Goal: Task Accomplishment & Management: Use online tool/utility

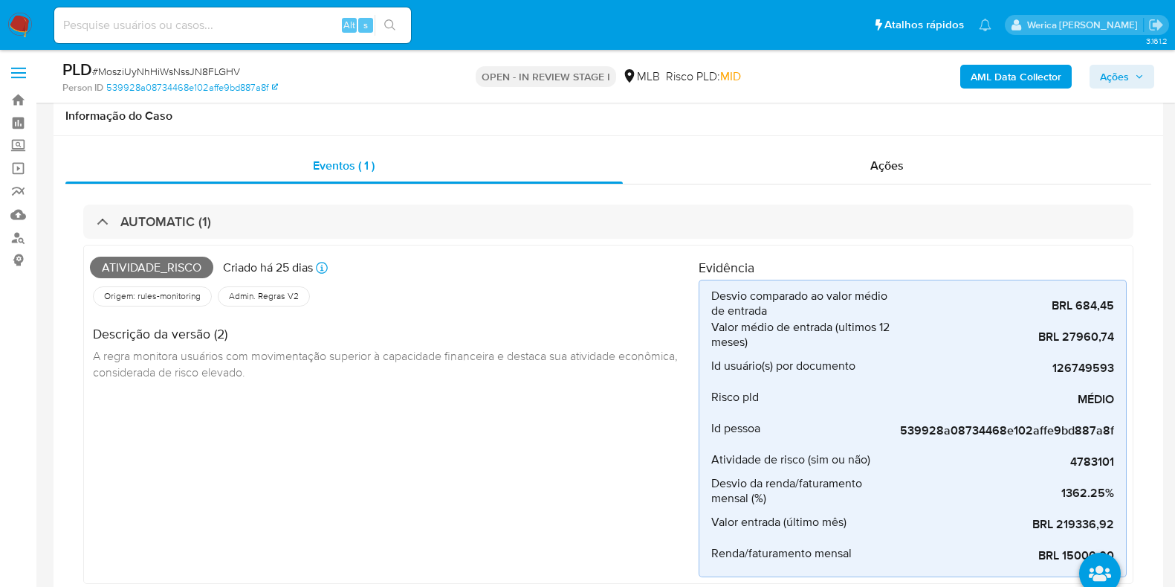
select select "10"
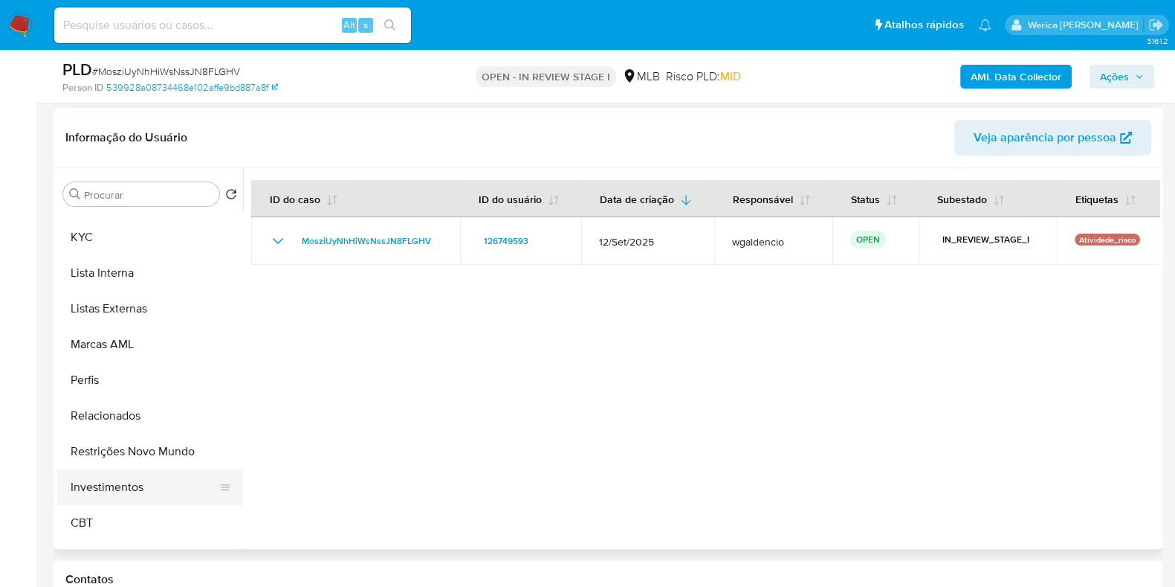
scroll to position [677, 0]
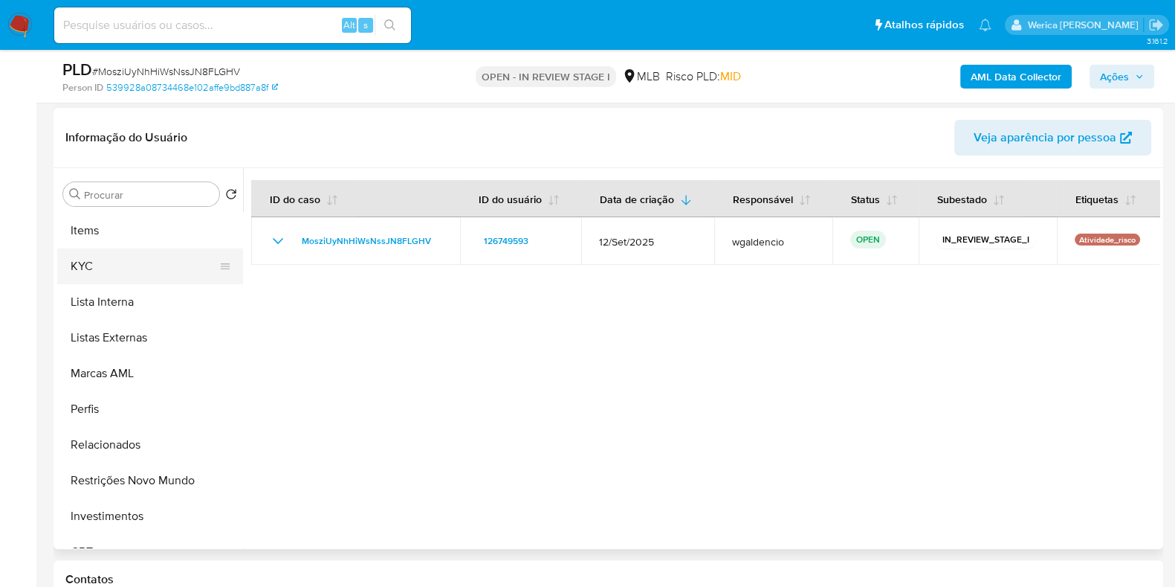
click at [134, 264] on button "KYC" at bounding box center [144, 266] width 174 height 36
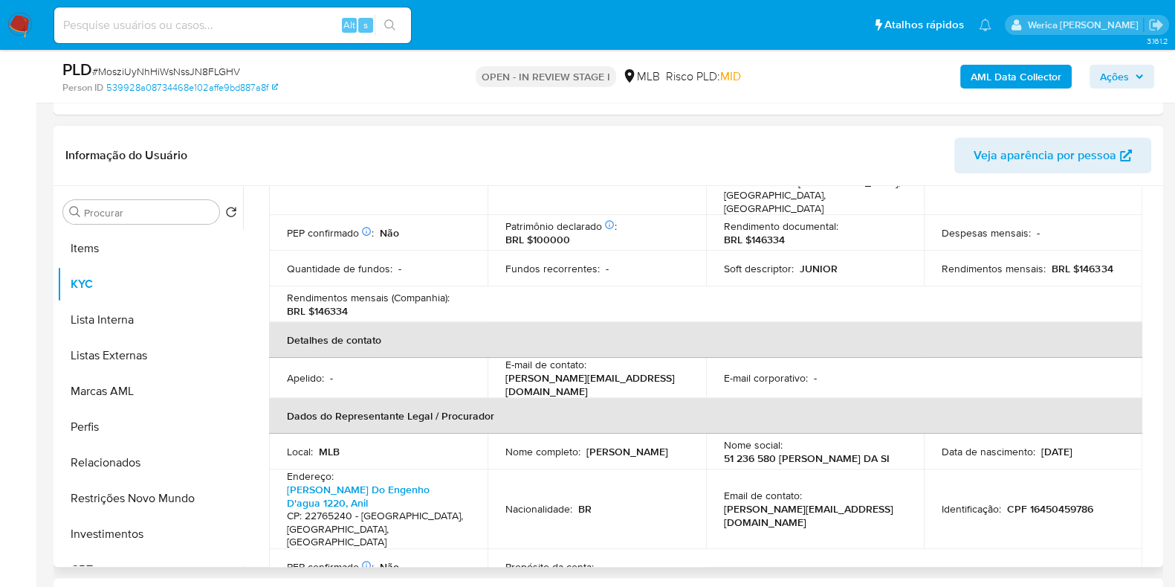
scroll to position [465, 0]
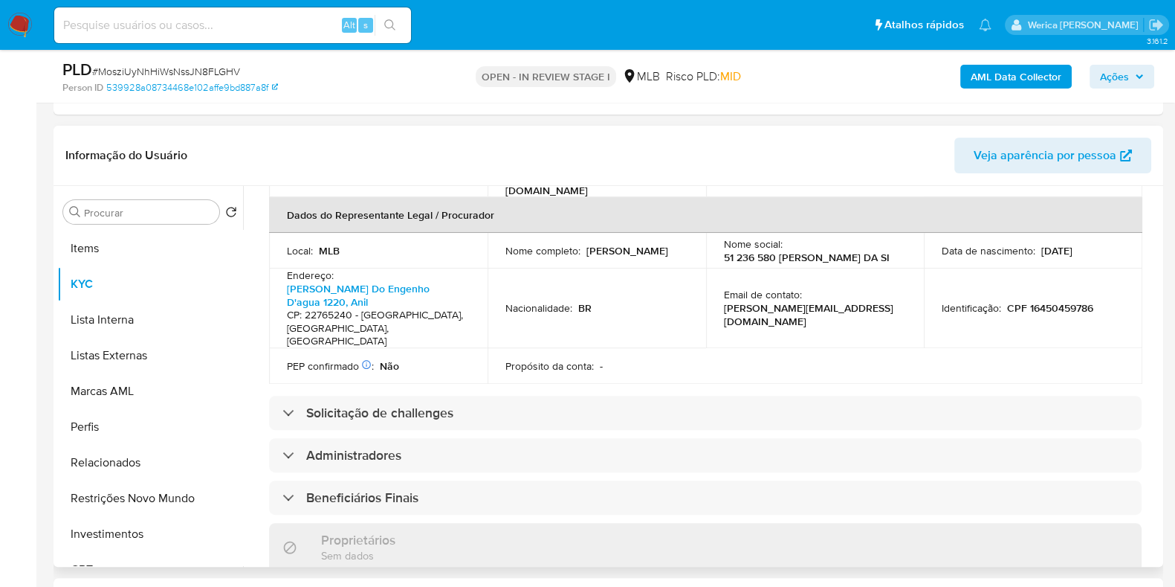
click at [1048, 301] on p "CPF 16450459786" at bounding box center [1050, 307] width 86 height 13
copy p "16450459786"
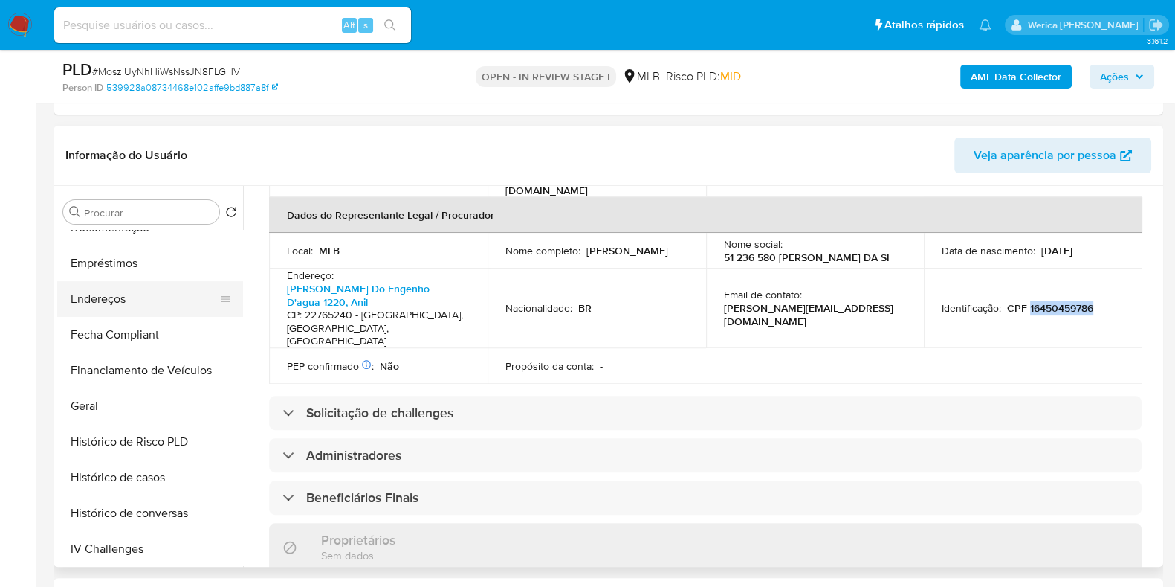
scroll to position [120, 0]
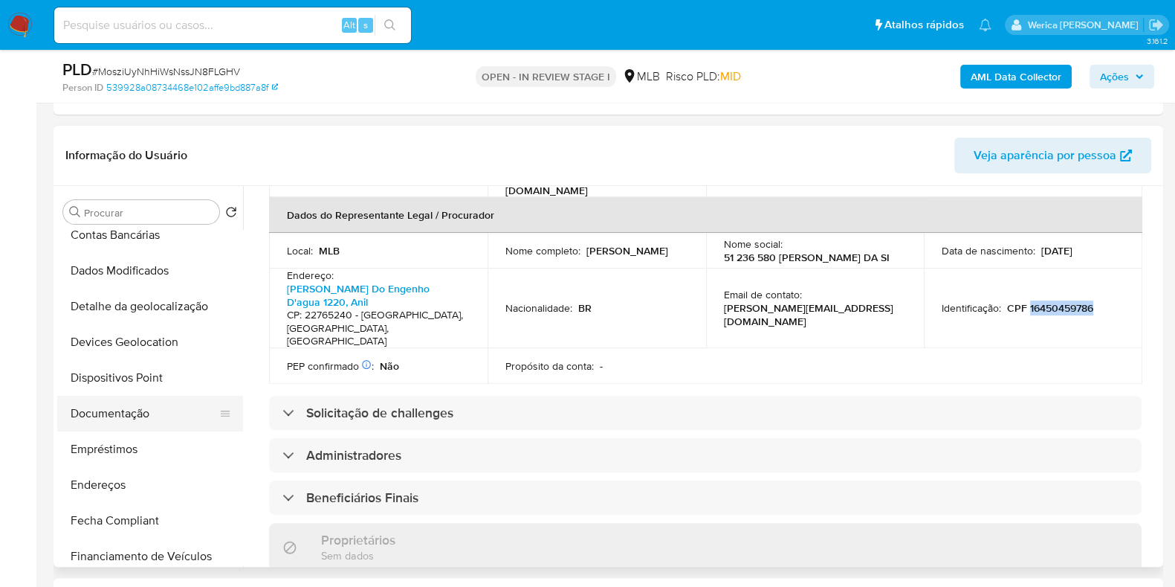
click at [167, 402] on button "Documentação" at bounding box center [144, 414] width 174 height 36
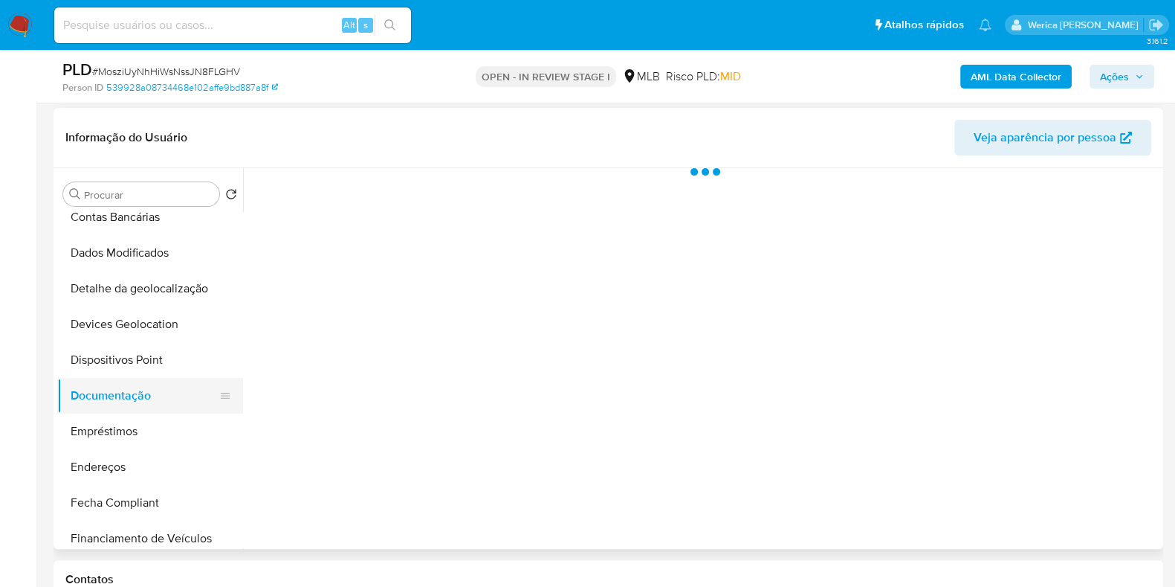
scroll to position [0, 0]
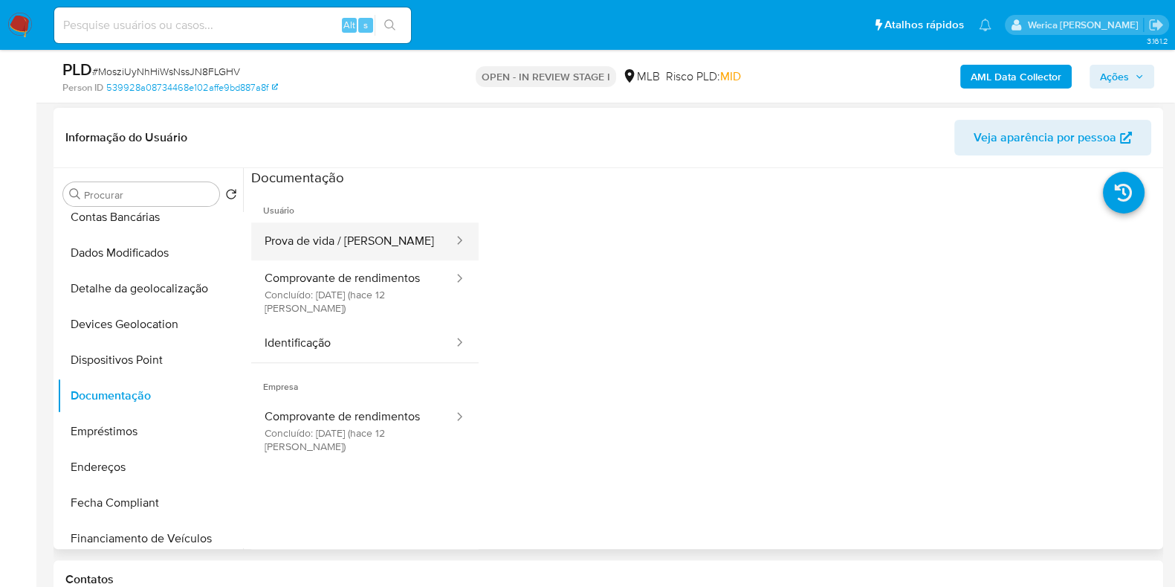
click at [306, 222] on button "Prova de vida / Selfie" at bounding box center [353, 241] width 204 height 38
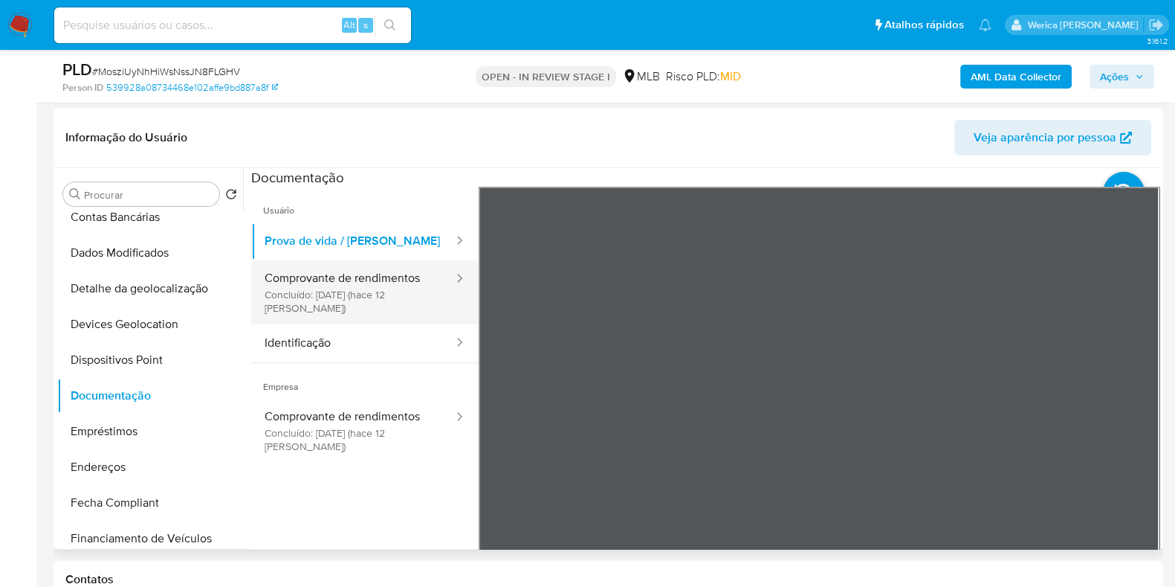
click at [312, 294] on button "Comprovante de rendimentos Concluído: 24/09/2025 (hace 12 días)" at bounding box center [353, 292] width 204 height 64
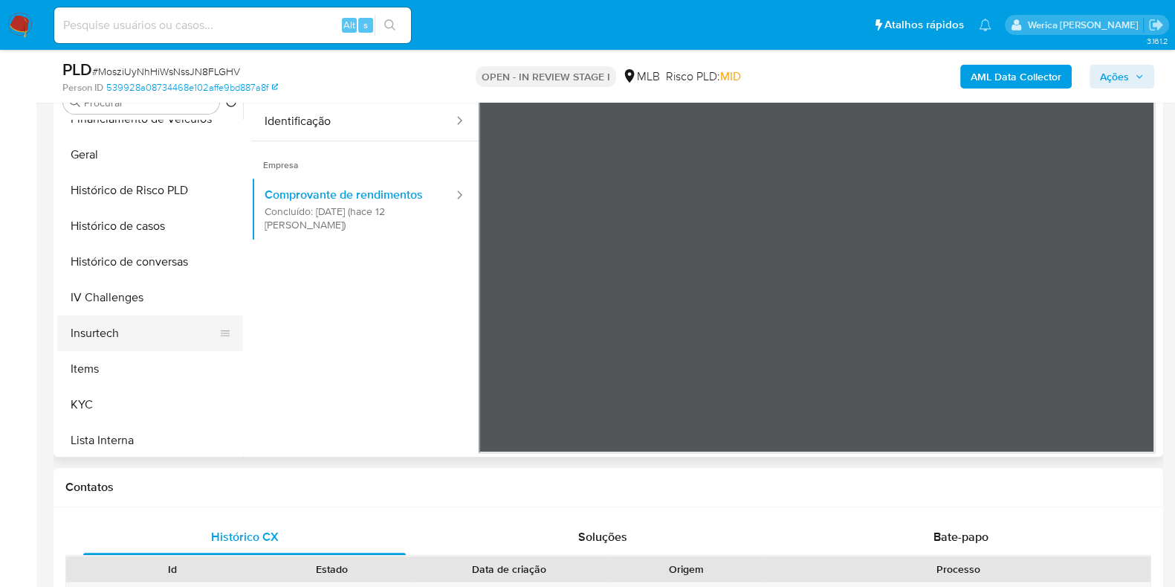
scroll to position [491, 0]
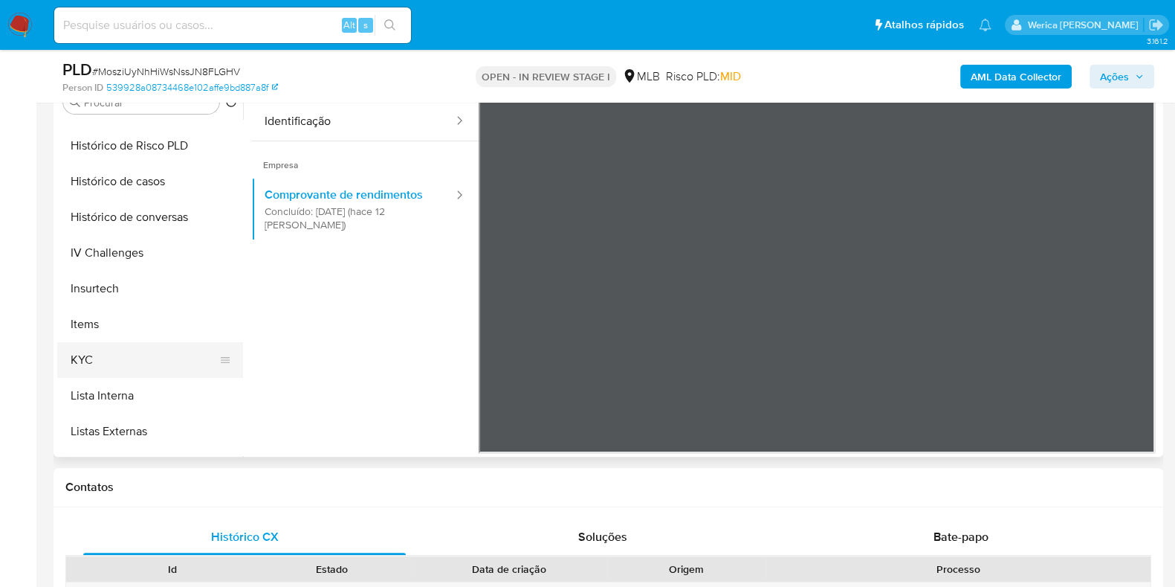
click at [155, 373] on button "KYC" at bounding box center [144, 360] width 174 height 36
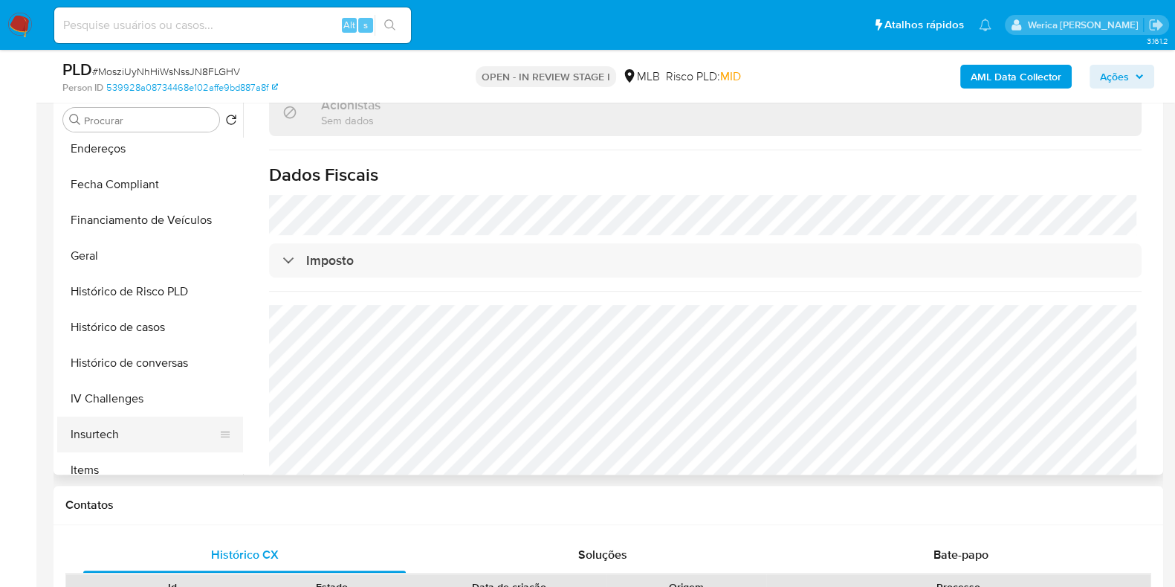
scroll to position [306, 0]
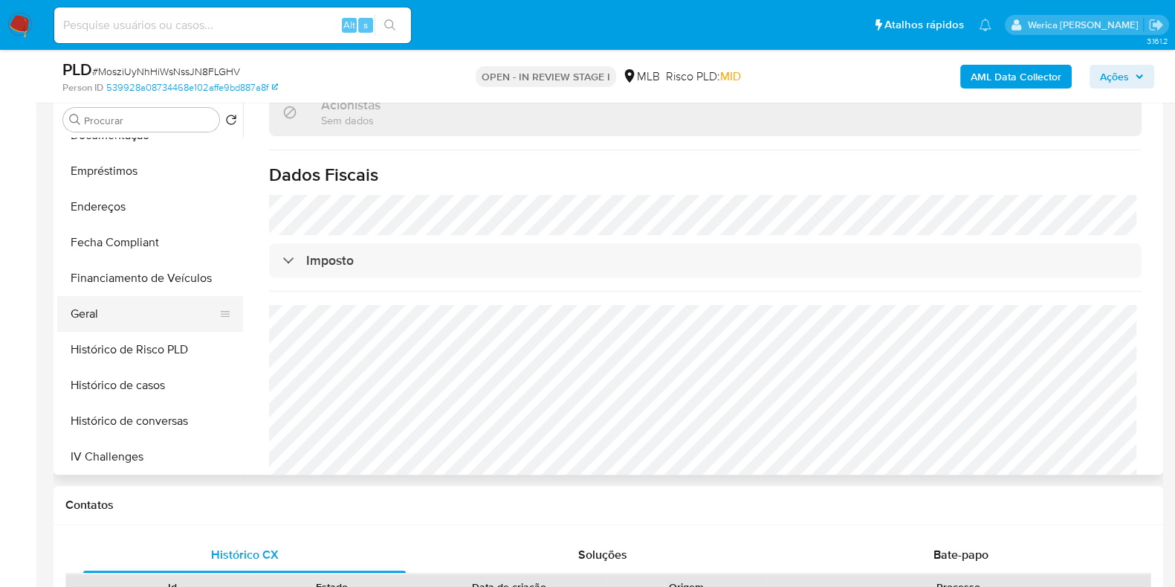
click at [143, 299] on button "Geral" at bounding box center [144, 314] width 174 height 36
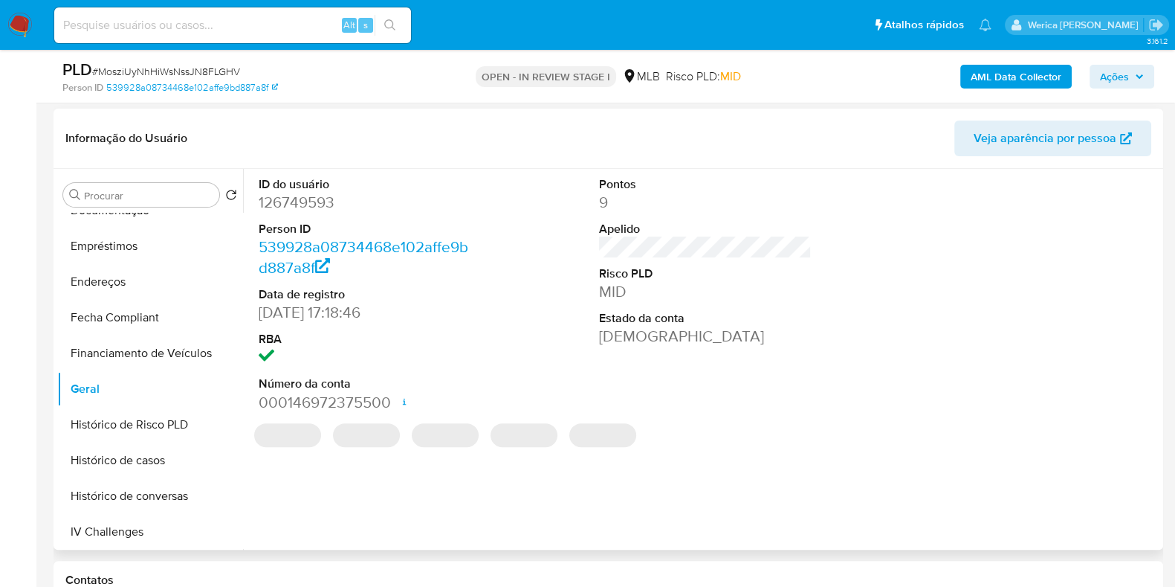
scroll to position [558, 0]
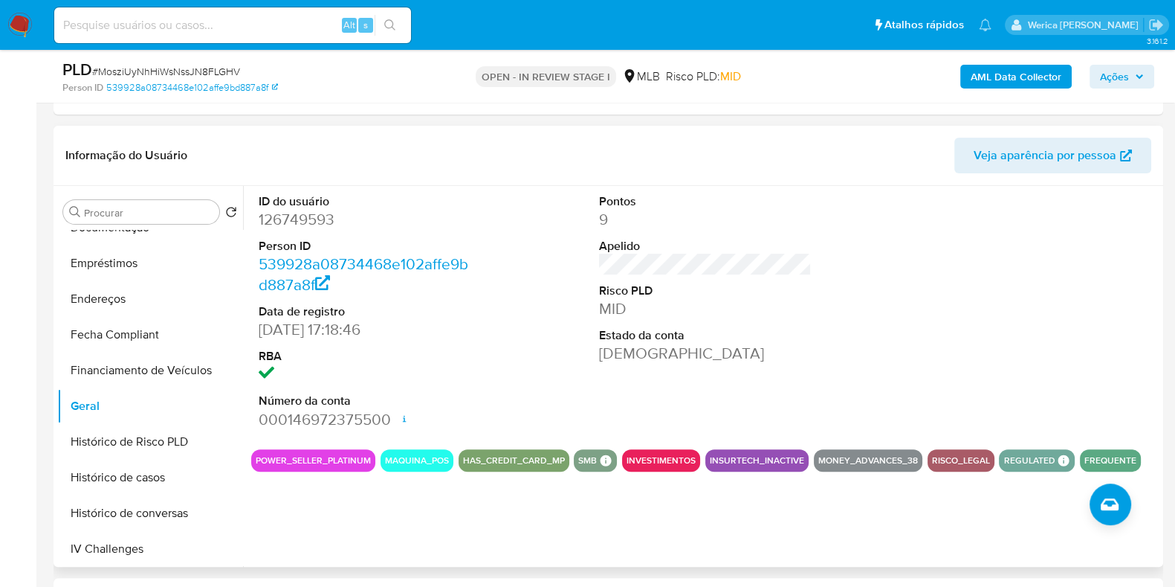
click at [1032, 273] on div at bounding box center [1047, 311] width 228 height 251
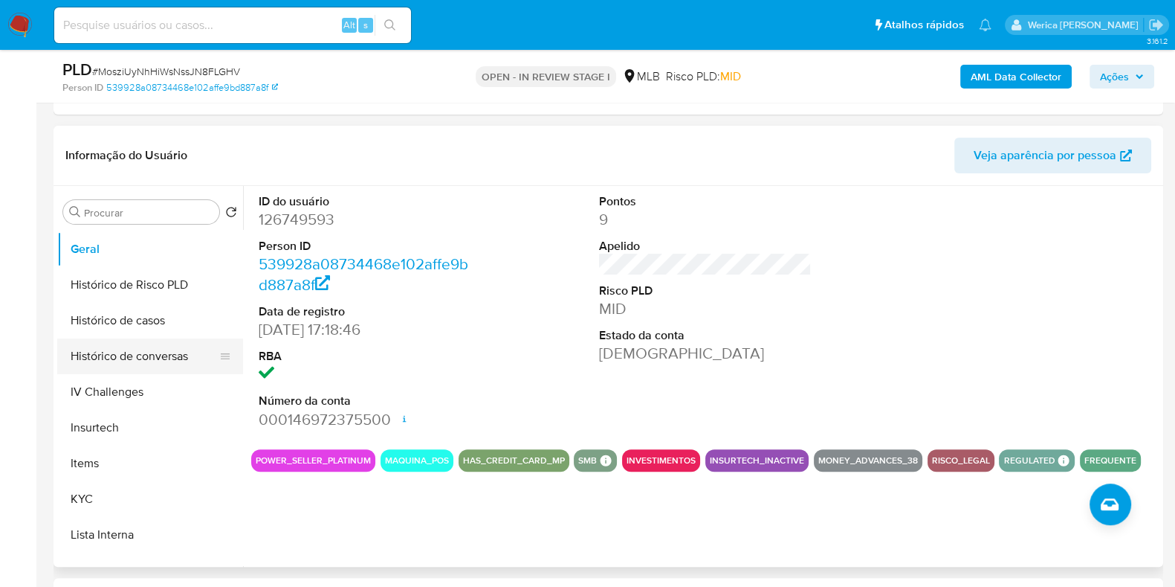
scroll to position [491, 0]
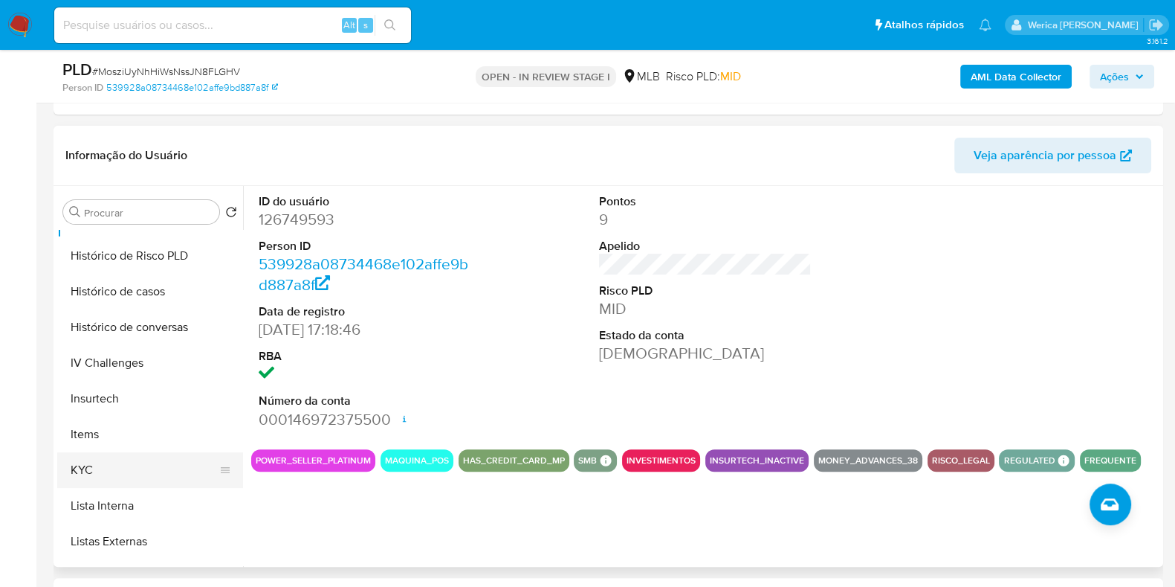
click at [148, 468] on button "KYC" at bounding box center [144, 470] width 174 height 36
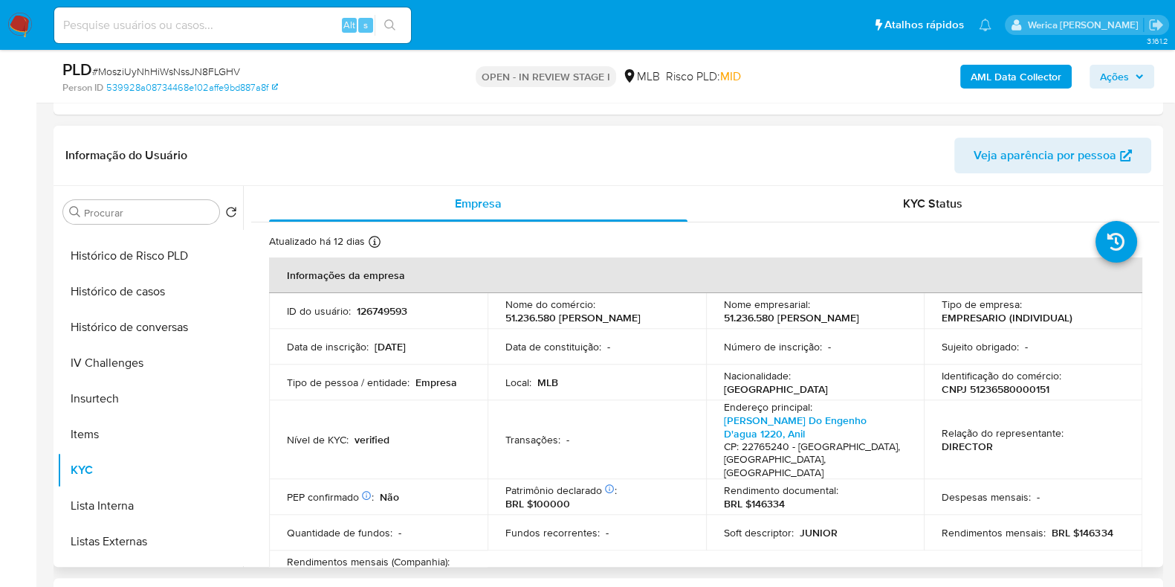
click at [1109, 442] on div "Relação do representante : DIRECTOR" at bounding box center [1033, 439] width 183 height 27
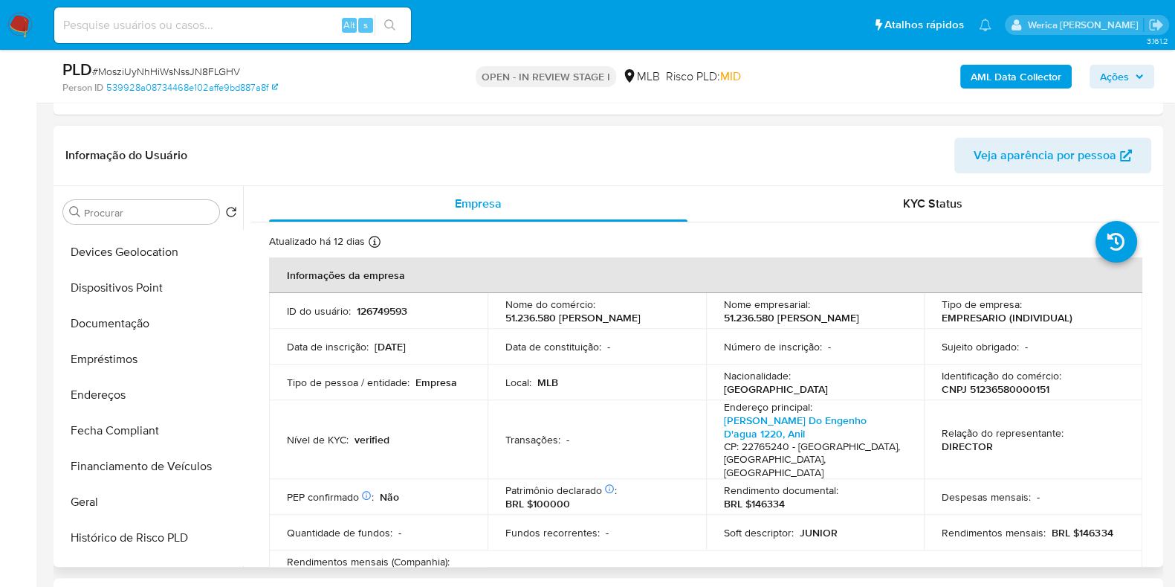
scroll to position [120, 0]
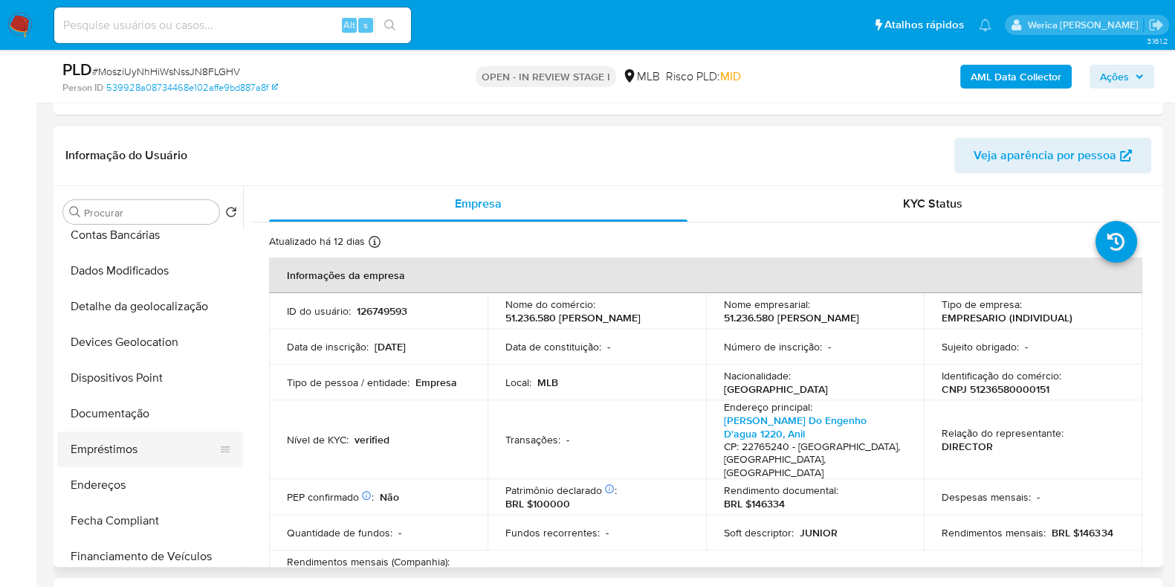
click at [119, 453] on button "Empréstimos" at bounding box center [144, 449] width 174 height 36
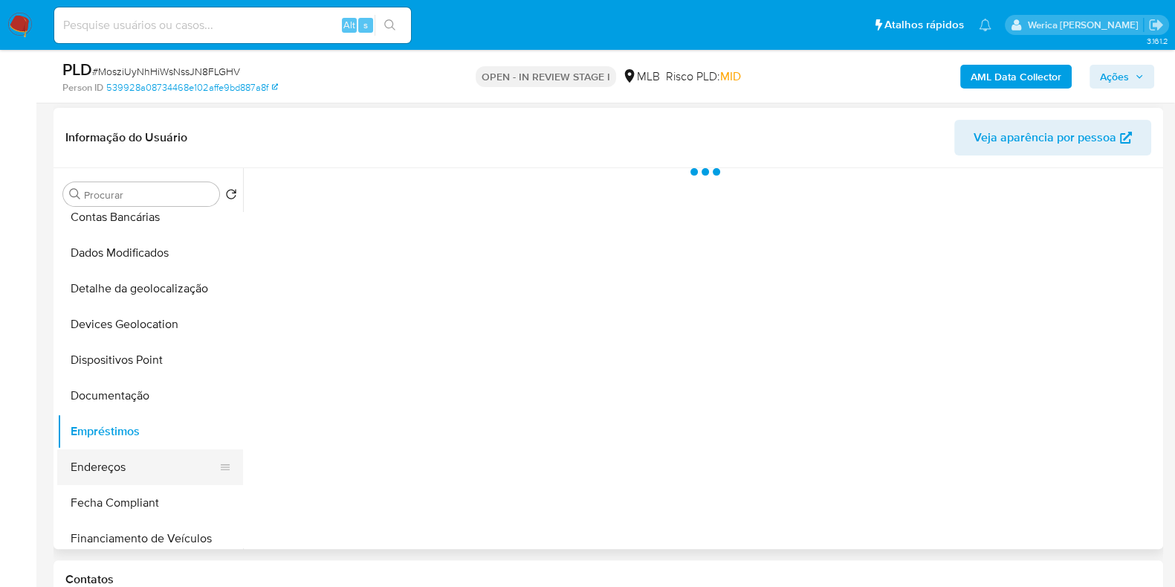
click at [128, 472] on button "Endereços" at bounding box center [144, 467] width 174 height 36
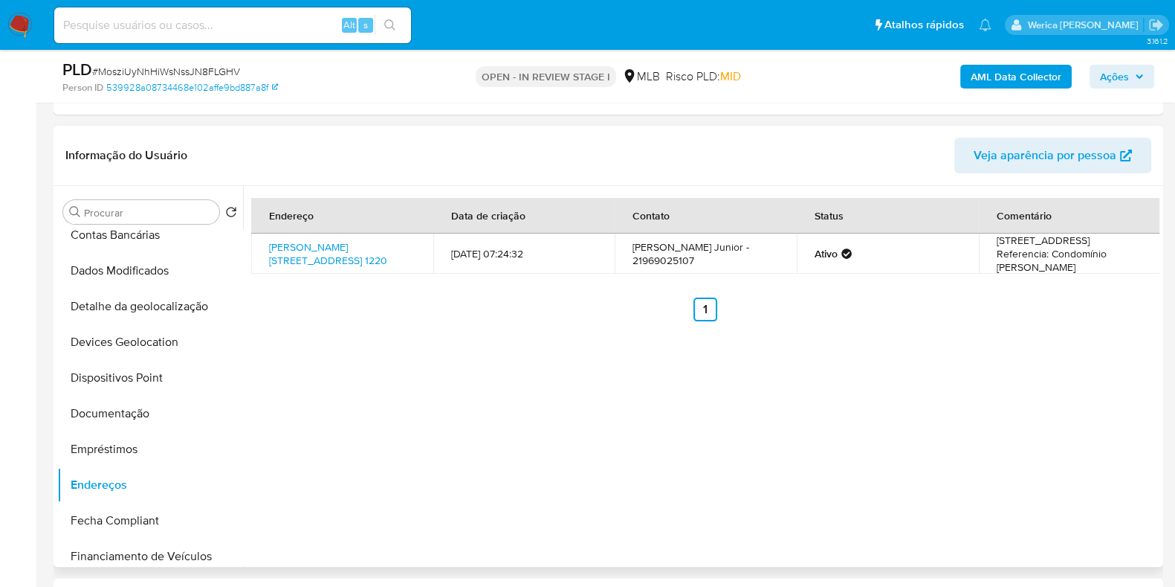
click at [1016, 435] on div "Endereço Data de criação Contato Status Comentário Estrada Do Engenho D'agua 12…" at bounding box center [701, 376] width 917 height 381
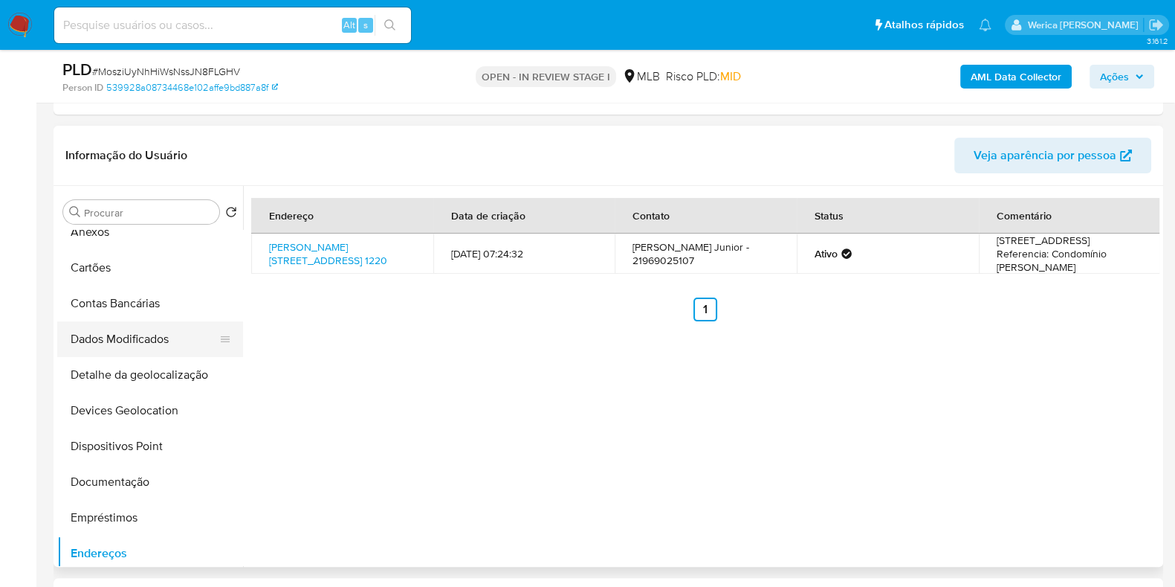
scroll to position [0, 0]
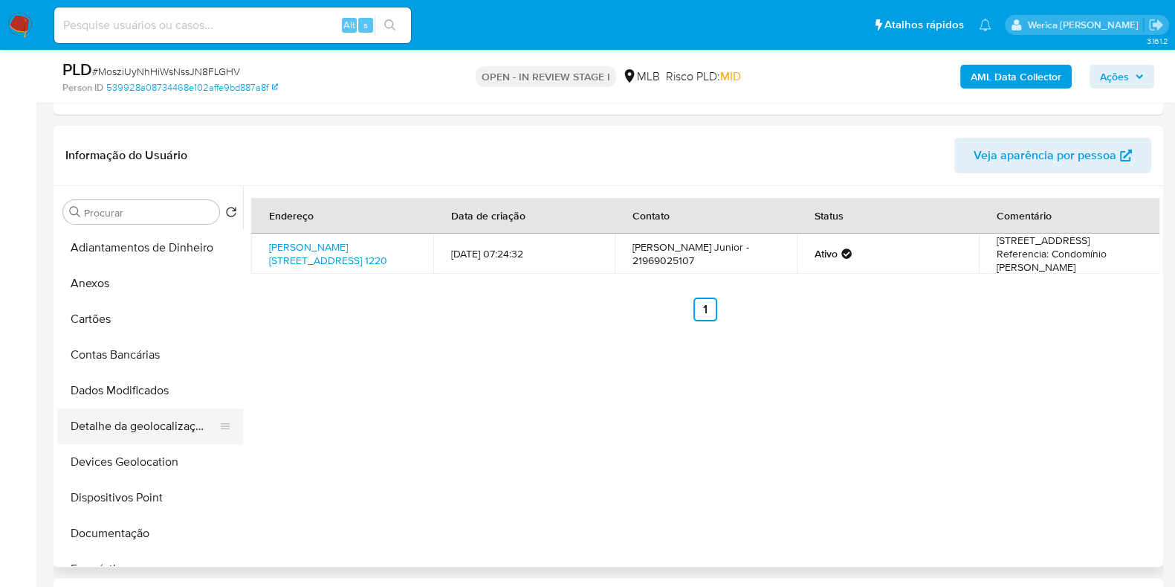
drag, startPoint x: 181, startPoint y: 407, endPoint x: 181, endPoint y: 425, distance: 17.1
click at [181, 410] on button "Detalhe da geolocalização" at bounding box center [144, 426] width 174 height 36
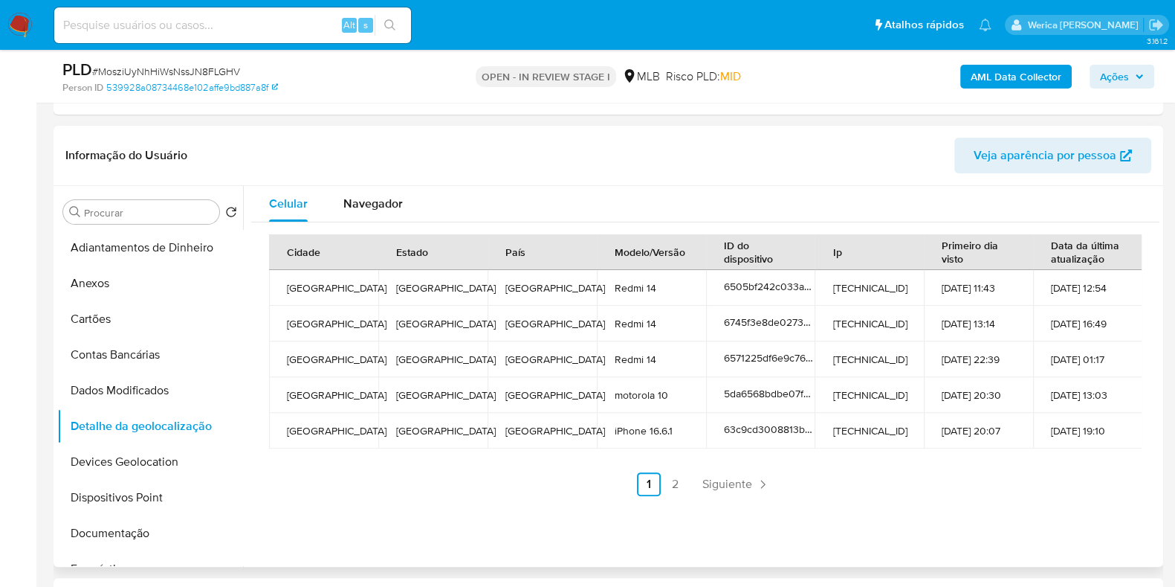
click at [1088, 538] on div "Celular Navegador Cidade Estado País Modelo/Versão ID do dispositivo Ip Primeir…" at bounding box center [701, 376] width 917 height 381
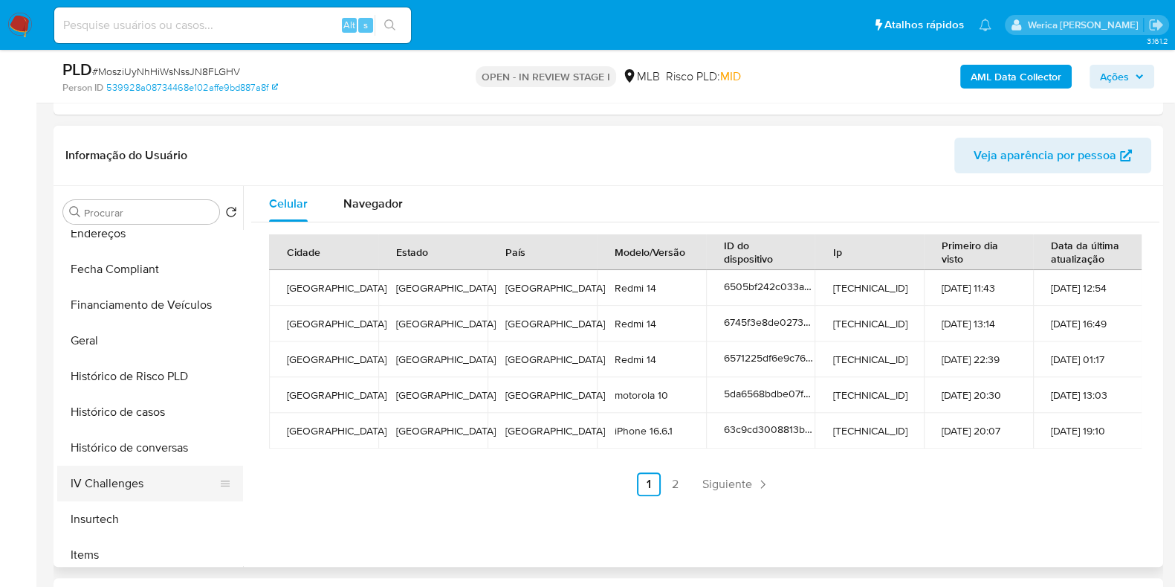
scroll to position [650, 0]
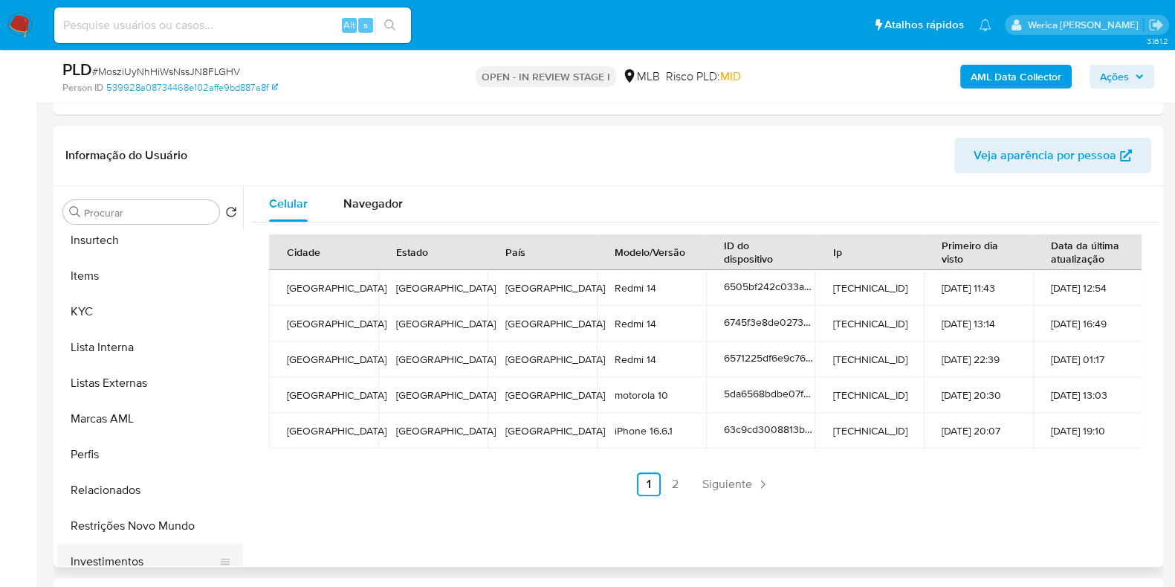
click at [141, 523] on button "Restrições Novo Mundo" at bounding box center [150, 526] width 186 height 36
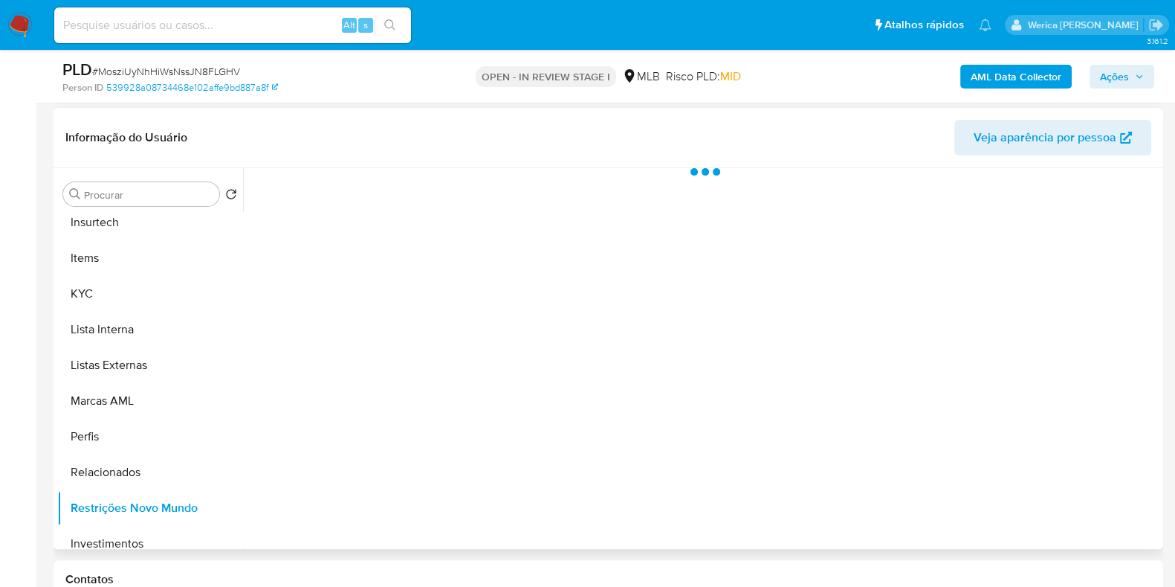
click at [404, 371] on div at bounding box center [701, 358] width 917 height 381
click at [413, 200] on div at bounding box center [701, 358] width 917 height 381
click at [413, 202] on div "Historial" at bounding box center [399, 187] width 45 height 39
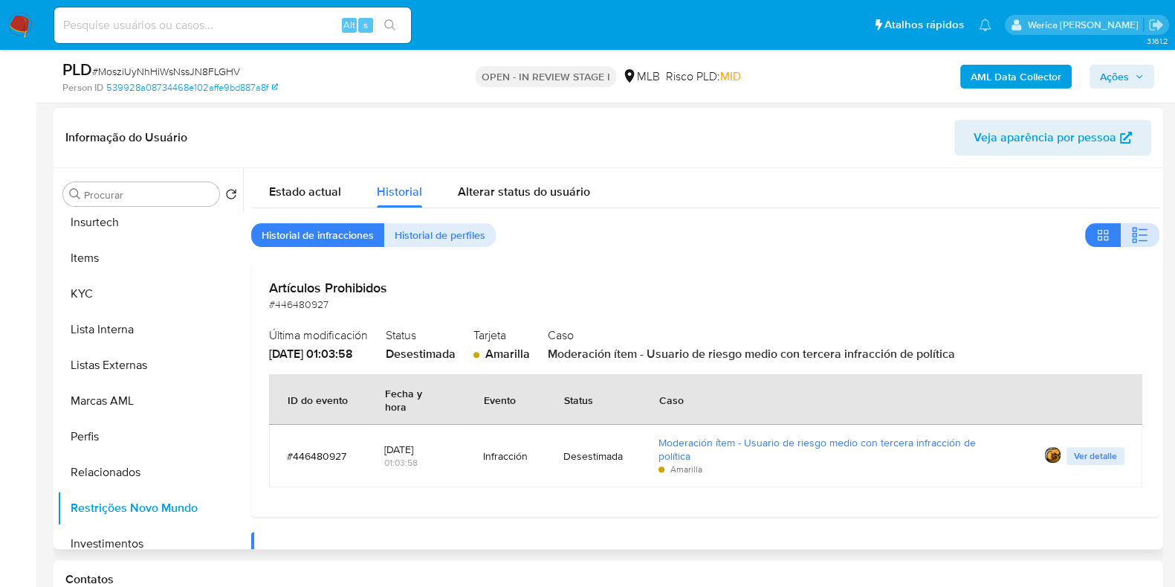
click at [1132, 232] on icon "button" at bounding box center [1134, 234] width 4 height 4
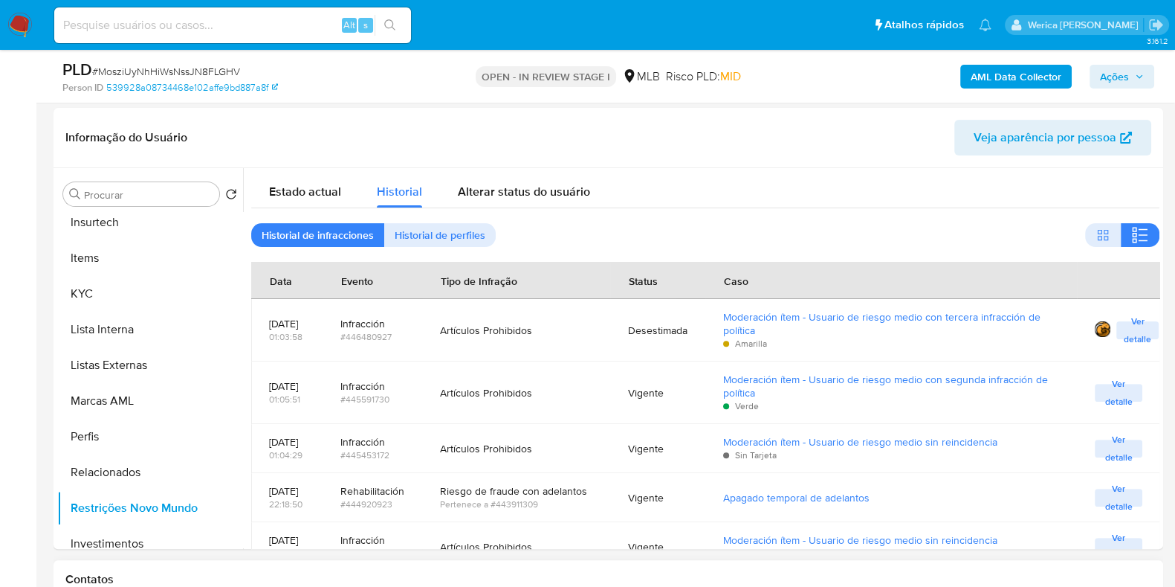
drag, startPoint x: 1022, startPoint y: 565, endPoint x: 1015, endPoint y: 567, distance: 7.6
click at [1019, 567] on div "Contatos" at bounding box center [609, 579] width 1110 height 39
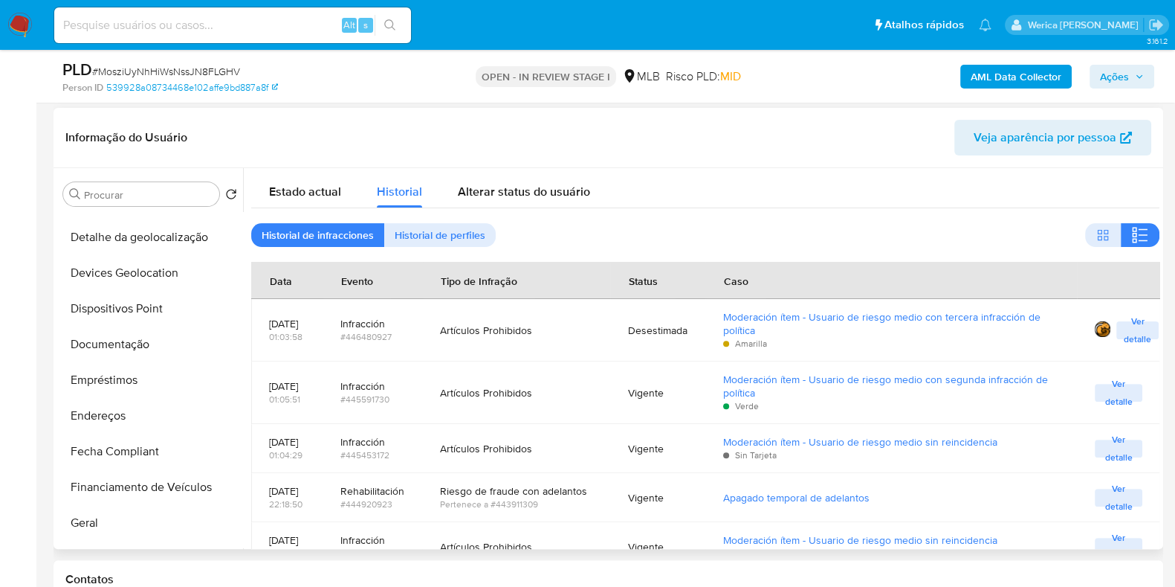
scroll to position [92, 0]
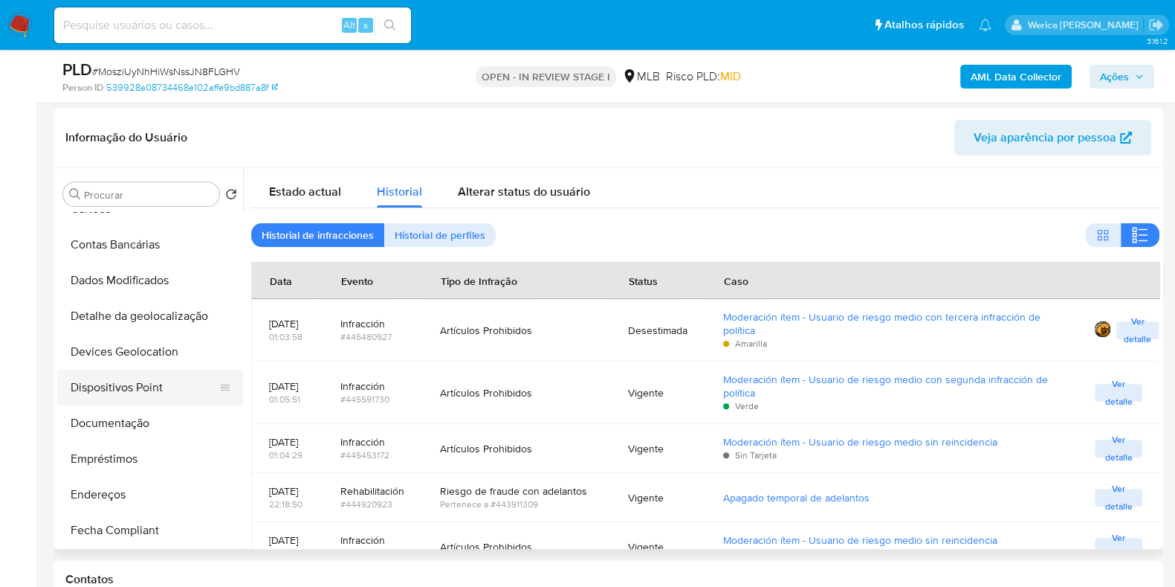
click at [158, 393] on button "Dispositivos Point" at bounding box center [144, 388] width 174 height 36
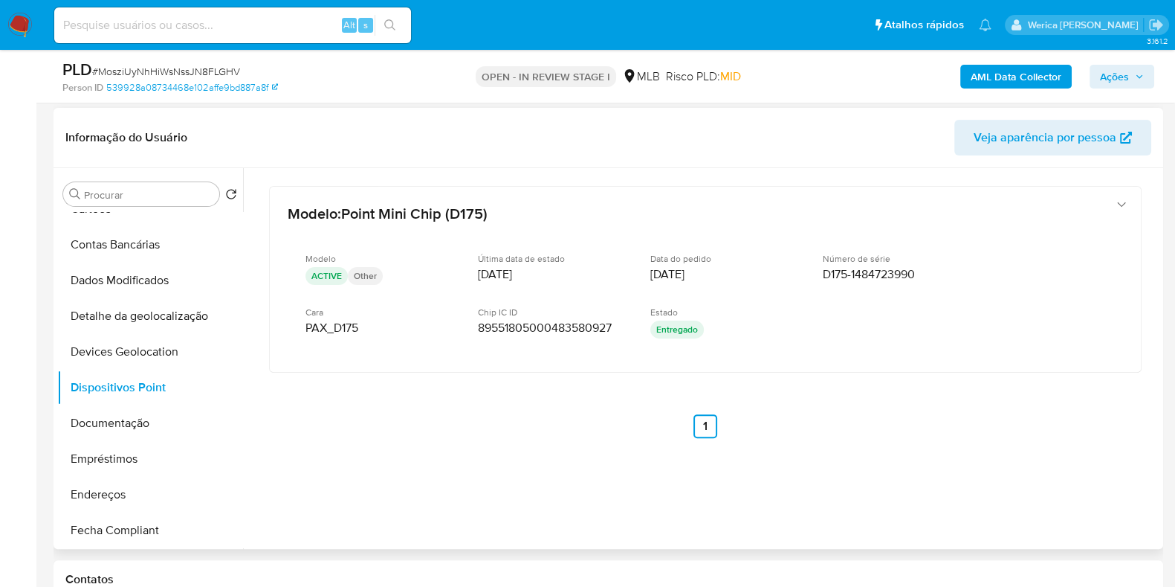
click at [1126, 500] on div at bounding box center [701, 358] width 917 height 381
drag, startPoint x: 893, startPoint y: 493, endPoint x: 907, endPoint y: 503, distance: 17.5
click at [904, 503] on div at bounding box center [701, 358] width 917 height 381
click at [130, 423] on button "Documentação" at bounding box center [144, 423] width 174 height 36
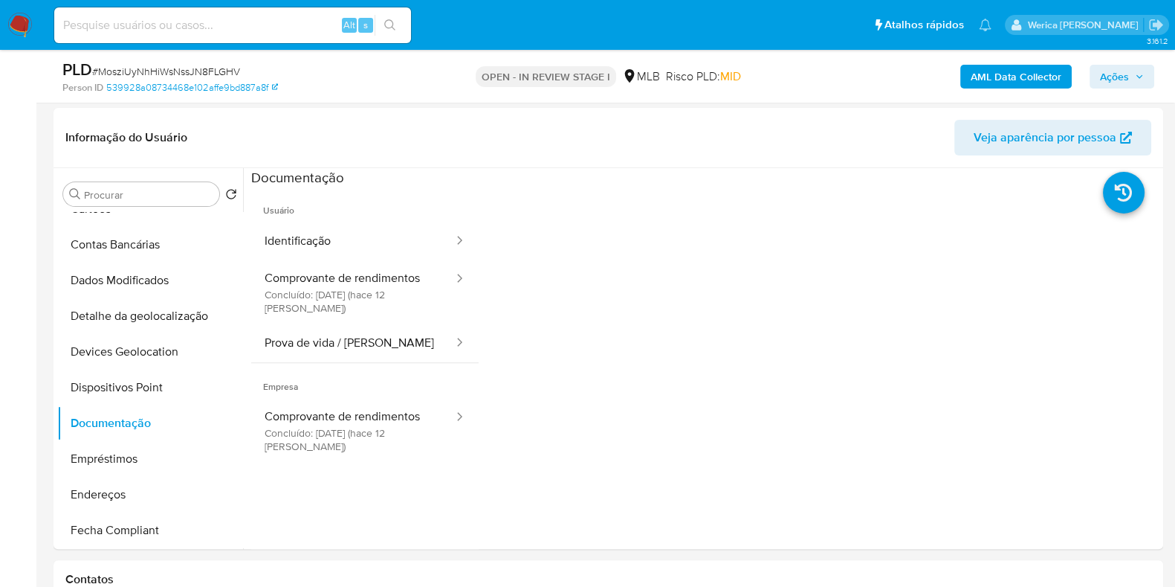
click at [327, 225] on button "Identificação" at bounding box center [353, 241] width 204 height 38
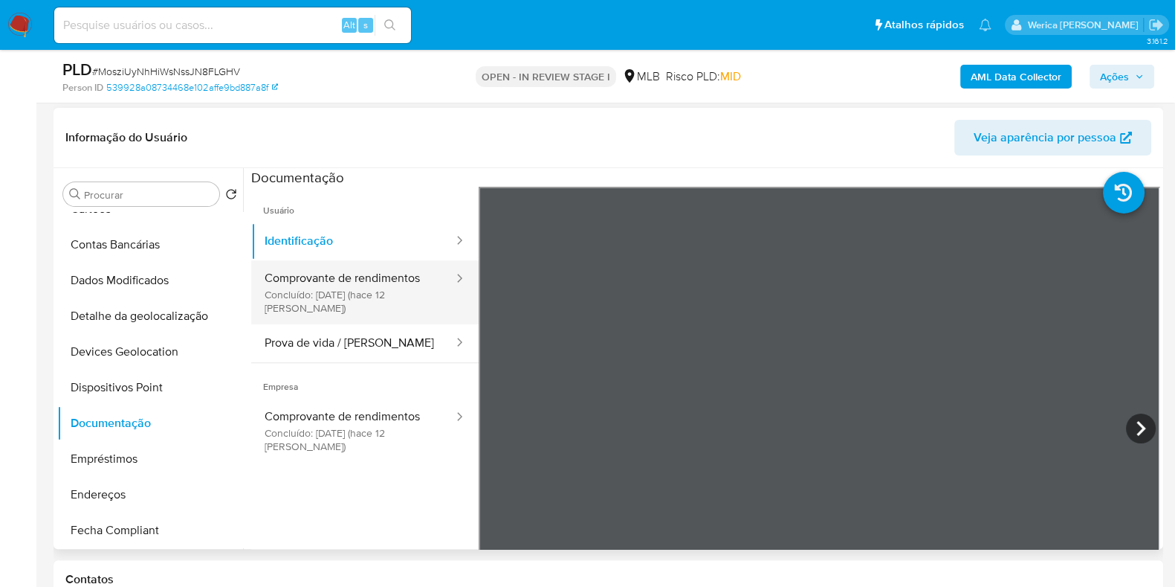
drag, startPoint x: 381, startPoint y: 285, endPoint x: 416, endPoint y: 303, distance: 38.9
click at [383, 290] on button "Comprovante de rendimentos Concluído: 24/09/2025 (hace 12 días)" at bounding box center [353, 292] width 204 height 64
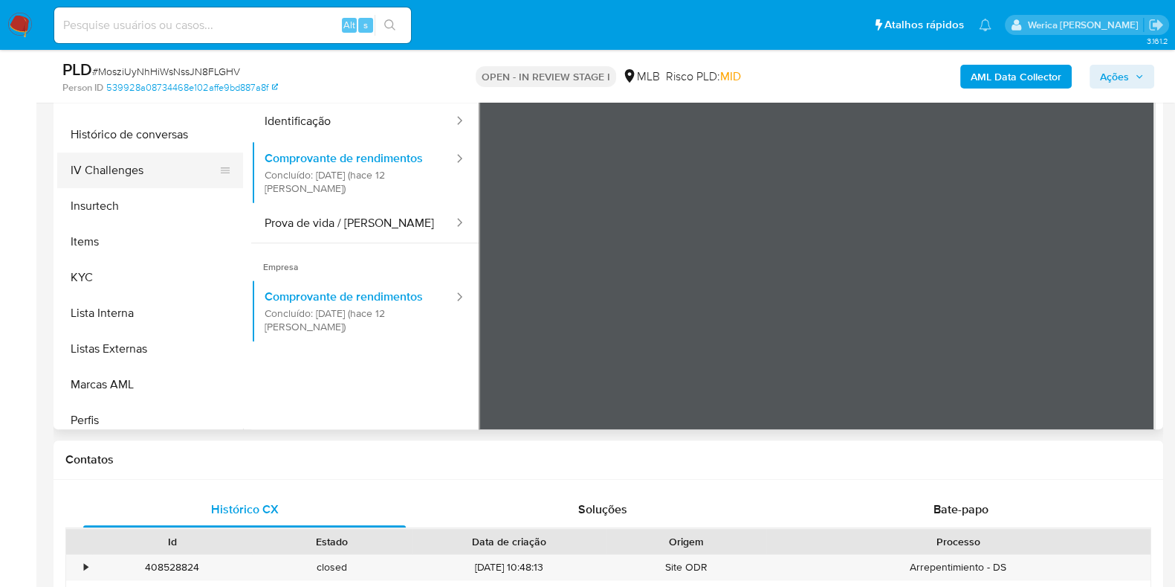
scroll to position [558, 0]
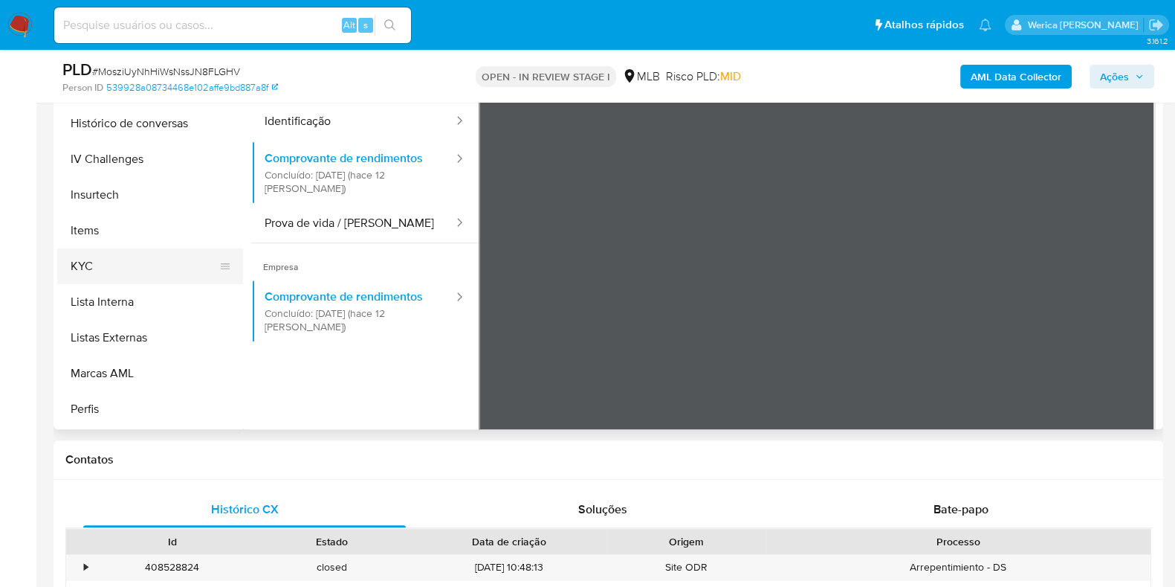
click at [96, 258] on button "KYC" at bounding box center [144, 266] width 174 height 36
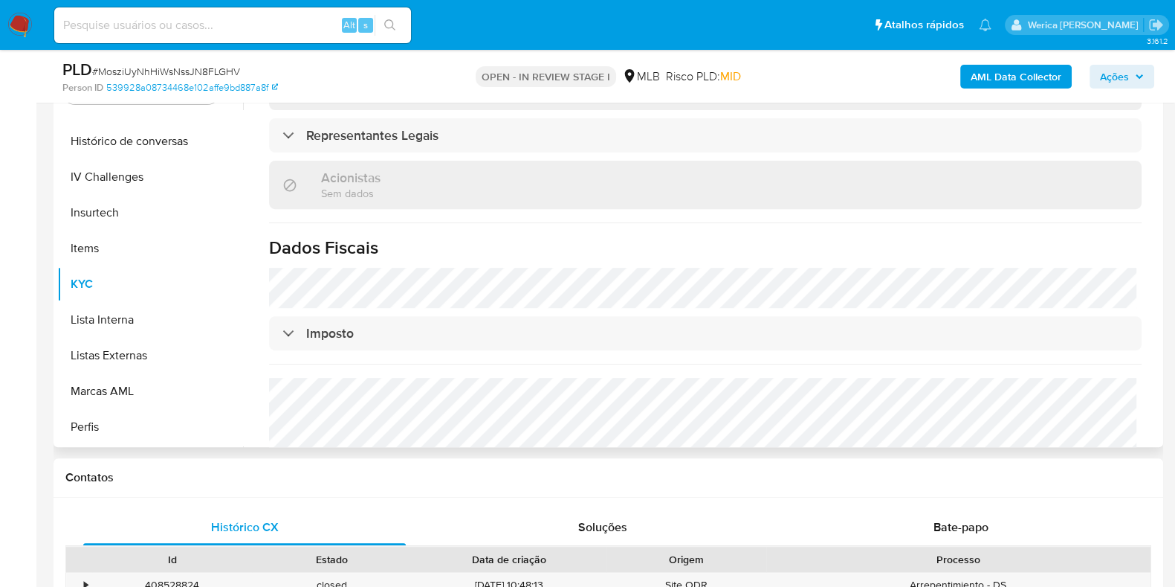
scroll to position [907, 0]
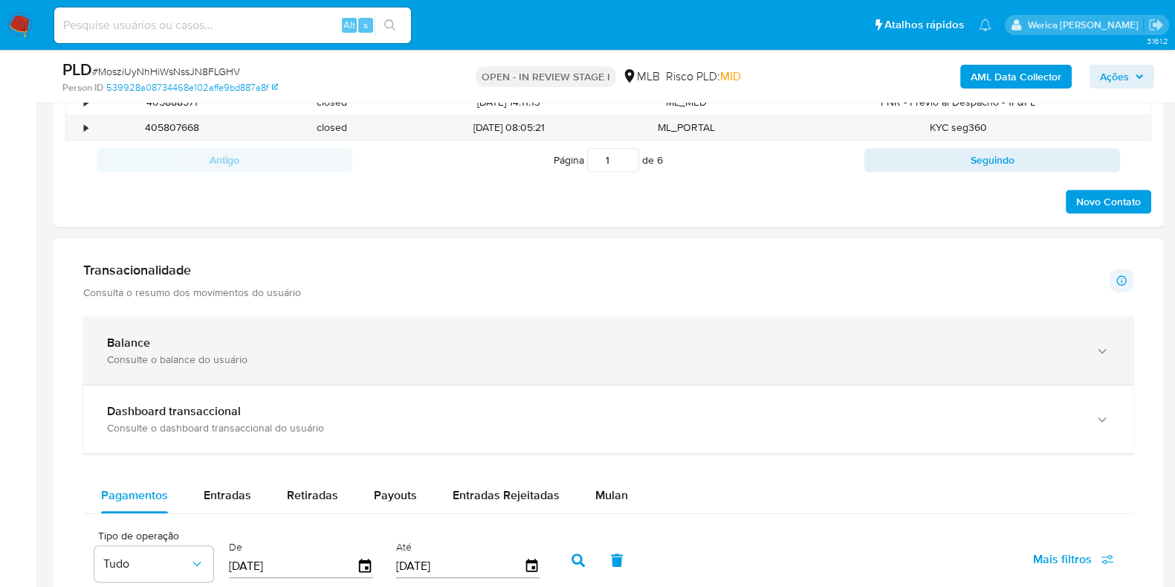
click at [230, 337] on div "Balance" at bounding box center [593, 342] width 973 height 15
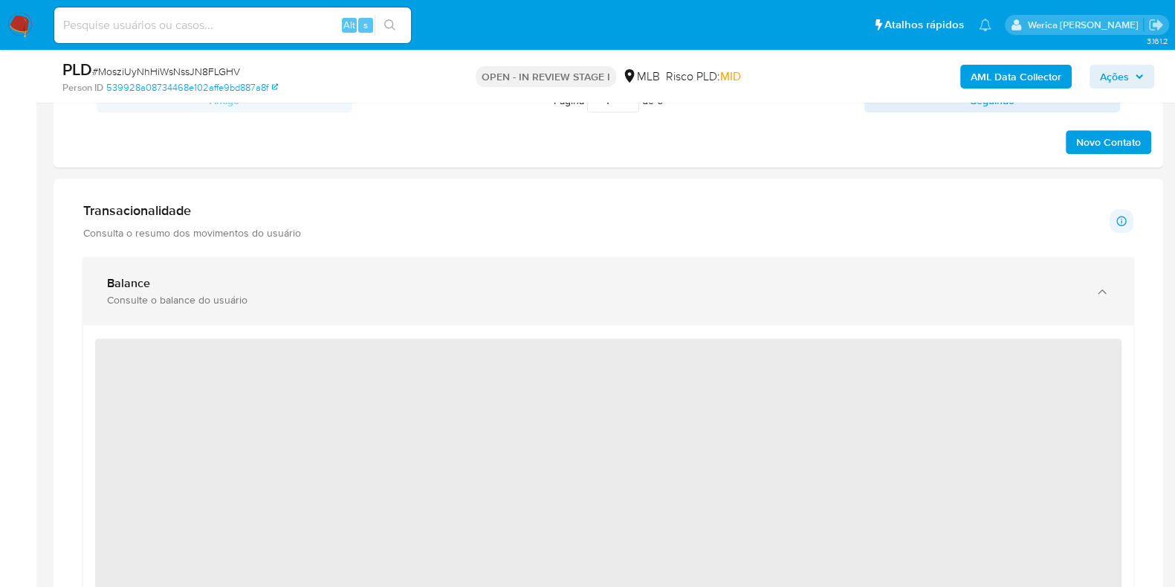
scroll to position [1421, 0]
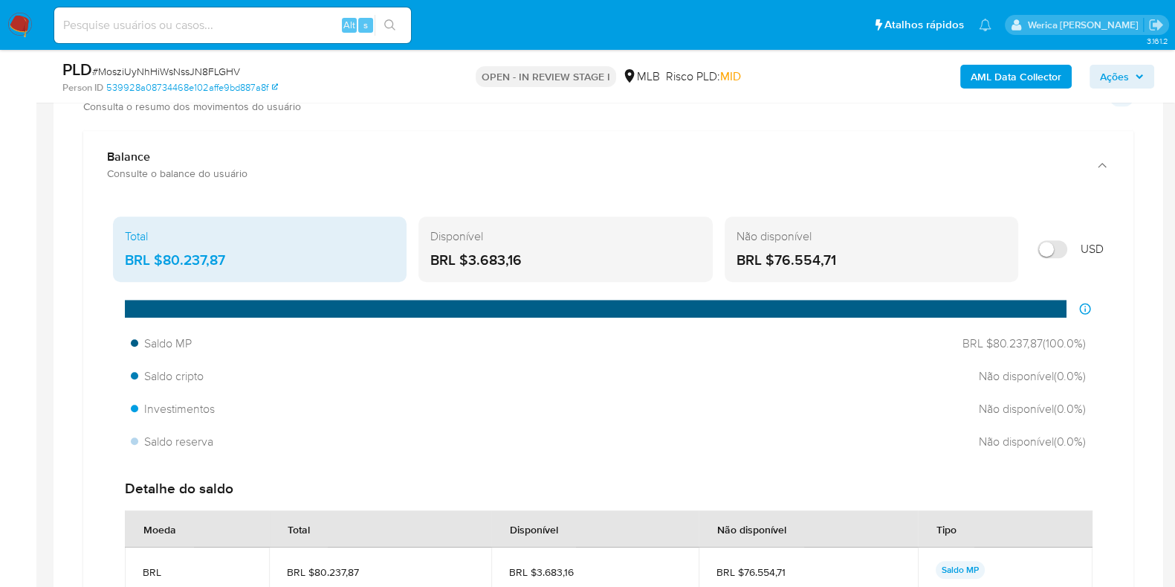
drag, startPoint x: 161, startPoint y: 259, endPoint x: 259, endPoint y: 251, distance: 97.7
click at [259, 251] on div "BRL $80.237,87" at bounding box center [260, 260] width 270 height 19
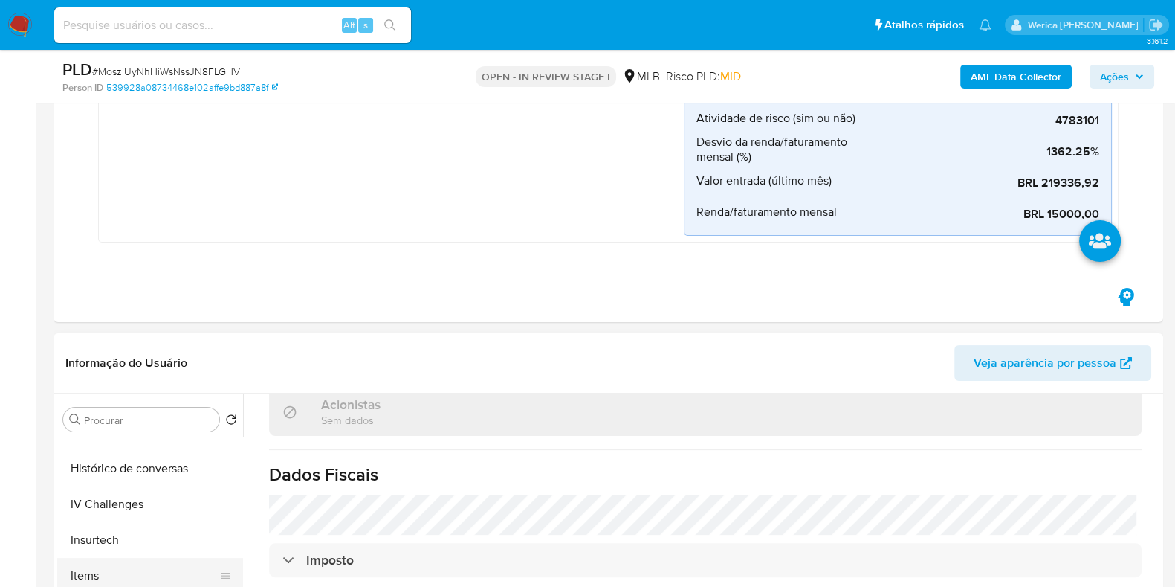
scroll to position [371, 0]
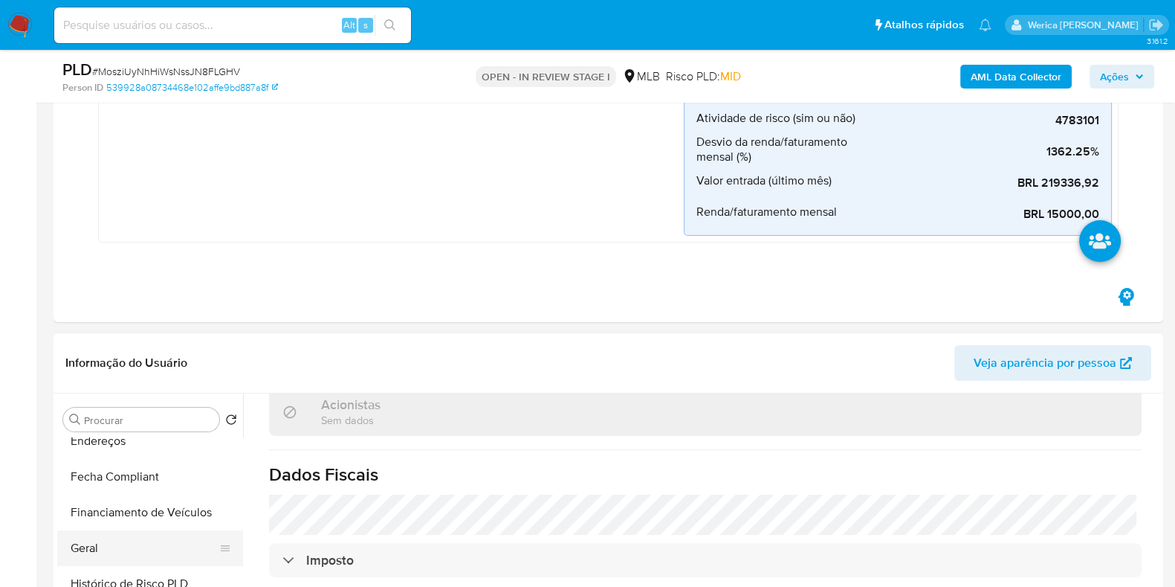
click at [122, 541] on button "Geral" at bounding box center [144, 548] width 174 height 36
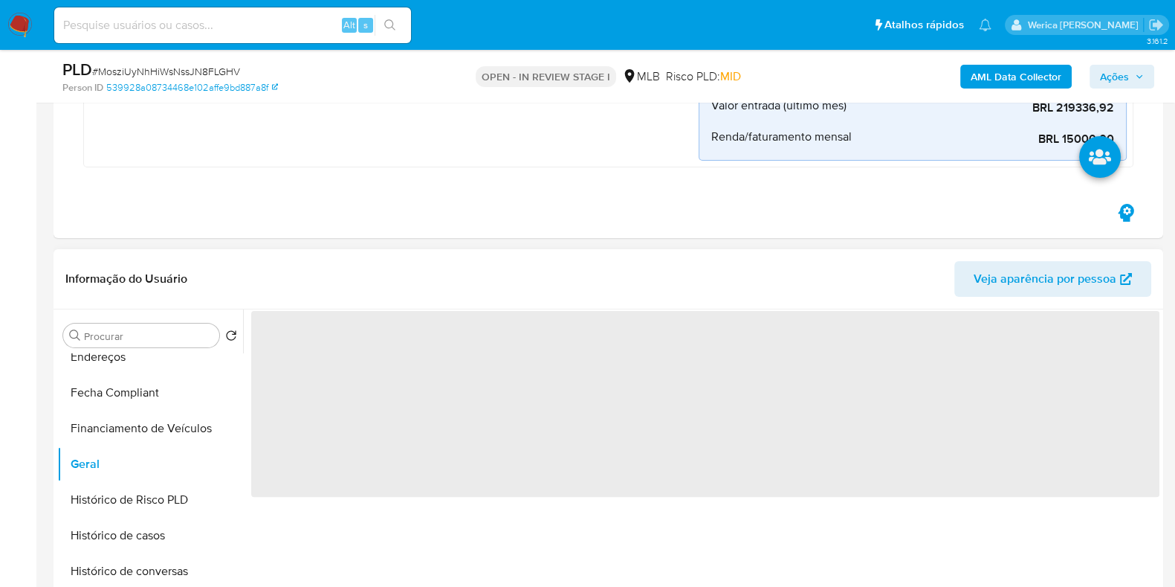
scroll to position [536, 0]
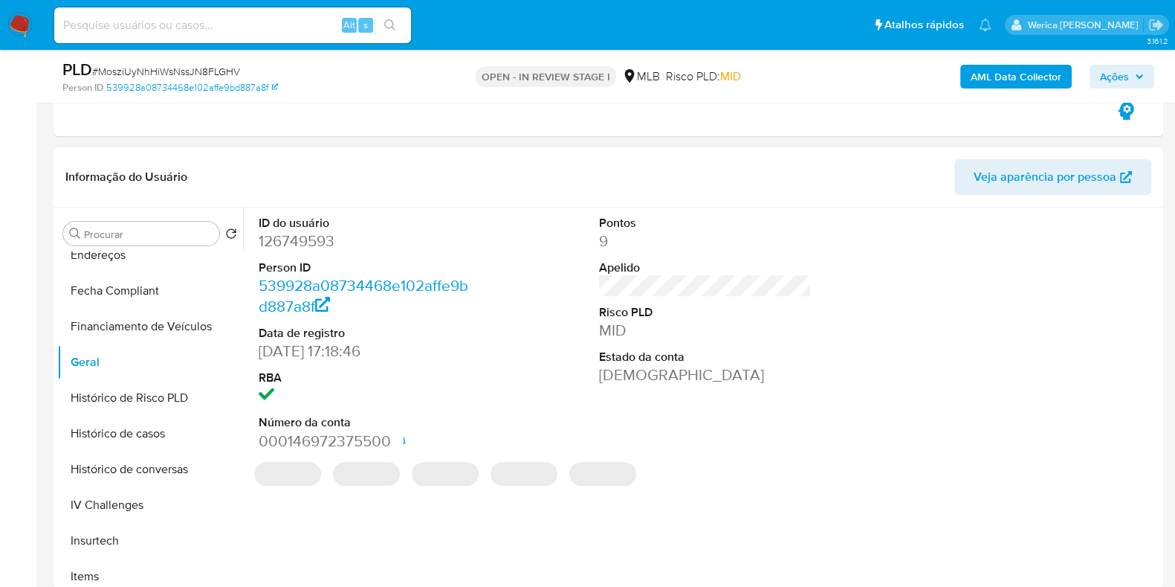
click at [343, 218] on dt "ID do usuário" at bounding box center [365, 223] width 213 height 16
click at [316, 230] on dd "126749593" at bounding box center [365, 240] width 213 height 21
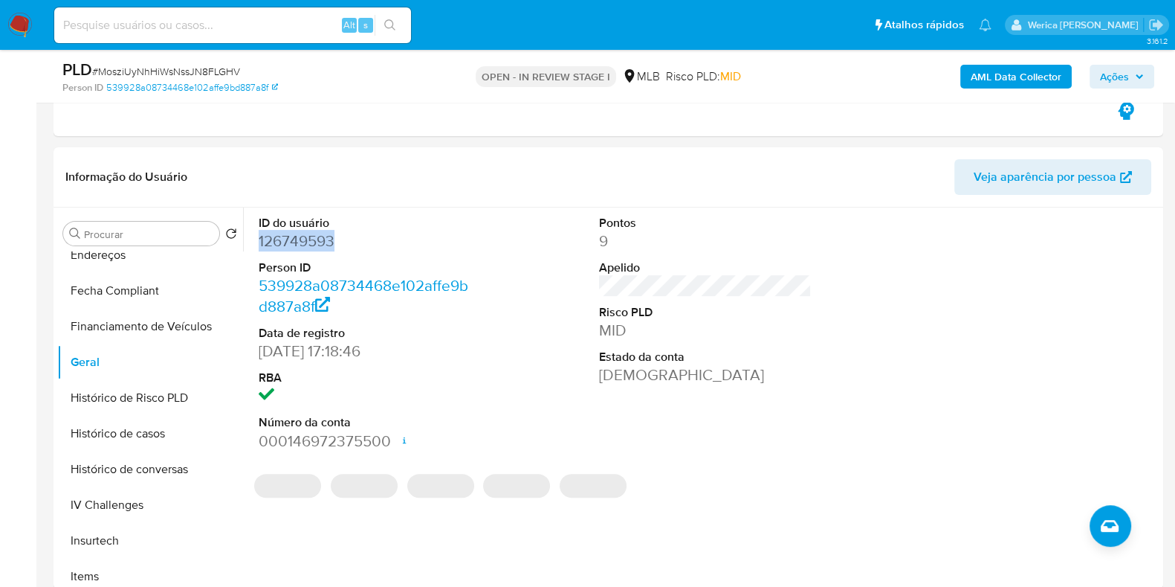
copy dd "126749593"
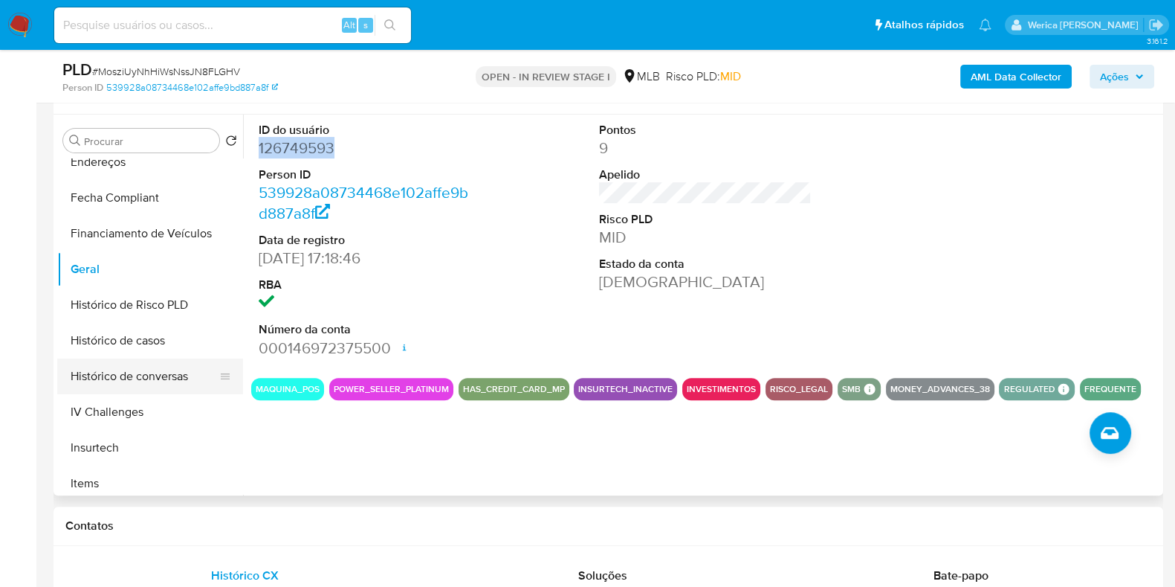
scroll to position [558, 0]
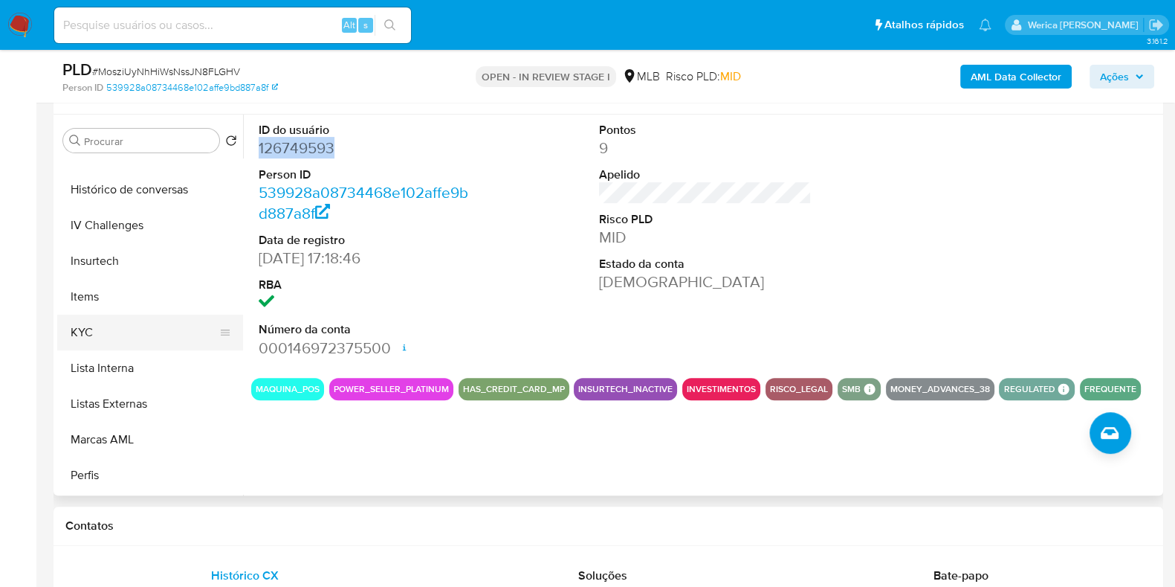
click at [126, 342] on button "KYC" at bounding box center [144, 332] width 174 height 36
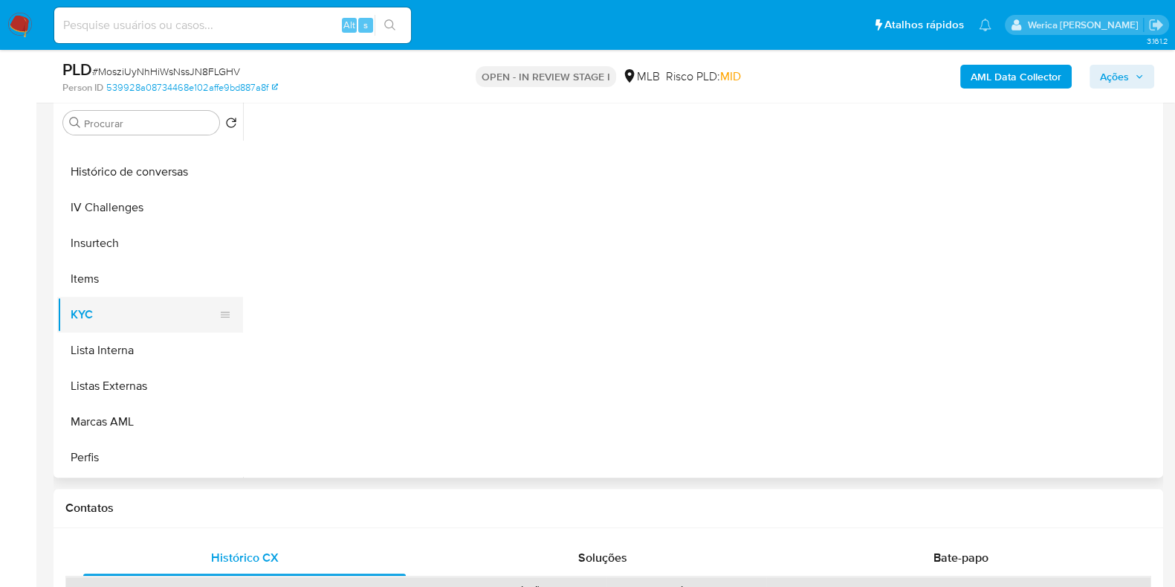
click at [127, 320] on button "KYC" at bounding box center [144, 315] width 174 height 36
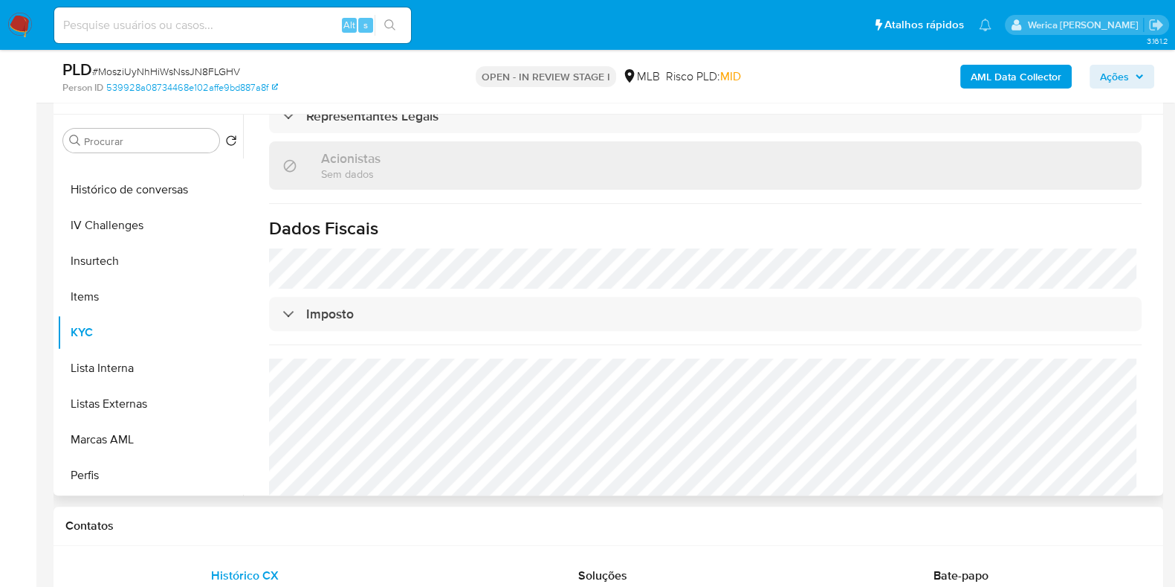
scroll to position [907, 0]
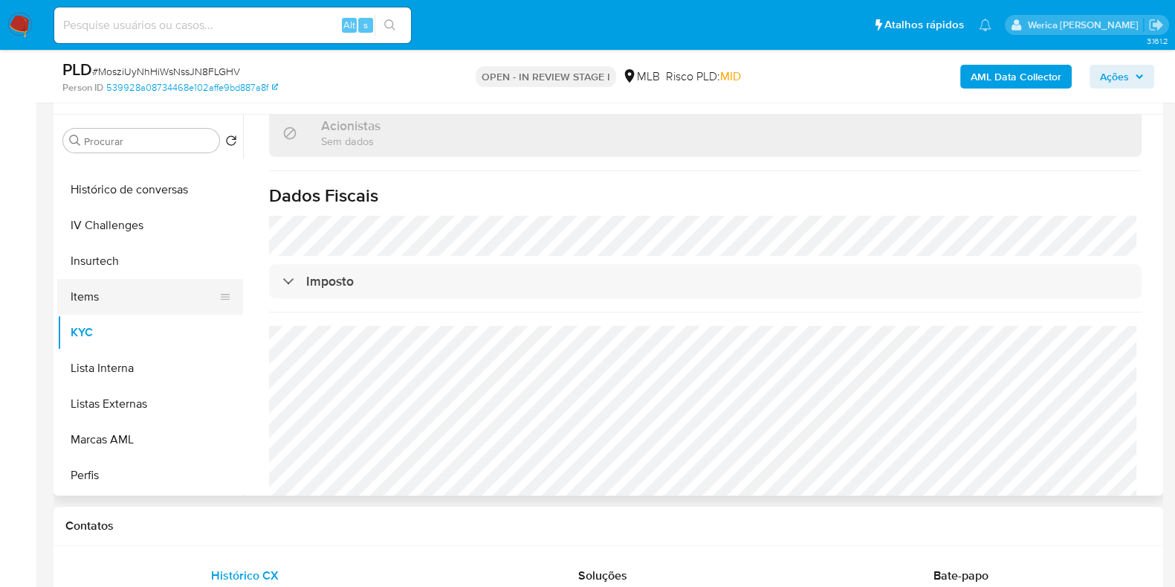
click at [164, 310] on button "Items" at bounding box center [144, 297] width 174 height 36
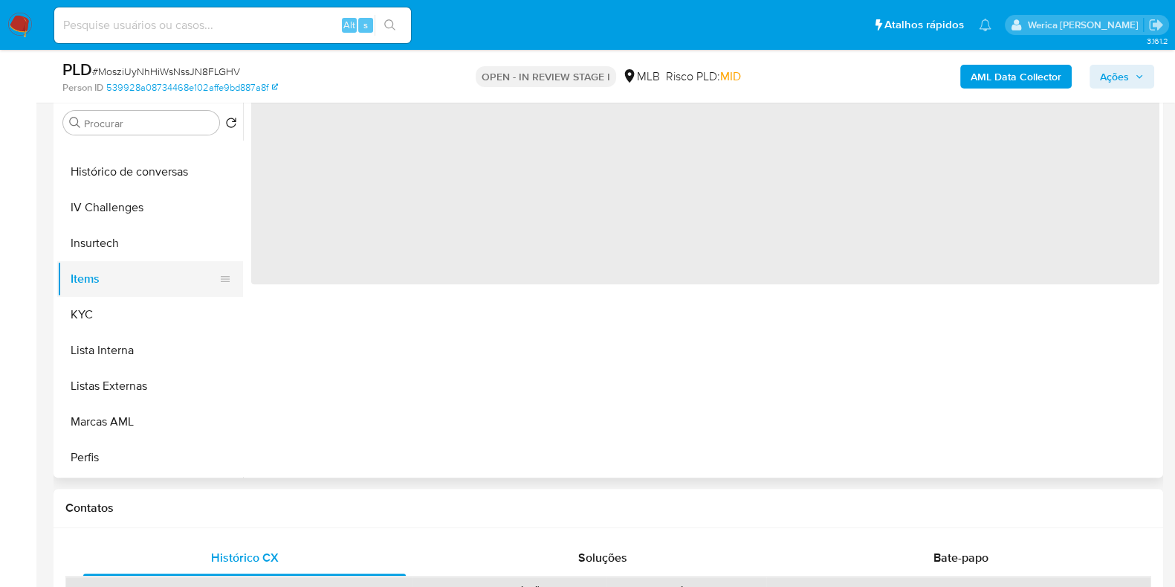
scroll to position [0, 0]
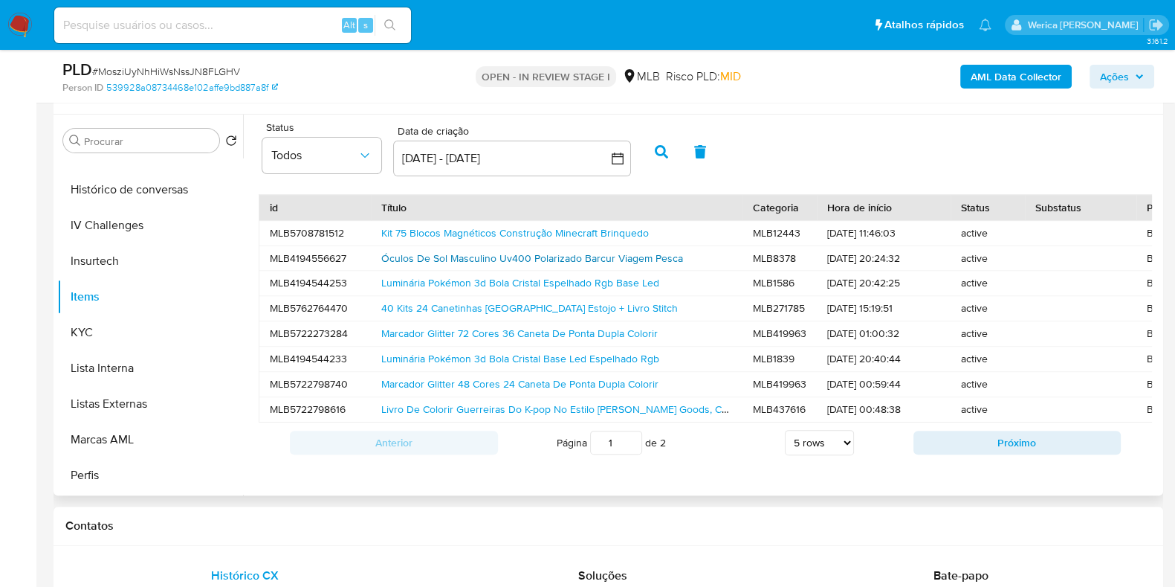
click at [535, 253] on link "Óculos De Sol Masculino Uv400 Polarizado Barcur Viagem Pesca" at bounding box center [532, 258] width 302 height 15
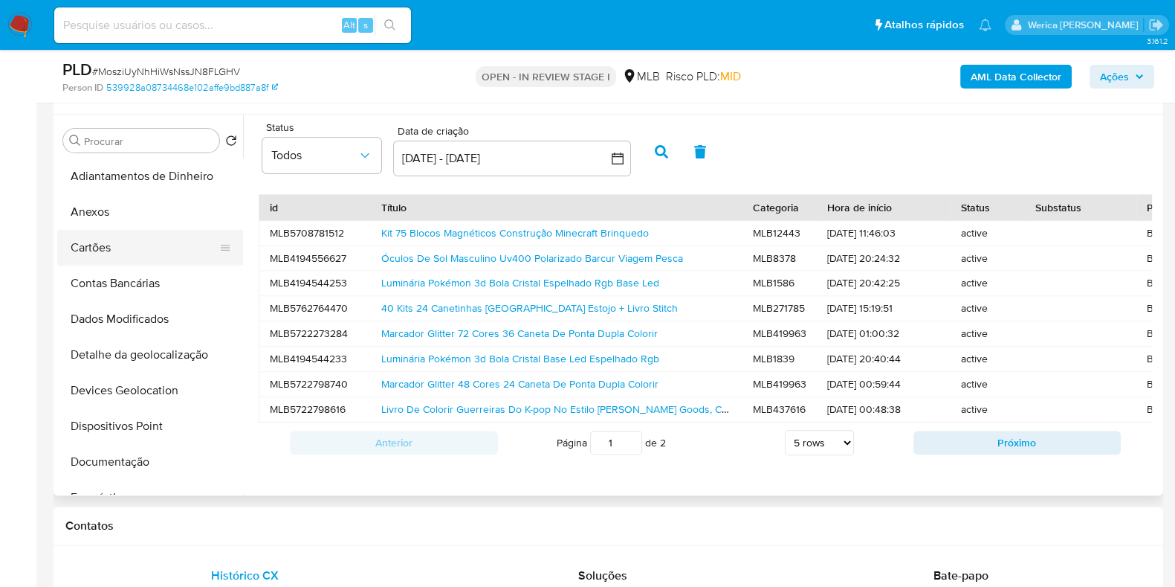
click at [126, 230] on button "Cartões" at bounding box center [144, 248] width 174 height 36
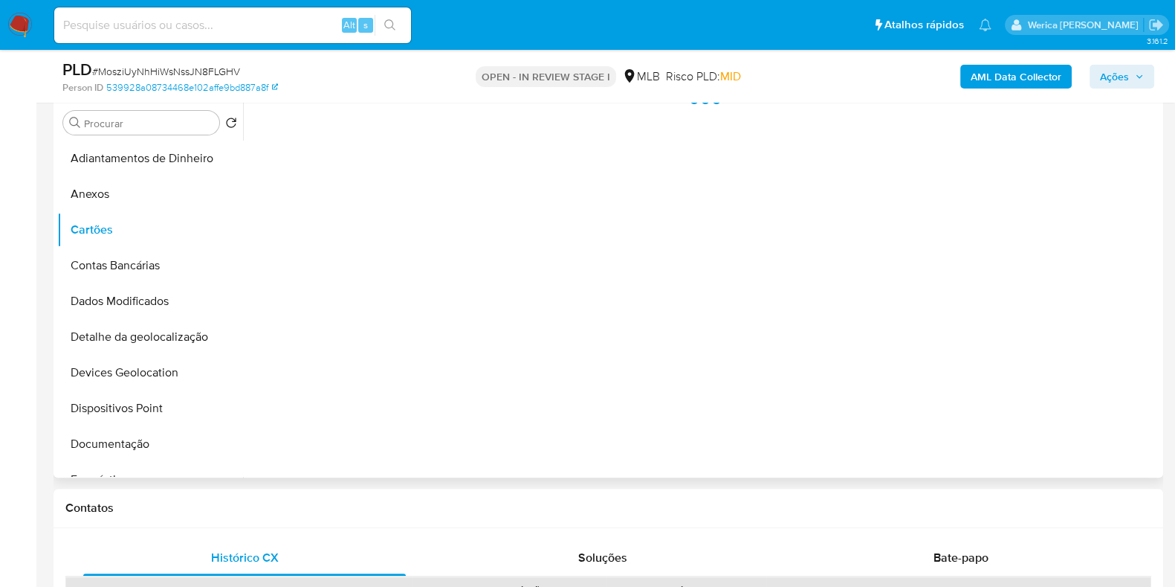
click at [764, 301] on div at bounding box center [701, 287] width 917 height 381
click at [918, 354] on div at bounding box center [701, 287] width 917 height 381
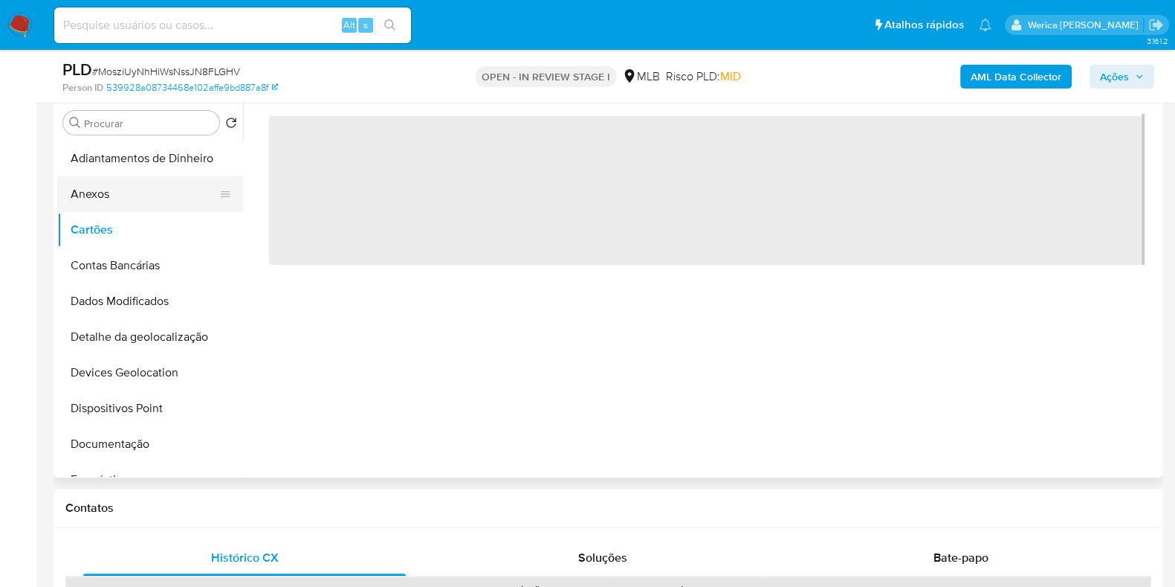
click at [141, 193] on button "Anexos" at bounding box center [144, 194] width 174 height 36
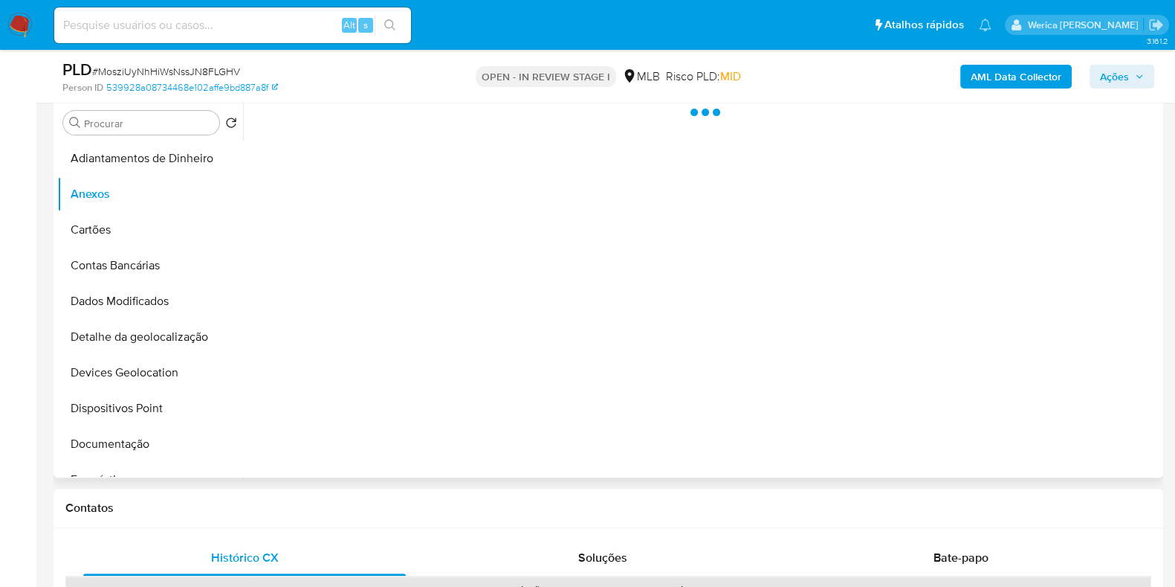
click at [966, 275] on div at bounding box center [701, 287] width 917 height 381
click at [978, 321] on div at bounding box center [701, 287] width 917 height 381
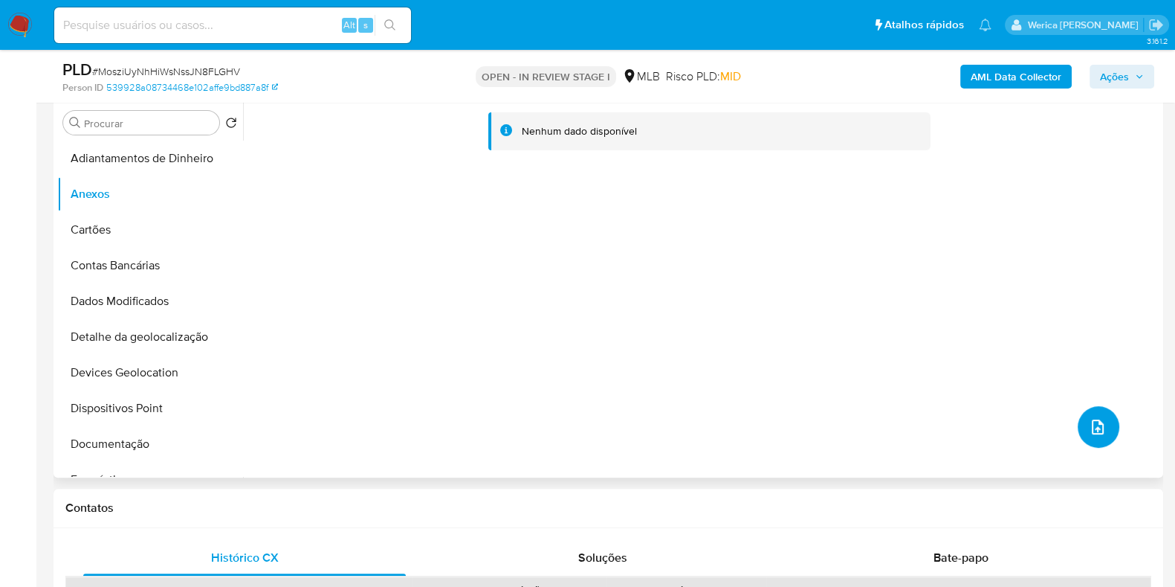
click at [1097, 422] on button "upload-file" at bounding box center [1099, 427] width 42 height 42
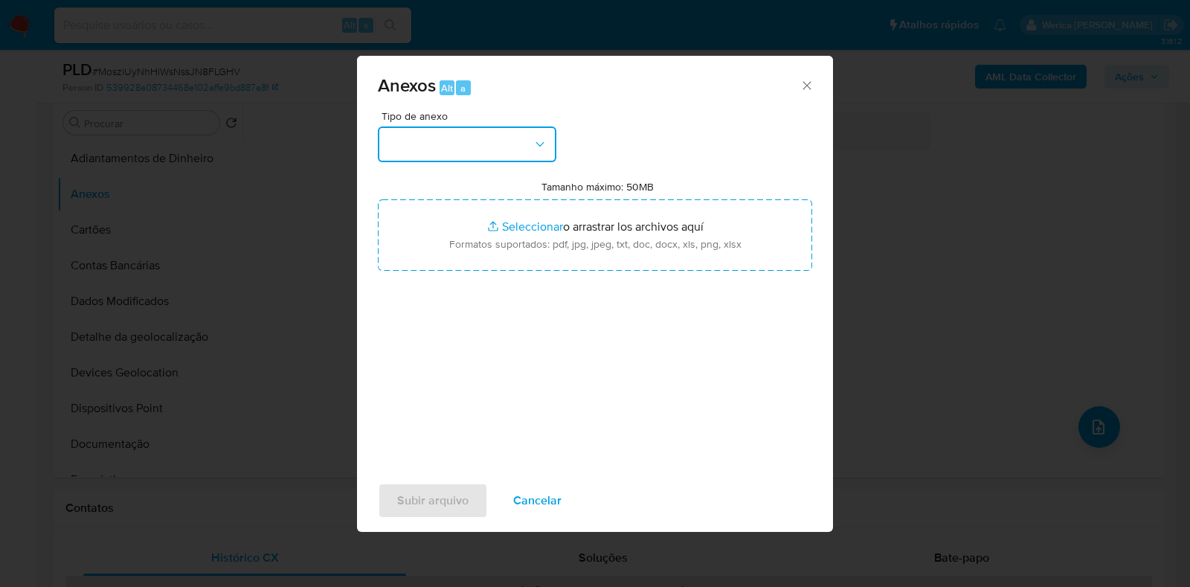
click at [496, 154] on button "button" at bounding box center [467, 144] width 178 height 36
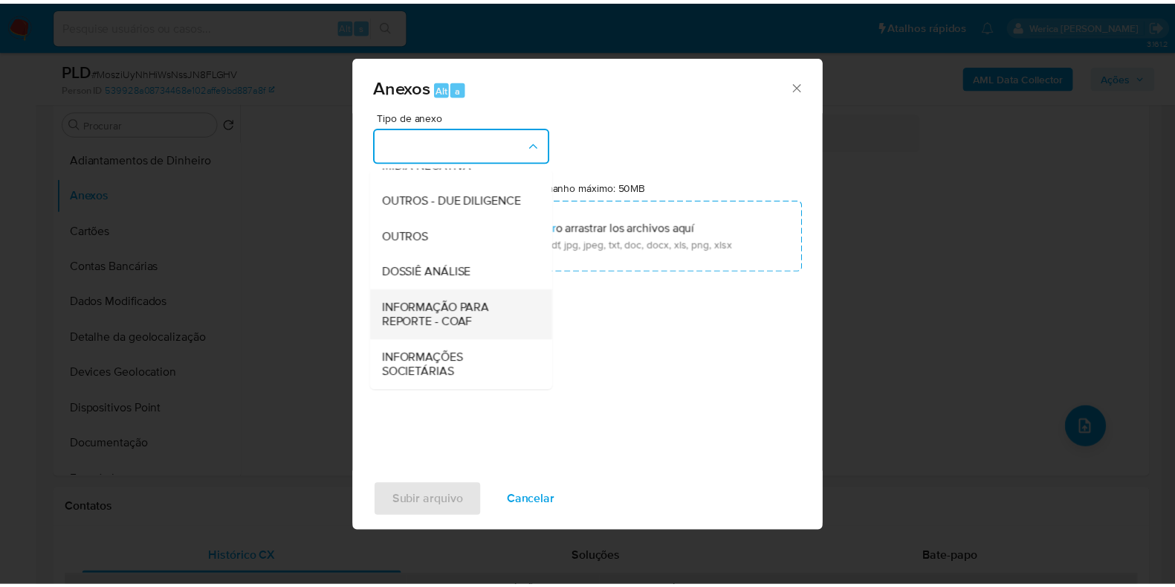
scroll to position [229, 0]
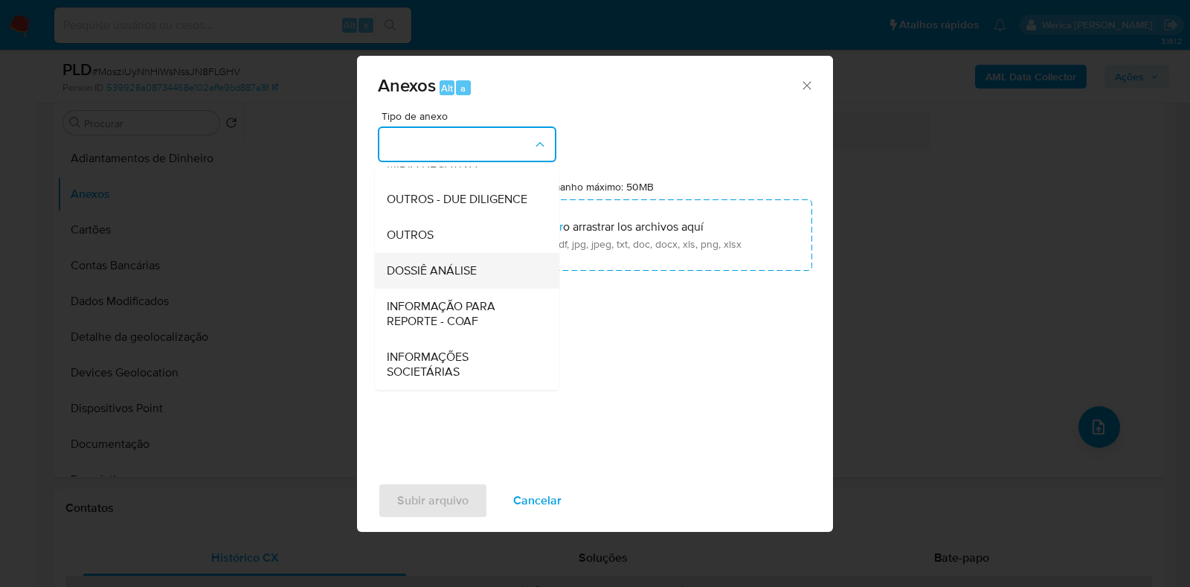
click at [468, 284] on div "DOSSIÊ ANÁLISE" at bounding box center [463, 271] width 152 height 36
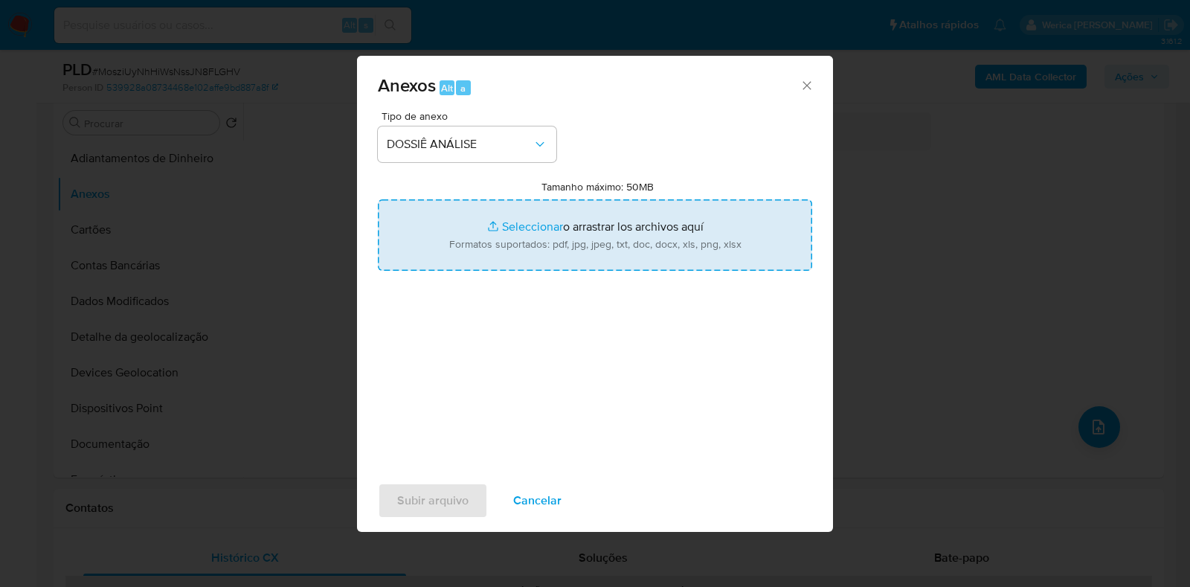
click at [535, 222] on input "Tamanho máximo: 50MB Seleccionar archivos" at bounding box center [595, 234] width 434 height 71
click at [676, 245] on input "Tamanho máximo: 50MB Seleccionar archivos" at bounding box center [595, 234] width 434 height 71
type input "C:\fakepath\Declinio - MosziUyNhHiWsNssJN8FLGHV - CNPJ 51236580000151 - 51.236.…"
click at [688, 228] on input "Tamanho máximo: 50MB Seleccionar archivos" at bounding box center [595, 234] width 434 height 71
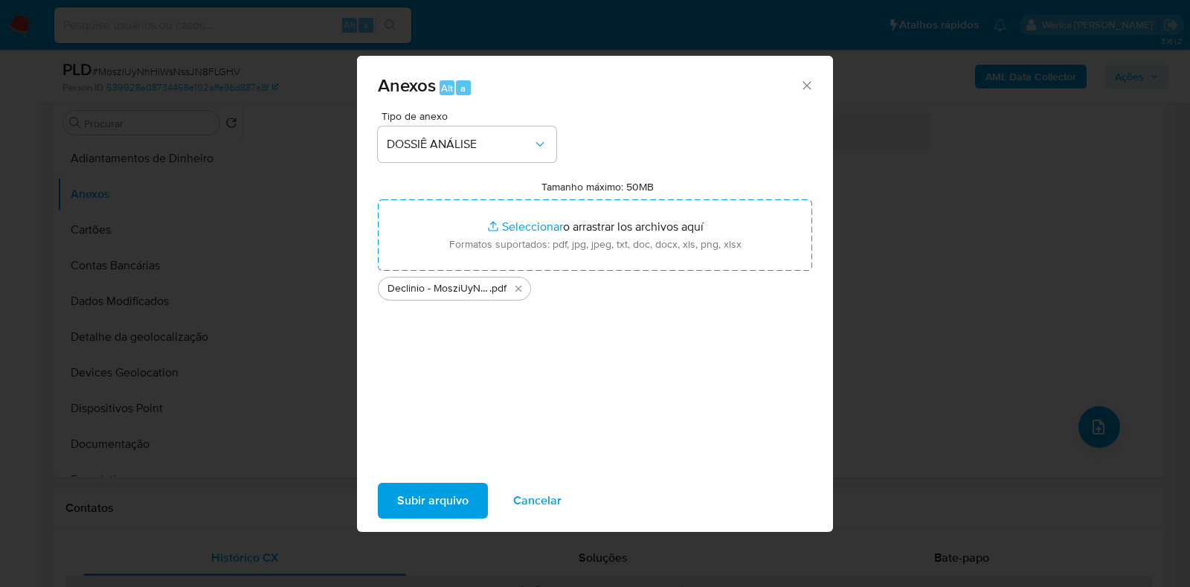
click at [462, 505] on span "Subir arquivo" at bounding box center [432, 500] width 71 height 33
click at [450, 511] on span "Subir arquivo" at bounding box center [432, 500] width 71 height 33
click at [406, 532] on div "Anexos Alt a Tipo de anexo DOSSIÊ ANÁLISE Tamanho máximo: 50MB Seleccionar arch…" at bounding box center [595, 293] width 1190 height 587
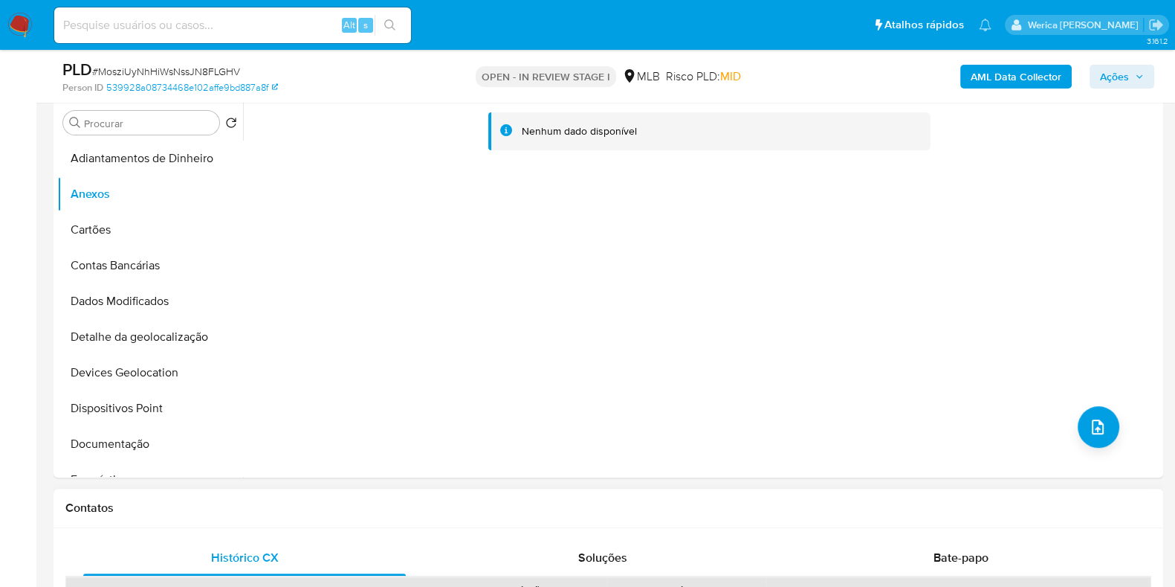
click at [419, 509] on h1 "Contatos" at bounding box center [608, 507] width 1086 height 15
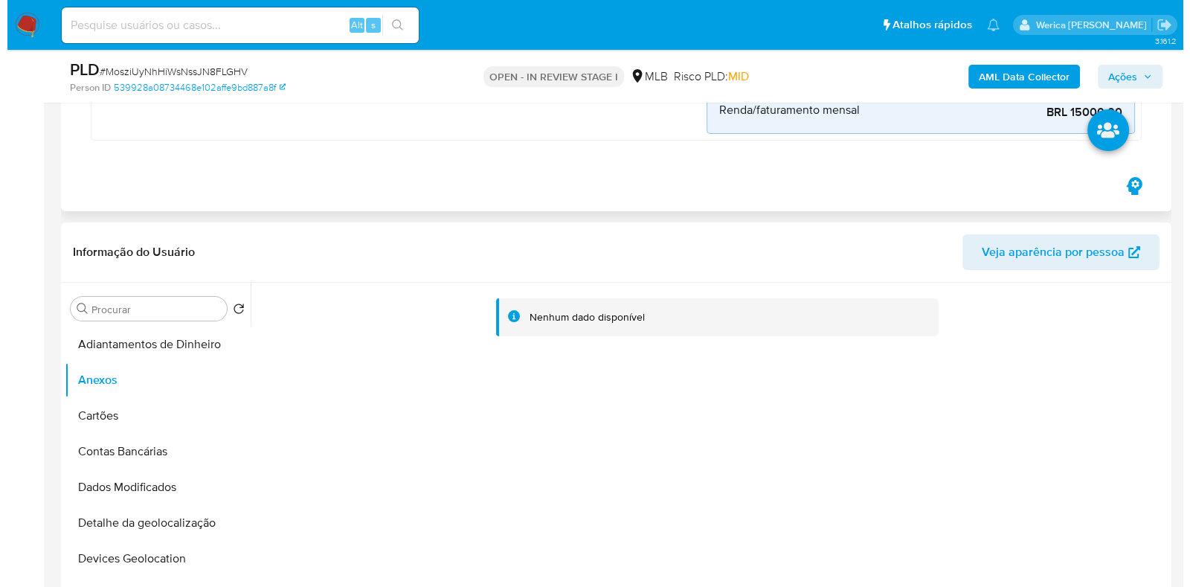
scroll to position [350, 0]
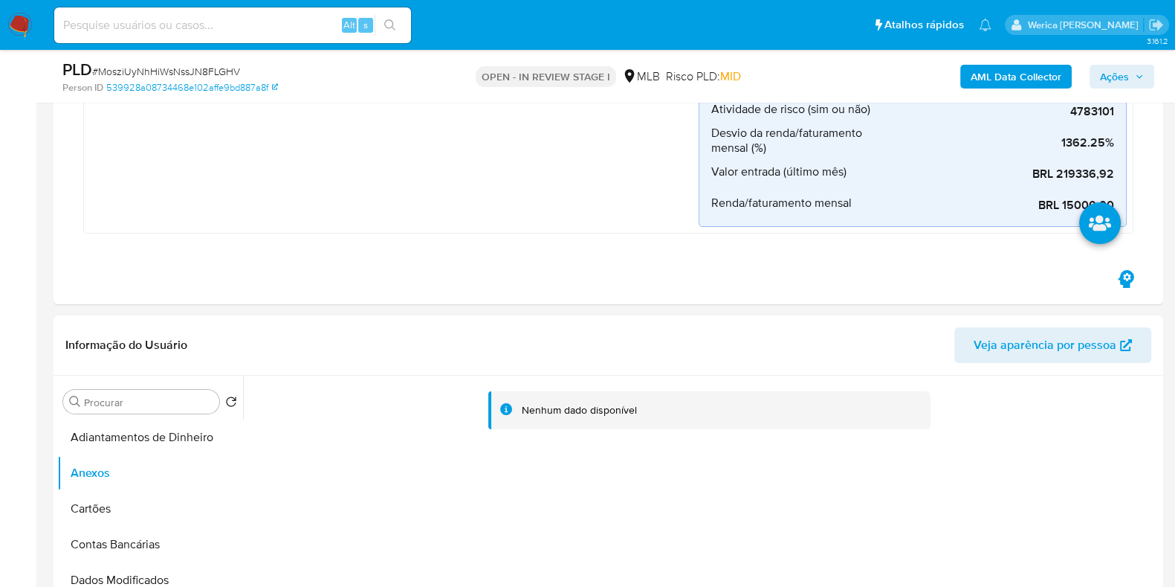
click at [1015, 85] on b "AML Data Collector" at bounding box center [1016, 77] width 91 height 24
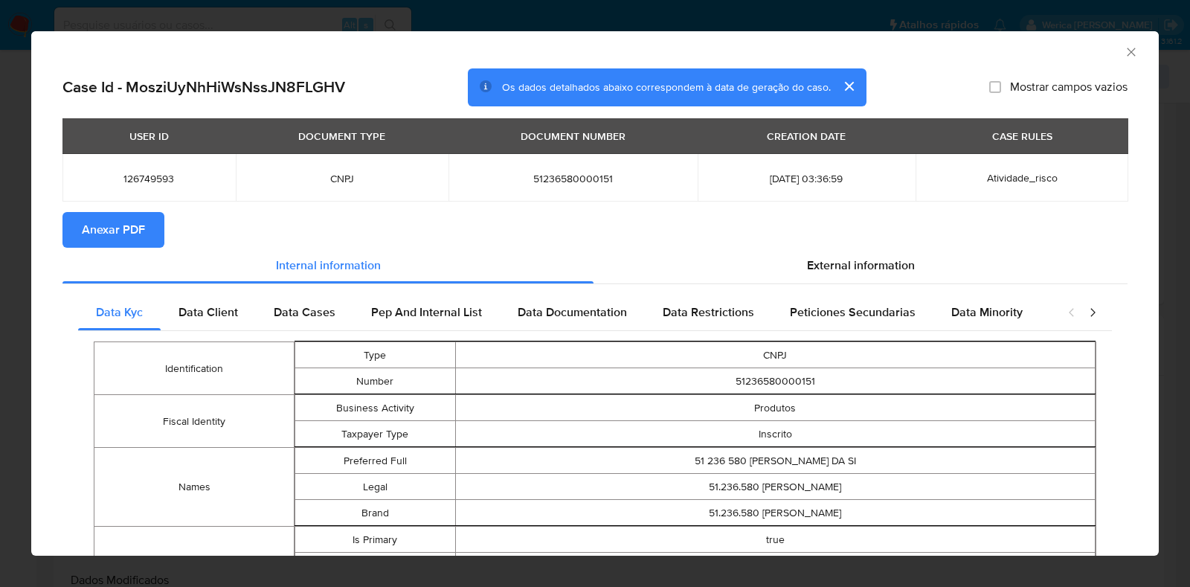
click at [157, 236] on button "Anexar PDF" at bounding box center [113, 230] width 102 height 36
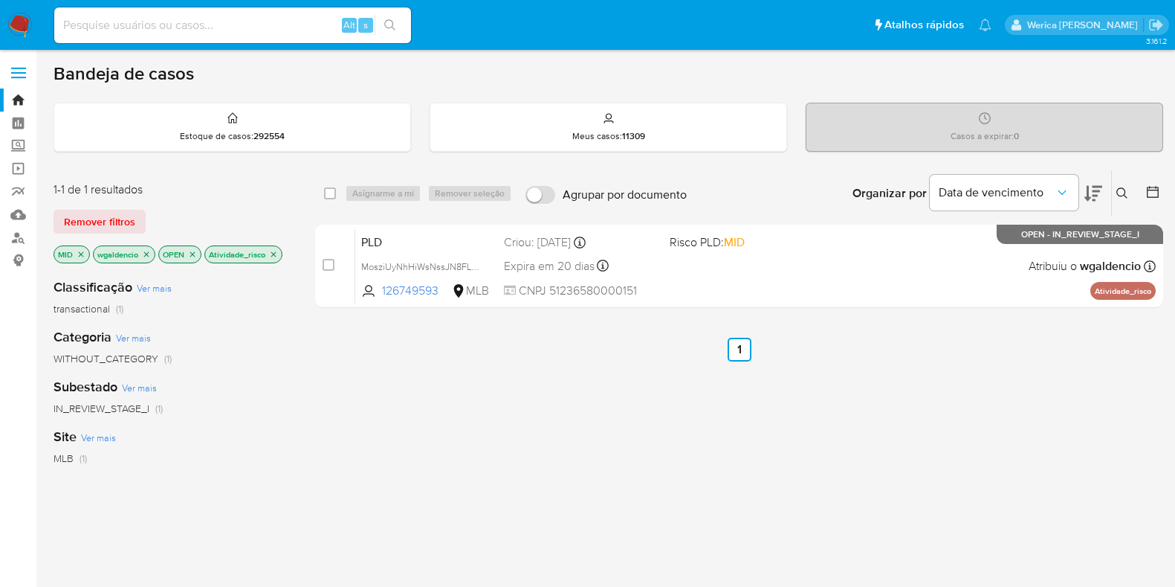
scroll to position [185, 0]
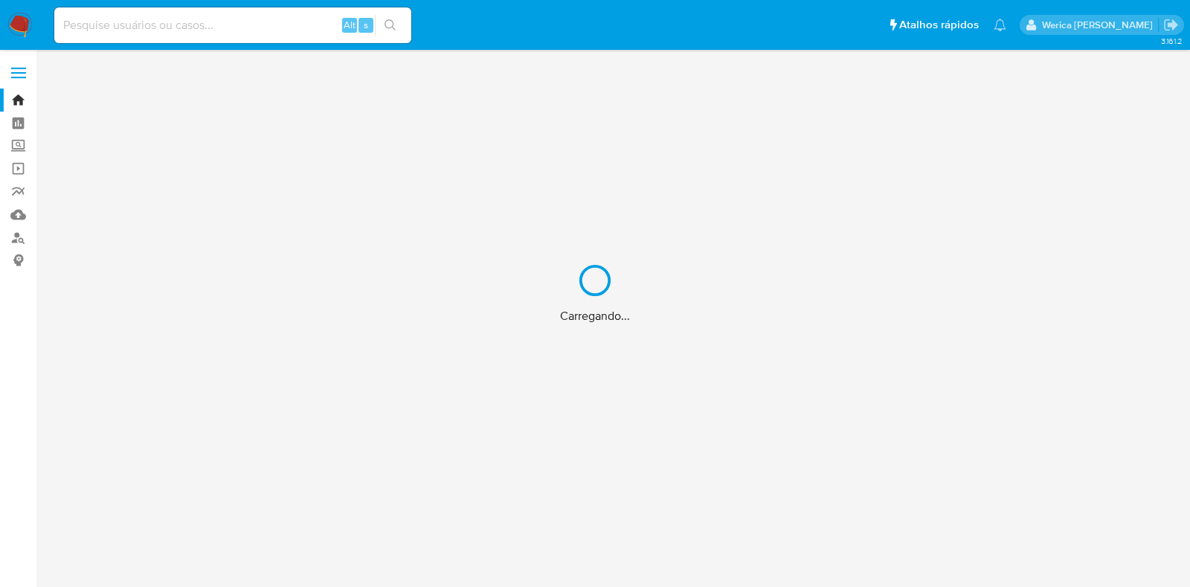
click at [312, 20] on div "Carregando..." at bounding box center [595, 293] width 1190 height 587
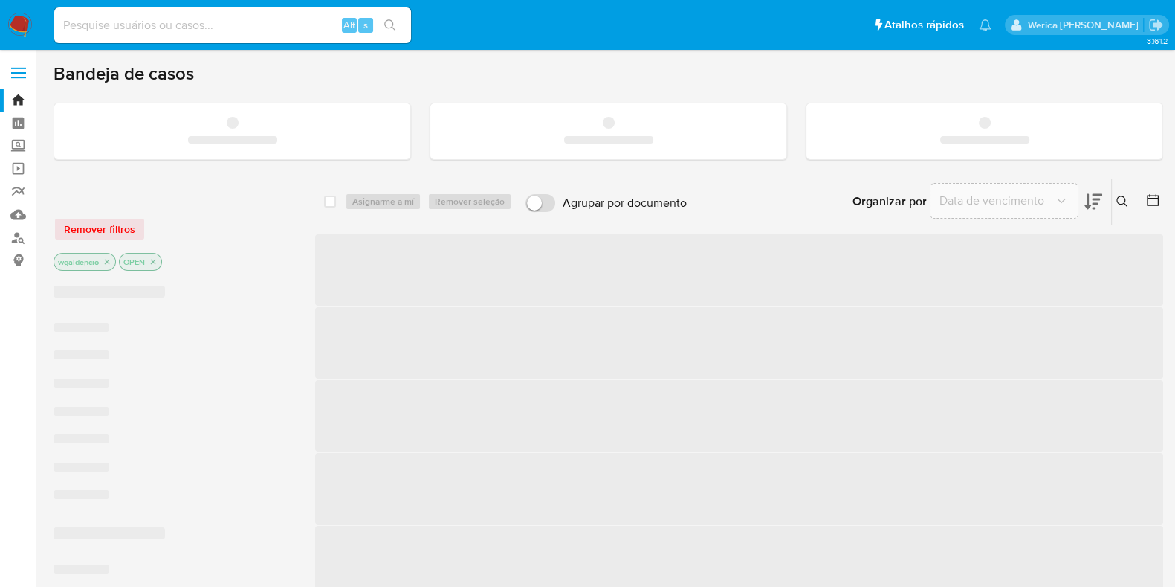
click at [288, 30] on input at bounding box center [232, 25] width 357 height 19
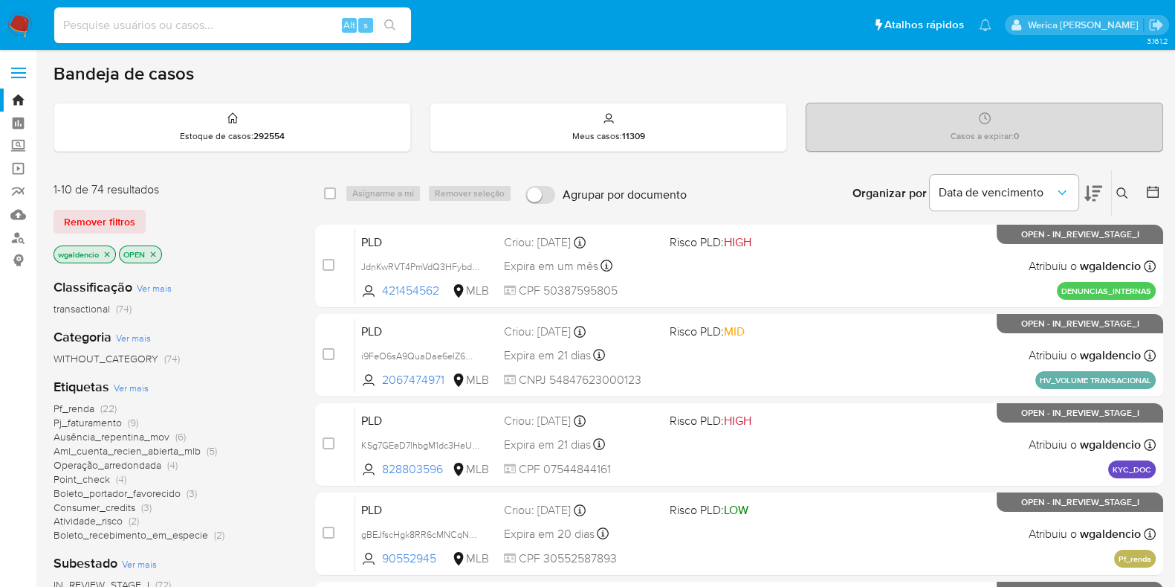
click at [288, 30] on input at bounding box center [232, 25] width 357 height 19
paste input "38295793"
type input "38295793"
click at [399, 17] on button "search-icon" at bounding box center [390, 25] width 30 height 21
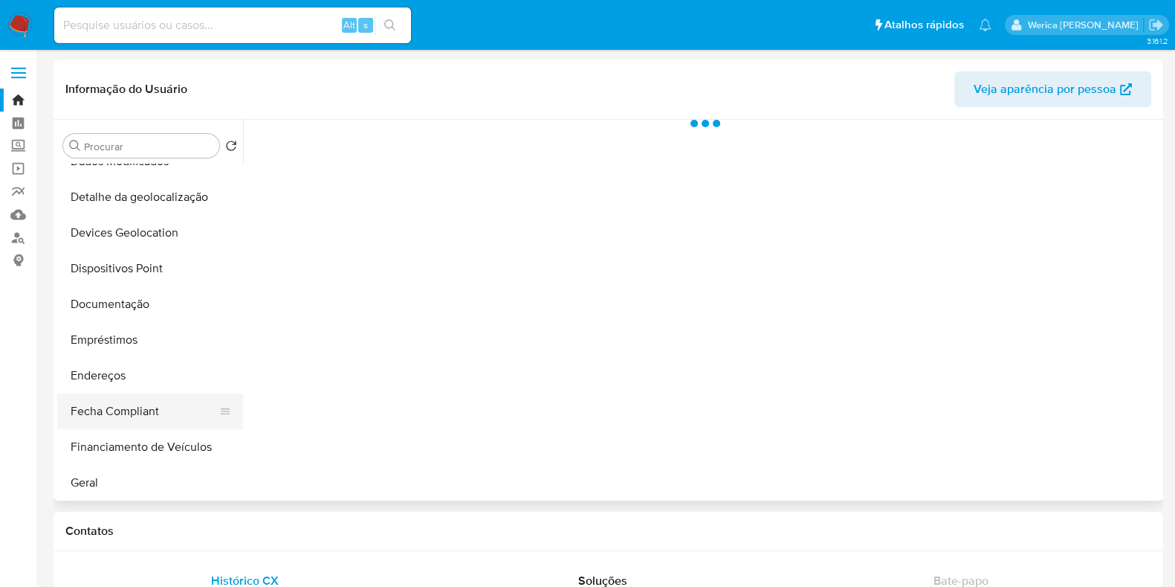
scroll to position [279, 0]
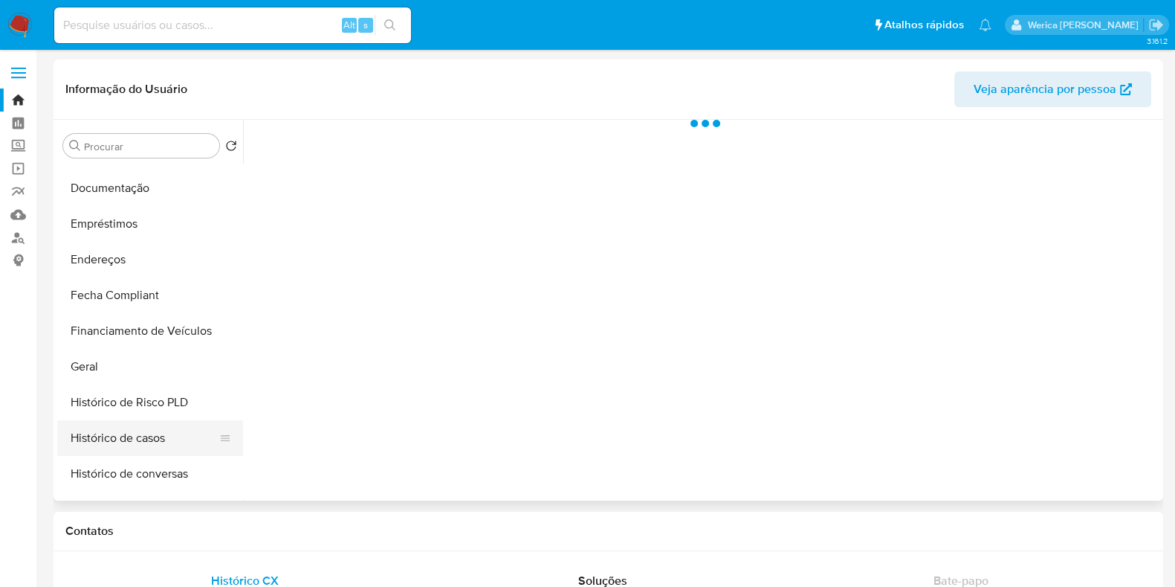
click at [104, 442] on button "Histórico de casos" at bounding box center [144, 438] width 174 height 36
select select "10"
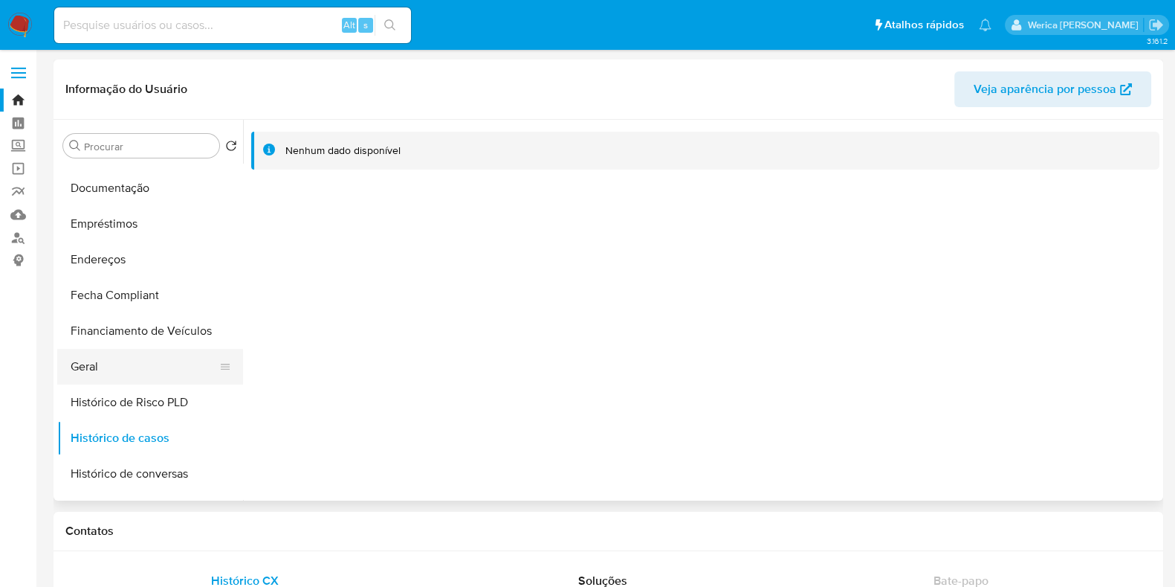
click at [91, 372] on button "Geral" at bounding box center [144, 367] width 174 height 36
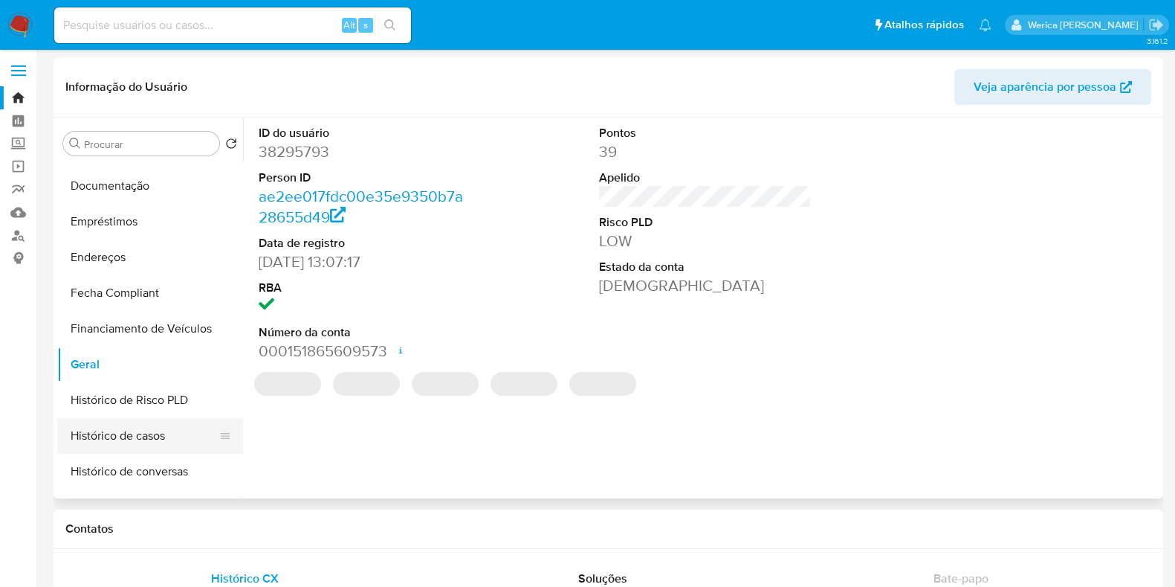
scroll to position [0, 0]
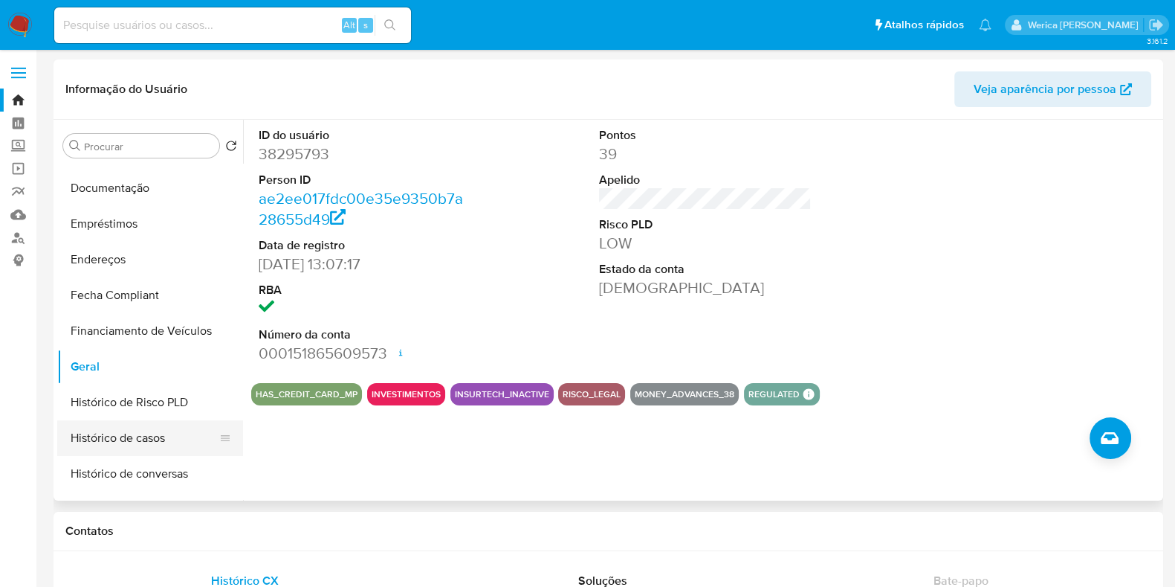
click at [93, 439] on button "Histórico de casos" at bounding box center [144, 438] width 174 height 36
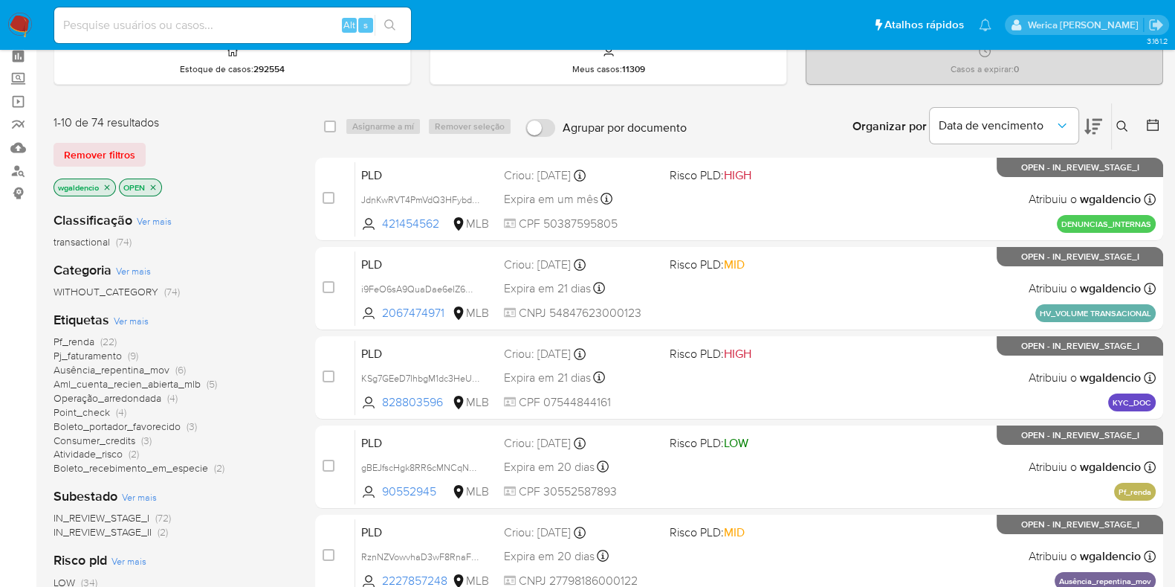
scroll to position [92, 0]
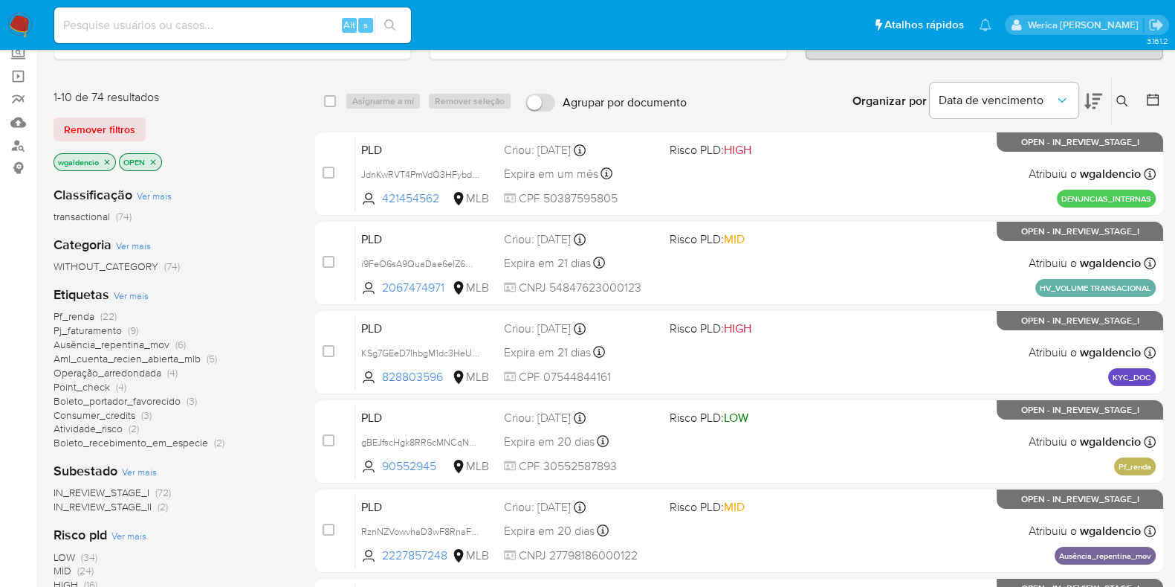
click at [132, 358] on span "Aml_cuenta_recien_abierta_mlb" at bounding box center [127, 358] width 147 height 15
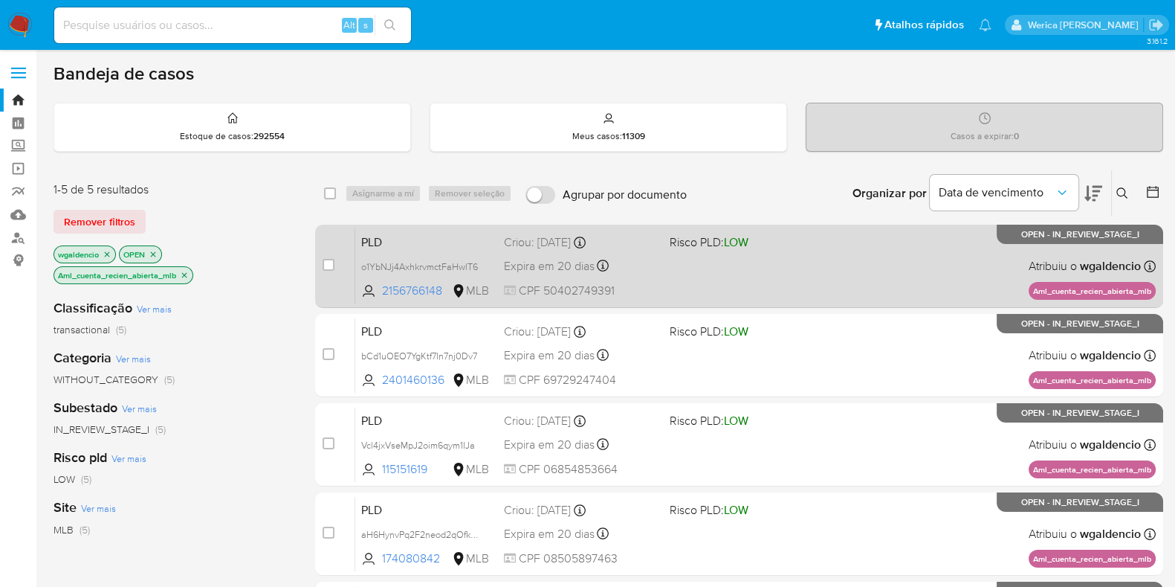
click at [801, 251] on div "PLD o1YbNJj4AxhkrvmctFaHwlT6 2156766148 MLB Risco PLD: LOW Criou: 12/09/2025 Cr…" at bounding box center [755, 265] width 801 height 75
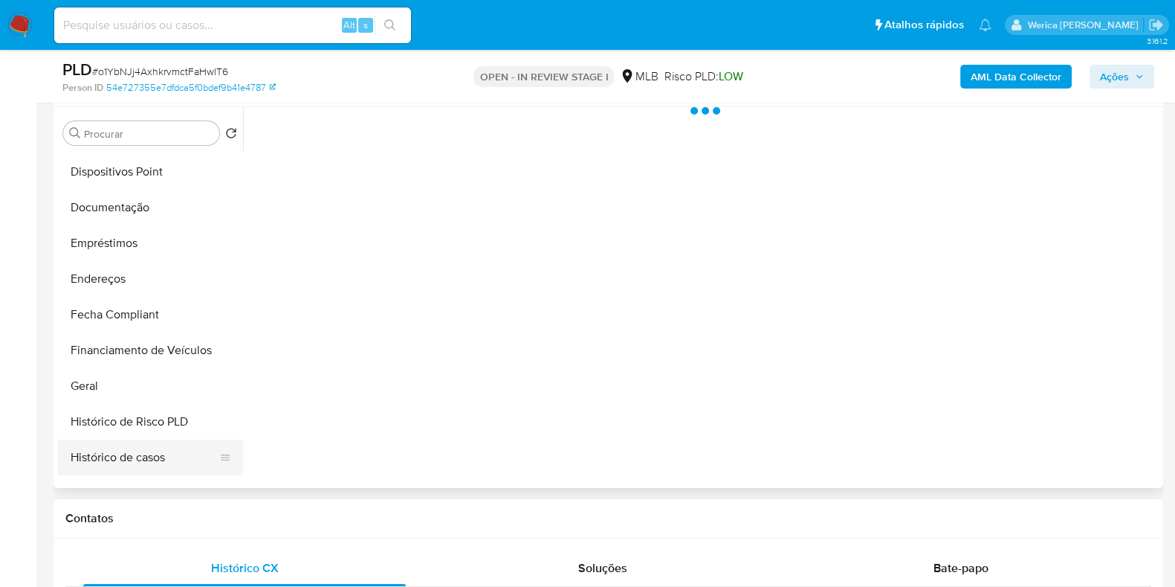
scroll to position [279, 0]
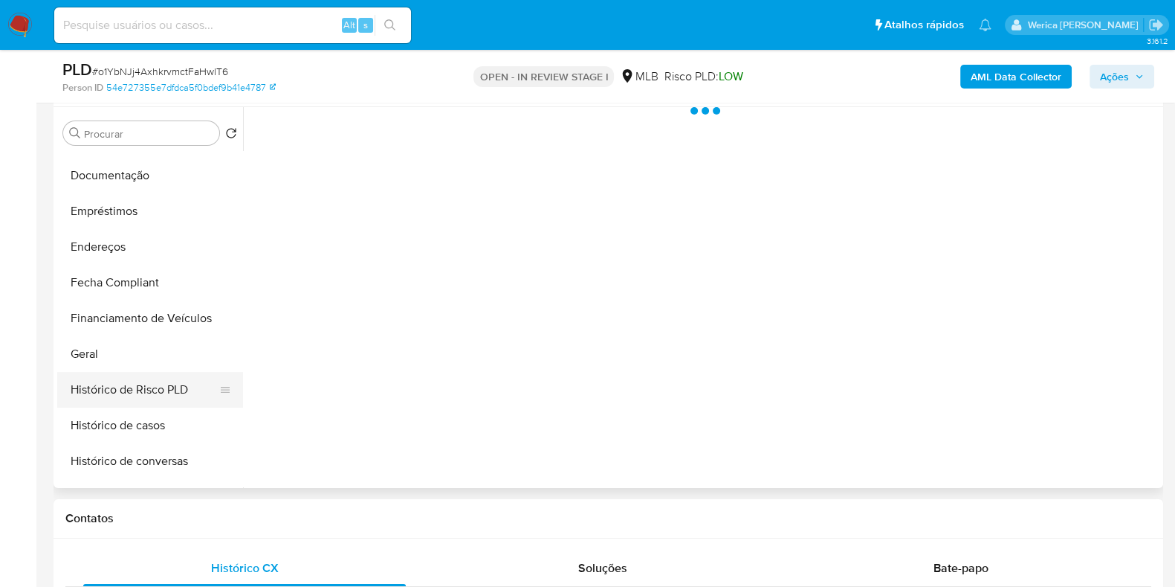
select select "10"
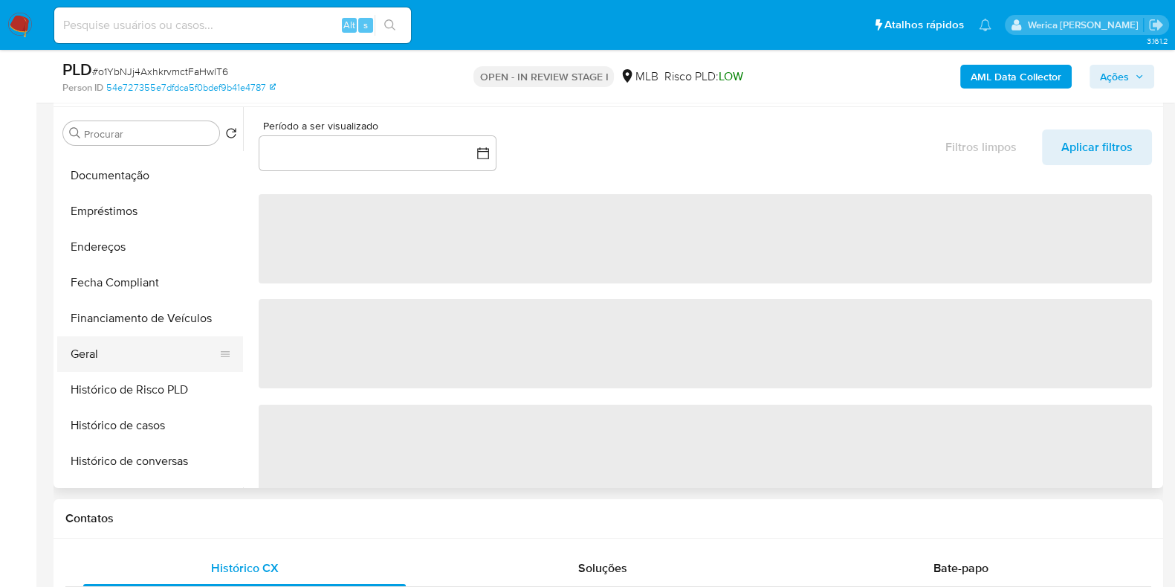
click at [150, 357] on button "Geral" at bounding box center [144, 354] width 174 height 36
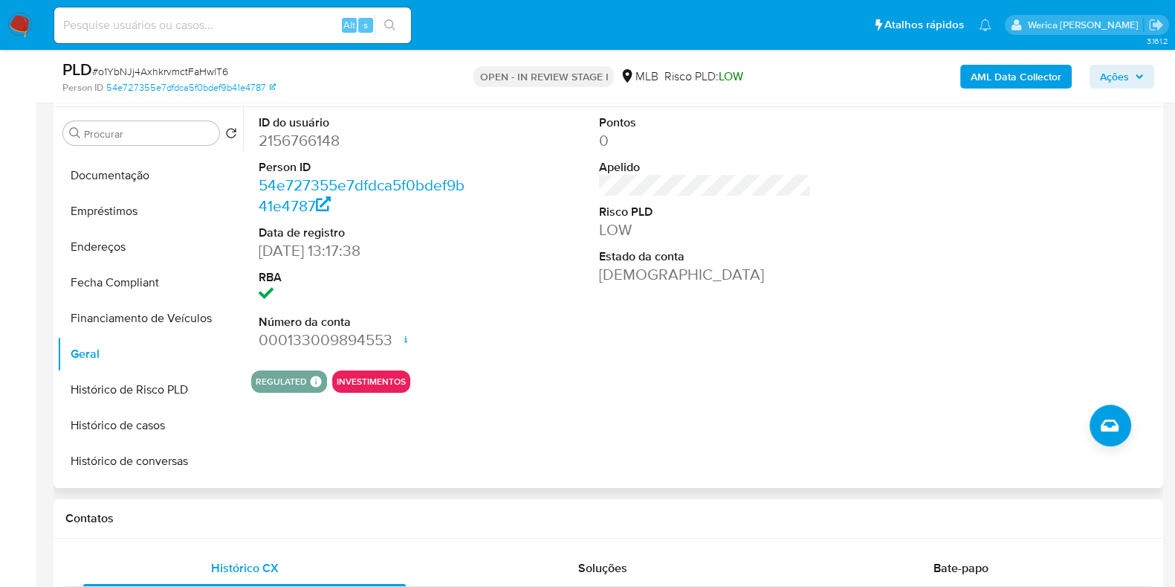
click at [312, 145] on dd "2156766148" at bounding box center [365, 140] width 213 height 21
copy dd "2156766148"
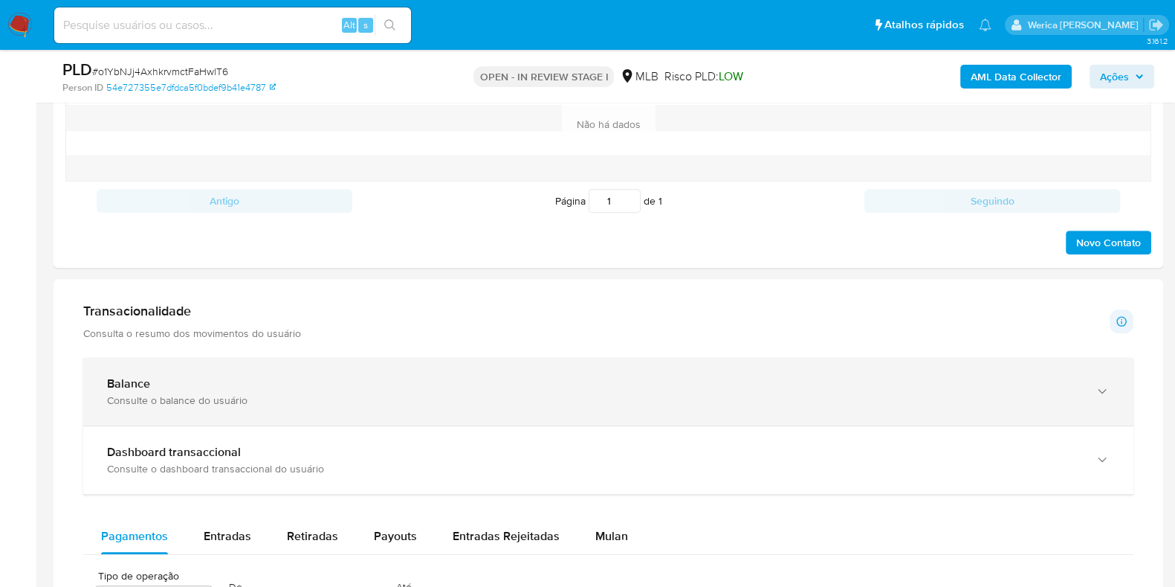
click at [444, 378] on div "Balance" at bounding box center [593, 383] width 973 height 15
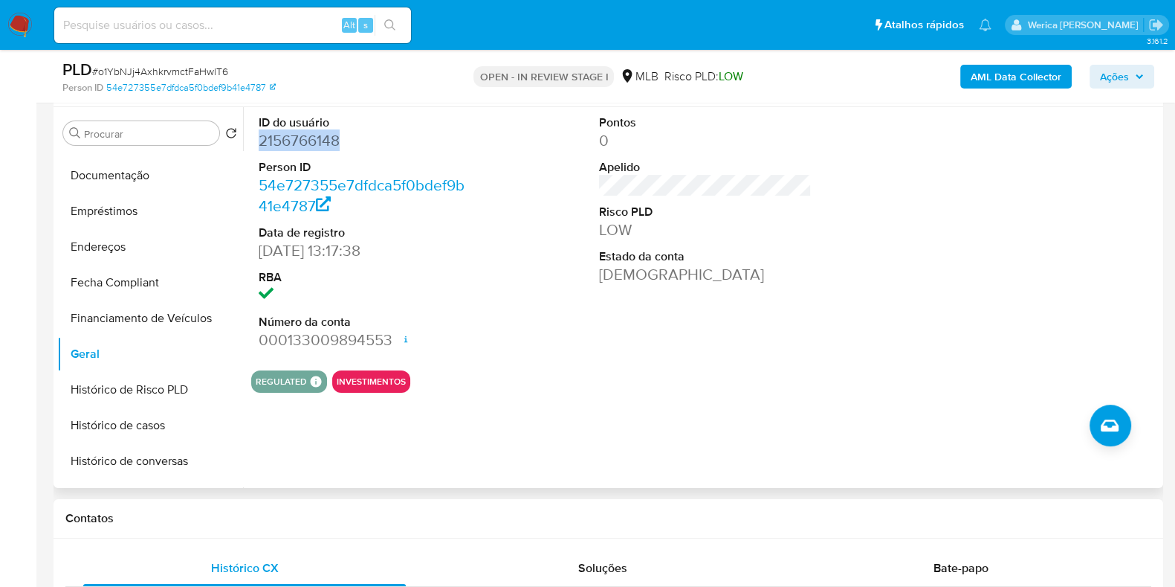
scroll to position [650, 0]
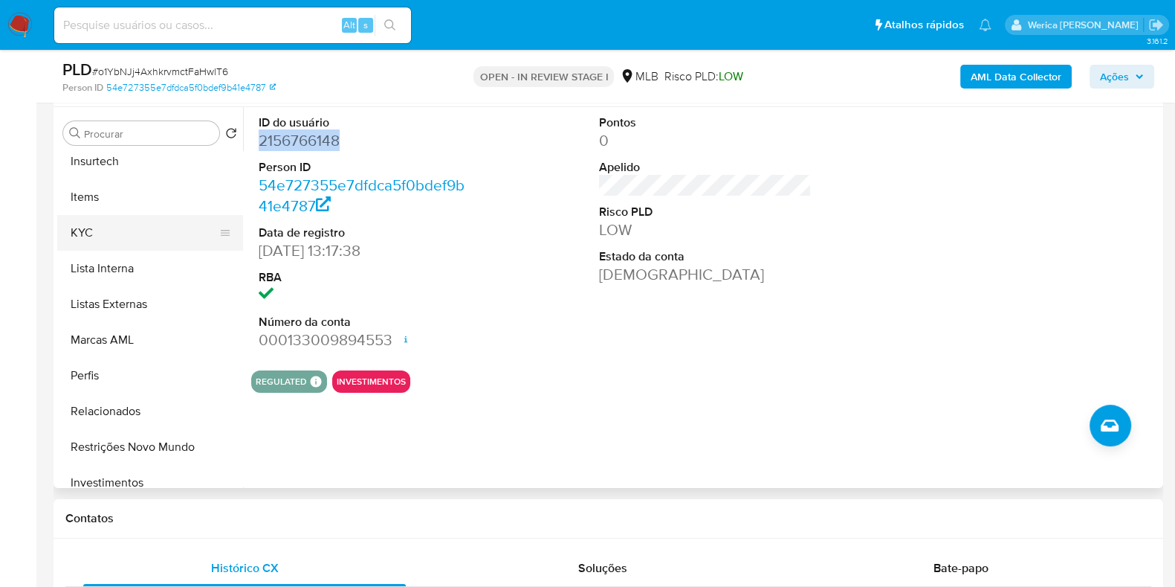
click at [89, 235] on button "KYC" at bounding box center [144, 233] width 174 height 36
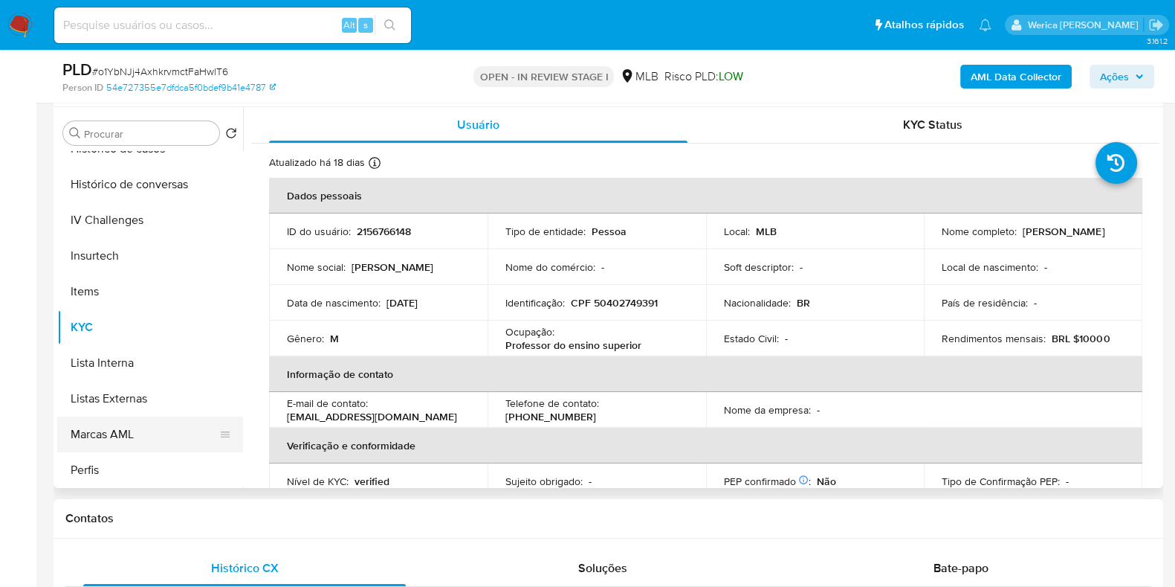
scroll to position [465, 0]
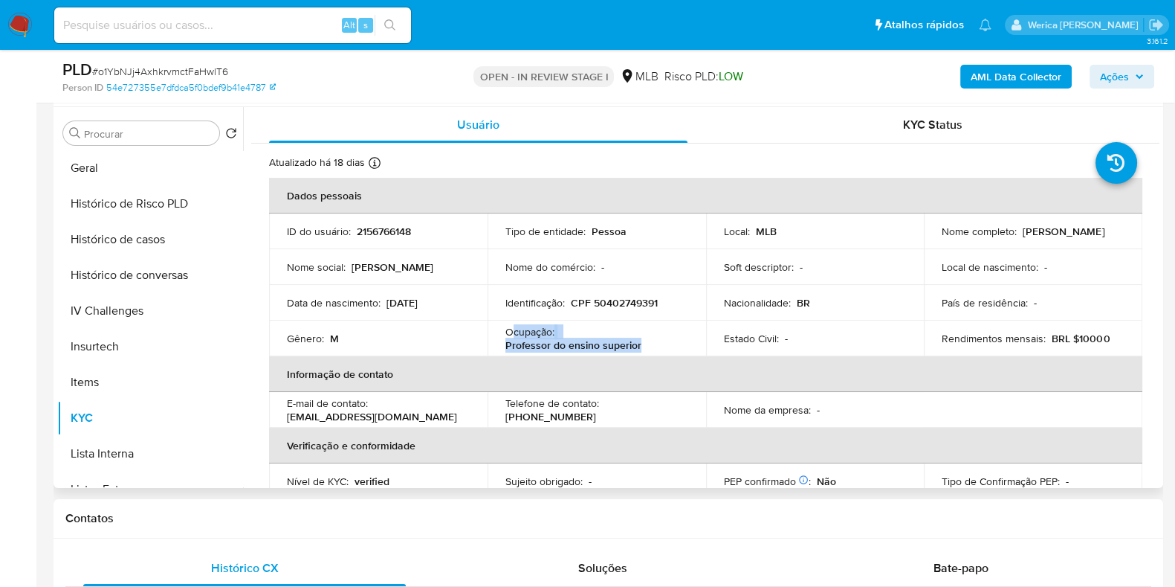
drag, startPoint x: 532, startPoint y: 338, endPoint x: 665, endPoint y: 345, distance: 134.0
click at [665, 345] on div "Ocupação : Professor do ensino superior" at bounding box center [597, 338] width 183 height 27
copy div "cupação : Professor do ensino superior"
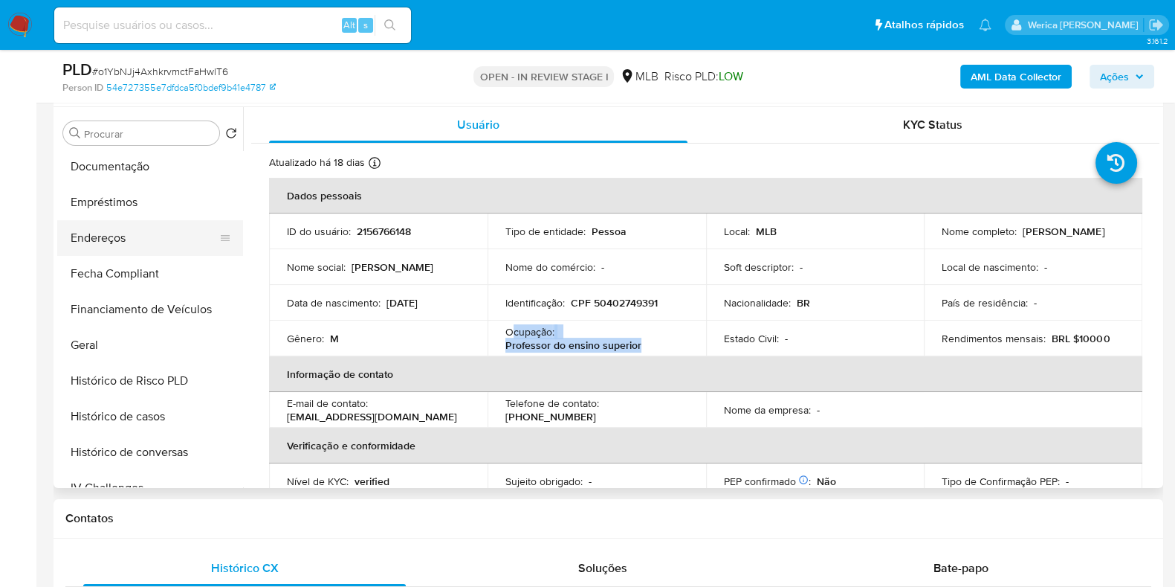
scroll to position [185, 0]
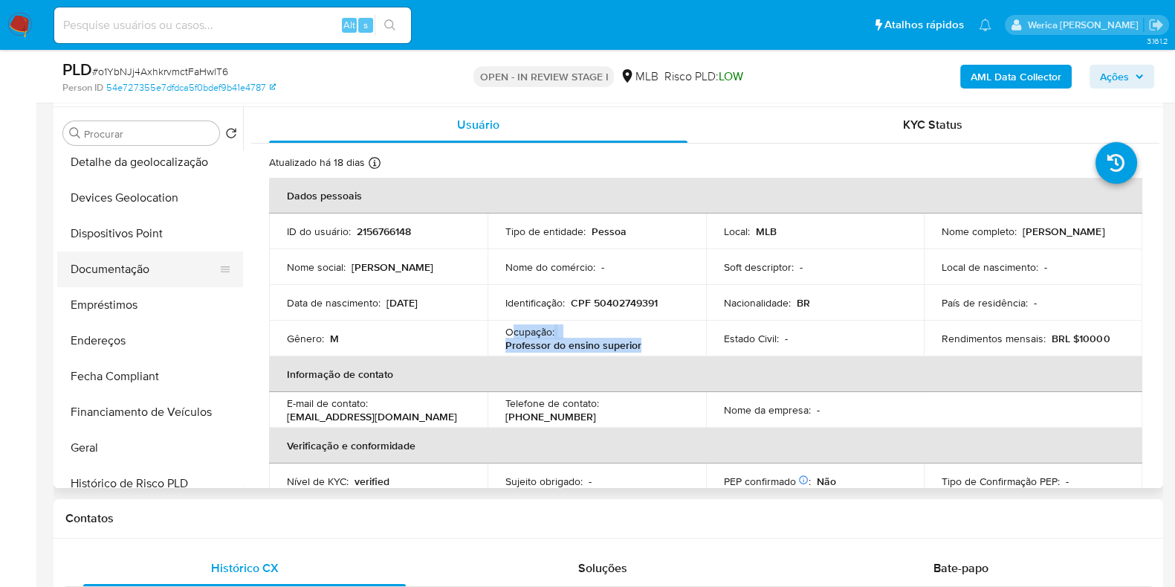
click at [149, 283] on button "Documentação" at bounding box center [144, 269] width 174 height 36
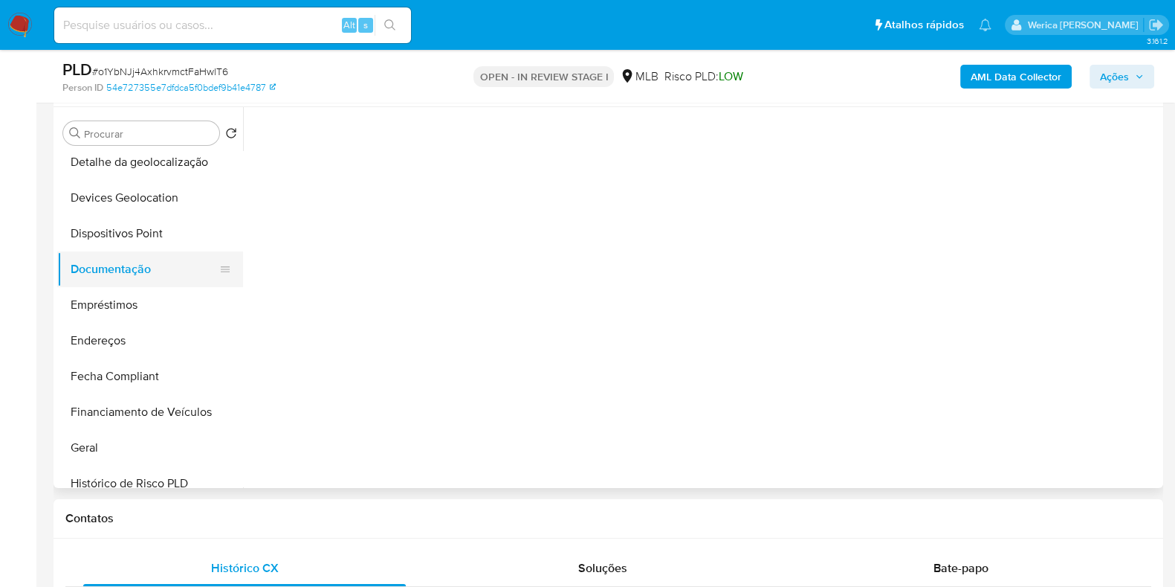
click at [162, 265] on button "Documentação" at bounding box center [144, 269] width 174 height 36
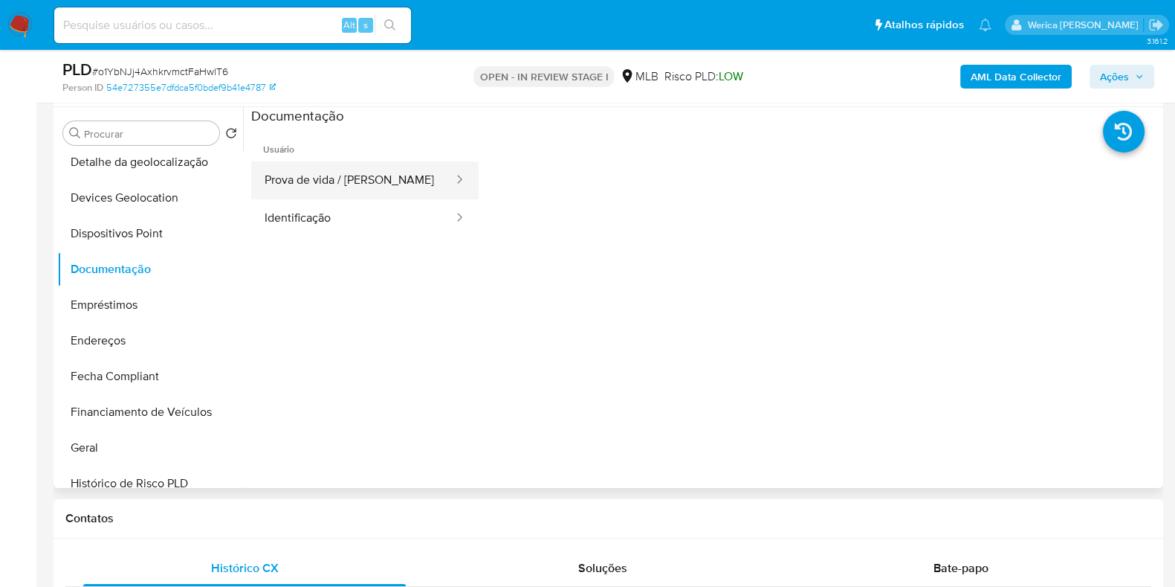
click at [288, 167] on button "Prova de vida / Selfie" at bounding box center [353, 180] width 204 height 38
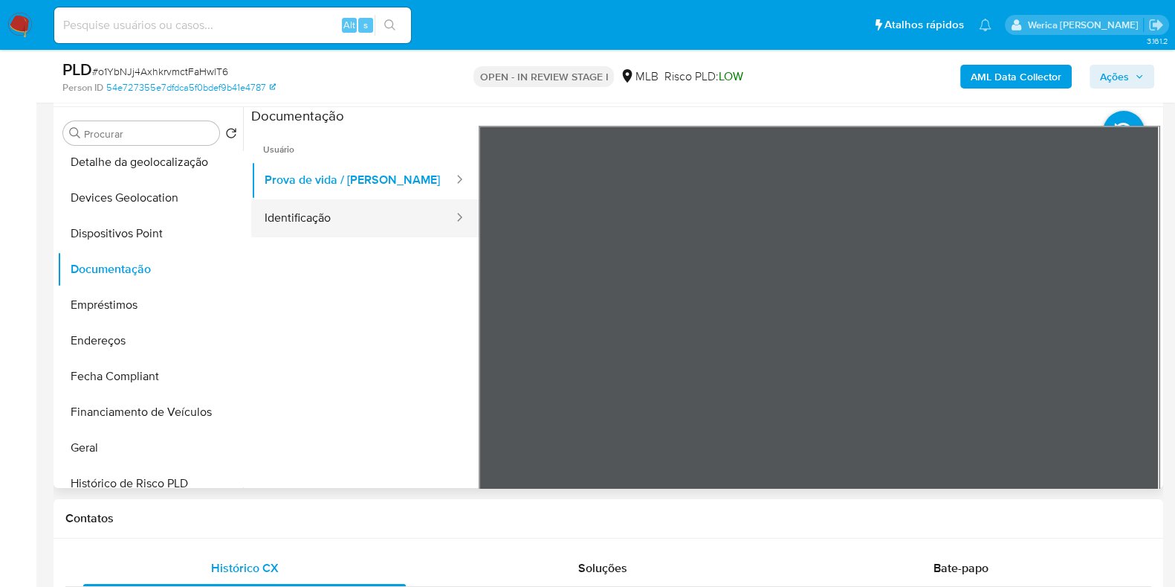
click at [354, 215] on button "Identificação" at bounding box center [353, 218] width 204 height 38
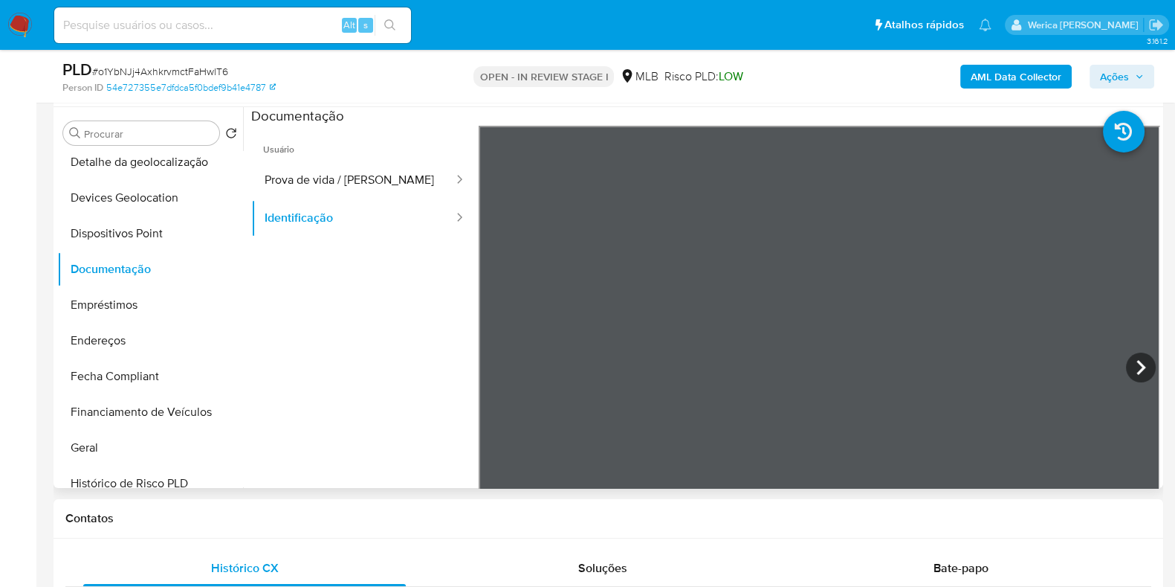
click at [350, 159] on span "Usuário" at bounding box center [365, 144] width 228 height 36
click at [358, 181] on button "Prova de vida / Selfie" at bounding box center [353, 180] width 204 height 38
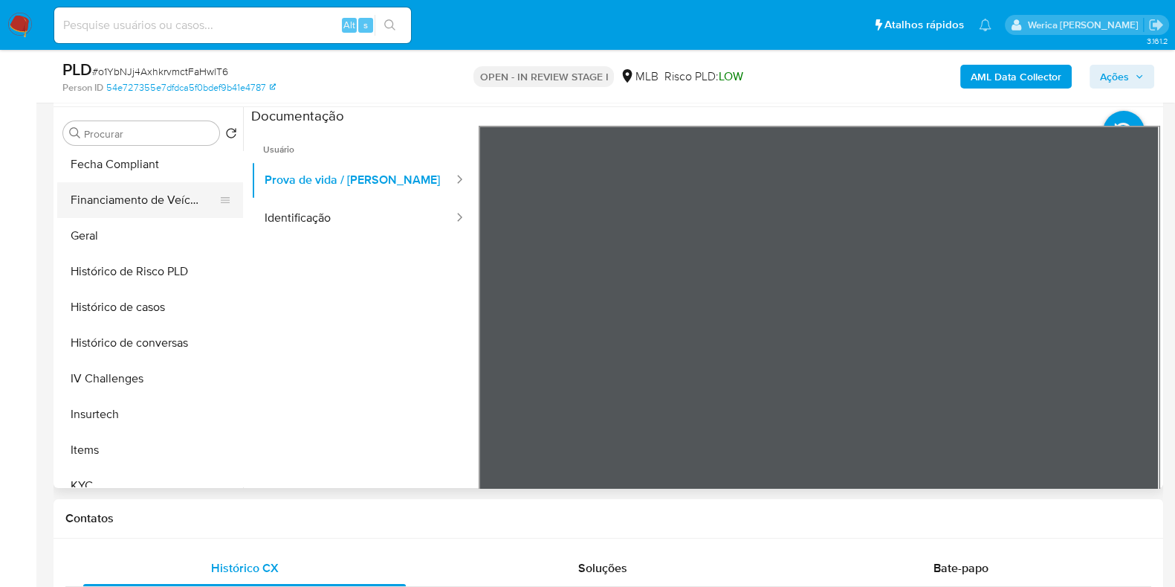
scroll to position [465, 0]
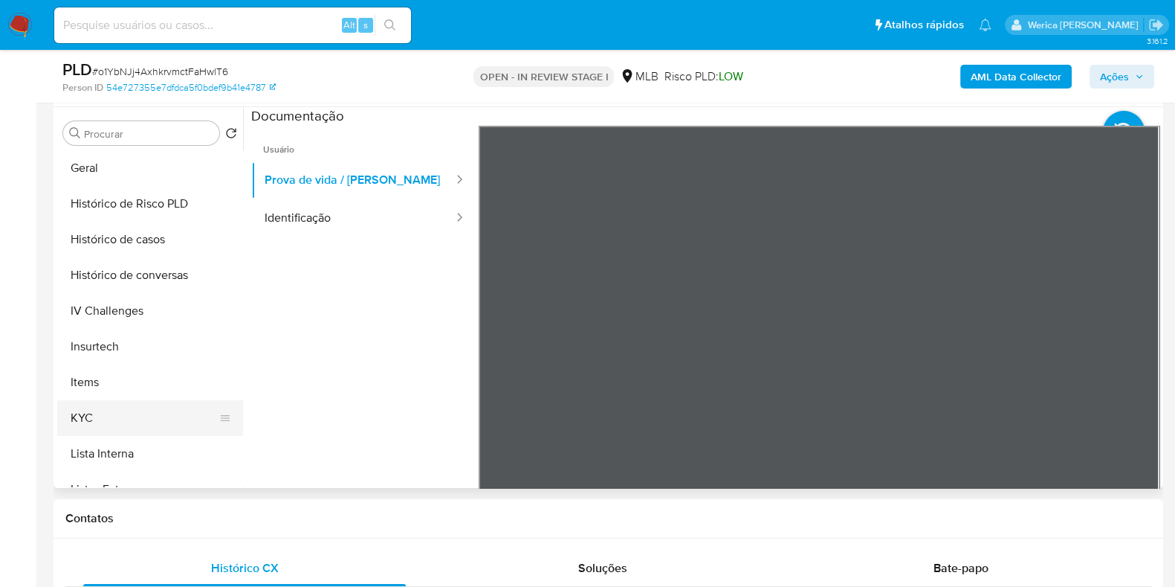
click at [138, 417] on button "KYC" at bounding box center [144, 418] width 174 height 36
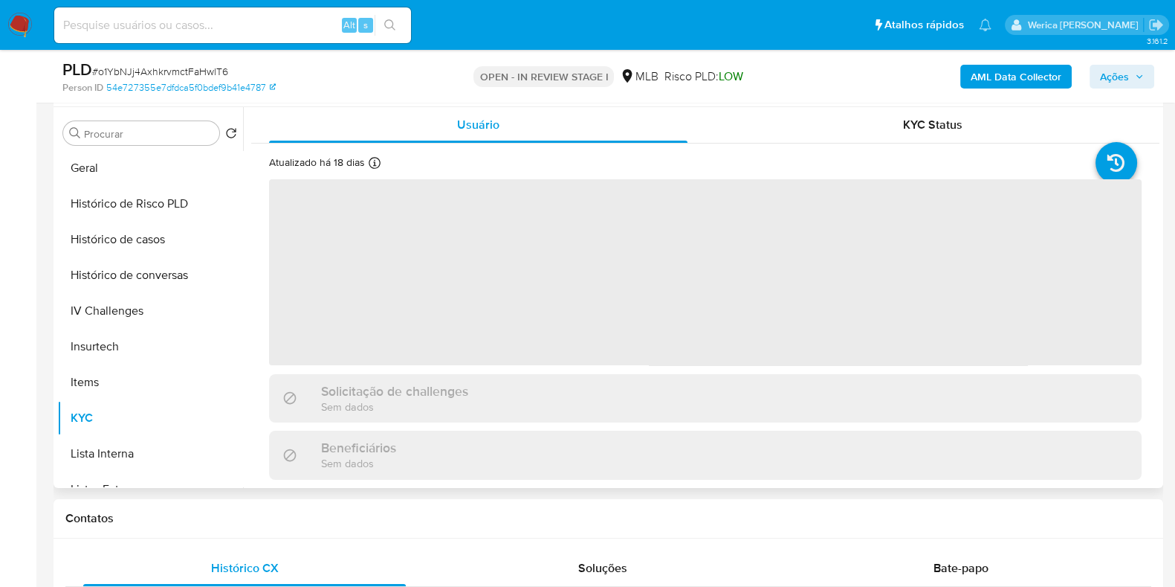
click at [386, 328] on span "‌" at bounding box center [705, 272] width 873 height 186
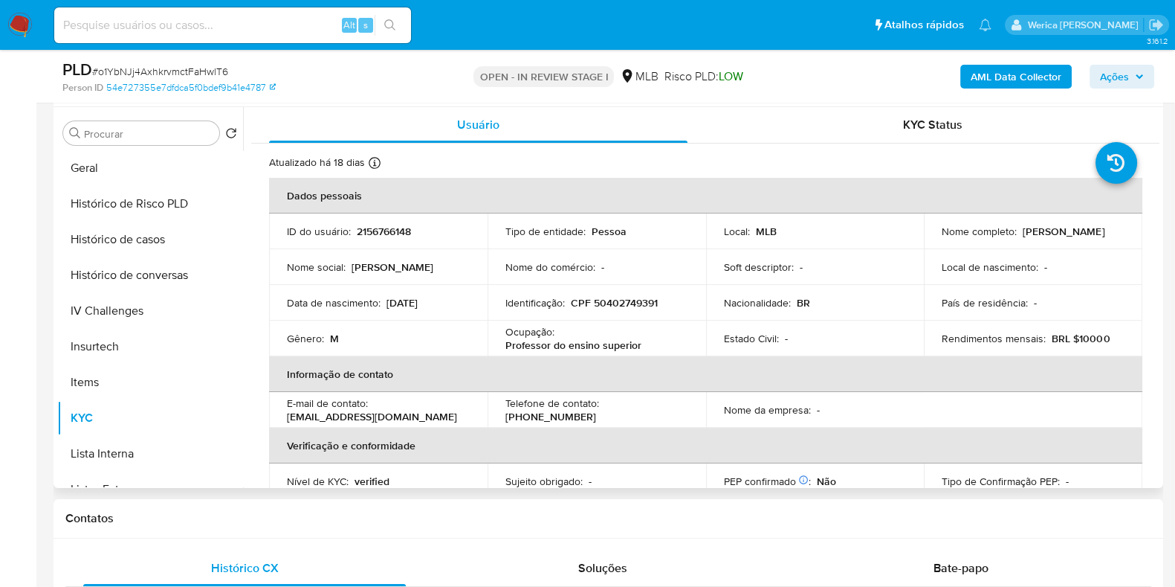
click at [643, 303] on p "CPF 50402749391" at bounding box center [614, 302] width 87 height 13
copy p "50402749391"
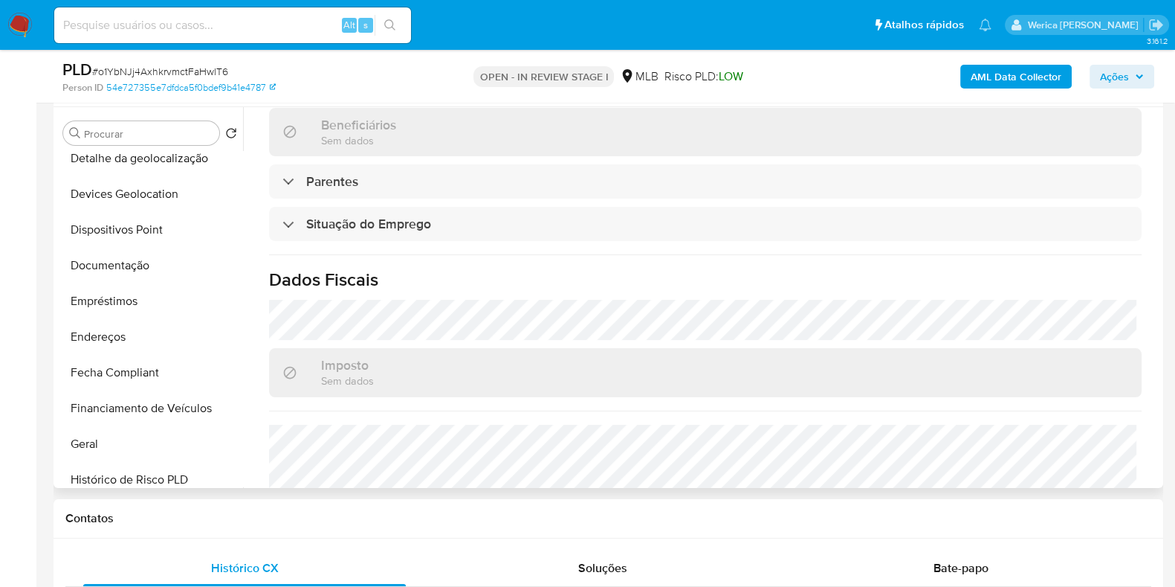
scroll to position [92, 0]
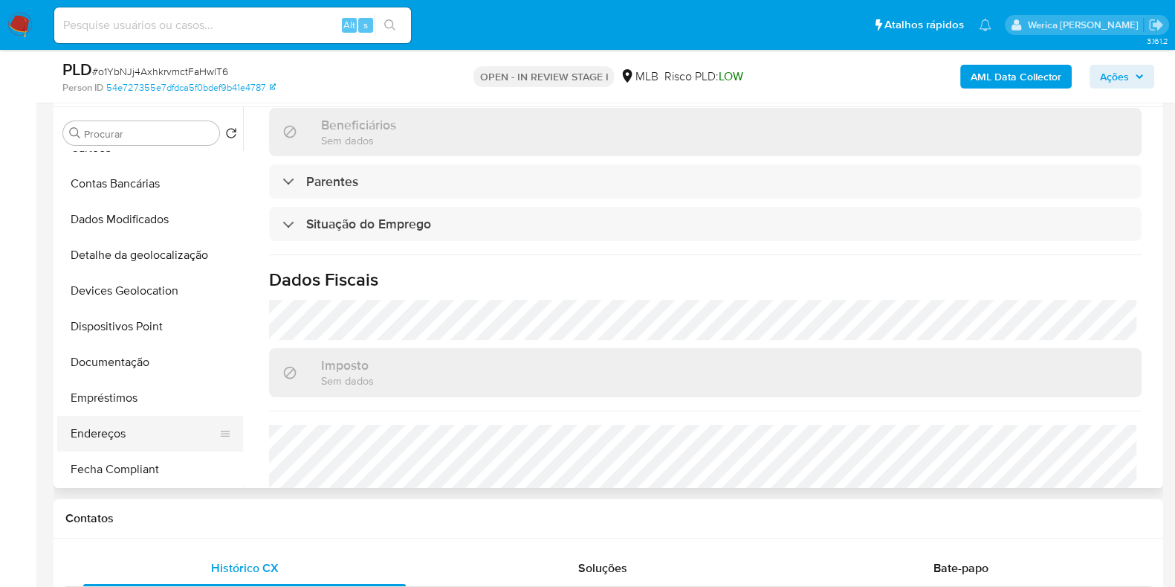
click at [149, 422] on button "Endereços" at bounding box center [144, 434] width 174 height 36
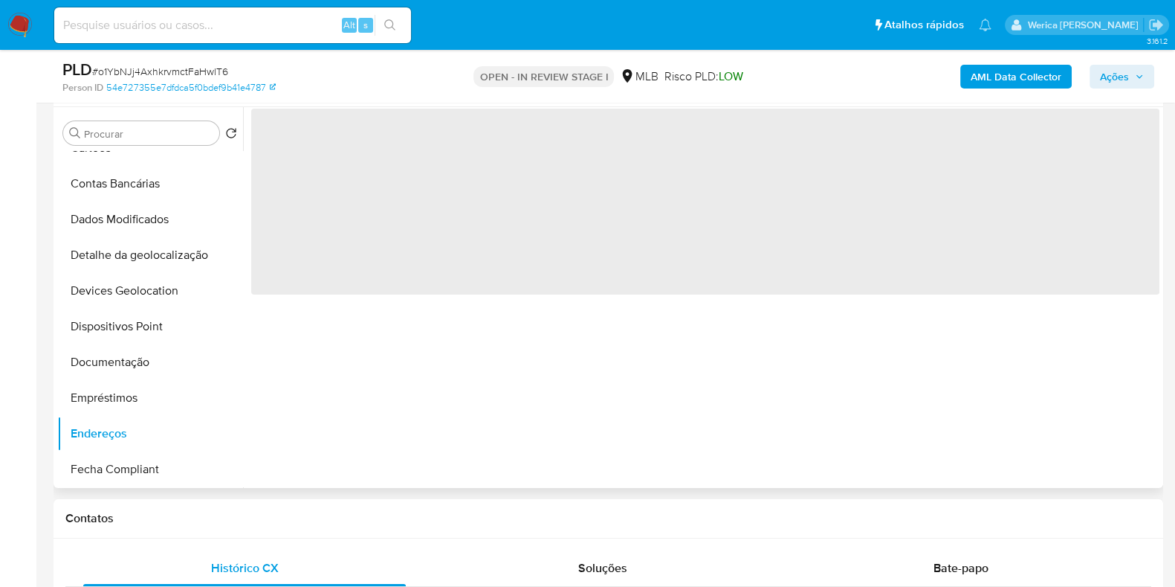
scroll to position [0, 0]
click at [390, 329] on div "‌" at bounding box center [701, 297] width 917 height 381
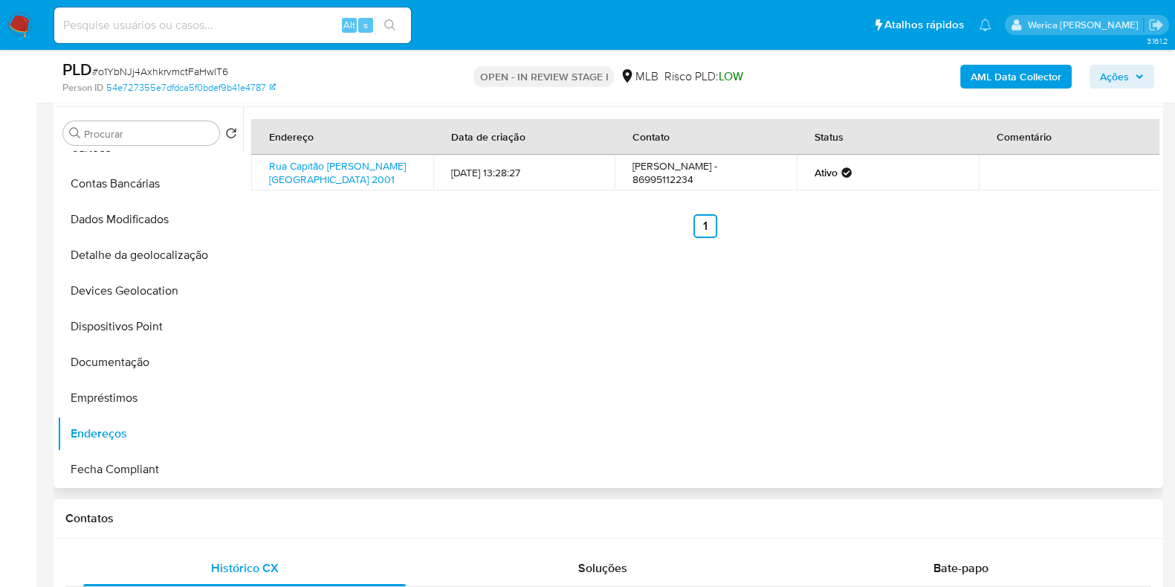
click at [387, 250] on div "Endereço Data de criação Contato Status Comentário Rua Capitão Adão Carvalho 20…" at bounding box center [701, 297] width 917 height 381
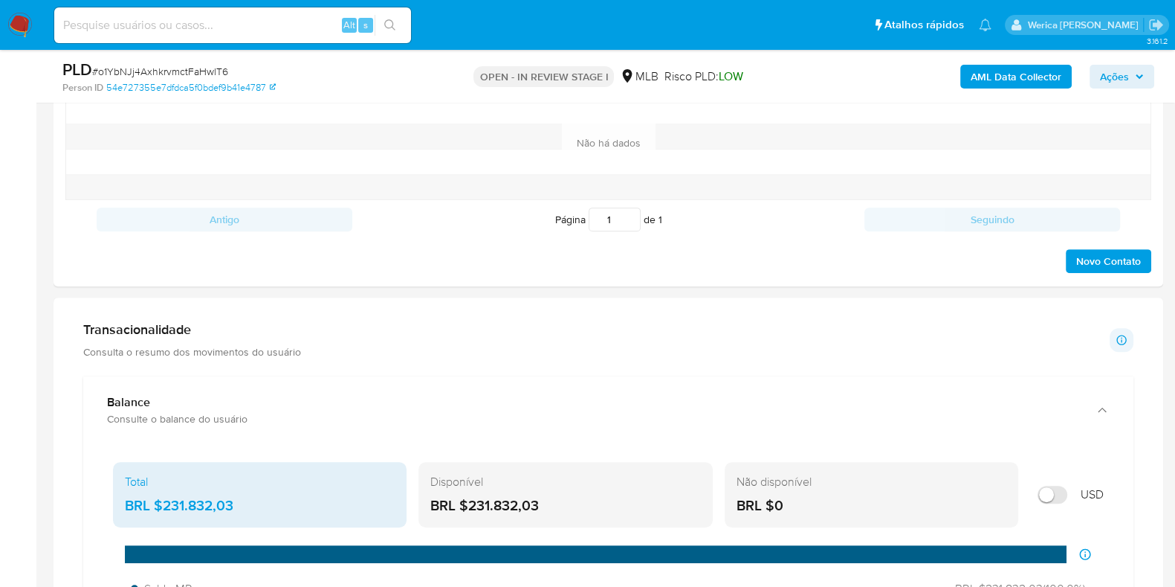
scroll to position [964, 0]
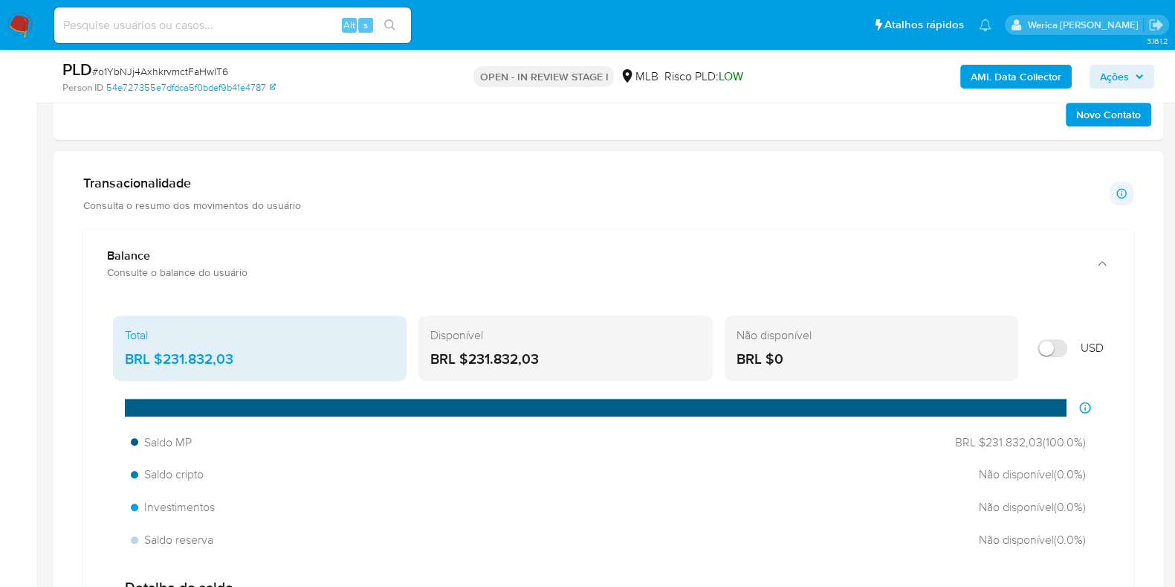
drag, startPoint x: 165, startPoint y: 355, endPoint x: 236, endPoint y: 365, distance: 71.4
click at [236, 365] on div "BRL $231.832,03" at bounding box center [260, 358] width 270 height 19
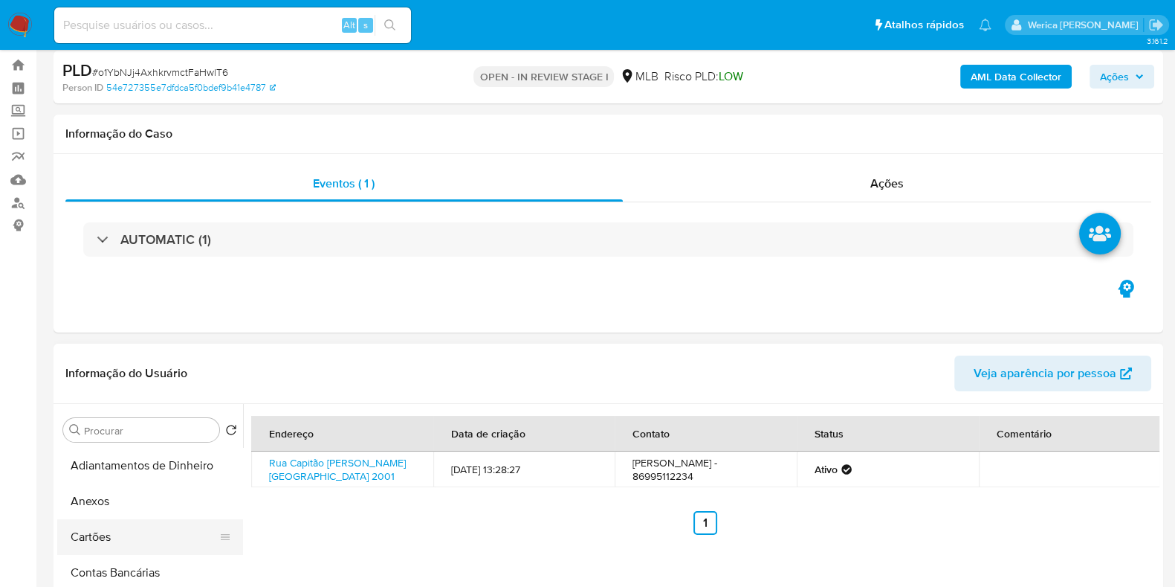
scroll to position [185, 0]
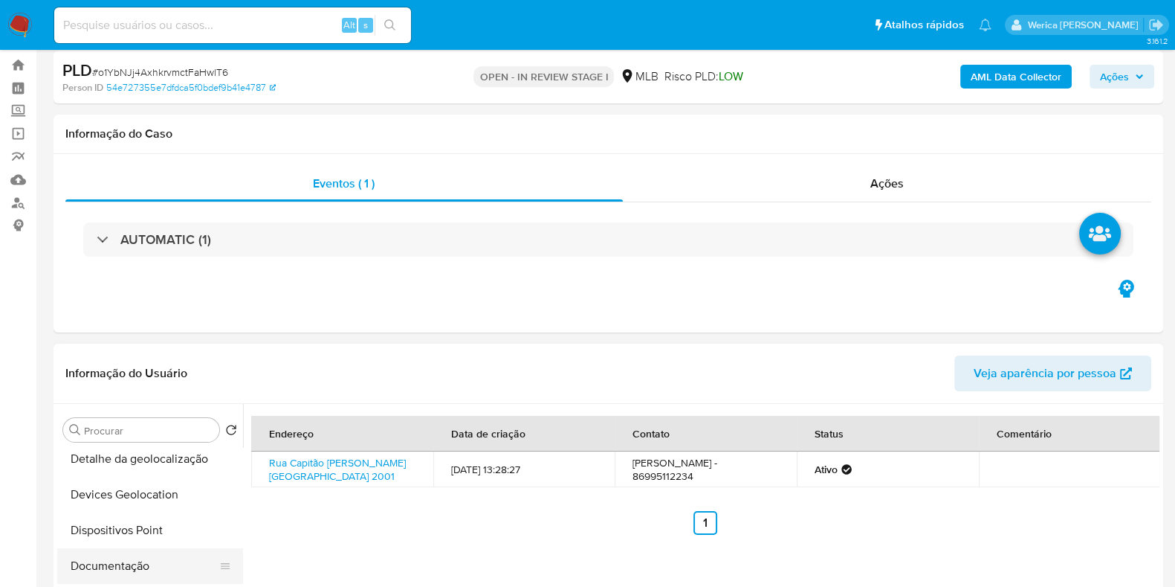
click at [134, 557] on button "Documentação" at bounding box center [144, 566] width 174 height 36
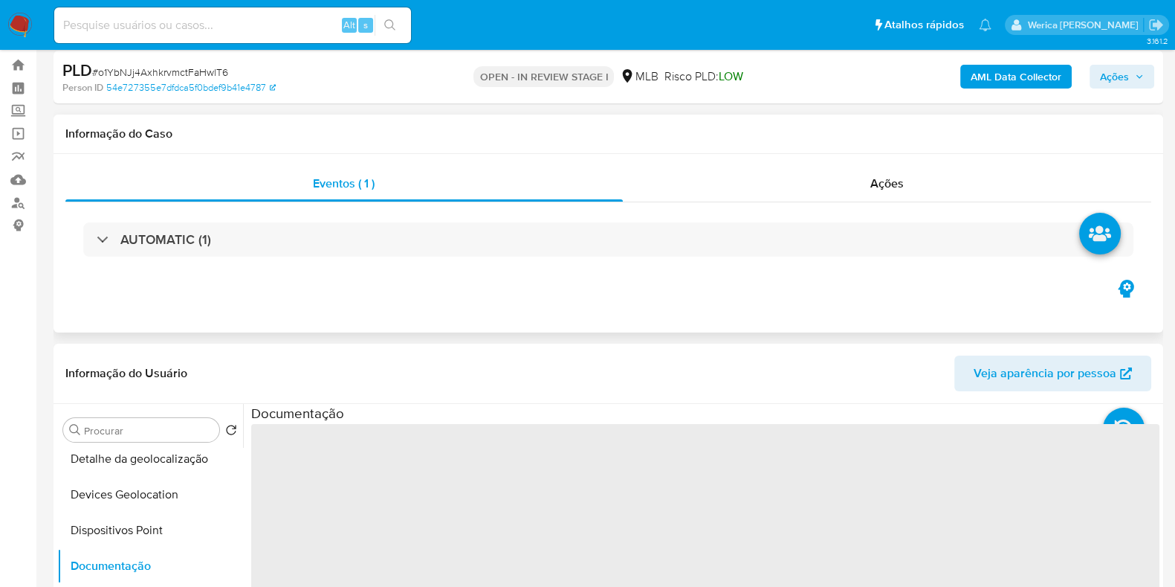
click at [421, 317] on div "Eventos ( 1 ) Ações AUTOMATIC (1)" at bounding box center [609, 243] width 1110 height 178
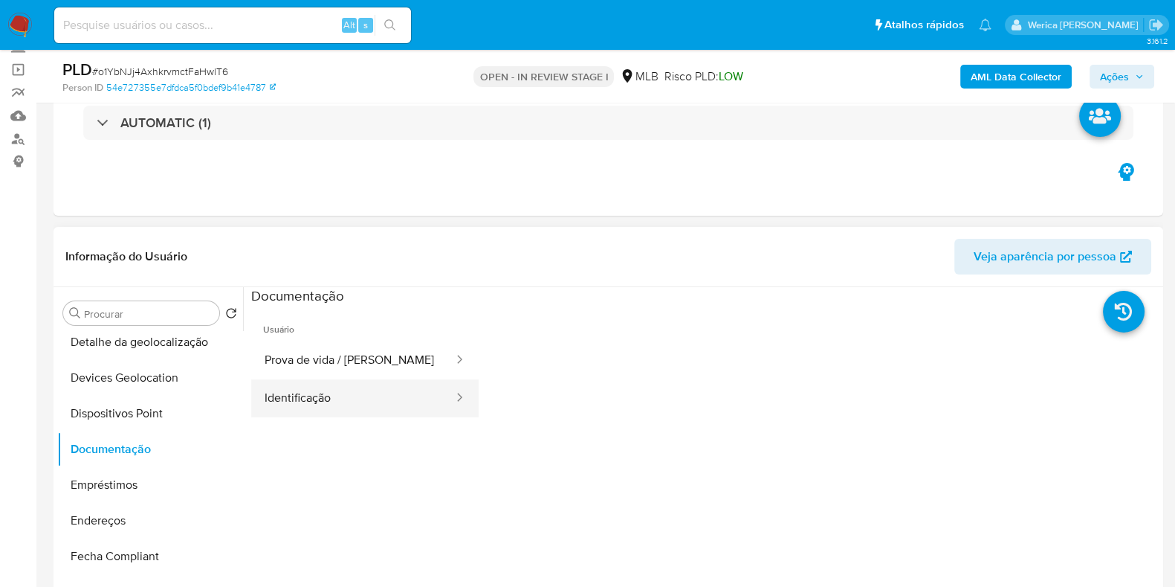
scroll to position [128, 0]
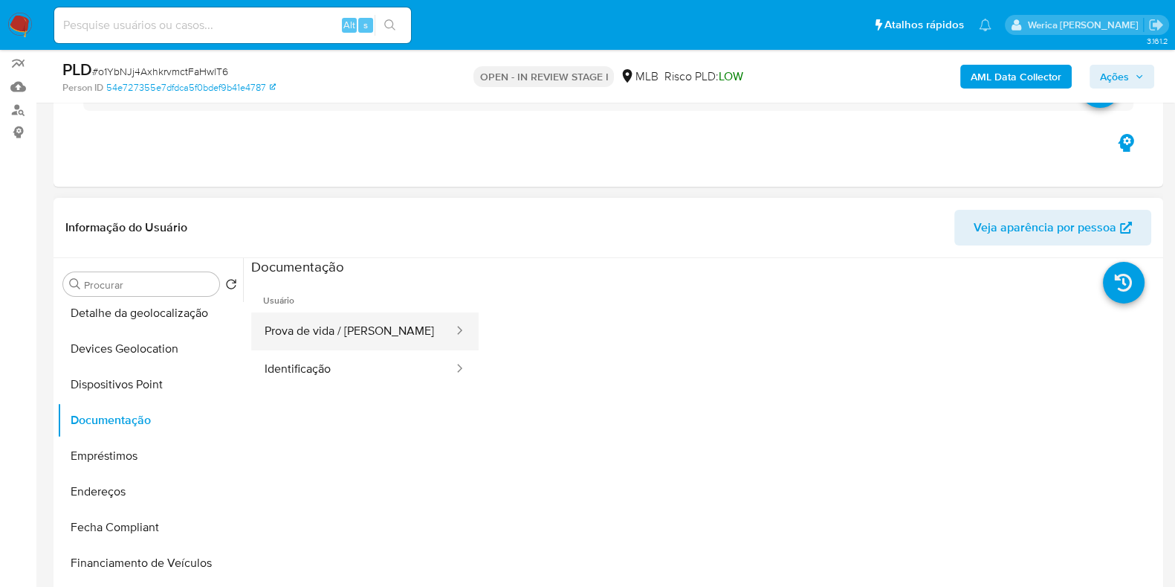
click at [375, 332] on button "Prova de vida / [PERSON_NAME]" at bounding box center [353, 331] width 204 height 38
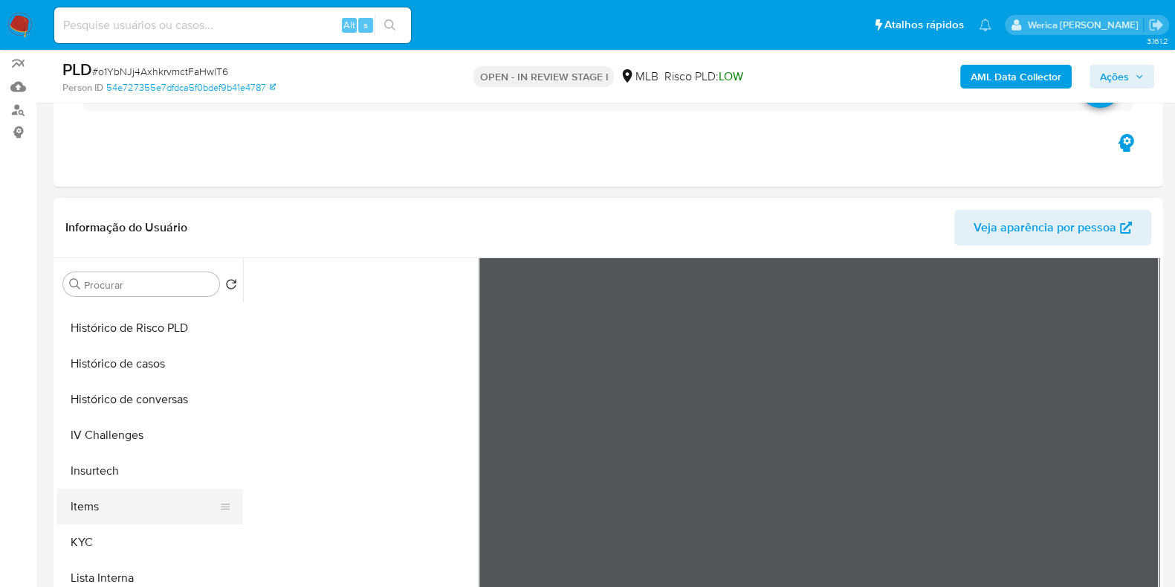
scroll to position [650, 0]
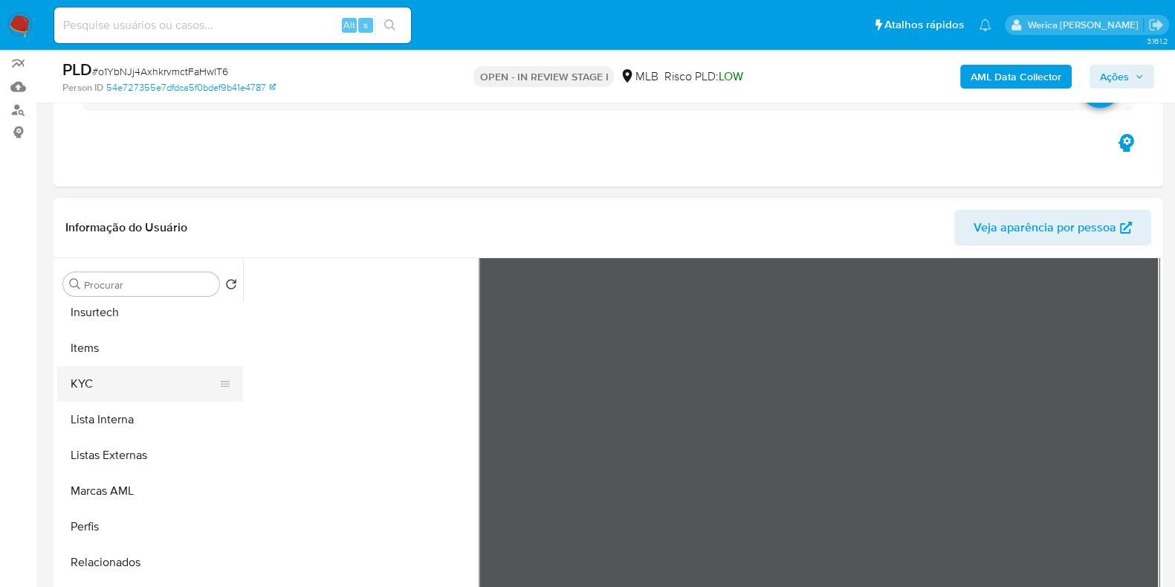
click at [125, 371] on button "KYC" at bounding box center [144, 384] width 174 height 36
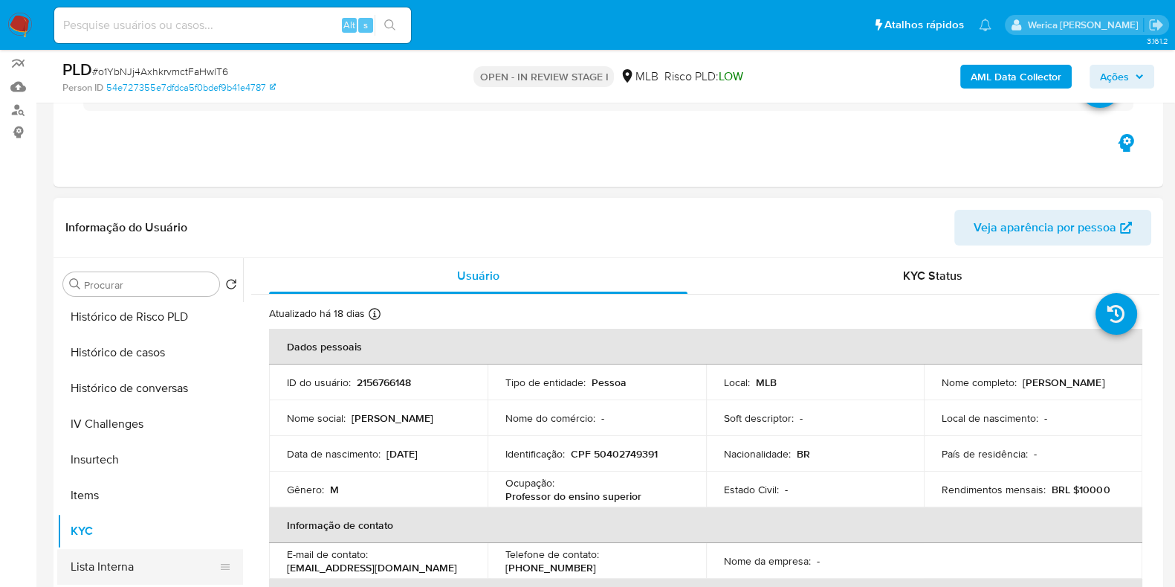
scroll to position [371, 0]
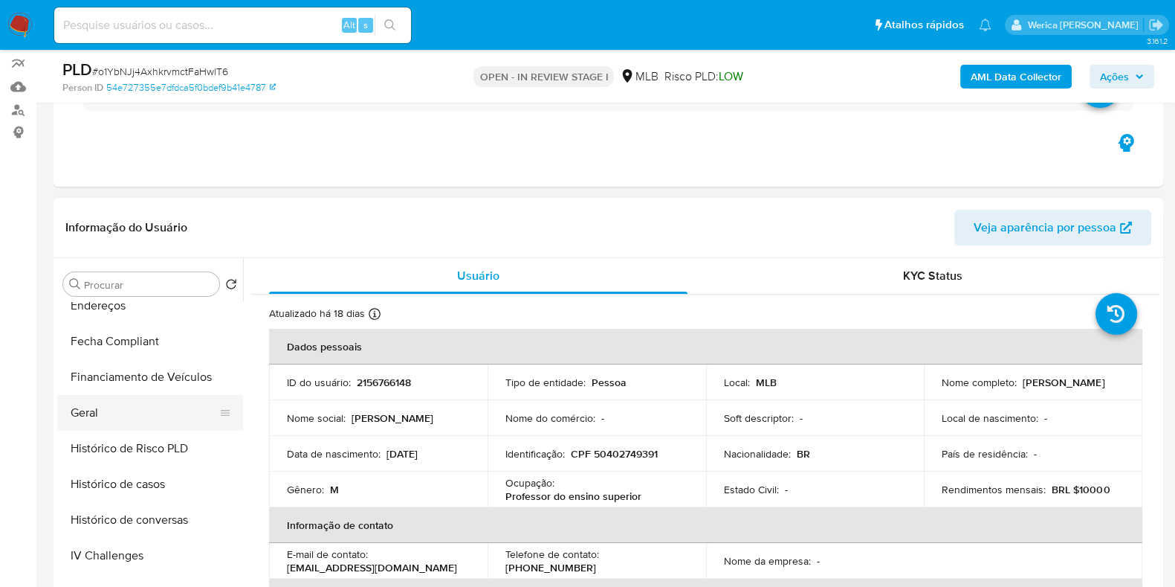
click at [132, 426] on button "Geral" at bounding box center [144, 413] width 174 height 36
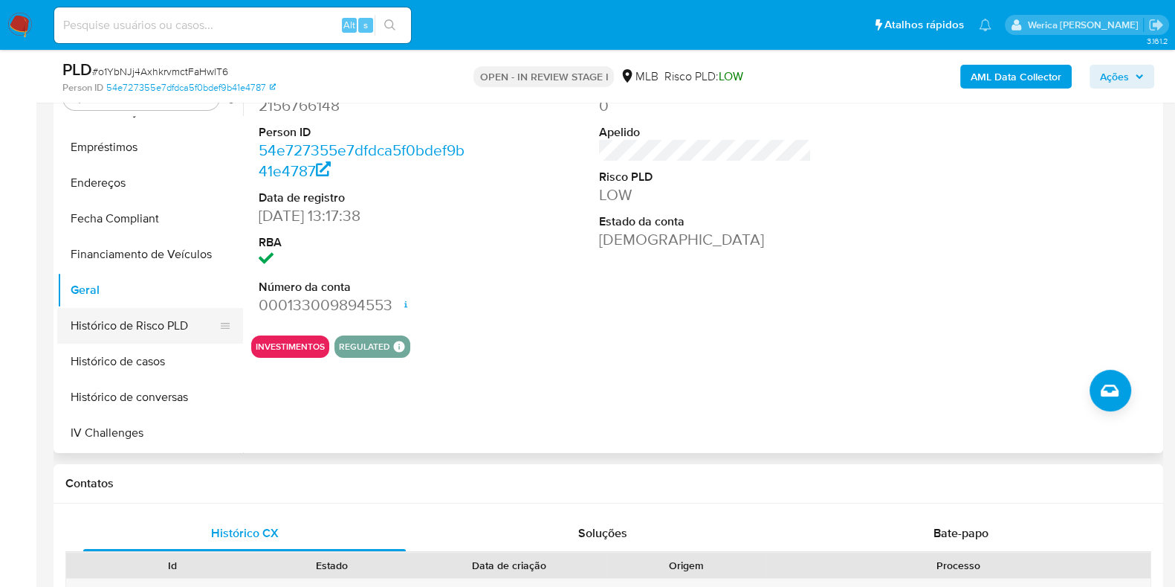
scroll to position [279, 0]
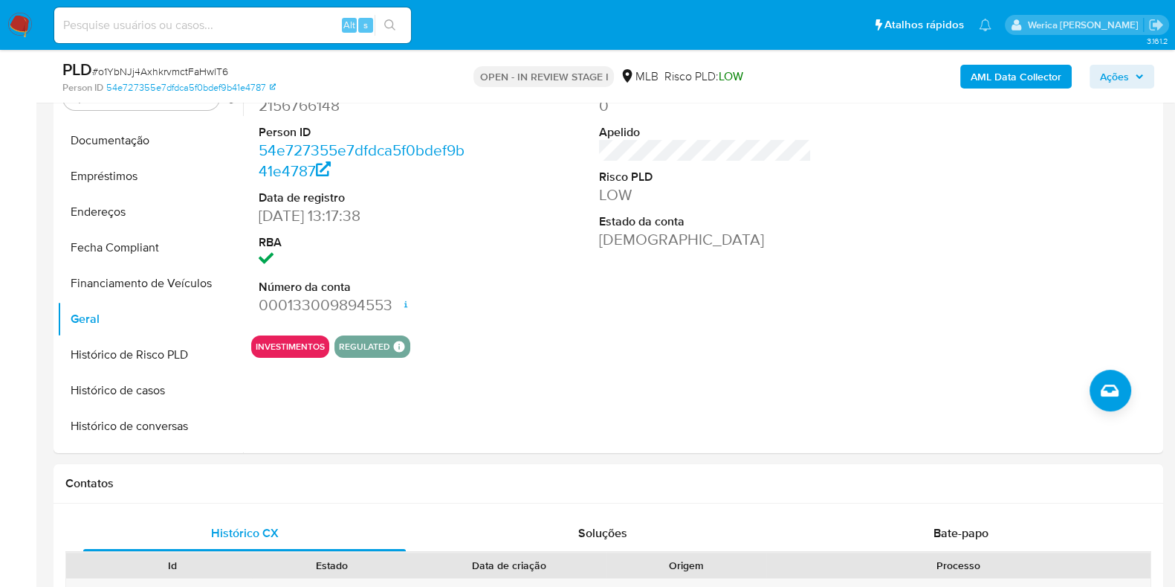
click at [905, 295] on div "ID do usuário 2156766148 Person ID 54e727355e7dfdca5f0bdef9b41e4787 Data de reg…" at bounding box center [705, 197] width 909 height 251
click at [1007, 314] on div at bounding box center [1047, 197] width 228 height 251
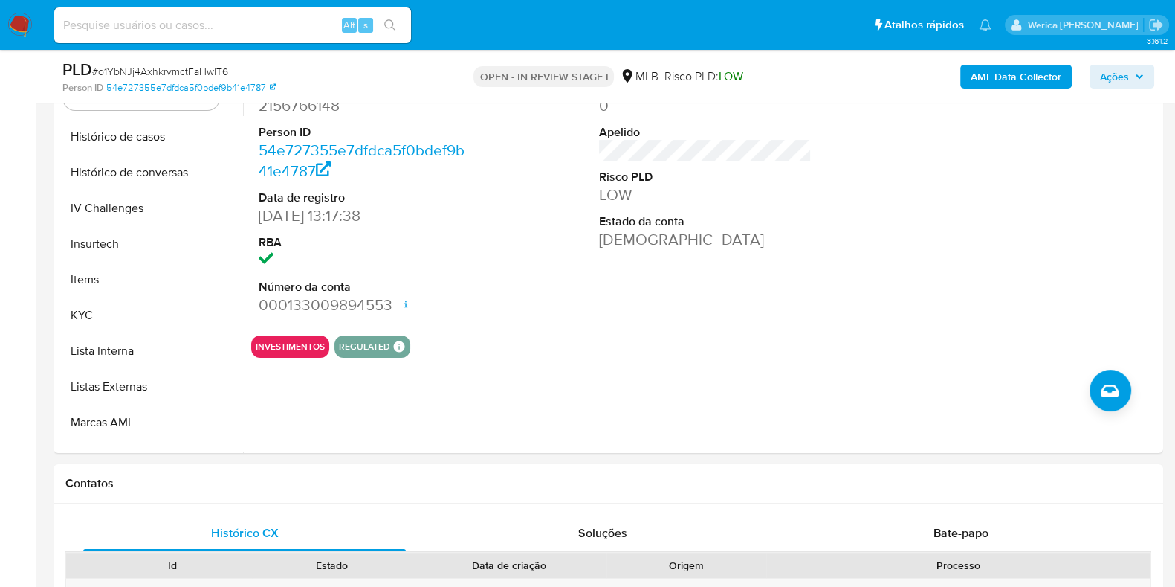
scroll to position [650, 0]
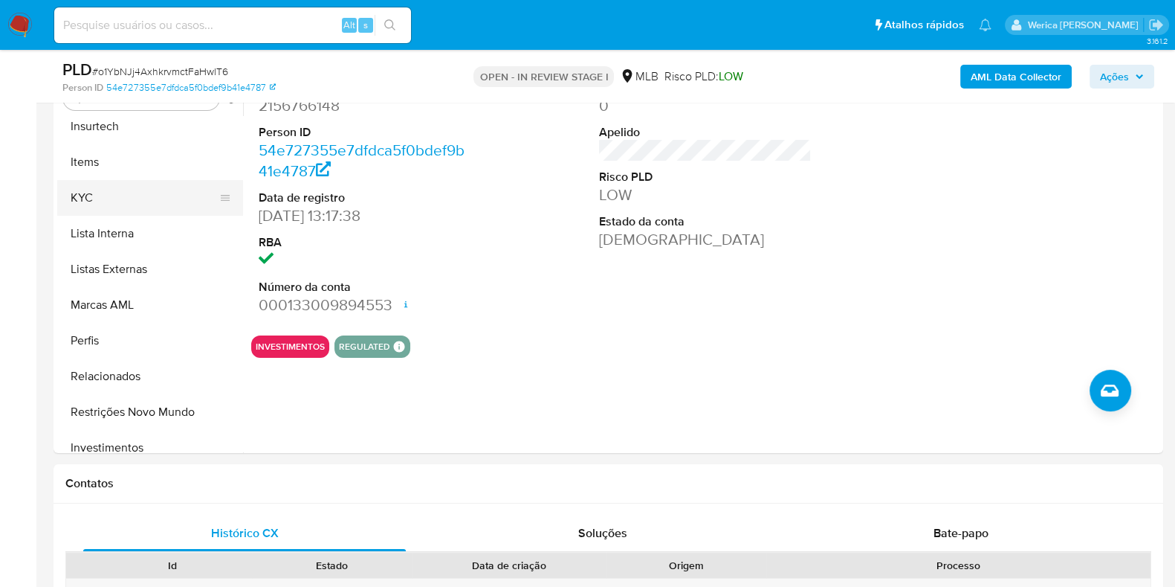
click at [138, 192] on button "KYC" at bounding box center [144, 198] width 174 height 36
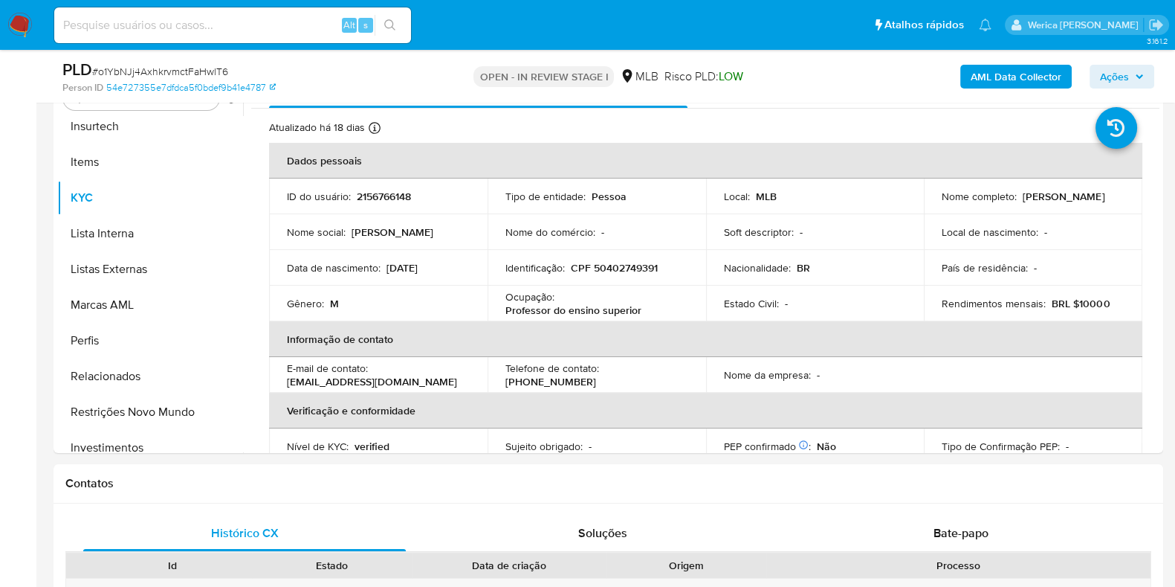
click at [1041, 420] on th "Verificação e conformidade" at bounding box center [706, 411] width 874 height 36
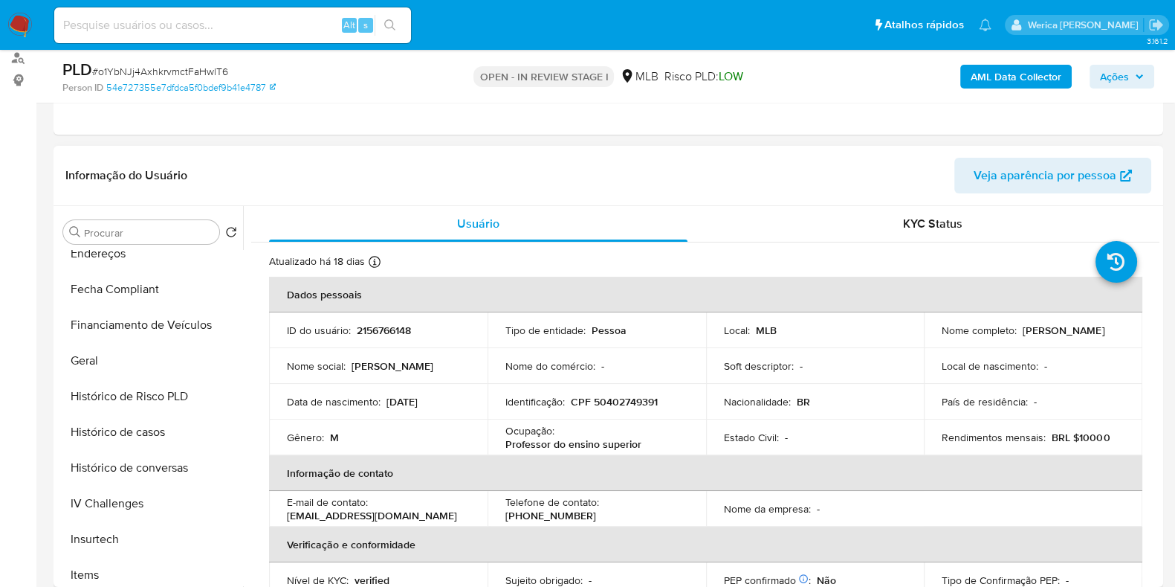
scroll to position [221, 0]
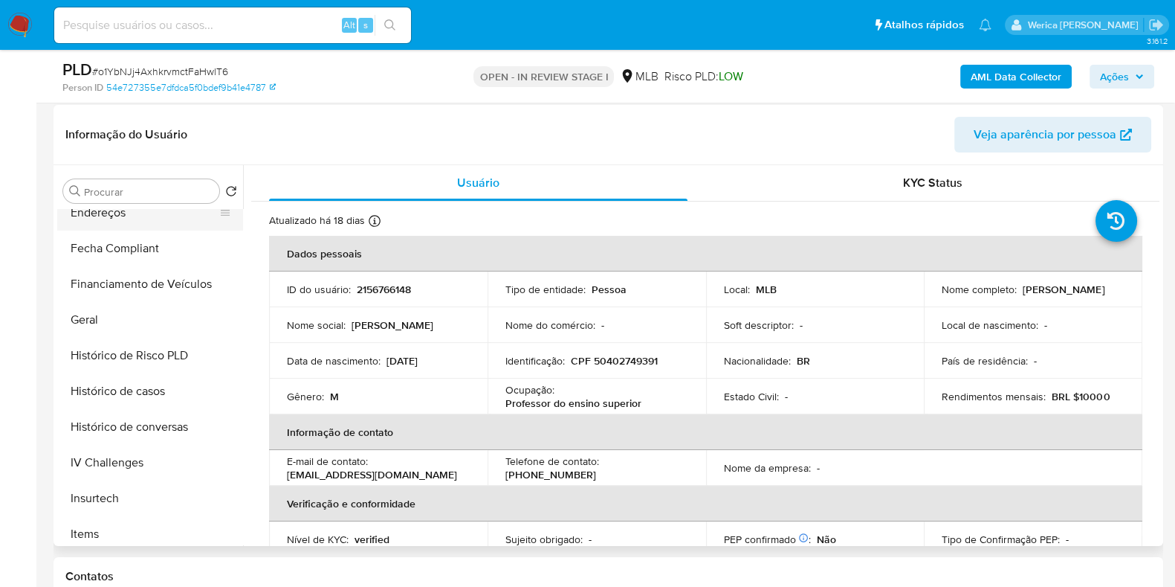
click at [175, 213] on button "Endereços" at bounding box center [144, 213] width 174 height 36
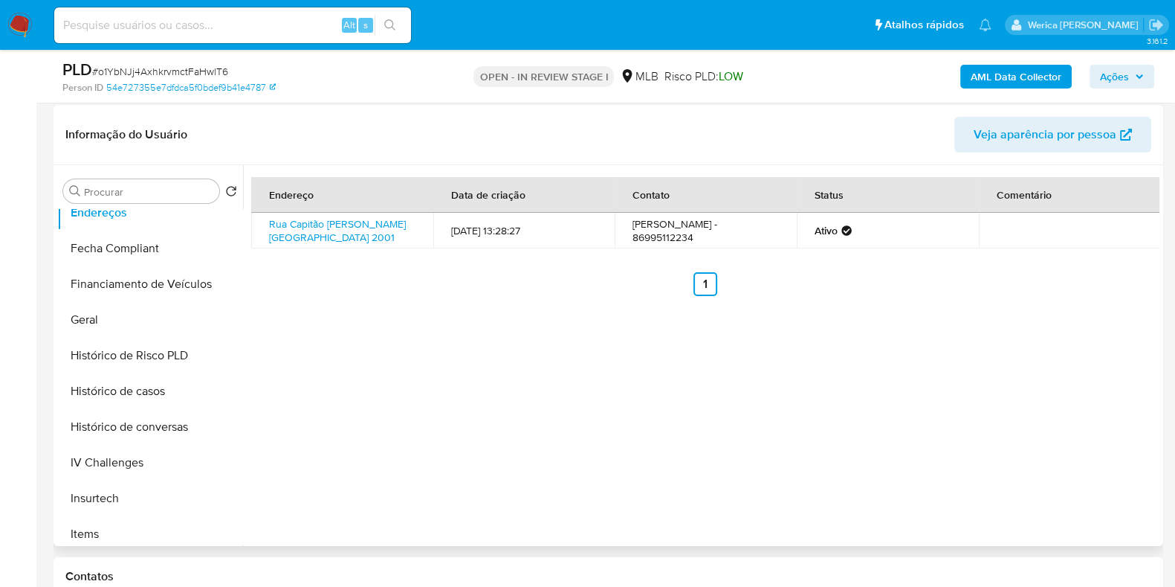
click at [1039, 449] on div "Endereço Data de criação Contato Status Comentário Rua Capitão Adão Carvalho 20…" at bounding box center [701, 355] width 917 height 381
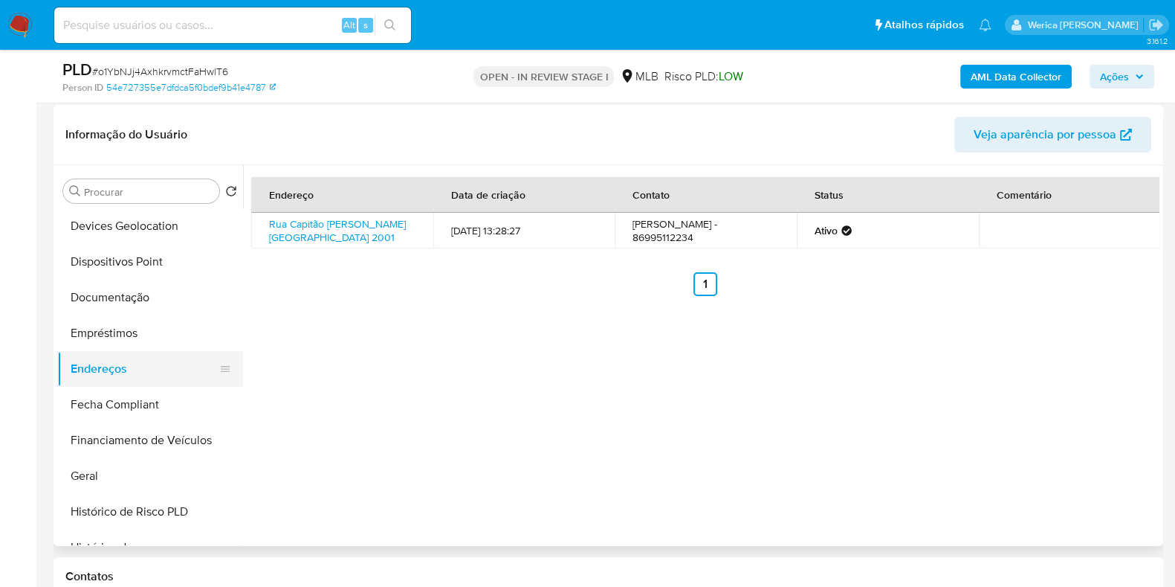
scroll to position [185, 0]
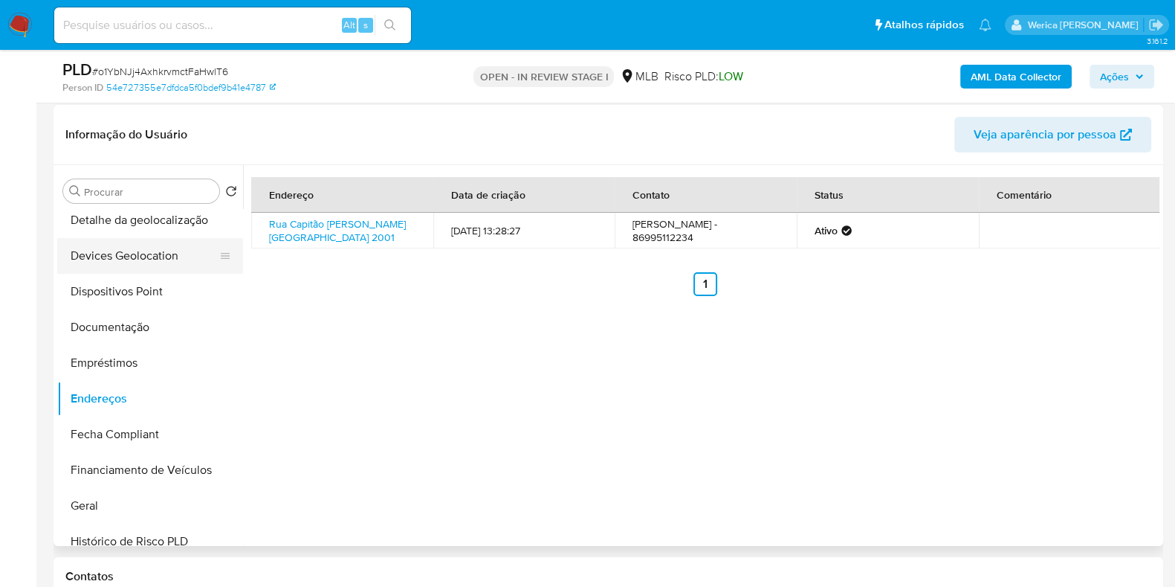
drag, startPoint x: 146, startPoint y: 222, endPoint x: 216, endPoint y: 248, distance: 74.8
click at [146, 222] on button "Detalhe da geolocalização" at bounding box center [150, 220] width 186 height 36
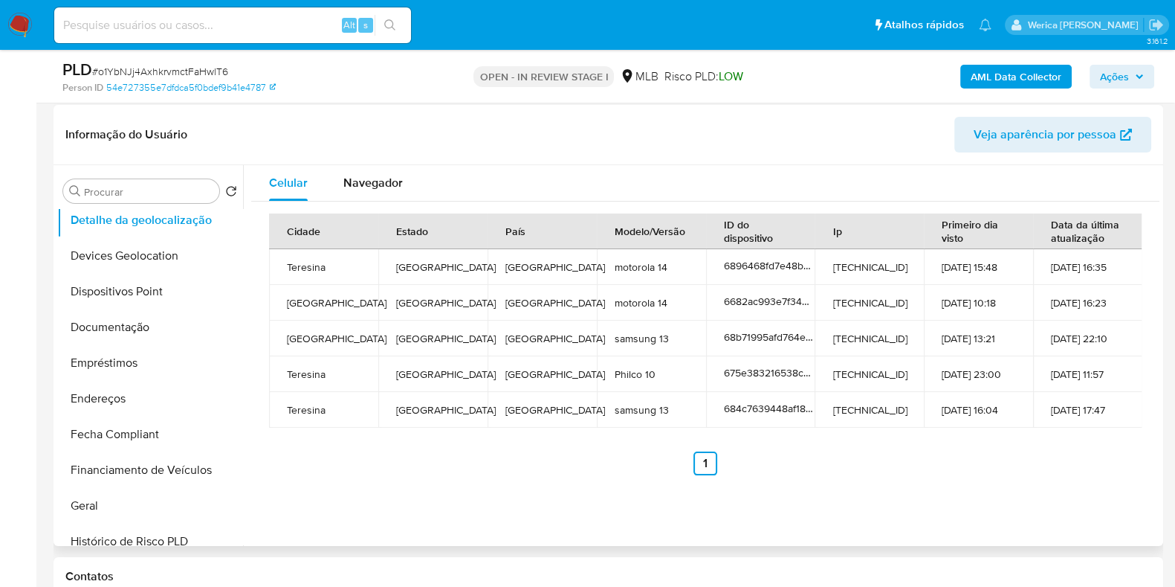
click at [901, 338] on td "186.209.172.221" at bounding box center [869, 338] width 109 height 36
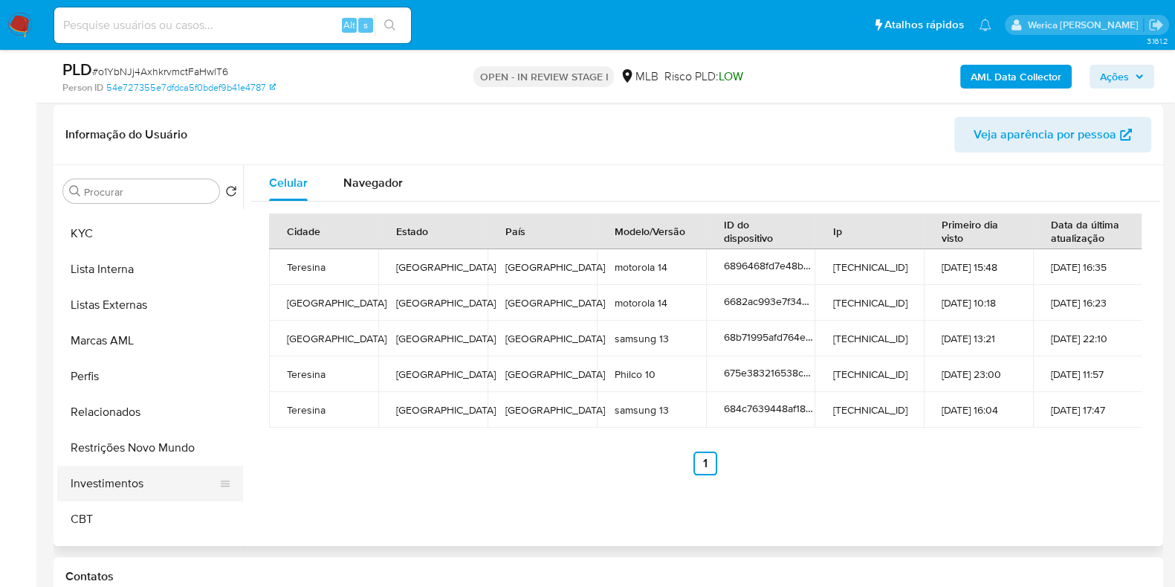
scroll to position [678, 0]
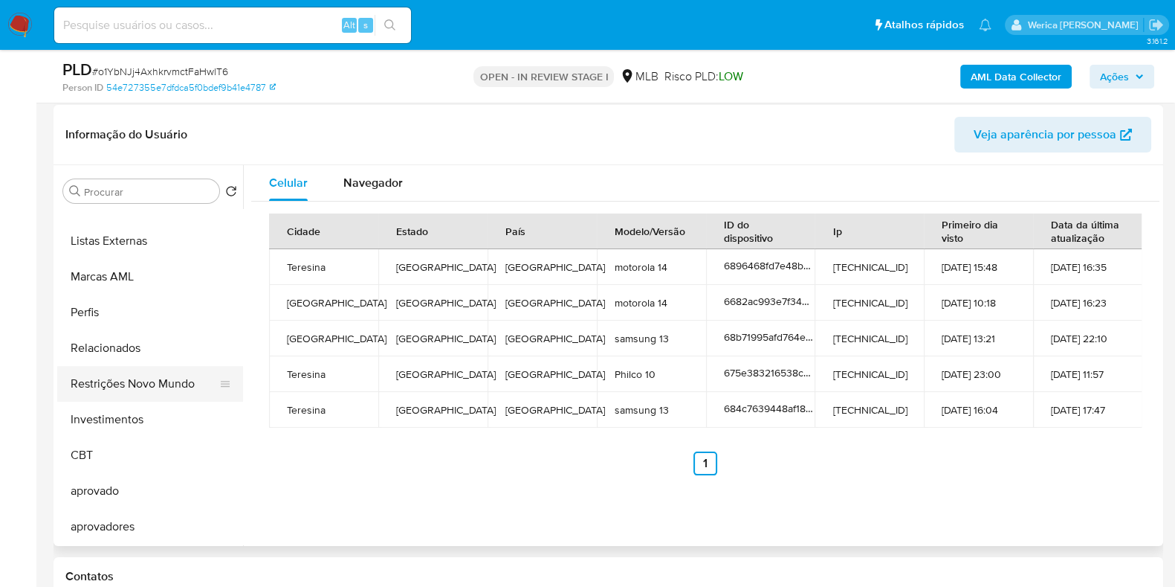
click at [152, 366] on button "Restrições Novo Mundo" at bounding box center [144, 384] width 174 height 36
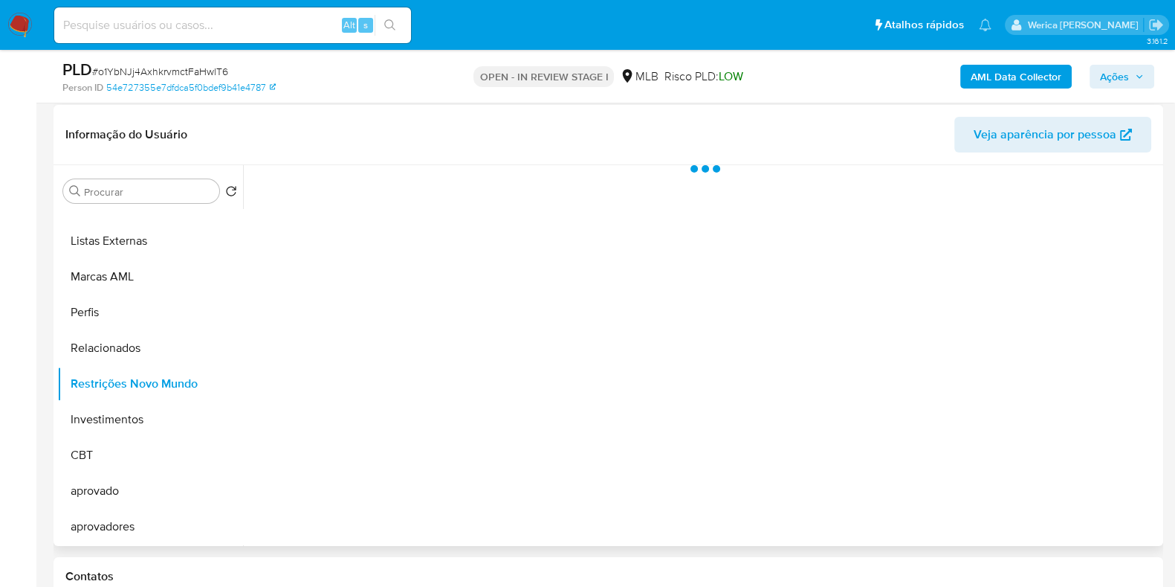
scroll to position [770, 0]
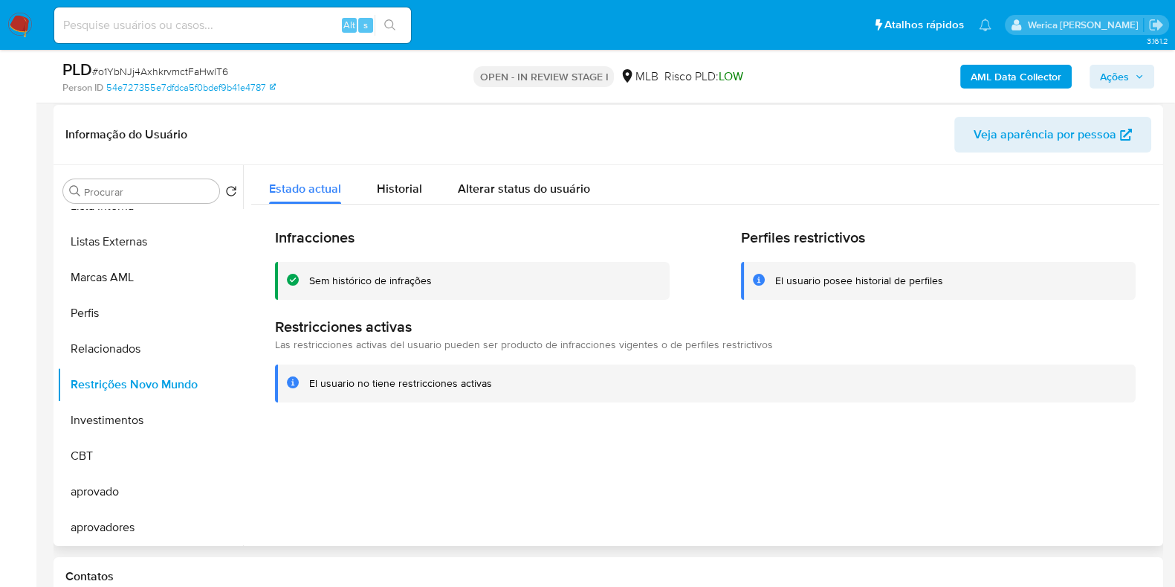
click at [1115, 454] on div at bounding box center [701, 355] width 917 height 381
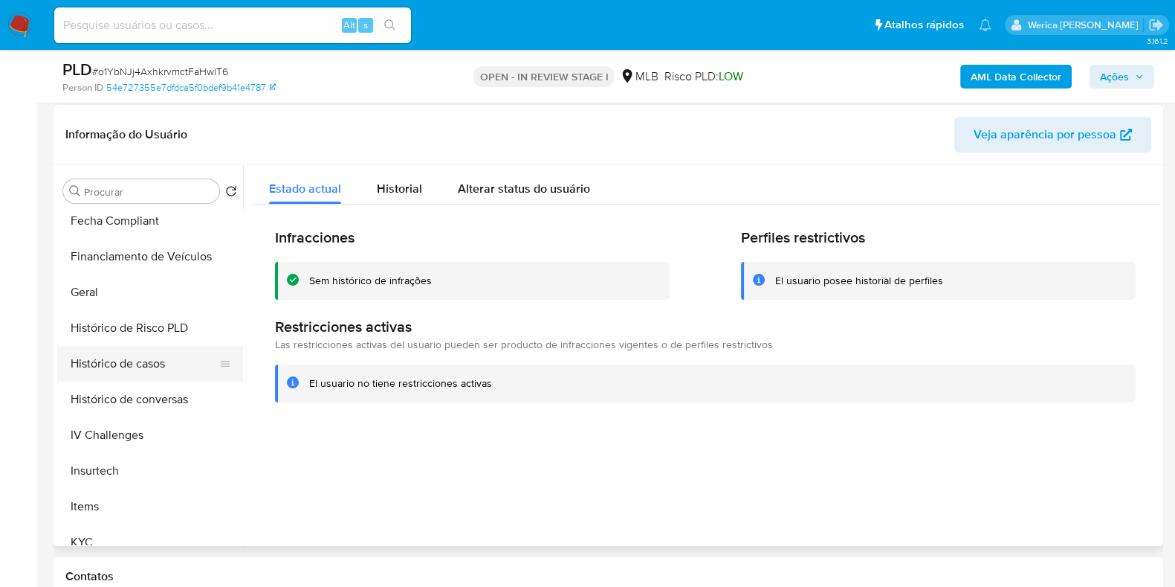
click at [167, 367] on button "Histórico de casos" at bounding box center [144, 364] width 174 height 36
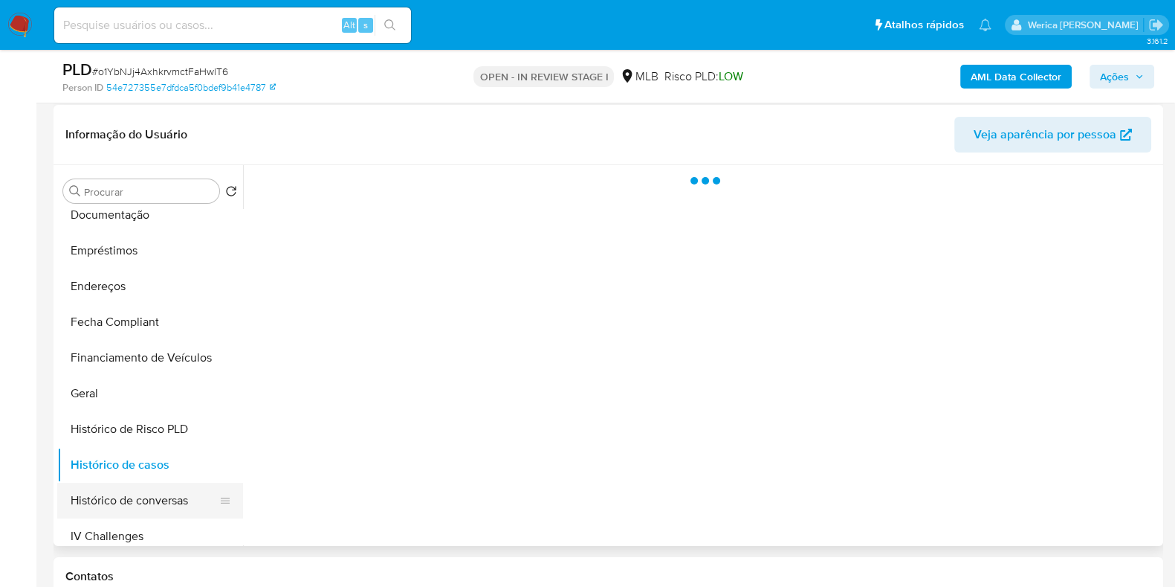
scroll to position [213, 0]
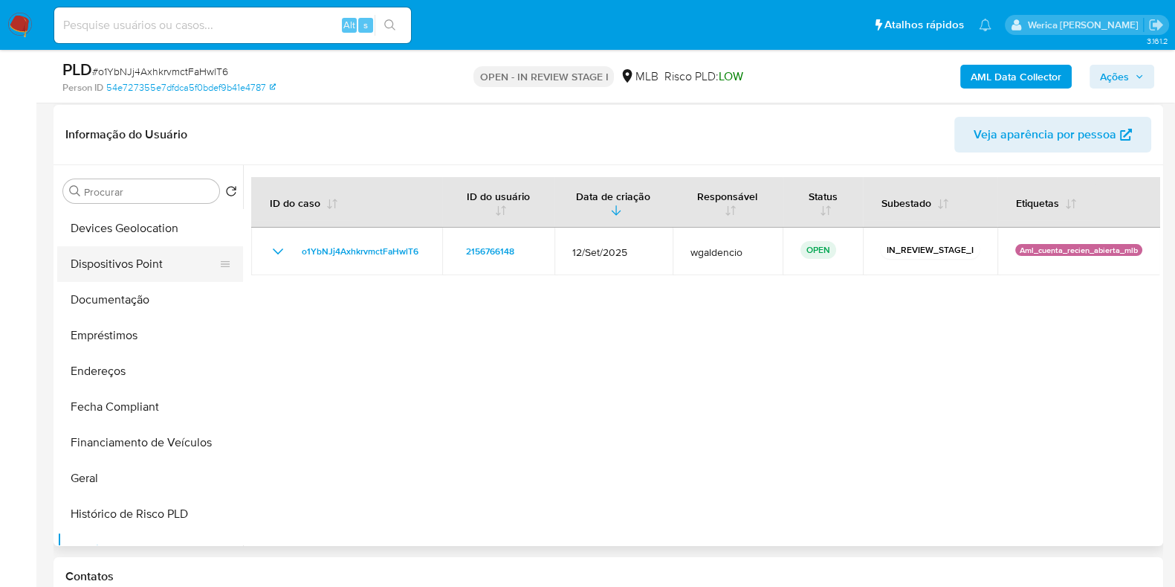
click at [187, 258] on button "Dispositivos Point" at bounding box center [144, 264] width 174 height 36
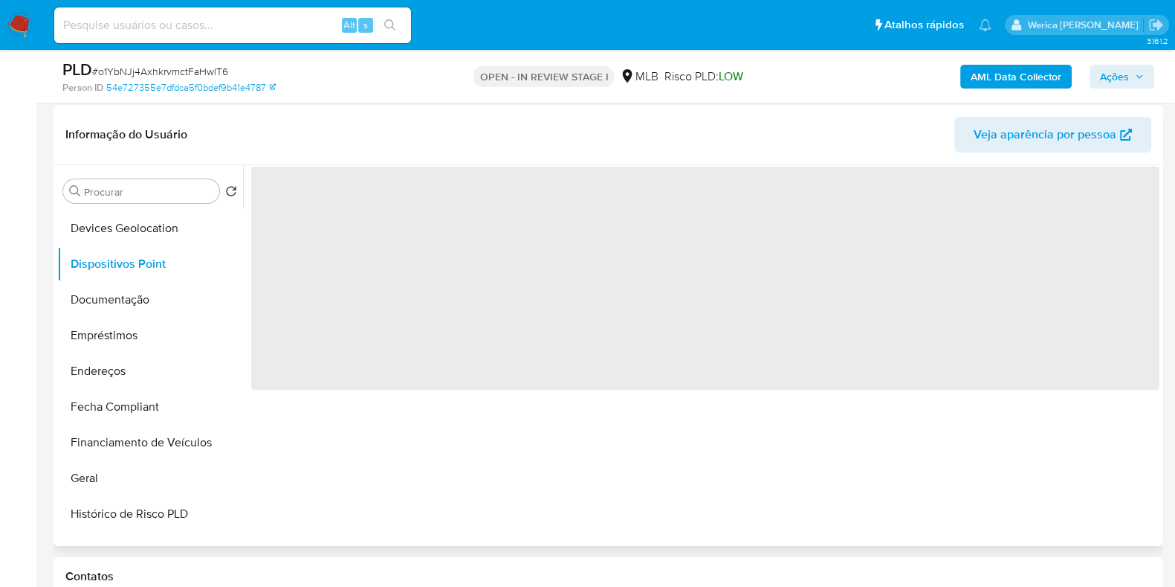
click at [856, 508] on div "‌" at bounding box center [701, 355] width 917 height 381
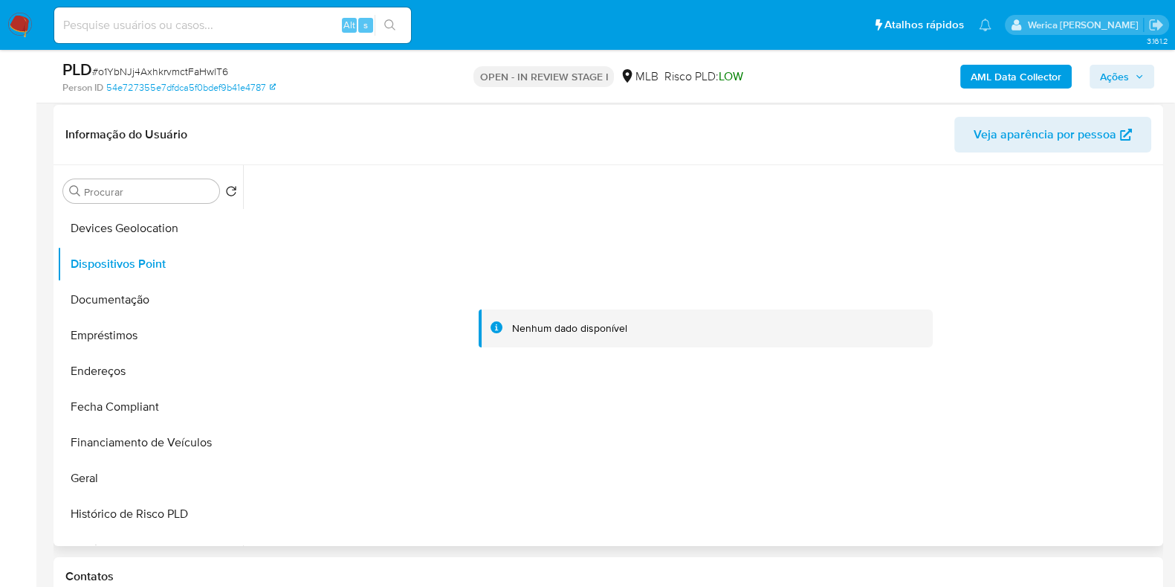
click at [1051, 425] on div at bounding box center [705, 328] width 909 height 327
click at [1033, 80] on b "AML Data Collector" at bounding box center [1016, 77] width 91 height 24
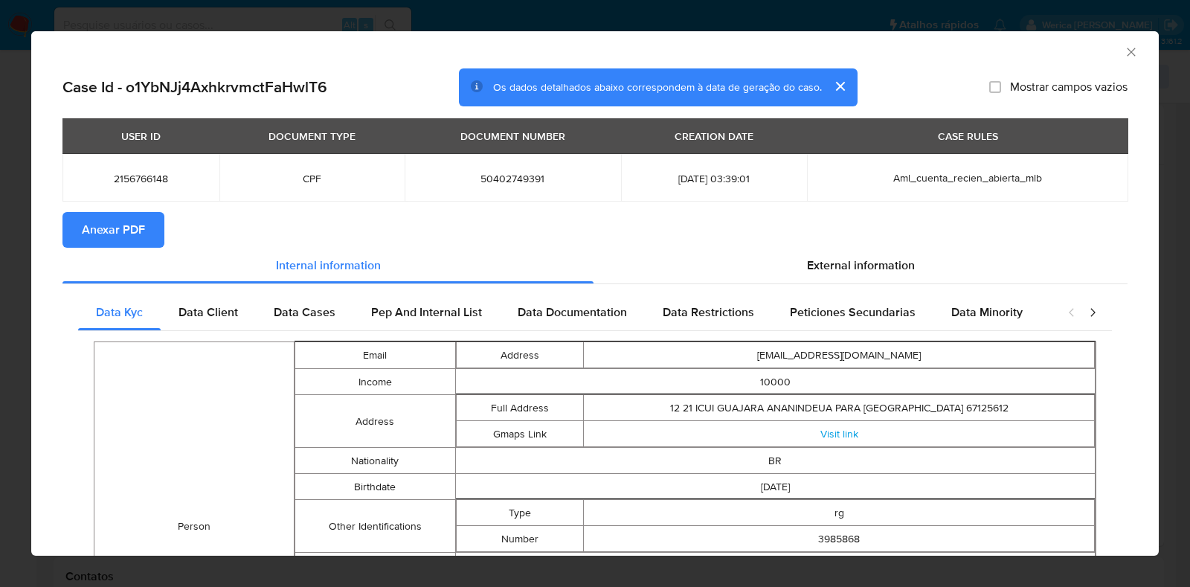
click at [104, 242] on span "Anexar PDF" at bounding box center [113, 229] width 63 height 33
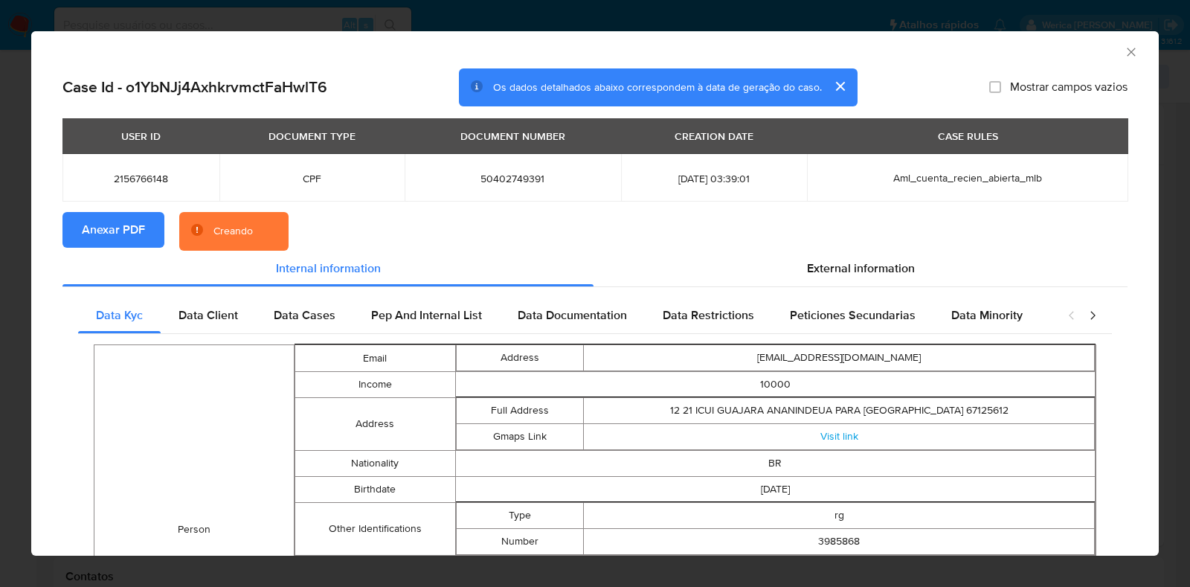
click at [1123, 48] on icon "Fechar a janela" at bounding box center [1130, 52] width 15 height 15
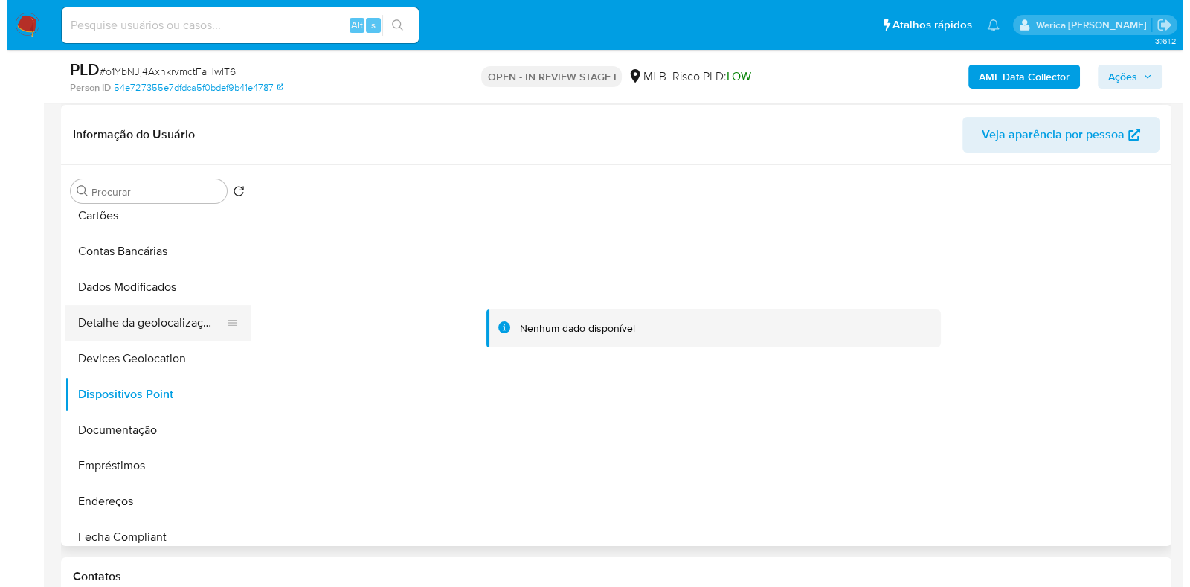
scroll to position [0, 0]
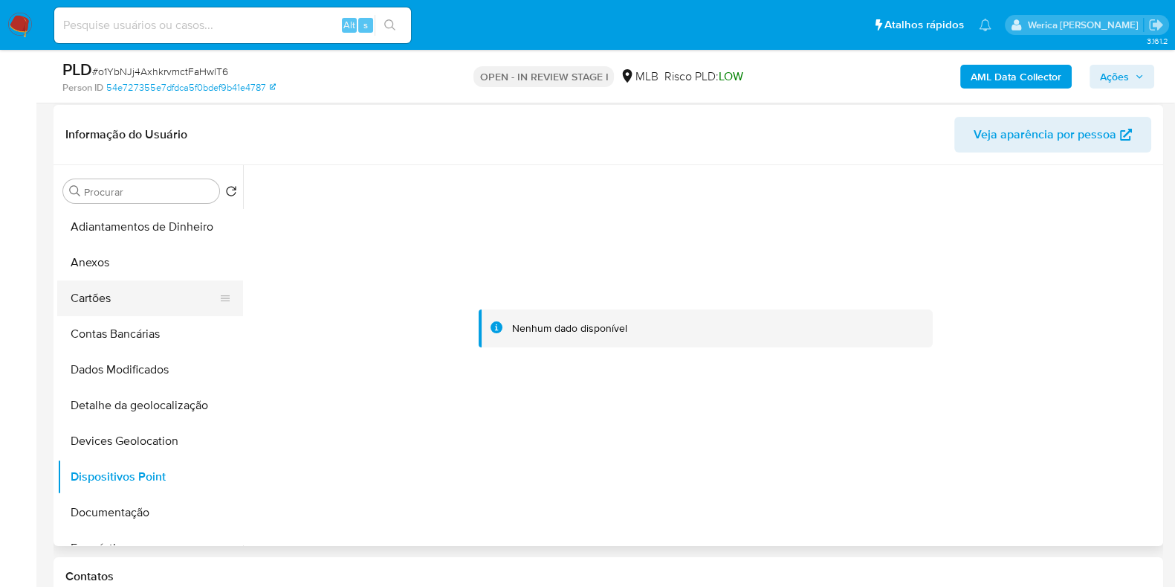
click at [130, 284] on button "Cartões" at bounding box center [144, 298] width 174 height 36
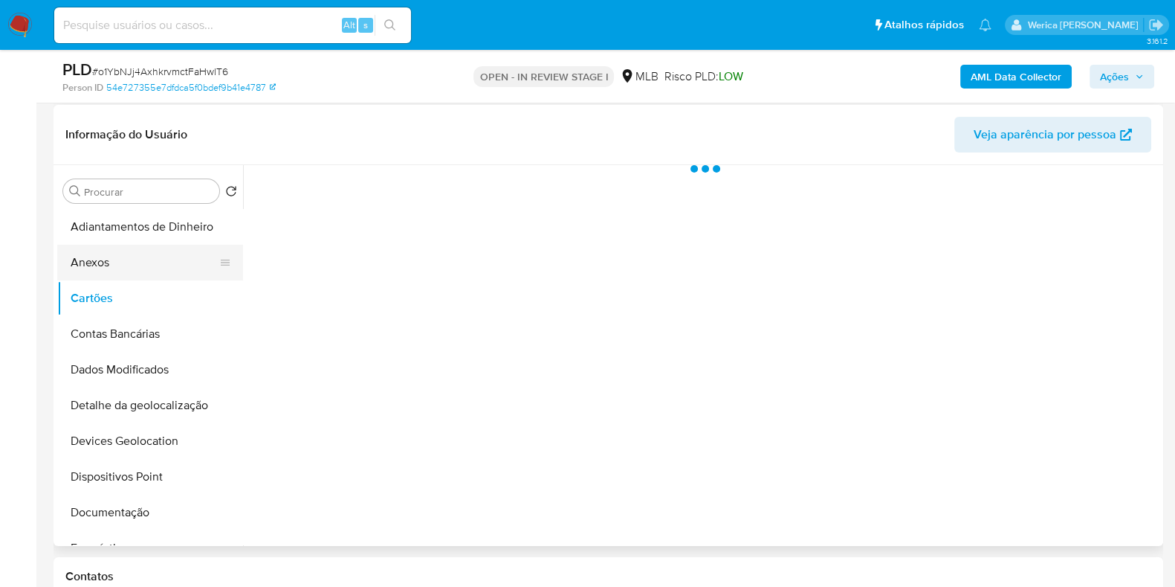
drag, startPoint x: 155, startPoint y: 264, endPoint x: 189, endPoint y: 264, distance: 34.2
click at [161, 264] on button "Anexos" at bounding box center [144, 263] width 174 height 36
click at [1098, 522] on div at bounding box center [701, 355] width 917 height 381
click at [1093, 507] on div at bounding box center [701, 355] width 917 height 381
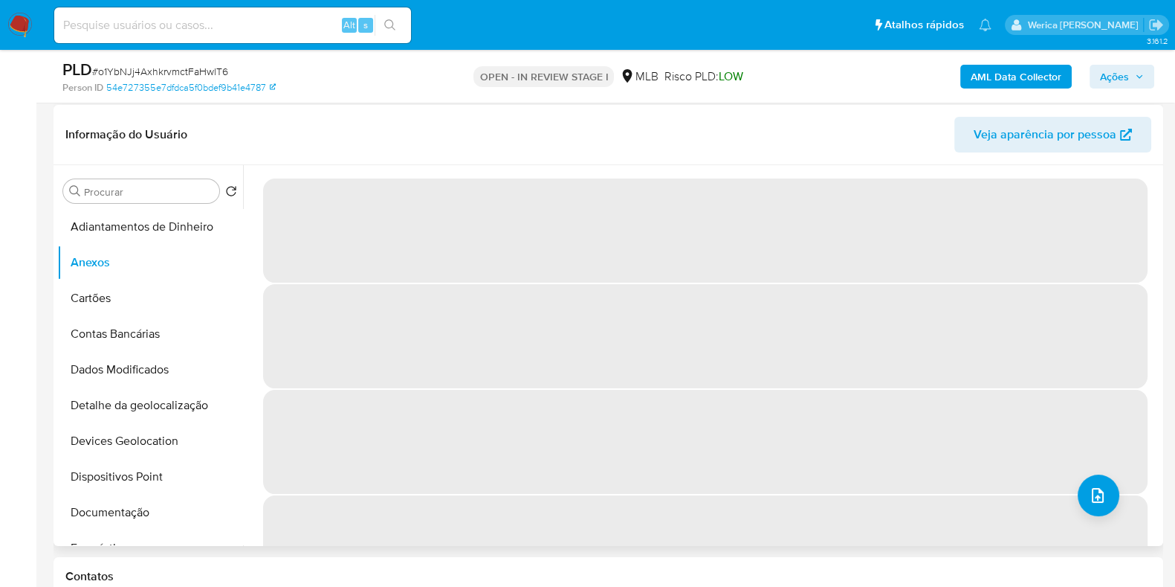
click at [1134, 507] on span "‌" at bounding box center [705, 547] width 885 height 104
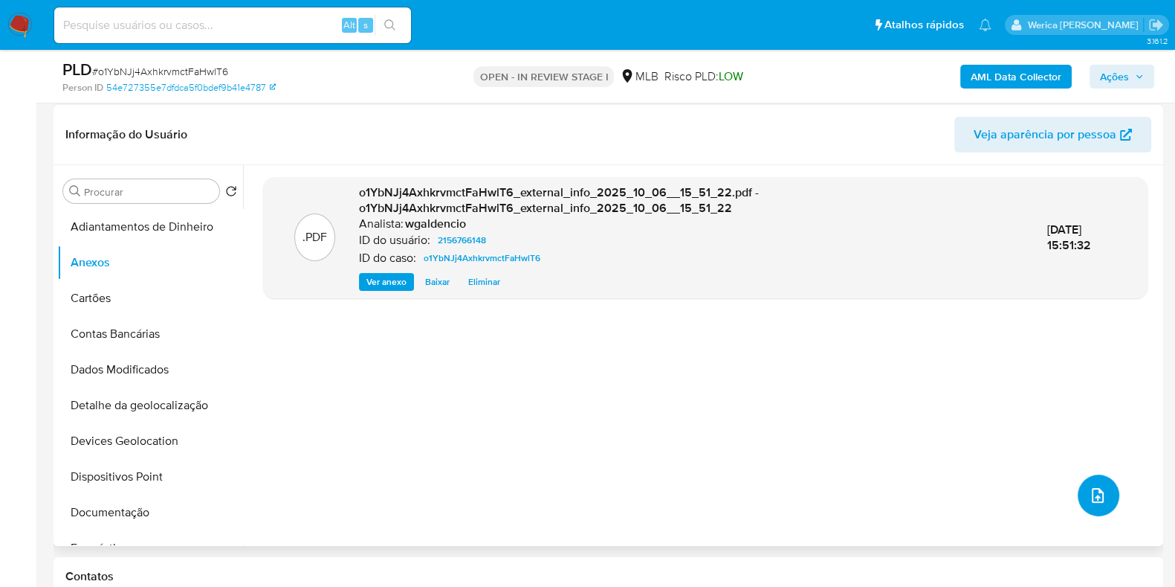
click at [1097, 476] on button "upload-file" at bounding box center [1099, 495] width 42 height 42
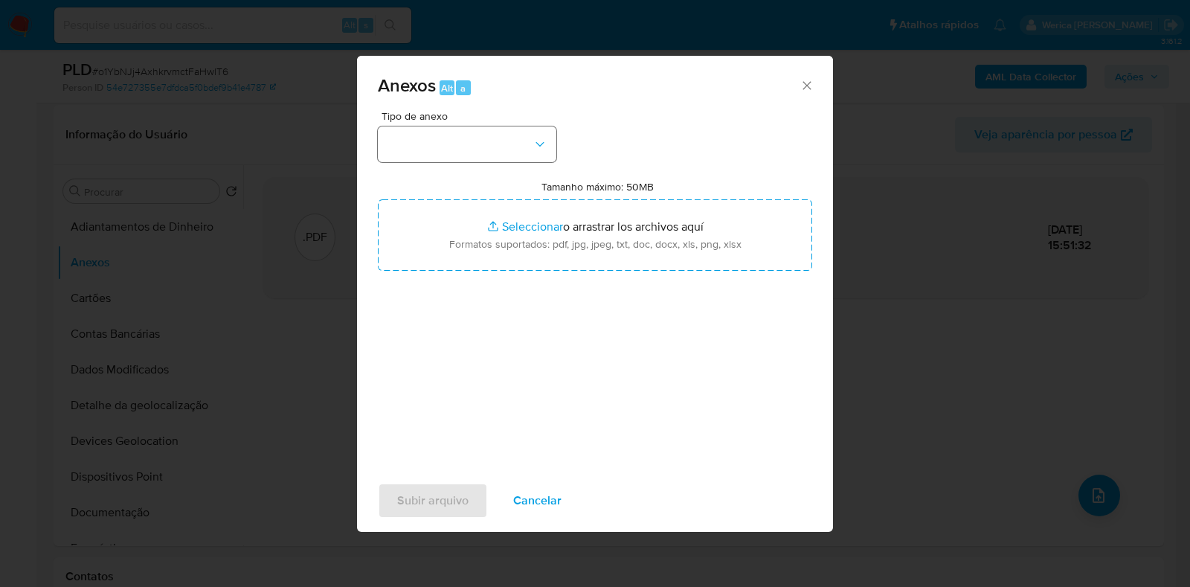
drag, startPoint x: 485, startPoint y: 112, endPoint x: 495, endPoint y: 138, distance: 28.7
click at [485, 116] on span "Tipo de anexo" at bounding box center [470, 116] width 178 height 10
click at [495, 138] on button "button" at bounding box center [467, 144] width 178 height 36
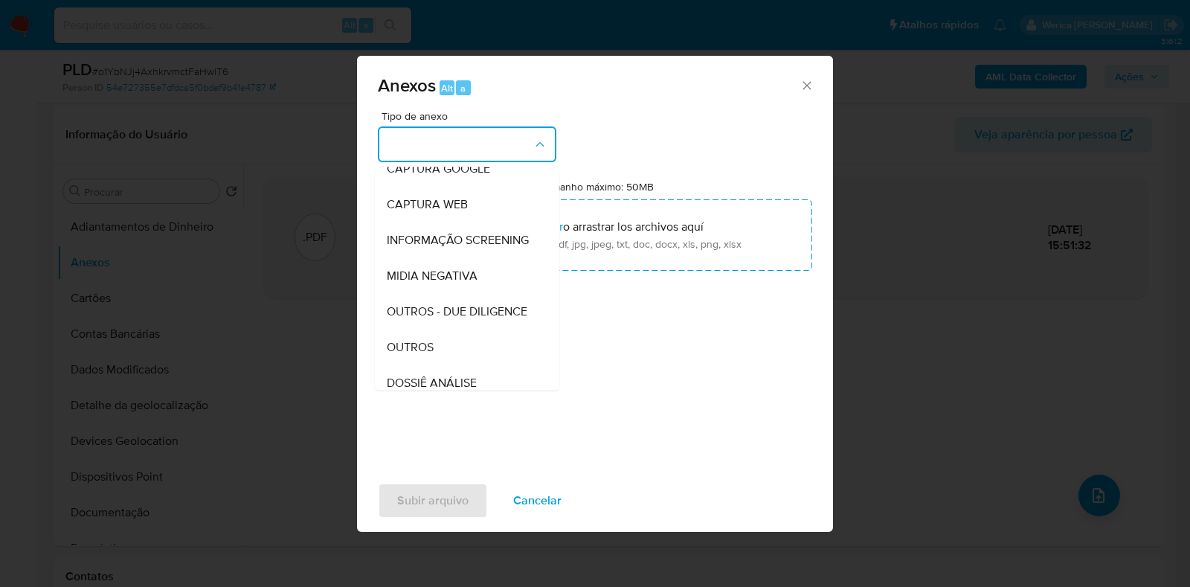
scroll to position [229, 0]
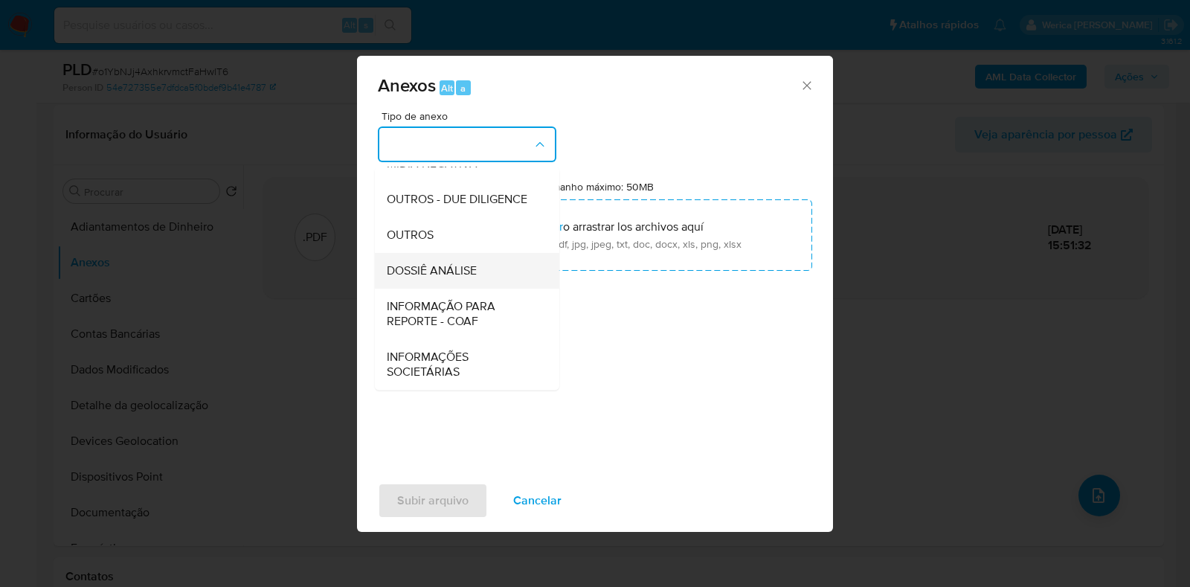
click at [450, 276] on span "DOSSIÊ ANÁLISE" at bounding box center [432, 270] width 90 height 15
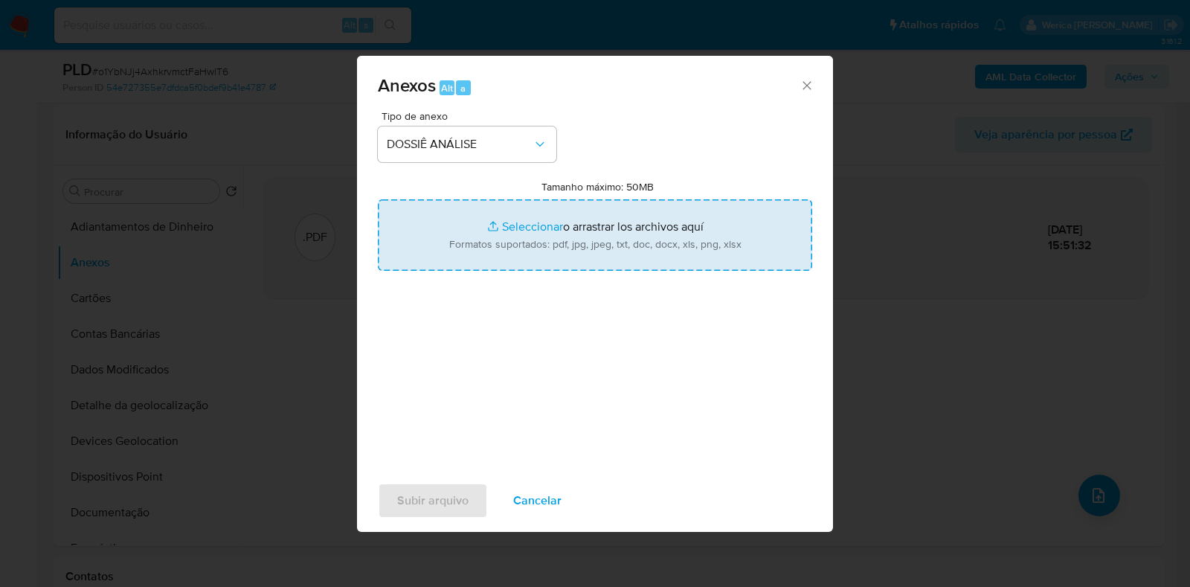
click at [513, 242] on input "Tamanho máximo: 50MB Seleccionar archivos" at bounding box center [595, 234] width 434 height 71
type input "C:\fakepath\SAR - XXXX - CPF 50402749391 - ANTONIO CARLOS SOARES.pdf"
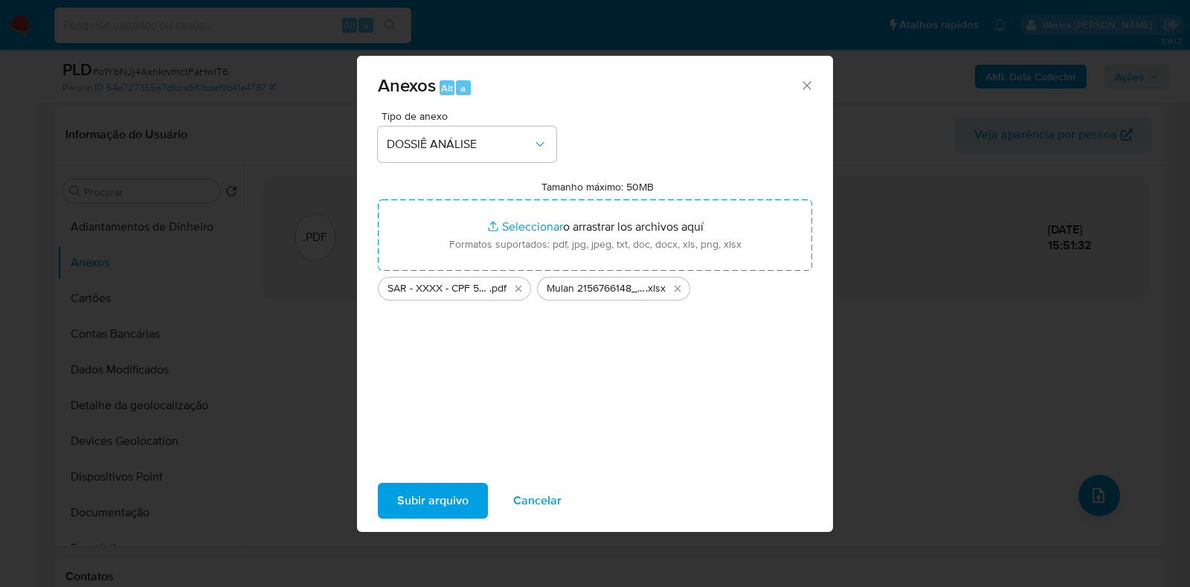
click at [445, 498] on span "Subir arquivo" at bounding box center [432, 500] width 71 height 33
click at [450, 503] on span "Subir arquivo" at bounding box center [432, 500] width 71 height 33
click at [681, 285] on icon "Eliminar Mulan 2156766148_2025_10_02_11_04_06 (1).xlsx" at bounding box center [677, 289] width 12 height 12
click at [512, 293] on icon "Eliminar SAR - XXXX - CPF 50402749391 - ANTONIO CARLOS SOARES.pdf" at bounding box center [518, 289] width 12 height 12
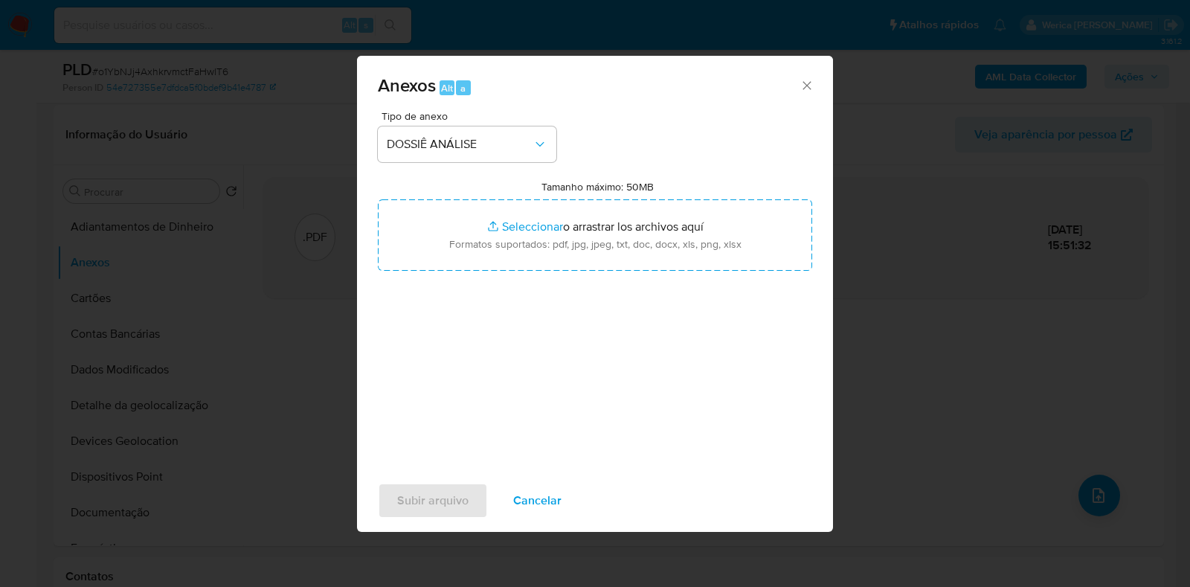
click at [539, 500] on span "Cancelar" at bounding box center [537, 500] width 48 height 33
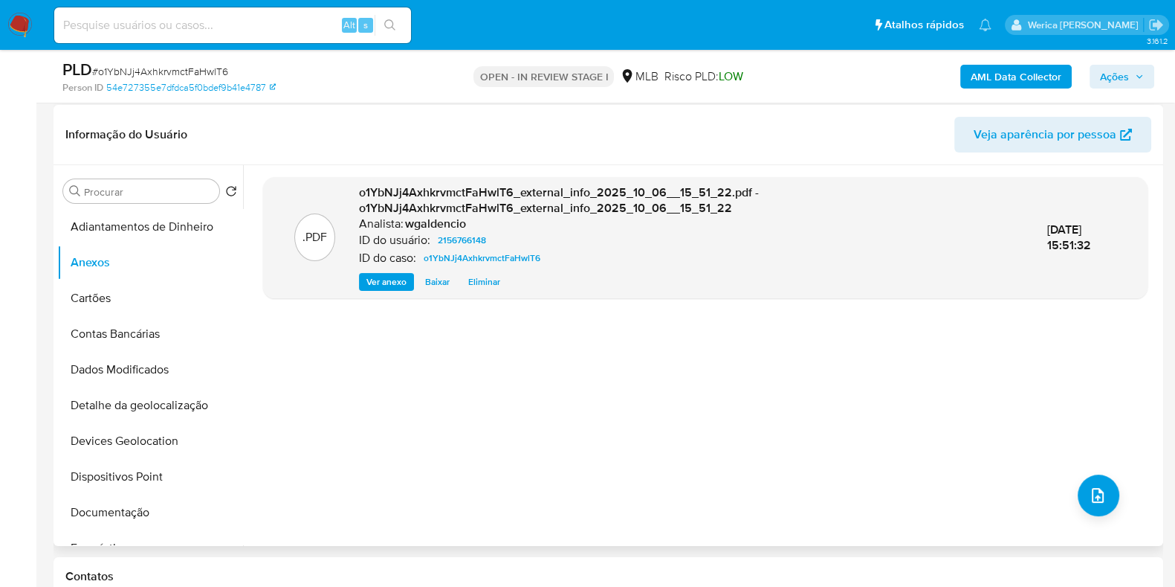
click at [1122, 503] on div ".PDF o1YbNJj4AxhkrvmctFaHwlT6_external_info_2025_10_06__15_51_22.pdf - o1YbNJj4…" at bounding box center [705, 355] width 885 height 357
click at [1098, 497] on icon "upload-file" at bounding box center [1098, 495] width 18 height 18
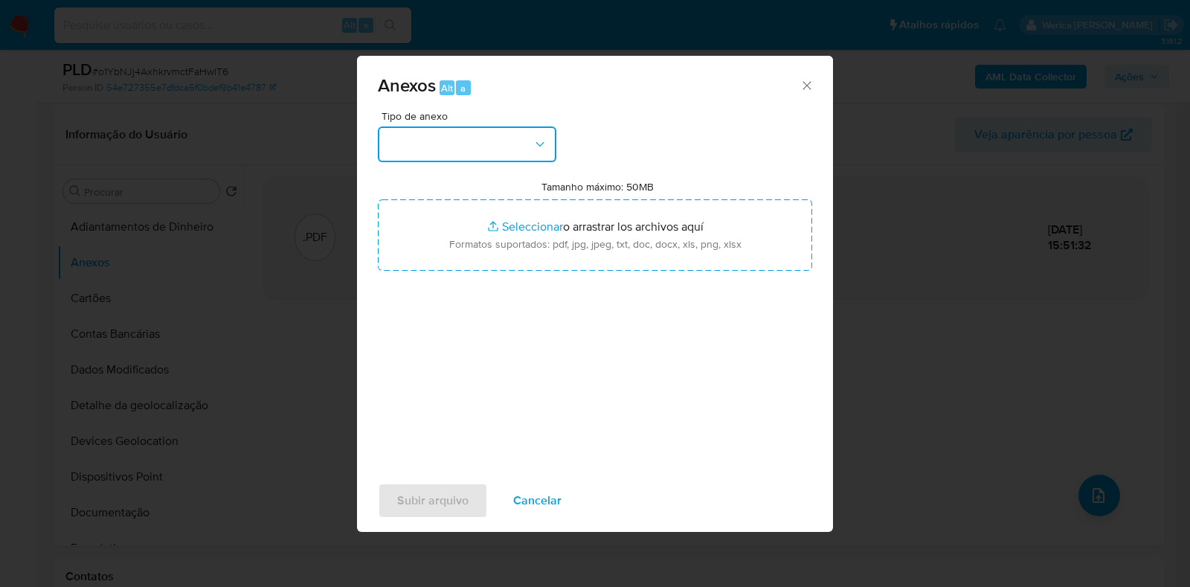
drag, startPoint x: 526, startPoint y: 139, endPoint x: 524, endPoint y: 152, distance: 12.8
click at [526, 139] on button "button" at bounding box center [467, 144] width 178 height 36
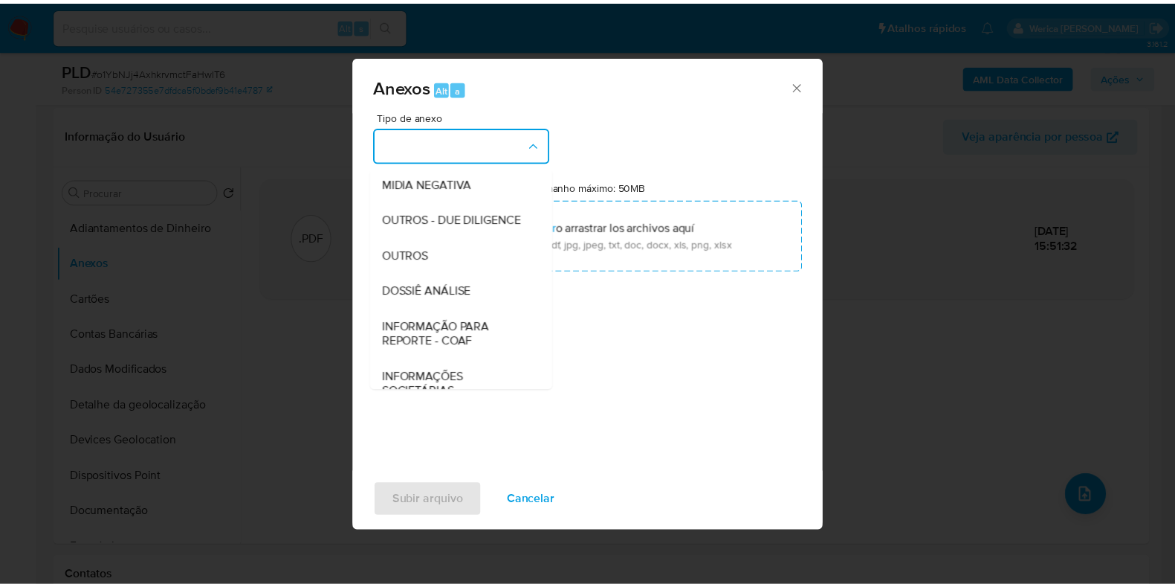
scroll to position [185, 0]
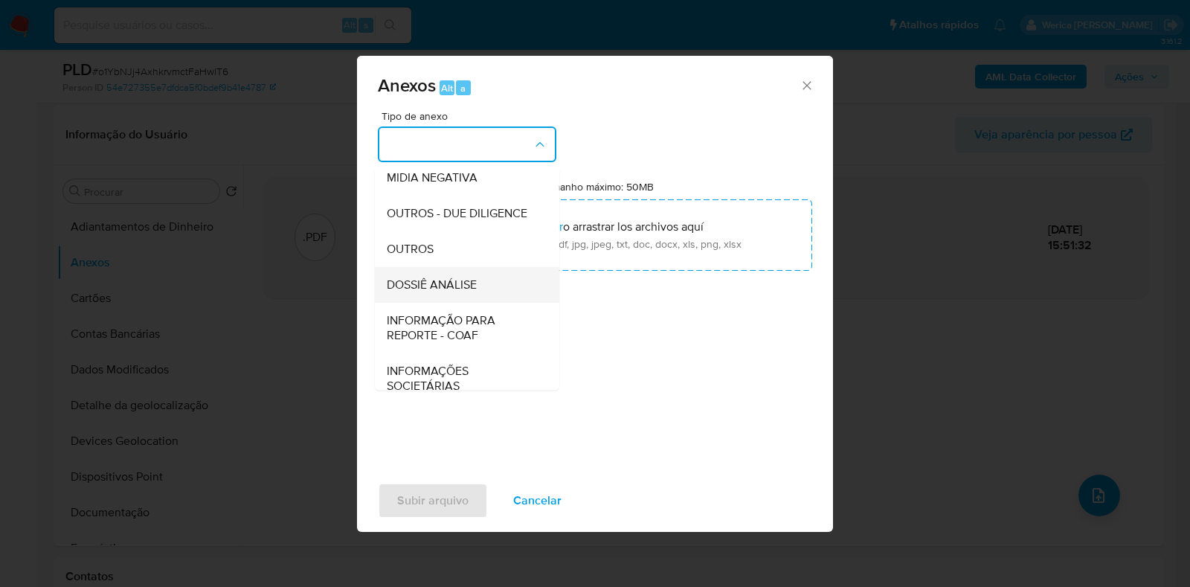
click at [485, 303] on div "DOSSIÊ ANÁLISE" at bounding box center [463, 285] width 152 height 36
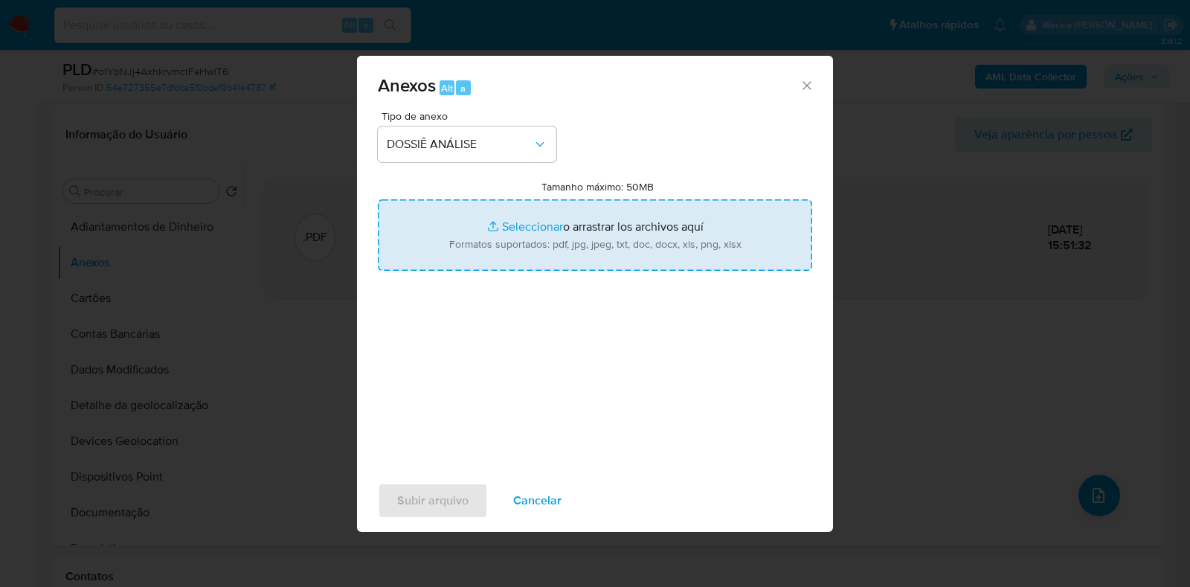
click at [558, 240] on input "Tamanho máximo: 50MB Seleccionar archivos" at bounding box center [595, 234] width 434 height 71
type input "C:\fakepath\SAR - XXXX - CPF 50402749391 - ANTONIO CARLOS SOARES.pdf"
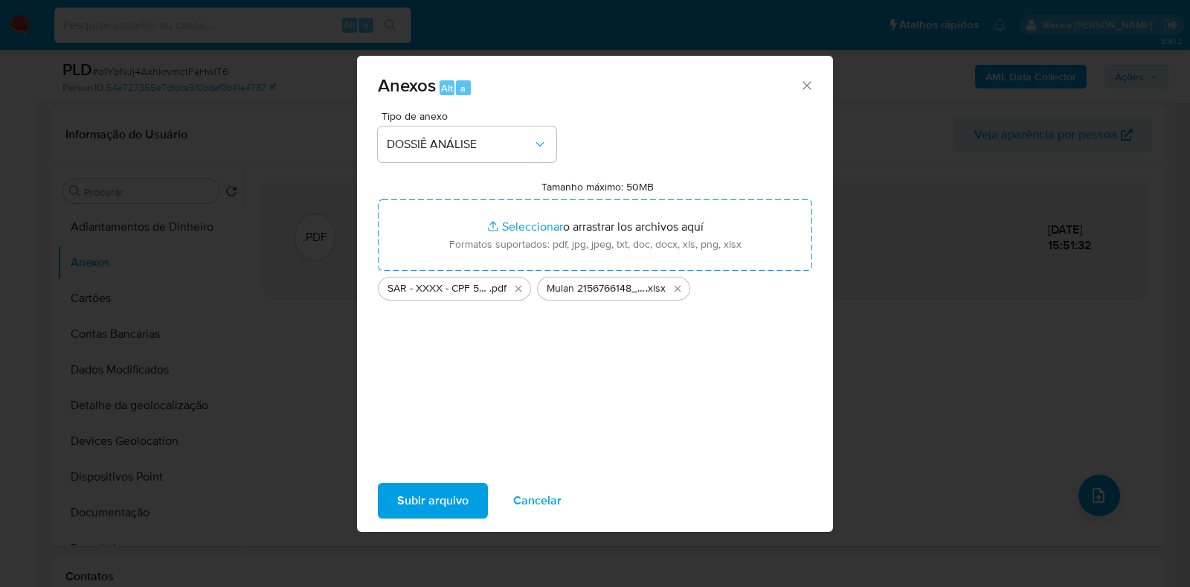
click at [415, 495] on span "Subir arquivo" at bounding box center [432, 500] width 71 height 33
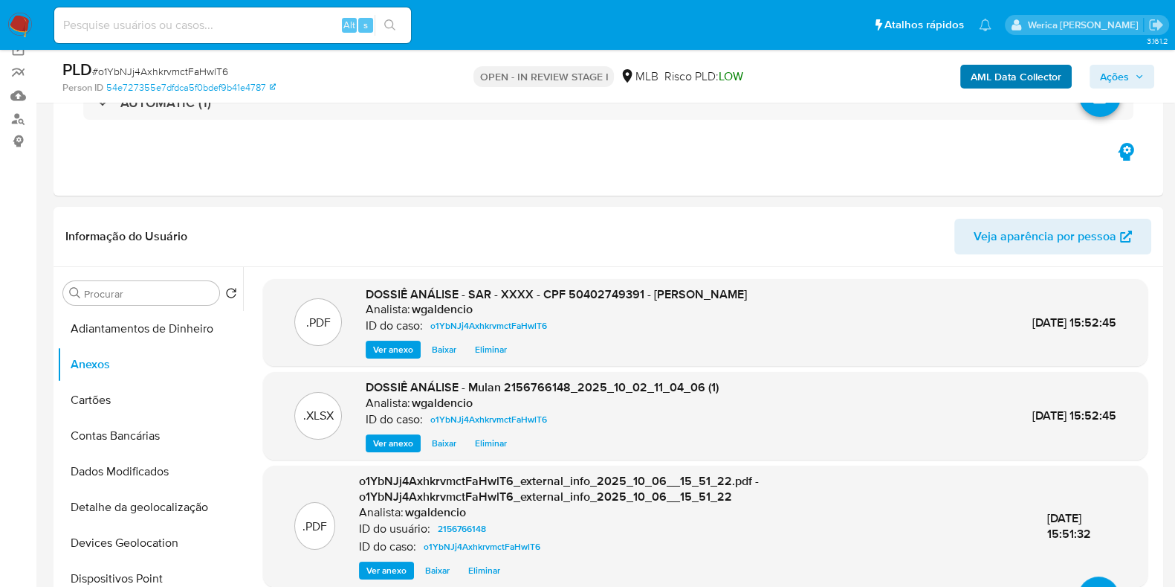
scroll to position [0, 0]
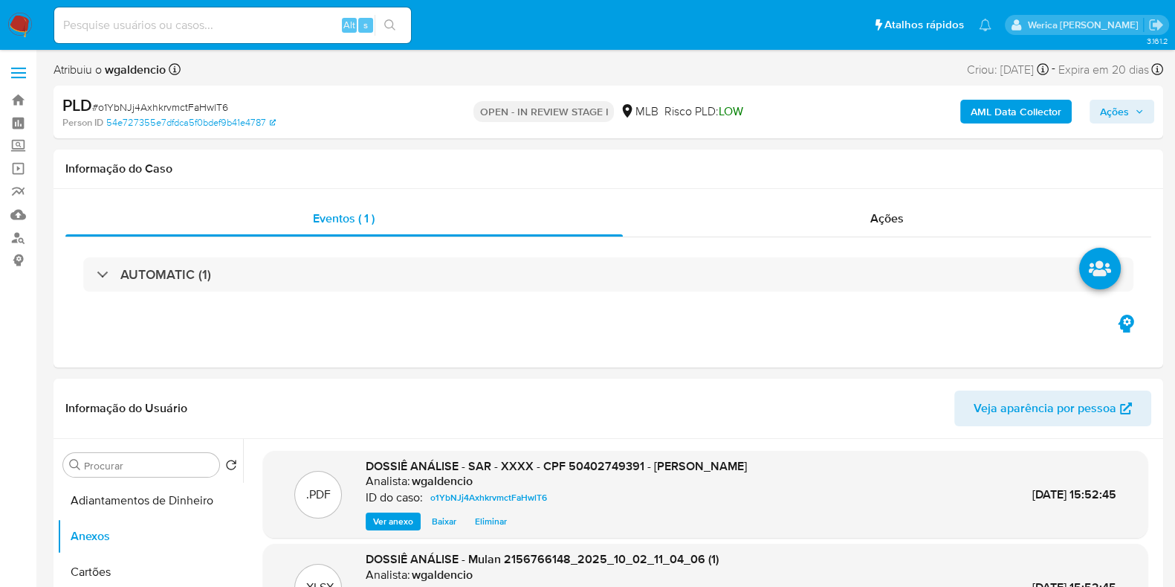
click at [1118, 109] on span "Ações" at bounding box center [1114, 112] width 29 height 24
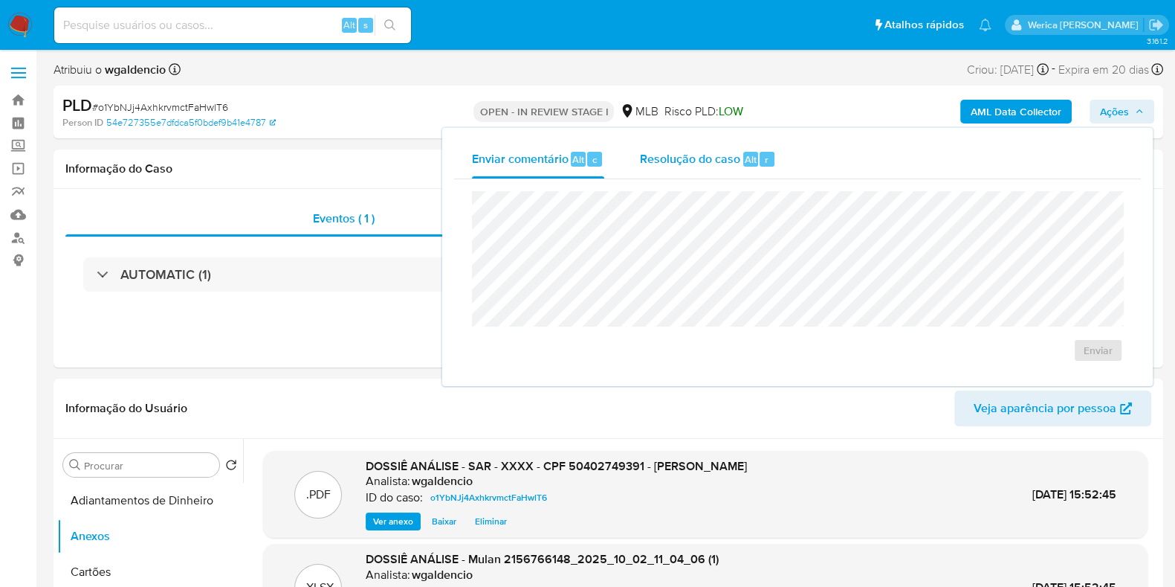
click at [772, 170] on div "Resolução do caso Alt r" at bounding box center [708, 159] width 136 height 39
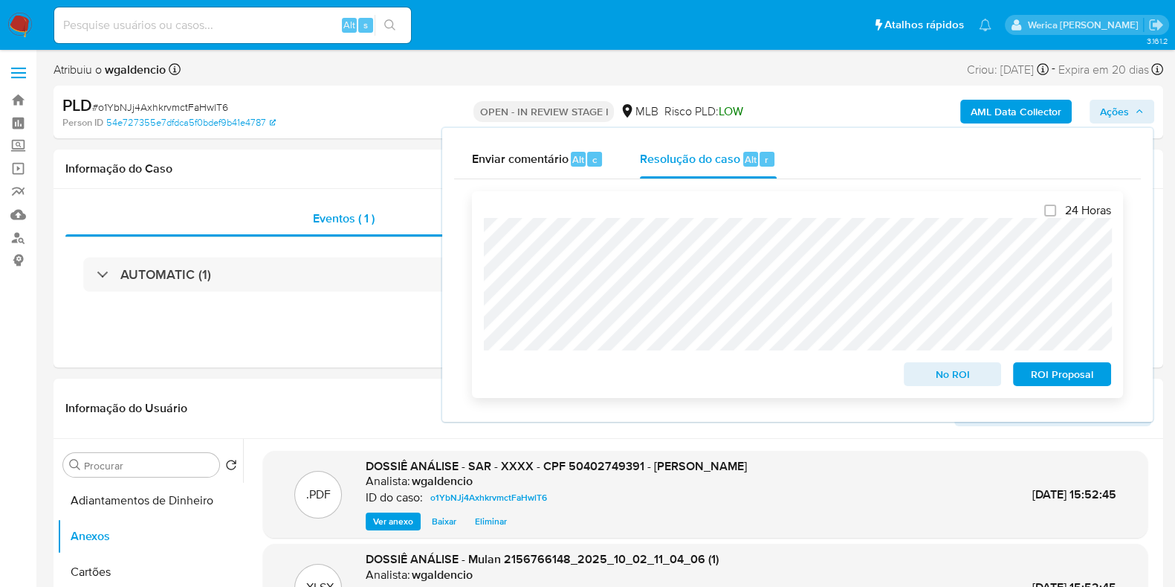
click at [1048, 370] on span "ROI Proposal" at bounding box center [1062, 374] width 77 height 21
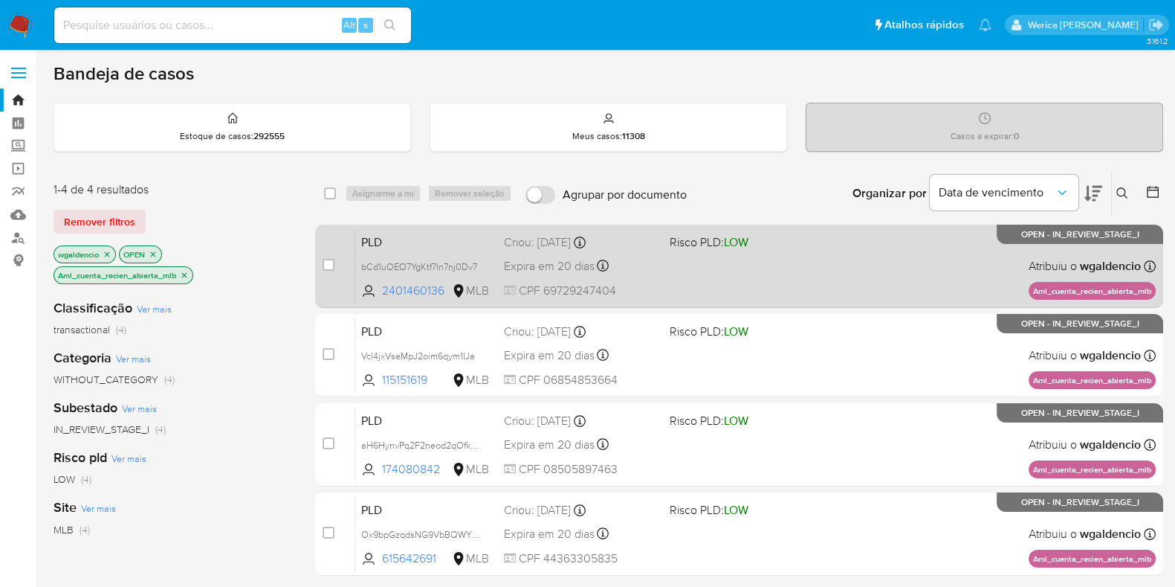
drag, startPoint x: 859, startPoint y: 266, endPoint x: 862, endPoint y: 276, distance: 10.4
click at [862, 276] on div "PLD bCd1uOEO7YgKtf7In7nj0Dv7 2401460136 MLB Risco PLD: LOW Criou: [DATE] Criou:…" at bounding box center [755, 265] width 801 height 75
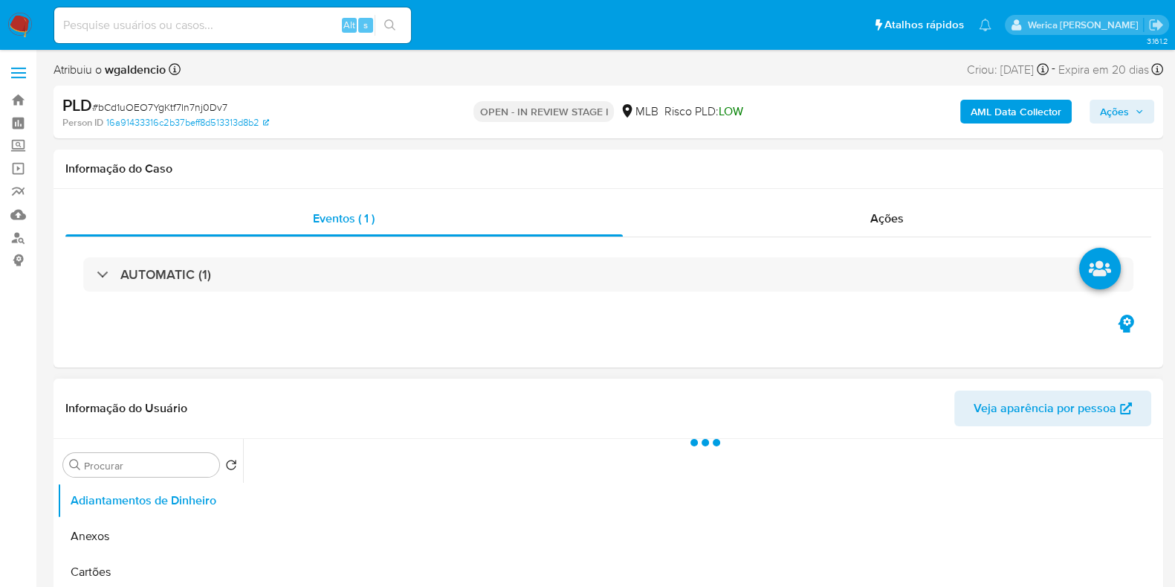
select select "10"
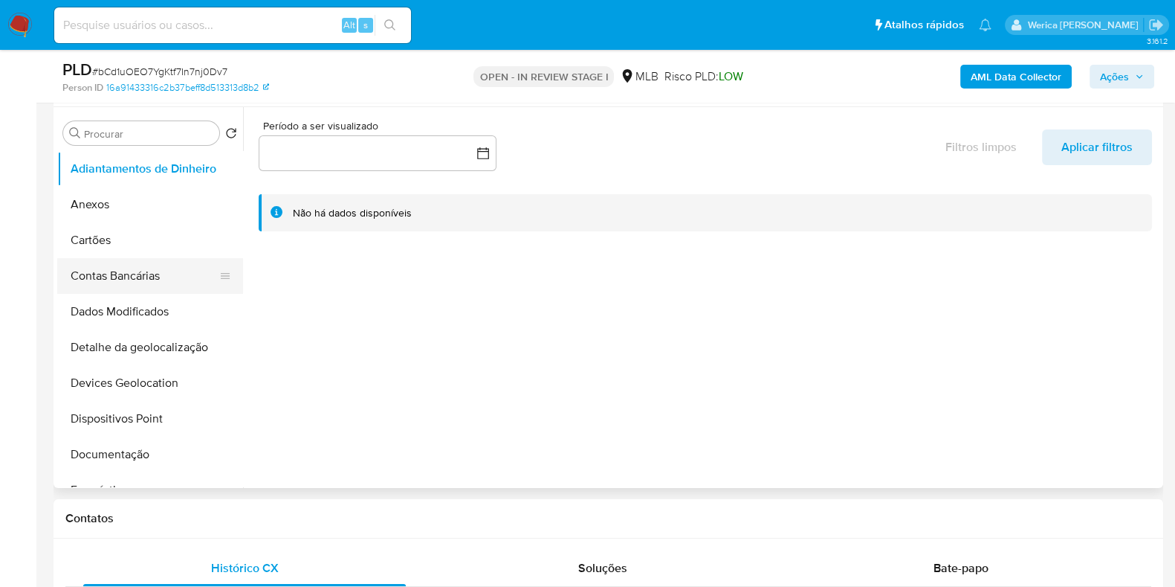
scroll to position [185, 0]
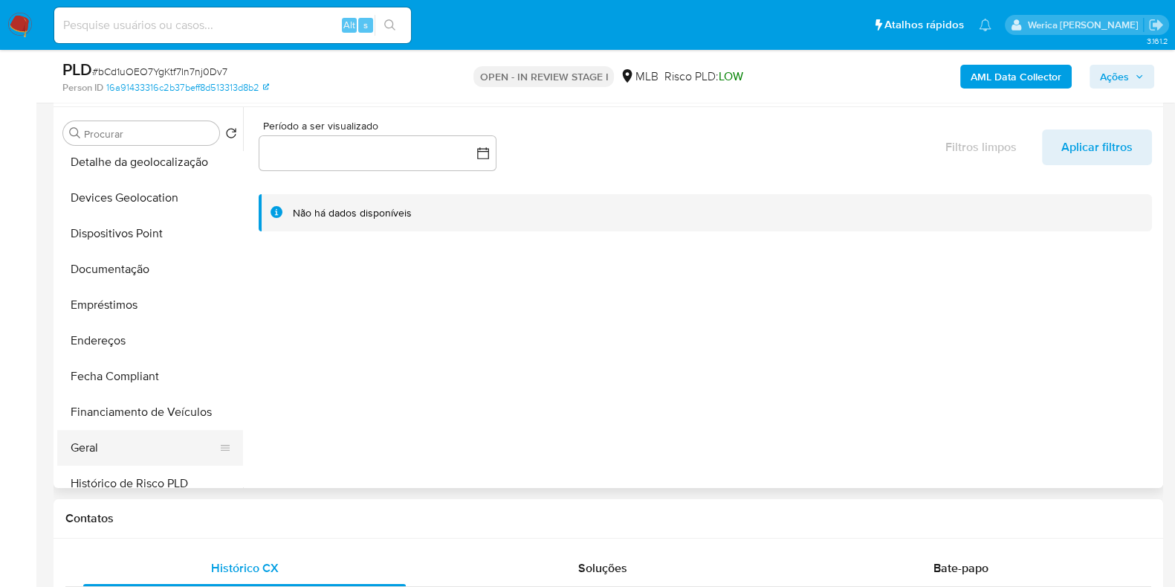
click at [110, 452] on button "Geral" at bounding box center [144, 448] width 174 height 36
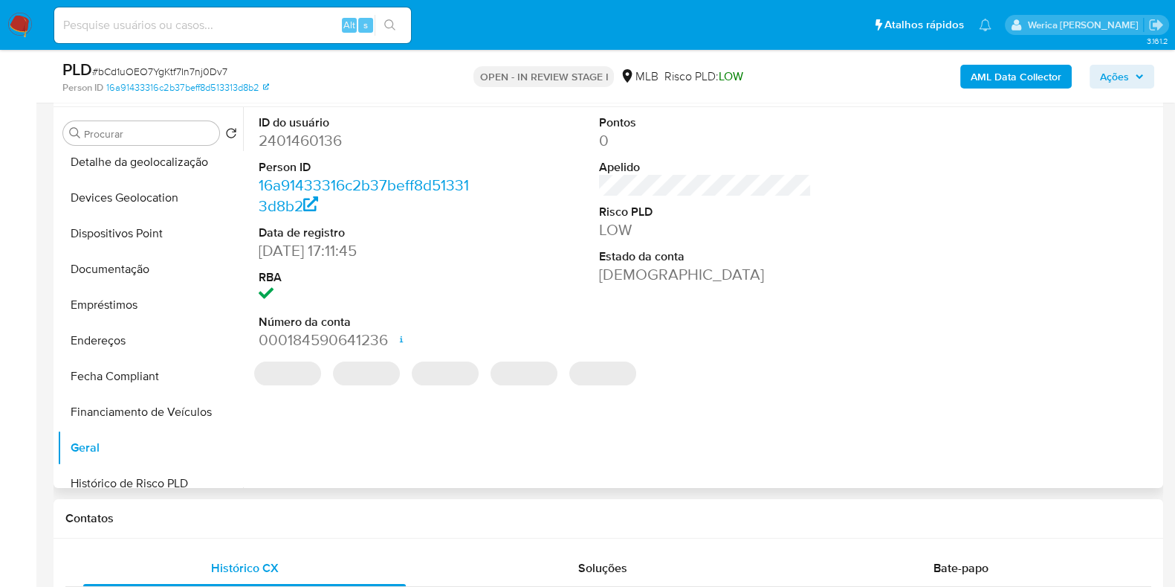
click at [428, 363] on span "‌" at bounding box center [445, 373] width 67 height 24
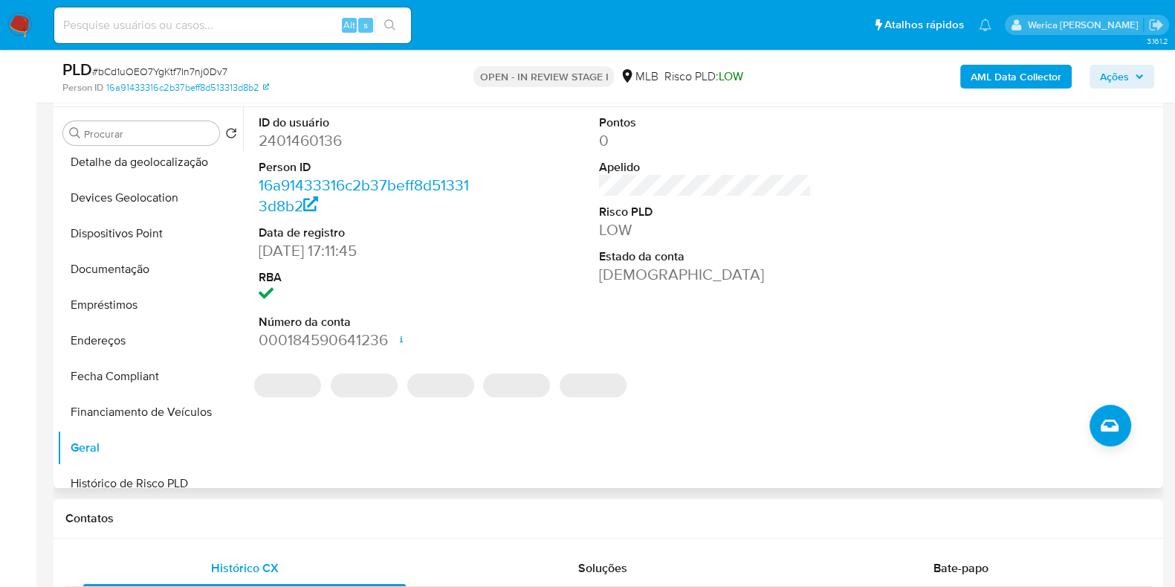
click at [290, 146] on dd "2401460136" at bounding box center [365, 140] width 213 height 21
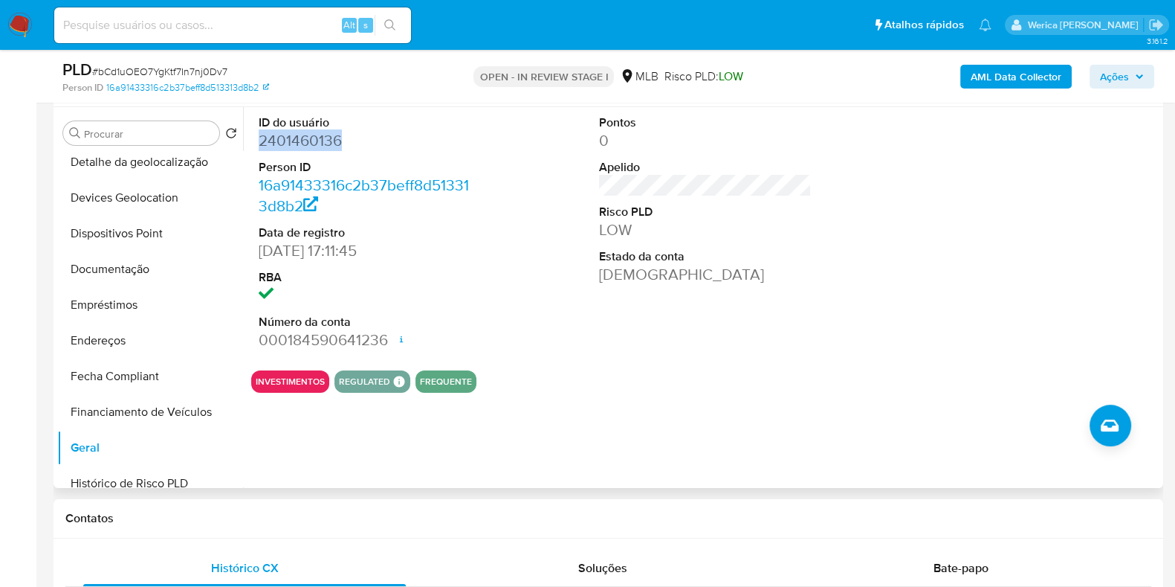
click at [290, 146] on dd "2401460136" at bounding box center [365, 140] width 213 height 21
copy dd "2401460136"
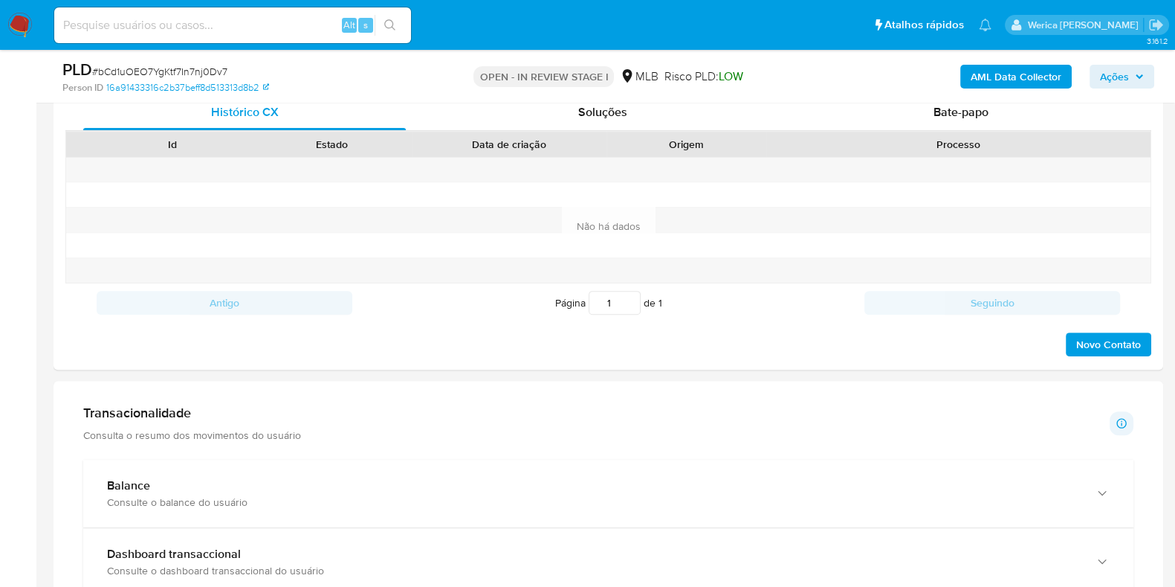
scroll to position [1022, 0]
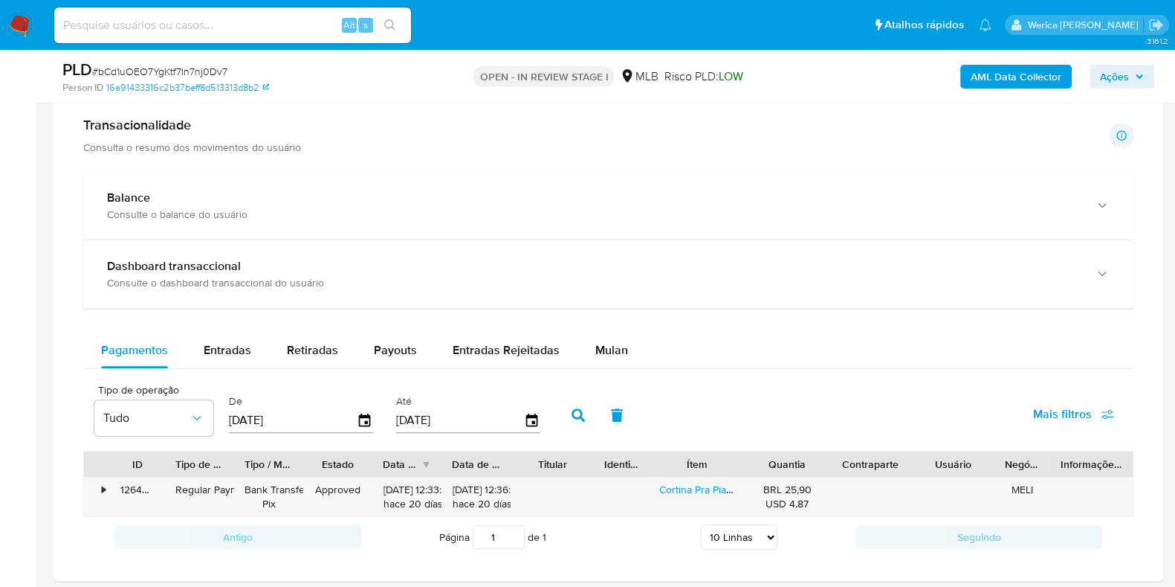
click at [238, 168] on div "Transacionalidade Consulta o resumo dos movimentos do usuário Informações trans…" at bounding box center [608, 337] width 1086 height 464
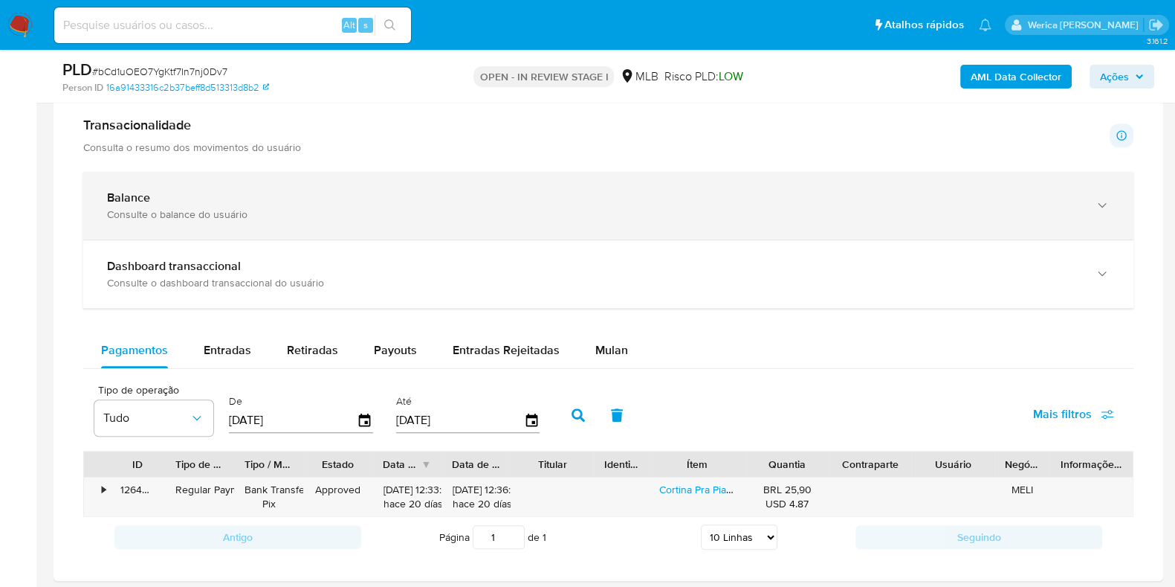
click at [242, 172] on div "Balance Consulte o balance do usuário" at bounding box center [608, 206] width 1051 height 68
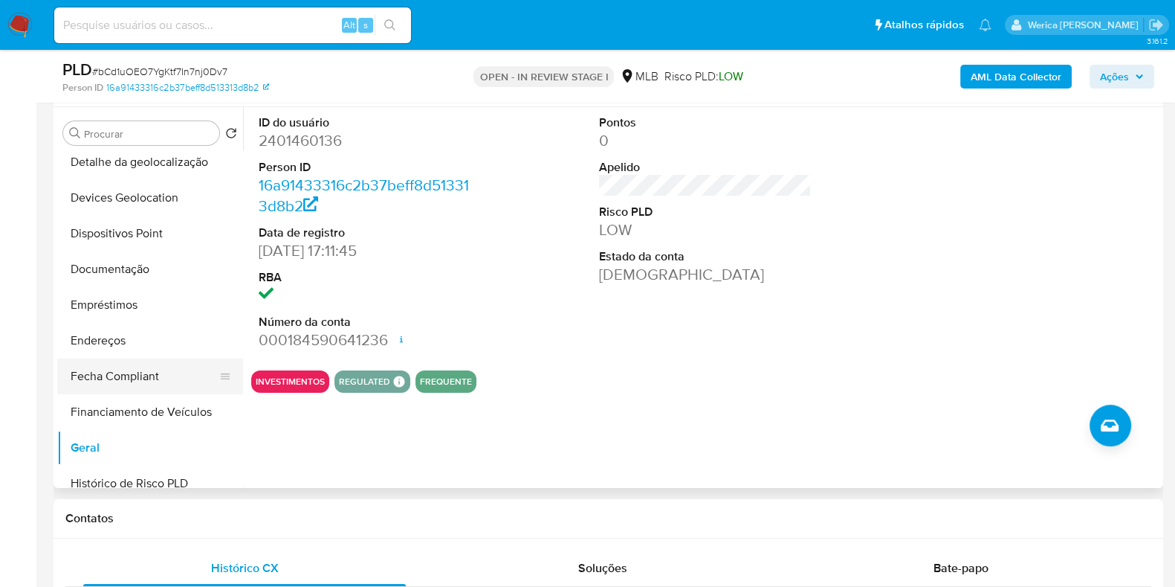
scroll to position [558, 0]
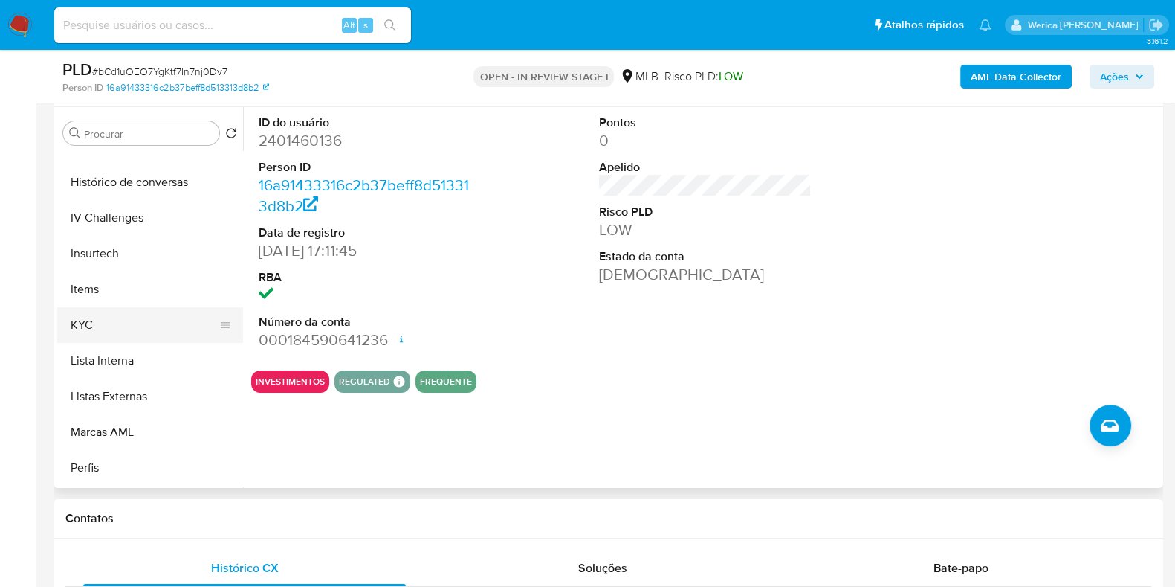
click at [143, 321] on button "KYC" at bounding box center [144, 325] width 174 height 36
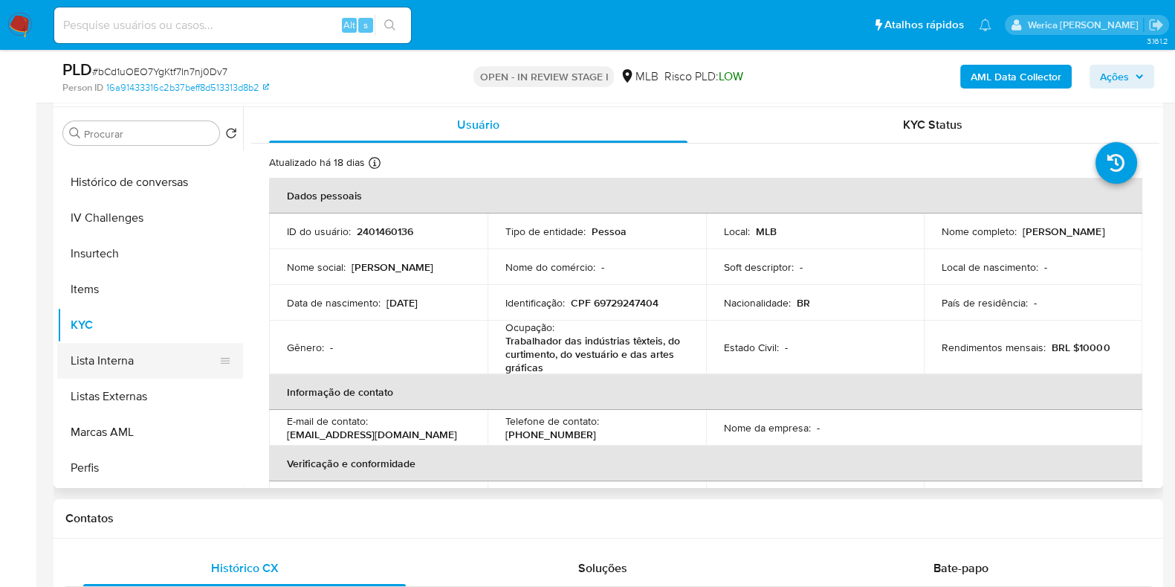
scroll to position [279, 0]
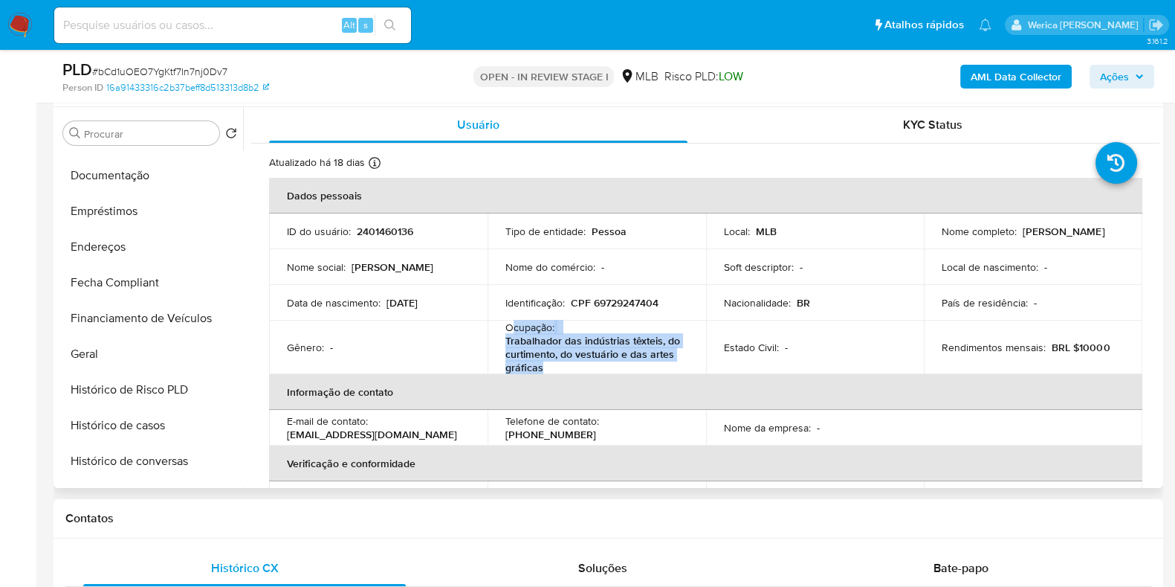
drag, startPoint x: 513, startPoint y: 330, endPoint x: 550, endPoint y: 365, distance: 51.0
click at [550, 365] on div "Ocupação : Trabalhador das indústrias têxteis, do curtimento, do vestuário e da…" at bounding box center [597, 347] width 183 height 54
copy div "cupação : Trabalhador das indústrias têxteis, do curtimento, do vestuário e das…"
click at [143, 178] on button "Documentação" at bounding box center [144, 176] width 174 height 36
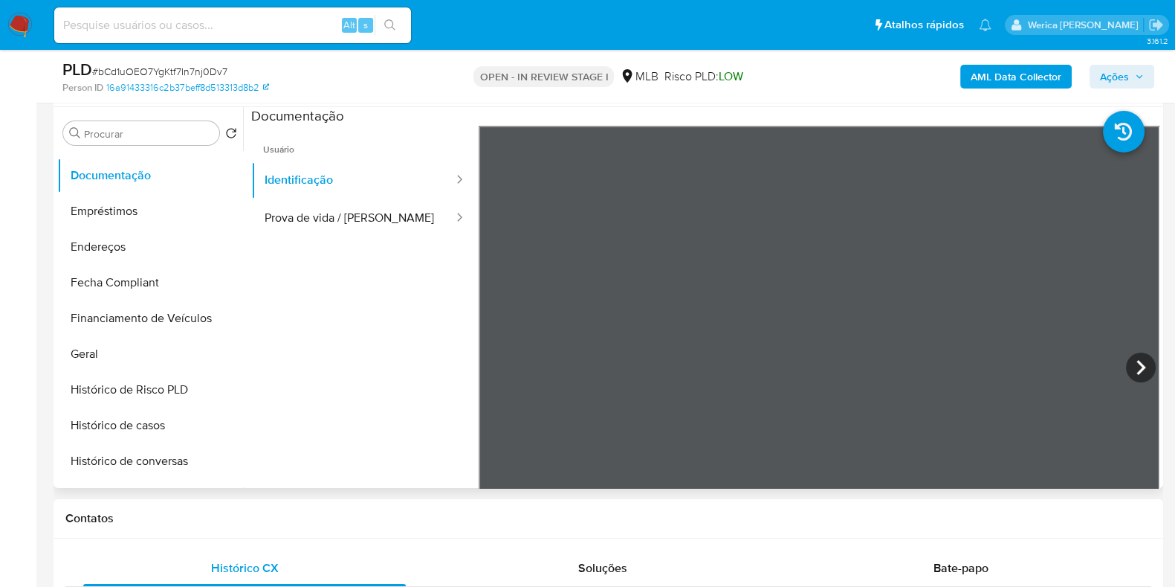
scroll to position [91, 0]
click at [399, 243] on ul "Usuário Identificação Prova de vida / Selfie" at bounding box center [365, 340] width 228 height 428
click at [387, 217] on button "Prova de vida / Selfie" at bounding box center [353, 218] width 204 height 38
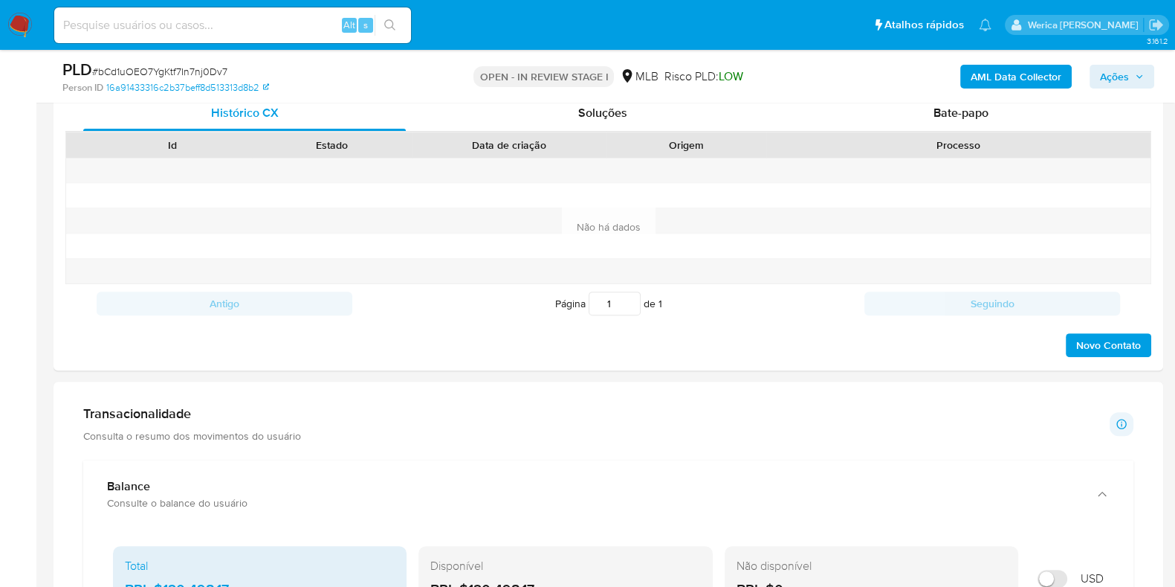
scroll to position [836, 0]
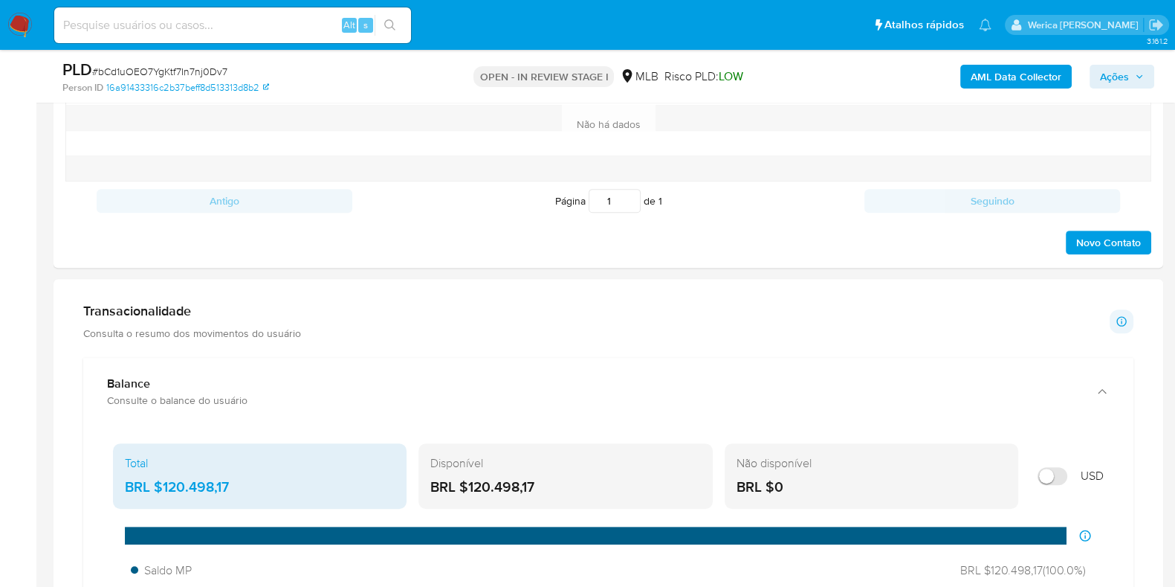
drag, startPoint x: 161, startPoint y: 484, endPoint x: 275, endPoint y: 494, distance: 114.2
click at [275, 494] on div "Total BRL $120.498,17" at bounding box center [260, 475] width 294 height 65
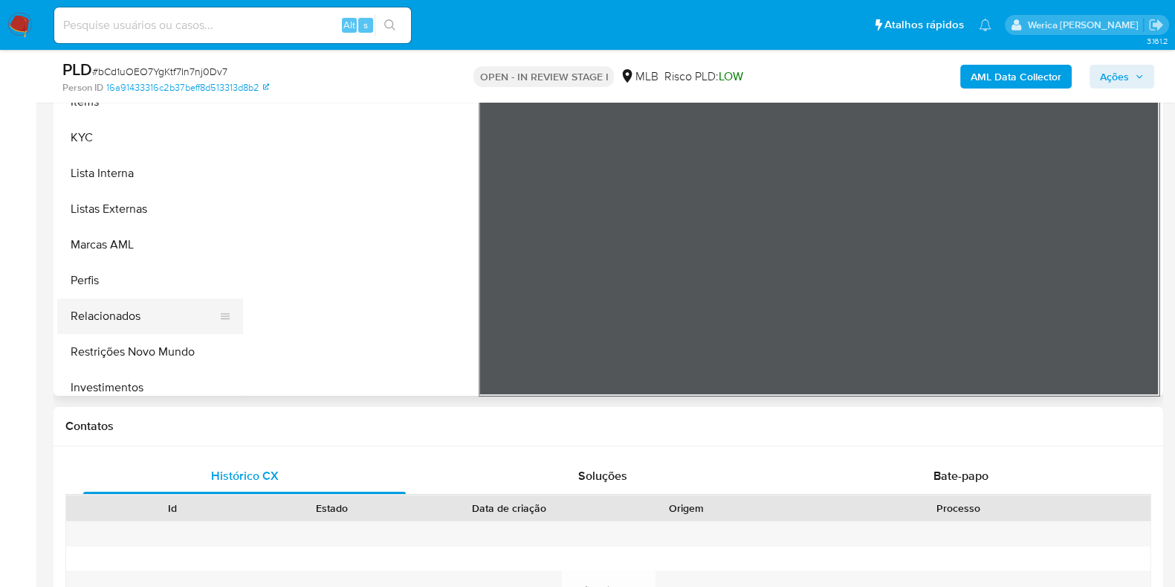
scroll to position [585, 0]
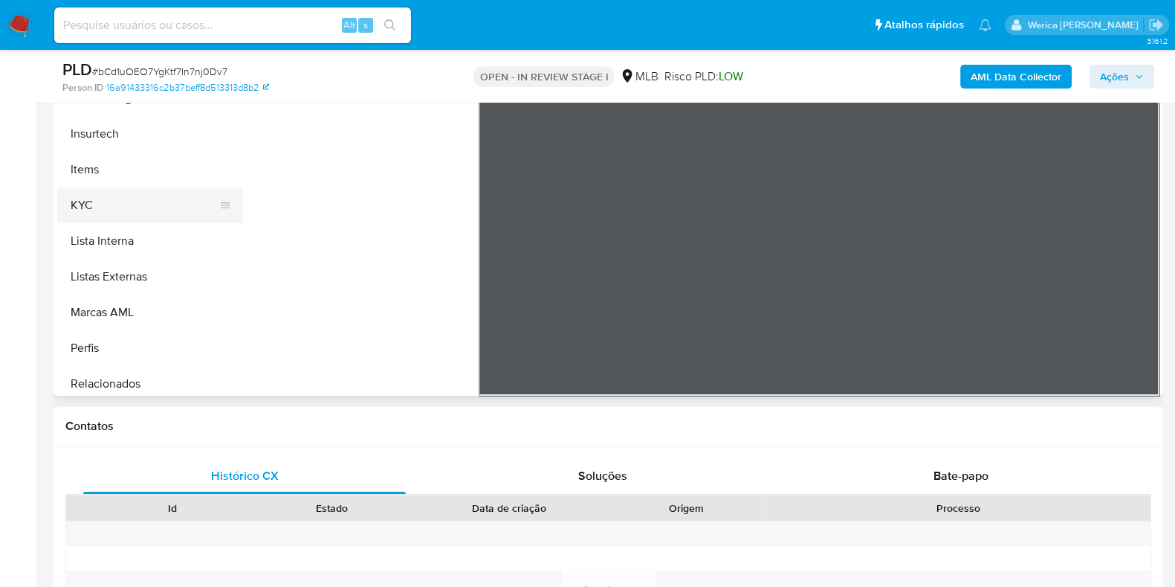
click at [88, 216] on button "KYC" at bounding box center [144, 205] width 174 height 36
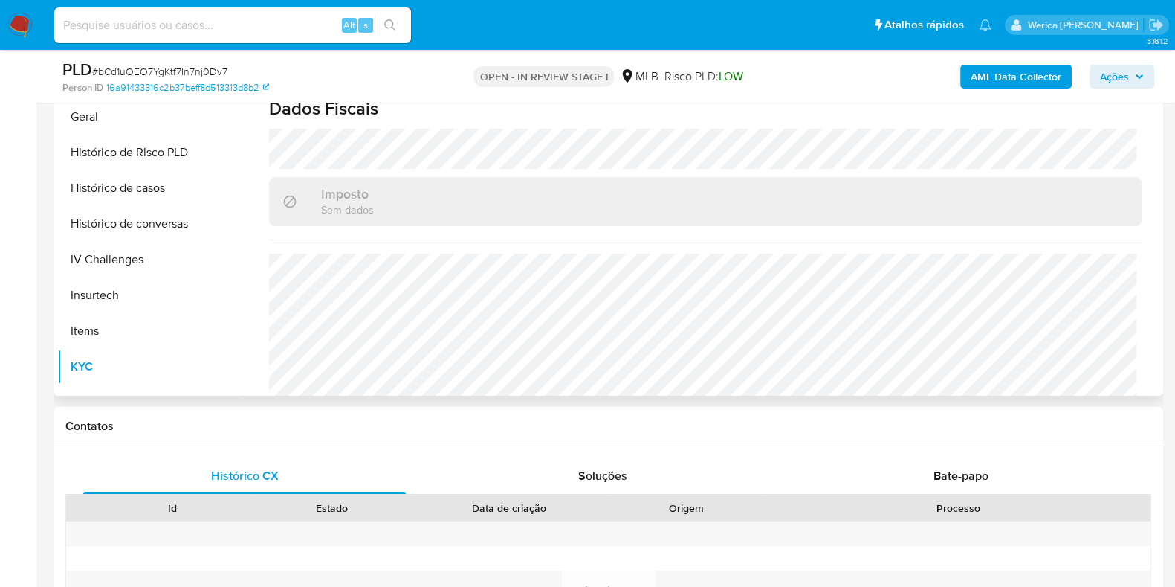
scroll to position [306, 0]
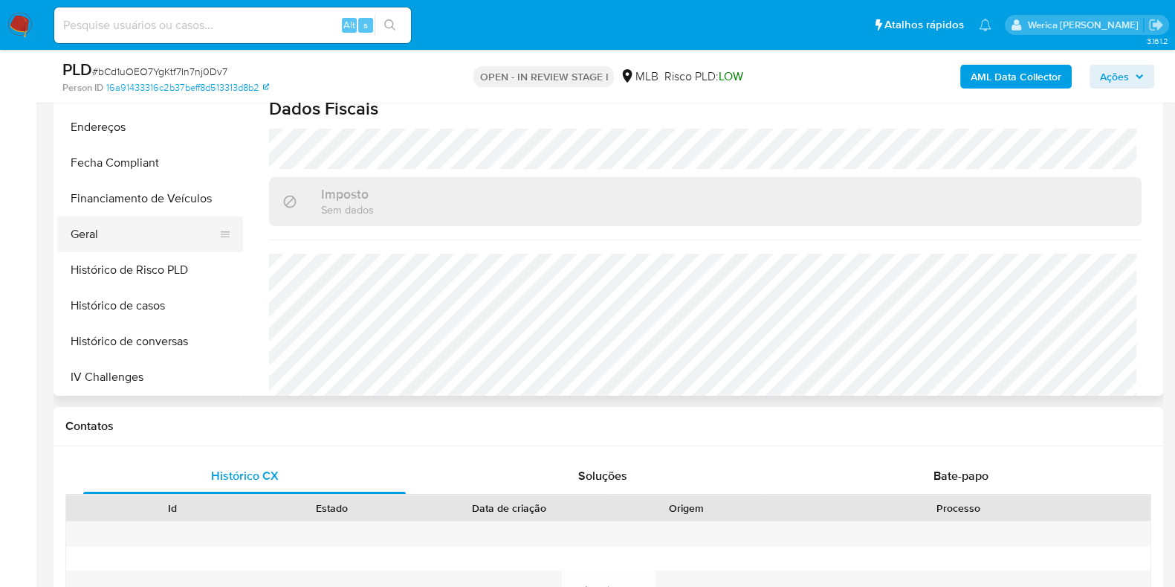
drag, startPoint x: 106, startPoint y: 243, endPoint x: 114, endPoint y: 244, distance: 7.5
click at [109, 242] on button "Geral" at bounding box center [144, 234] width 174 height 36
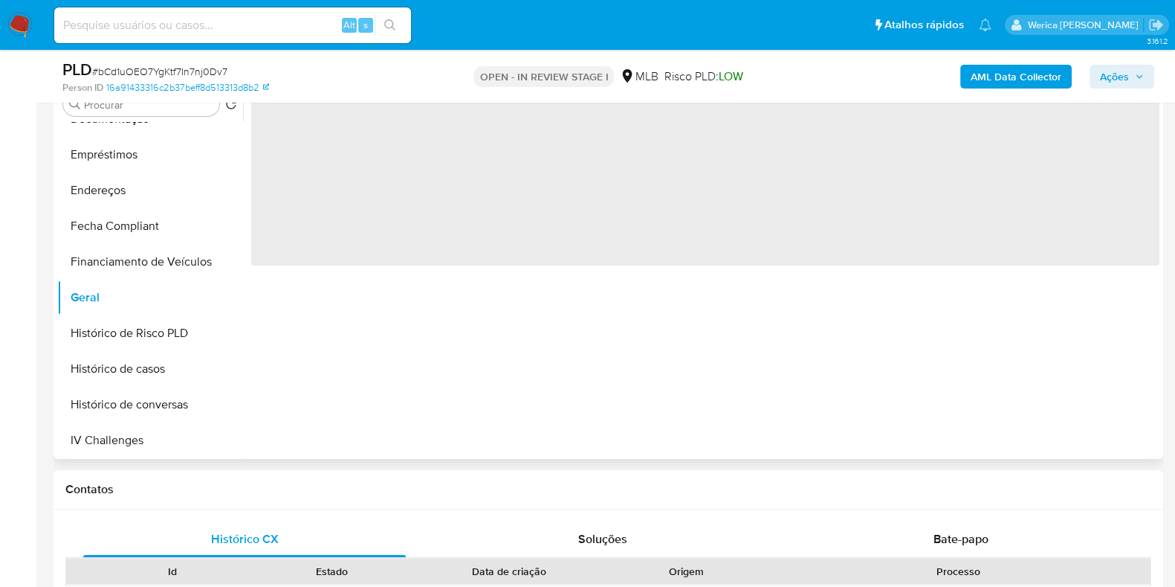
scroll to position [279, 0]
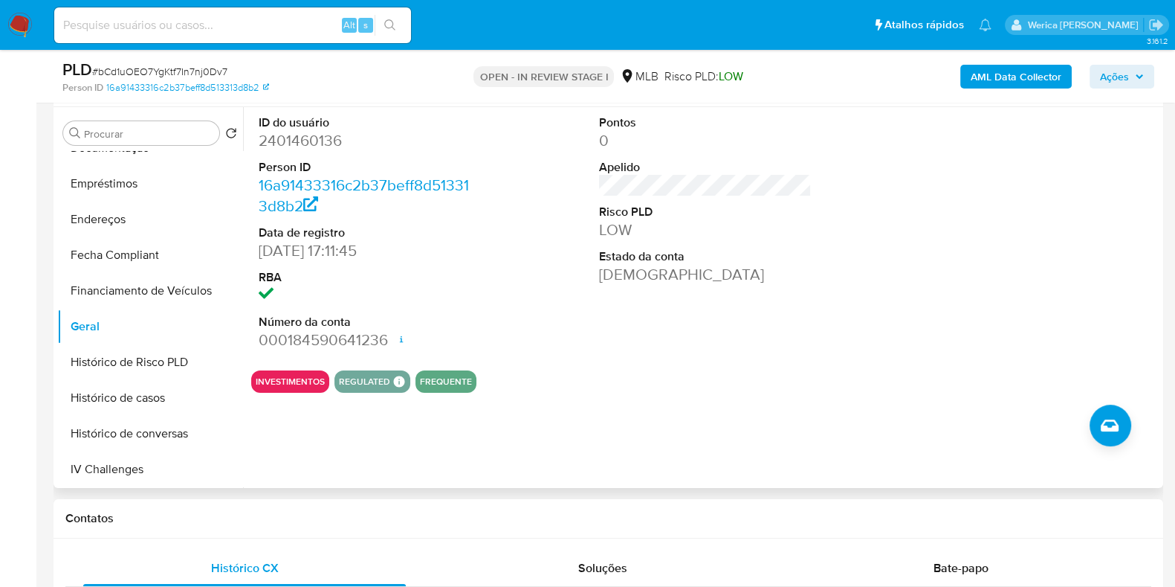
click at [1062, 410] on div "ID do usuário 2401460136 Person ID 16a91433316c2b37beff8d513313d8b2 Data de reg…" at bounding box center [701, 297] width 917 height 381
drag, startPoint x: 1026, startPoint y: 390, endPoint x: 1022, endPoint y: 380, distance: 10.4
click at [1026, 390] on div "INVESTIMENTOS REGULATED REGULATED MLB BACEN COMPLIES Mark Id MLB_BACEN Complian…" at bounding box center [705, 381] width 909 height 22
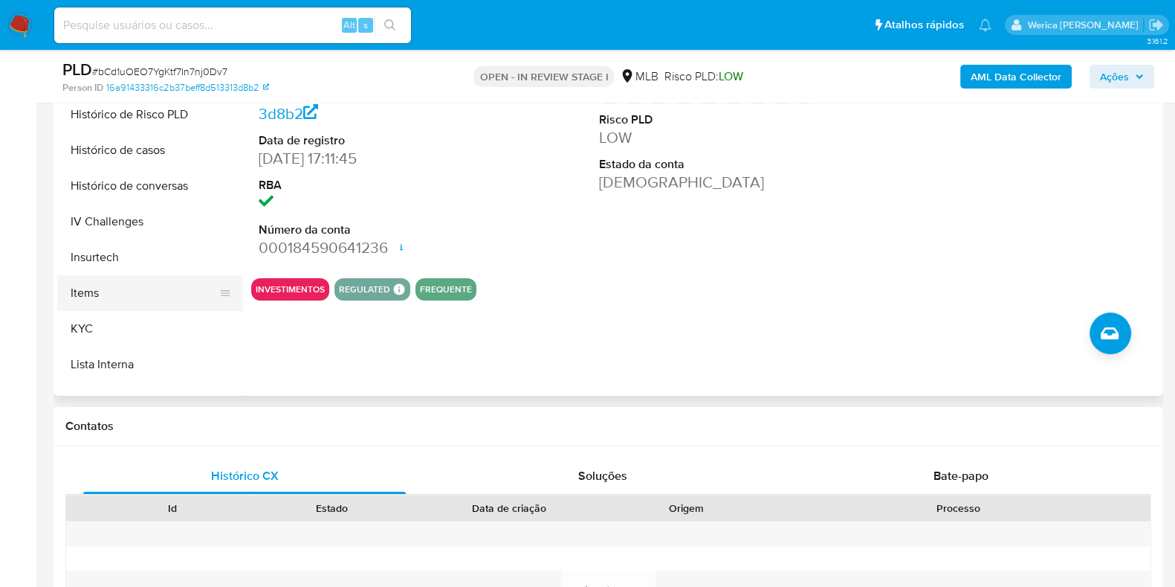
scroll to position [492, 0]
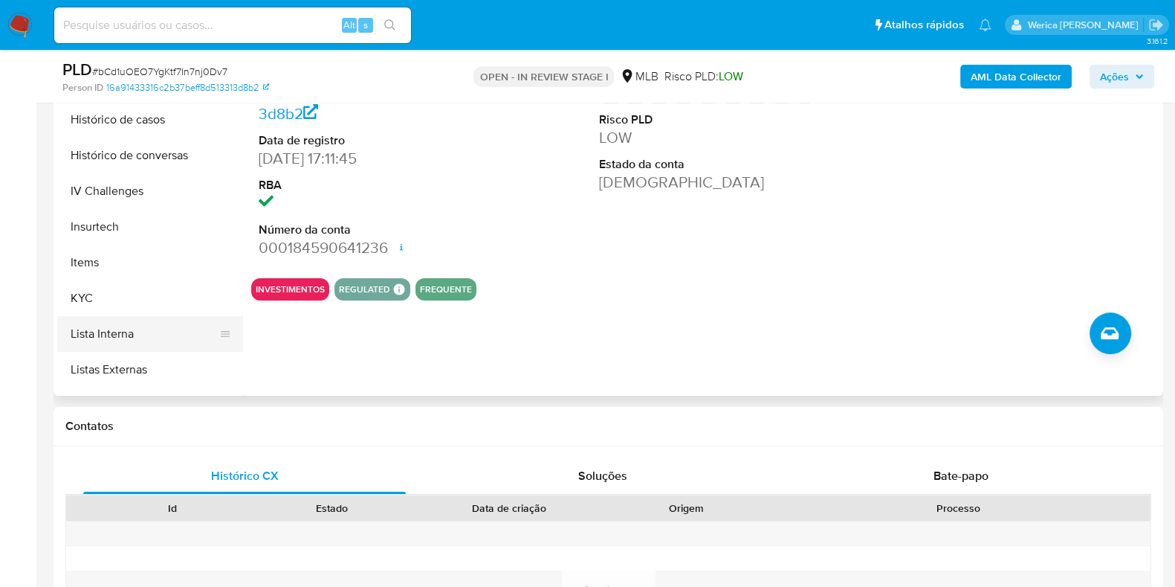
click at [153, 321] on button "Lista Interna" at bounding box center [144, 334] width 174 height 36
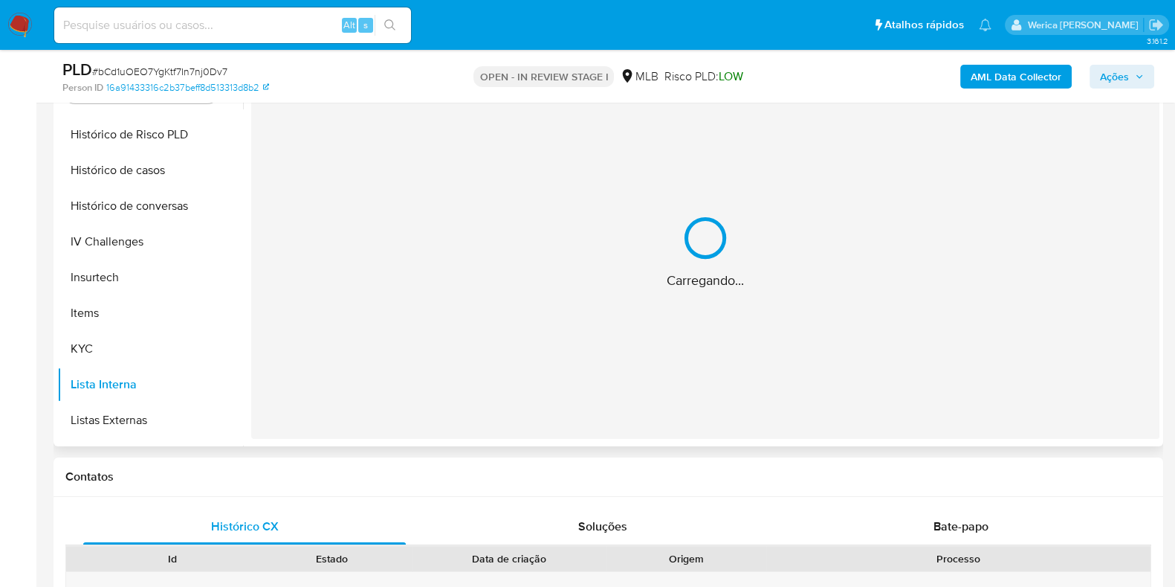
scroll to position [279, 0]
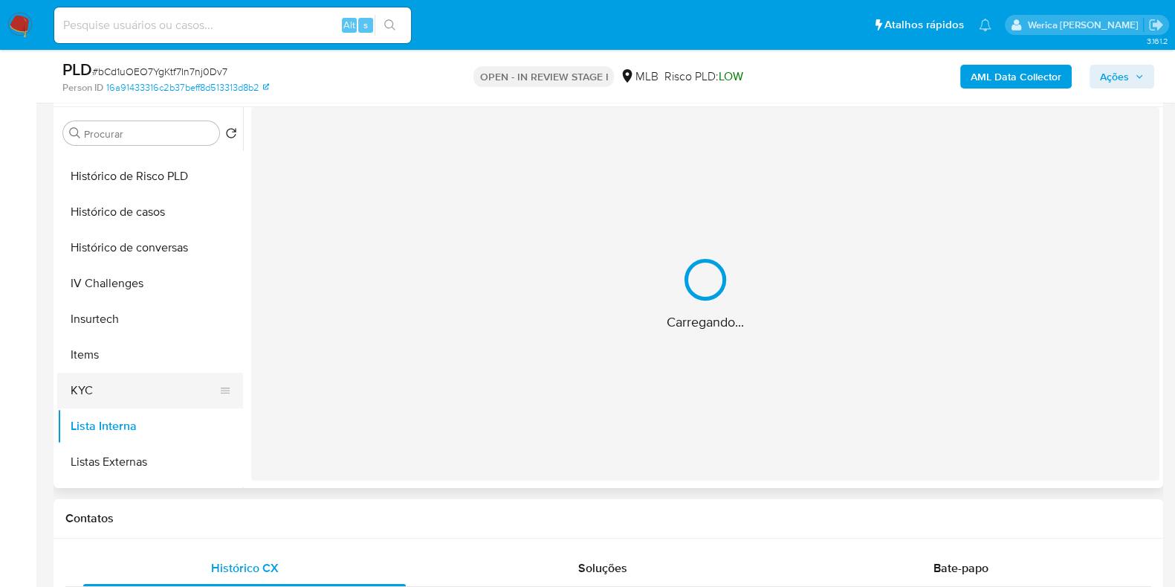
click at [108, 387] on button "KYC" at bounding box center [144, 390] width 174 height 36
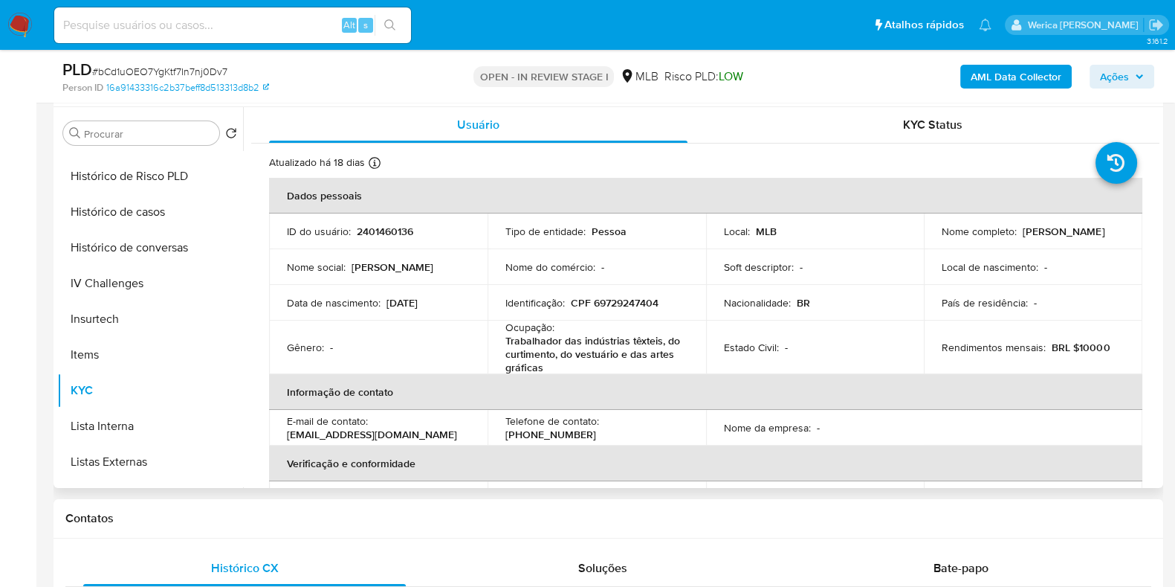
click at [1019, 341] on p "Rendimentos mensais :" at bounding box center [994, 347] width 104 height 13
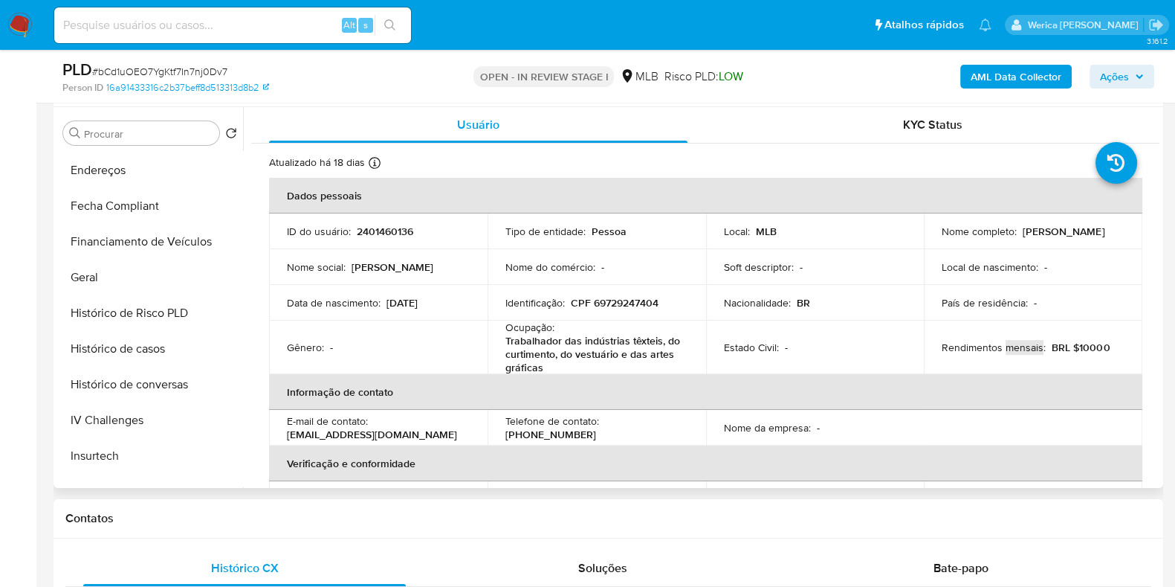
scroll to position [213, 0]
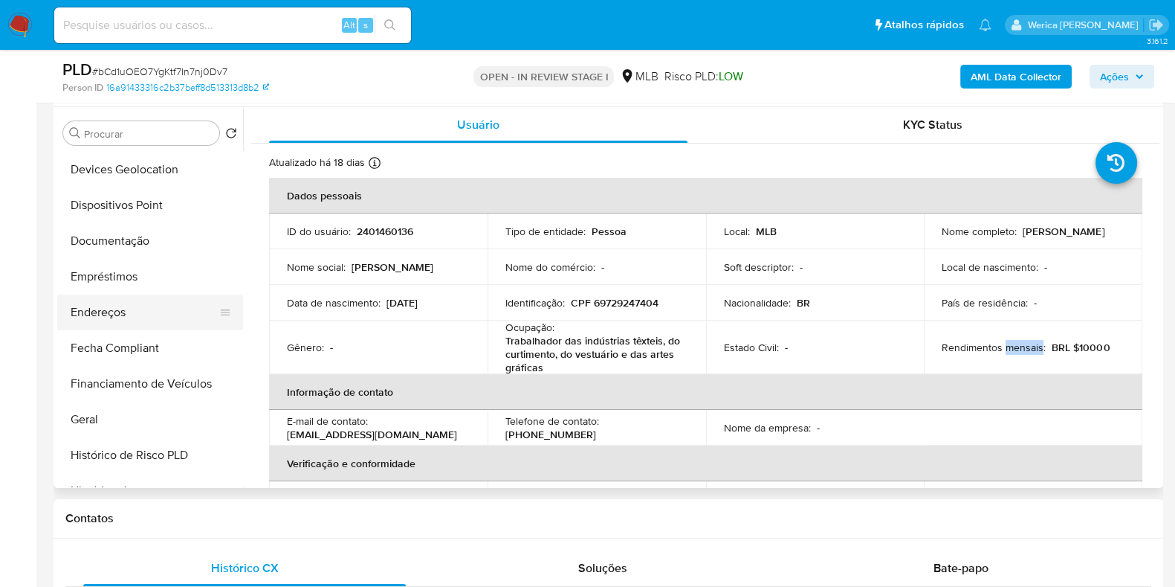
click at [123, 315] on button "Endereços" at bounding box center [144, 312] width 174 height 36
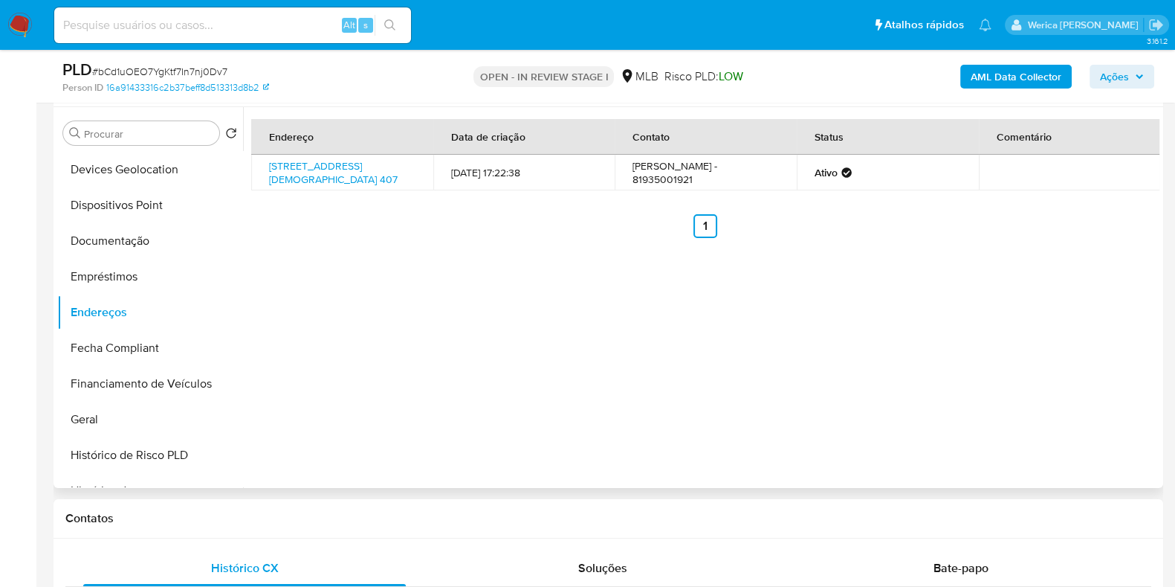
click at [961, 265] on div "Endereço Data de criação Contato Status Comentário Avenida Cleto Campelo 407, B…" at bounding box center [701, 297] width 917 height 381
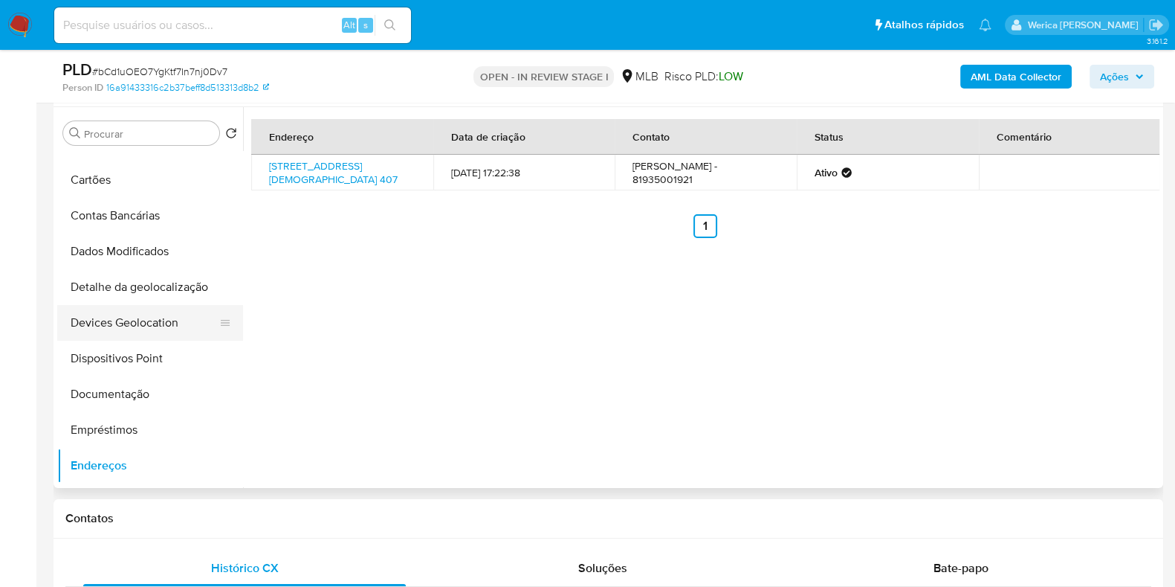
scroll to position [0, 0]
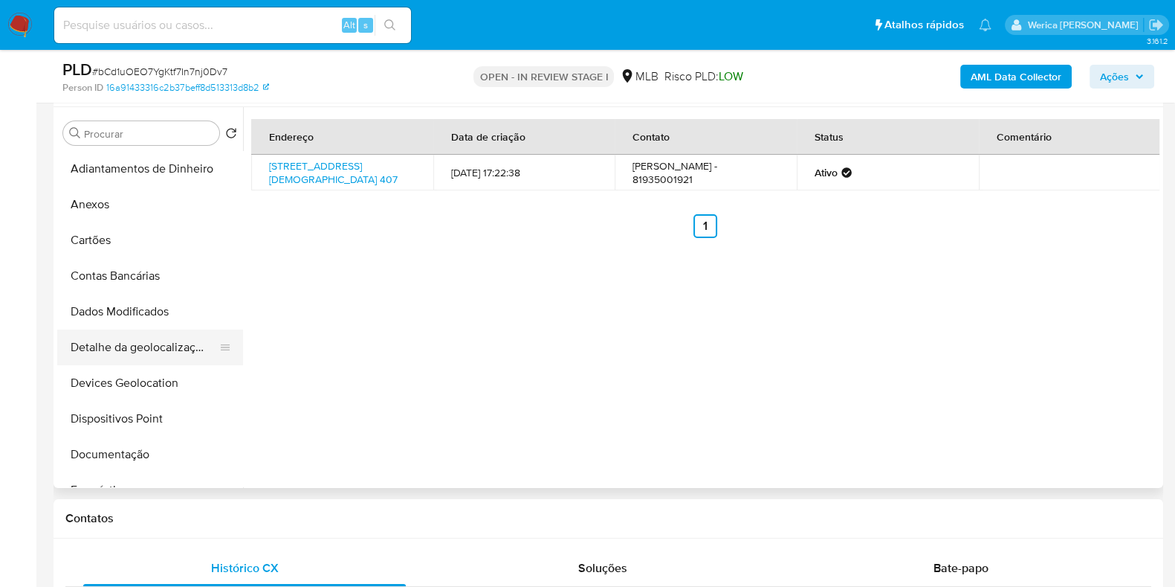
click at [166, 352] on button "Detalhe da geolocalização" at bounding box center [144, 347] width 174 height 36
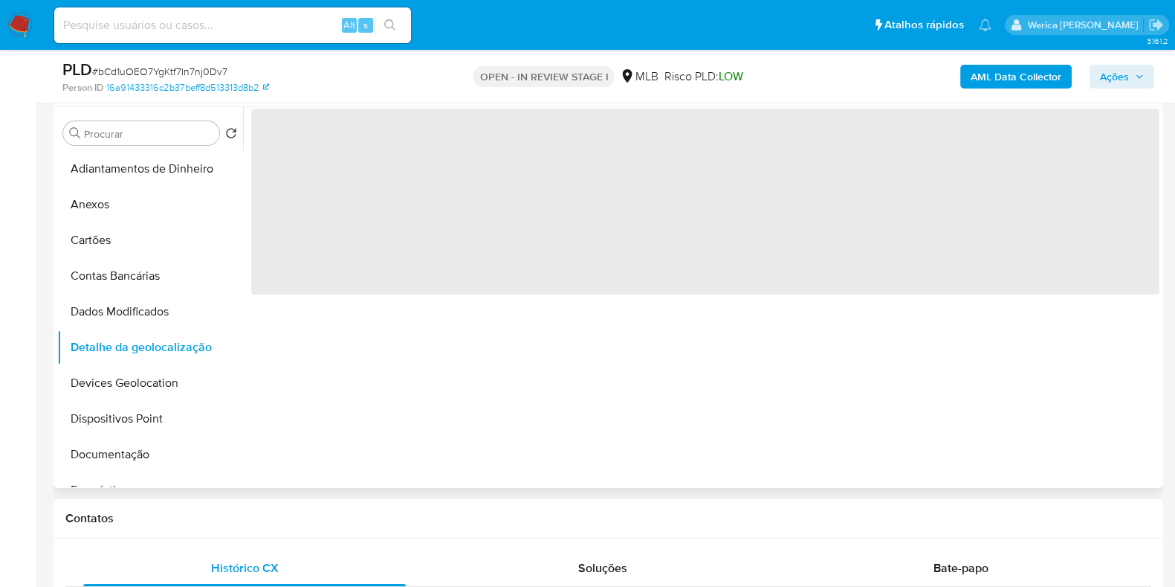
click at [787, 426] on div "‌" at bounding box center [701, 297] width 917 height 381
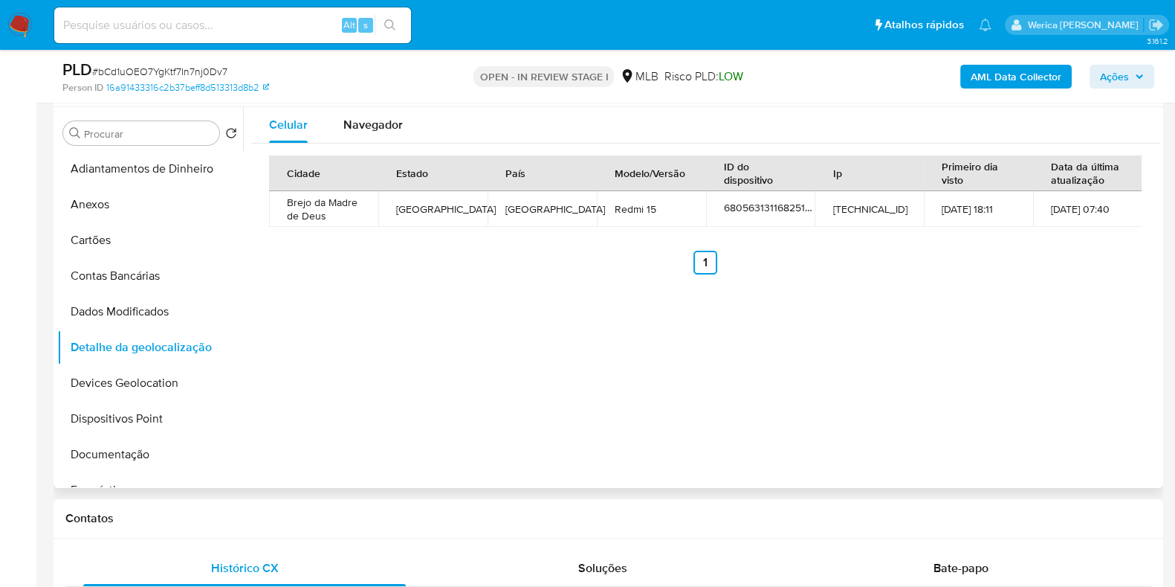
click at [1105, 277] on div "Cidade Estado País Modelo/Versão ID do dispositivo Ip Primeiro dia visto Data d…" at bounding box center [705, 214] width 909 height 143
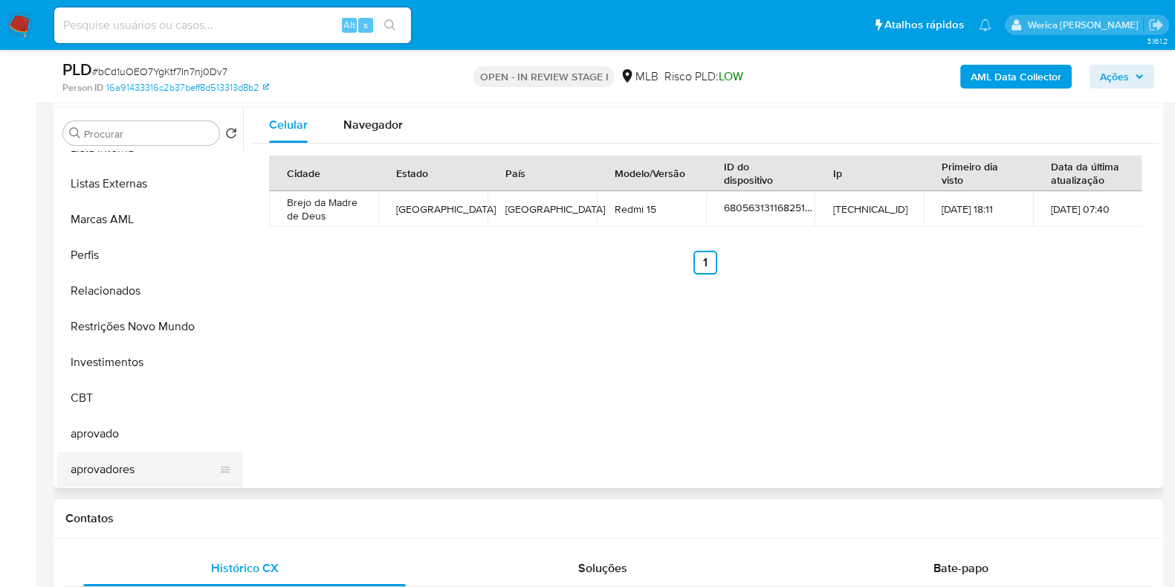
scroll to position [771, 0]
click at [119, 358] on button "Investimentos" at bounding box center [144, 361] width 174 height 36
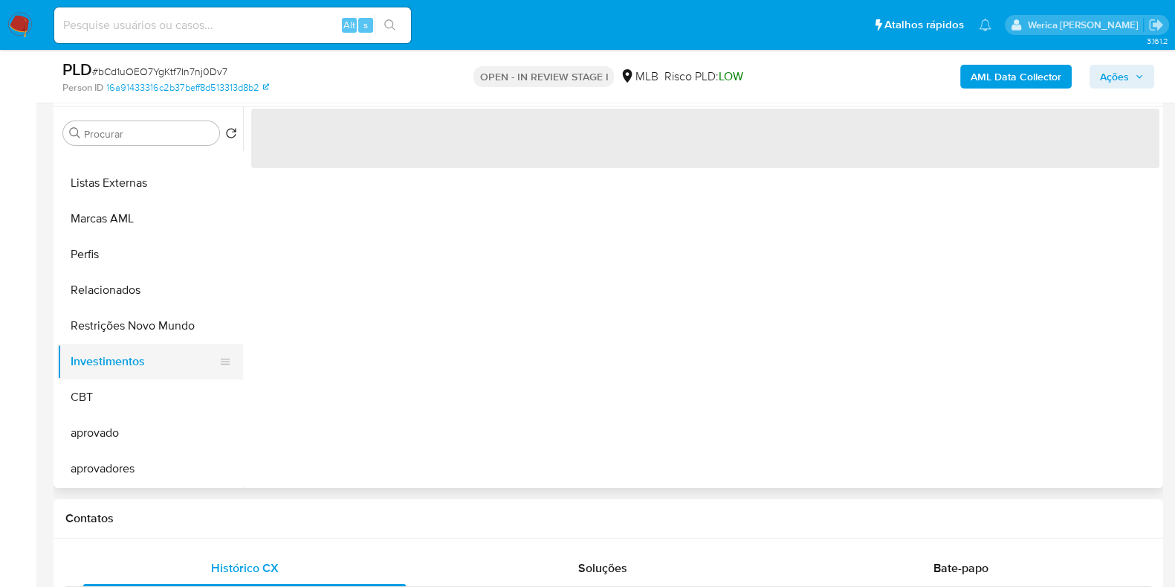
click at [122, 343] on button "Investimentos" at bounding box center [144, 361] width 174 height 36
click at [122, 340] on button "Restrições Novo Mundo" at bounding box center [144, 326] width 174 height 36
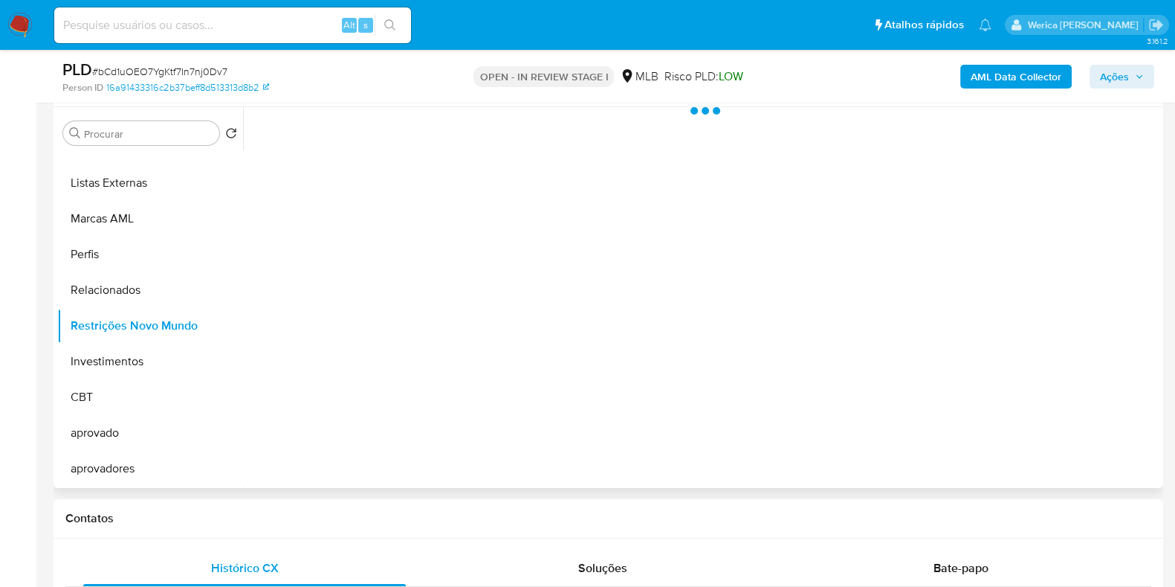
scroll to position [770, 0]
click at [399, 184] on div at bounding box center [701, 297] width 917 height 381
click at [408, 139] on div at bounding box center [701, 297] width 917 height 381
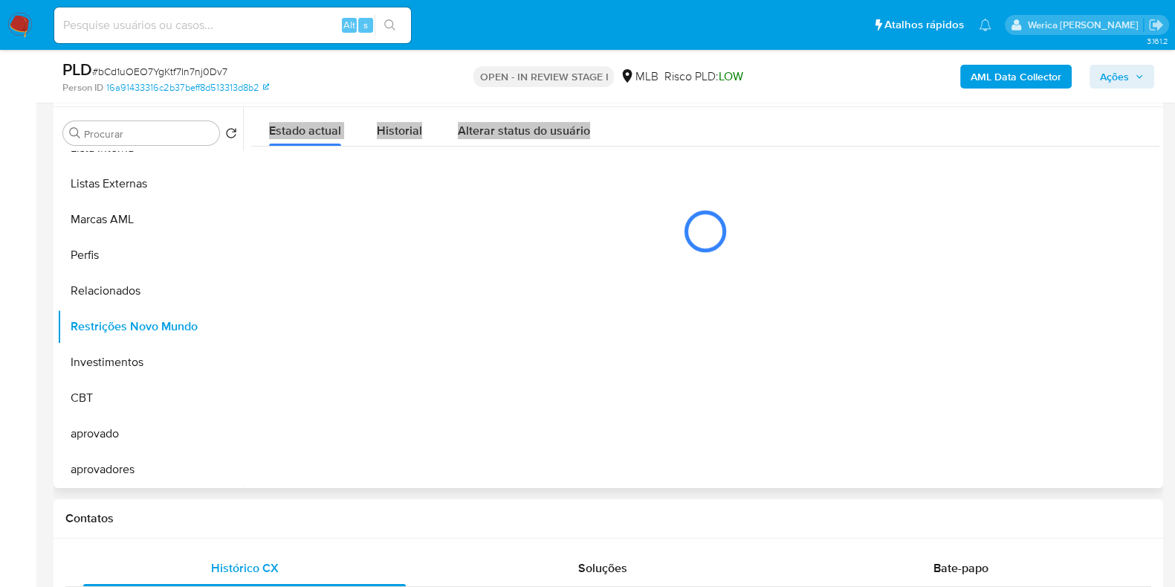
click at [408, 139] on div "Historial" at bounding box center [399, 126] width 45 height 39
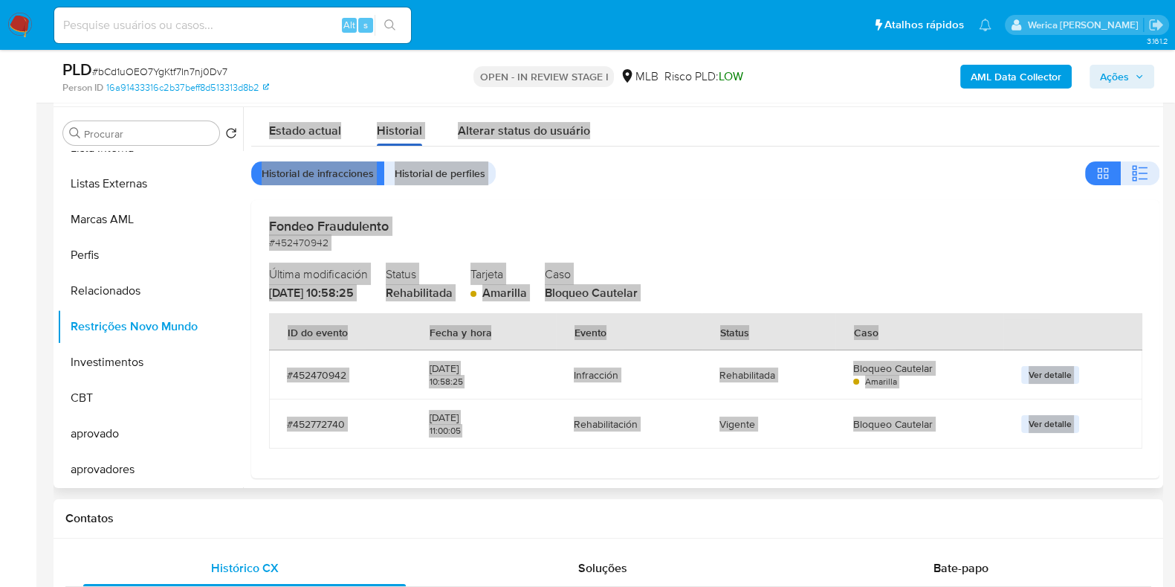
click at [393, 125] on span "Historial" at bounding box center [399, 130] width 45 height 17
click at [885, 200] on div "Fondeo Fraudulento #452470942 Última modificación 27/08/2025 - 10:58:25 Status …" at bounding box center [705, 338] width 909 height 277
click at [1145, 168] on button "button" at bounding box center [1140, 173] width 39 height 24
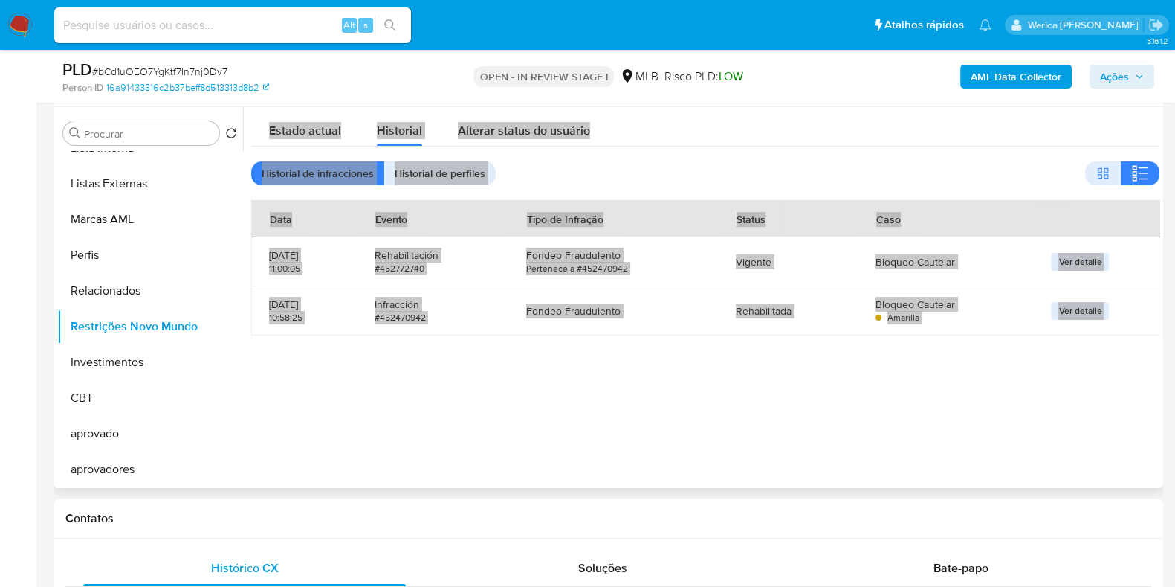
click at [996, 131] on div "Estado actual Historial Alterar status do usuário" at bounding box center [705, 126] width 909 height 39
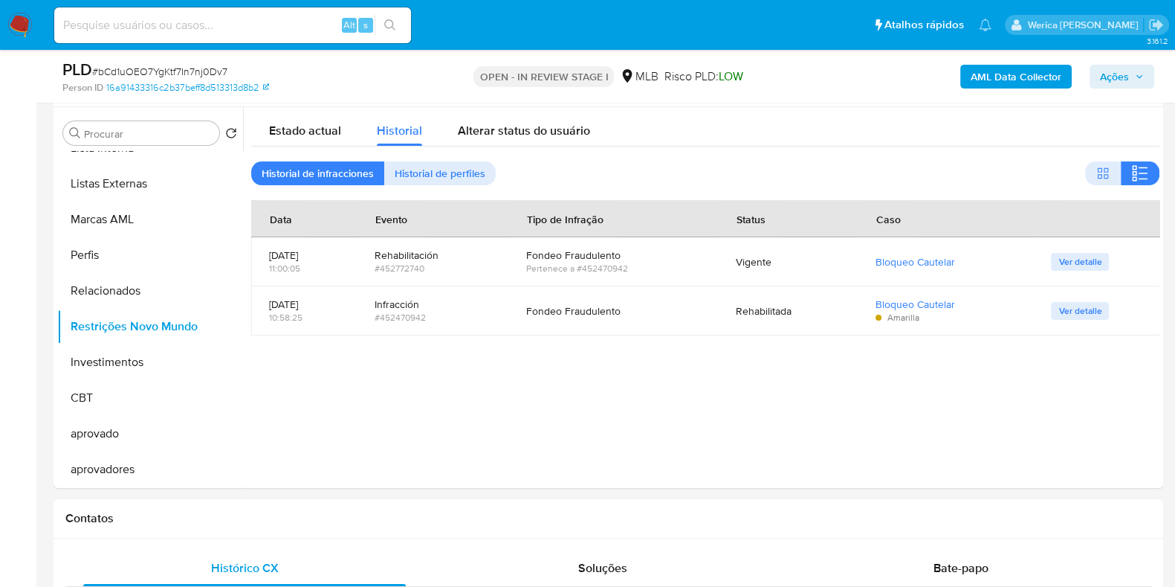
click at [918, 101] on div "PLD # bCd1uOEO7YgKtf7In7nj0Dv7 Person ID 16a91433316c2b37beff8d513313d8b2 OPEN …" at bounding box center [609, 76] width 1110 height 53
drag, startPoint x: 943, startPoint y: 451, endPoint x: 944, endPoint y: 440, distance: 11.2
click at [943, 451] on div at bounding box center [701, 297] width 917 height 381
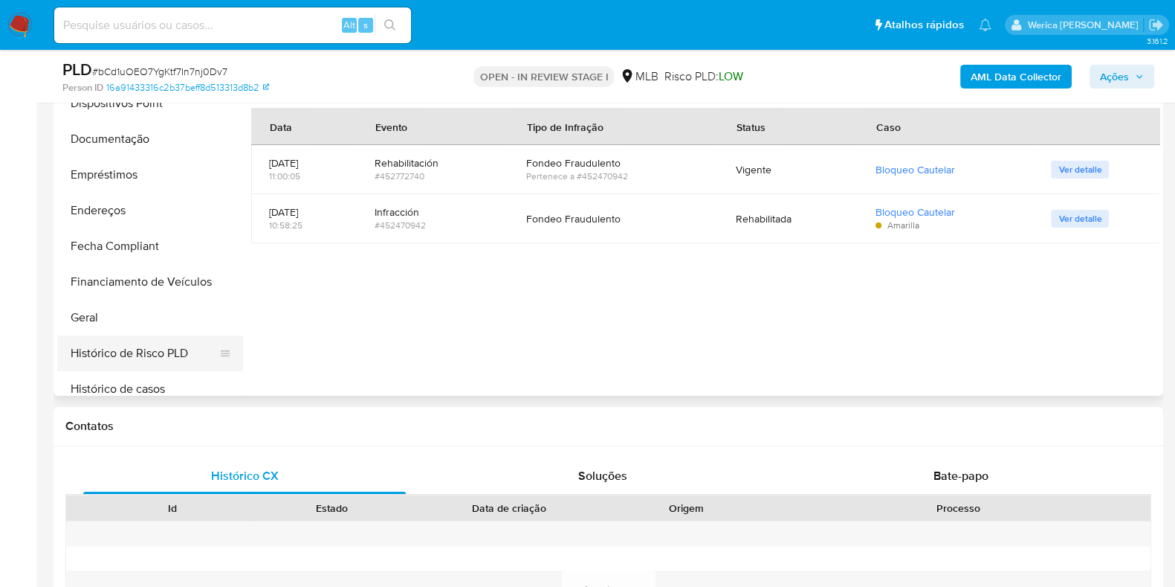
scroll to position [120, 0]
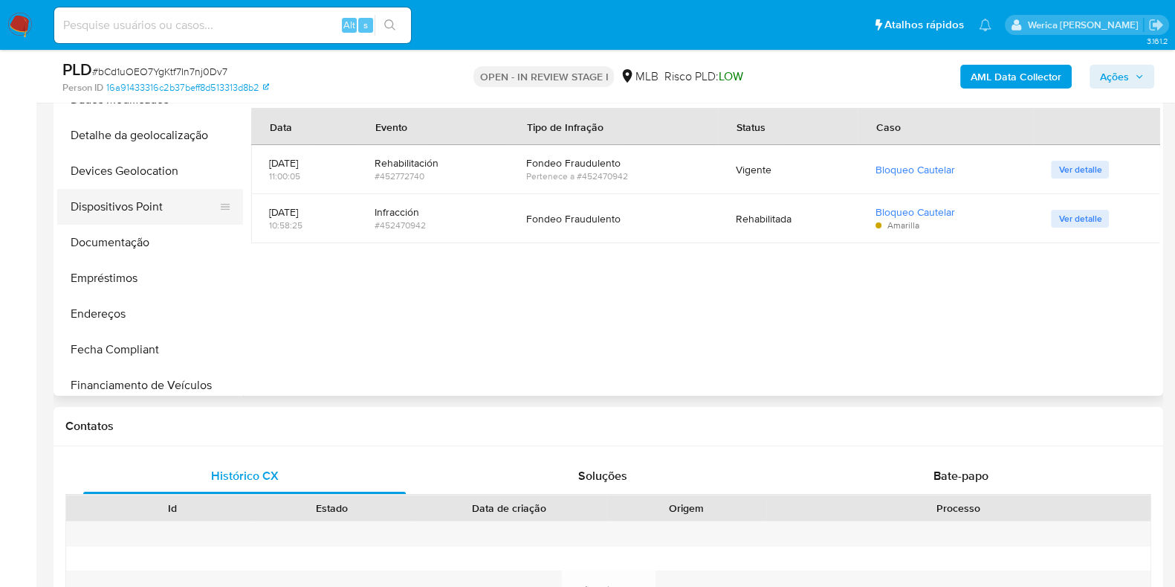
click at [122, 196] on button "Dispositivos Point" at bounding box center [144, 207] width 174 height 36
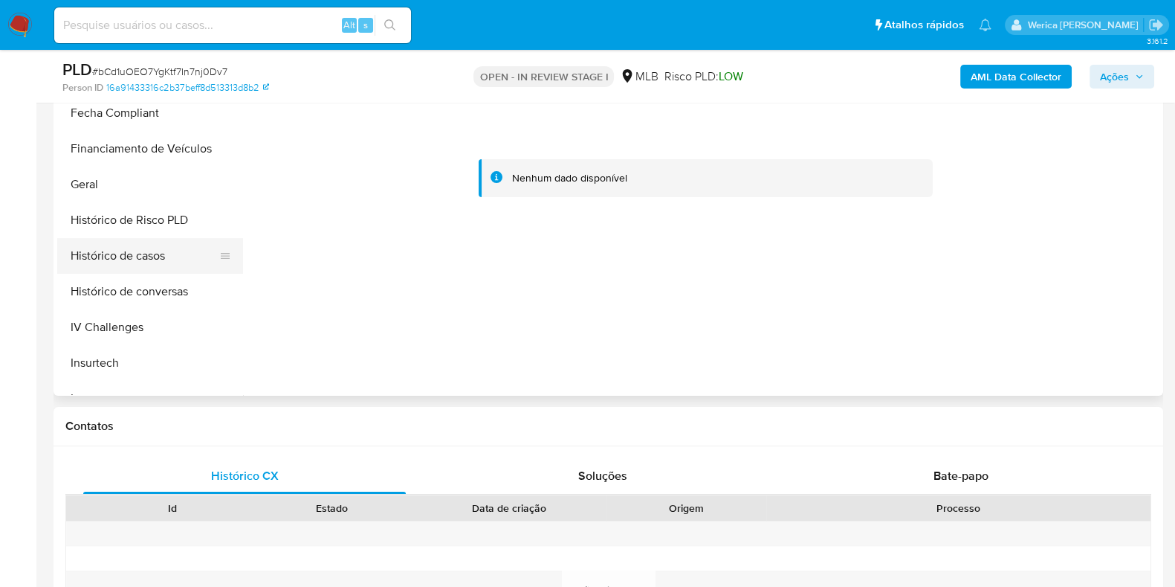
scroll to position [399, 0]
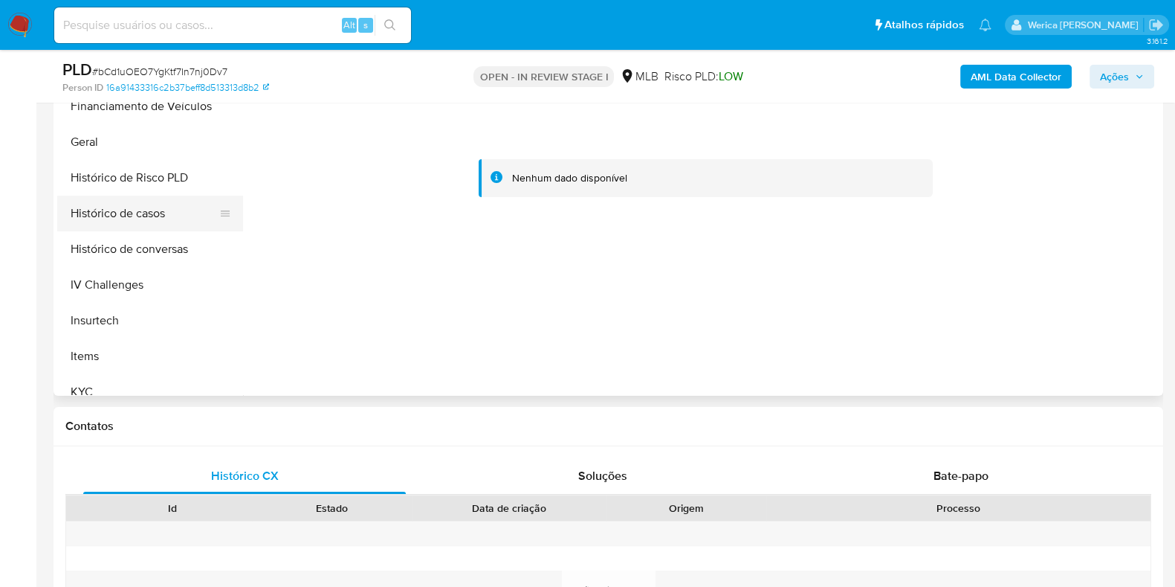
click at [152, 201] on button "Histórico de casos" at bounding box center [144, 214] width 174 height 36
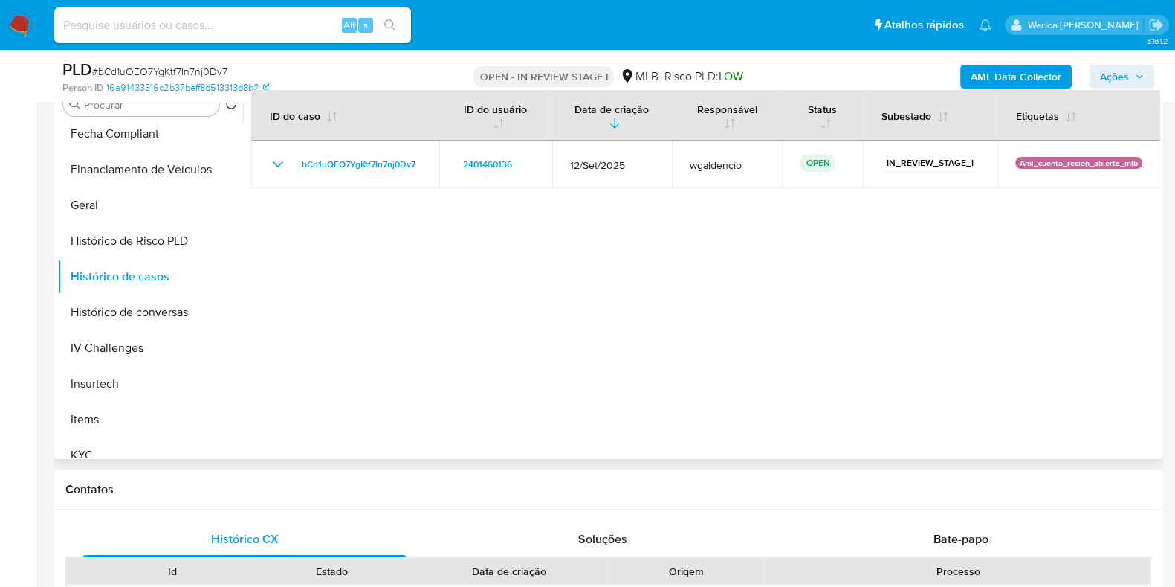
scroll to position [279, 0]
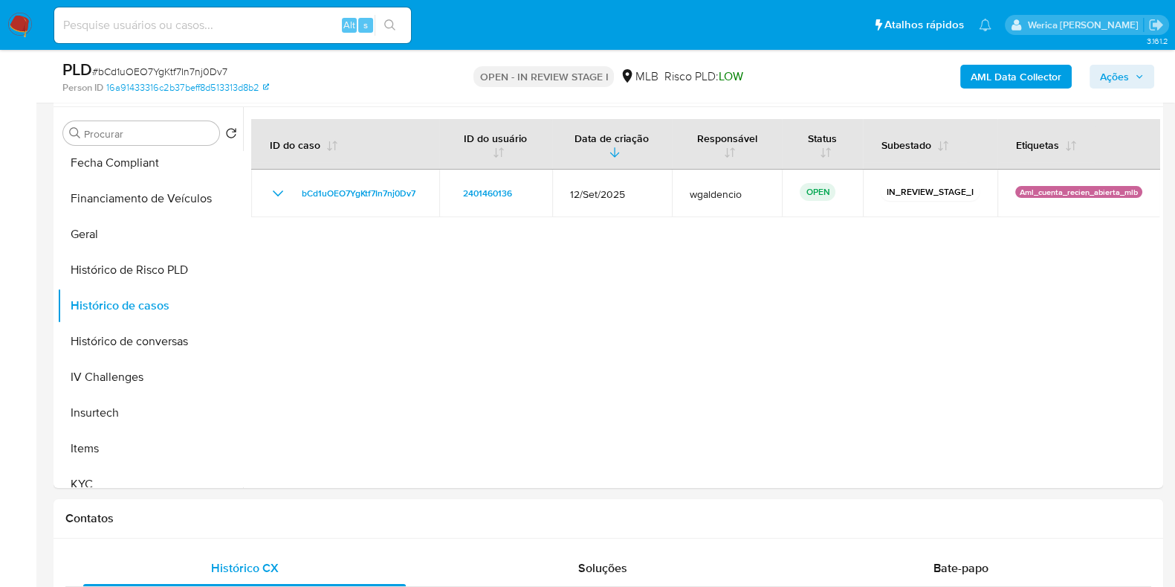
click at [994, 83] on b "AML Data Collector" at bounding box center [1016, 77] width 91 height 24
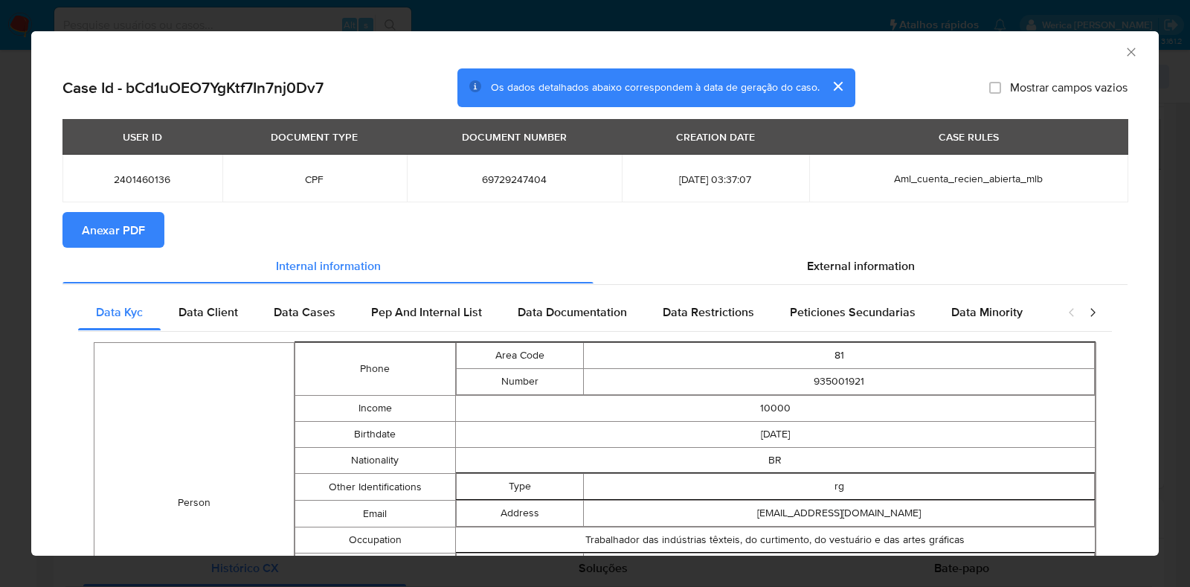
click at [56, 233] on div "Case Id - bCd1uOEO7YgKtf7In7nj0Dv7 Os dados detalhados abaixo correspondem à da…" at bounding box center [594, 496] width 1127 height 856
click at [82, 233] on span "Anexar PDF" at bounding box center [113, 229] width 63 height 33
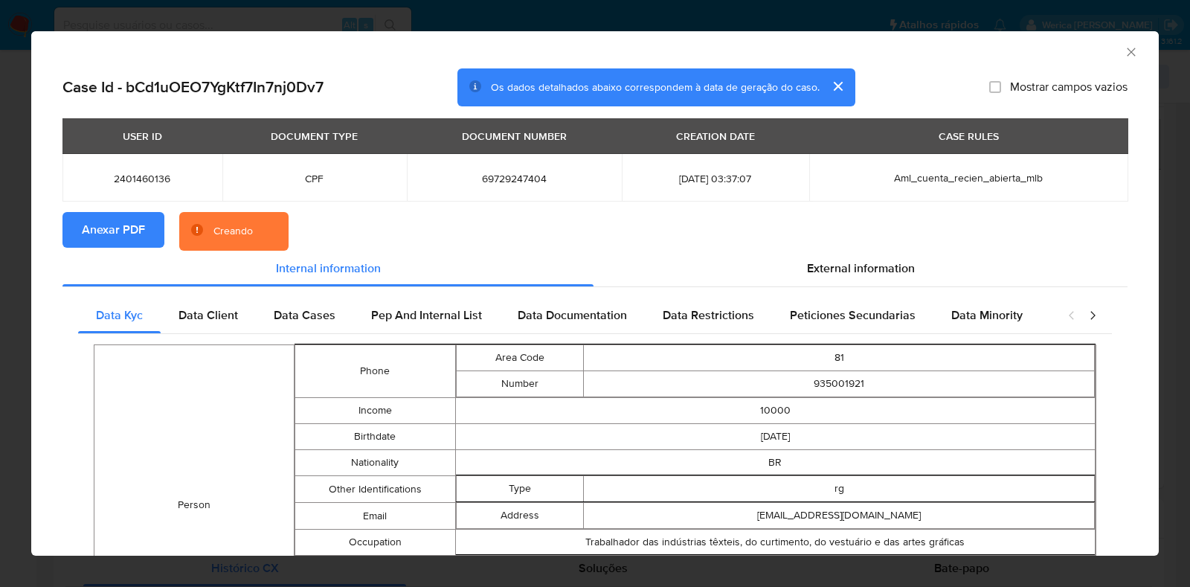
click at [1115, 42] on div "AML Data Collector" at bounding box center [594, 49] width 1127 height 37
click at [1123, 57] on icon "Fechar a janela" at bounding box center [1130, 52] width 15 height 15
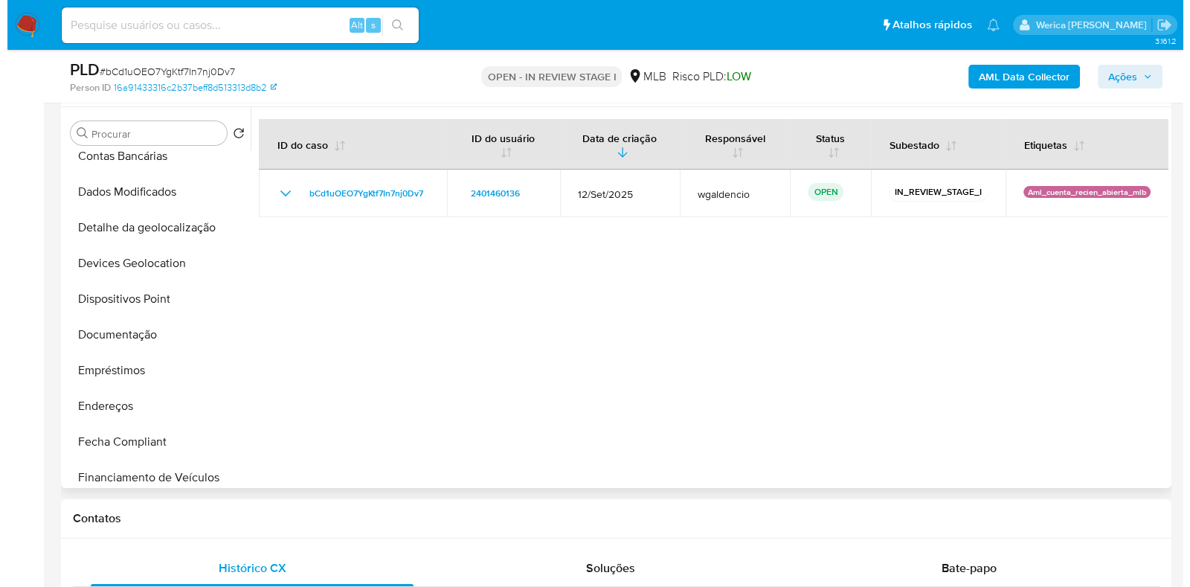
scroll to position [0, 0]
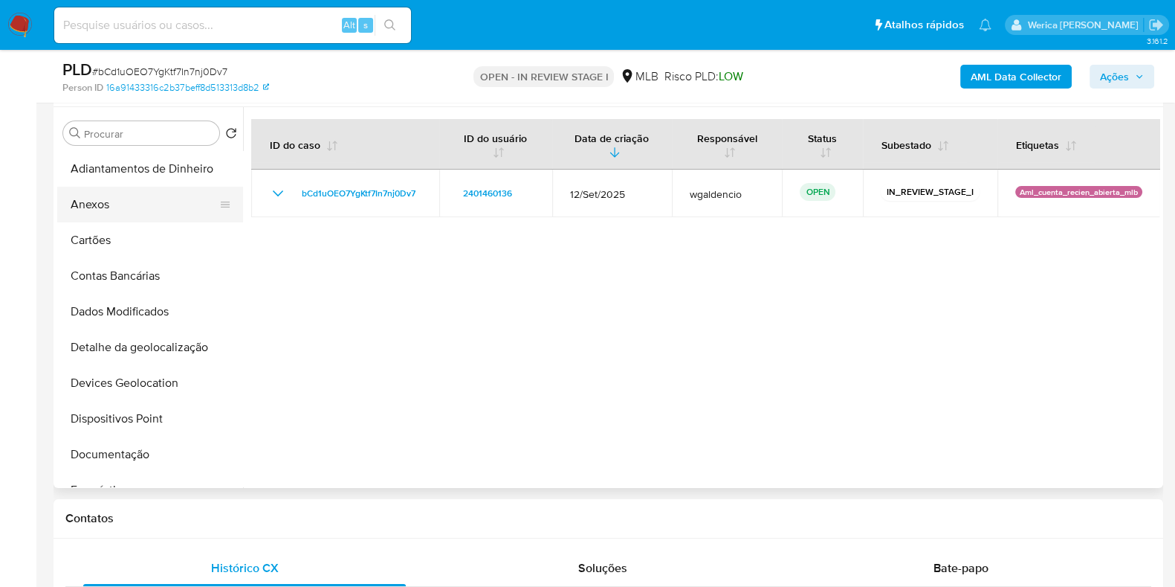
click at [155, 192] on button "Anexos" at bounding box center [144, 205] width 174 height 36
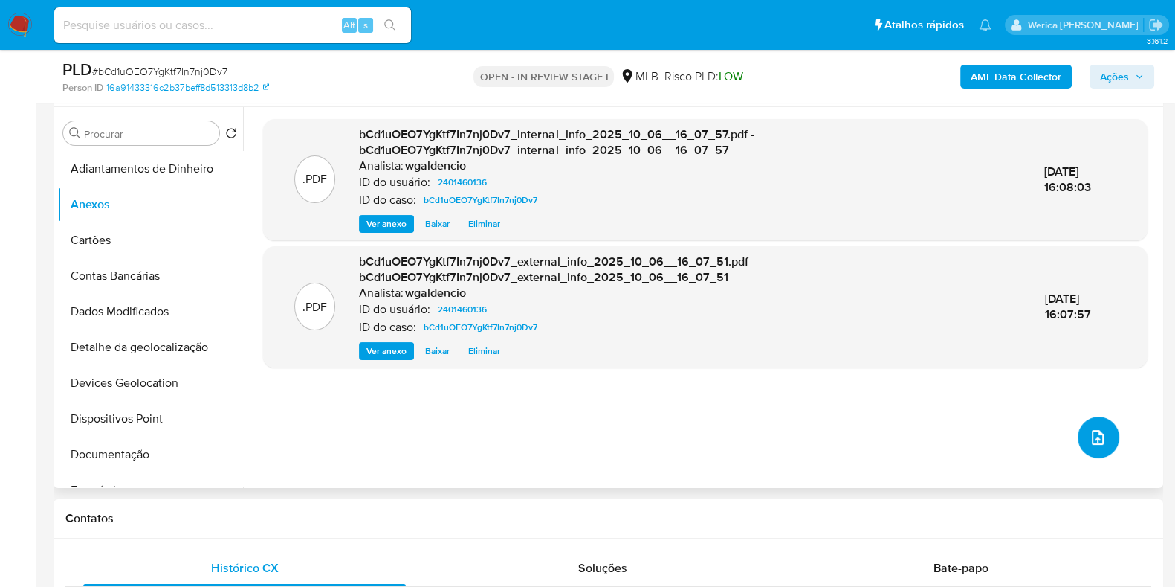
click at [1089, 428] on icon "upload-file" at bounding box center [1098, 437] width 18 height 18
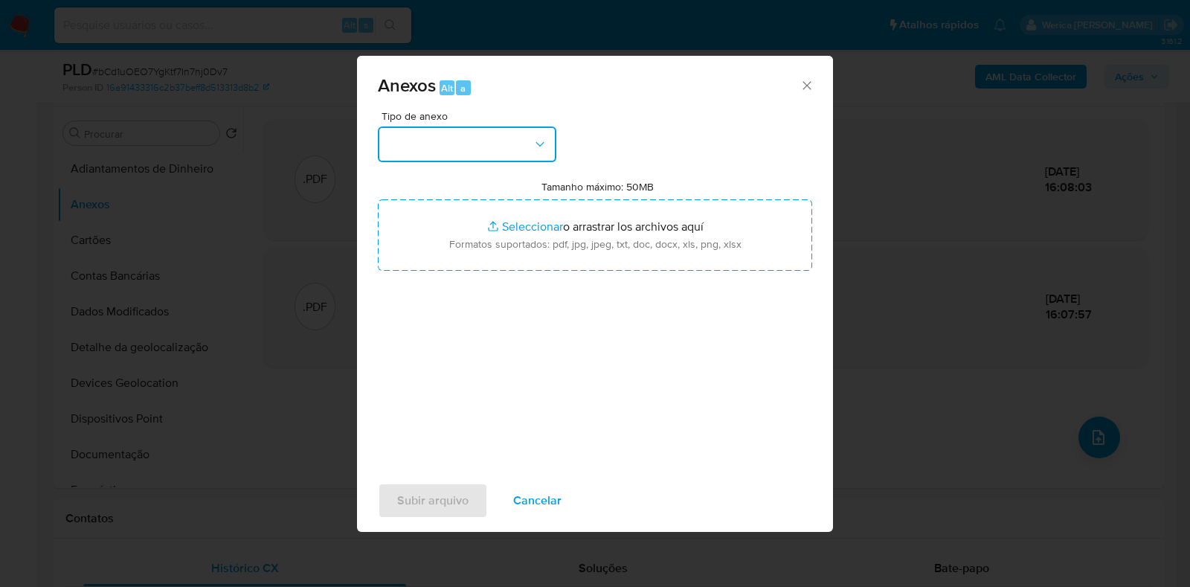
click at [513, 146] on button "button" at bounding box center [467, 144] width 178 height 36
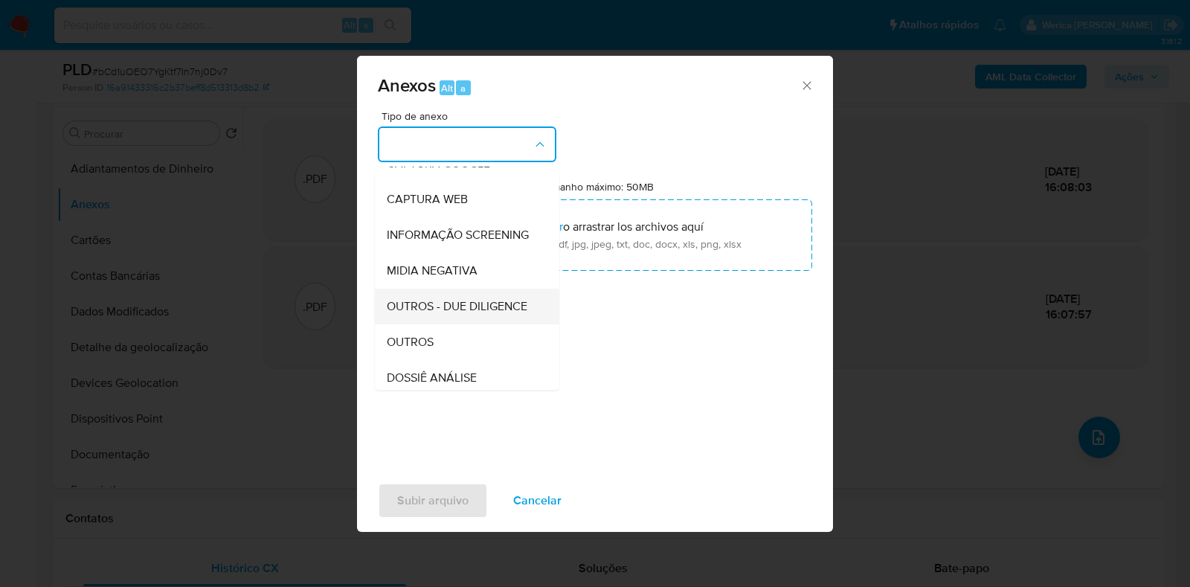
scroll to position [185, 0]
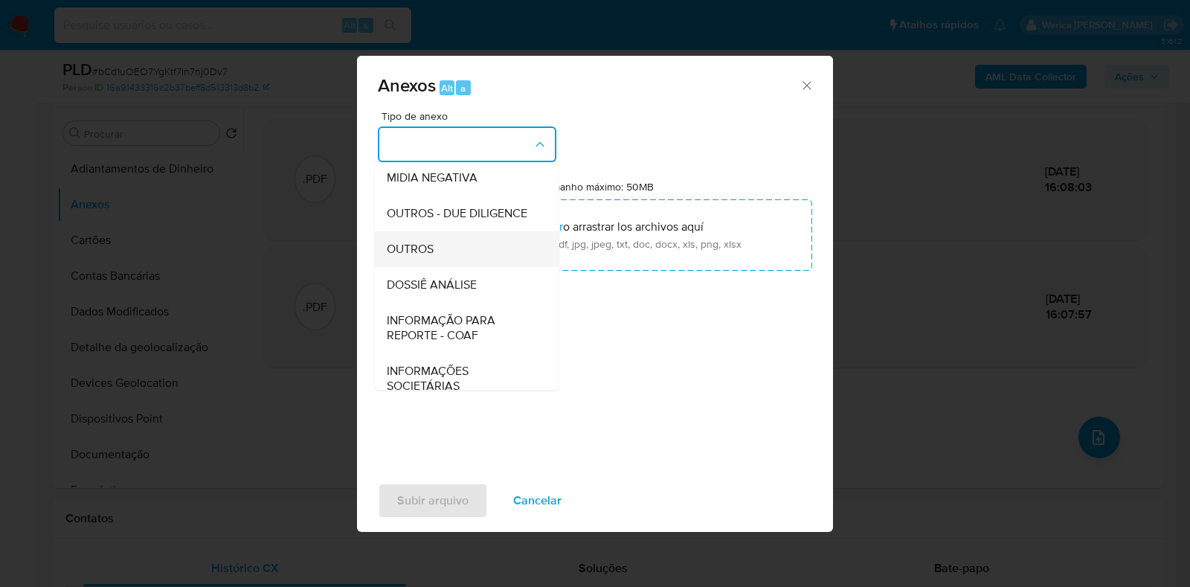
click at [489, 267] on div "OUTROS" at bounding box center [463, 249] width 152 height 36
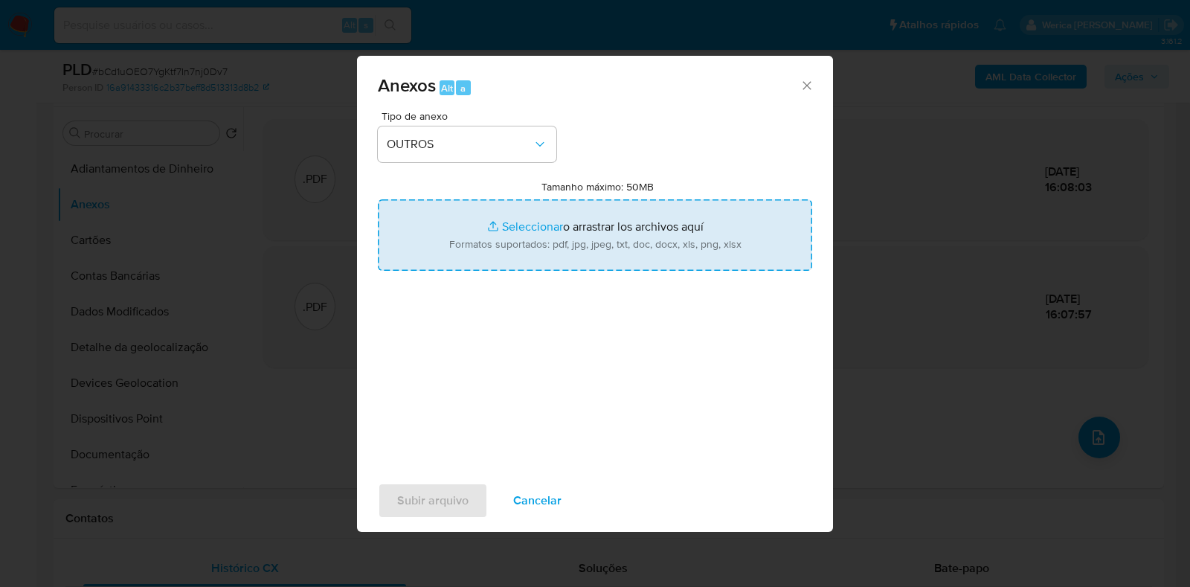
click at [584, 250] on input "Tamanho máximo: 50MB Seleccionar archivos" at bounding box center [595, 234] width 434 height 71
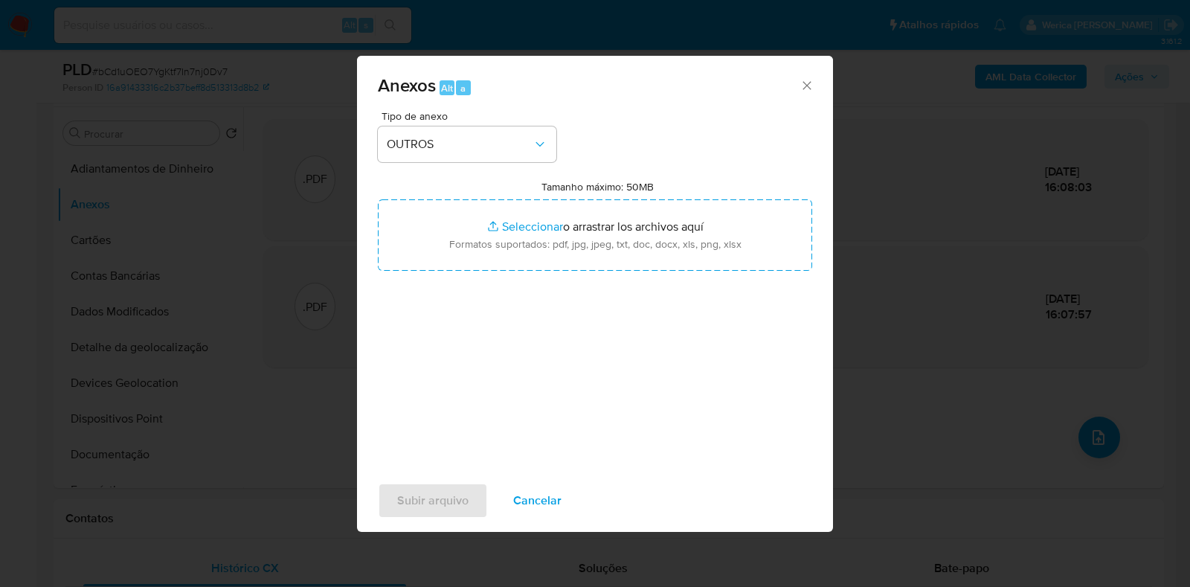
click at [524, 110] on div "Anexos Alt a" at bounding box center [595, 84] width 476 height 56
click at [532, 146] on span "OUTROS" at bounding box center [460, 144] width 146 height 15
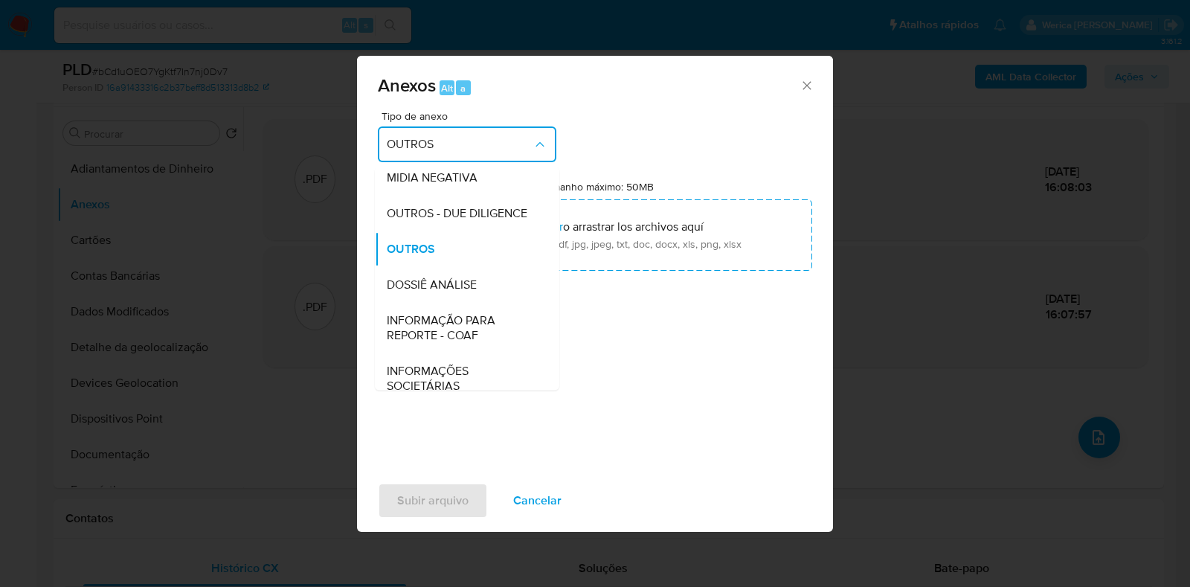
click at [499, 299] on div "DOSSIÊ ANÁLISE" at bounding box center [463, 285] width 152 height 36
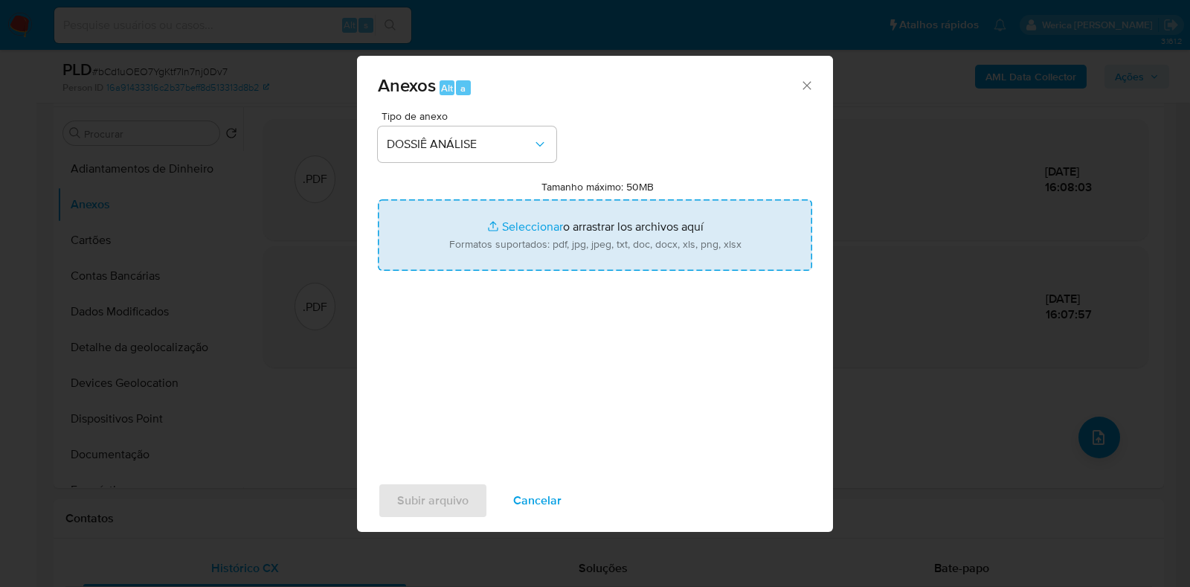
click at [565, 253] on input "Tamanho máximo: 50MB Seleccionar archivos" at bounding box center [595, 234] width 434 height 71
type input "C:\fakepath\SAR - XXXXX - CPF 69729247404 - MARIA CLEIDE DA SILVA SANTOS.pdf"
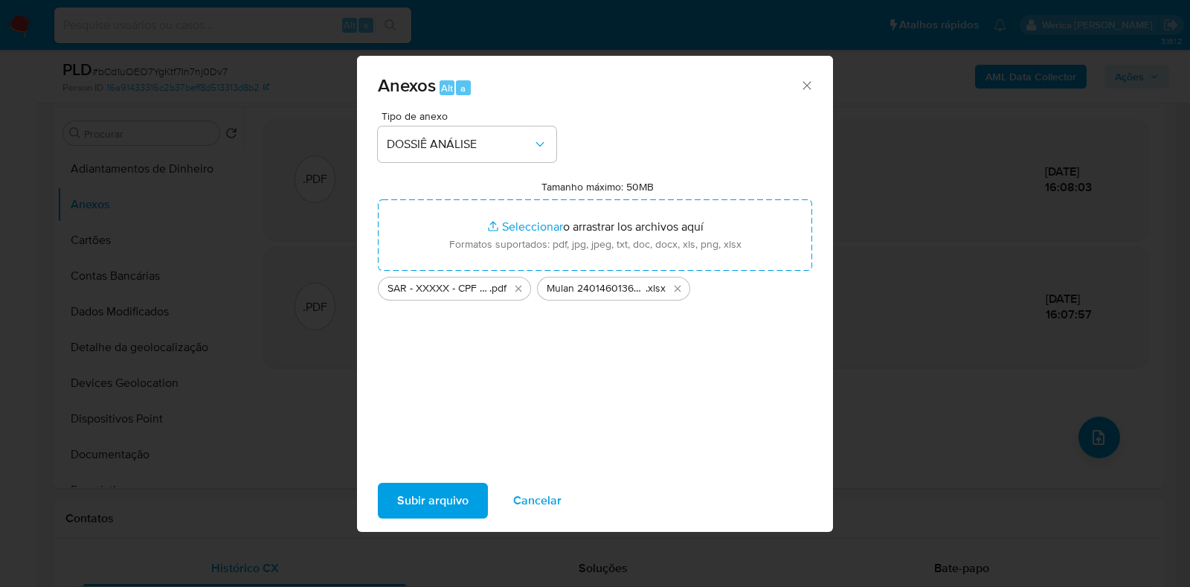
click at [414, 498] on span "Subir arquivo" at bounding box center [432, 500] width 71 height 33
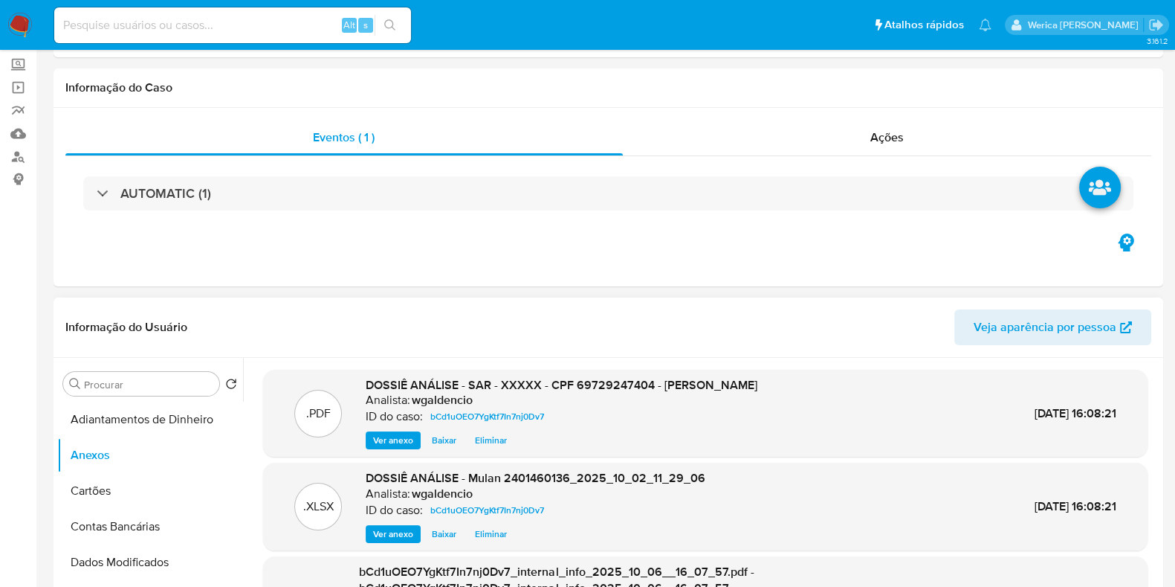
scroll to position [0, 0]
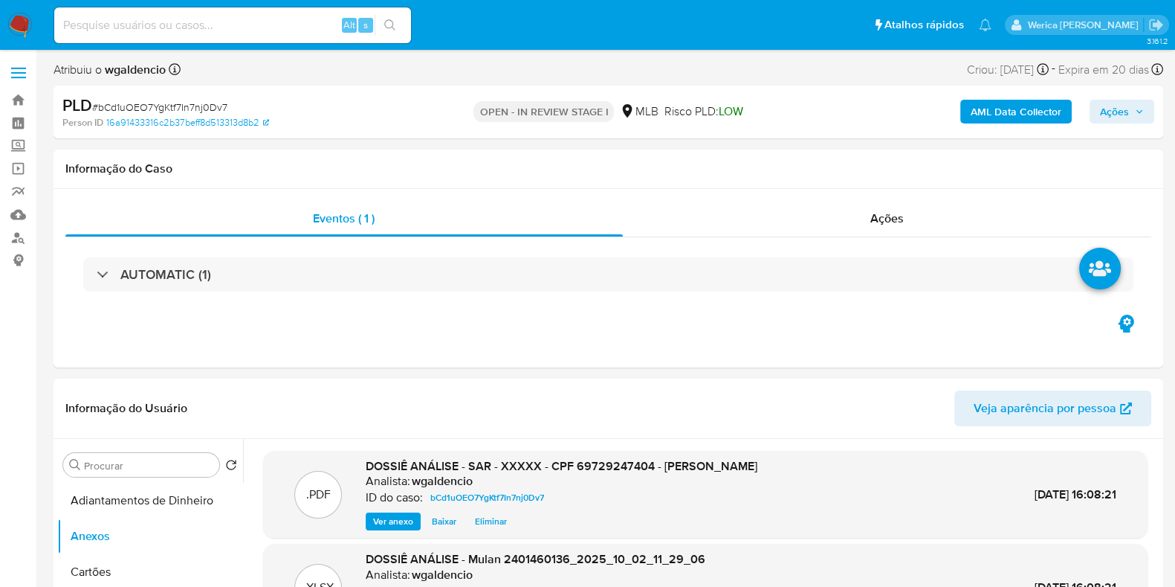
click at [1129, 123] on span "Ações" at bounding box center [1114, 112] width 29 height 24
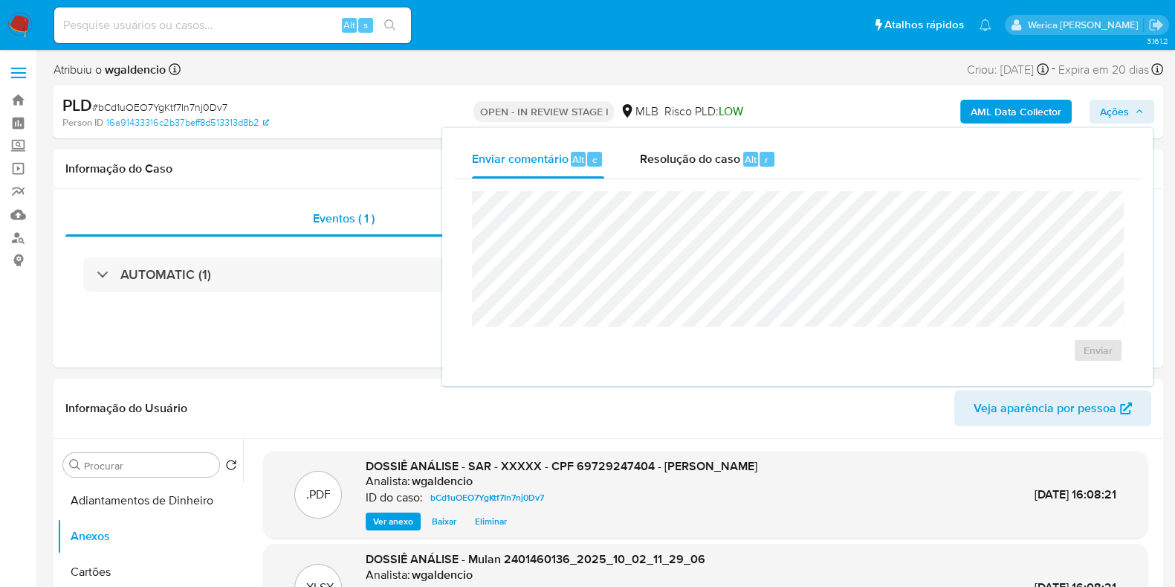
click at [1122, 112] on span "Ações" at bounding box center [1114, 112] width 29 height 24
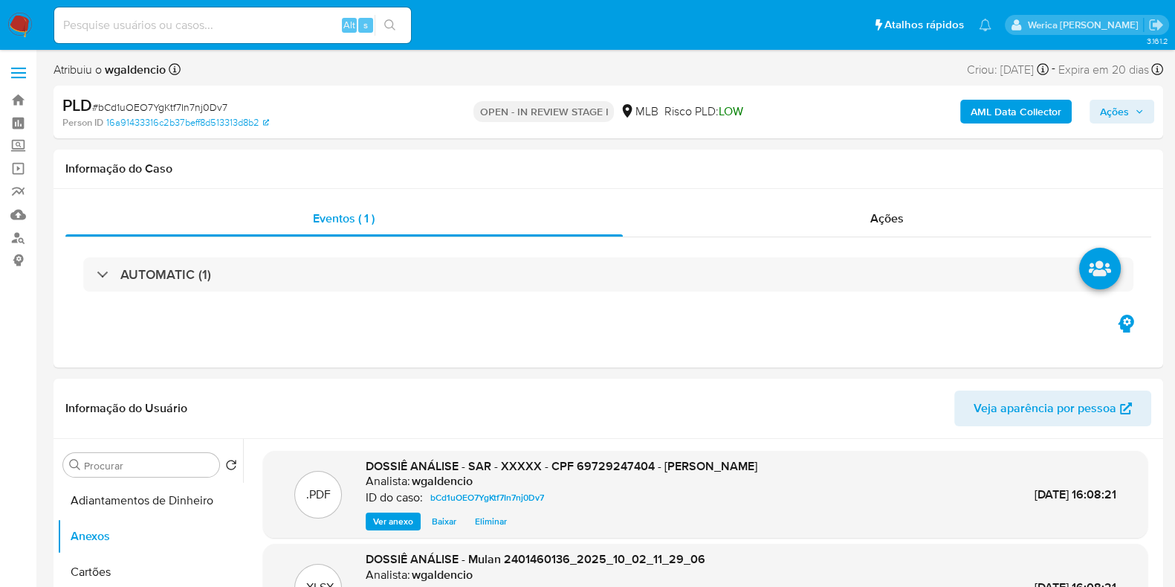
click at [1108, 131] on div "PLD # bCd1uOEO7YgKtf7In7nj0Dv7 Person ID 16a91433316c2b37beff8d513313d8b2 OPEN …" at bounding box center [609, 112] width 1110 height 53
click at [1114, 107] on span "Ações" at bounding box center [1114, 112] width 29 height 24
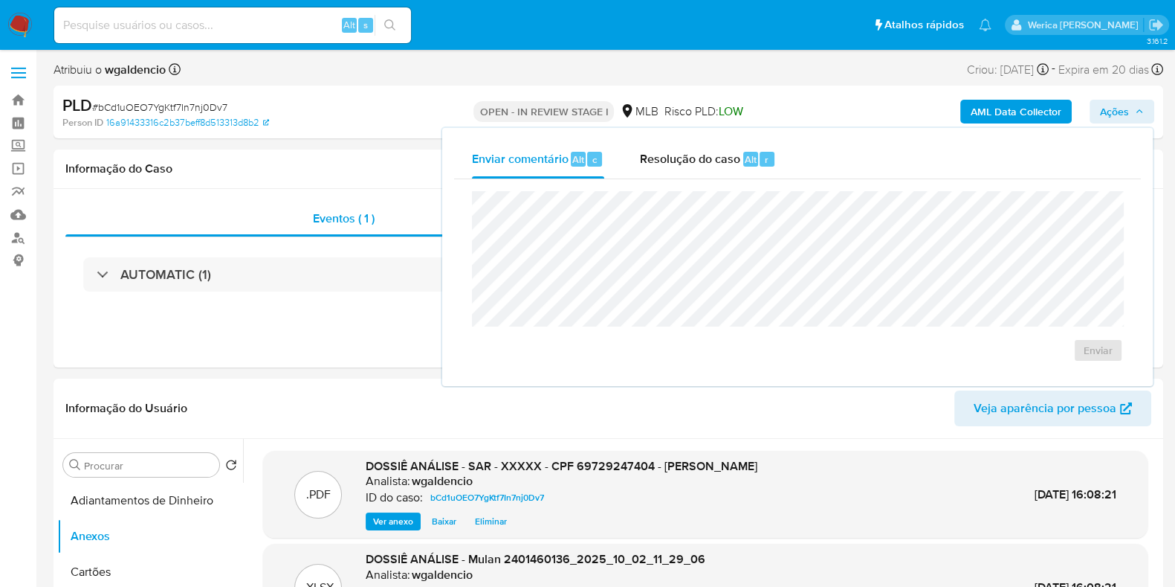
click at [770, 187] on div "Enviar" at bounding box center [797, 276] width 687 height 195
click at [755, 168] on div "Resolução do caso Alt r" at bounding box center [708, 159] width 136 height 39
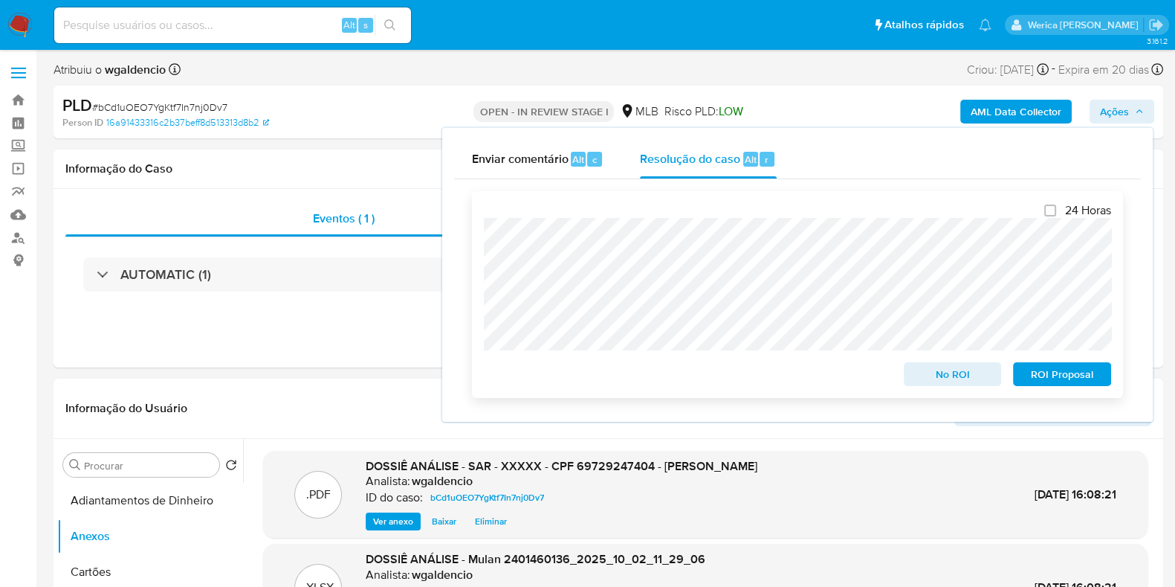
click at [1046, 384] on span "ROI Proposal" at bounding box center [1062, 374] width 77 height 21
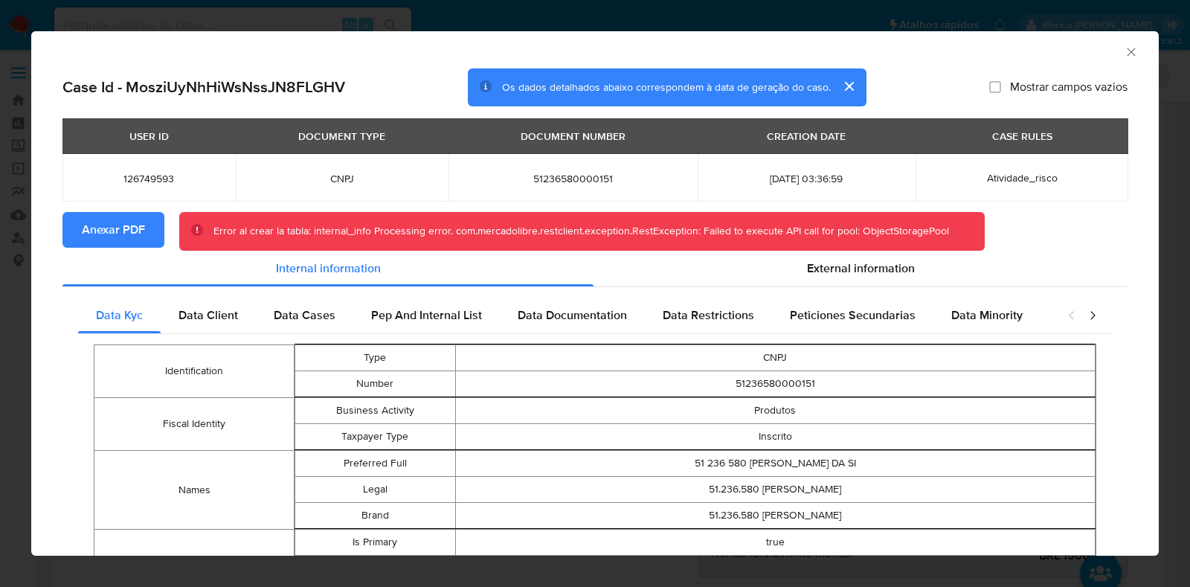
select select "10"
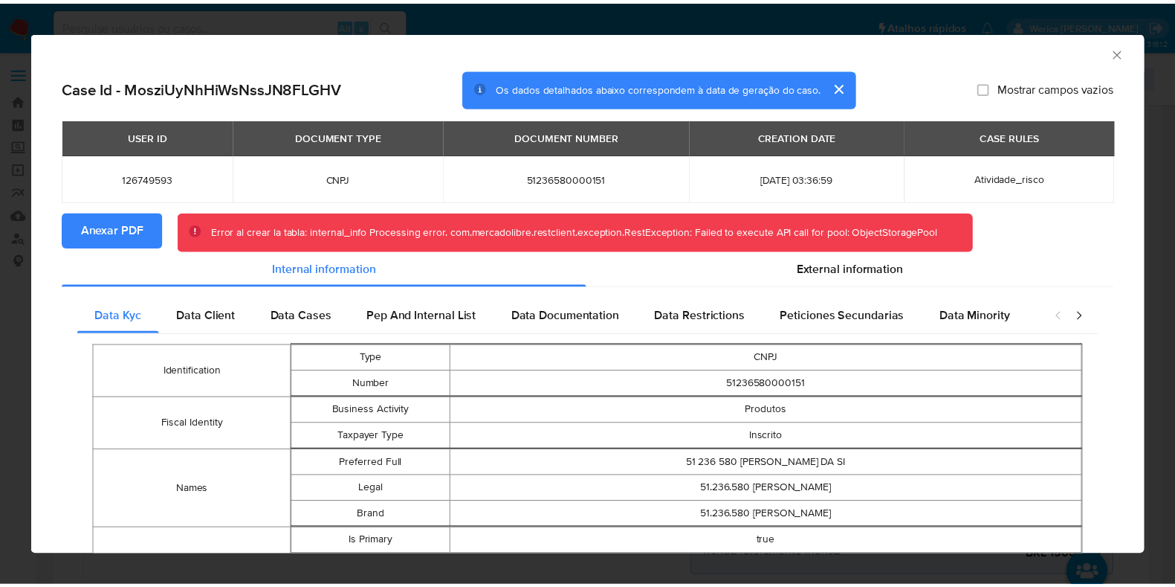
scroll to position [350, 0]
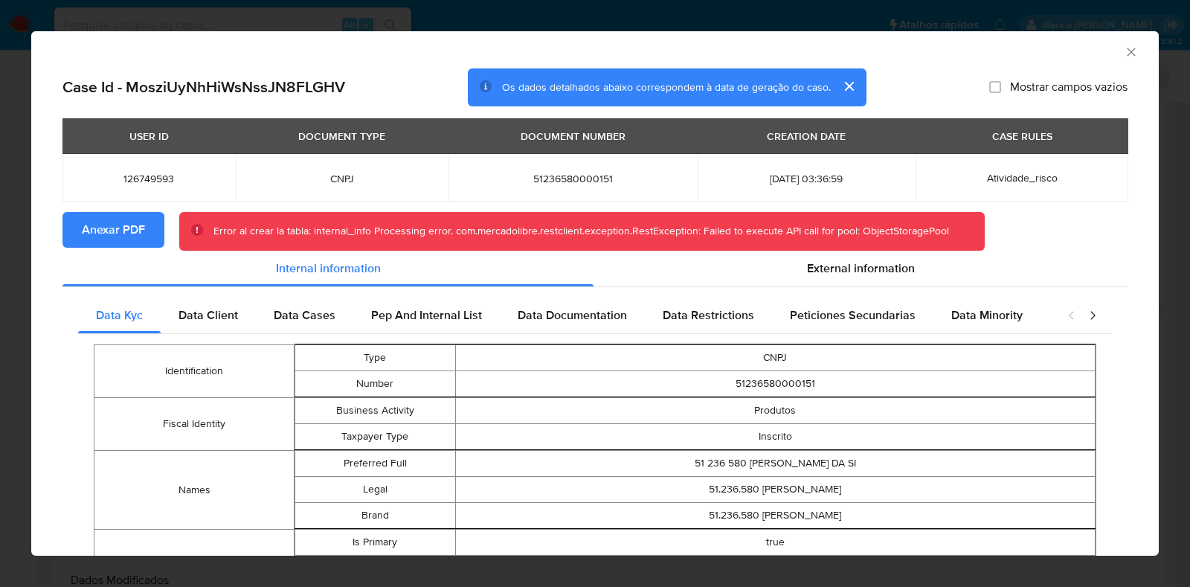
drag, startPoint x: 1103, startPoint y: 51, endPoint x: 1107, endPoint y: 59, distance: 9.0
click at [1107, 59] on div "AML Data Collector" at bounding box center [594, 49] width 1127 height 37
click at [1123, 59] on icon "Fechar a janela" at bounding box center [1130, 52] width 15 height 15
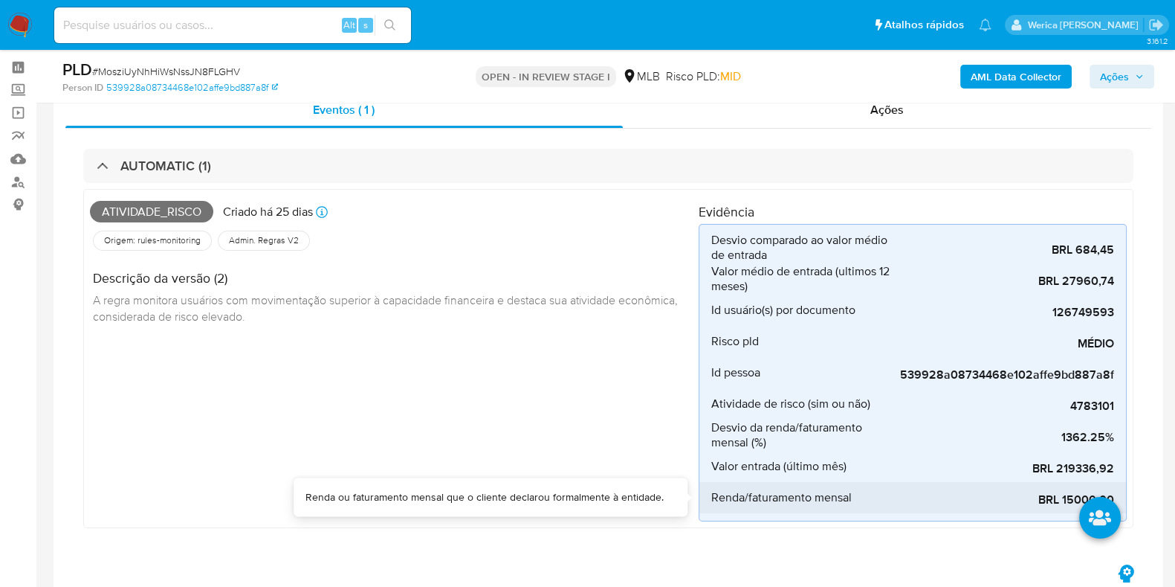
scroll to position [0, 0]
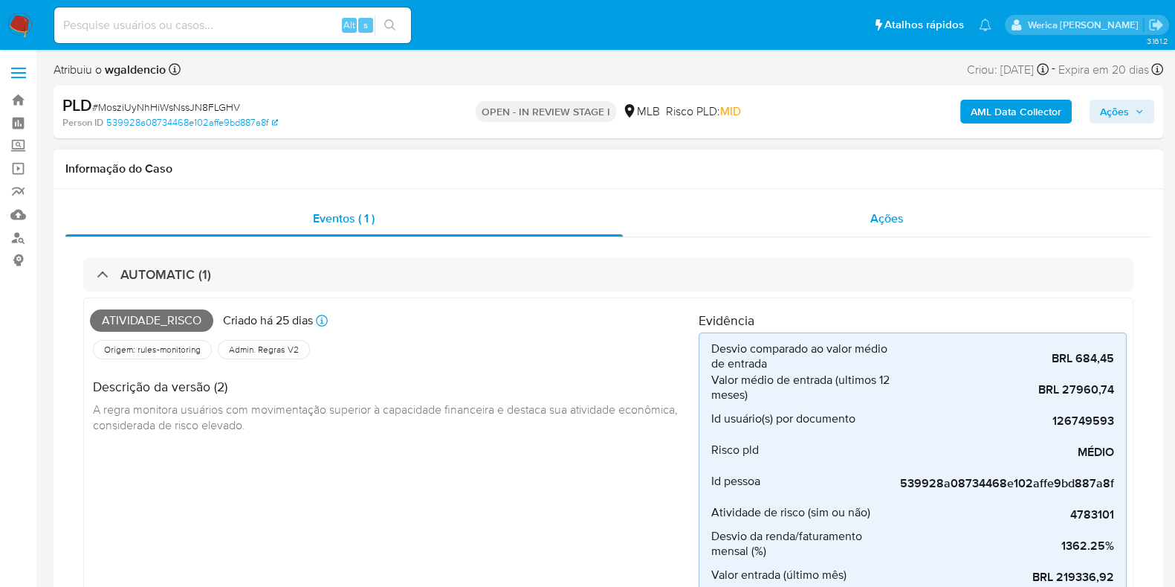
click at [897, 221] on span "Ações" at bounding box center [887, 218] width 33 height 17
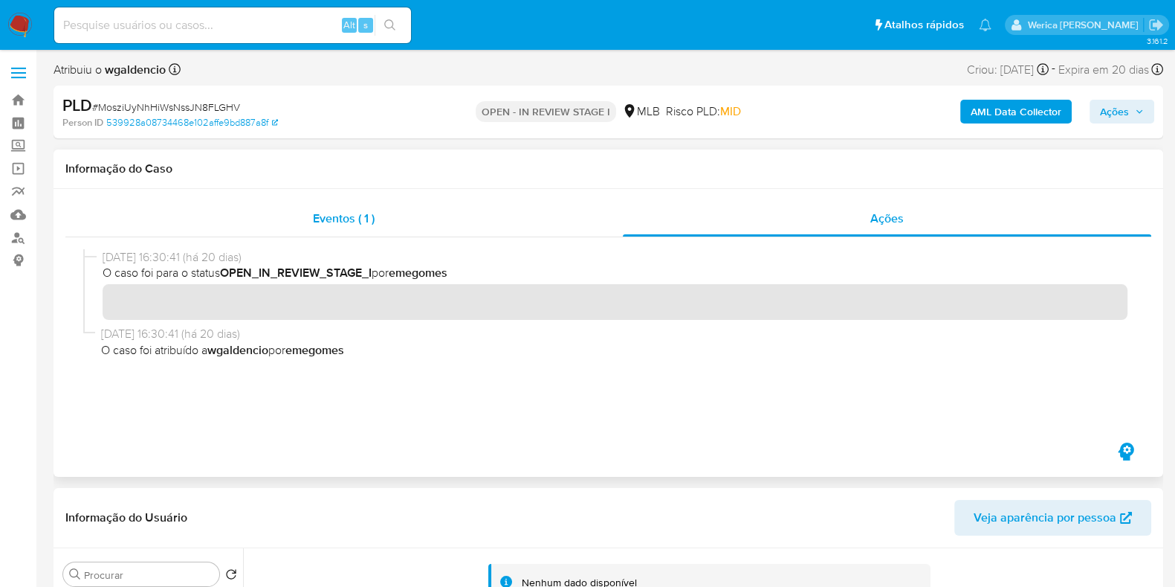
click at [341, 208] on div "Eventos ( 1 )" at bounding box center [344, 219] width 558 height 36
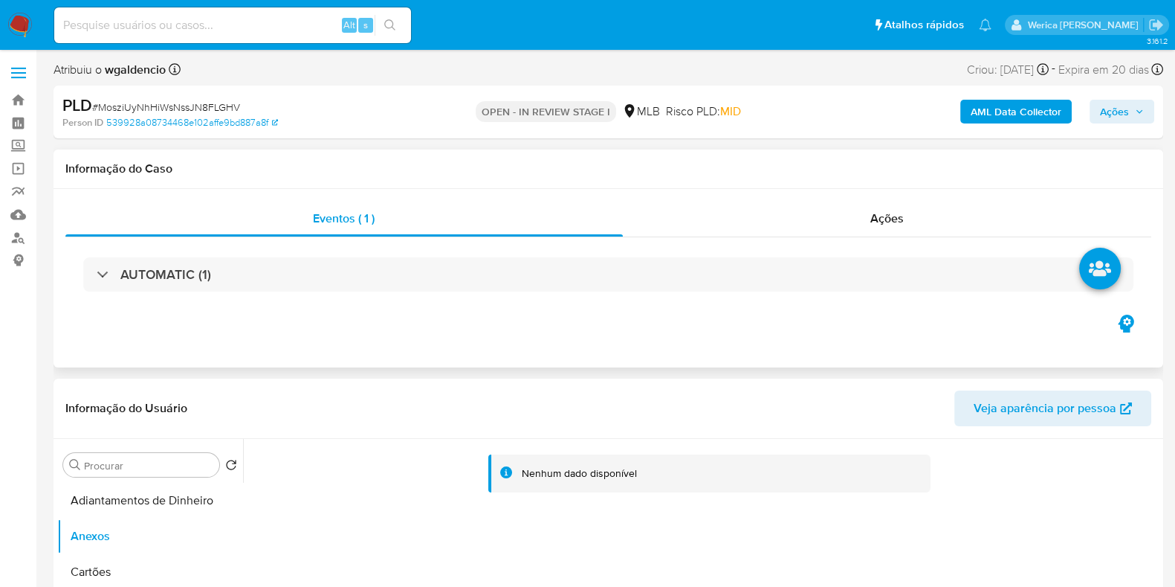
click at [483, 251] on div "AUTOMATIC (1)" at bounding box center [608, 274] width 1086 height 74
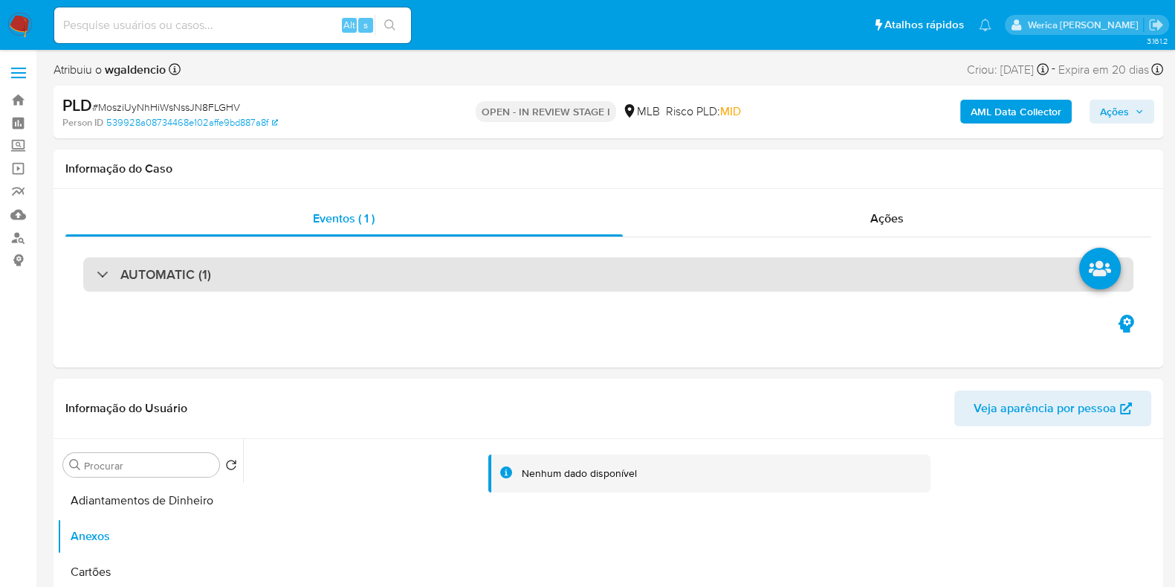
click at [494, 269] on div "AUTOMATIC (1)" at bounding box center [608, 274] width 1051 height 34
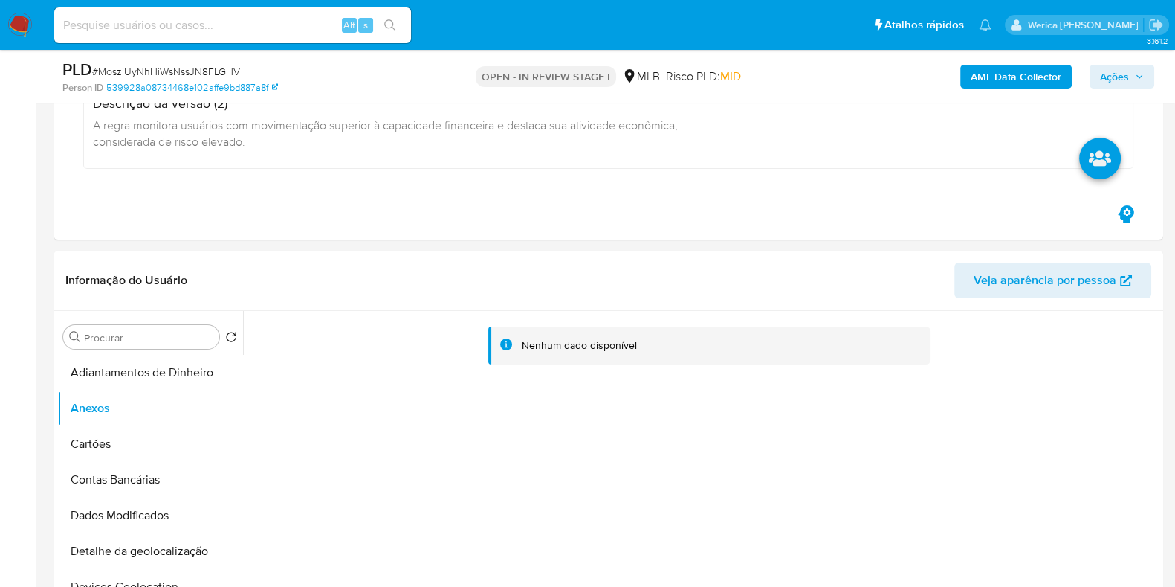
scroll to position [279, 0]
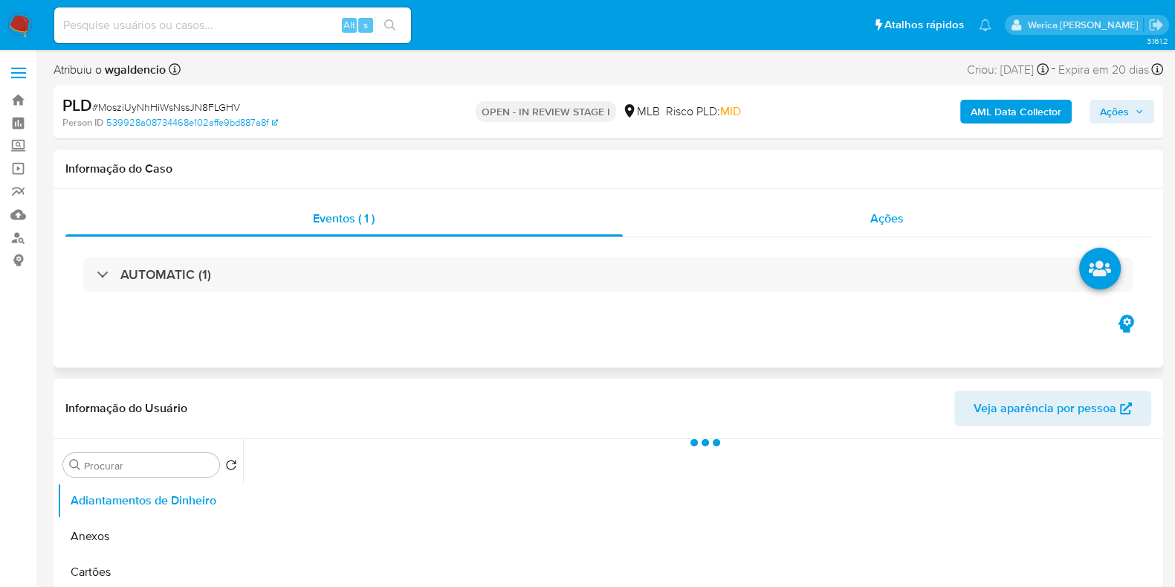
click at [869, 219] on div "Ações" at bounding box center [887, 219] width 529 height 36
select select "10"
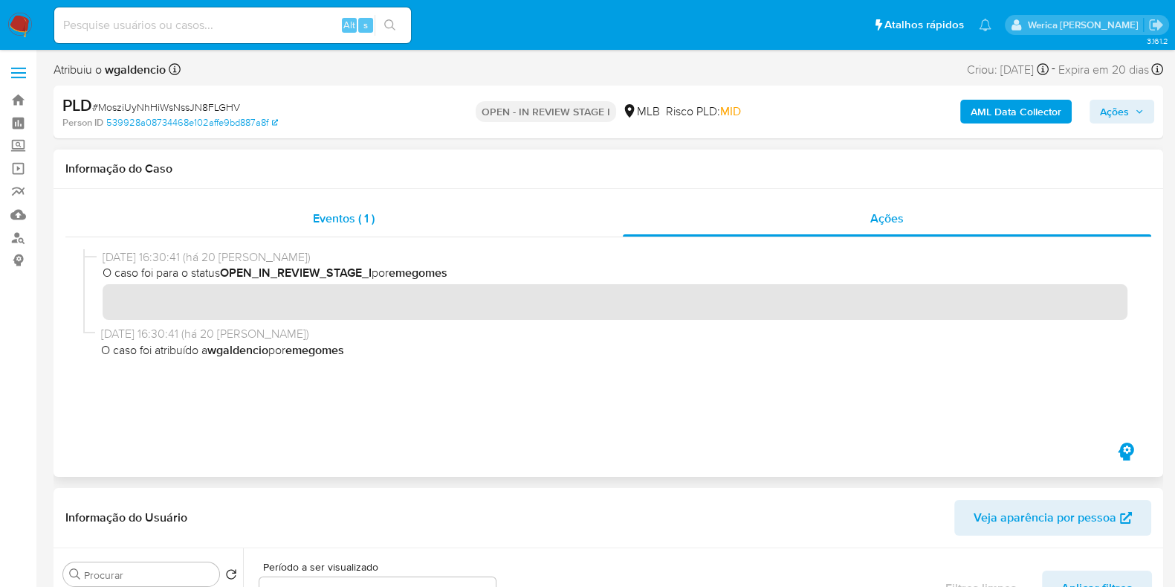
click at [283, 201] on div "Eventos ( 1 )" at bounding box center [344, 219] width 558 height 36
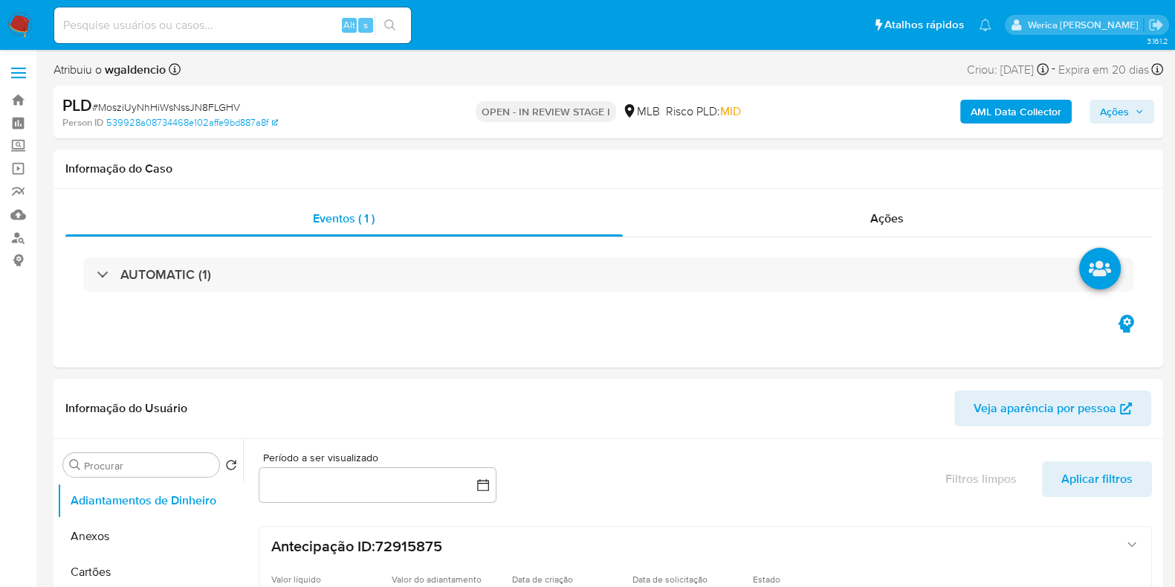
click at [303, 283] on div "AUTOMATIC (1)" at bounding box center [608, 274] width 1051 height 34
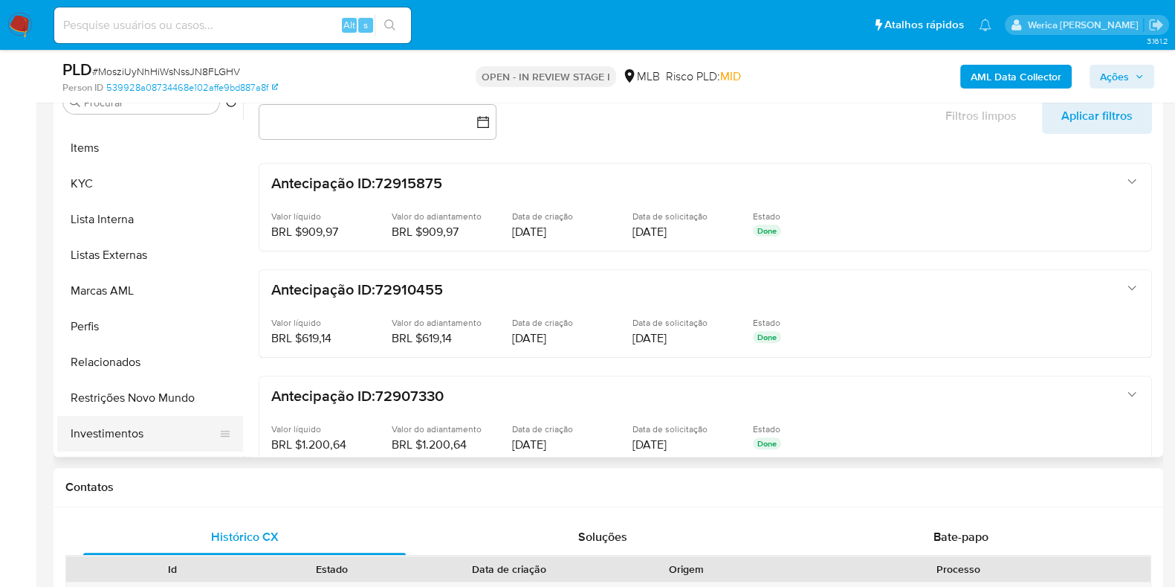
scroll to position [584, 0]
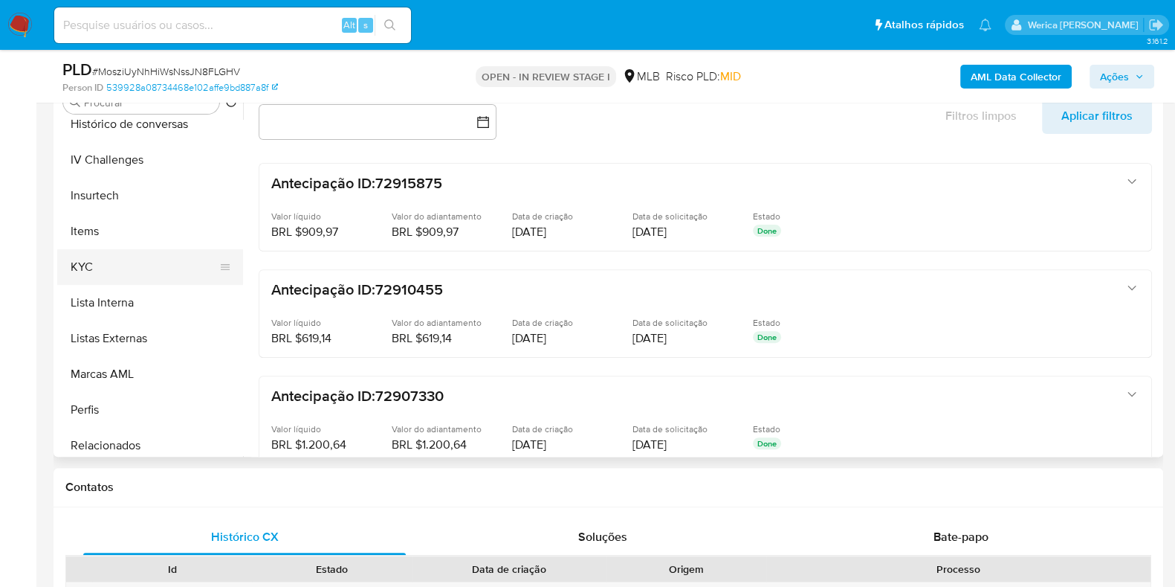
click at [132, 262] on button "KYC" at bounding box center [144, 267] width 174 height 36
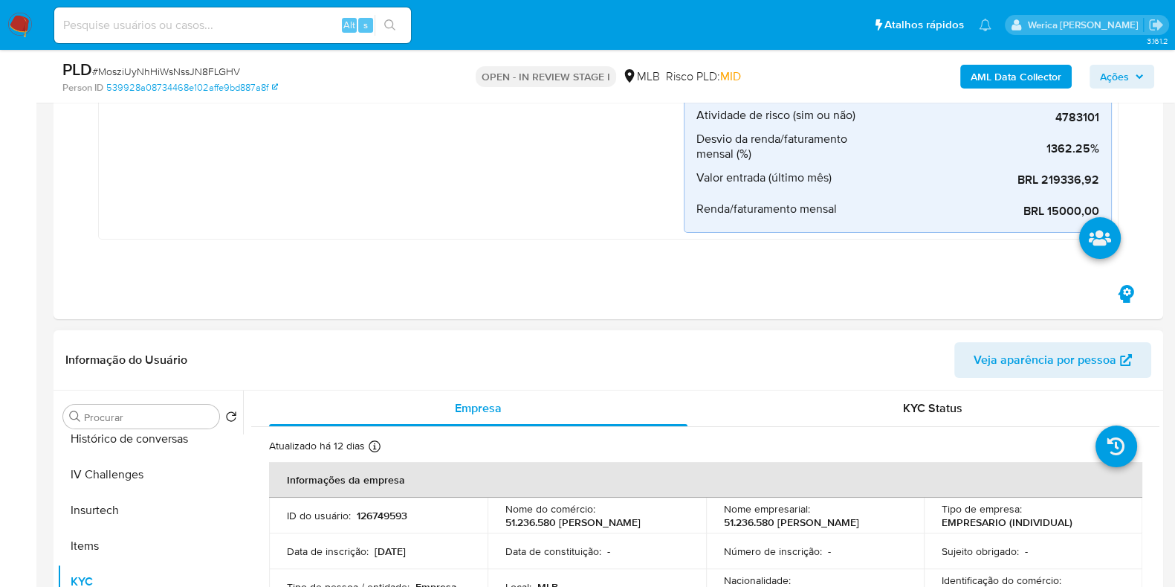
scroll to position [92, 0]
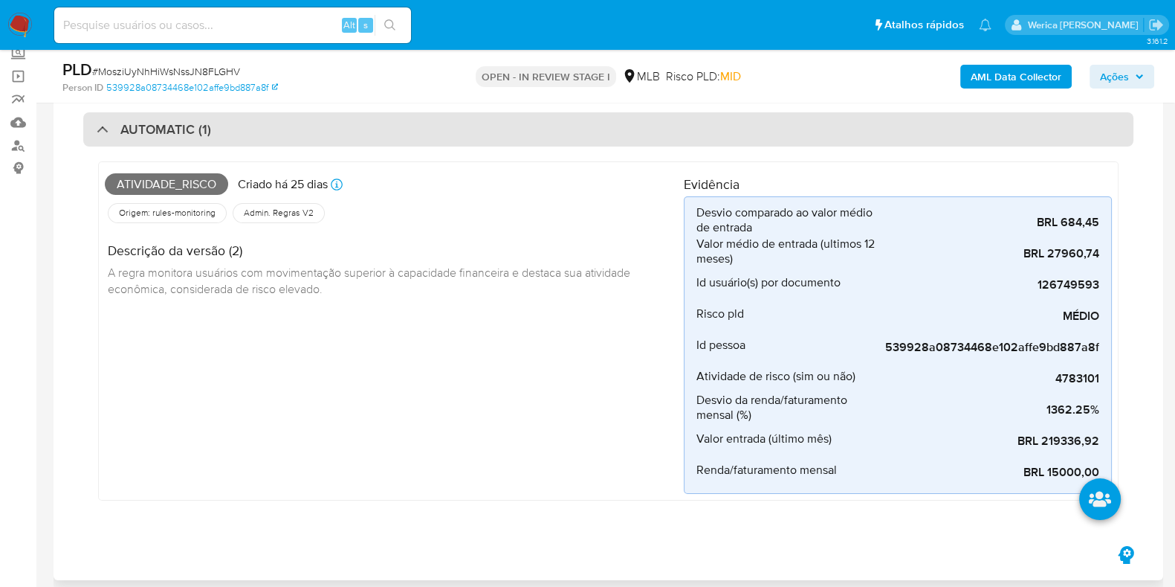
click at [905, 128] on div "AUTOMATIC (1)" at bounding box center [608, 129] width 1051 height 34
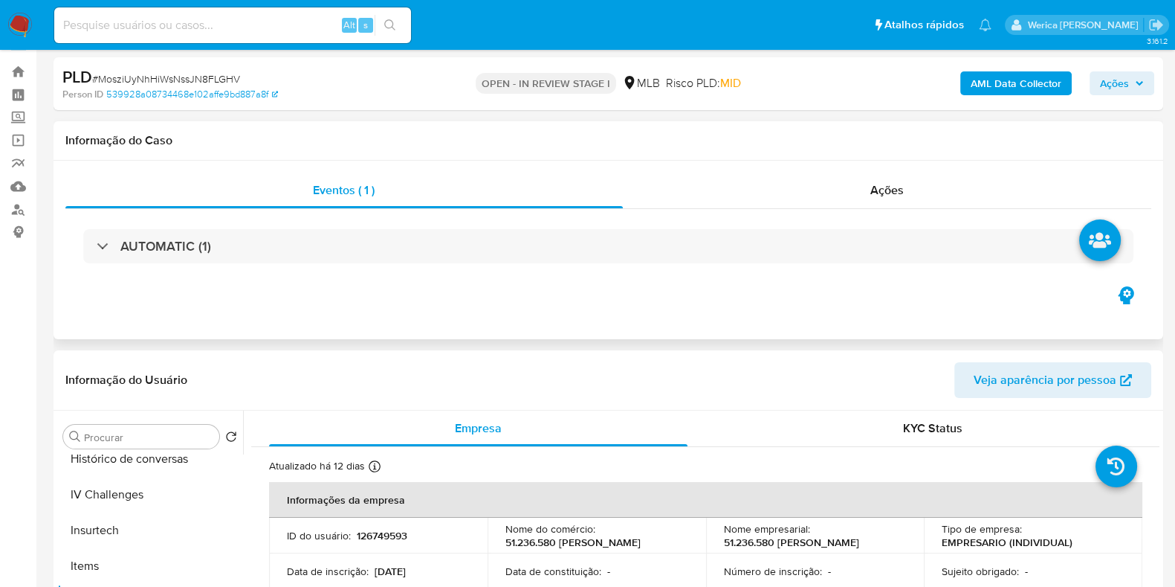
scroll to position [0, 0]
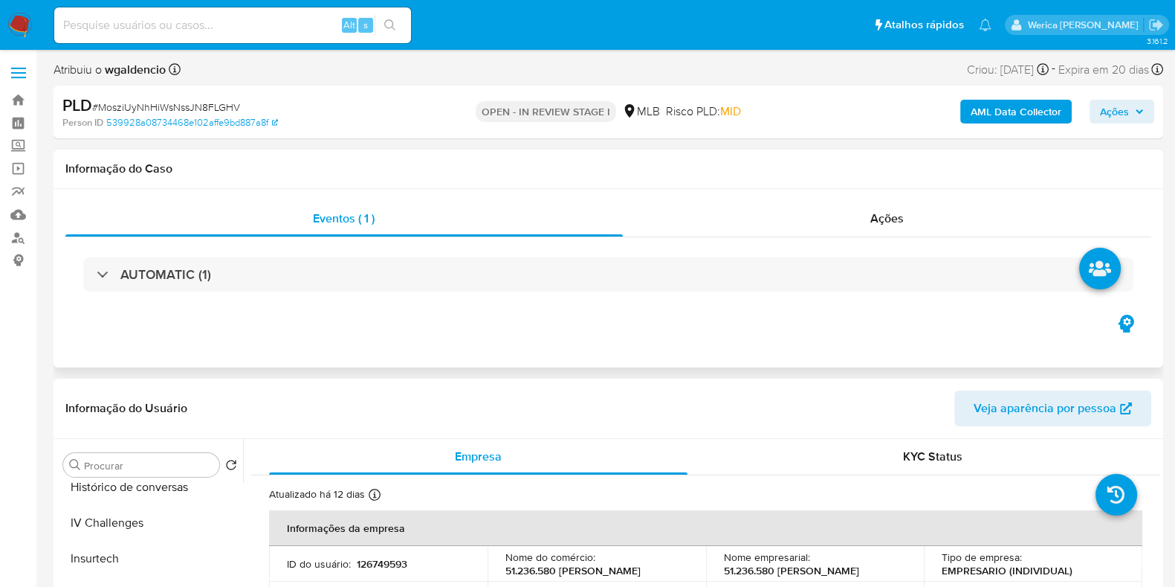
click at [883, 248] on div "AUTOMATIC (1)" at bounding box center [608, 274] width 1086 height 74
click at [876, 222] on span "Ações" at bounding box center [887, 218] width 33 height 17
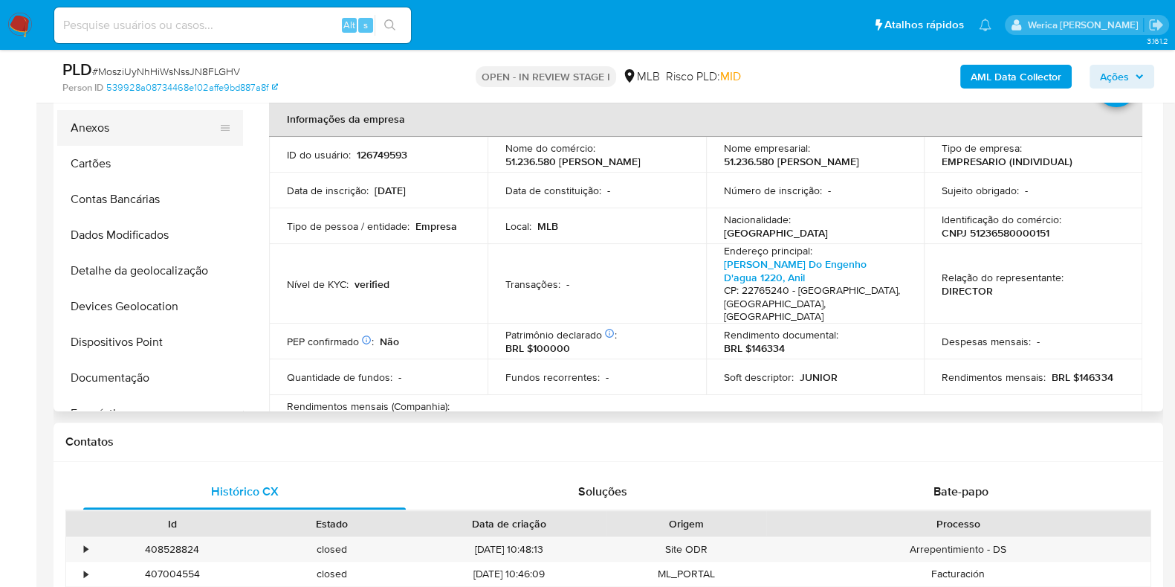
click at [127, 126] on button "Anexos" at bounding box center [144, 128] width 174 height 36
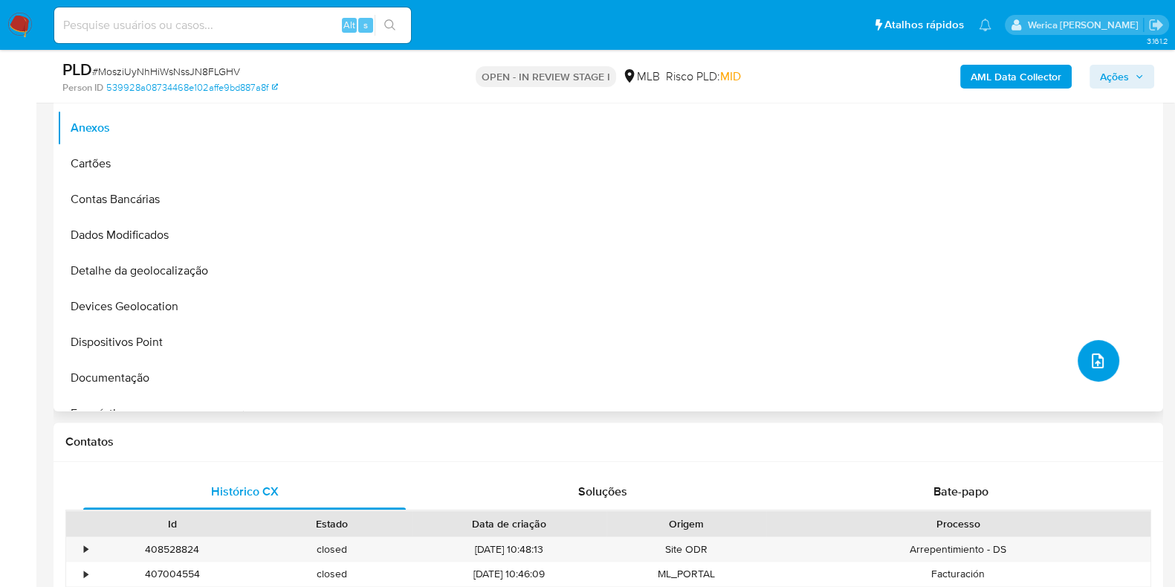
click at [1096, 360] on icon "upload-file" at bounding box center [1098, 361] width 18 height 18
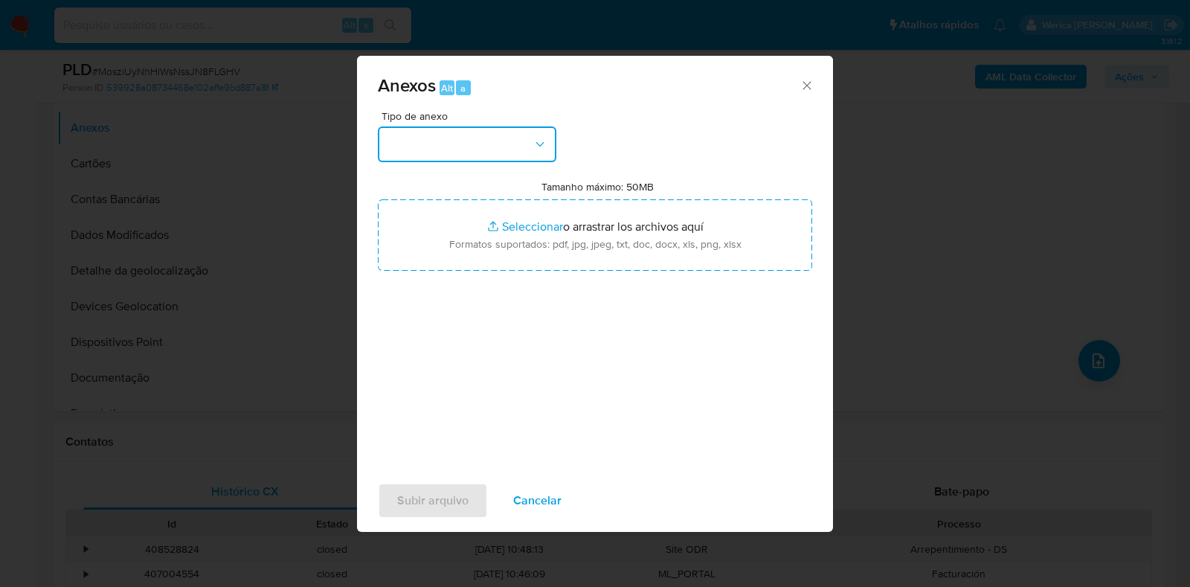
click at [475, 135] on button "button" at bounding box center [467, 144] width 178 height 36
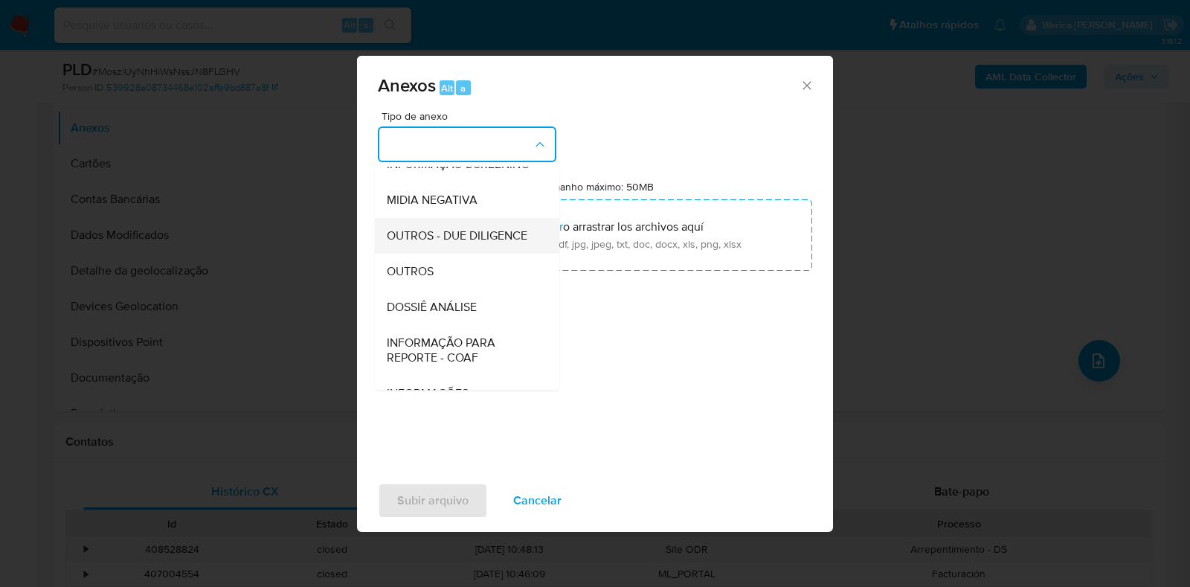
scroll to position [229, 0]
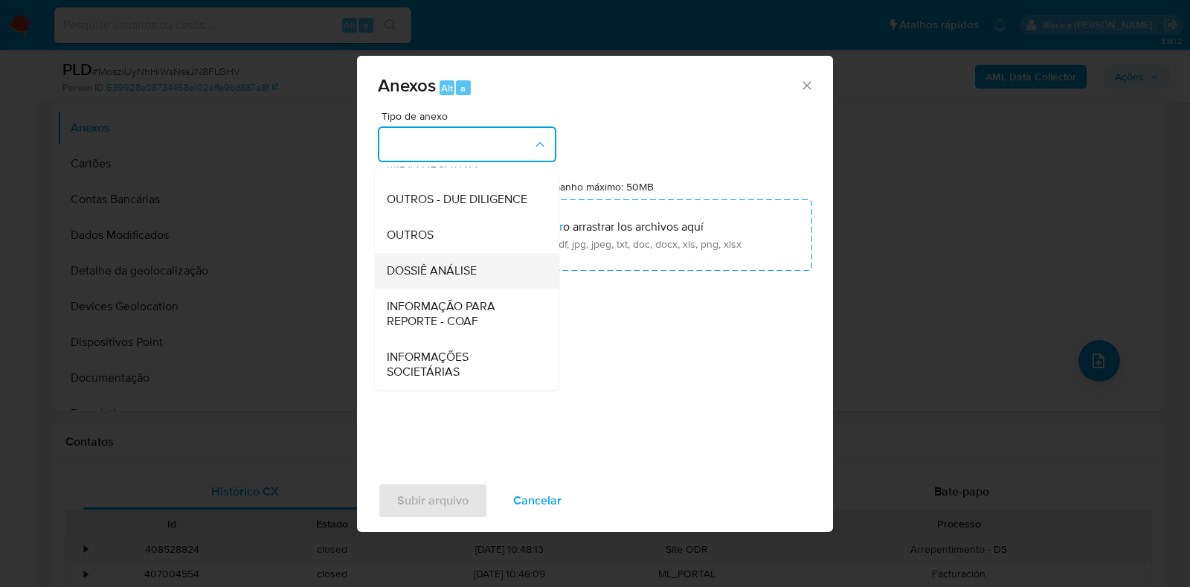
click at [446, 265] on span "DOSSIÊ ANÁLISE" at bounding box center [432, 270] width 90 height 15
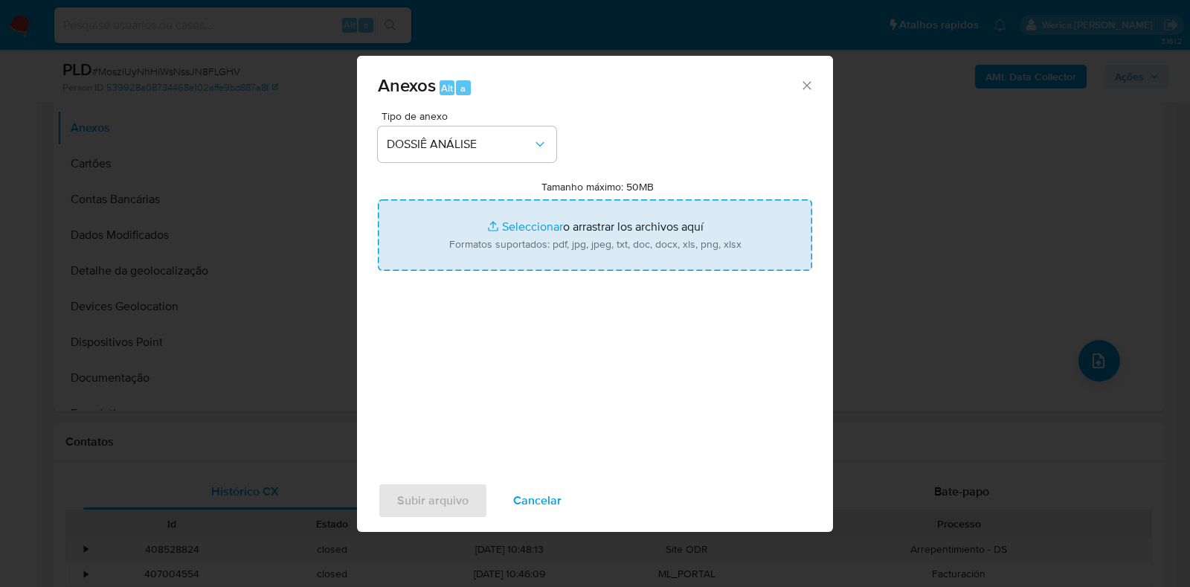
click at [462, 265] on input "Tamanho máximo: 50MB Seleccionar archivos" at bounding box center [595, 234] width 434 height 71
type input "C:\fakepath\Declinio - MosziUyNhHiWsNssJN8FLGHV - CNPJ 51236580000151 - 51.236.…"
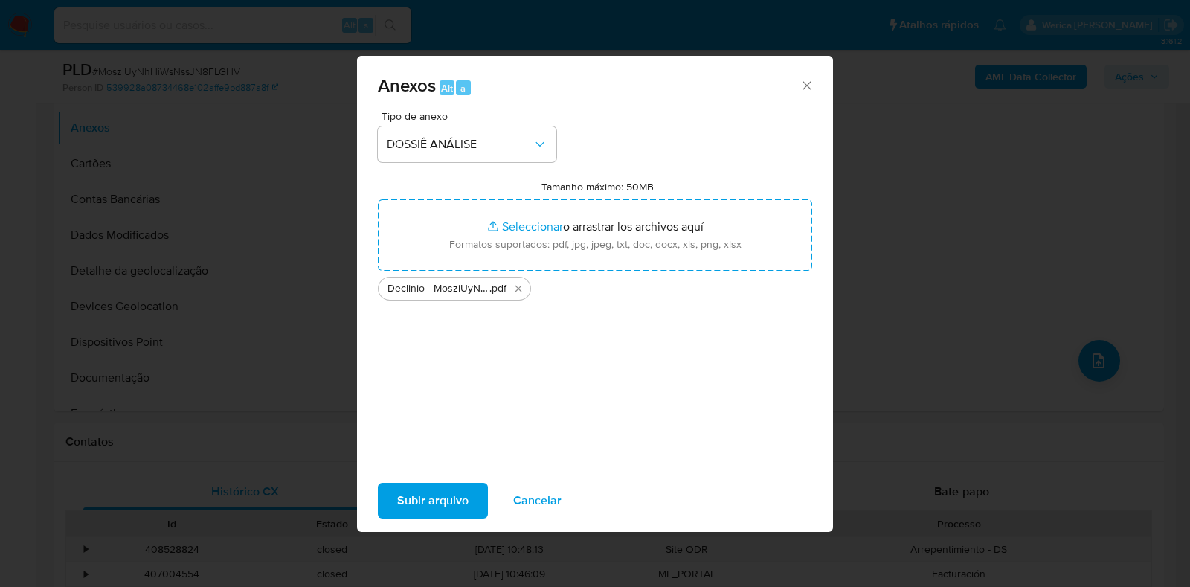
click at [448, 514] on span "Subir arquivo" at bounding box center [432, 500] width 71 height 33
click at [478, 506] on button "Subir arquivo" at bounding box center [433, 501] width 110 height 36
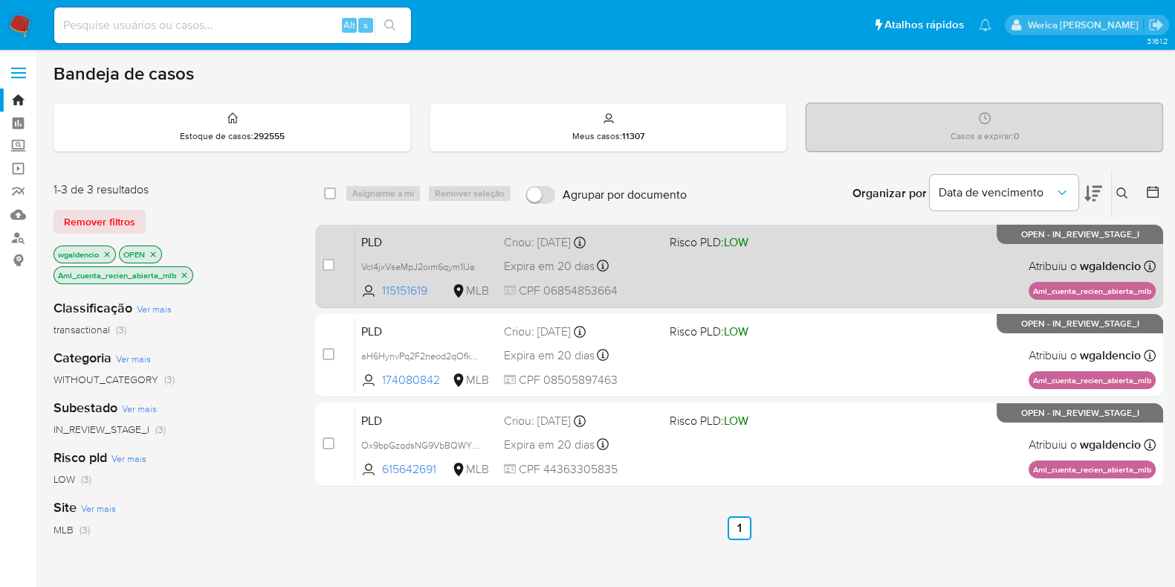
click at [856, 245] on div "PLD Vcl4jxVseMpJ2oim6qym1IJa 115151619 MLB Risco PLD: LOW Criou: [DATE] Criou: …" at bounding box center [755, 265] width 801 height 75
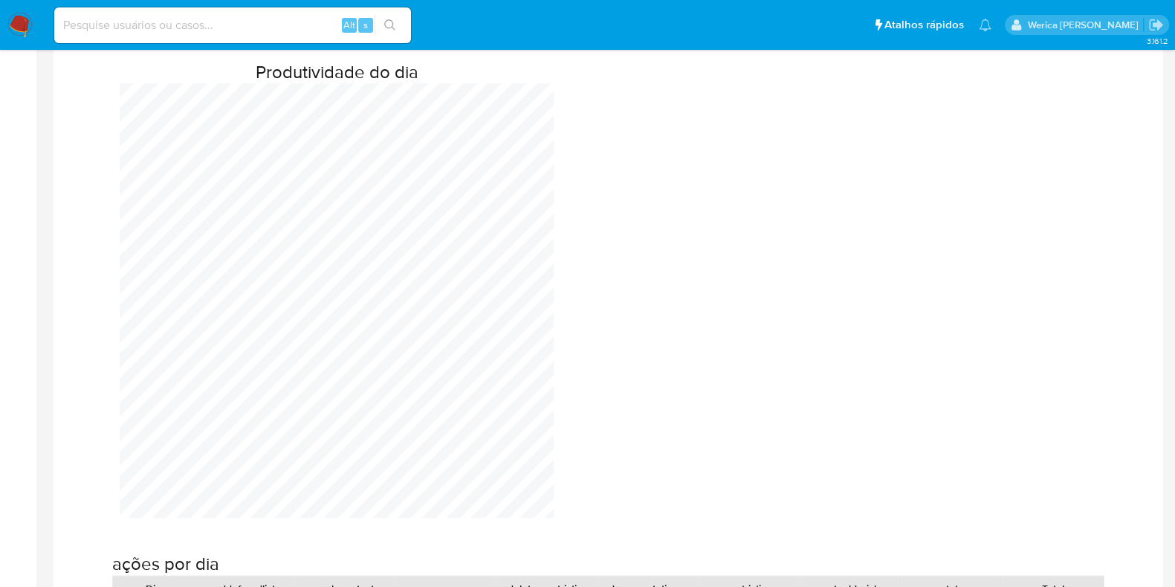
scroll to position [1022, 0]
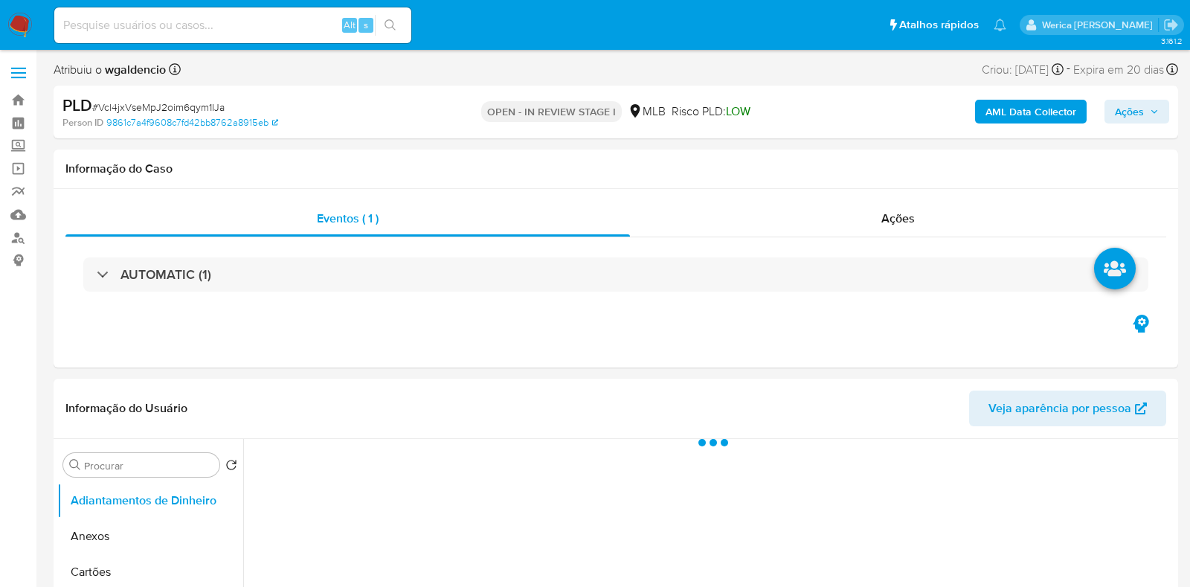
select select "10"
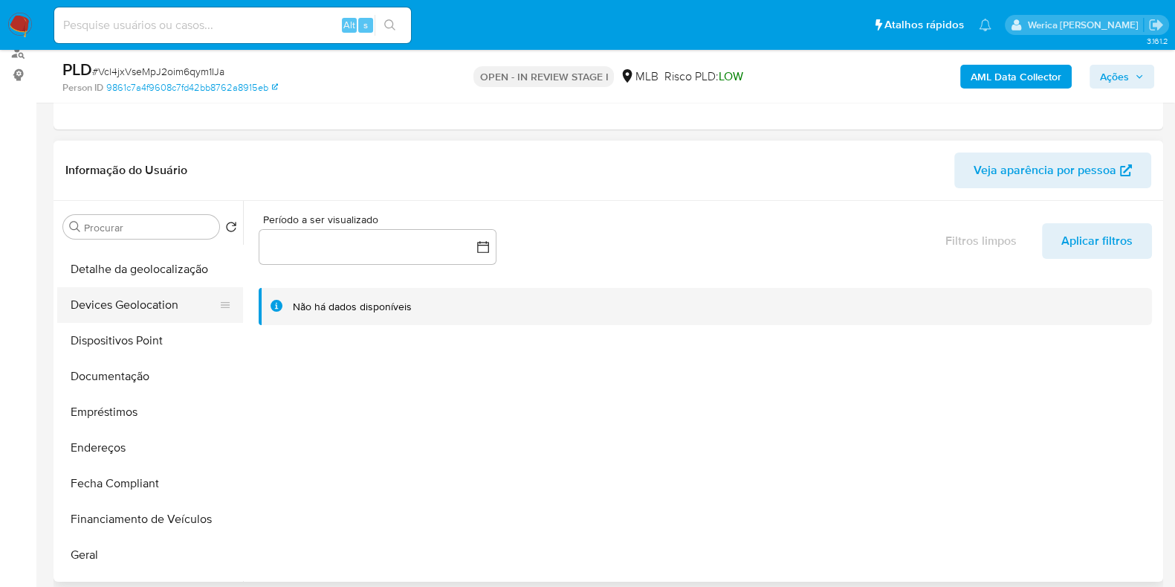
scroll to position [371, 0]
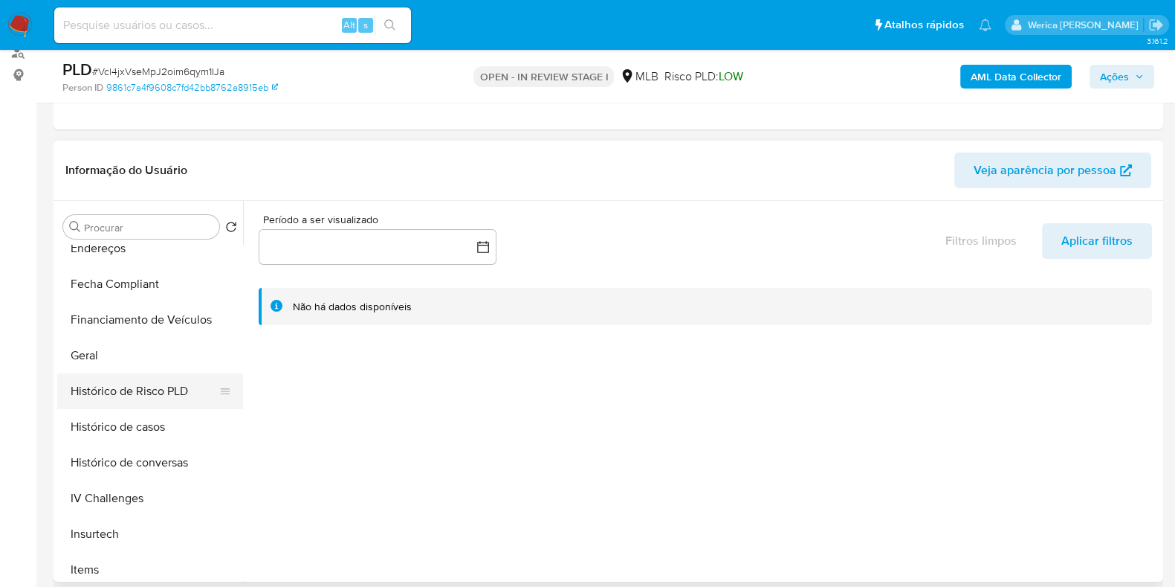
click at [119, 373] on button "Histórico de Risco PLD" at bounding box center [144, 391] width 174 height 36
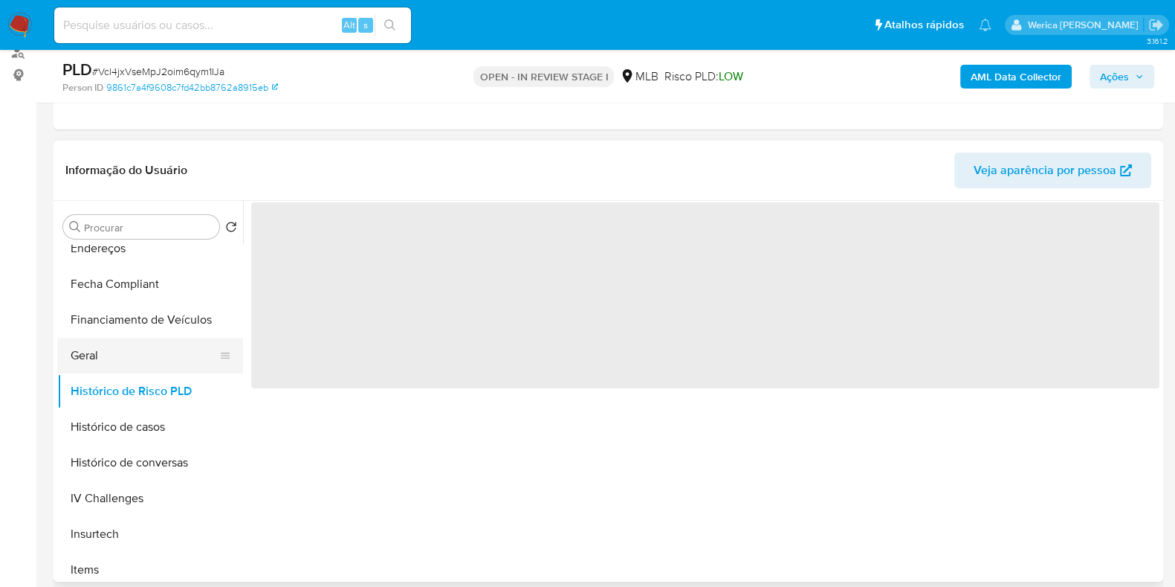
drag, startPoint x: 119, startPoint y: 352, endPoint x: 126, endPoint y: 354, distance: 7.8
click at [126, 354] on button "Geral" at bounding box center [144, 356] width 174 height 36
click at [359, 349] on span "‌" at bounding box center [705, 295] width 909 height 186
click at [341, 309] on span "‌" at bounding box center [705, 295] width 909 height 186
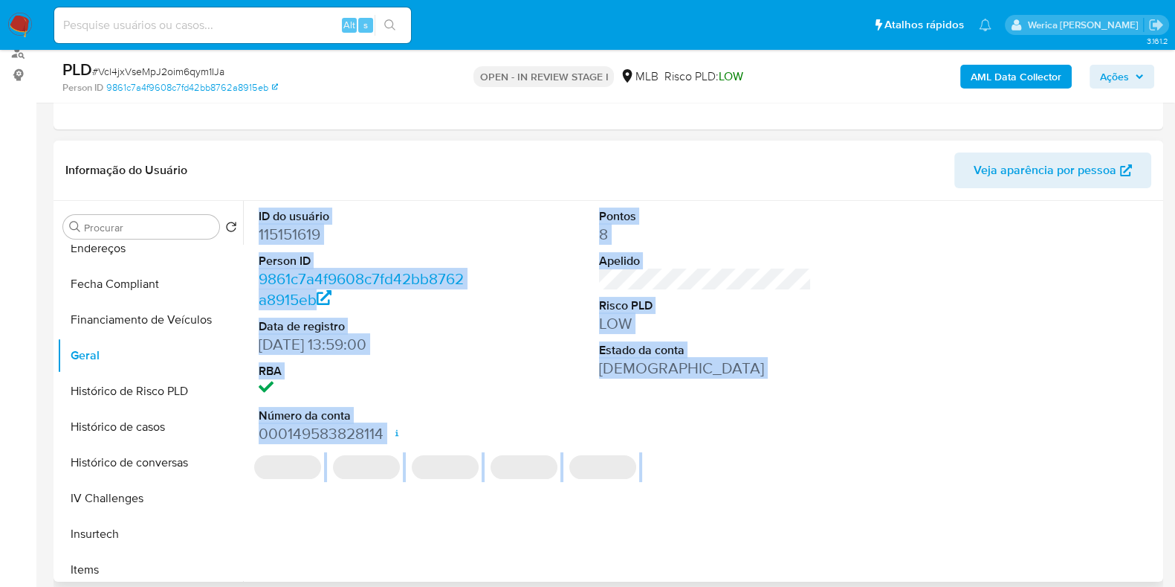
click at [299, 236] on dd "115151619" at bounding box center [365, 234] width 213 height 21
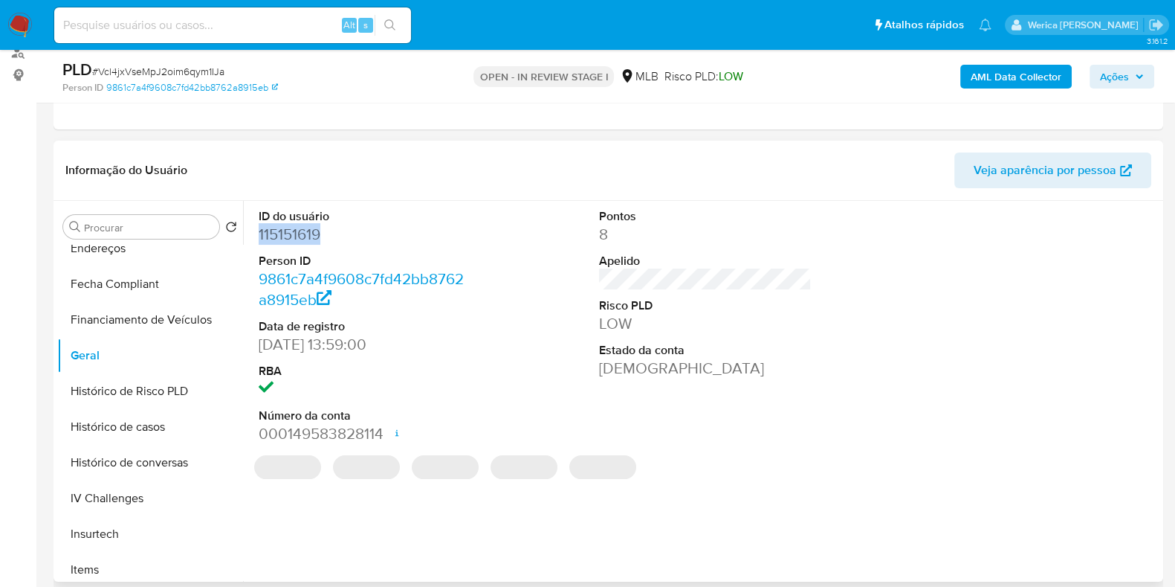
click at [299, 236] on dd "115151619" at bounding box center [365, 234] width 213 height 21
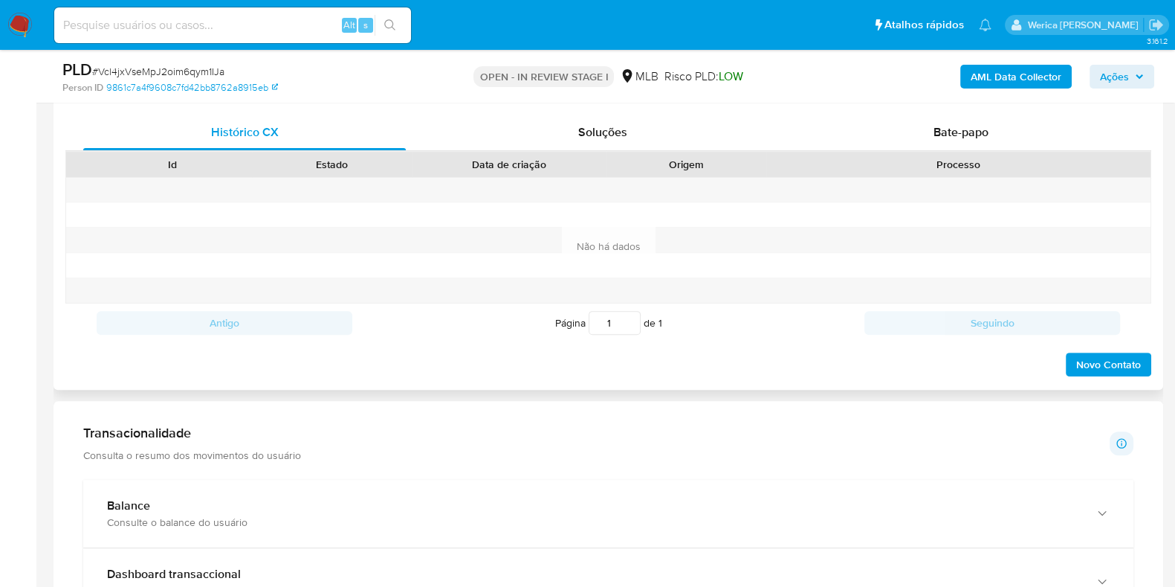
scroll to position [836, 0]
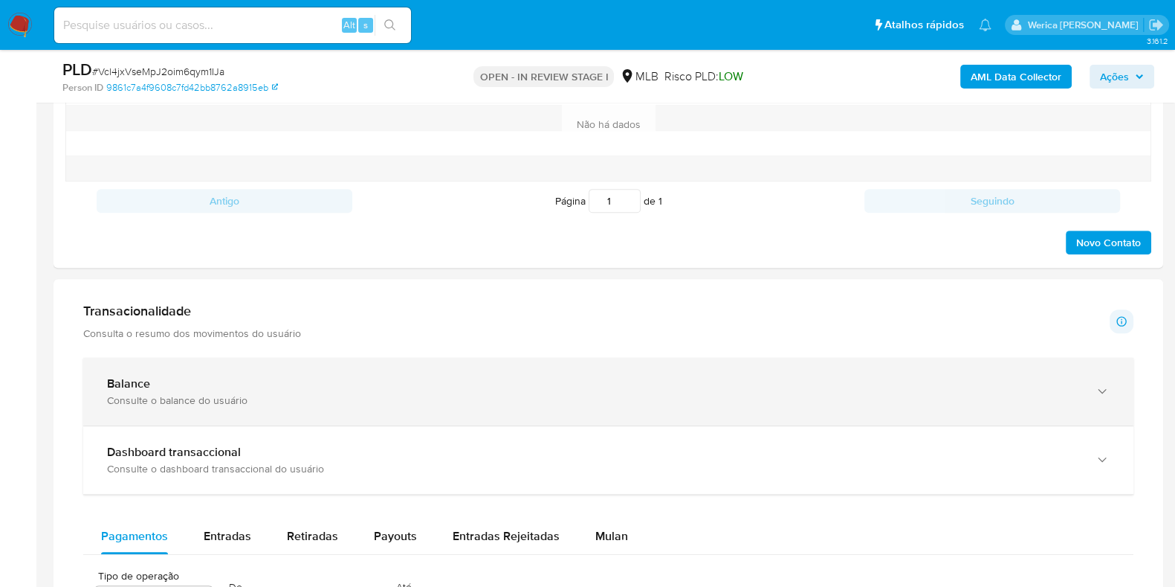
click at [509, 407] on div "Balance Consulte o balance do usuário" at bounding box center [608, 392] width 1051 height 68
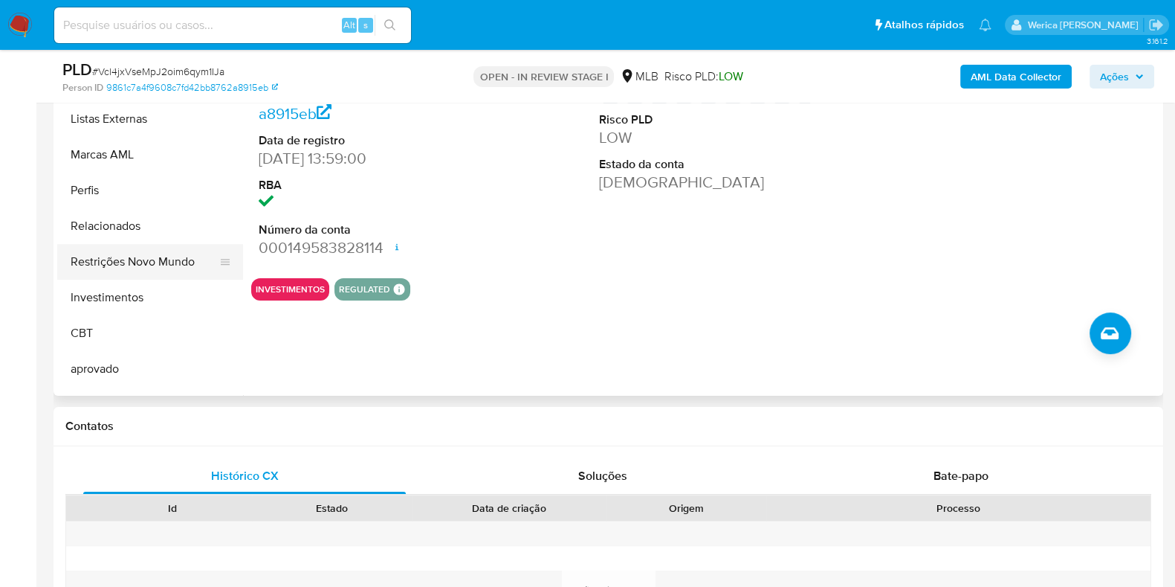
scroll to position [650, 0]
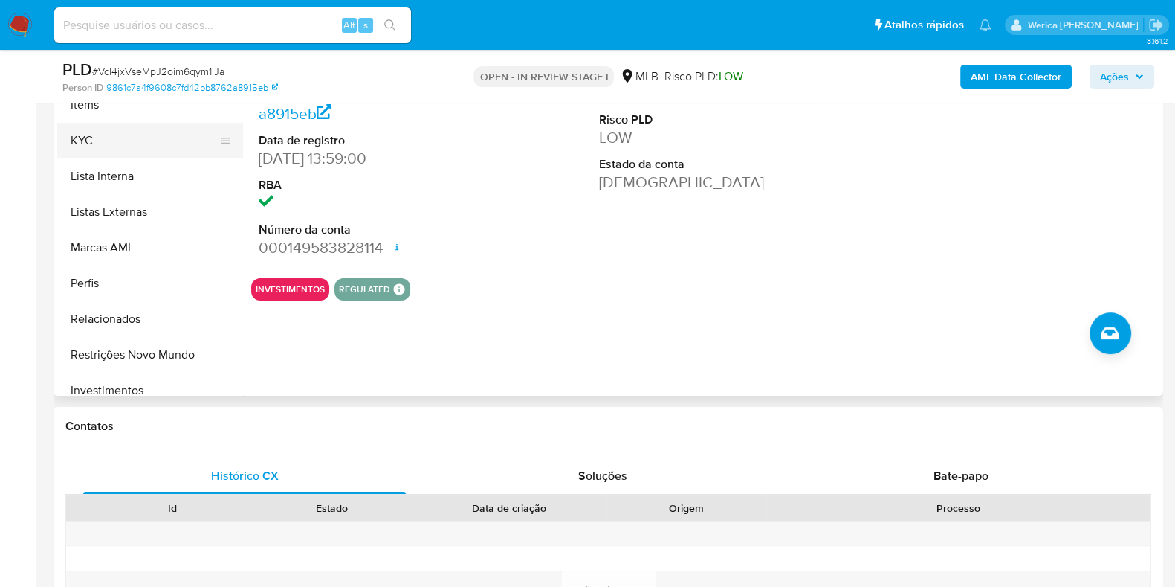
click at [141, 152] on button "KYC" at bounding box center [144, 141] width 174 height 36
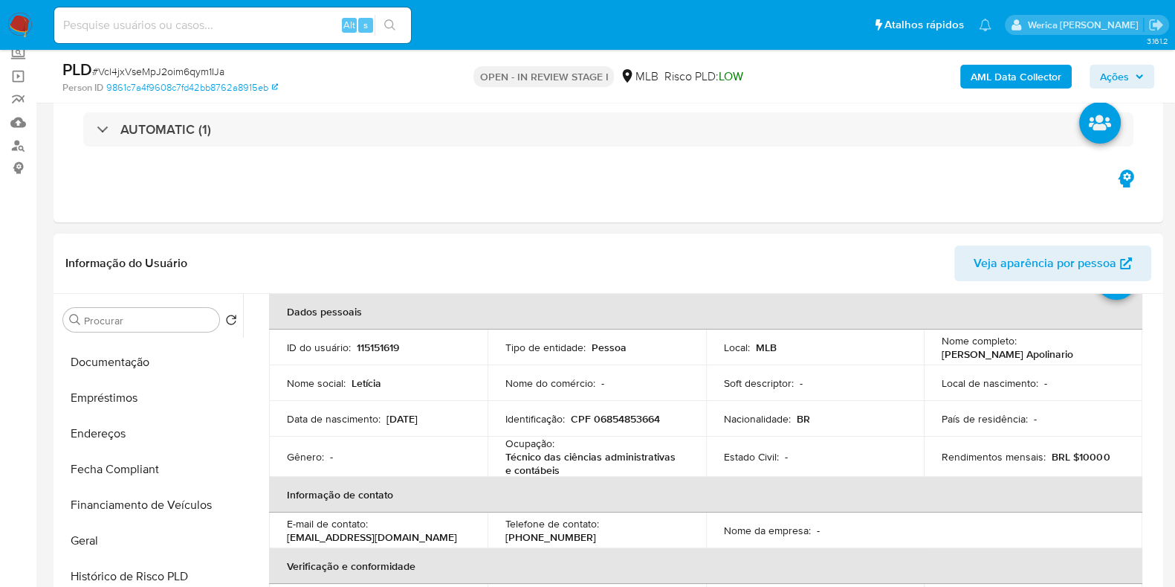
scroll to position [92, 0]
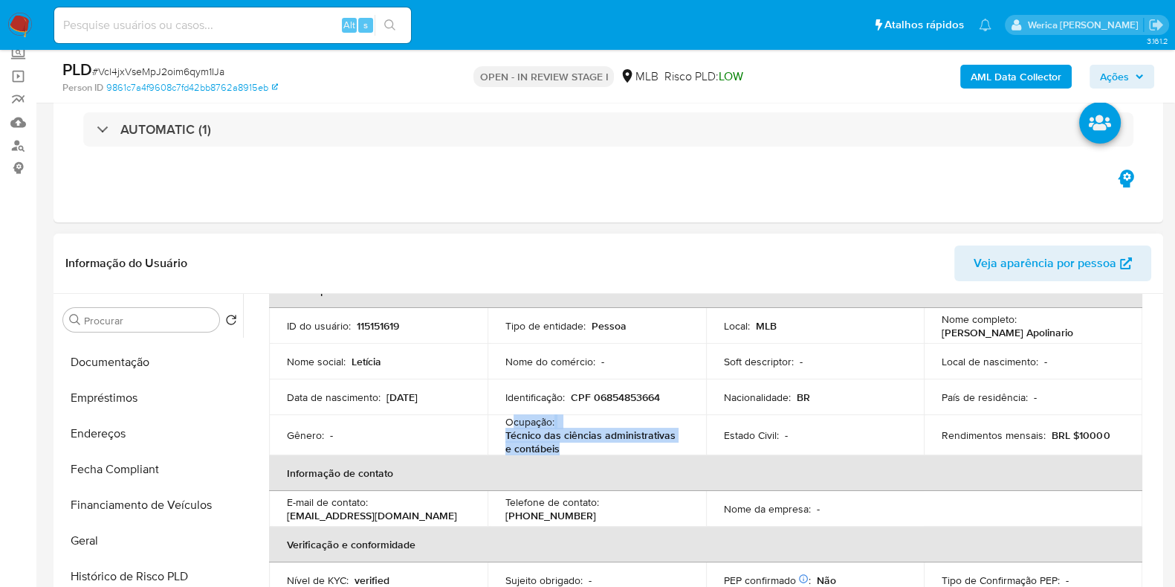
drag, startPoint x: 511, startPoint y: 421, endPoint x: 593, endPoint y: 445, distance: 85.2
click at [593, 445] on div "Ocupação : Técnico das ciências administrativas e contábeis" at bounding box center [597, 435] width 183 height 40
copy div "cupação : Técnico das ciências administrativas e contábeis"
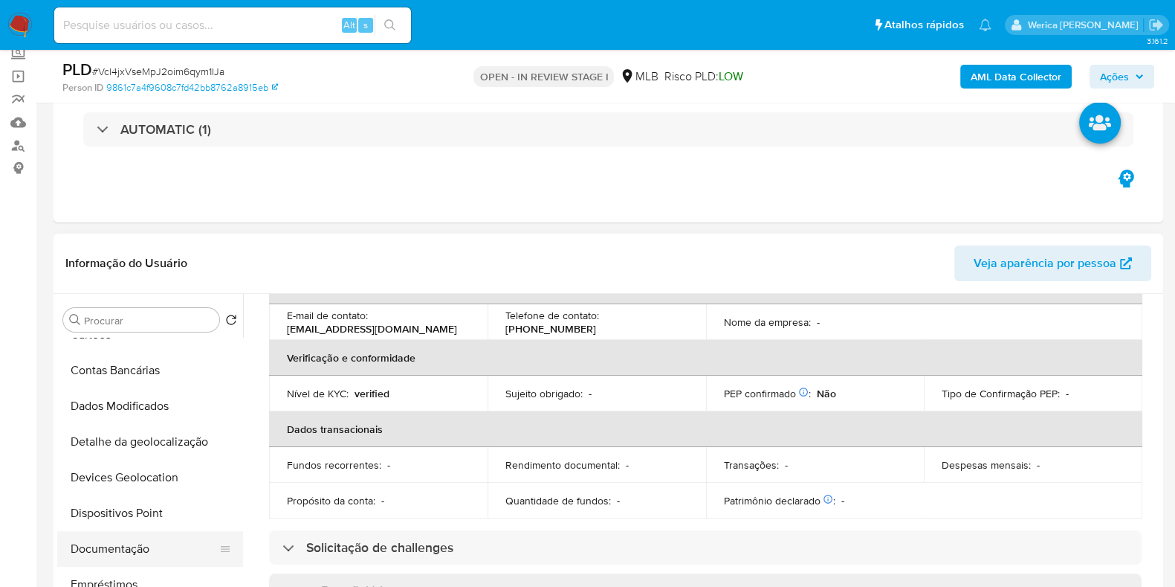
click at [126, 563] on button "Documentação" at bounding box center [144, 549] width 174 height 36
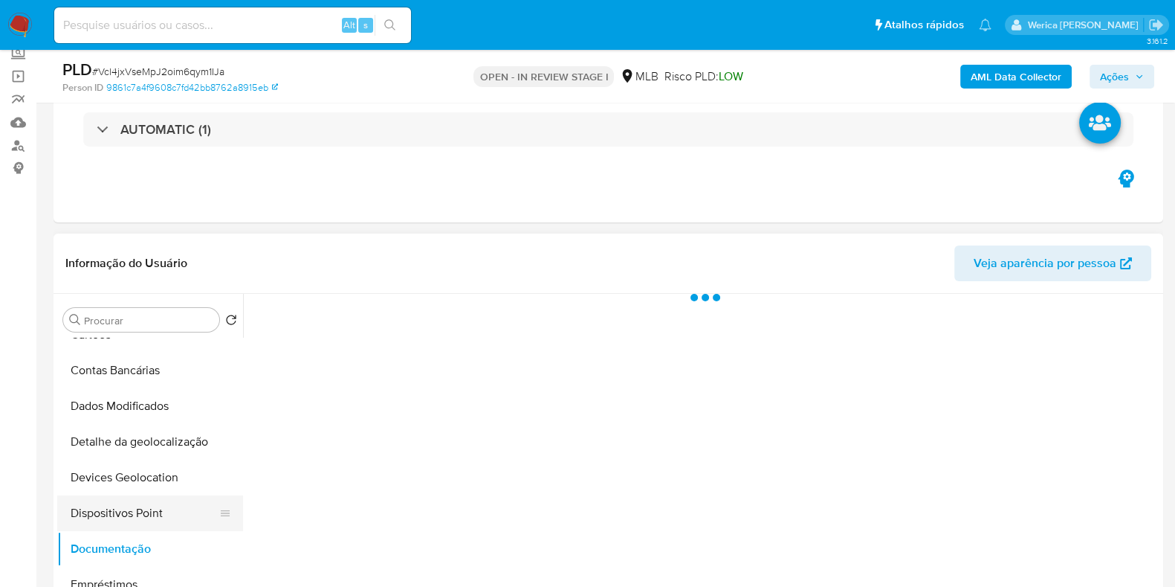
scroll to position [0, 0]
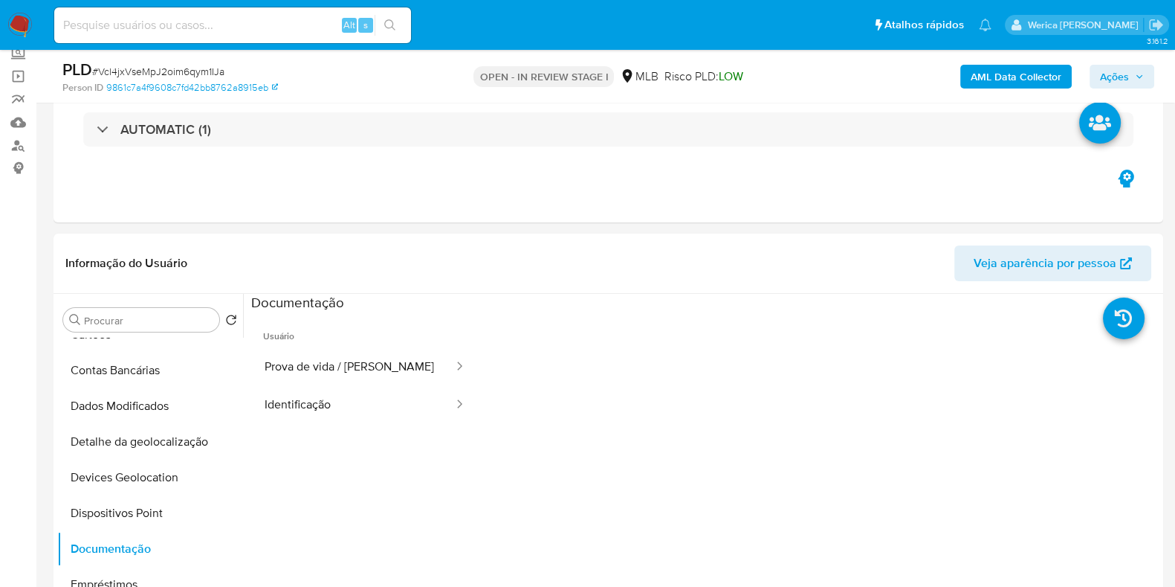
click at [317, 458] on ul "Usuário Prova de vida / Selfie Identificação" at bounding box center [365, 526] width 228 height 428
drag, startPoint x: 344, startPoint y: 395, endPoint x: 353, endPoint y: 392, distance: 9.4
click at [346, 395] on button "Identificação" at bounding box center [353, 405] width 204 height 38
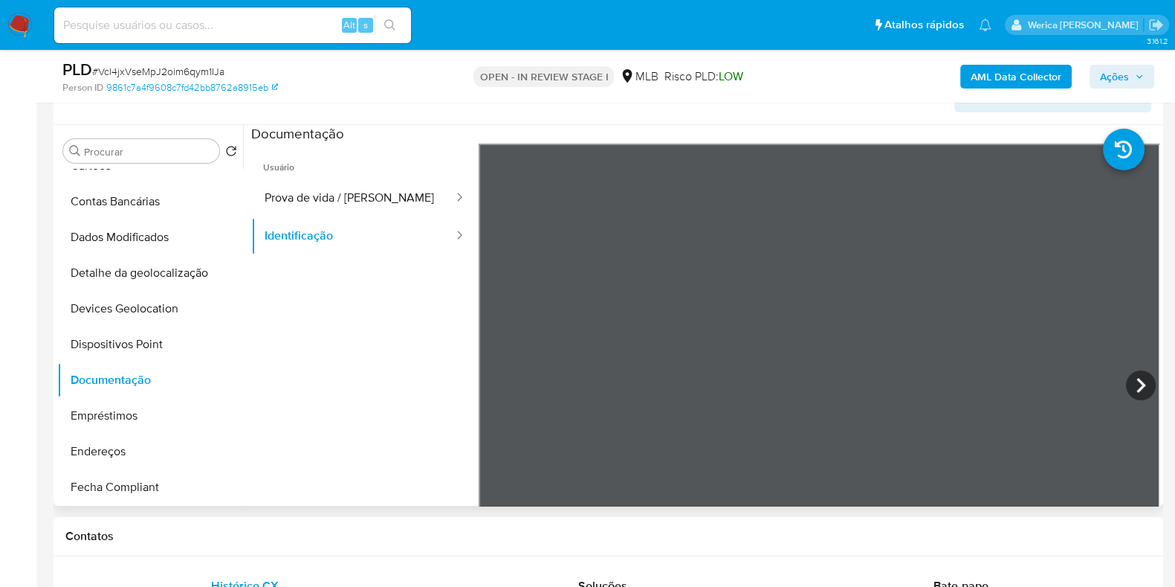
scroll to position [279, 0]
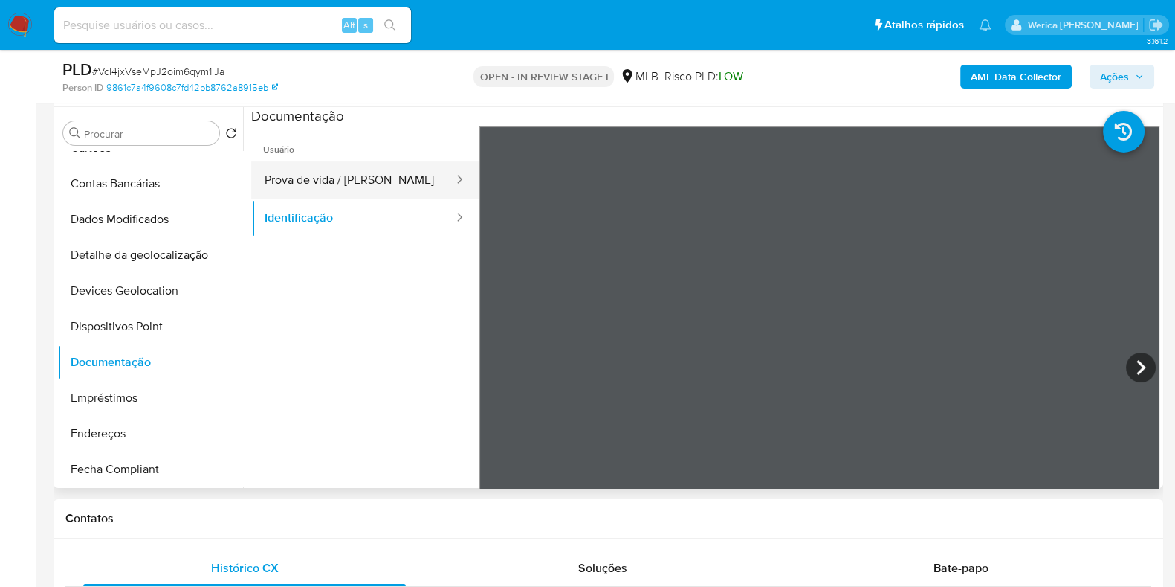
click at [397, 194] on button "Prova de vida / [PERSON_NAME]" at bounding box center [353, 180] width 204 height 38
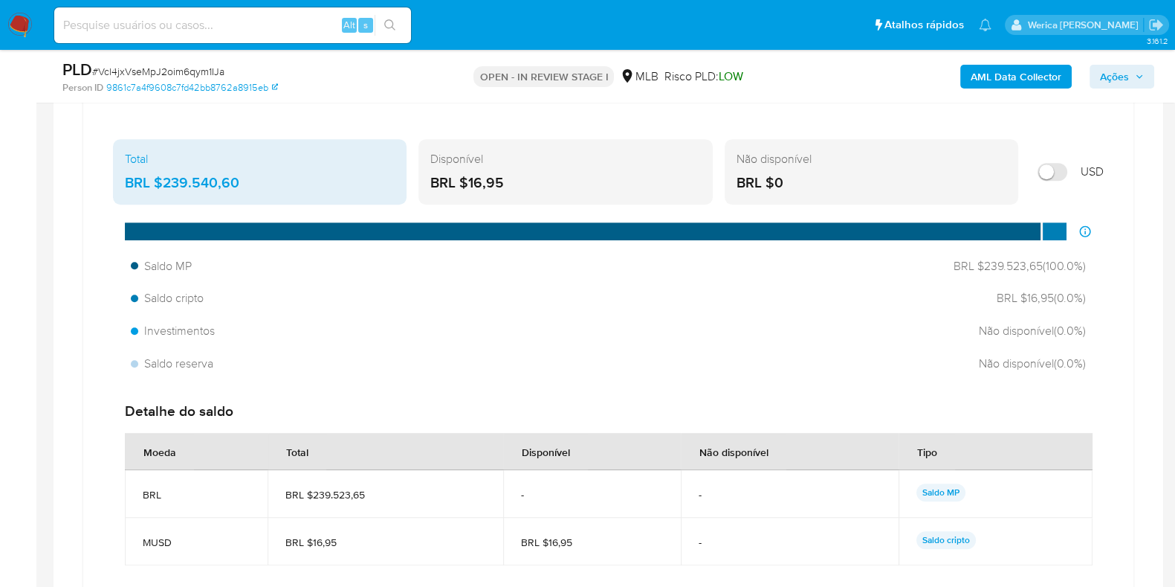
scroll to position [1115, 0]
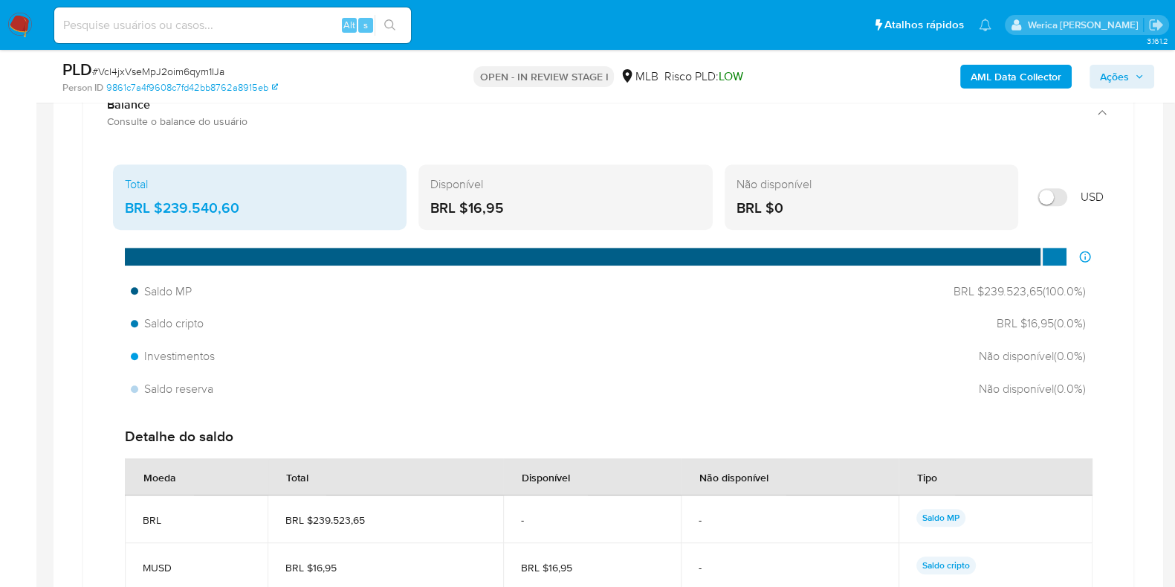
drag, startPoint x: 161, startPoint y: 203, endPoint x: 240, endPoint y: 207, distance: 79.7
click at [240, 207] on div "BRL $239.540,60" at bounding box center [260, 208] width 270 height 19
drag, startPoint x: 1139, startPoint y: 390, endPoint x: 1137, endPoint y: 398, distance: 8.5
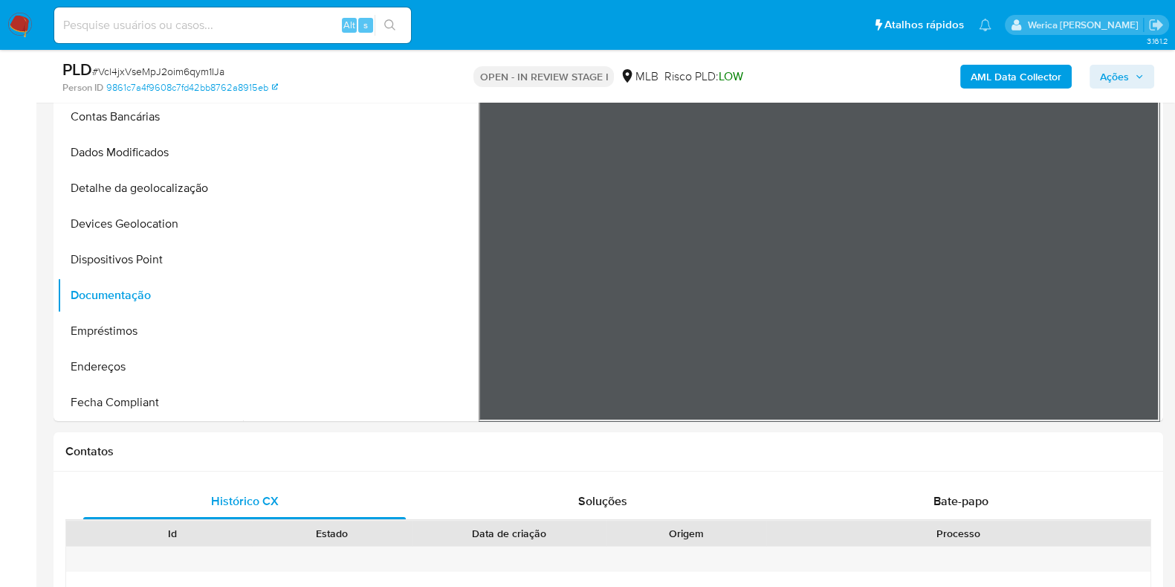
scroll to position [185, 0]
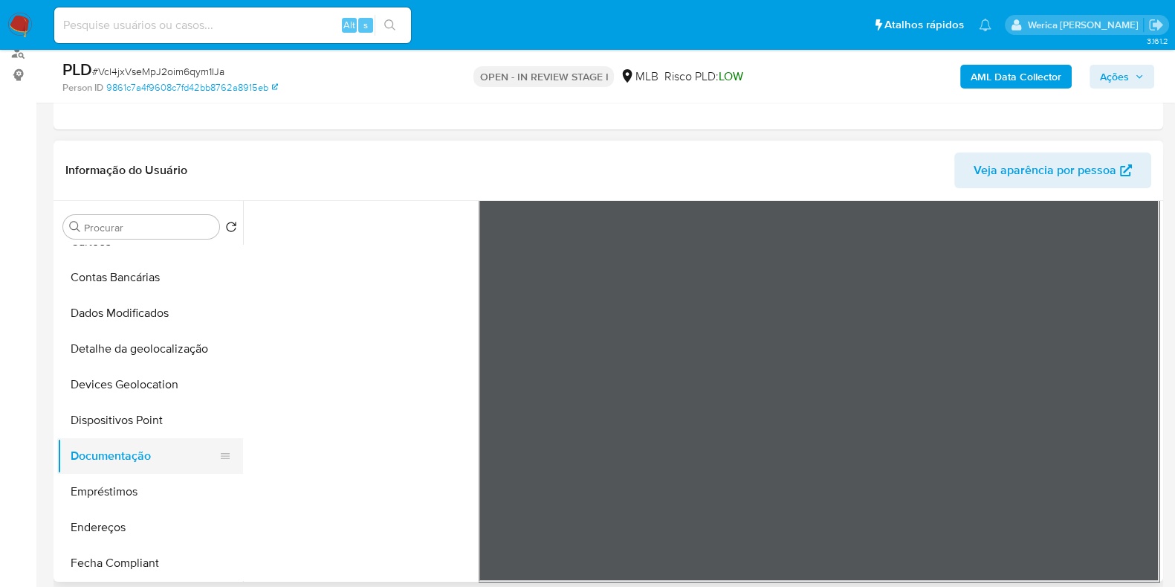
click at [145, 456] on button "Documentação" at bounding box center [144, 456] width 174 height 36
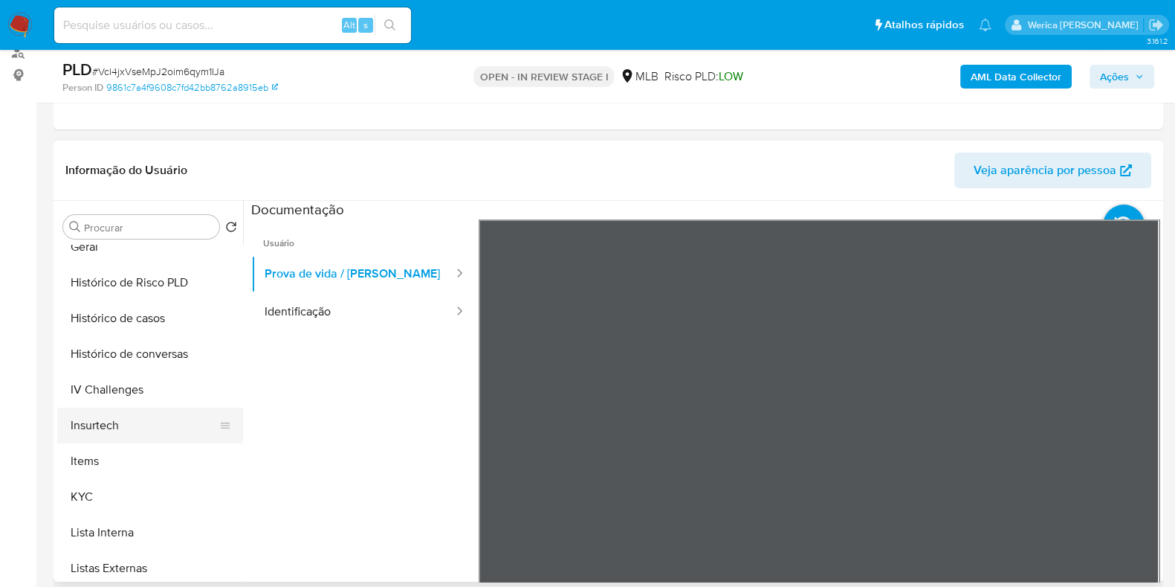
scroll to position [558, 0]
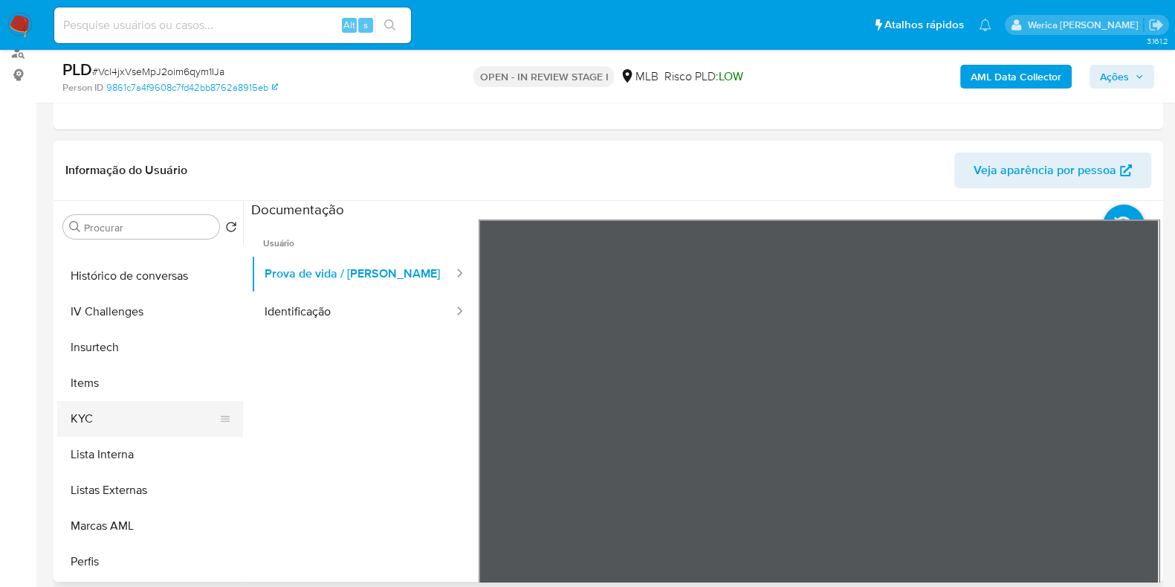
click at [124, 422] on button "KYC" at bounding box center [144, 419] width 174 height 36
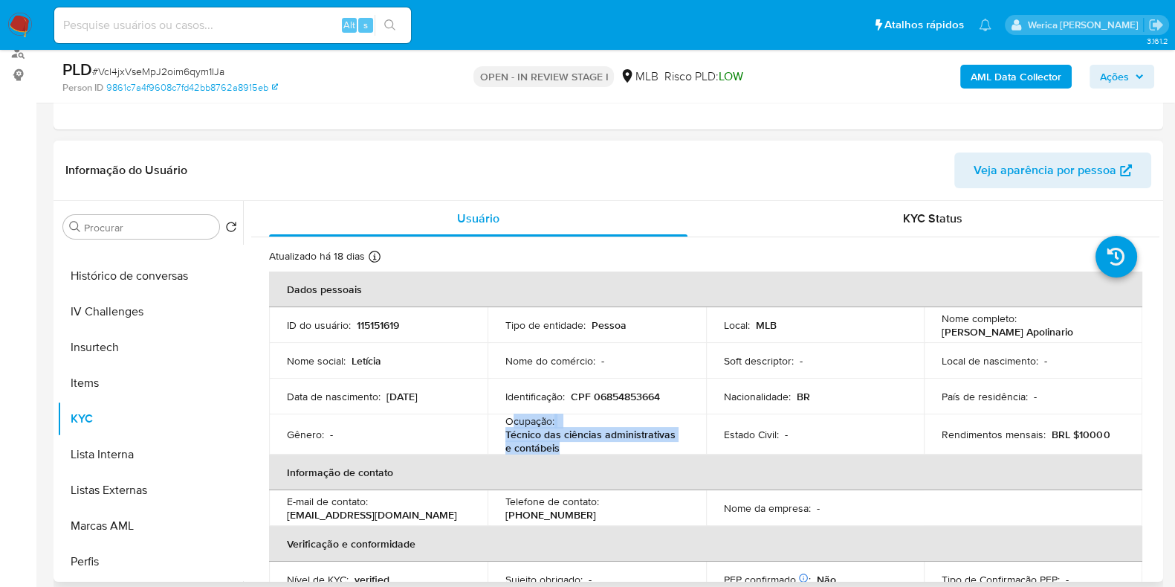
drag, startPoint x: 512, startPoint y: 420, endPoint x: 610, endPoint y: 384, distance: 105.1
click at [586, 442] on div "Ocupação : Técnico das ciências administrativas e contábeis" at bounding box center [597, 434] width 183 height 40
copy div "cupação : Técnico das ciências administrativas e contábeis"
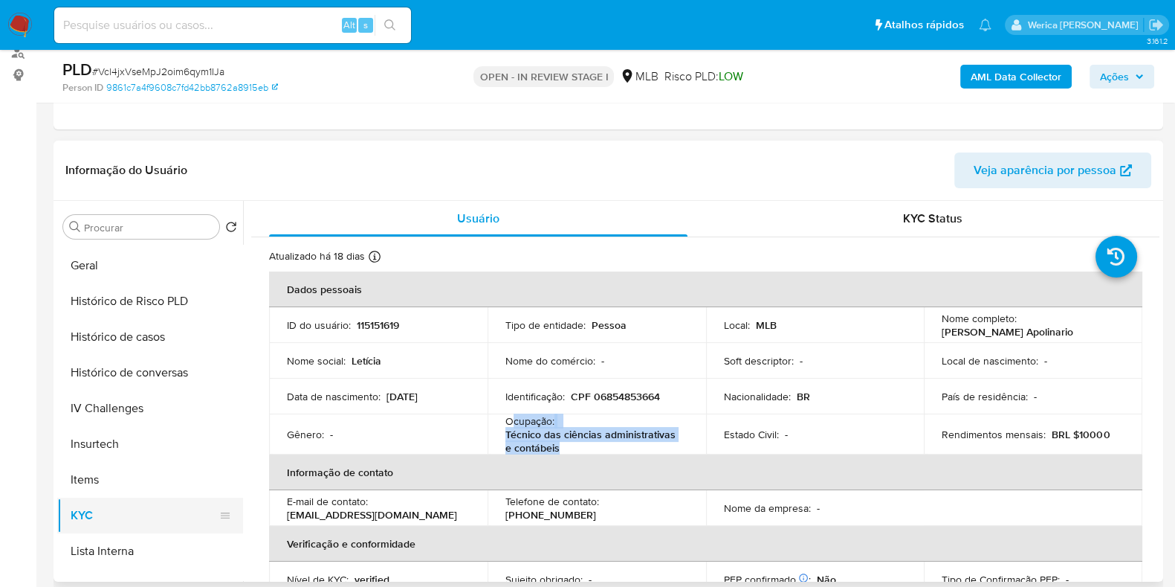
scroll to position [371, 0]
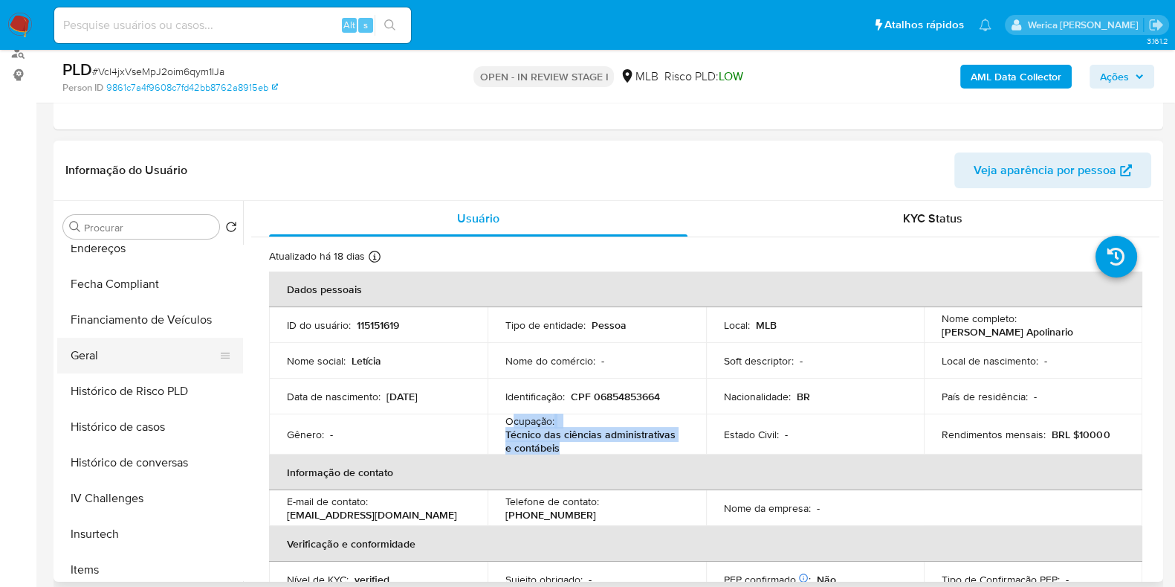
click at [161, 352] on button "Geral" at bounding box center [144, 356] width 174 height 36
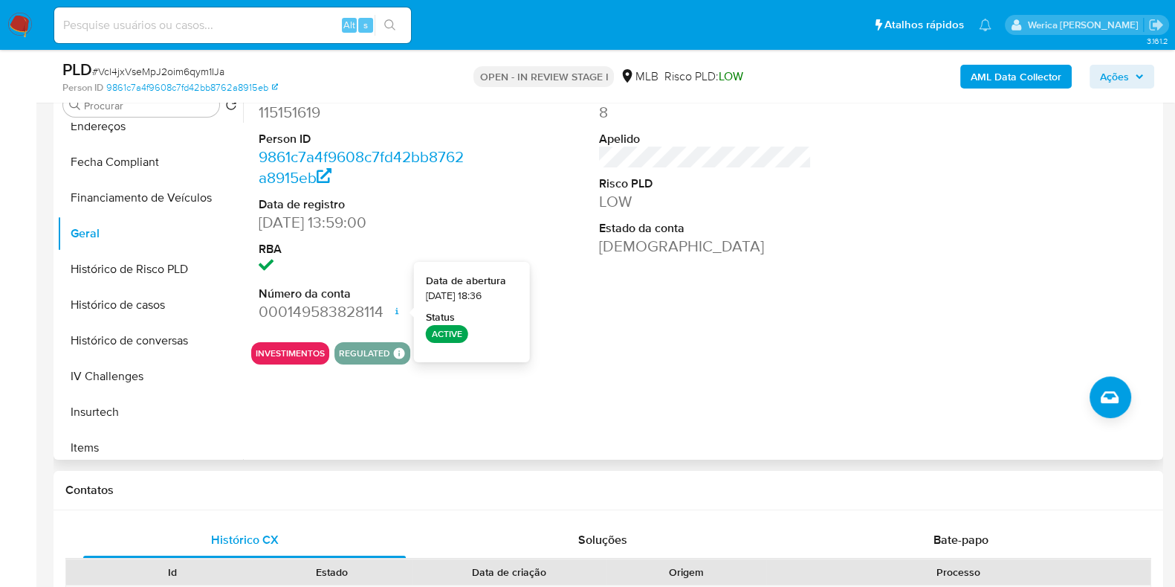
scroll to position [279, 0]
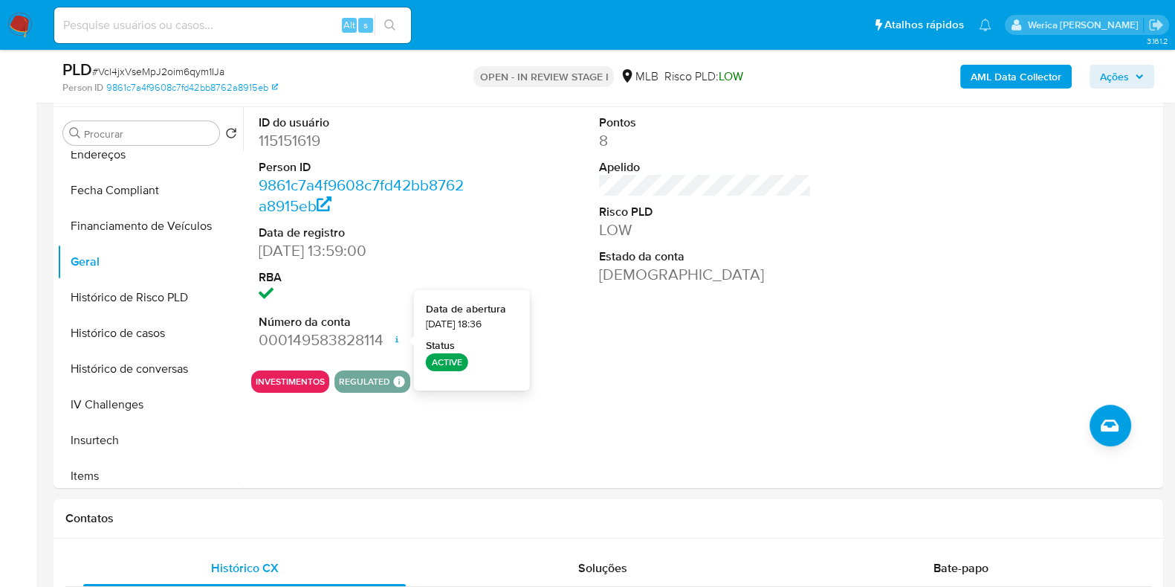
drag, startPoint x: 439, startPoint y: 325, endPoint x: 467, endPoint y: 326, distance: 28.3
click at [467, 326] on span "04/08/2025 18:36" at bounding box center [454, 324] width 56 height 15
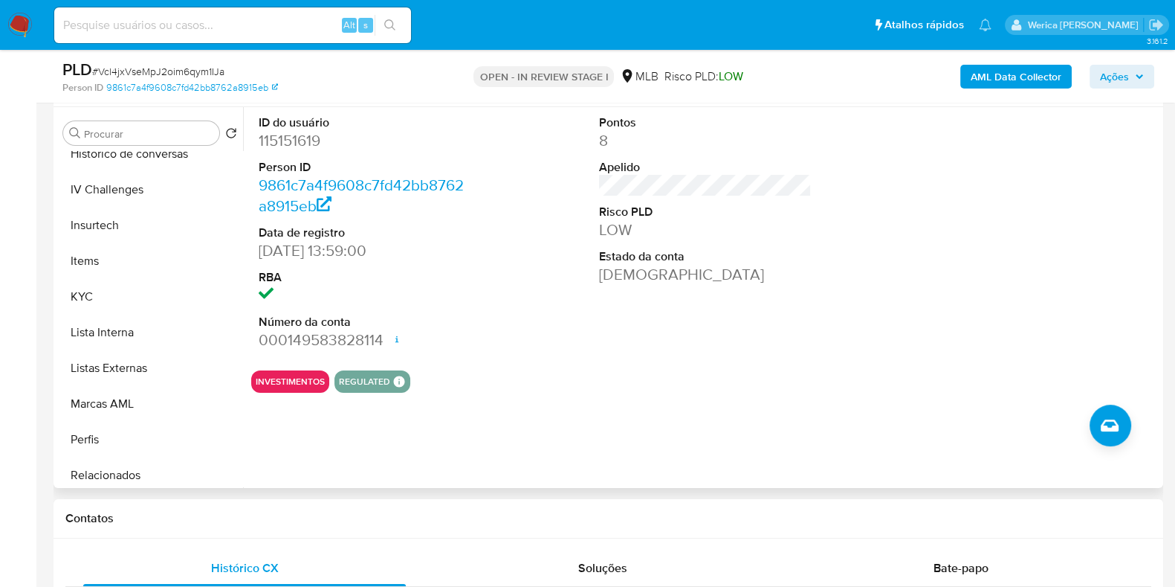
scroll to position [492, 0]
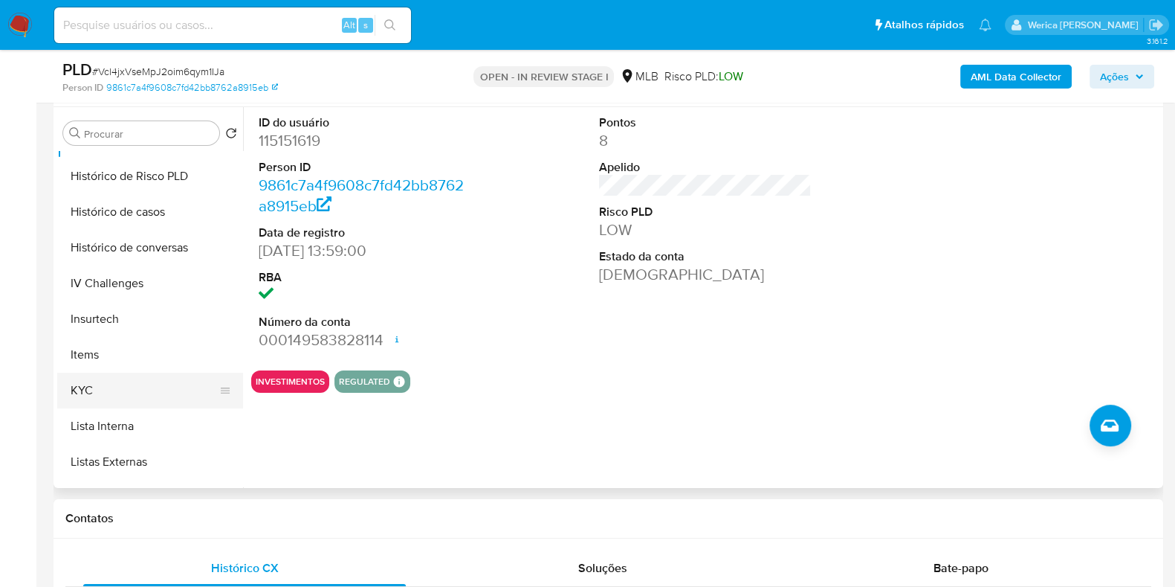
drag, startPoint x: 138, startPoint y: 388, endPoint x: 144, endPoint y: 396, distance: 9.5
click at [144, 396] on button "KYC" at bounding box center [144, 390] width 174 height 36
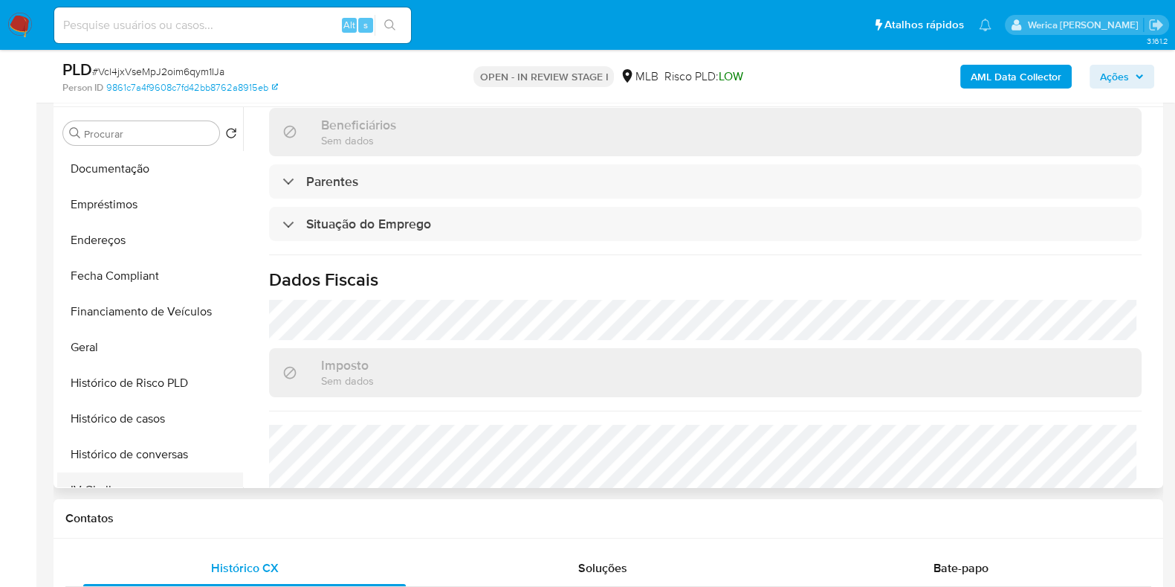
scroll to position [213, 0]
click at [141, 462] on button "Histórico de Risco PLD" at bounding box center [144, 455] width 174 height 36
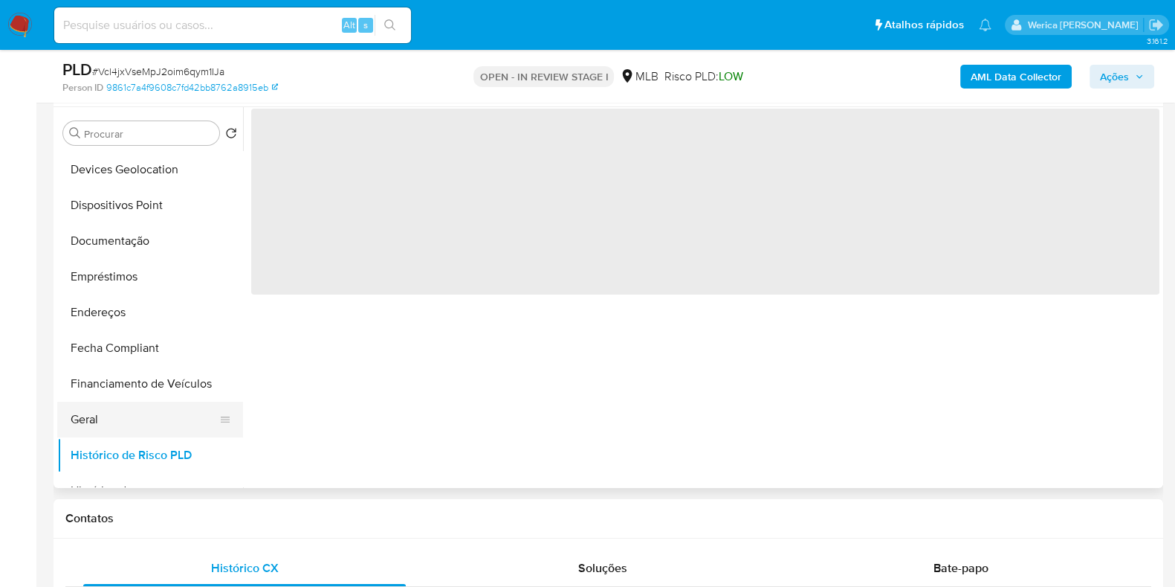
scroll to position [0, 0]
click at [119, 422] on button "Geral" at bounding box center [144, 419] width 174 height 36
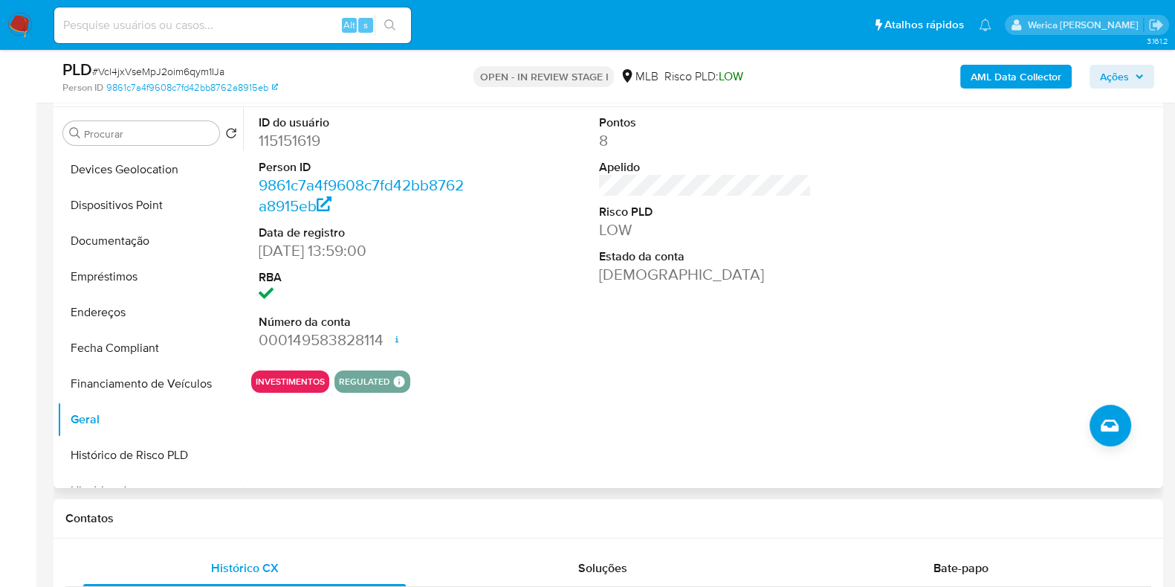
click at [963, 178] on div at bounding box center [1047, 232] width 228 height 251
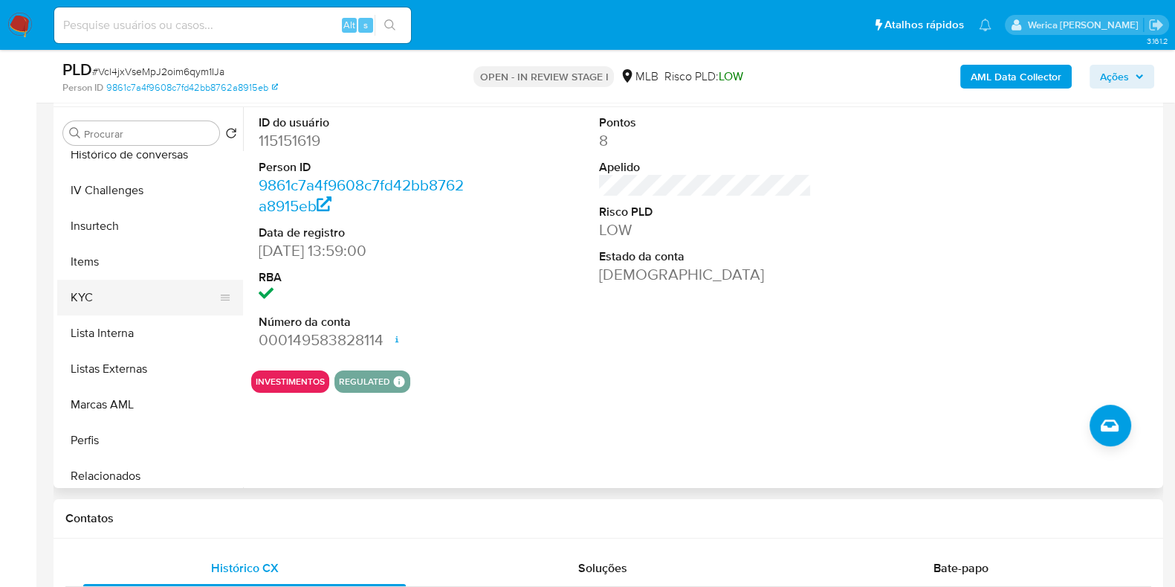
click at [103, 297] on button "KYC" at bounding box center [144, 298] width 174 height 36
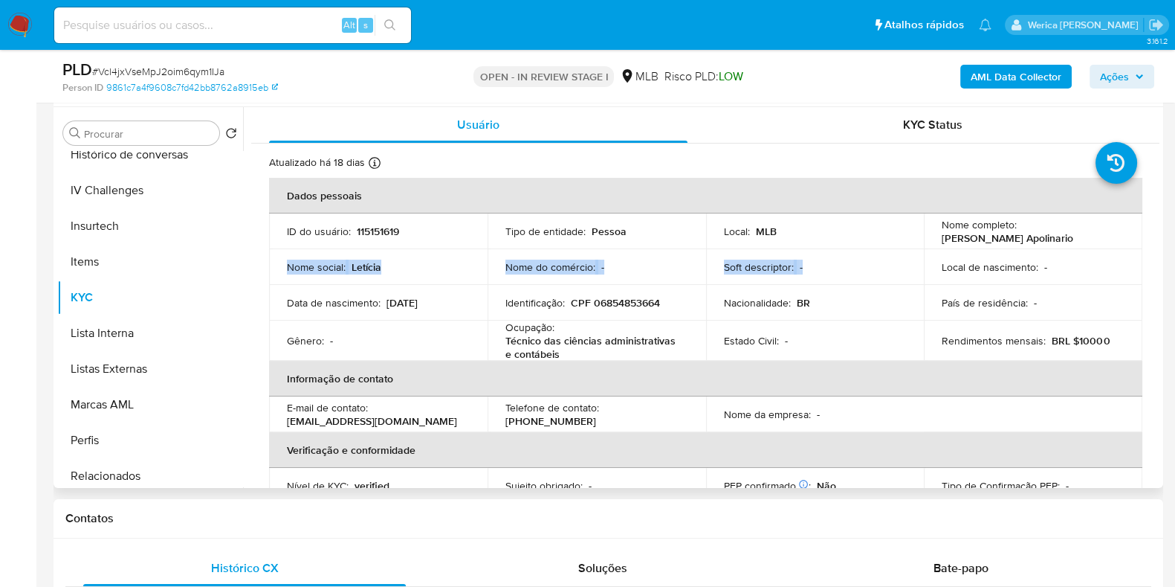
click at [977, 255] on tbody "ID do usuário : 115151619 Tipo de entidade : Pessoa Local : MLB Nome completo :…" at bounding box center [706, 286] width 874 height 147
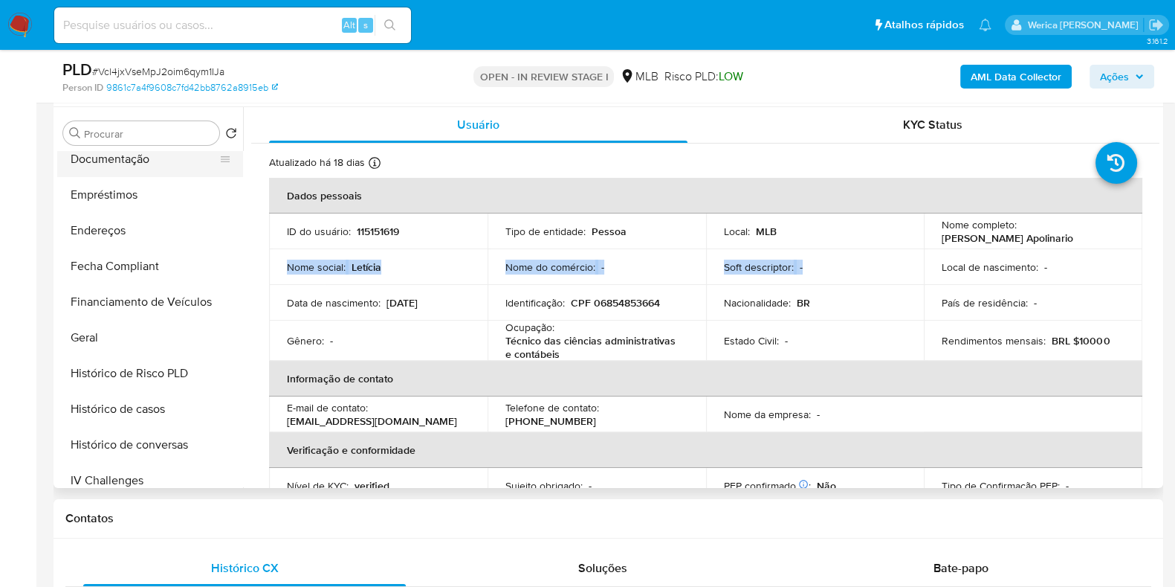
scroll to position [120, 0]
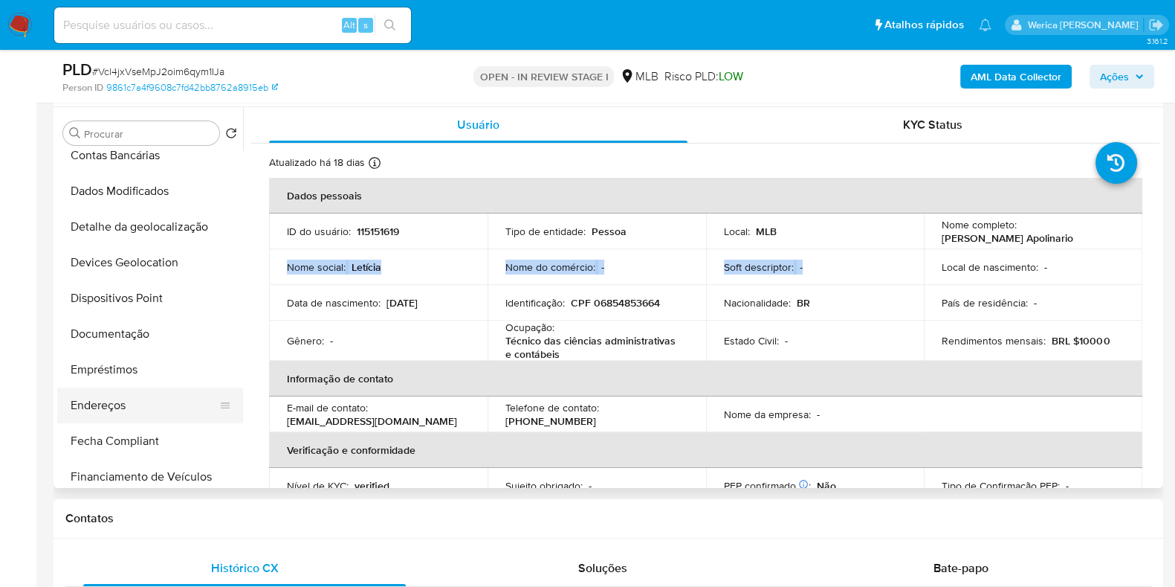
click at [119, 392] on button "Endereços" at bounding box center [144, 405] width 174 height 36
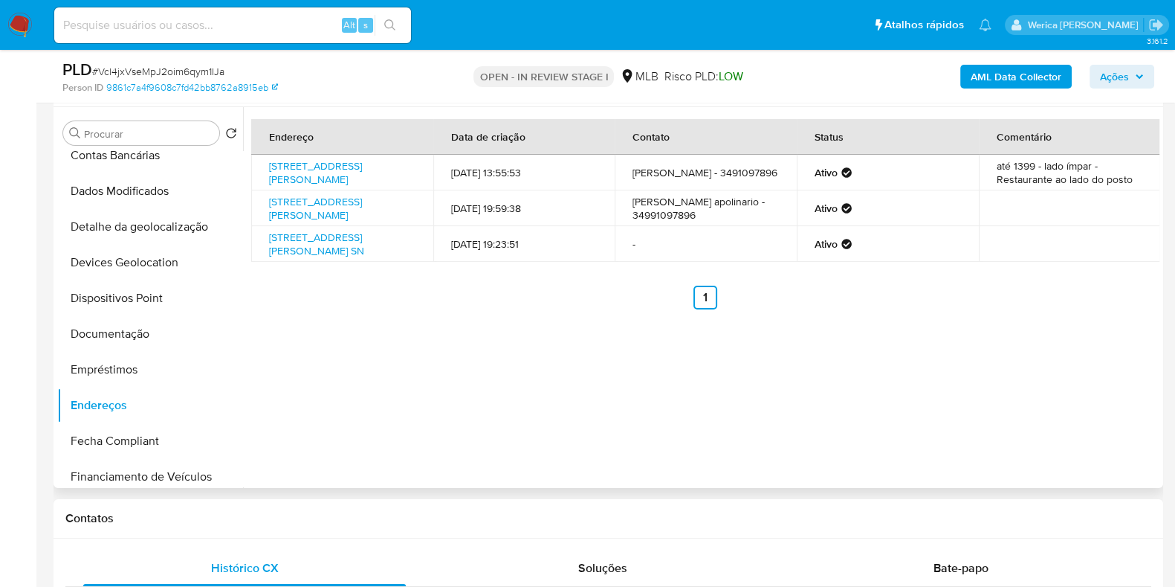
click at [1071, 345] on div "Endereço Data de criação Contato Status Comentário Avenida Faria Pereira 1387, …" at bounding box center [701, 297] width 917 height 381
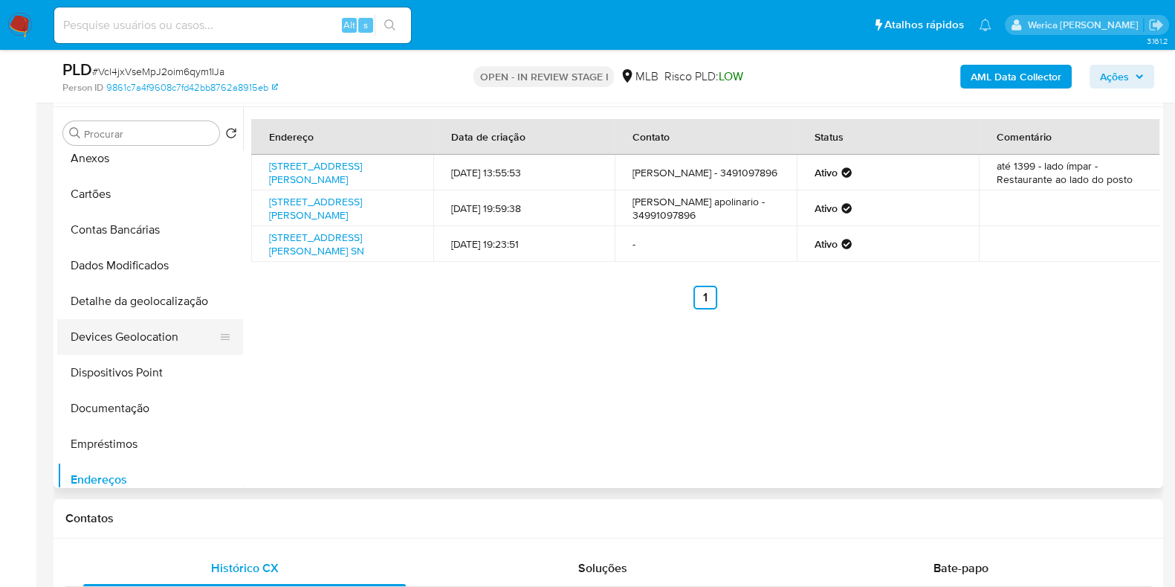
scroll to position [0, 0]
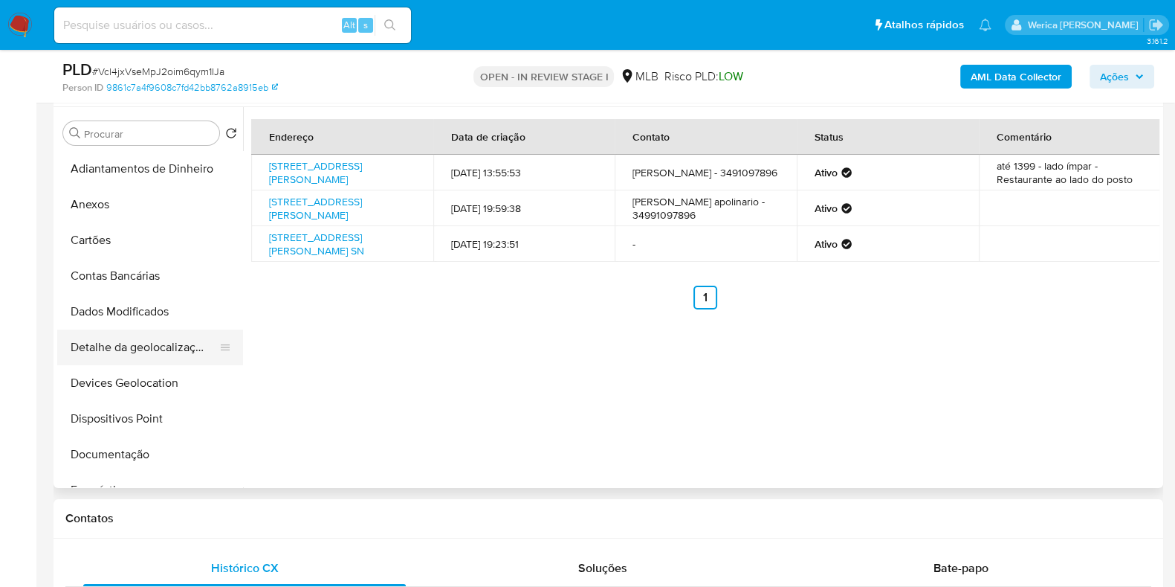
click at [170, 352] on button "Detalhe da geolocalização" at bounding box center [144, 347] width 174 height 36
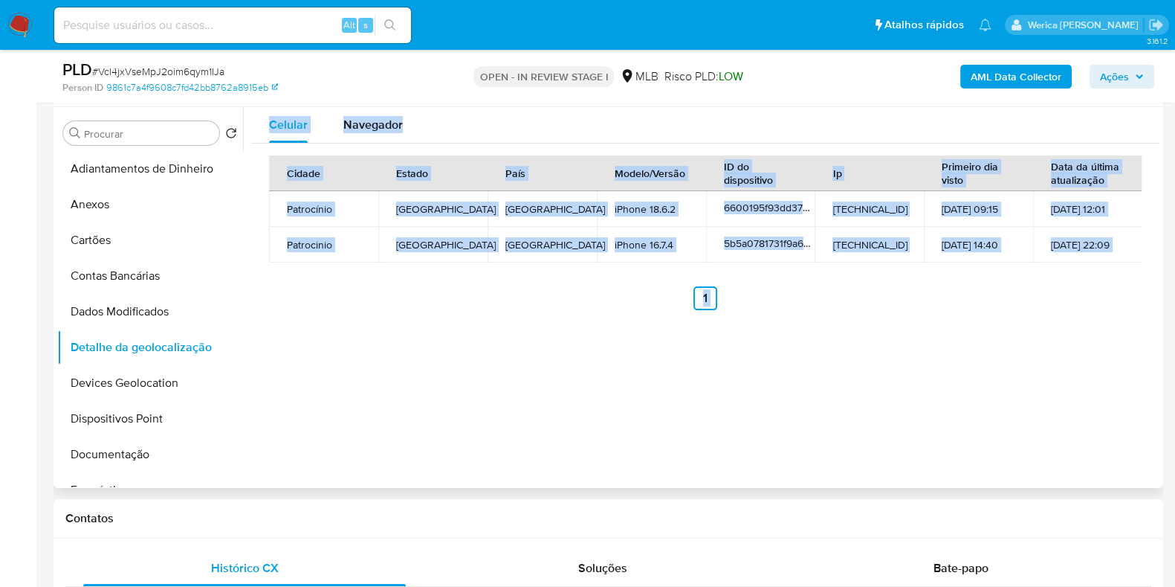
click at [955, 378] on div "Celular Navegador Cidade Estado País Modelo/Versão ID do dispositivo Ip Primeir…" at bounding box center [701, 297] width 917 height 381
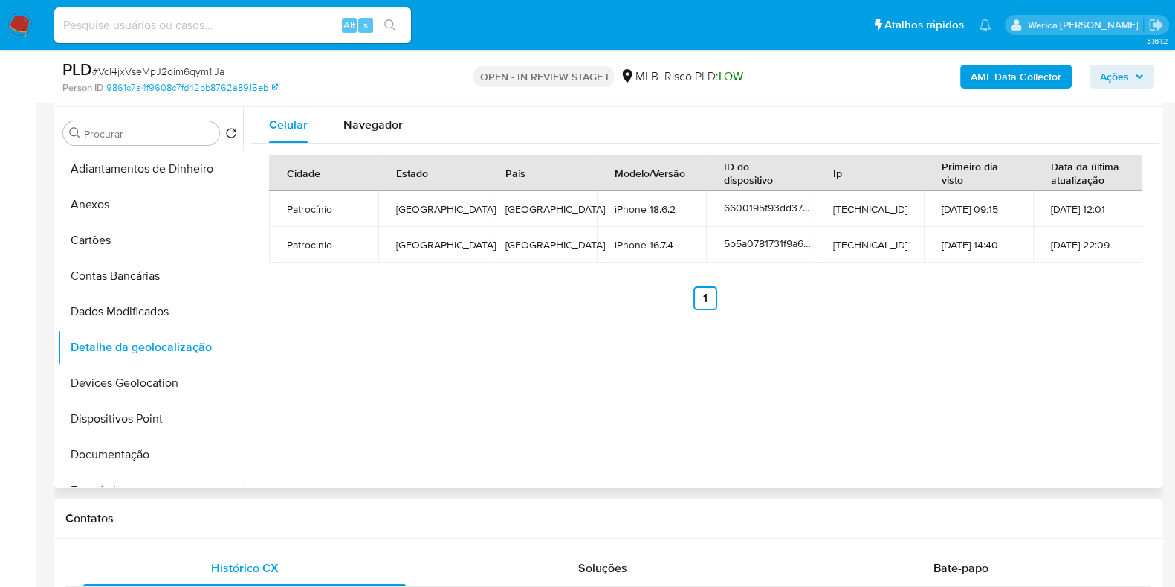
click at [955, 378] on div "Celular Navegador Cidade Estado País Modelo/Versão ID do dispositivo Ip Primeir…" at bounding box center [701, 297] width 917 height 381
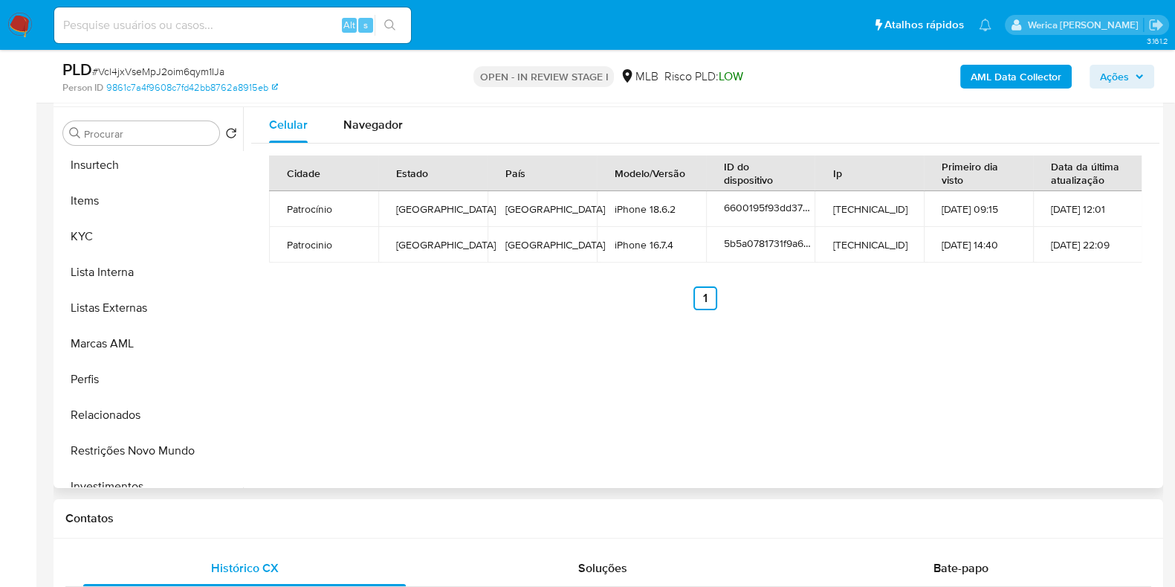
scroll to position [743, 0]
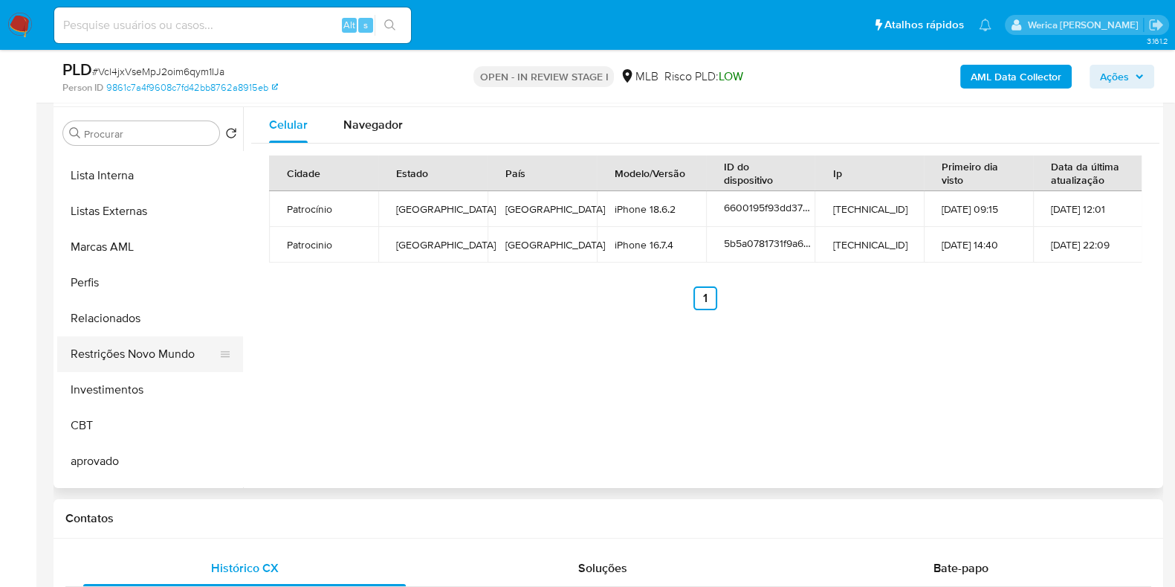
click at [161, 338] on button "Restrições Novo Mundo" at bounding box center [144, 354] width 174 height 36
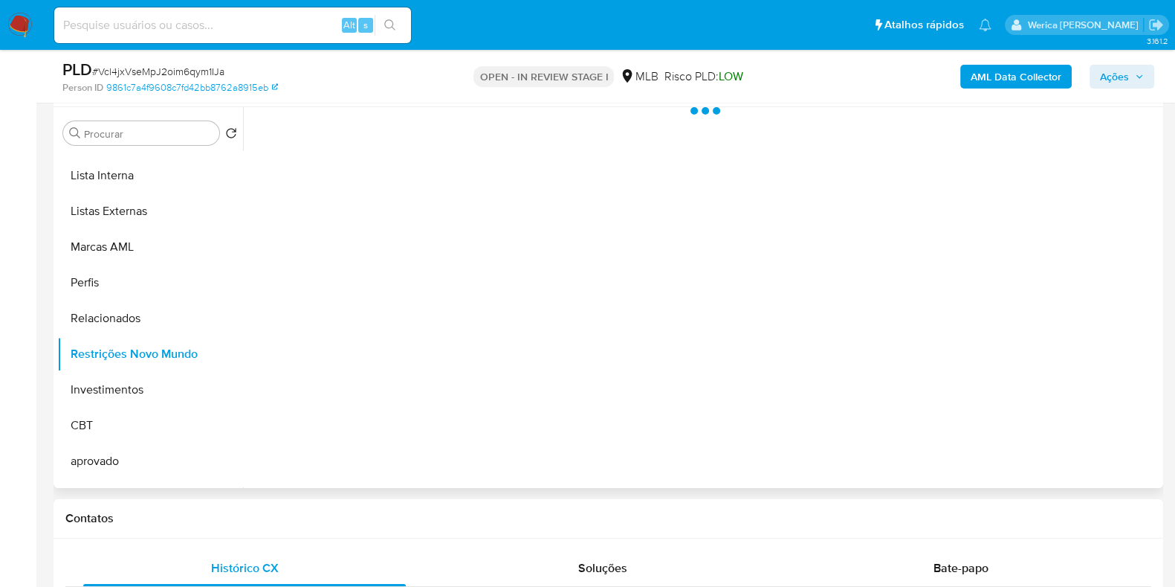
click at [363, 288] on div at bounding box center [701, 297] width 917 height 381
click at [363, 226] on div at bounding box center [701, 297] width 917 height 381
click at [360, 168] on div at bounding box center [701, 297] width 917 height 381
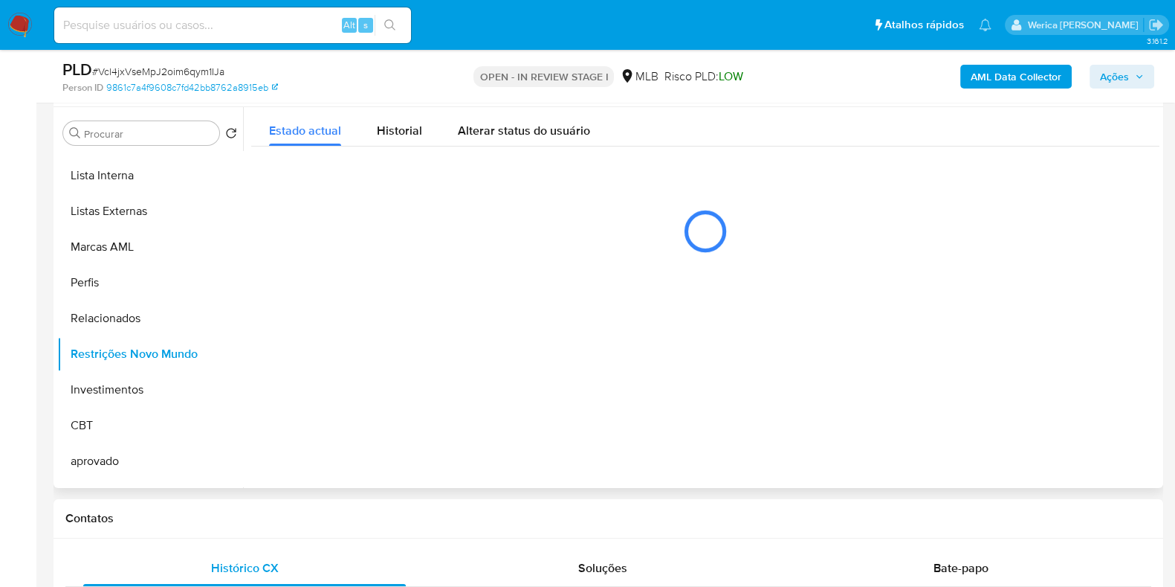
click at [360, 133] on button "Historial" at bounding box center [399, 126] width 81 height 39
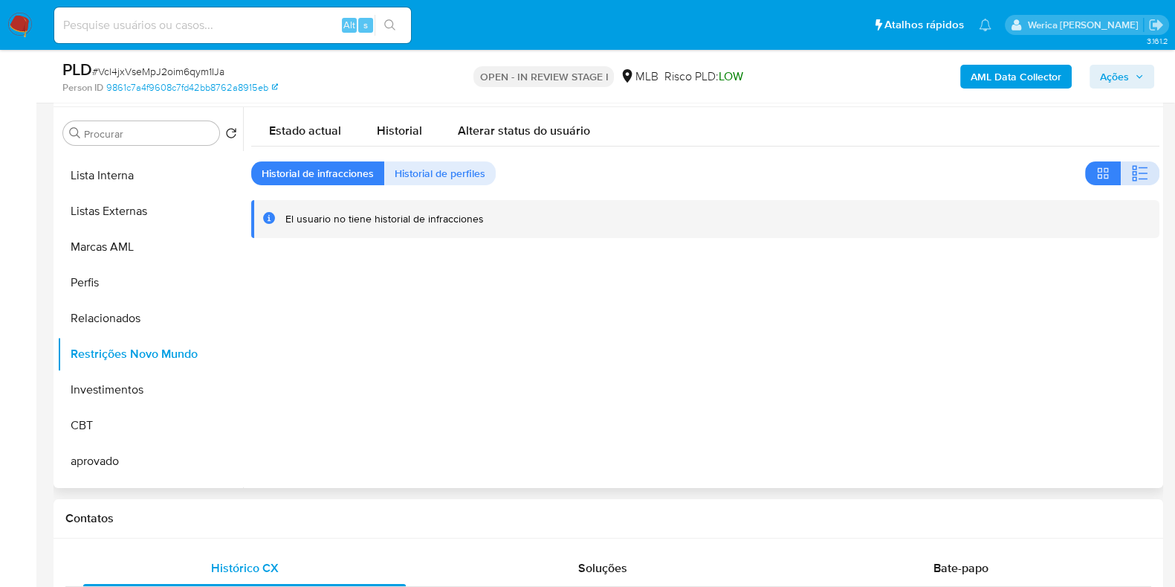
click at [1132, 172] on icon "button" at bounding box center [1141, 173] width 18 height 18
click at [416, 128] on span "Historial" at bounding box center [399, 130] width 45 height 17
drag, startPoint x: 1055, startPoint y: 419, endPoint x: 1043, endPoint y: 410, distance: 14.9
click at [1055, 419] on div at bounding box center [701, 297] width 917 height 381
drag, startPoint x: 973, startPoint y: 351, endPoint x: 928, endPoint y: 254, distance: 106.8
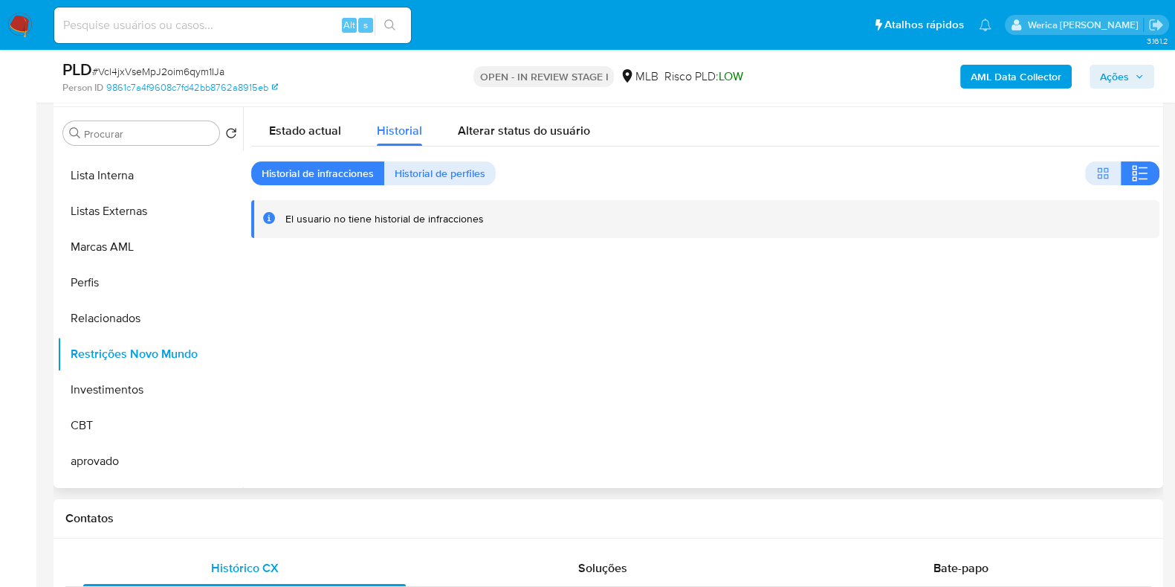
click at [973, 351] on div at bounding box center [701, 297] width 917 height 381
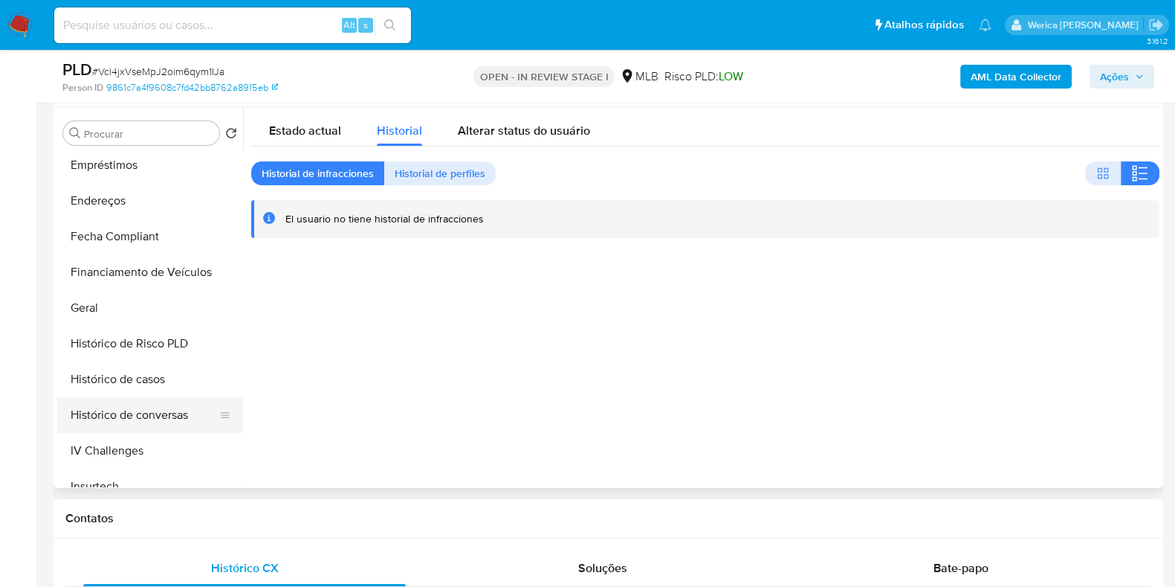
scroll to position [185, 0]
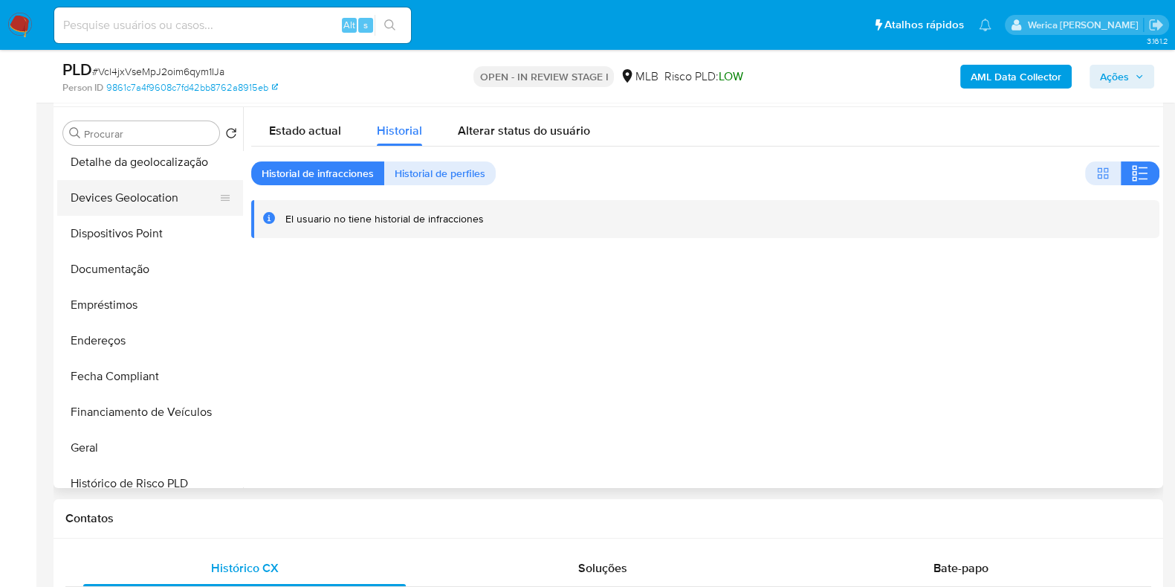
click at [141, 209] on button "Devices Geolocation" at bounding box center [144, 198] width 174 height 36
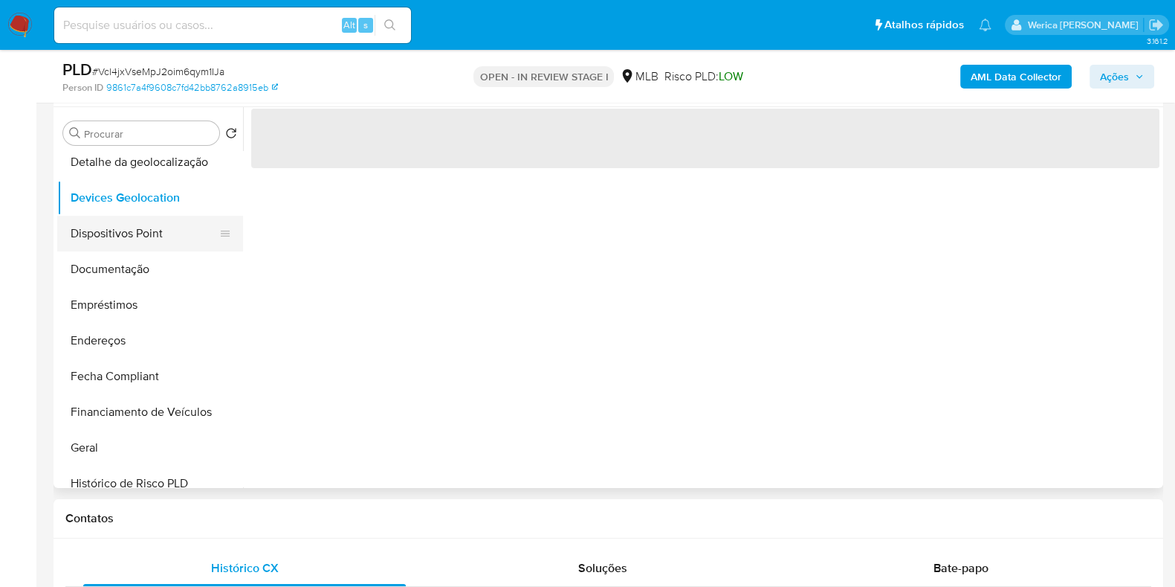
click at [141, 248] on button "Dispositivos Point" at bounding box center [144, 234] width 174 height 36
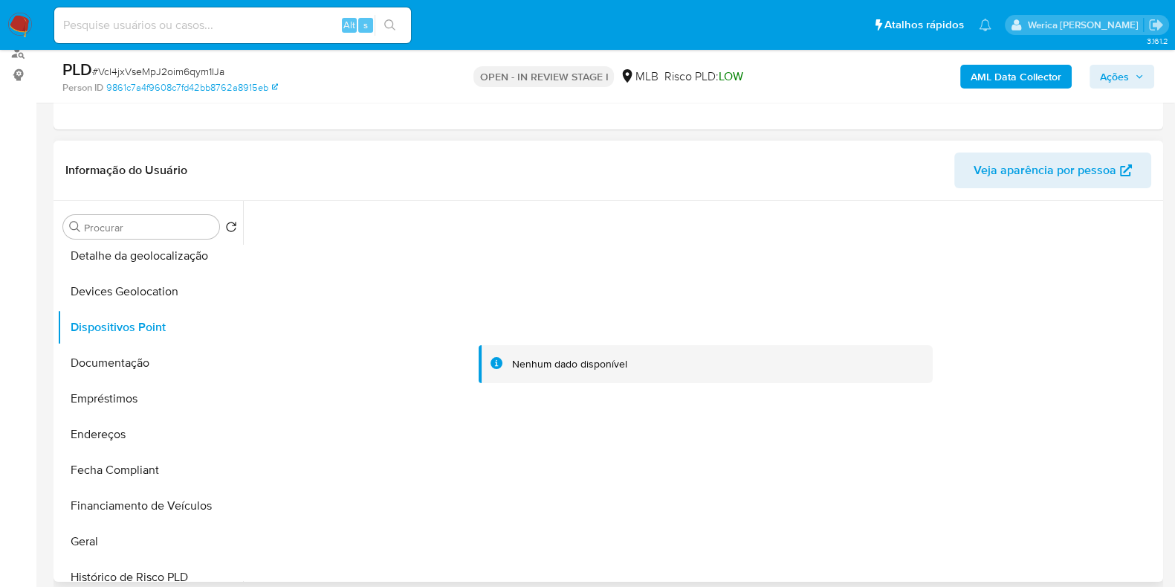
click at [1152, 304] on div at bounding box center [705, 364] width 909 height 327
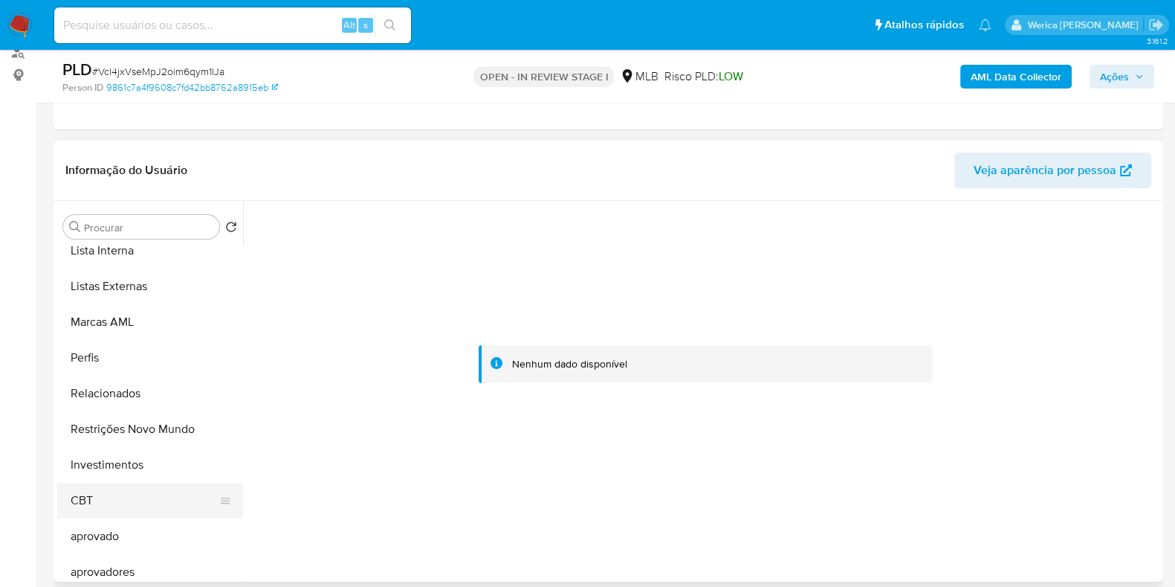
scroll to position [771, 0]
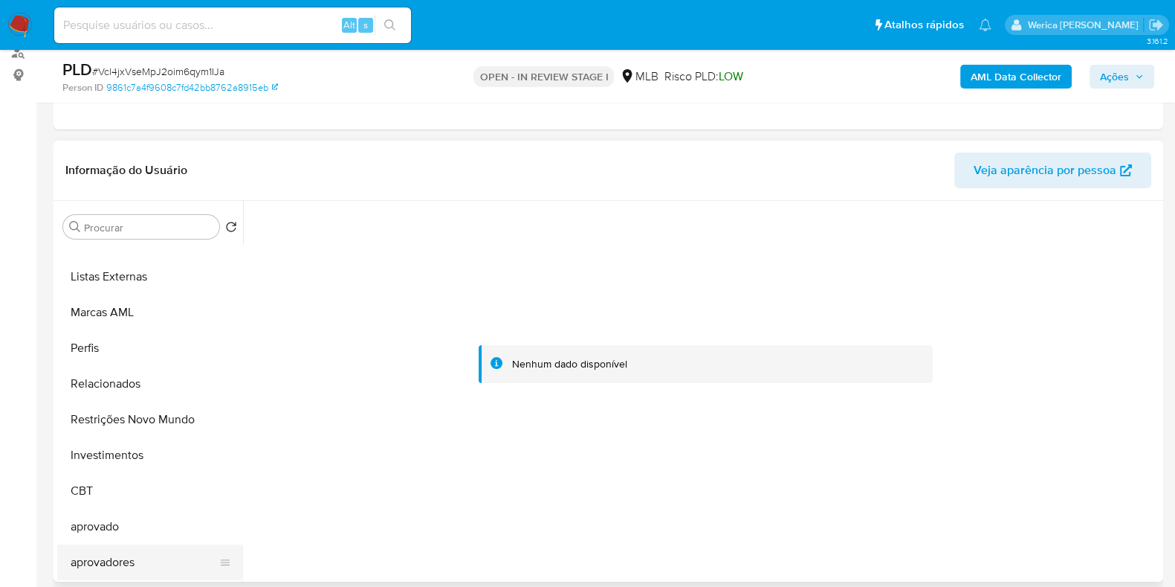
click at [160, 552] on button "aprovadores" at bounding box center [144, 562] width 174 height 36
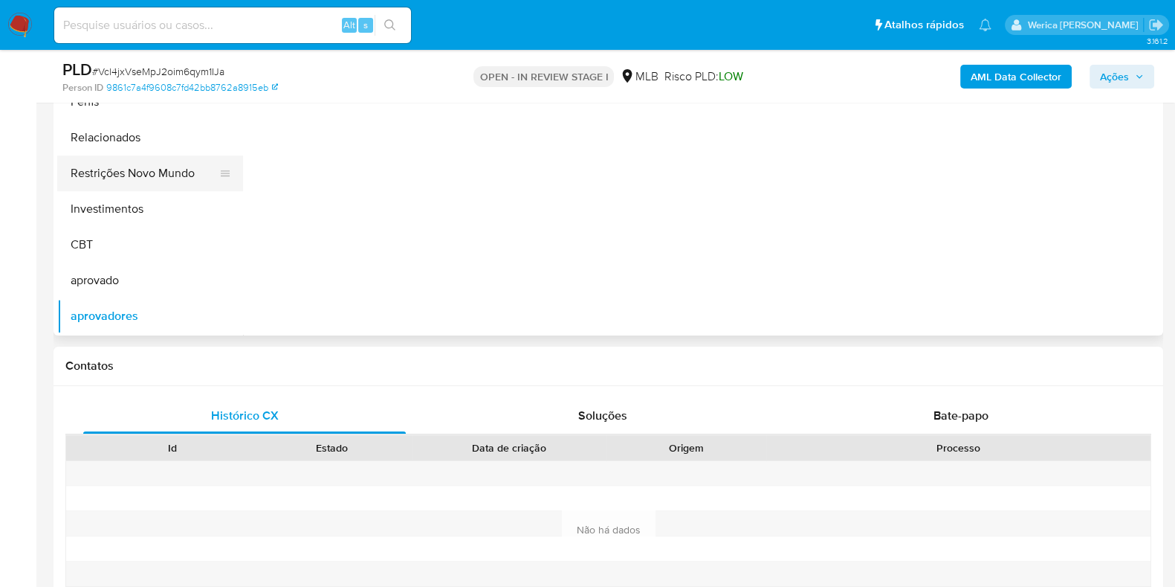
scroll to position [279, 0]
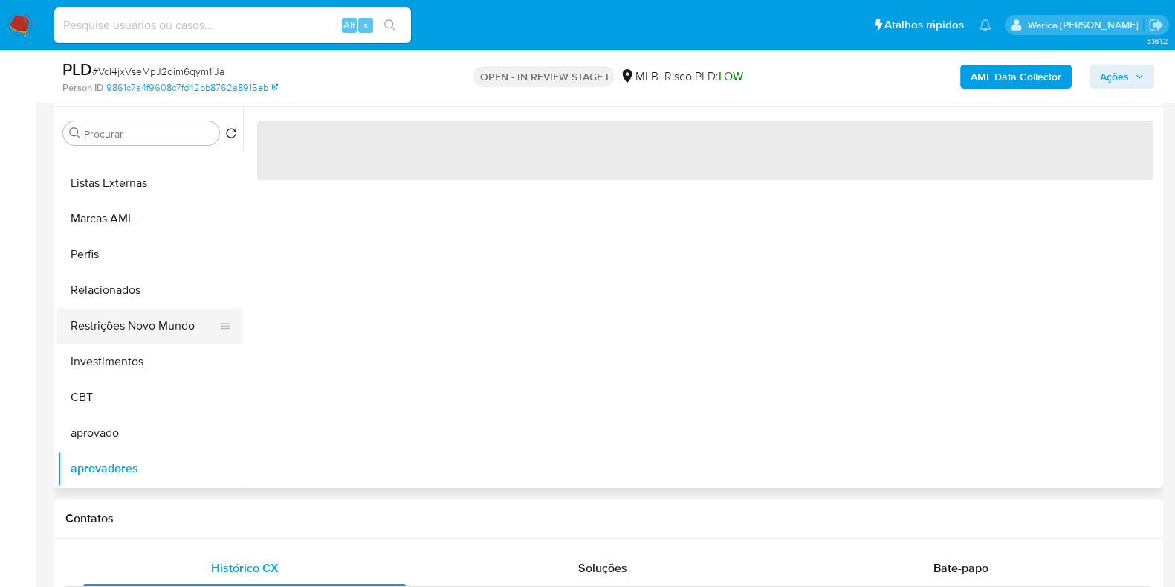
click at [164, 337] on button "Restrições Novo Mundo" at bounding box center [144, 326] width 174 height 36
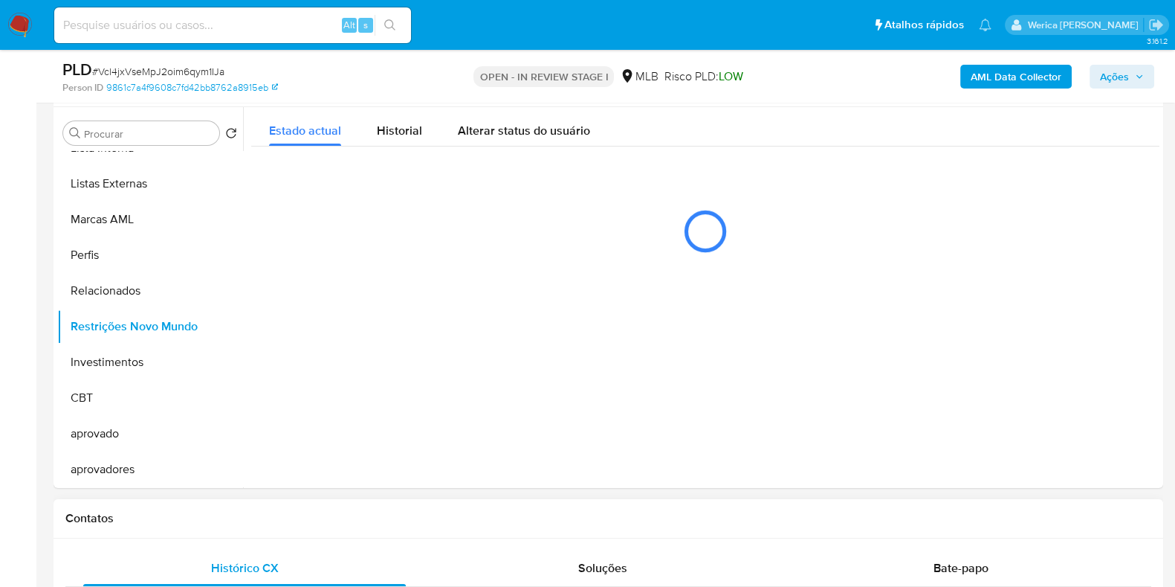
scroll to position [185, 0]
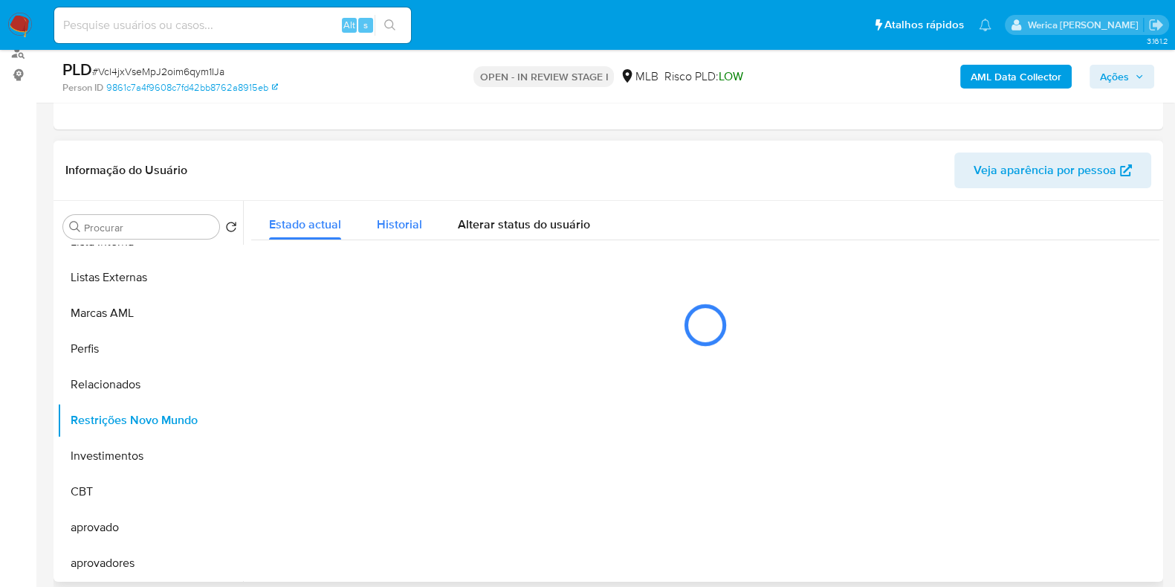
click at [396, 231] on span "Historial" at bounding box center [399, 224] width 45 height 17
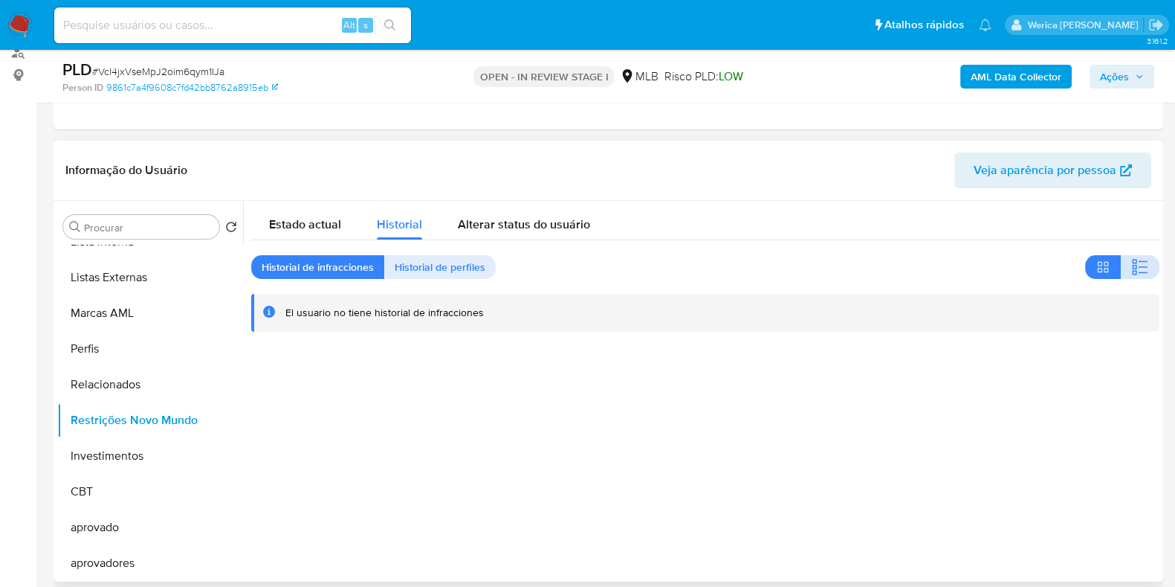
click at [1132, 268] on icon "button" at bounding box center [1134, 267] width 4 height 4
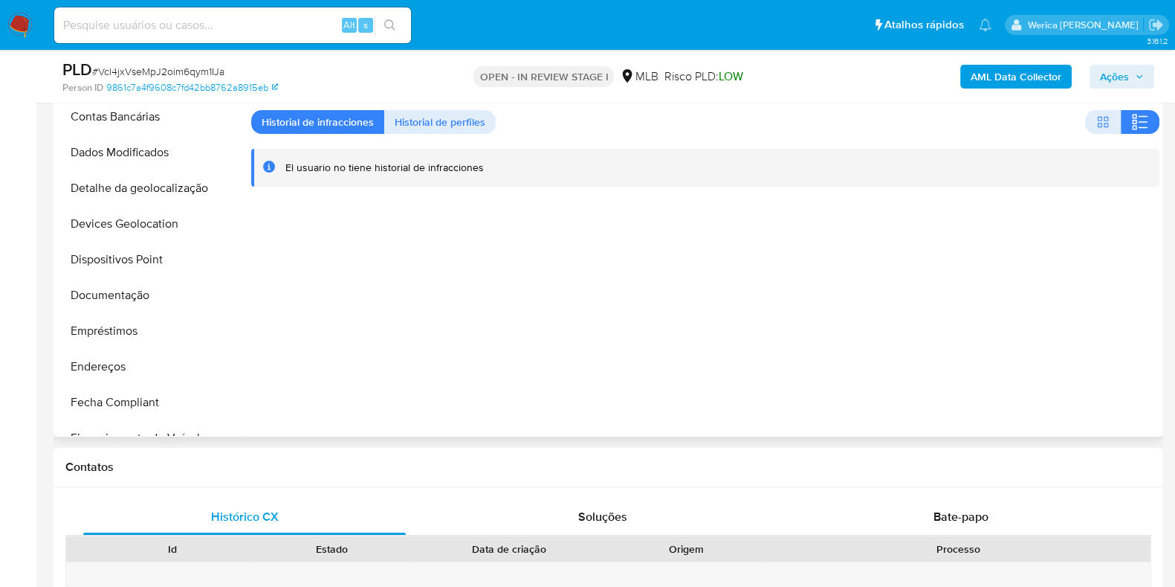
scroll to position [27, 0]
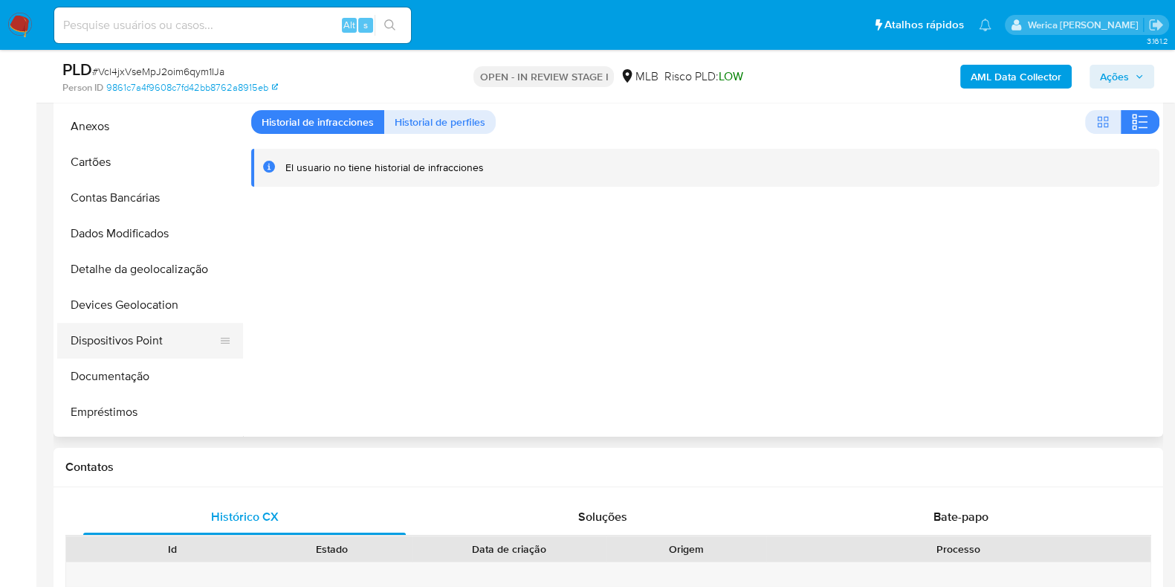
click at [157, 352] on button "Dispositivos Point" at bounding box center [144, 341] width 174 height 36
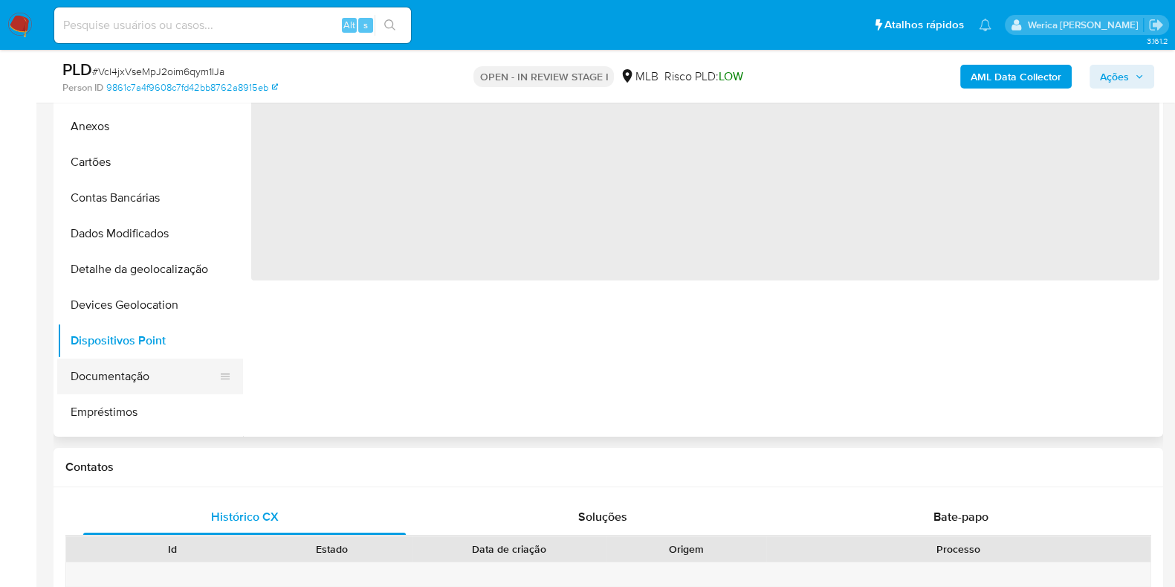
click at [164, 390] on button "Documentação" at bounding box center [144, 376] width 174 height 36
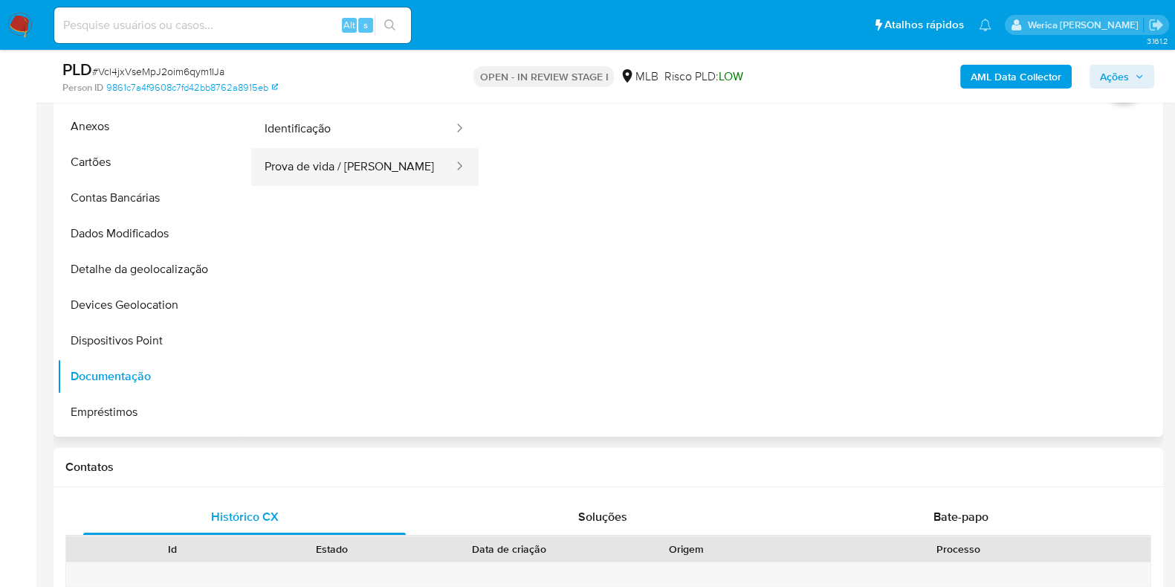
click at [379, 177] on button "Prova de vida / Selfie" at bounding box center [353, 167] width 204 height 38
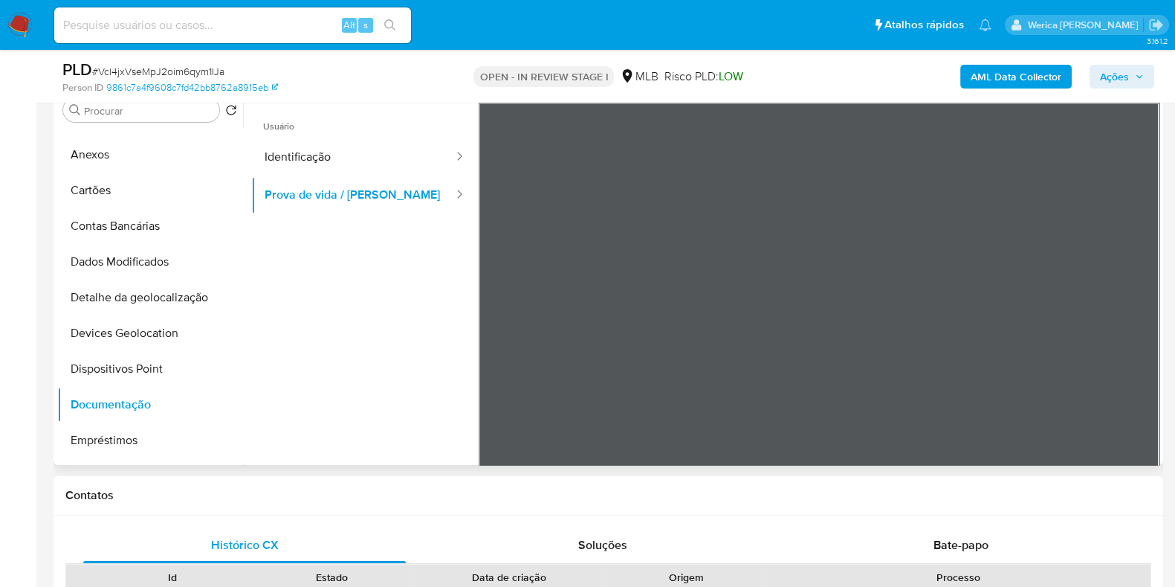
scroll to position [237, 0]
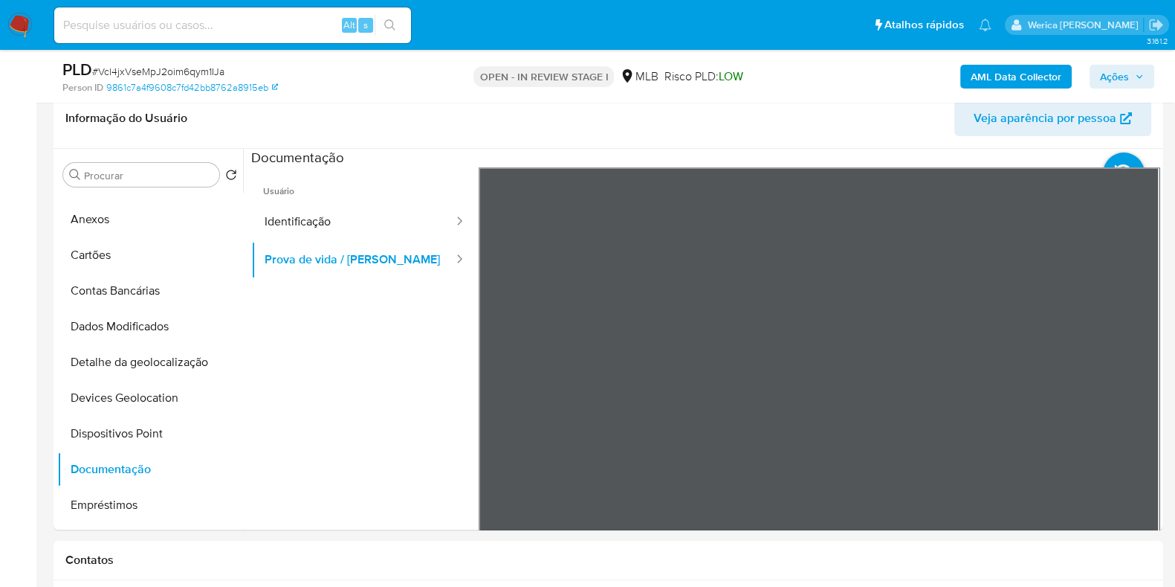
click at [1001, 49] on nav "Pausado Ver notificaciones Alt s Atalhos rápidos Presiona las siguientes teclas…" at bounding box center [587, 25] width 1175 height 50
click at [1009, 66] on b "AML Data Collector" at bounding box center [1016, 77] width 91 height 24
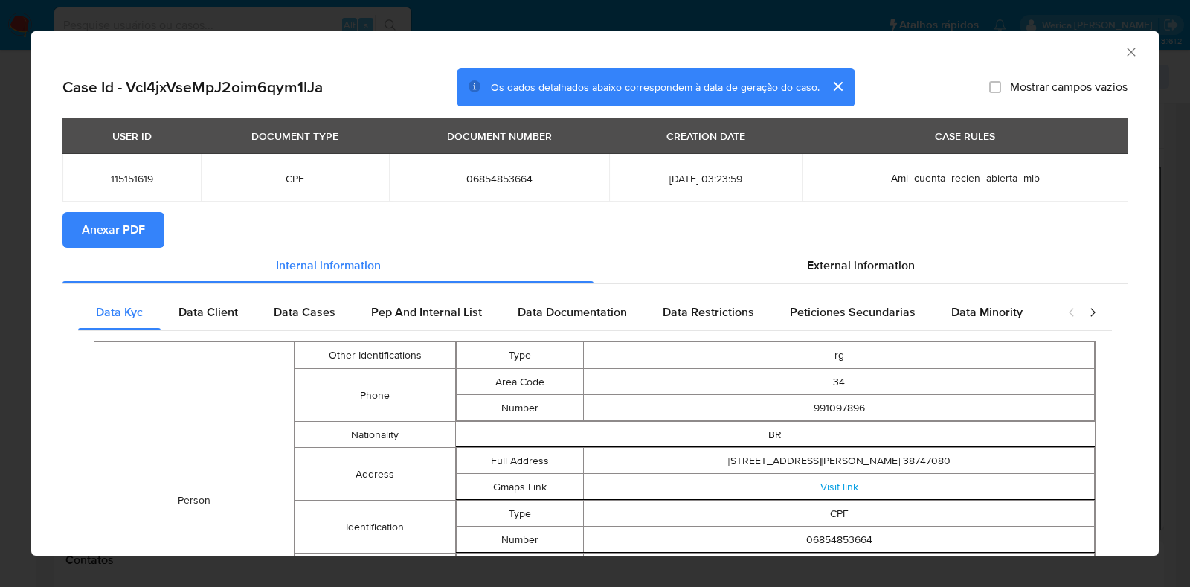
click at [139, 233] on span "Anexar PDF" at bounding box center [113, 229] width 63 height 33
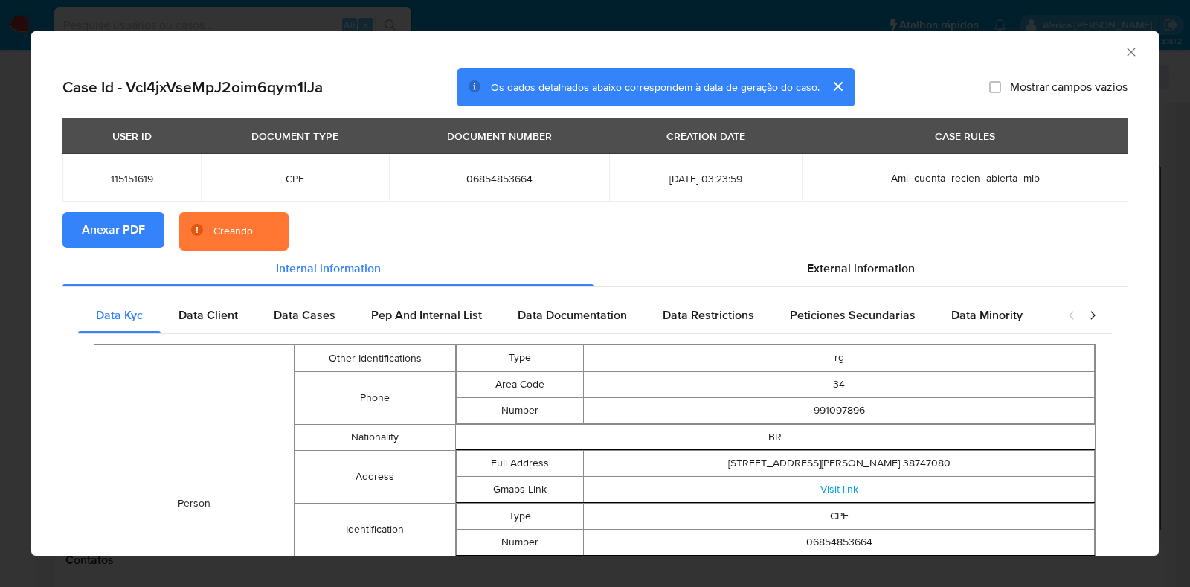
drag, startPoint x: 1118, startPoint y: 57, endPoint x: 497, endPoint y: 239, distance: 647.2
click at [1123, 57] on icon "Fechar a janela" at bounding box center [1130, 52] width 15 height 15
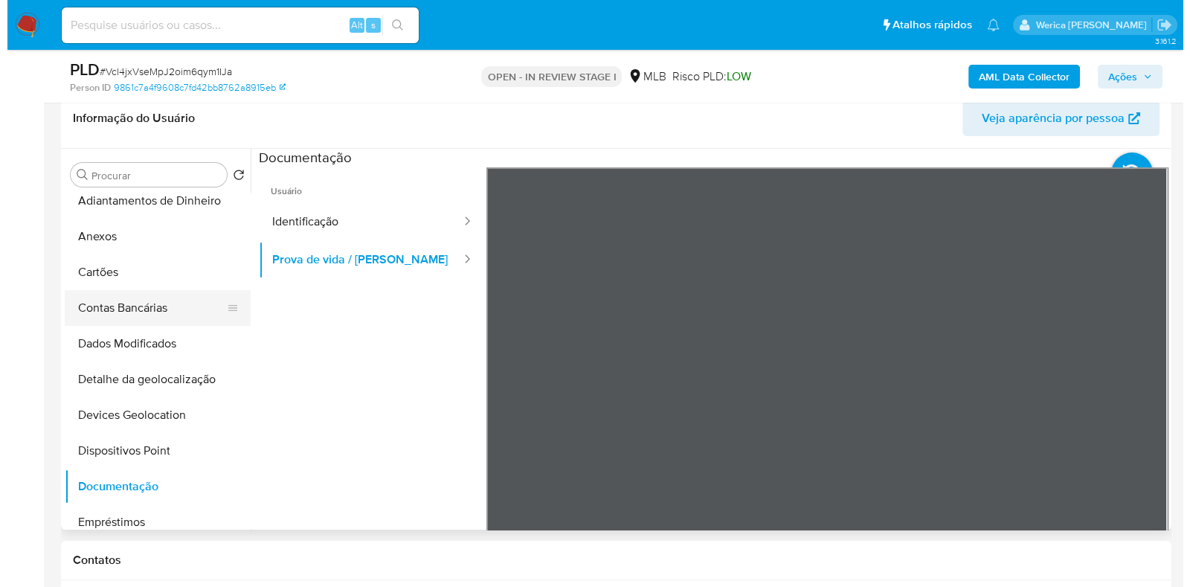
scroll to position [0, 0]
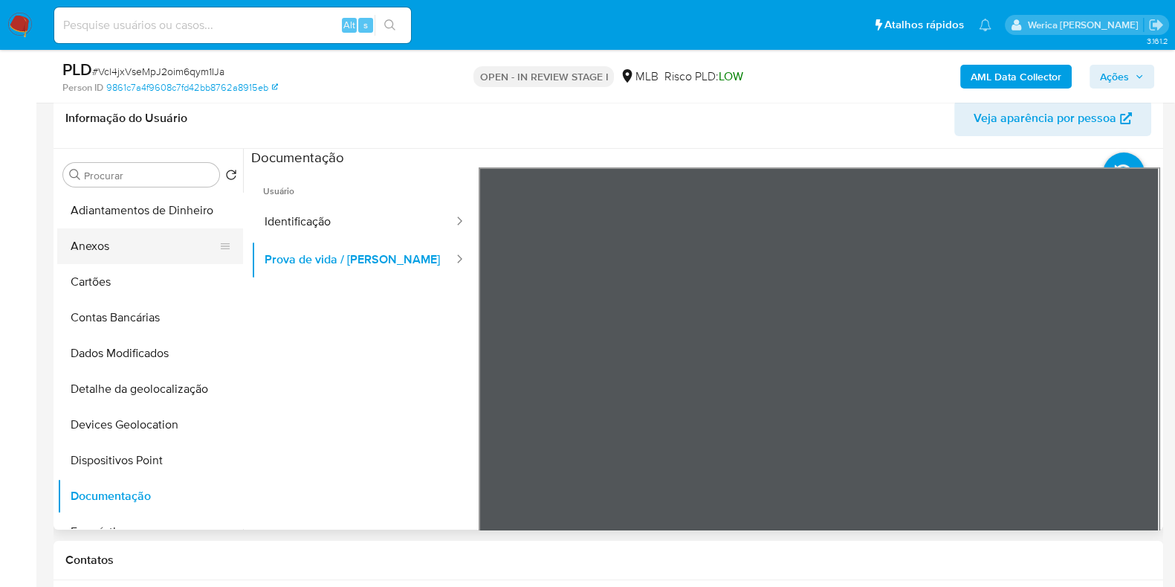
click at [124, 251] on button "Anexos" at bounding box center [144, 246] width 174 height 36
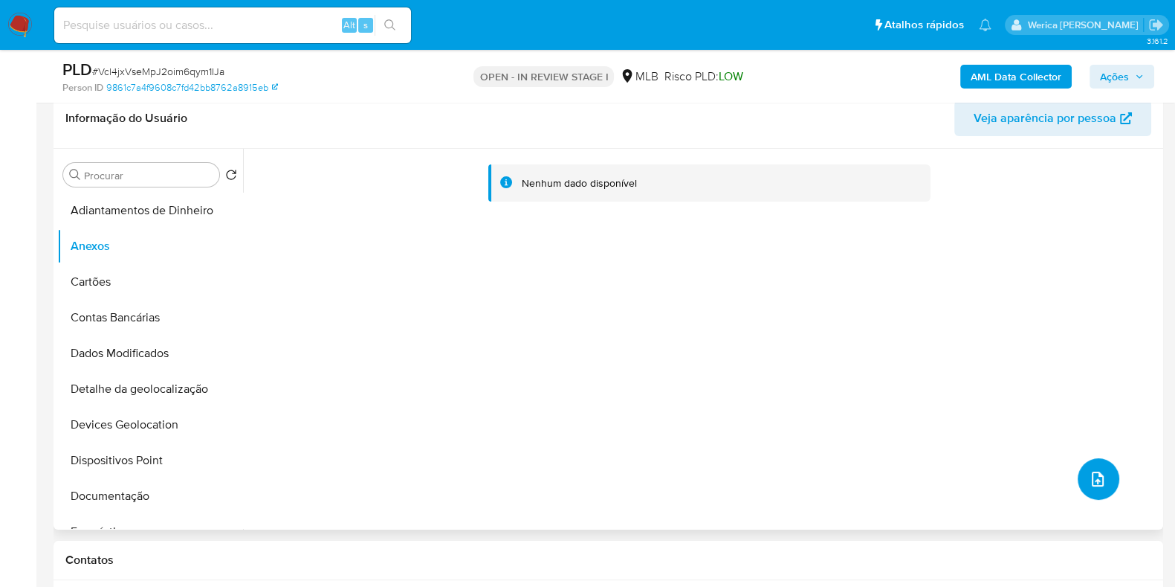
click at [1089, 488] on button "upload-file" at bounding box center [1099, 479] width 42 height 42
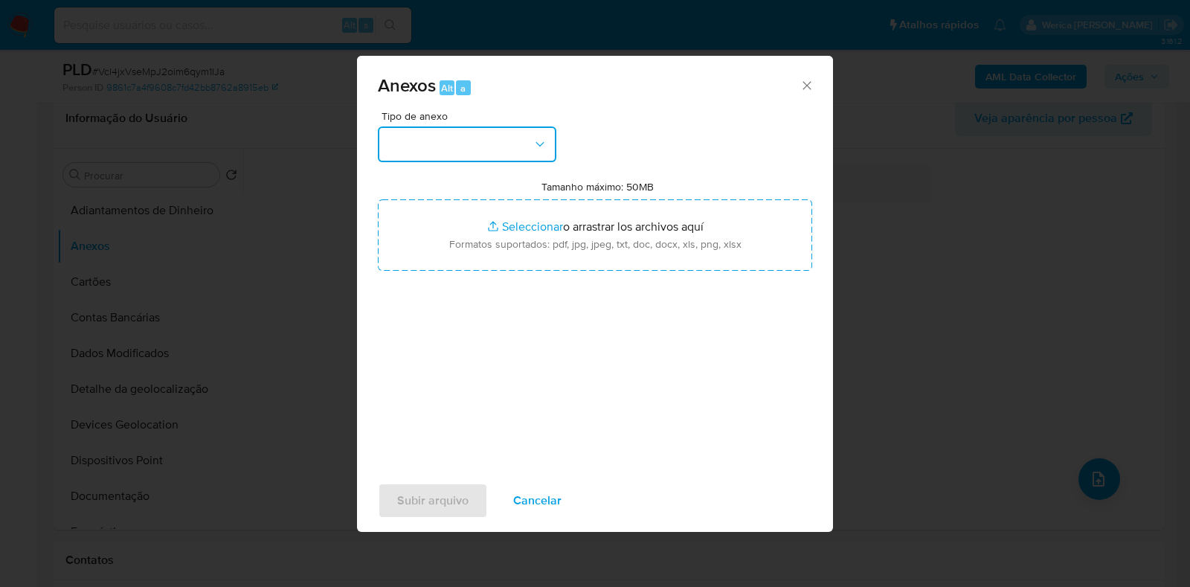
click at [494, 158] on button "button" at bounding box center [467, 144] width 178 height 36
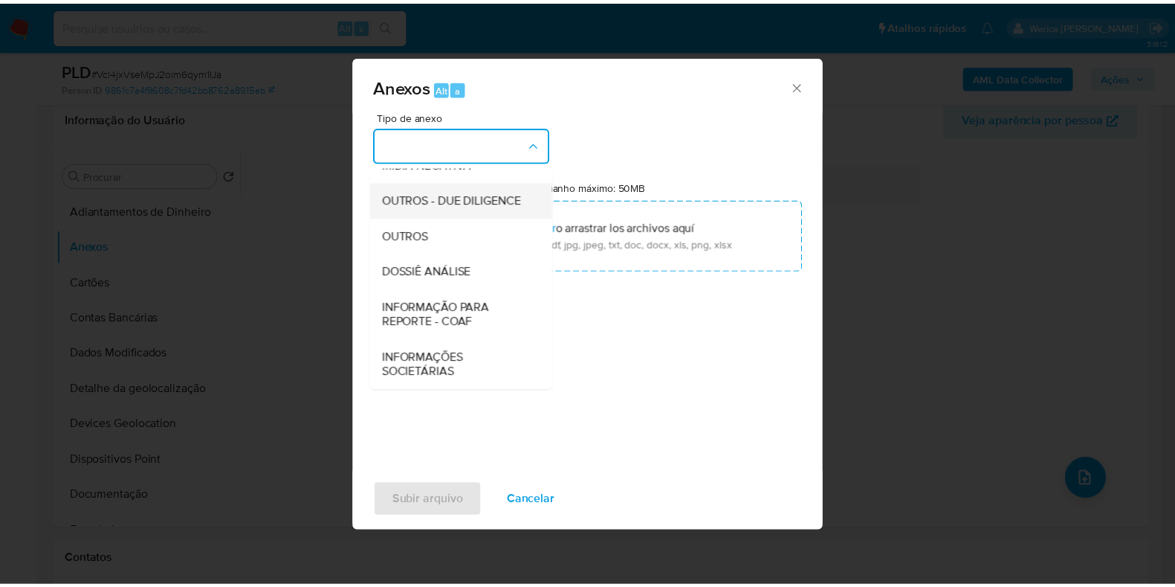
scroll to position [229, 0]
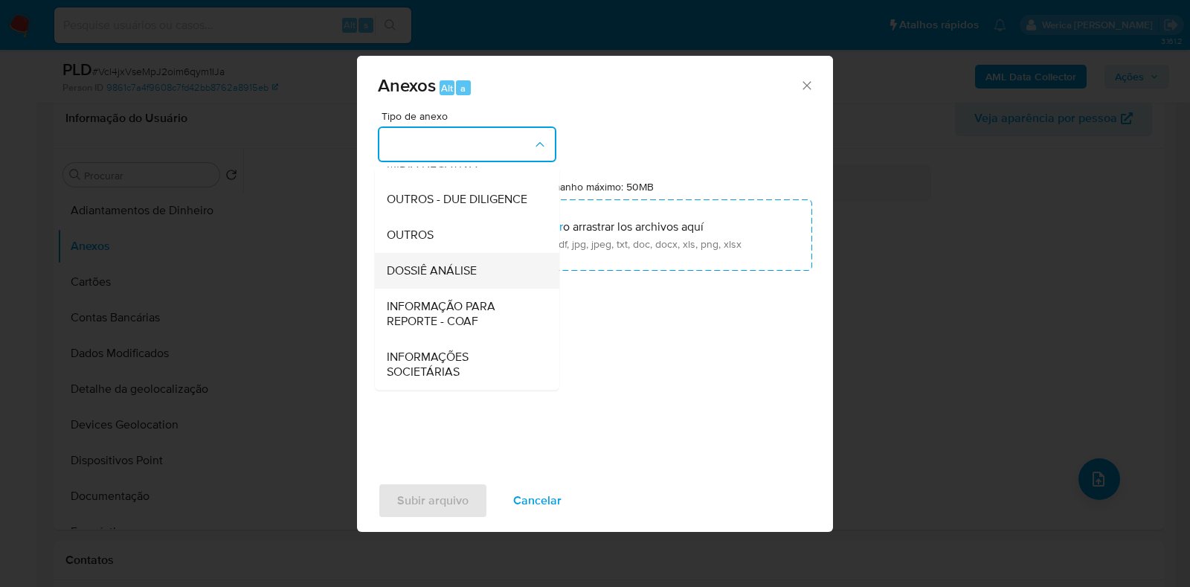
click at [476, 265] on span "DOSSIÊ ANÁLISE" at bounding box center [432, 270] width 90 height 15
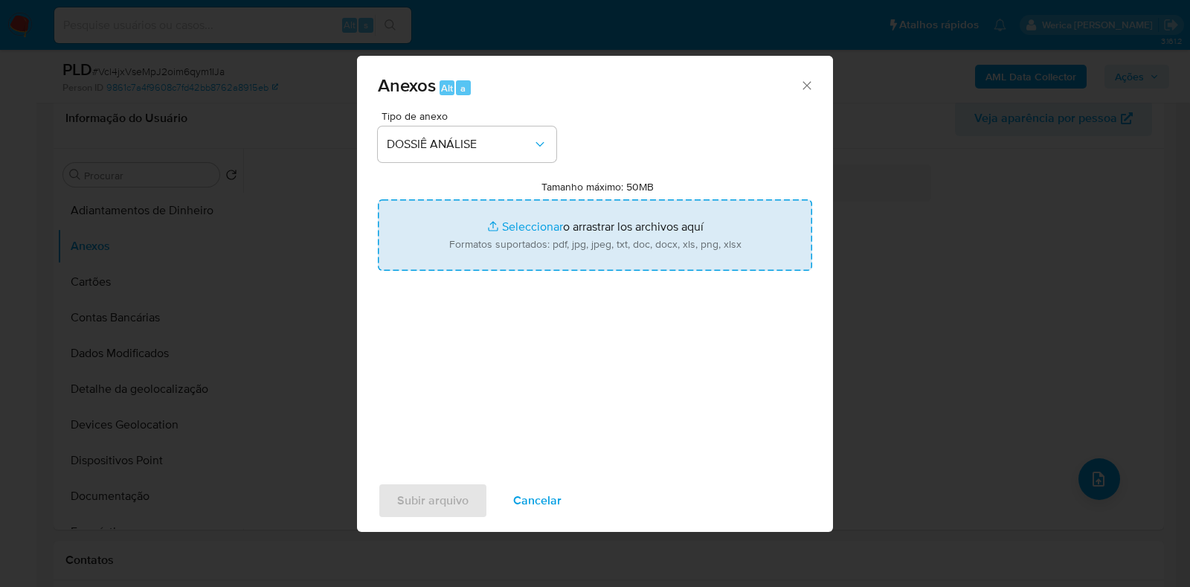
click at [519, 242] on input "Tamanho máximo: 50MB Seleccionar archivos" at bounding box center [595, 234] width 434 height 71
type input "C:\fakepath\Mulan 115151619_2025_10_02_11_25_15.xlsx"
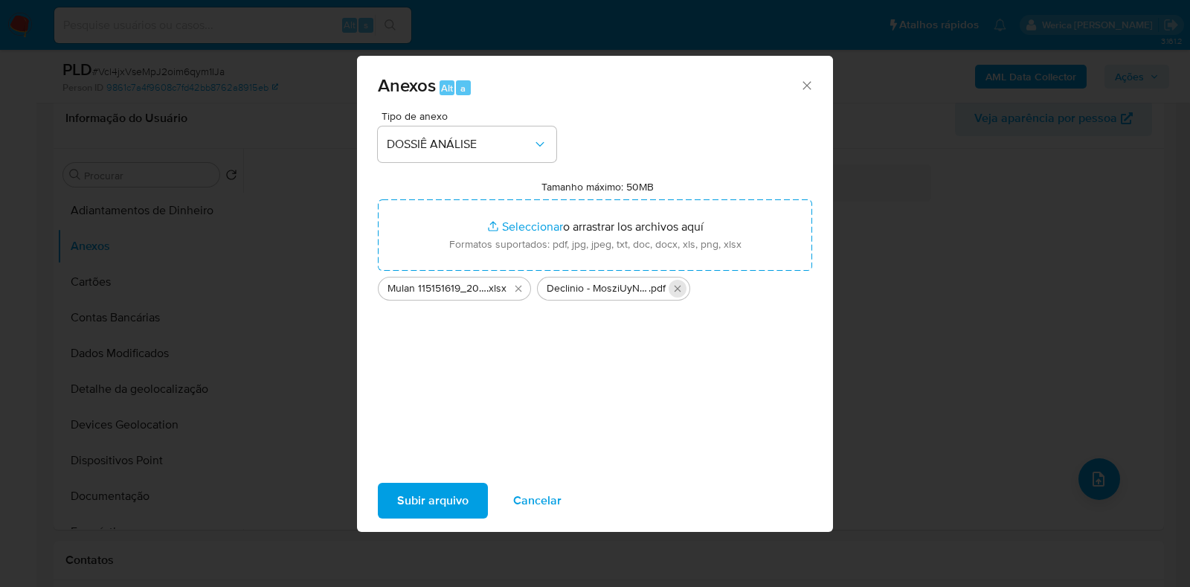
click at [675, 294] on icon "Eliminar Declinio - MosziUyNhHiWsNssJN8FLGHV - CNPJ 51236580000151 - 51.236.580…" at bounding box center [677, 289] width 12 height 12
click at [432, 503] on span "Subir arquivo" at bounding box center [432, 500] width 71 height 33
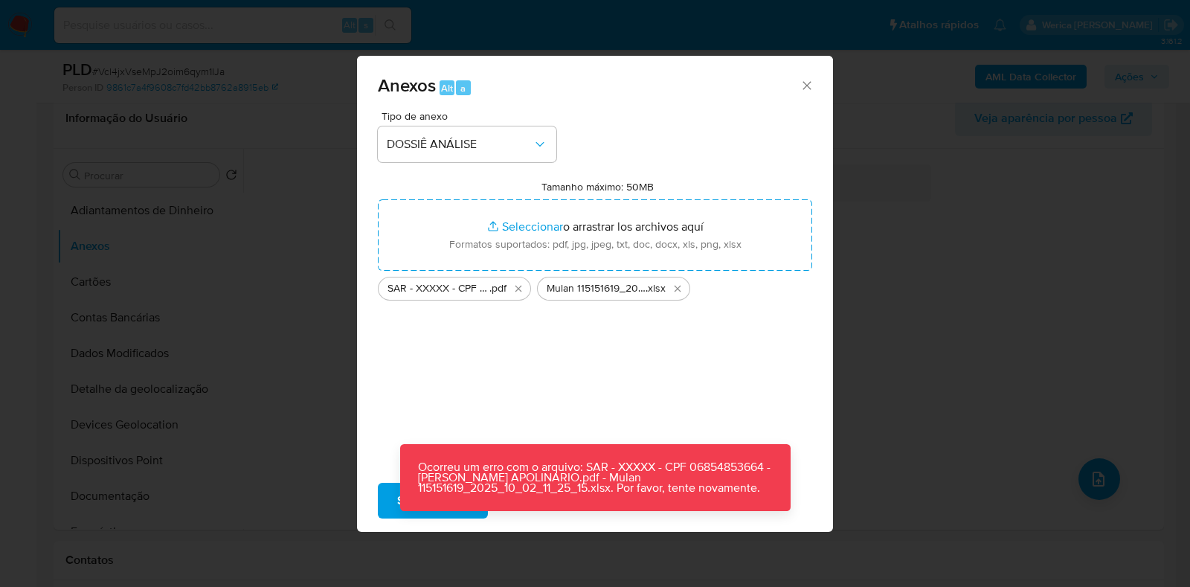
click at [401, 514] on span "Subir arquivo" at bounding box center [432, 500] width 71 height 33
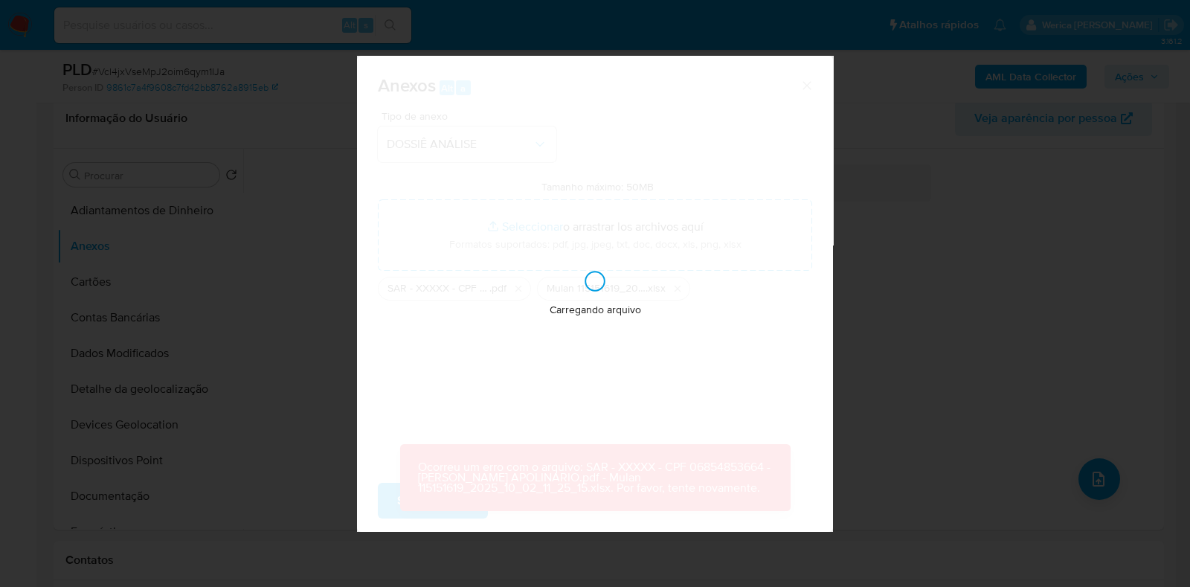
click at [424, 500] on div "Carregando arquivo" at bounding box center [595, 294] width 476 height 476
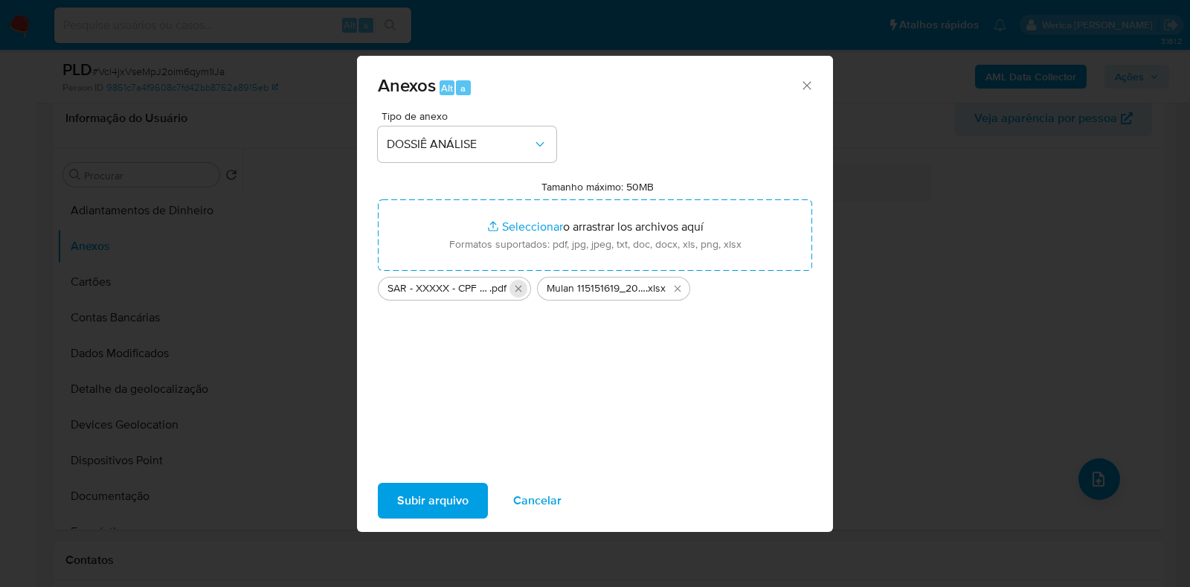
click at [509, 289] on button "Eliminar SAR - XXXXX - CPF 06854853664 - LETICIA COSTA APOLINARIO.pdf" at bounding box center [518, 289] width 18 height 18
click at [440, 511] on span "Subir arquivo" at bounding box center [432, 500] width 71 height 33
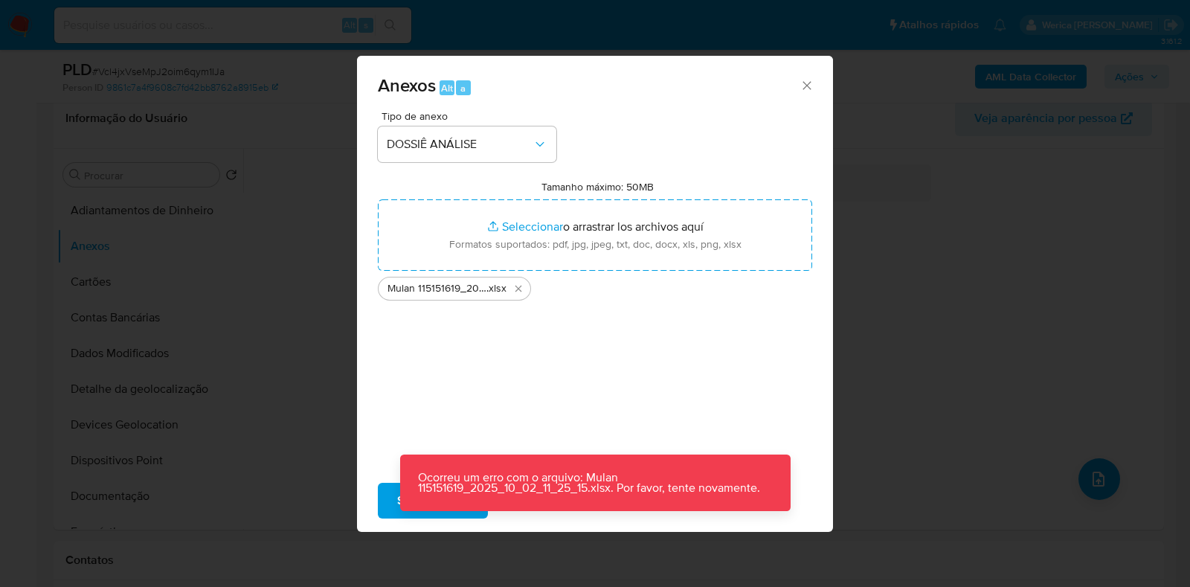
click at [943, 166] on div "Anexos Alt a Tipo de anexo DOSSIÊ ANÁLISE Tamanho máximo: 50MB Seleccionar arch…" at bounding box center [595, 293] width 1190 height 587
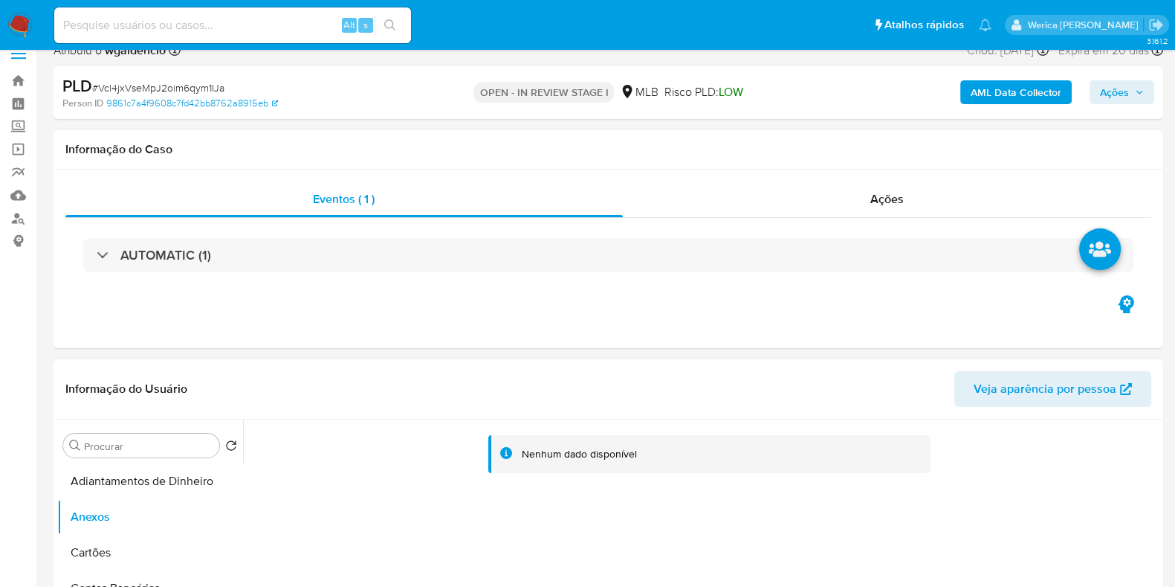
scroll to position [0, 0]
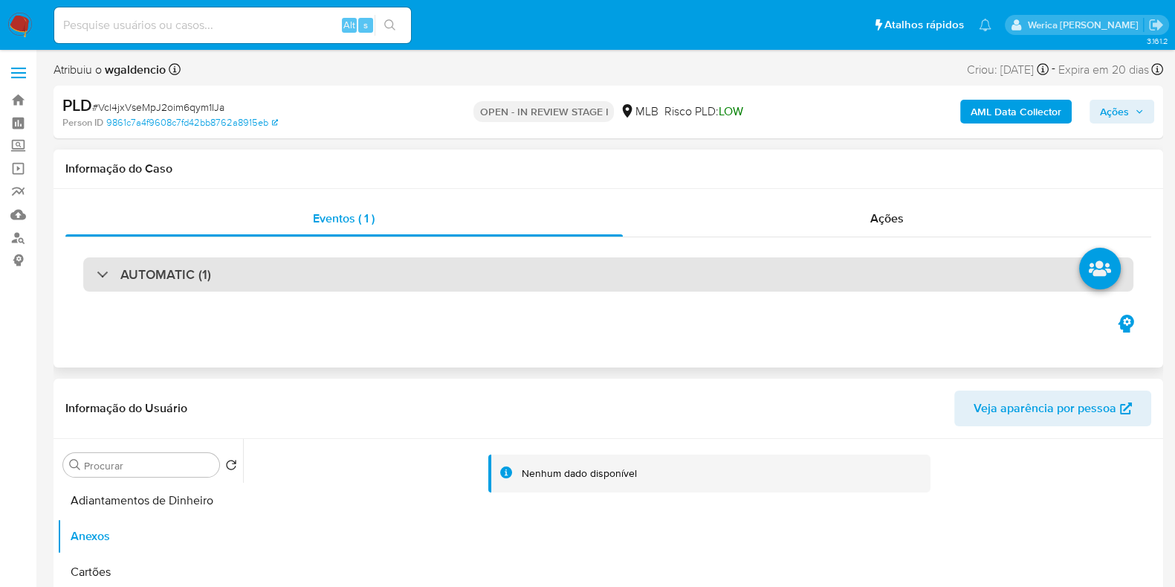
click at [747, 284] on div "AUTOMATIC (1)" at bounding box center [608, 274] width 1051 height 34
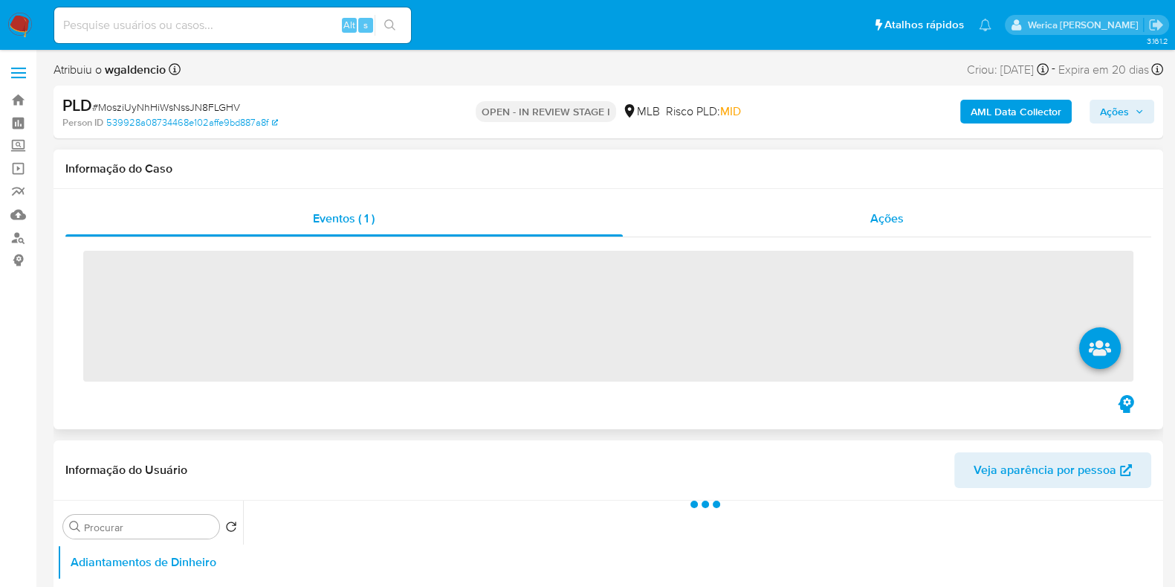
click at [869, 205] on div "Ações" at bounding box center [887, 219] width 529 height 36
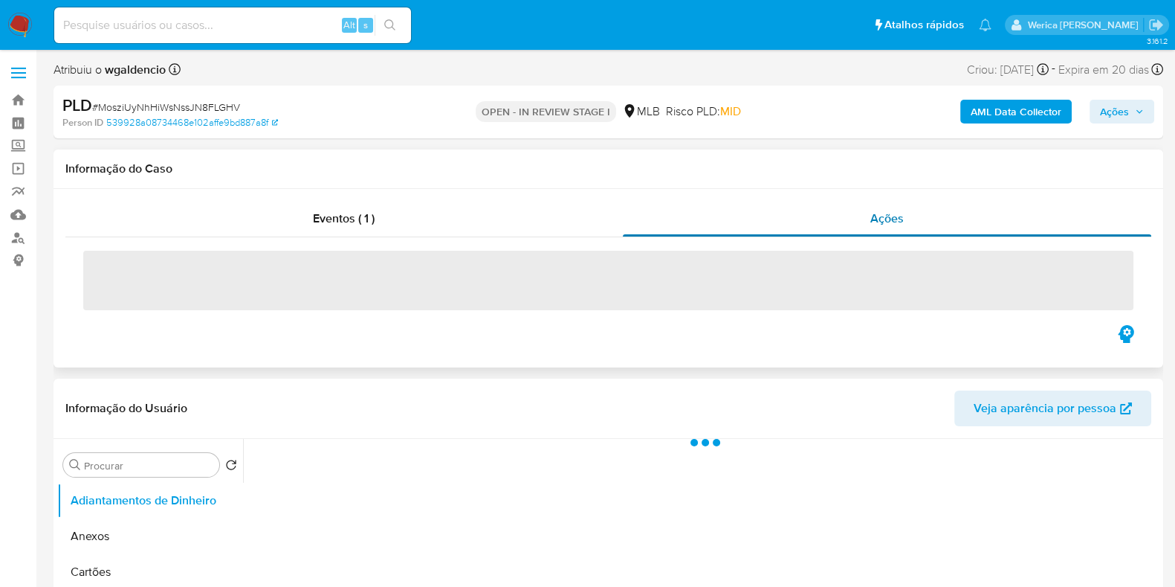
select select "10"
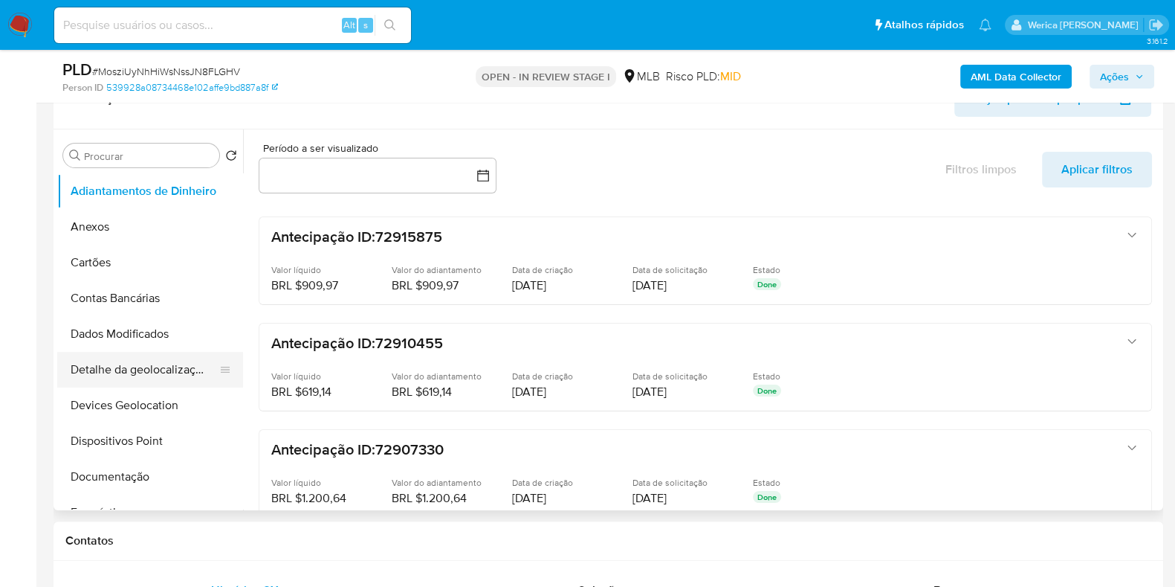
scroll to position [92, 0]
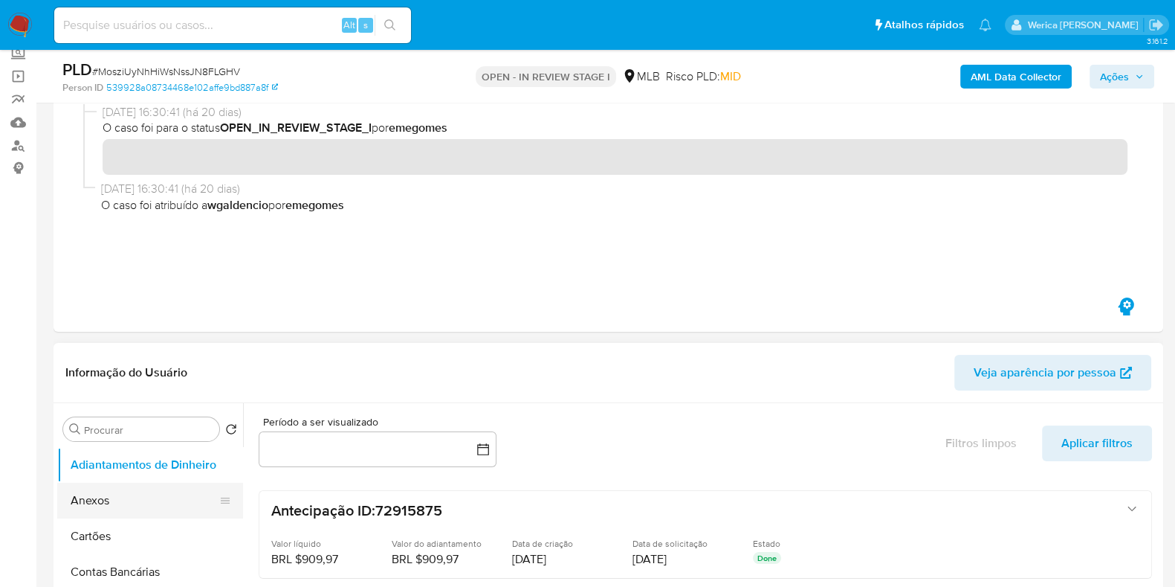
click at [114, 497] on button "Anexos" at bounding box center [144, 501] width 174 height 36
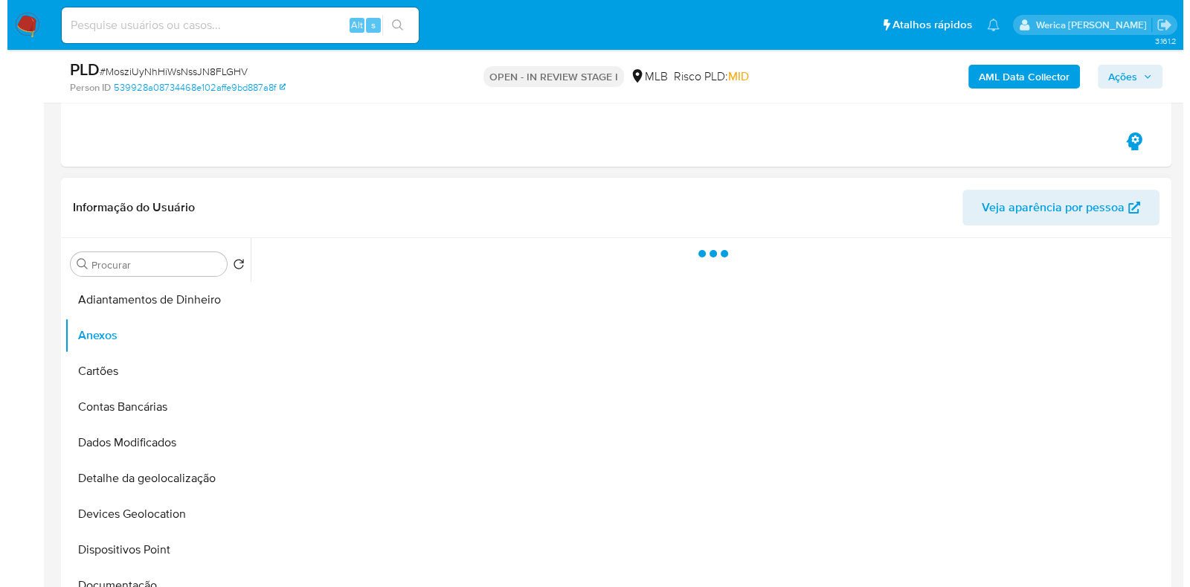
scroll to position [371, 0]
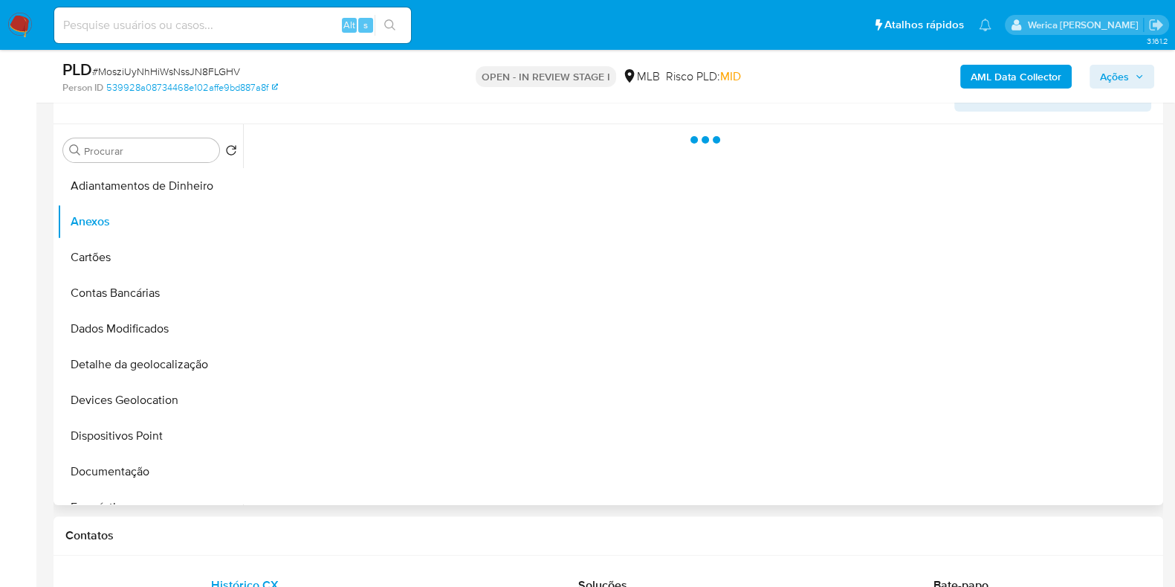
click at [1123, 459] on div at bounding box center [701, 314] width 917 height 381
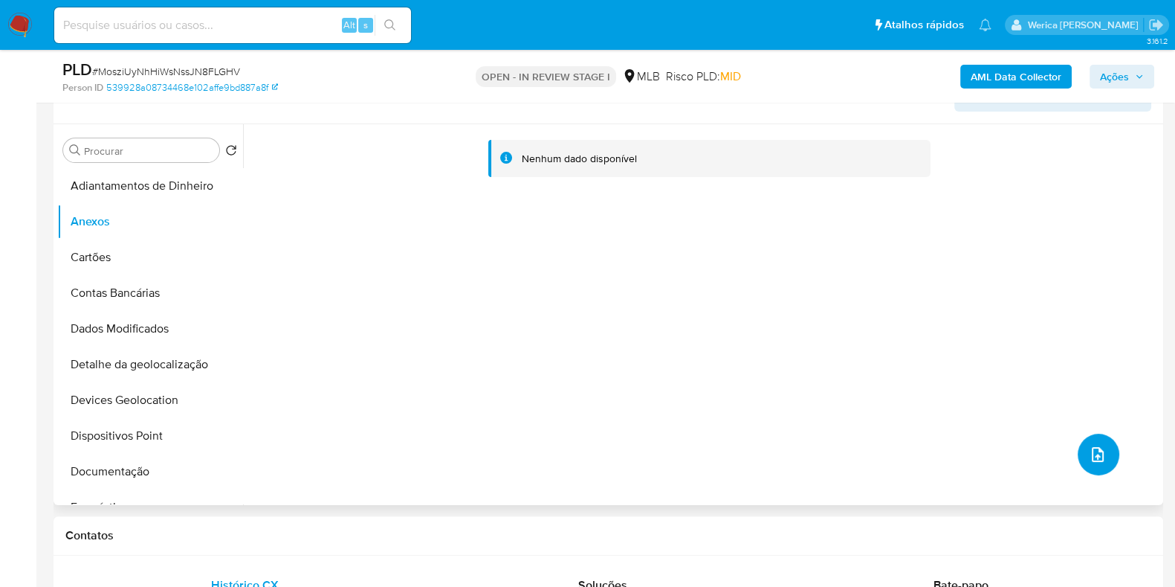
click at [1089, 459] on span "upload-file" at bounding box center [1098, 454] width 18 height 18
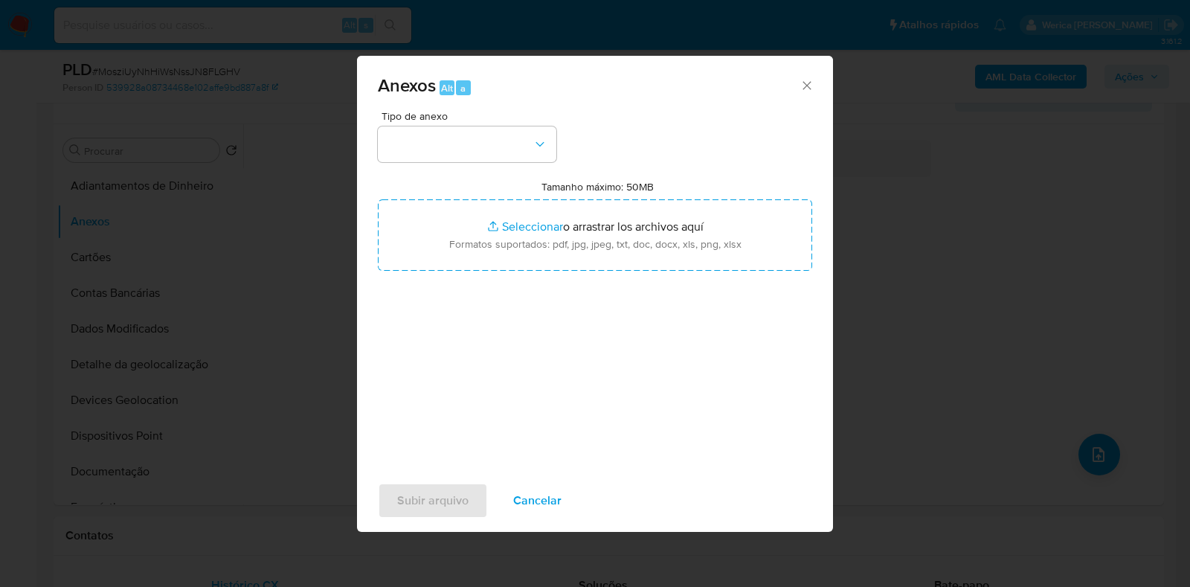
click at [564, 126] on div "Tipo de anexo Tamanho máximo: 50MB Seleccionar archivos Seleccionar o arrastrar…" at bounding box center [595, 286] width 434 height 351
click at [545, 131] on button "button" at bounding box center [467, 144] width 178 height 36
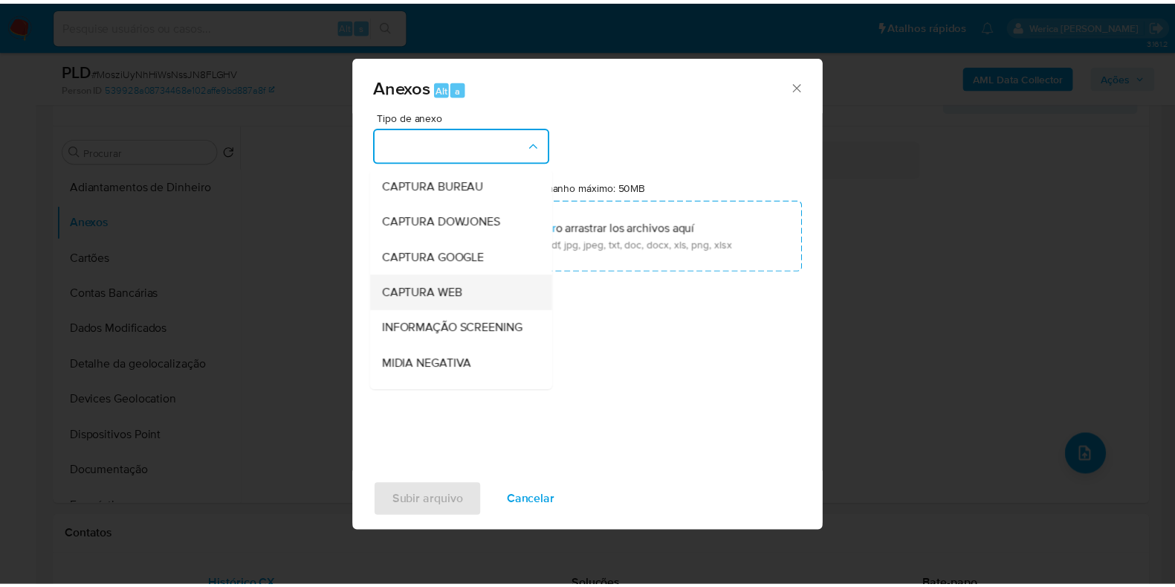
scroll to position [185, 0]
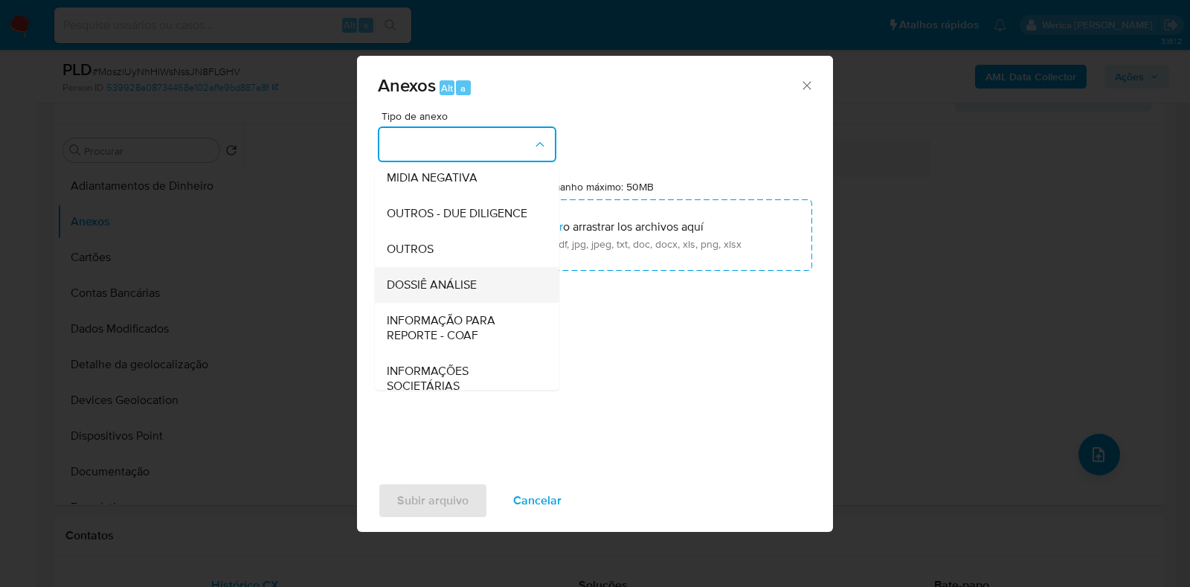
click at [498, 303] on div "DOSSIÊ ANÁLISE" at bounding box center [463, 285] width 152 height 36
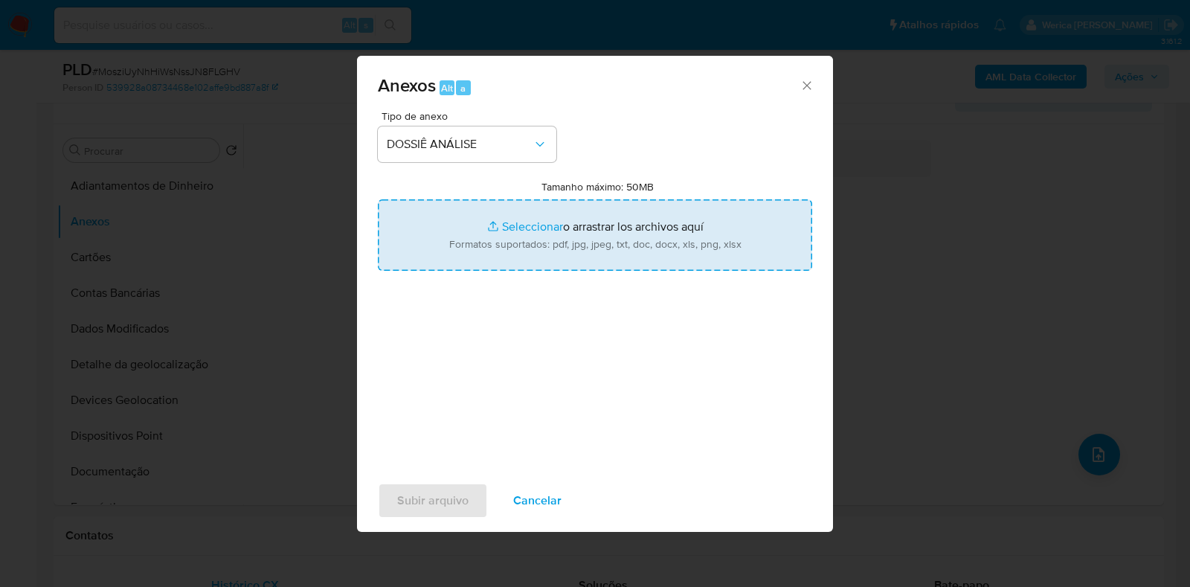
click at [506, 223] on input "Tamanho máximo: 50MB Seleccionar archivos" at bounding box center [595, 234] width 434 height 71
type input "C:\fakepath\Declinio - MosziUyNhHiWsNssJN8FLGHV - CNPJ 51236580000151 - 51.236.…"
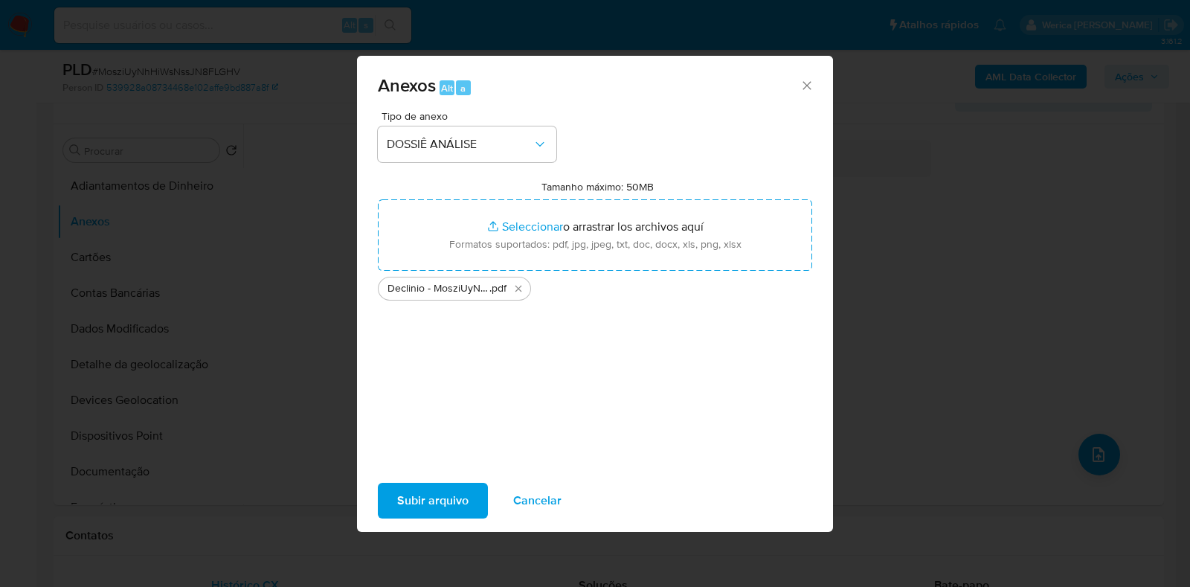
click at [435, 507] on span "Subir arquivo" at bounding box center [432, 500] width 71 height 33
click at [524, 292] on button "Eliminar Declinio - MosziUyNhHiWsNssJN8FLGHV - CNPJ 51236580000151 - 51.236.580…" at bounding box center [518, 289] width 18 height 18
click at [417, 494] on span "Subir arquivo" at bounding box center [432, 500] width 71 height 33
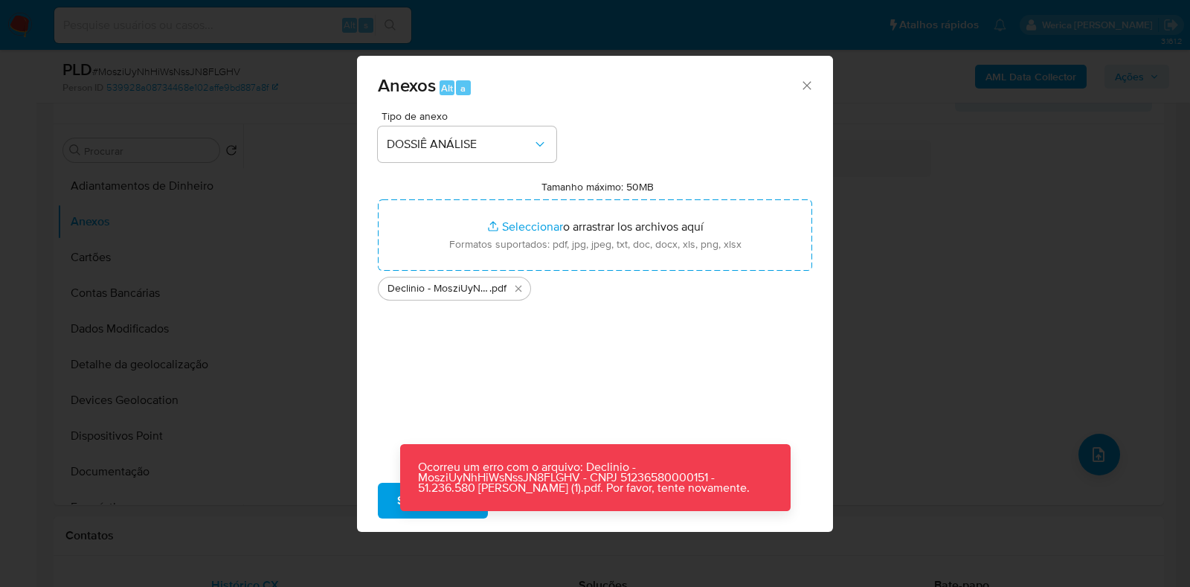
click at [850, 233] on div "Anexos Alt a Tipo de anexo DOSSIÊ ANÁLISE Tamanho máximo: 50MB Seleccionar arch…" at bounding box center [595, 293] width 1190 height 587
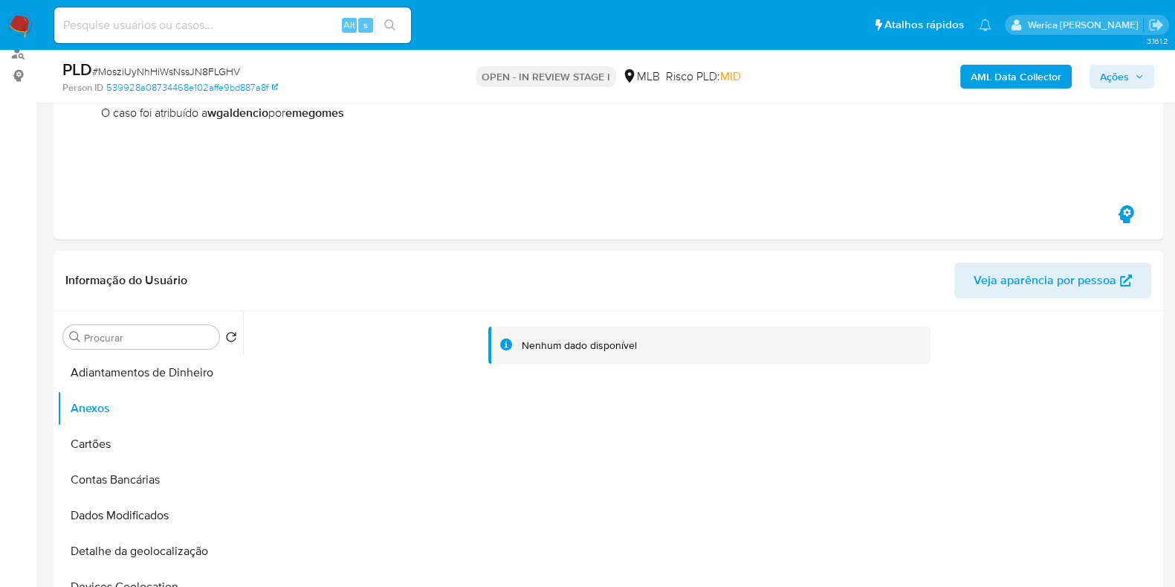
scroll to position [0, 0]
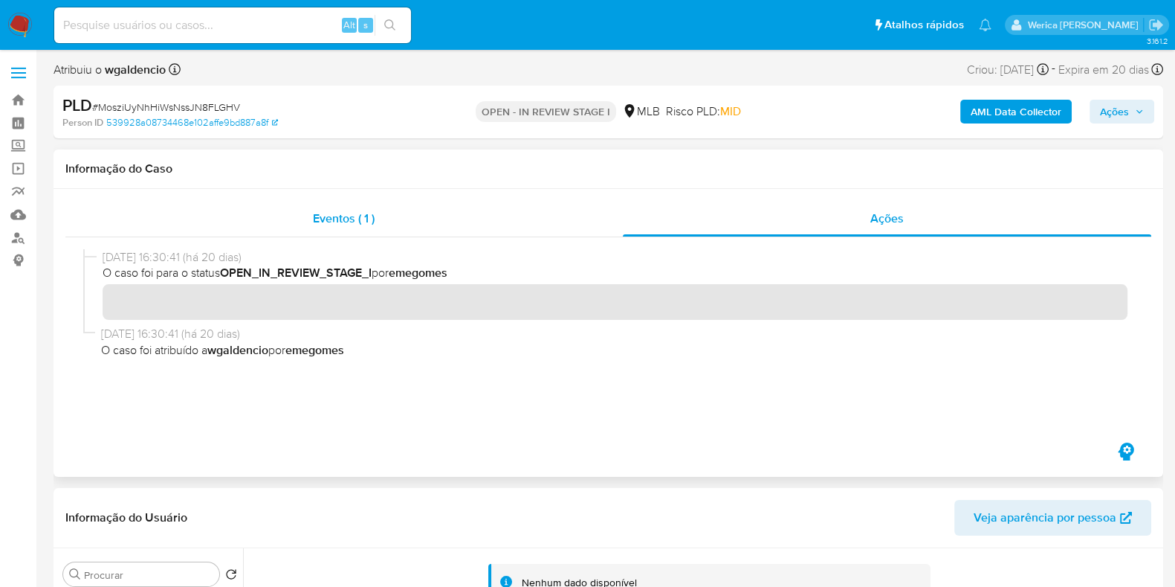
click at [472, 224] on div "Eventos ( 1 )" at bounding box center [344, 219] width 558 height 36
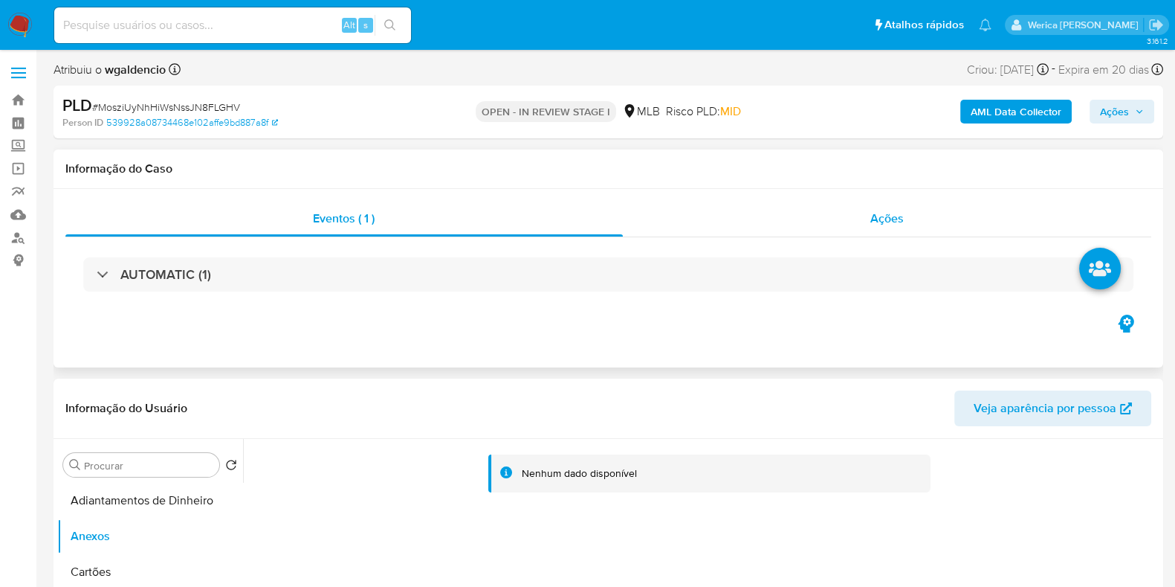
click at [848, 222] on div "Ações" at bounding box center [887, 219] width 529 height 36
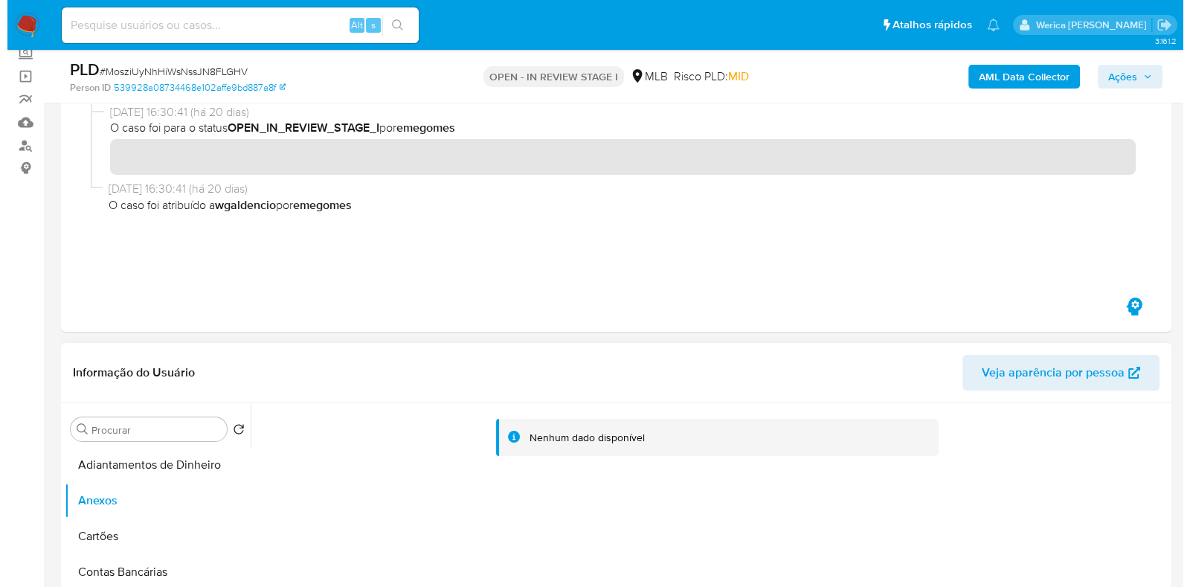
scroll to position [371, 0]
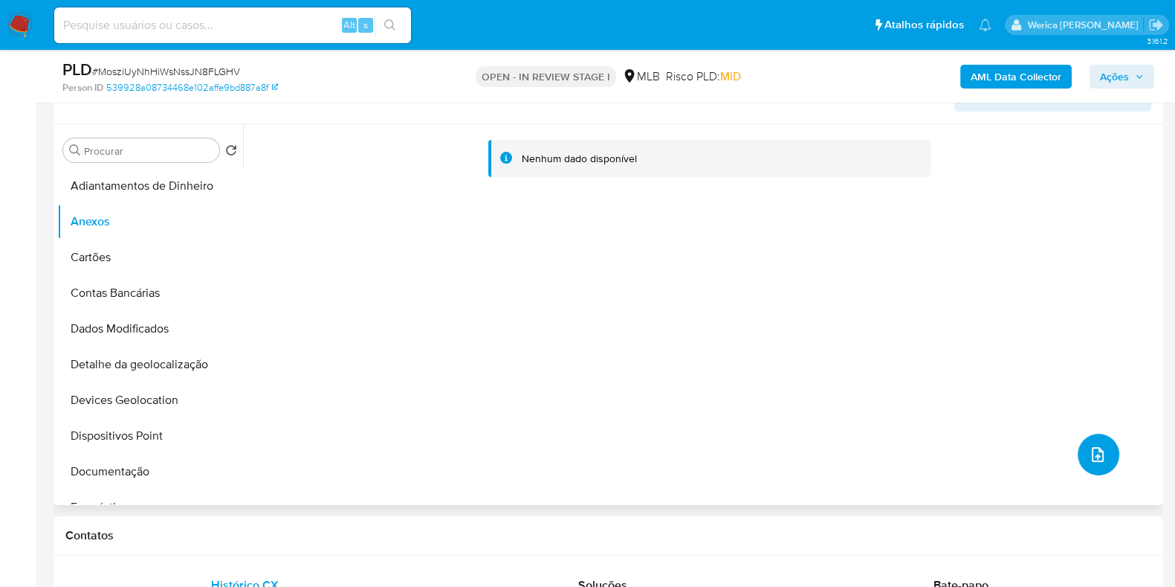
click at [1097, 473] on button "upload-file" at bounding box center [1099, 454] width 42 height 42
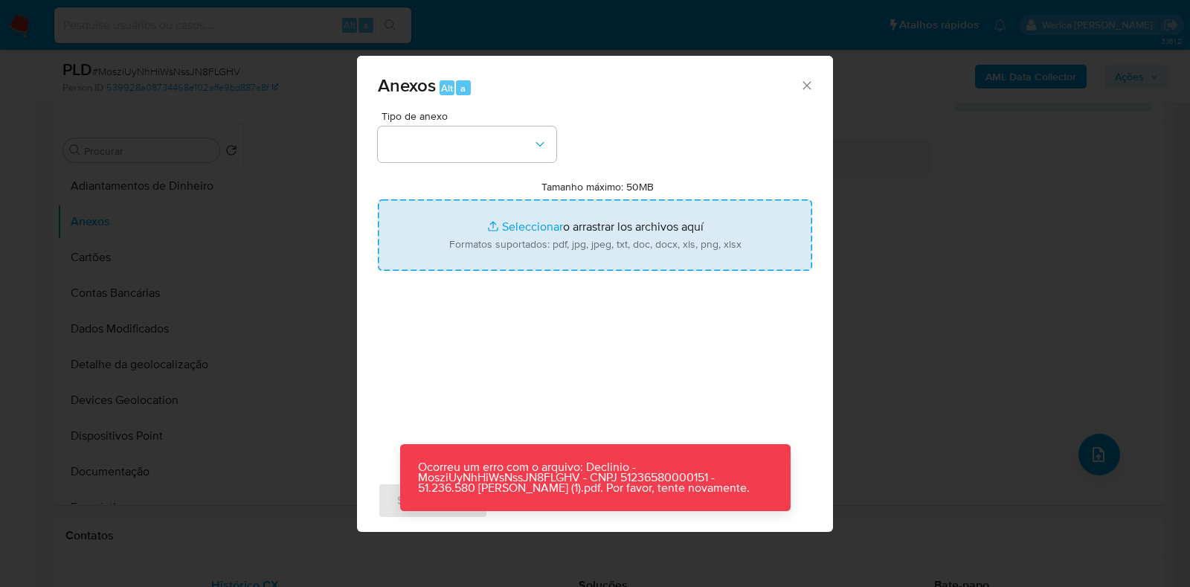
click at [648, 233] on input "Tamanho máximo: 50MB Seleccionar archivos" at bounding box center [595, 234] width 434 height 71
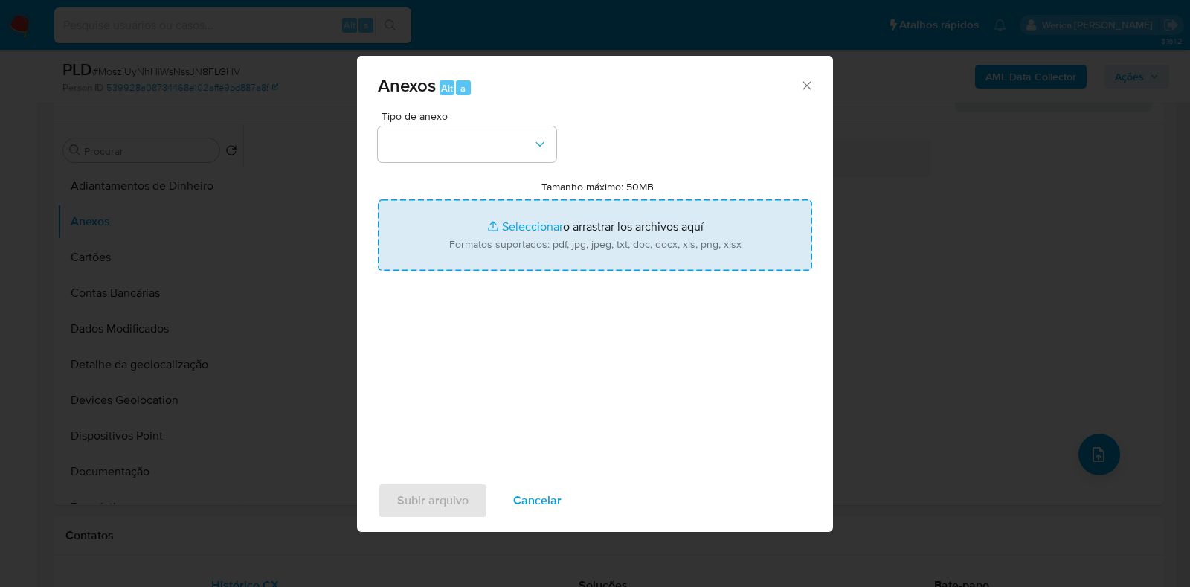
type input "C:\fakepath\Declinio - MosziUyNhHiWsNssJN8FLGHV - CNPJ 51236580000151 - 51.236.…"
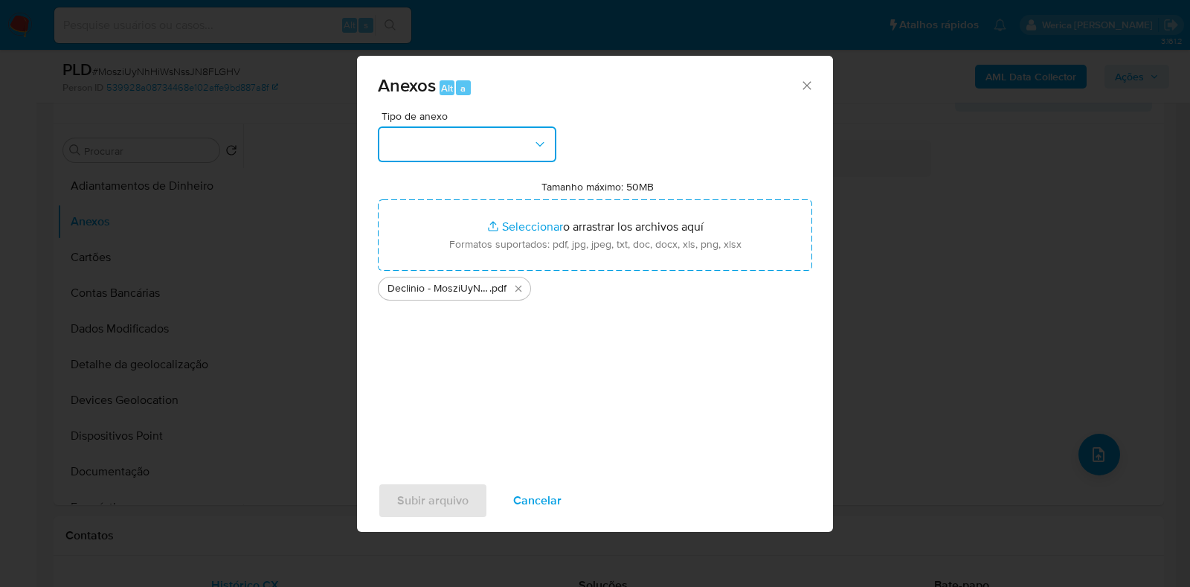
click at [423, 148] on button "button" at bounding box center [467, 144] width 178 height 36
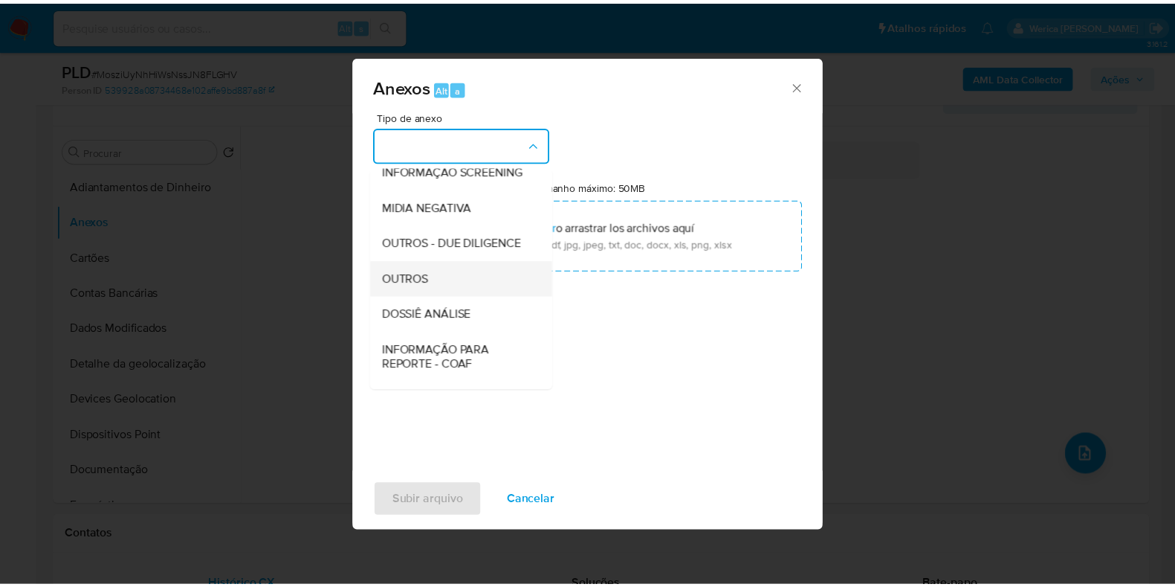
scroll to position [185, 0]
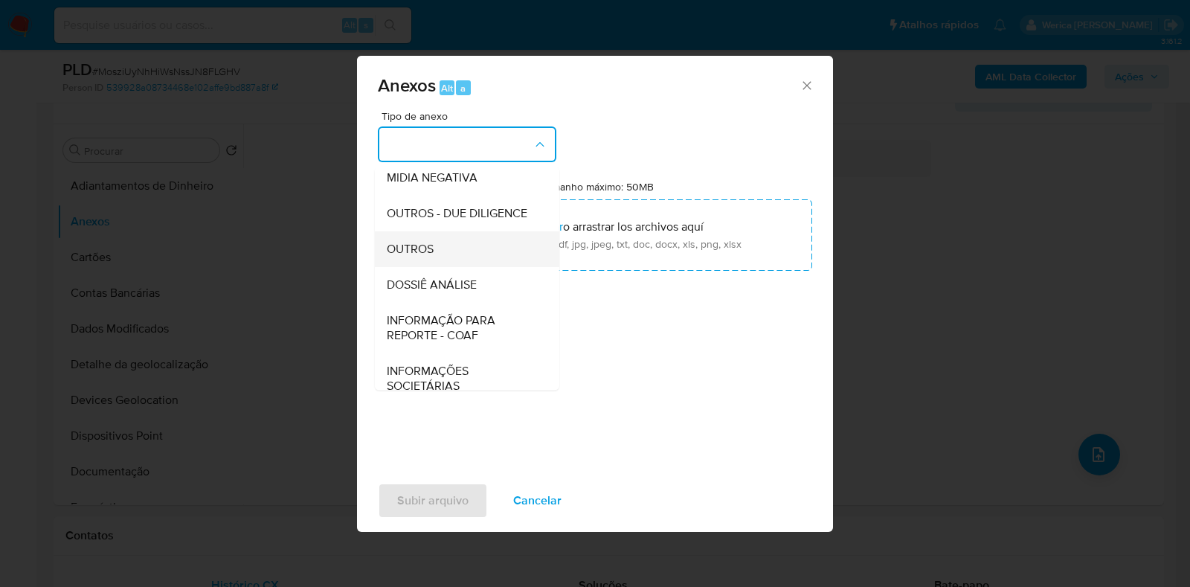
click at [470, 267] on div "OUTROS" at bounding box center [463, 249] width 152 height 36
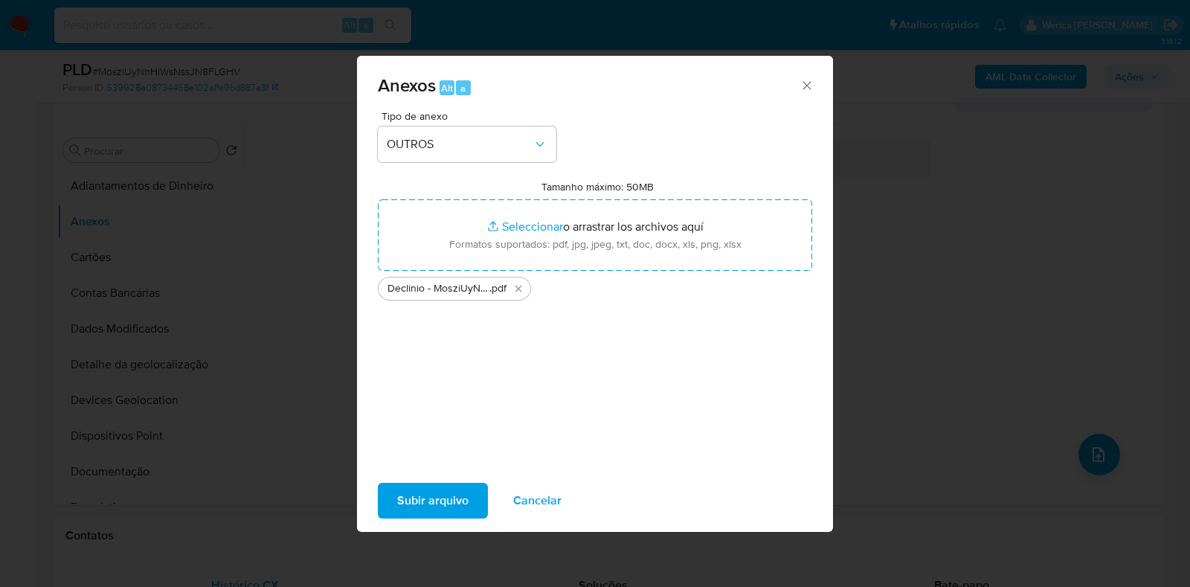
click at [465, 500] on span "Subir arquivo" at bounding box center [432, 500] width 71 height 33
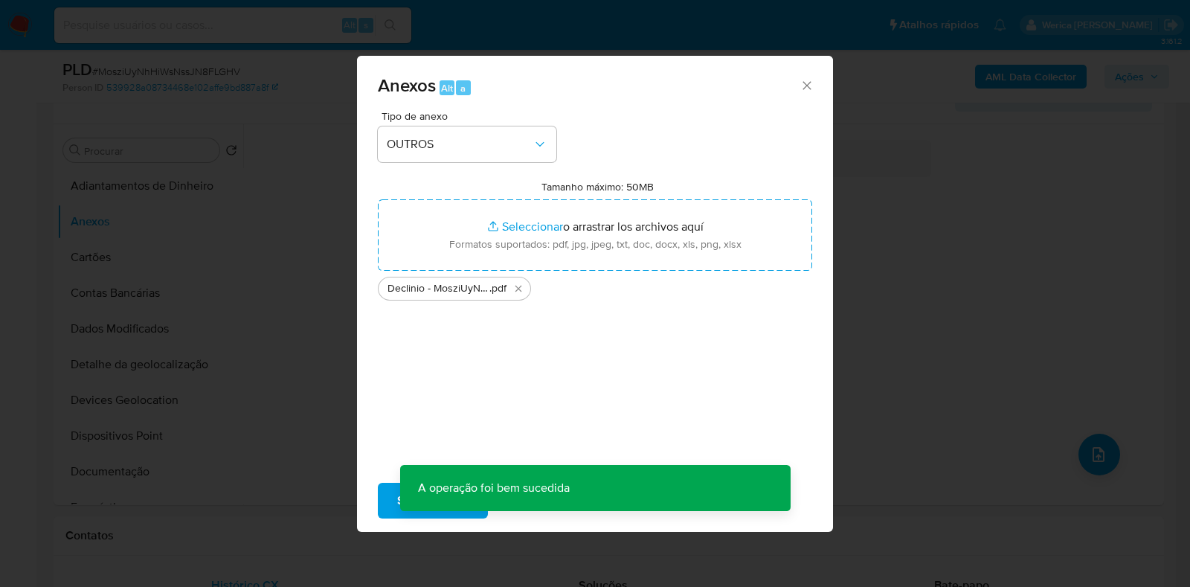
click at [939, 233] on div "Anexos Alt a Tipo de anexo OUTROS Tamanho máximo: 50MB Seleccionar archivos Sel…" at bounding box center [595, 293] width 1190 height 587
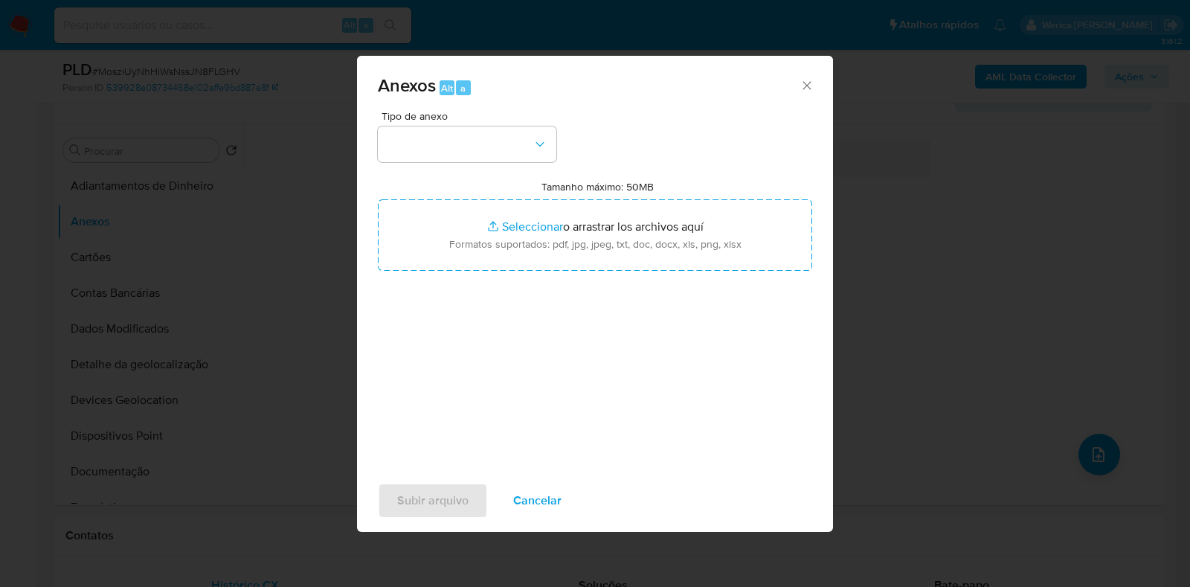
click at [976, 233] on div "Anexos Alt a Tipo de anexo Tamanho máximo: 50MB Seleccionar archivos Selecciona…" at bounding box center [595, 293] width 1190 height 587
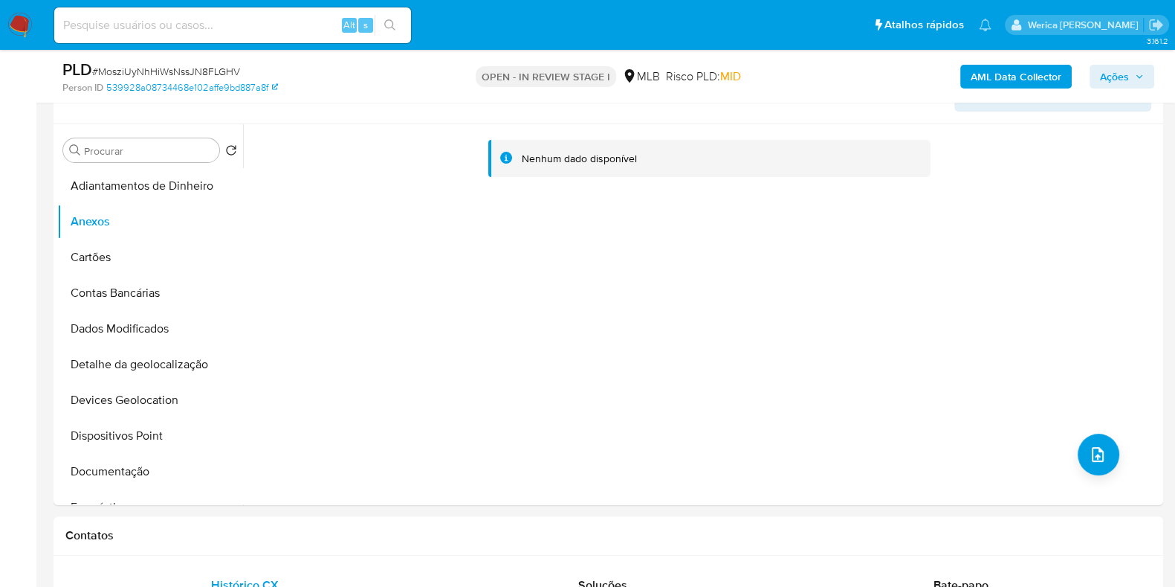
click at [1120, 76] on span "Ações" at bounding box center [1114, 77] width 29 height 24
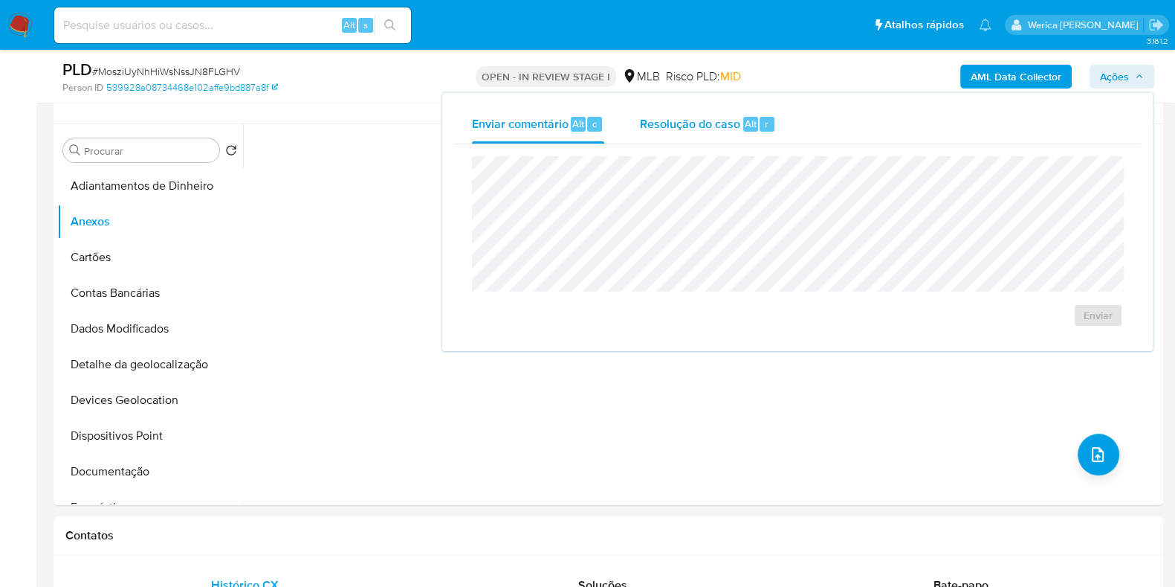
click at [727, 119] on span "Resolução do caso" at bounding box center [690, 122] width 100 height 17
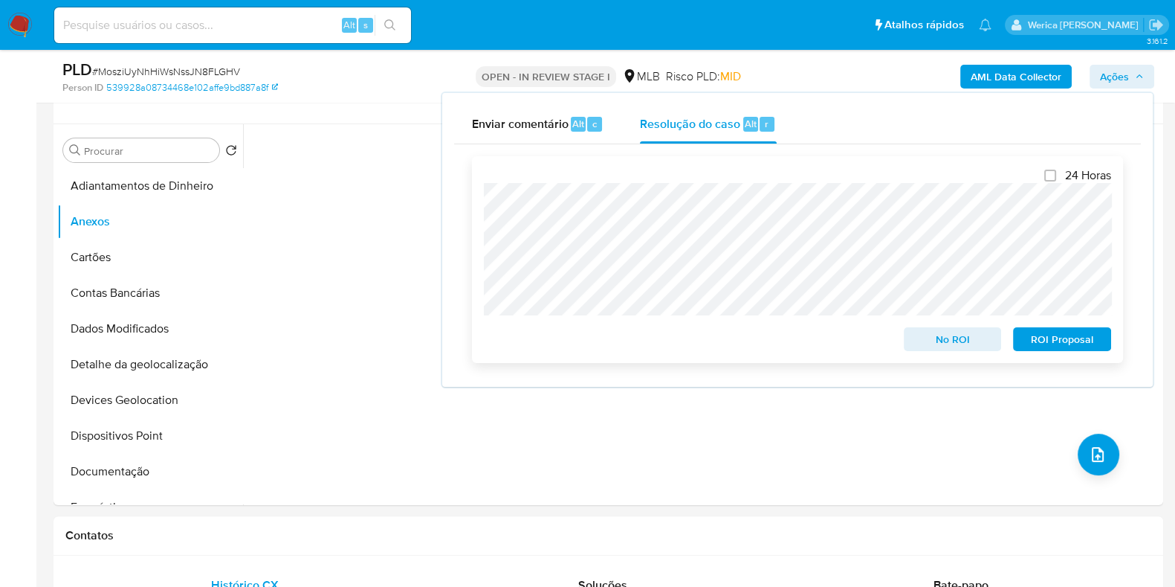
click at [927, 337] on span "No ROI" at bounding box center [952, 339] width 77 height 21
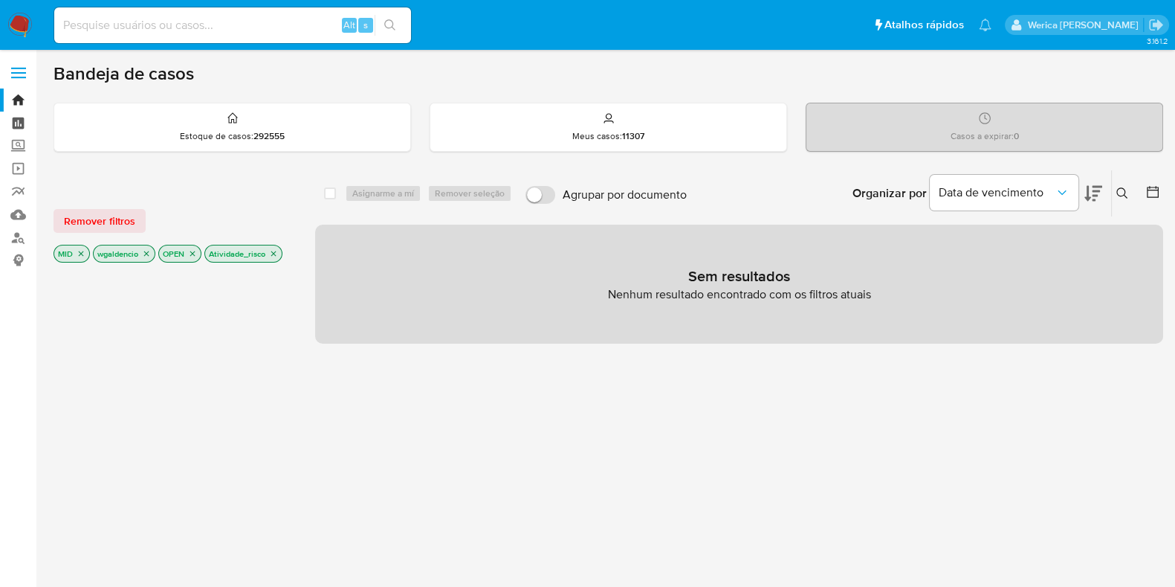
drag, startPoint x: 0, startPoint y: 0, endPoint x: 16, endPoint y: 123, distance: 124.5
click at [16, 123] on link "Painel" at bounding box center [88, 123] width 177 height 23
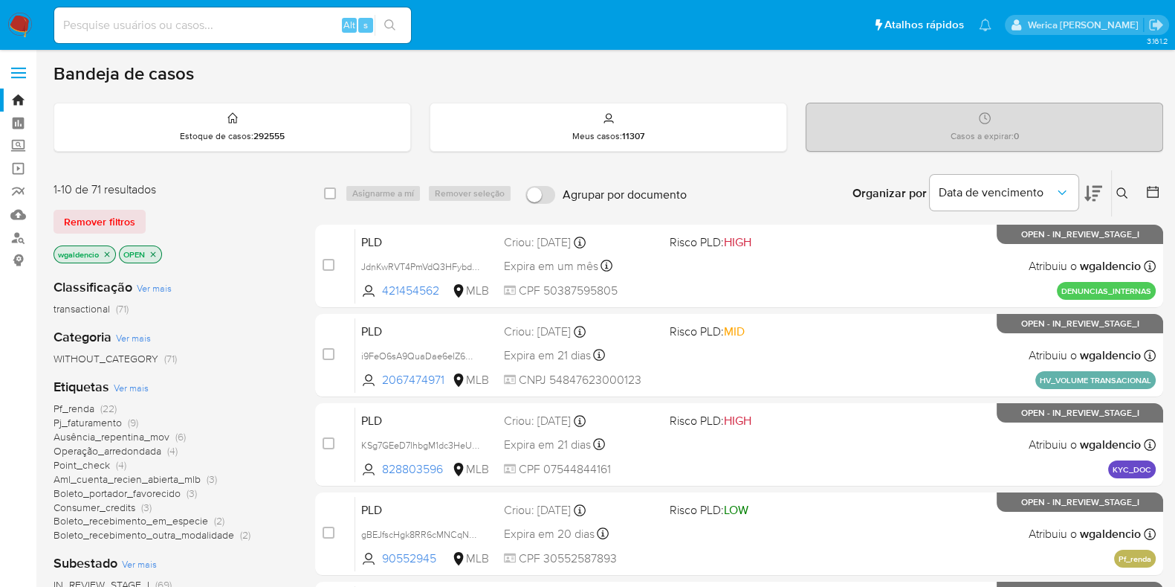
scroll to position [44, 0]
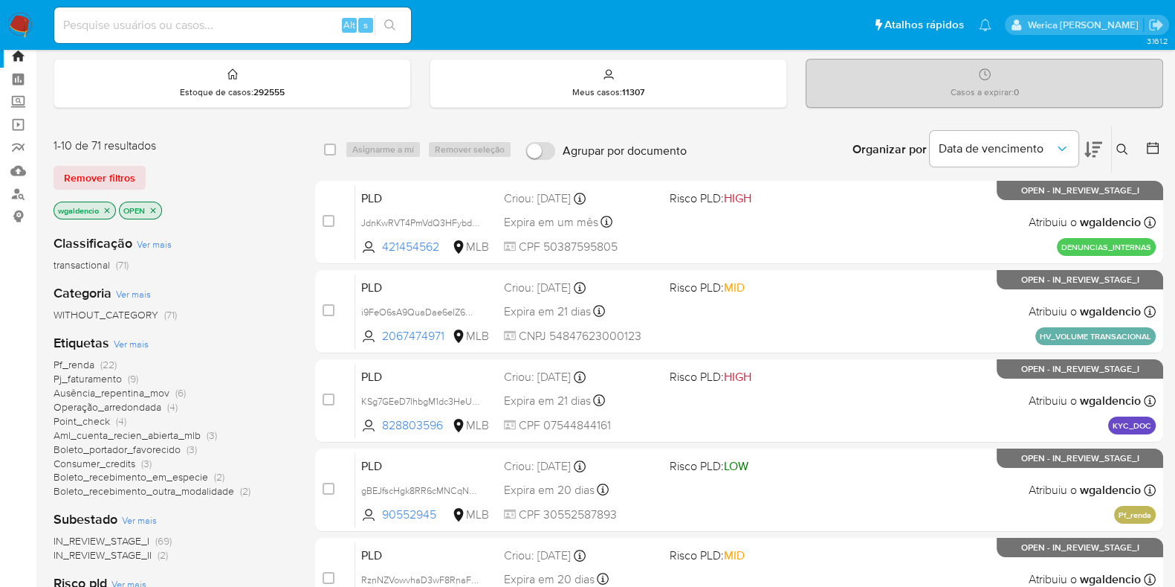
click at [197, 436] on span "Aml_cuenta_recien_abierta_mlb" at bounding box center [127, 435] width 147 height 15
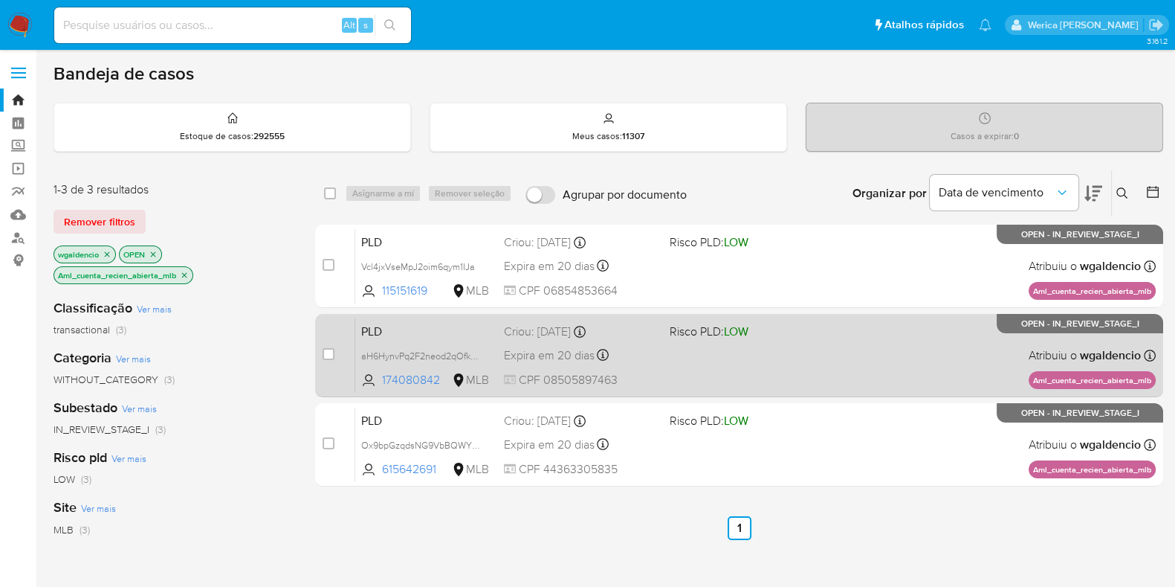
click at [803, 349] on div "PLD aH6HynvPq2F2neod2qOfkqly 174080842 MLB Risco PLD: LOW Criou: [DATE] Criou: …" at bounding box center [755, 354] width 801 height 75
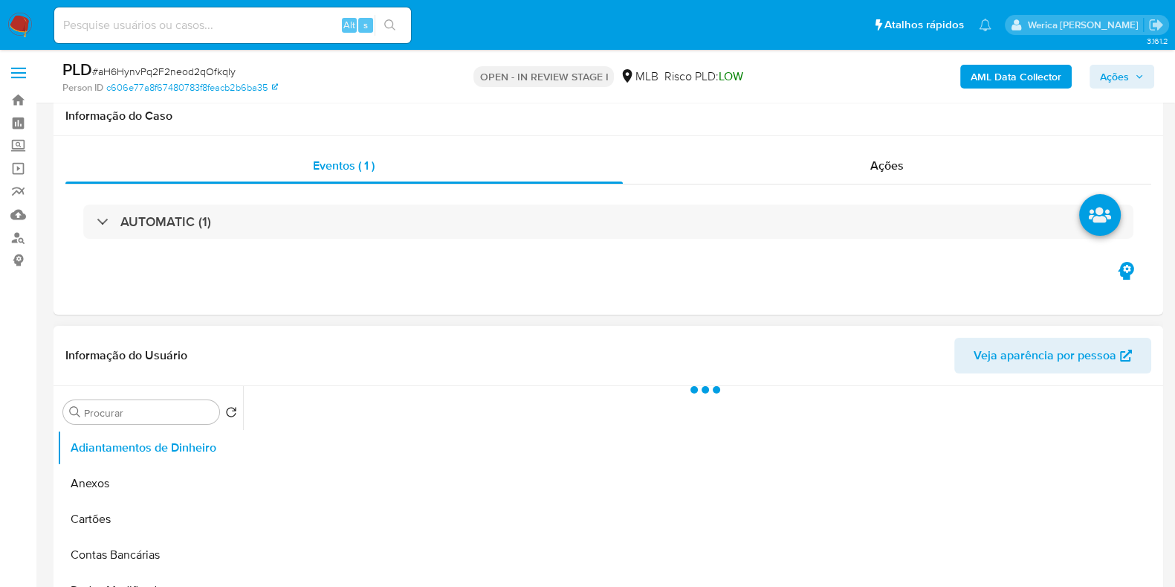
scroll to position [185, 0]
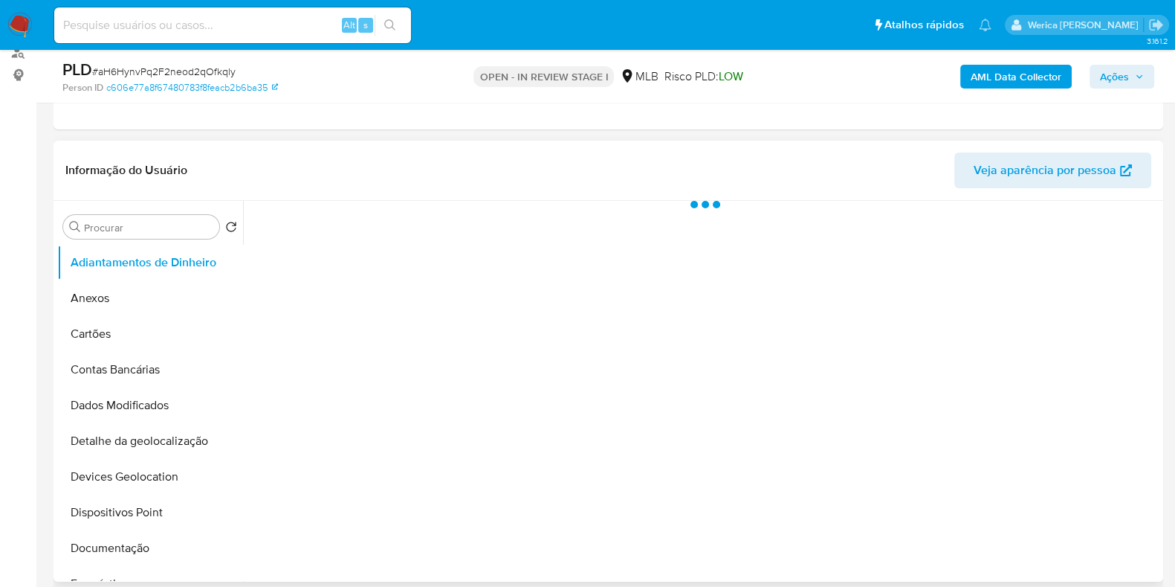
select select "10"
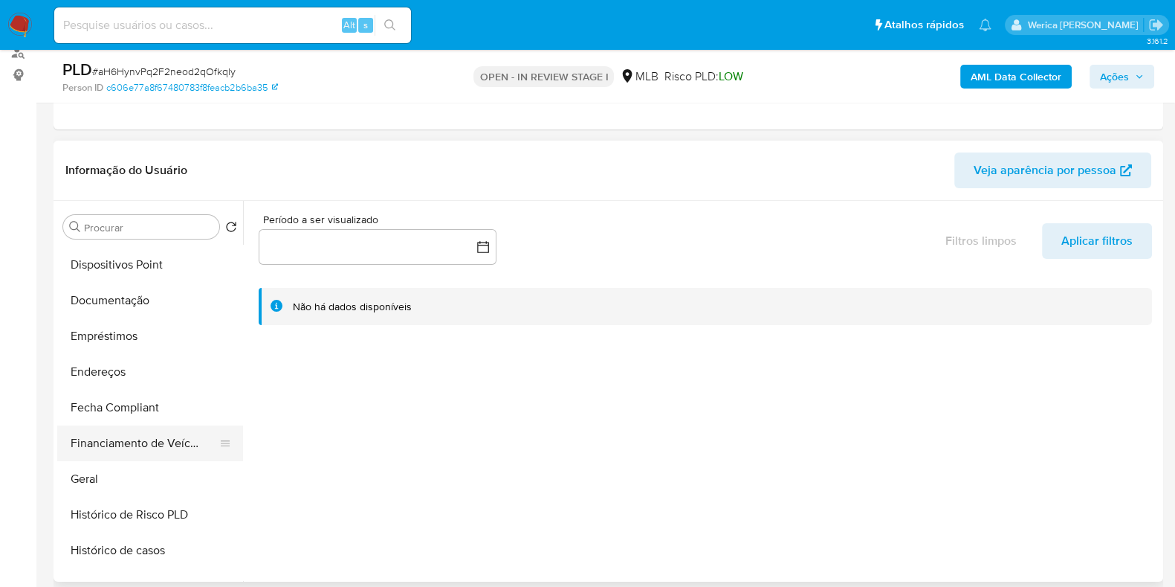
scroll to position [279, 0]
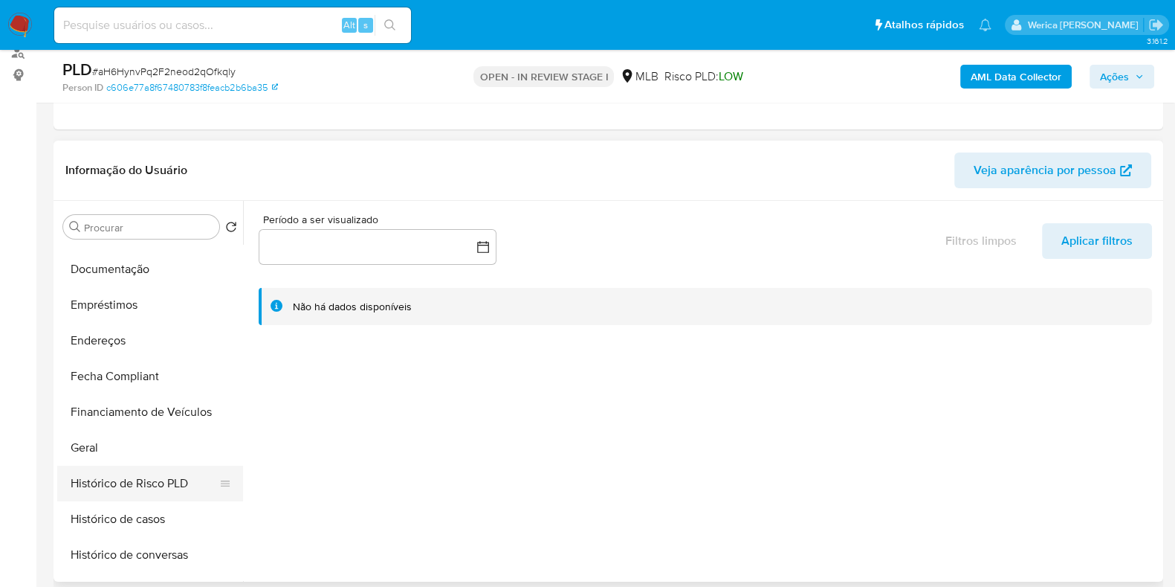
click at [94, 468] on button "Histórico de Risco PLD" at bounding box center [144, 483] width 174 height 36
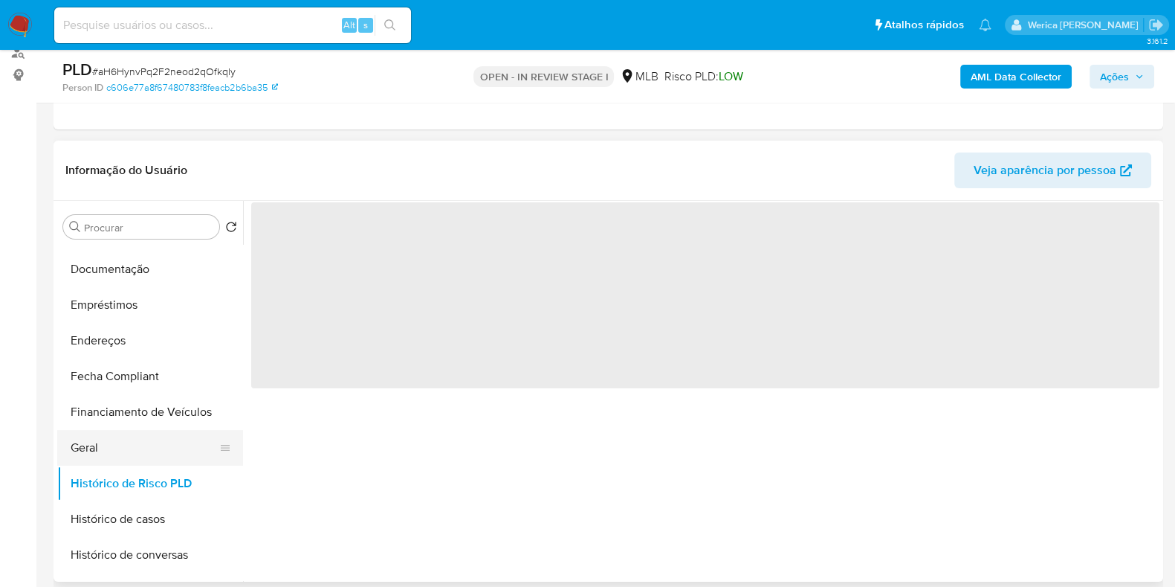
click at [60, 459] on button "Geral" at bounding box center [144, 448] width 174 height 36
click at [88, 442] on button "Geral" at bounding box center [144, 448] width 174 height 36
click at [420, 254] on span "‌" at bounding box center [705, 295] width 909 height 186
click at [405, 187] on header "Informação do Usuário Veja aparência por pessoa" at bounding box center [608, 170] width 1086 height 36
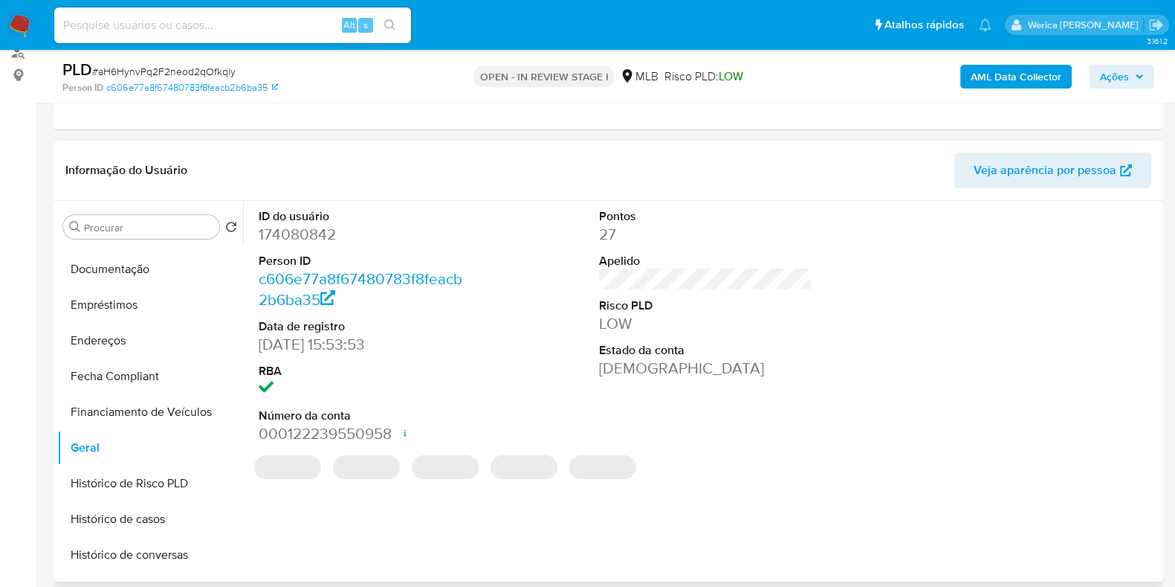
click at [321, 221] on dt "ID do usuário" at bounding box center [365, 216] width 213 height 16
click at [320, 225] on dd "174080842" at bounding box center [365, 234] width 213 height 21
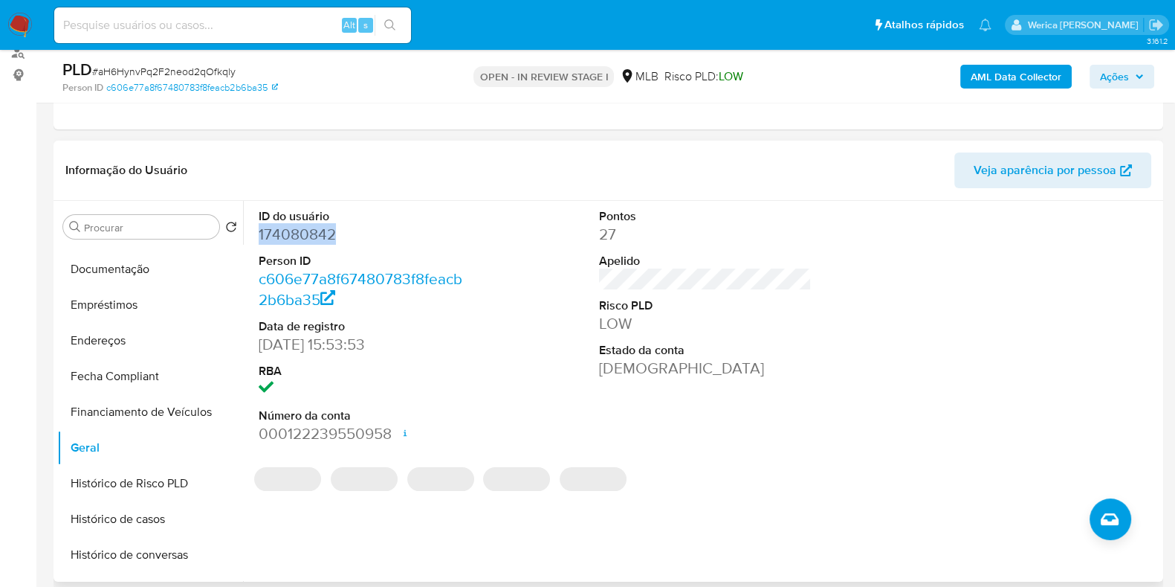
click at [320, 225] on dd "174080842" at bounding box center [365, 234] width 213 height 21
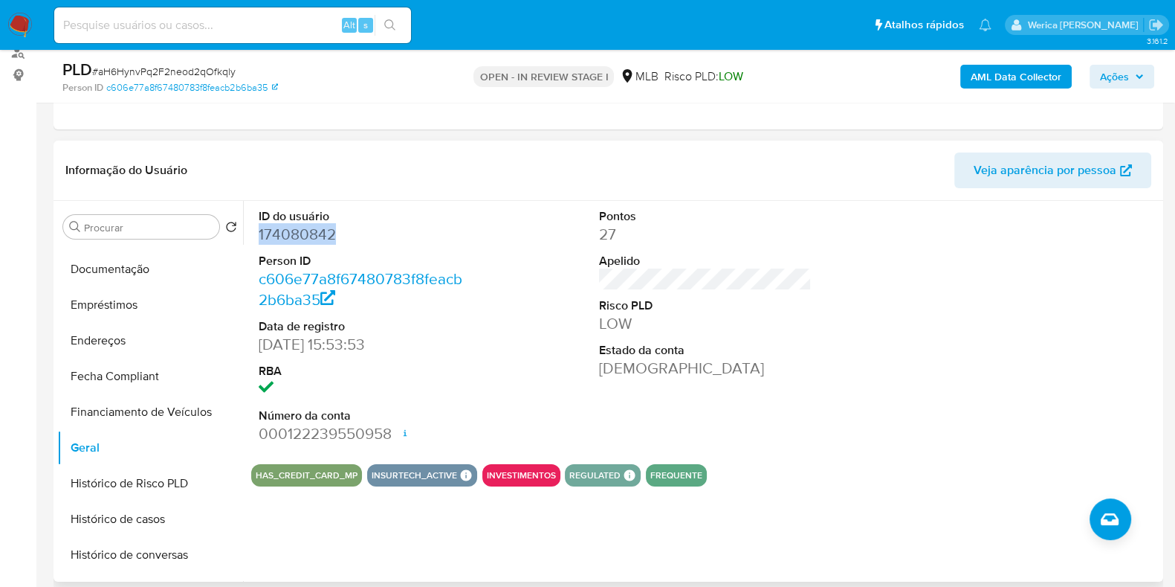
copy dd "174080842"
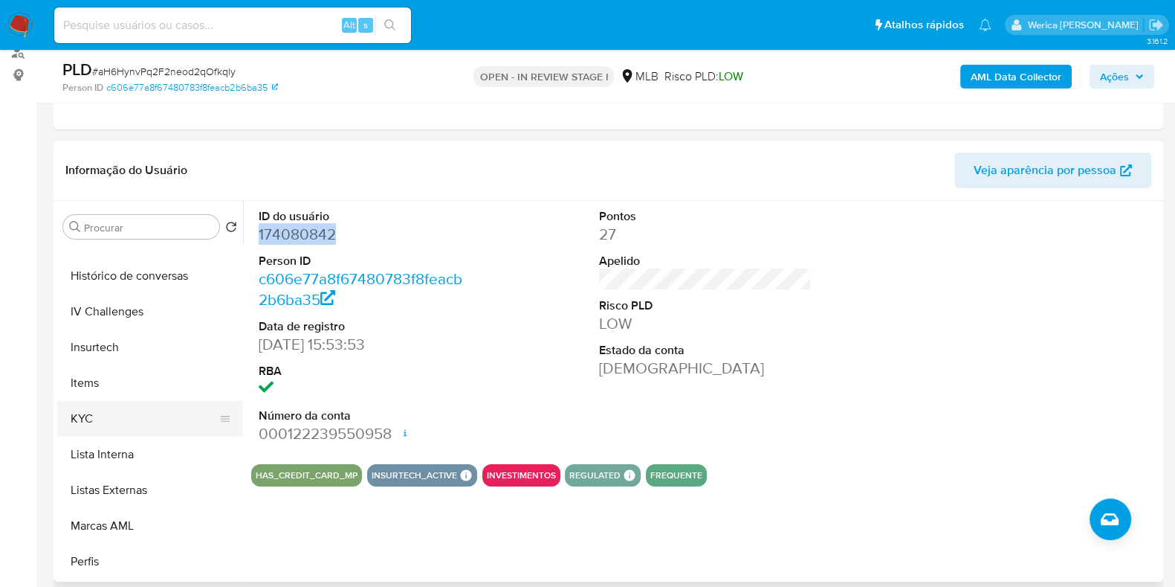
click at [106, 427] on button "KYC" at bounding box center [144, 419] width 174 height 36
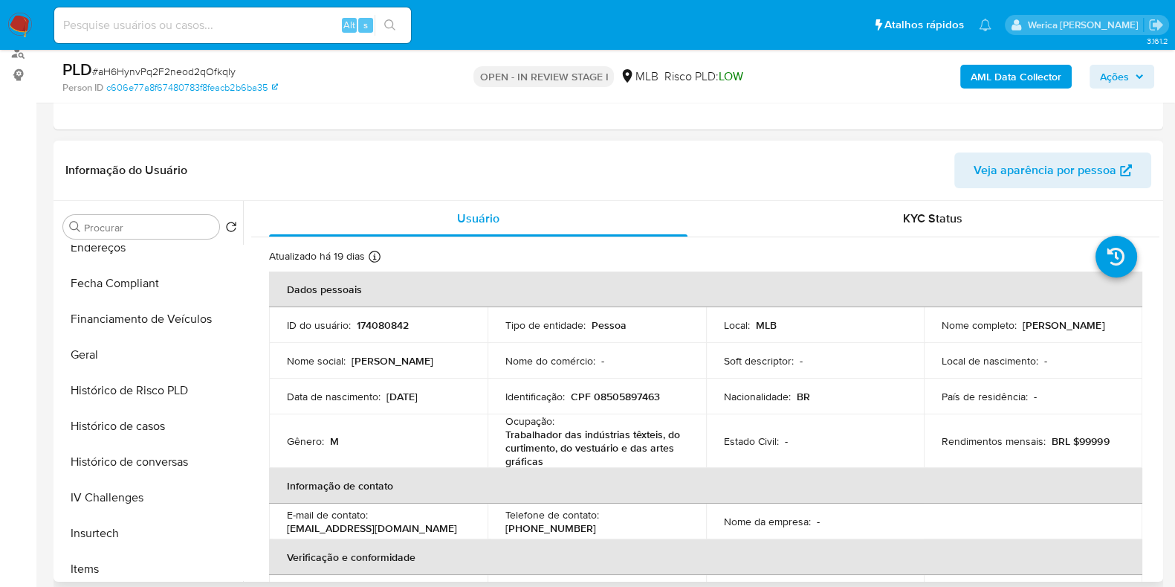
scroll to position [371, 0]
drag, startPoint x: 506, startPoint y: 422, endPoint x: 550, endPoint y: 461, distance: 59.5
click at [550, 461] on div "Ocupação : Trabalhador das indústrias têxteis, do curtimento, do vestuário e da…" at bounding box center [597, 441] width 183 height 54
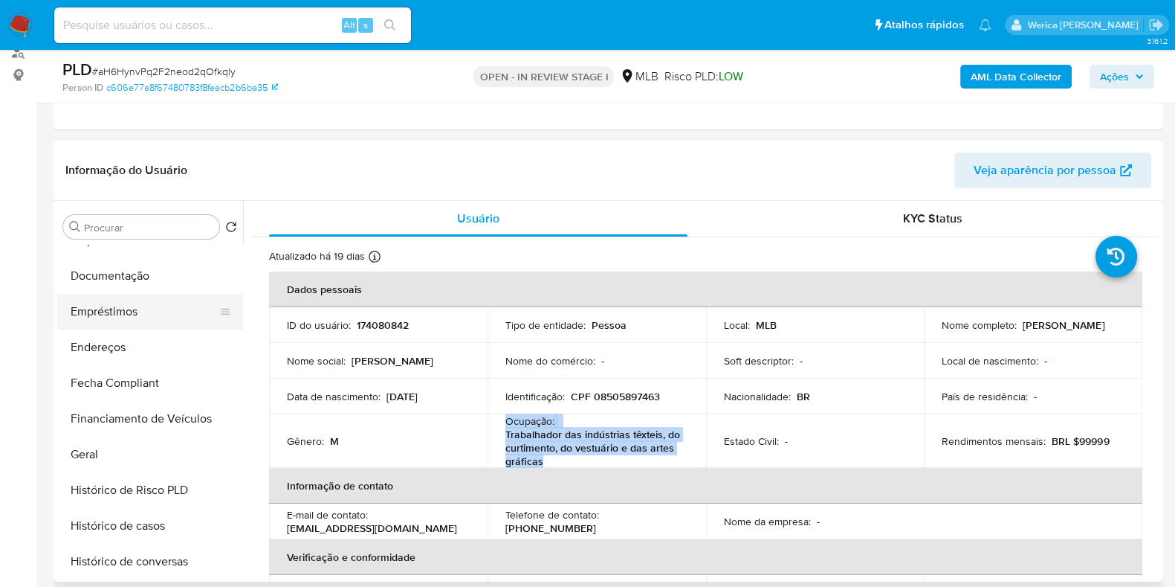
scroll to position [185, 0]
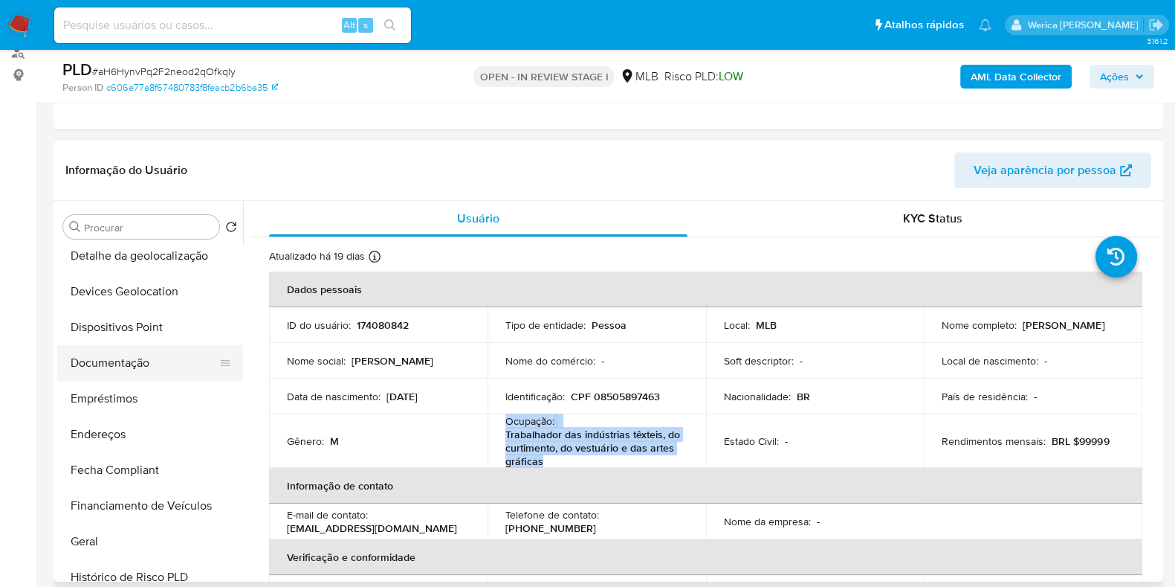
click at [117, 347] on button "Documentação" at bounding box center [144, 363] width 174 height 36
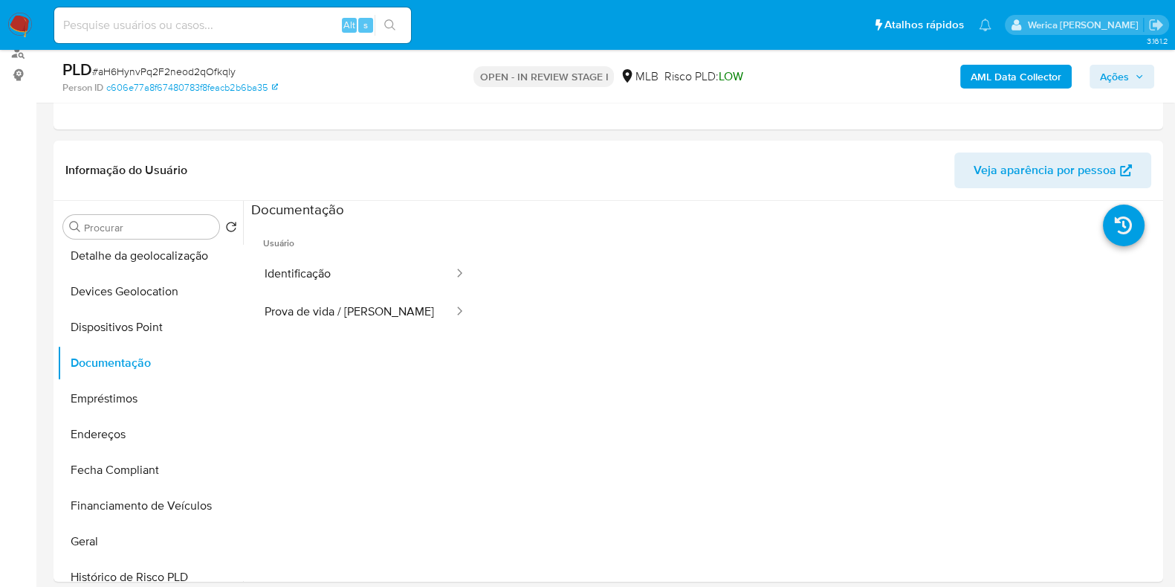
click at [488, 269] on div at bounding box center [820, 457] width 682 height 476
click at [368, 260] on button "Identificação" at bounding box center [353, 274] width 204 height 38
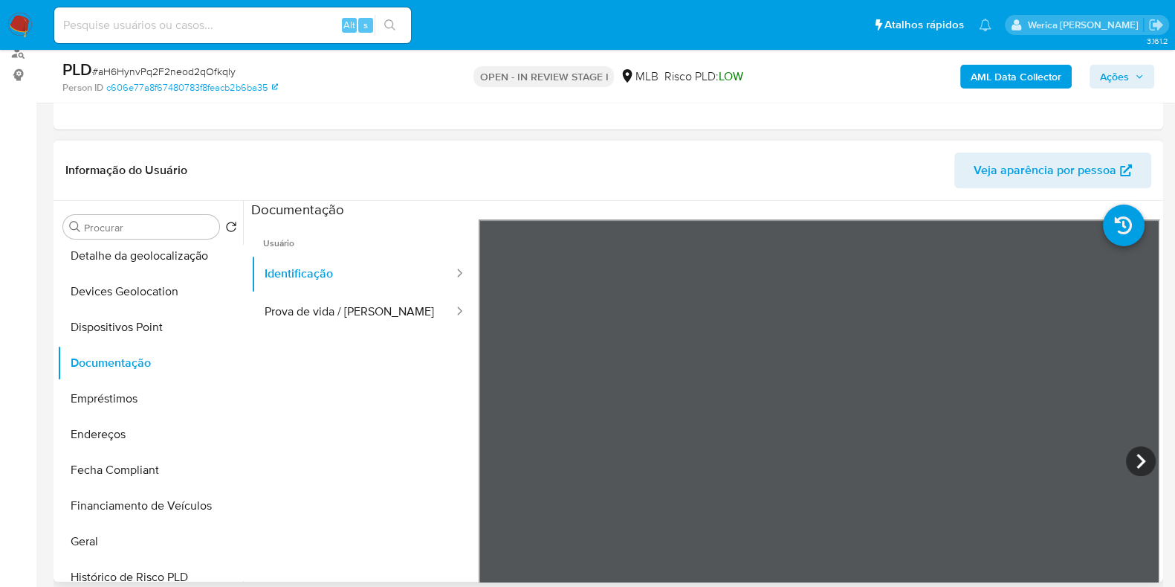
scroll to position [91, 0]
click at [443, 312] on div at bounding box center [455, 311] width 24 height 17
click at [370, 302] on button "Prova de vida / [PERSON_NAME]" at bounding box center [353, 312] width 204 height 38
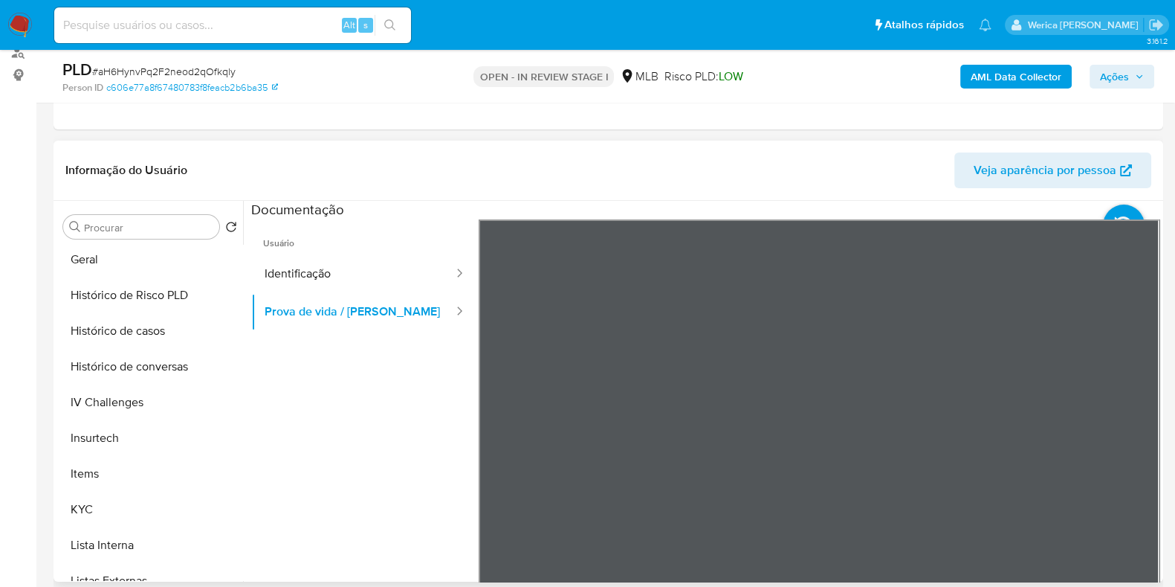
scroll to position [650, 0]
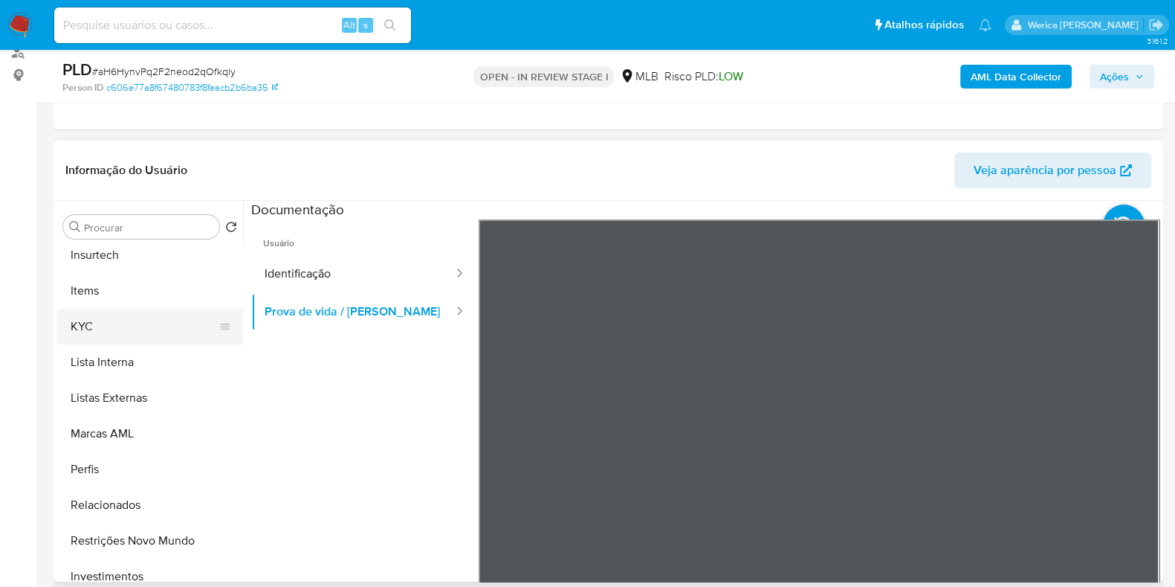
click at [141, 332] on button "KYC" at bounding box center [144, 327] width 174 height 36
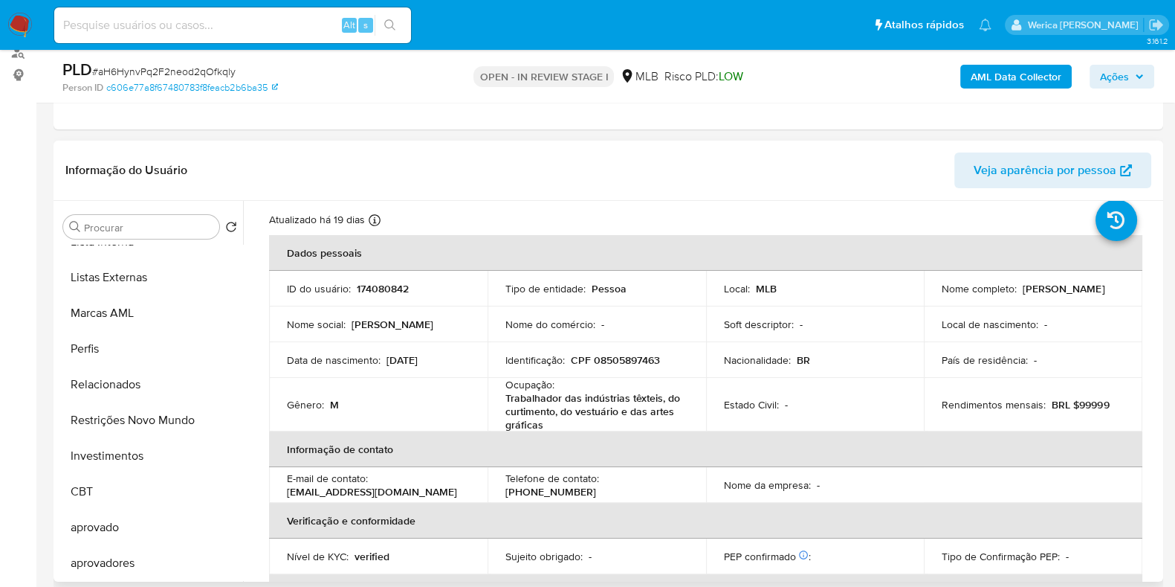
scroll to position [0, 0]
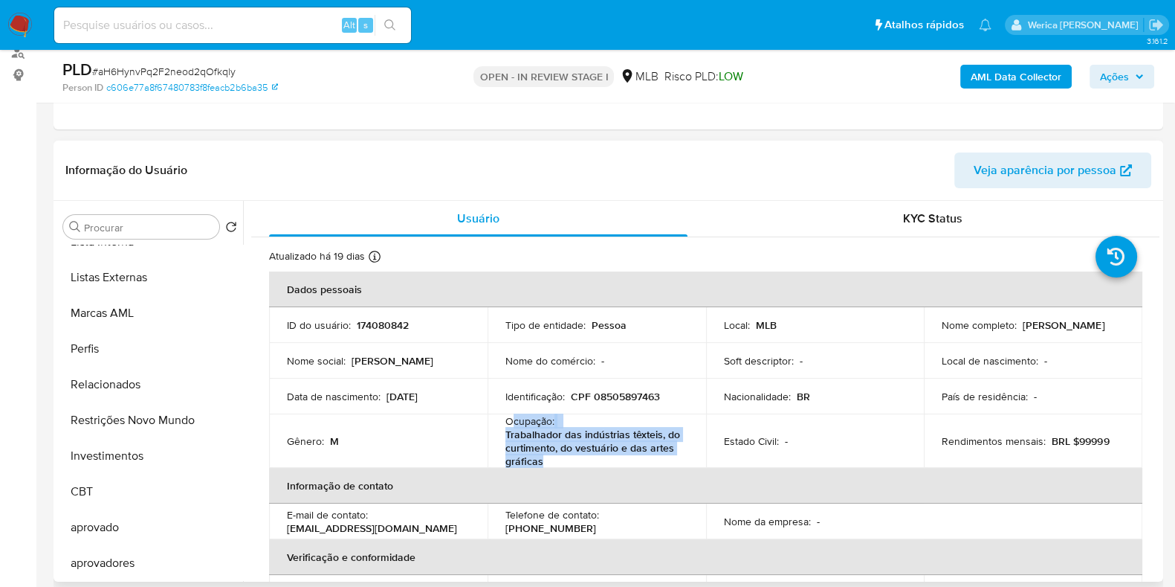
drag, startPoint x: 509, startPoint y: 422, endPoint x: 562, endPoint y: 461, distance: 65.9
click at [562, 461] on div "Ocupação : Trabalhador das indústrias têxteis, do curtimento, do vestuário e da…" at bounding box center [597, 441] width 183 height 54
copy div "cupação : Trabalhador das indústrias têxteis, do curtimento, do vestuário e das…"
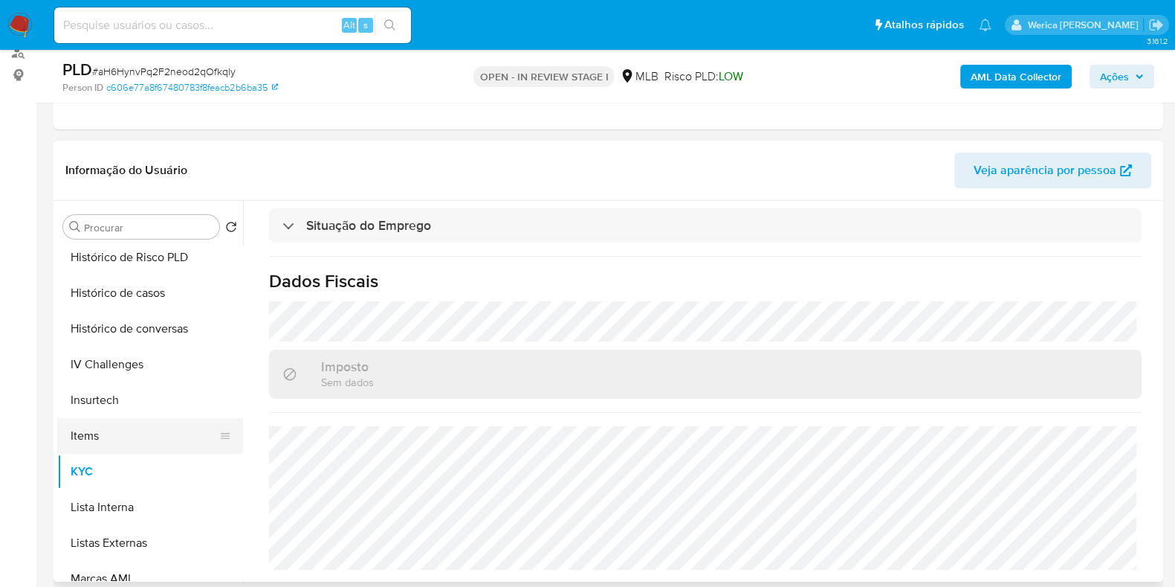
scroll to position [399, 0]
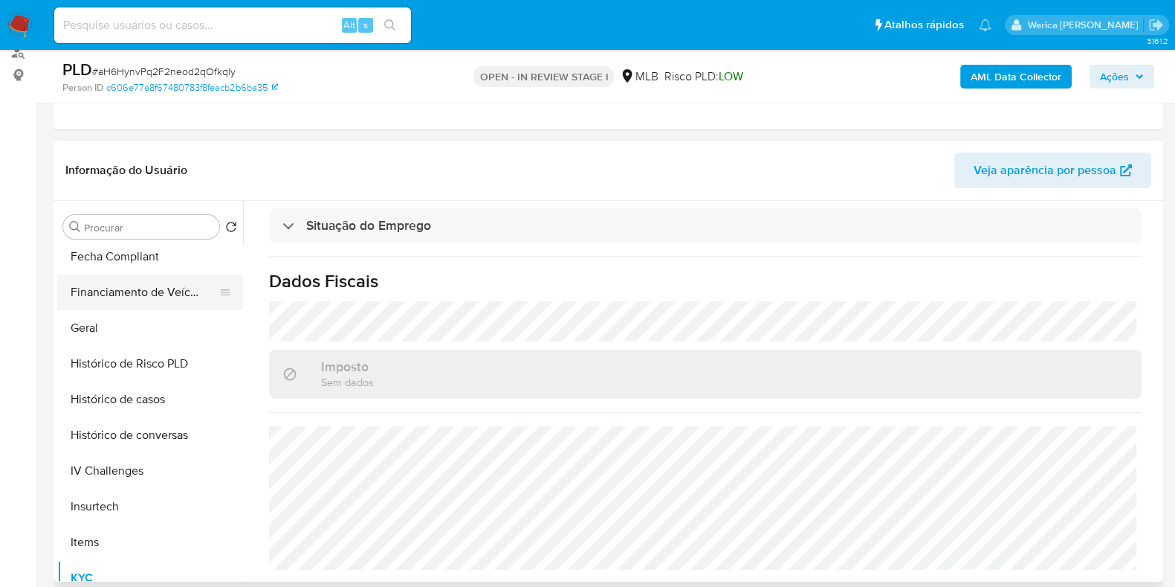
click at [142, 302] on button "Financiamento de Veículos" at bounding box center [144, 292] width 174 height 36
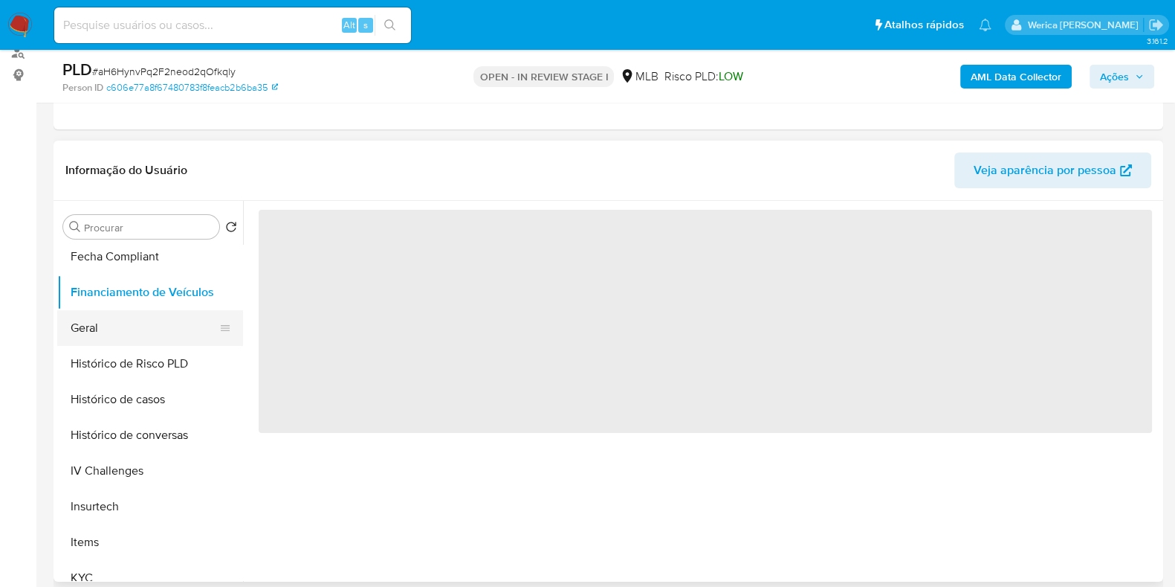
click at [155, 323] on button "Geral" at bounding box center [144, 328] width 174 height 36
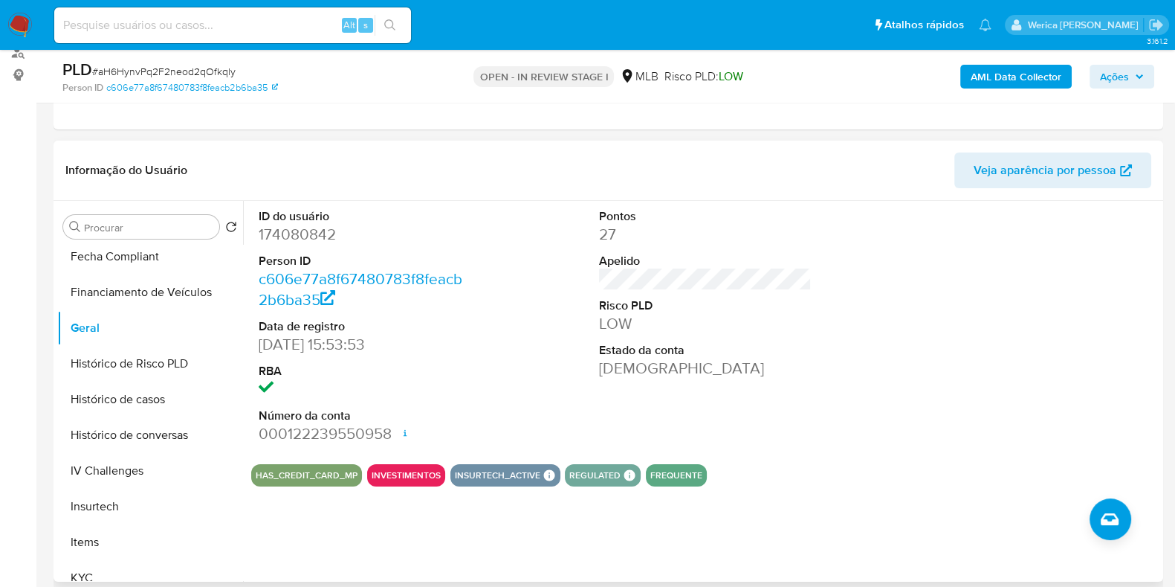
click at [998, 305] on div at bounding box center [1047, 326] width 228 height 251
click at [998, 299] on div at bounding box center [1047, 326] width 228 height 251
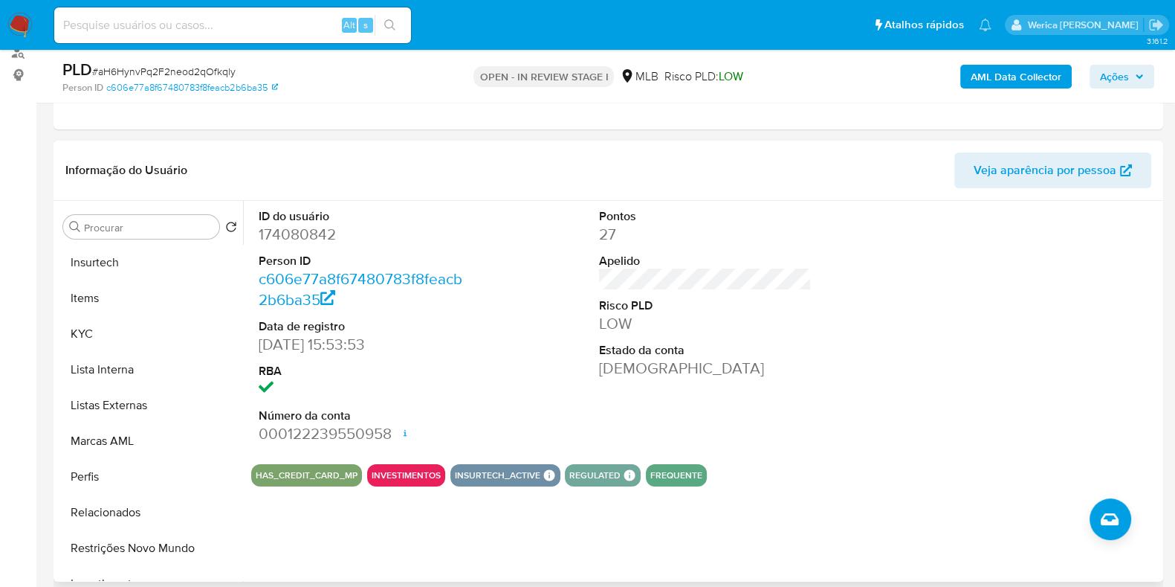
scroll to position [584, 0]
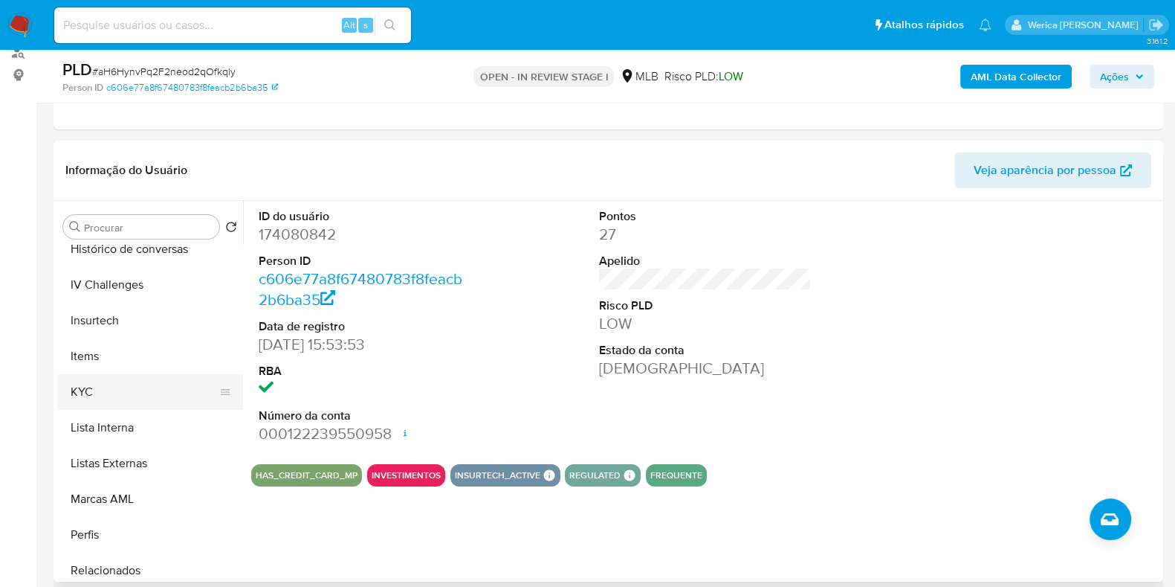
click at [128, 399] on button "KYC" at bounding box center [144, 392] width 174 height 36
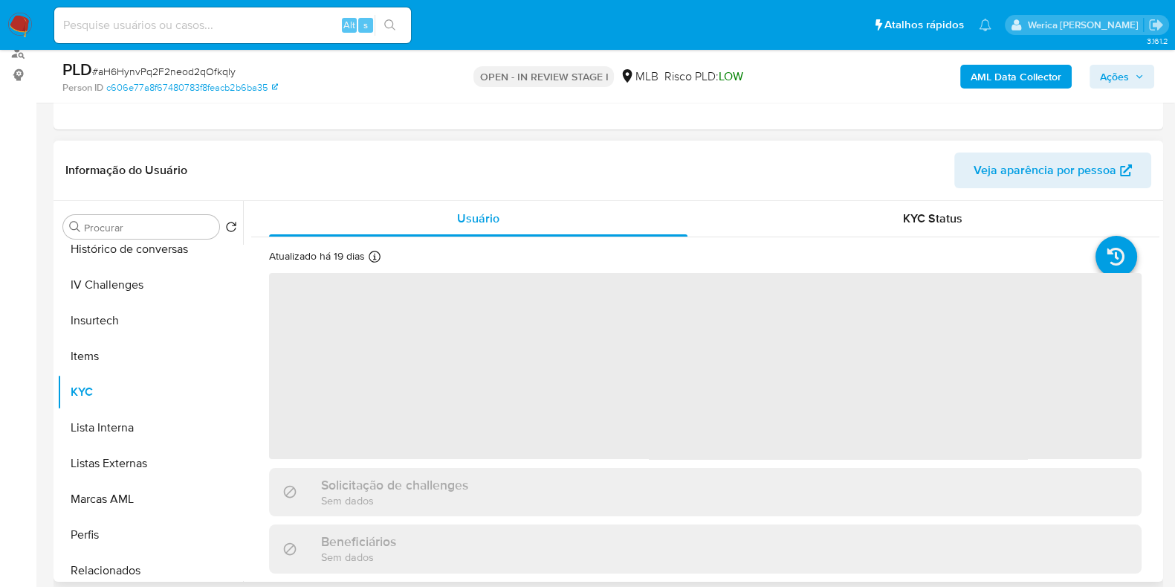
click at [859, 448] on span "‌" at bounding box center [705, 366] width 873 height 186
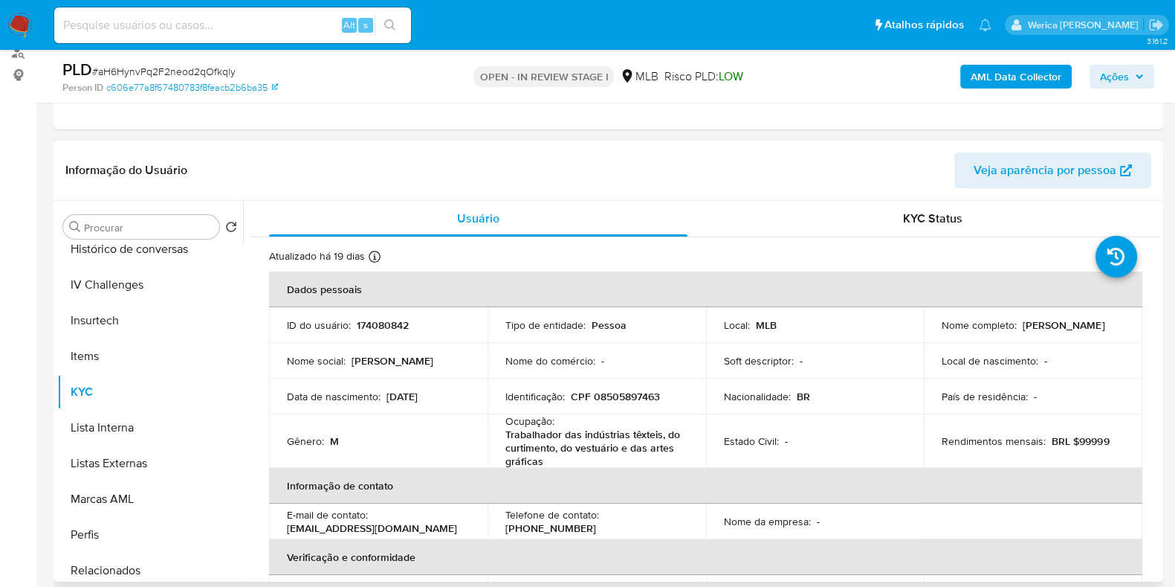
click at [849, 384] on td "Nacionalidade : BR" at bounding box center [815, 396] width 219 height 36
click at [978, 448] on td "Rendimentos mensais : BRL $99999" at bounding box center [1033, 441] width 219 height 54
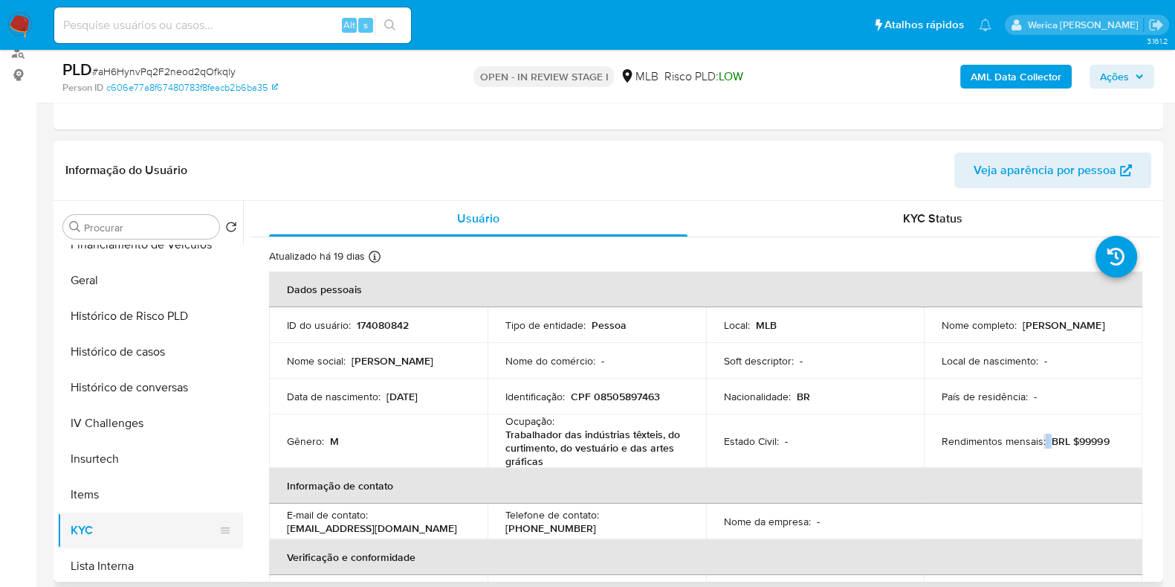
scroll to position [306, 0]
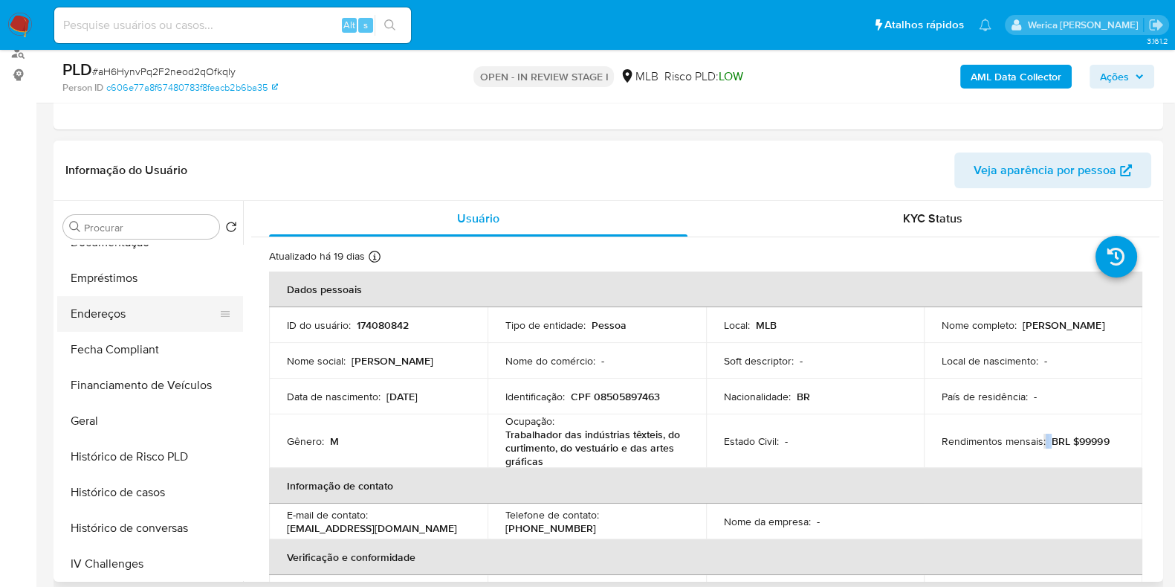
click at [126, 318] on button "Endereços" at bounding box center [144, 314] width 174 height 36
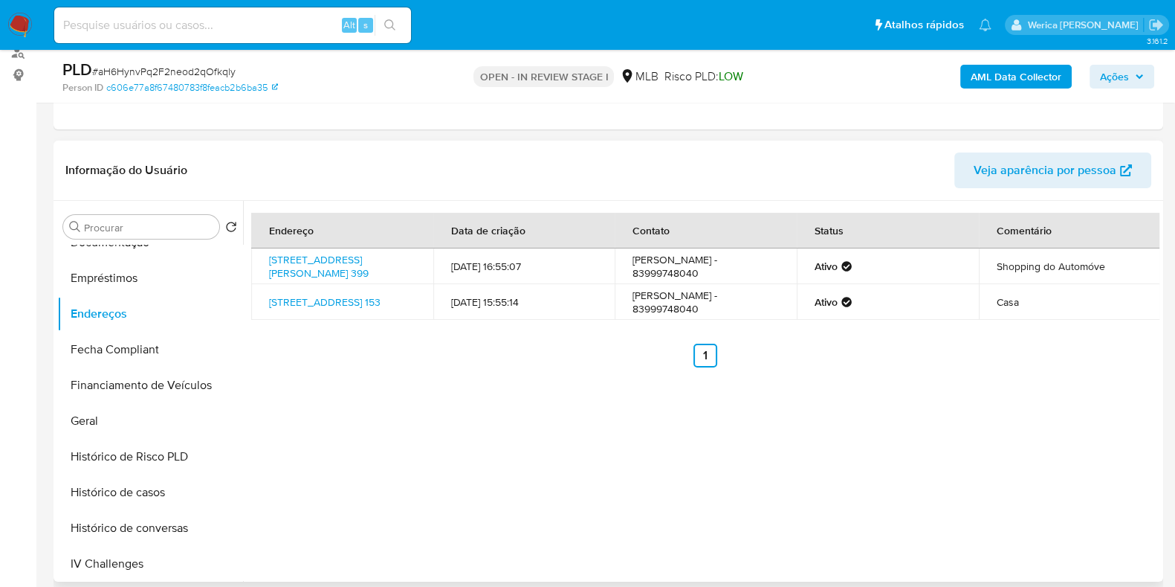
click at [958, 403] on div "Endereço Data de criação Contato Status Comentário [STREET_ADDRESS][PERSON_NAME…" at bounding box center [701, 391] width 917 height 381
drag, startPoint x: 958, startPoint y: 403, endPoint x: 944, endPoint y: 392, distance: 17.4
click at [958, 403] on div "Endereço Data de criação Contato Status Comentário [STREET_ADDRESS][PERSON_NAME…" at bounding box center [701, 391] width 917 height 381
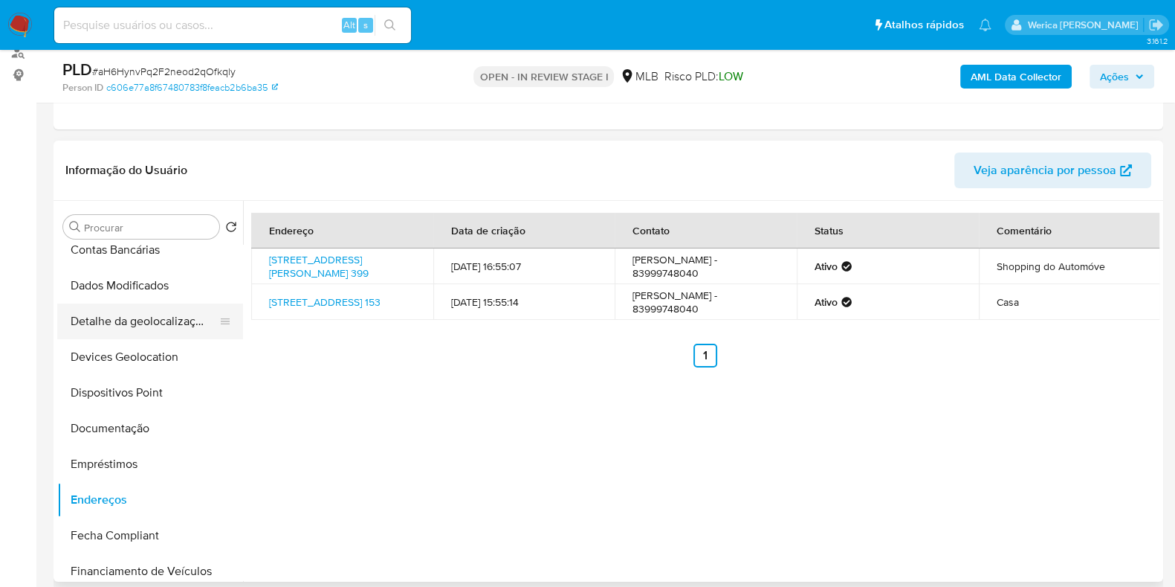
click at [175, 320] on button "Detalhe da geolocalização" at bounding box center [144, 321] width 174 height 36
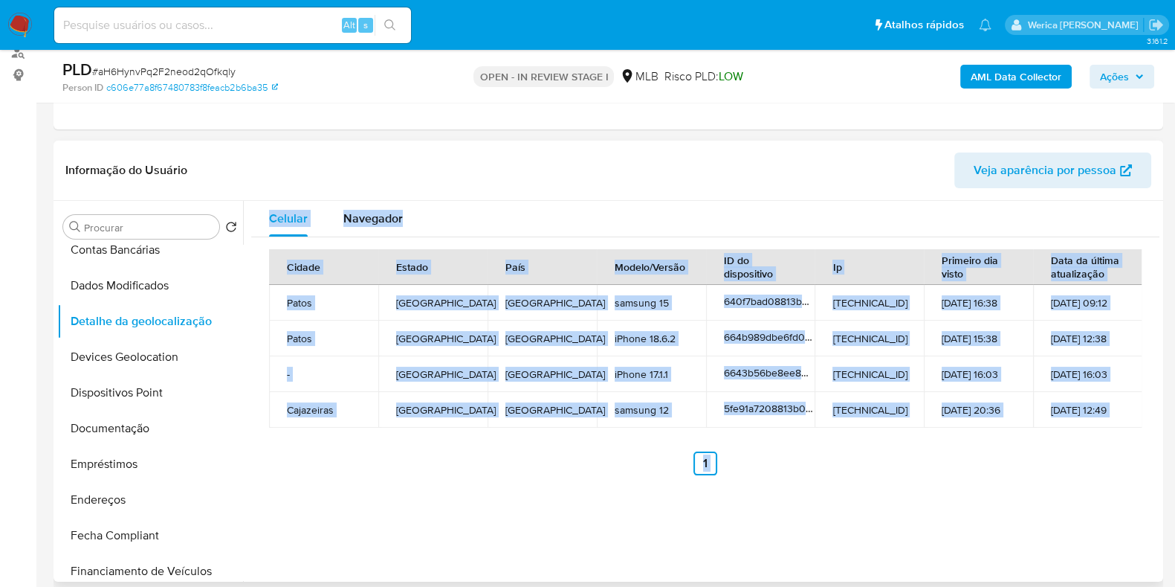
click at [842, 477] on div "Cidade Estado País Modelo/Versão ID do dispositivo Ip Primeiro dia visto Data d…" at bounding box center [705, 362] width 909 height 250
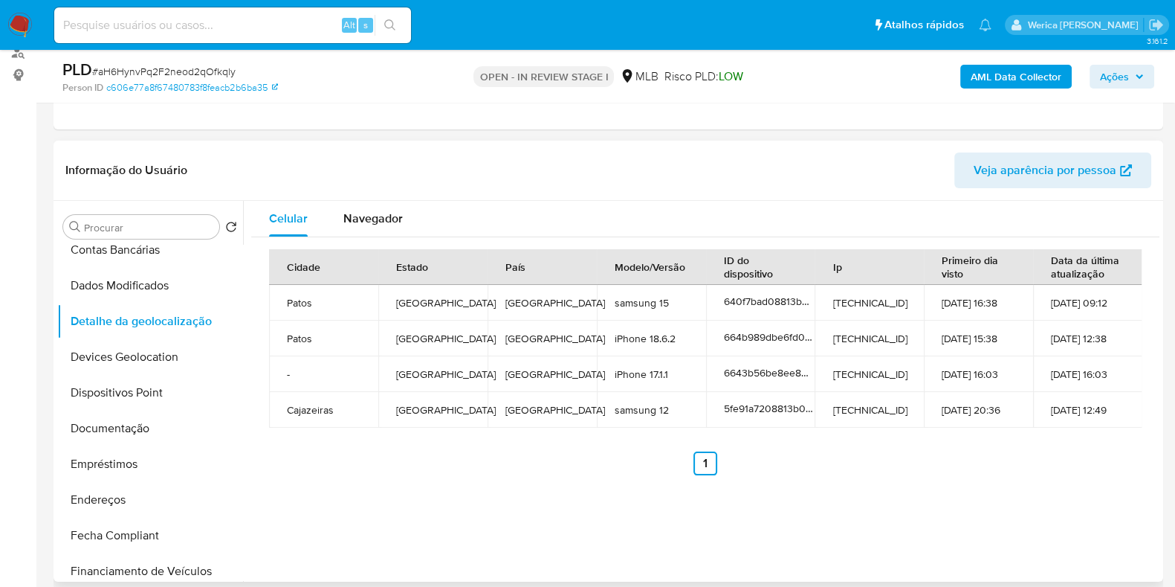
click at [1014, 370] on td "[DATE] 16:03" at bounding box center [978, 374] width 109 height 36
drag, startPoint x: 1014, startPoint y: 370, endPoint x: 993, endPoint y: 330, distance: 44.9
click at [1014, 370] on td "[DATE] 16:03" at bounding box center [978, 374] width 109 height 36
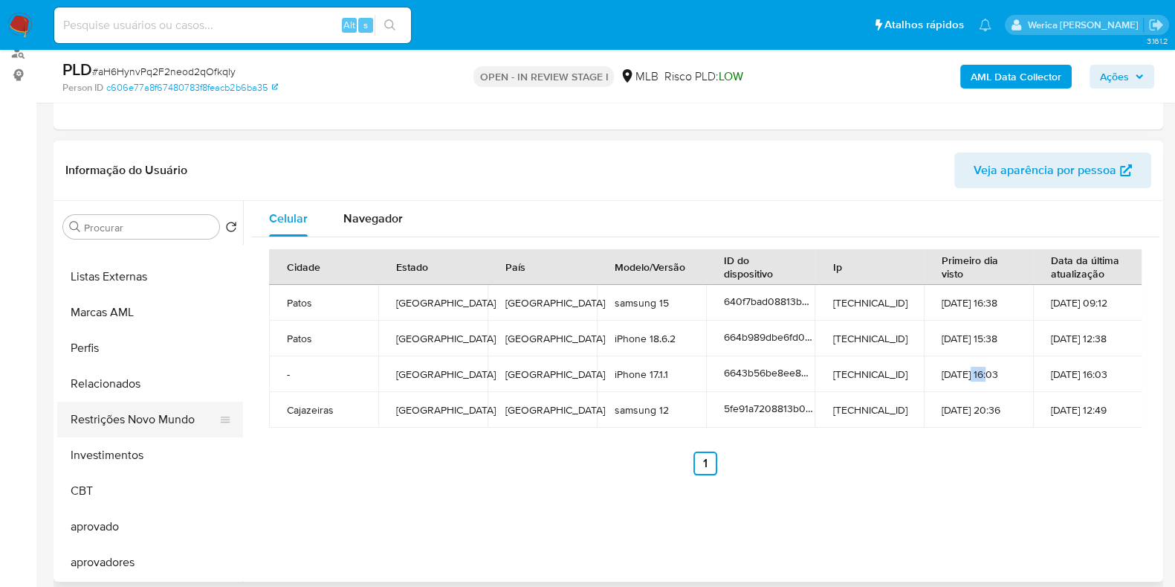
click at [169, 417] on button "Restrições Novo Mundo" at bounding box center [144, 419] width 174 height 36
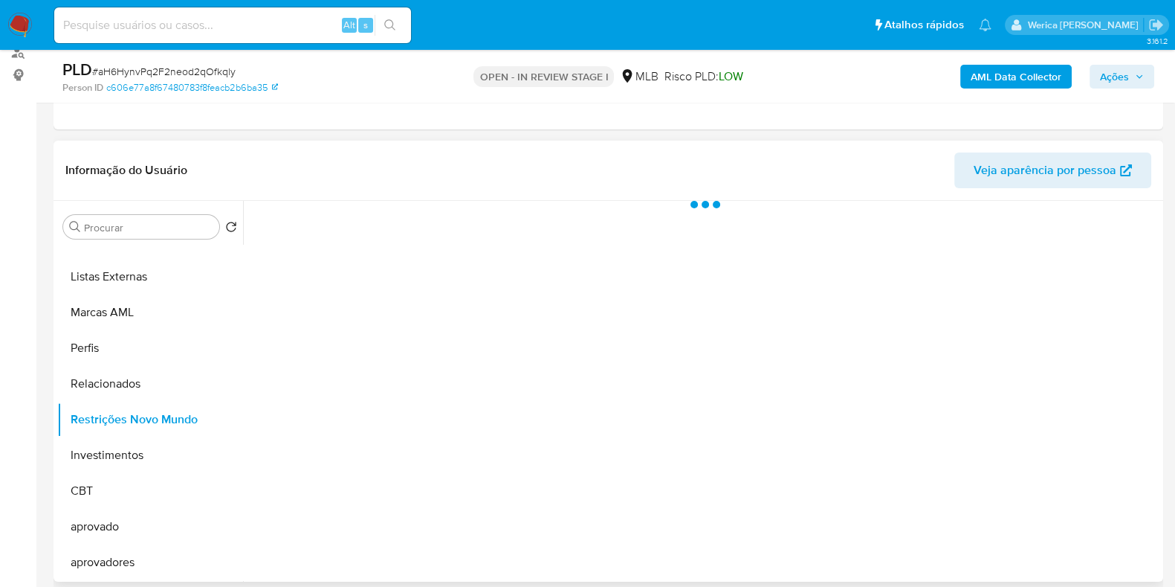
scroll to position [770, 0]
click at [541, 363] on div at bounding box center [701, 391] width 917 height 381
click at [367, 271] on div at bounding box center [701, 391] width 917 height 381
click at [381, 218] on div at bounding box center [701, 391] width 917 height 381
click at [377, 236] on div "Historial" at bounding box center [399, 220] width 45 height 39
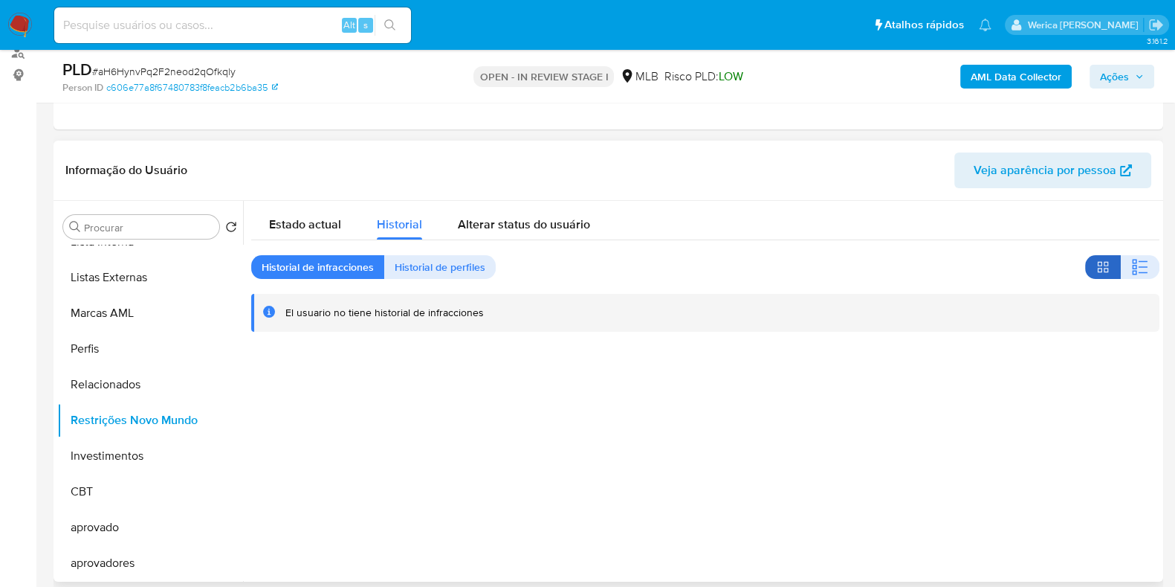
click at [1109, 259] on button "button" at bounding box center [1103, 267] width 36 height 24
click at [1132, 262] on icon "button" at bounding box center [1134, 261] width 4 height 4
click at [1051, 387] on div at bounding box center [701, 391] width 917 height 381
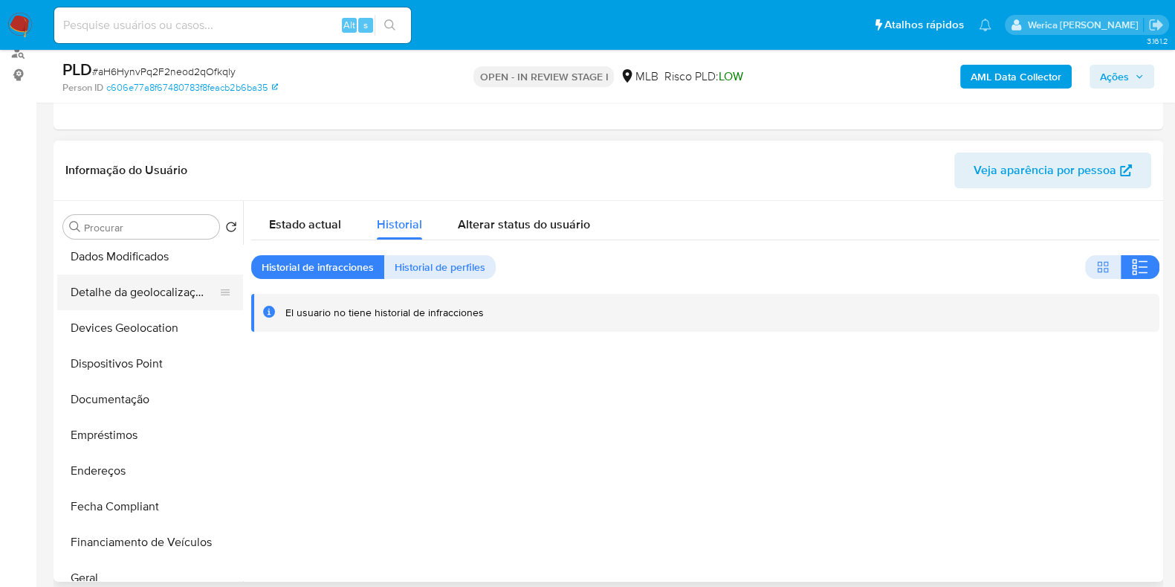
scroll to position [120, 0]
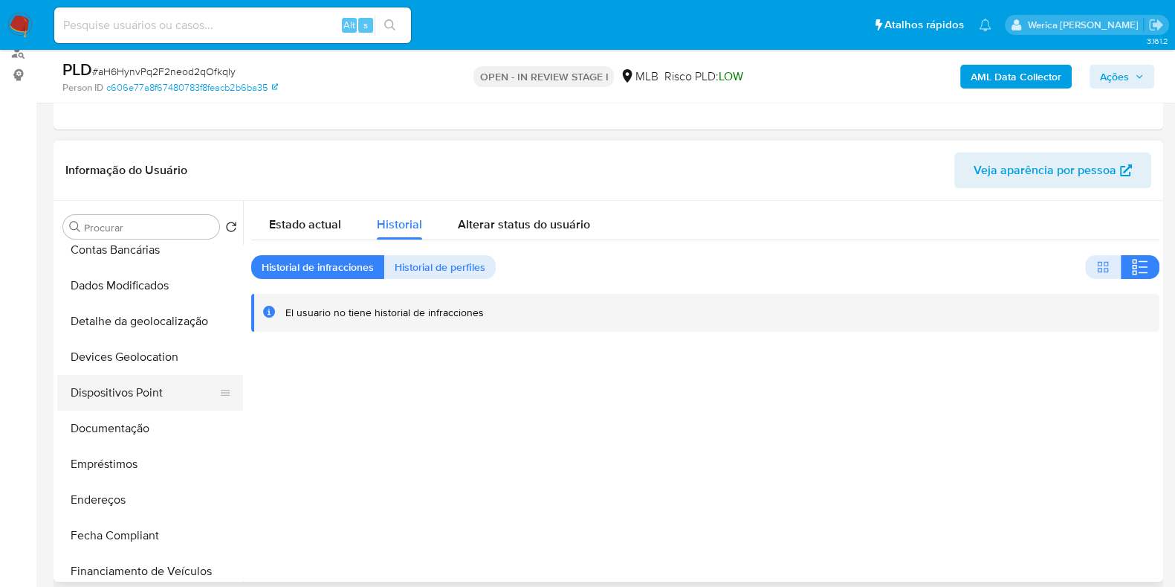
click at [145, 401] on button "Dispositivos Point" at bounding box center [144, 393] width 174 height 36
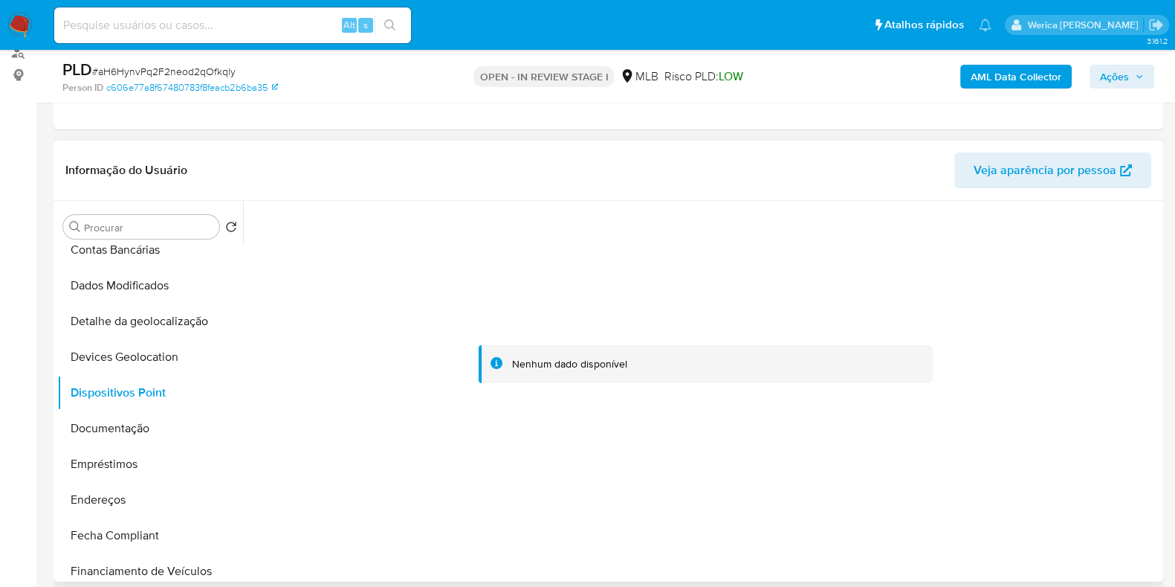
click at [1064, 409] on div at bounding box center [705, 364] width 909 height 327
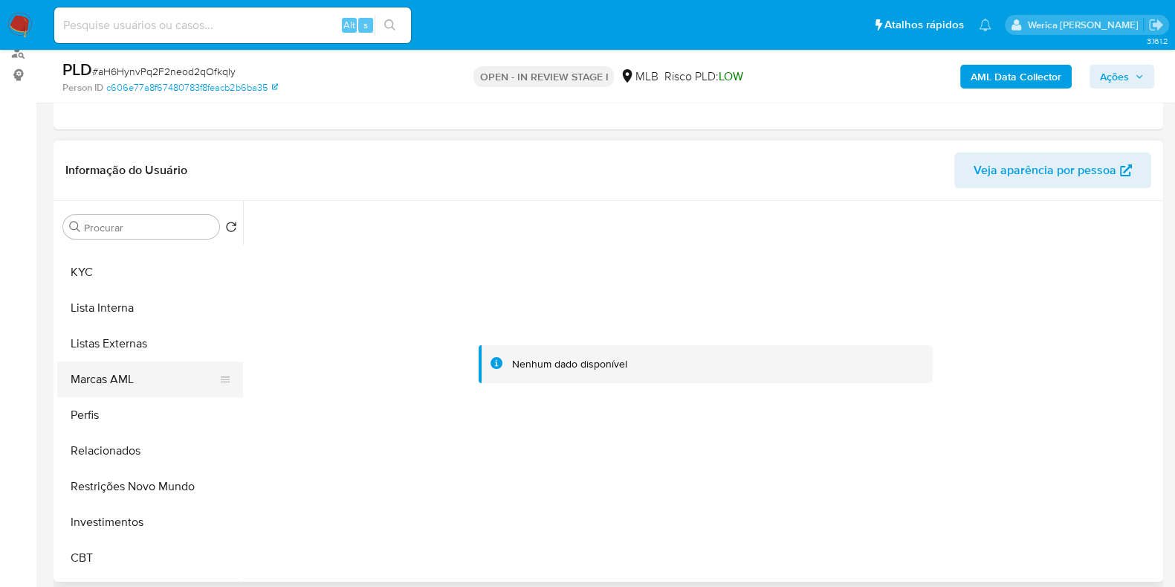
scroll to position [771, 0]
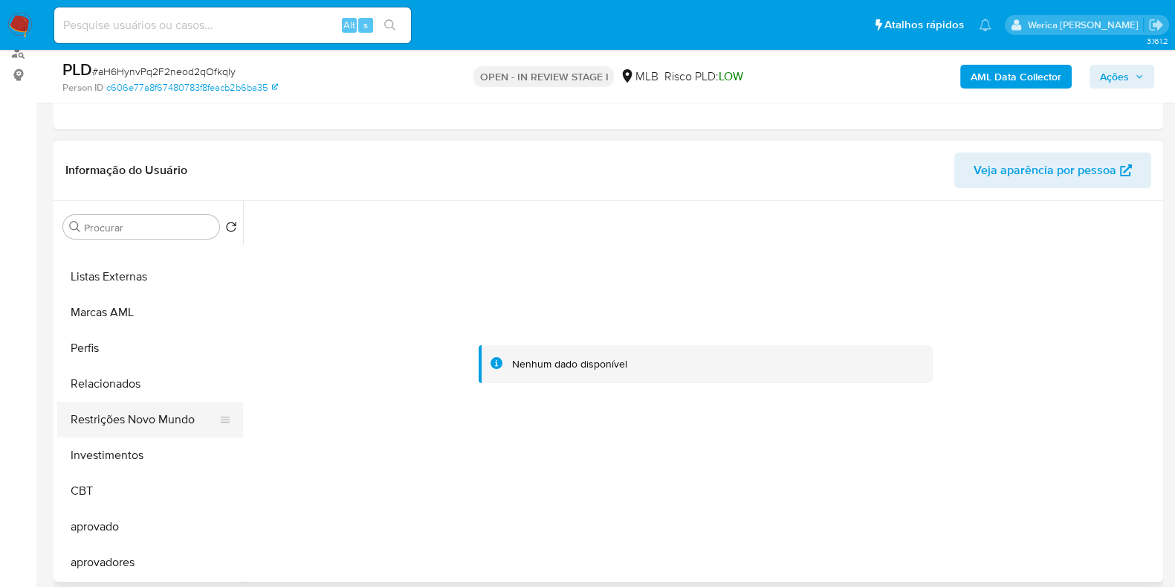
click at [178, 422] on button "Restrições Novo Mundo" at bounding box center [144, 419] width 174 height 36
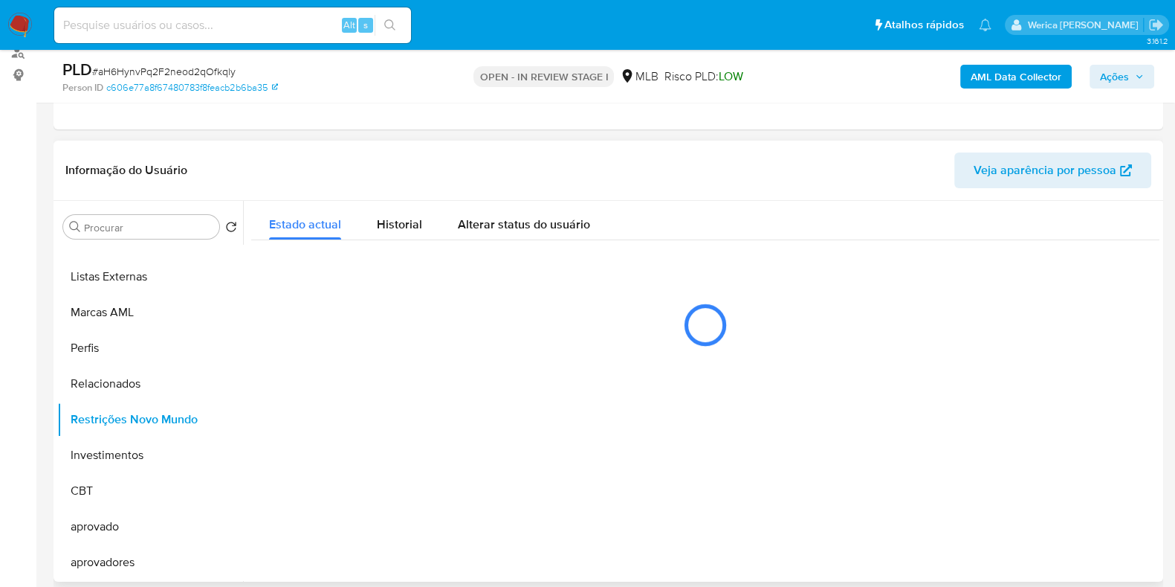
scroll to position [770, 0]
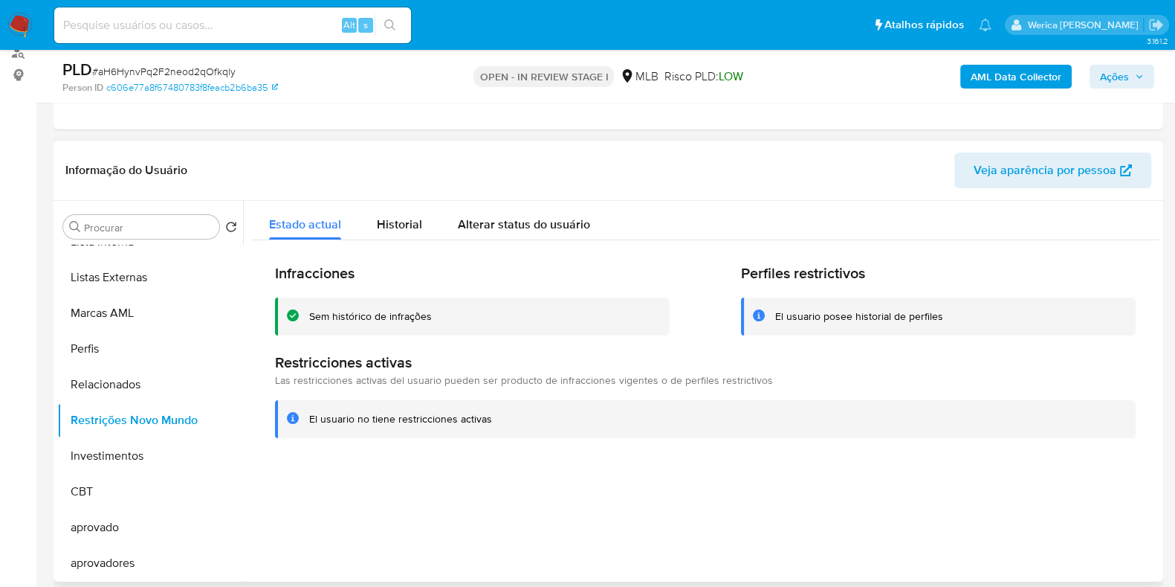
click at [1083, 548] on div at bounding box center [701, 391] width 917 height 381
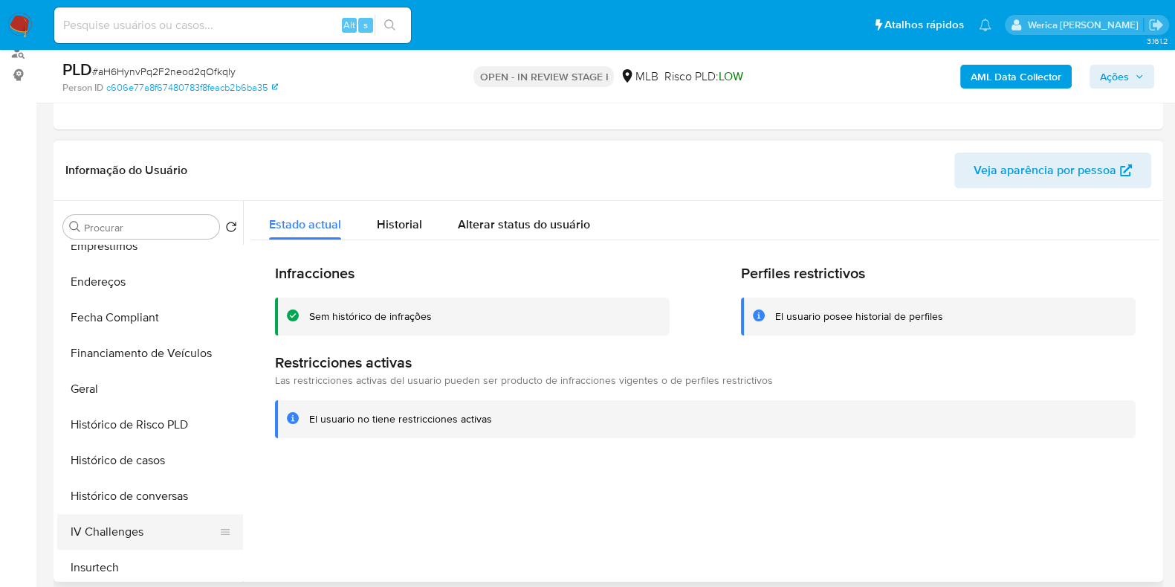
scroll to position [213, 0]
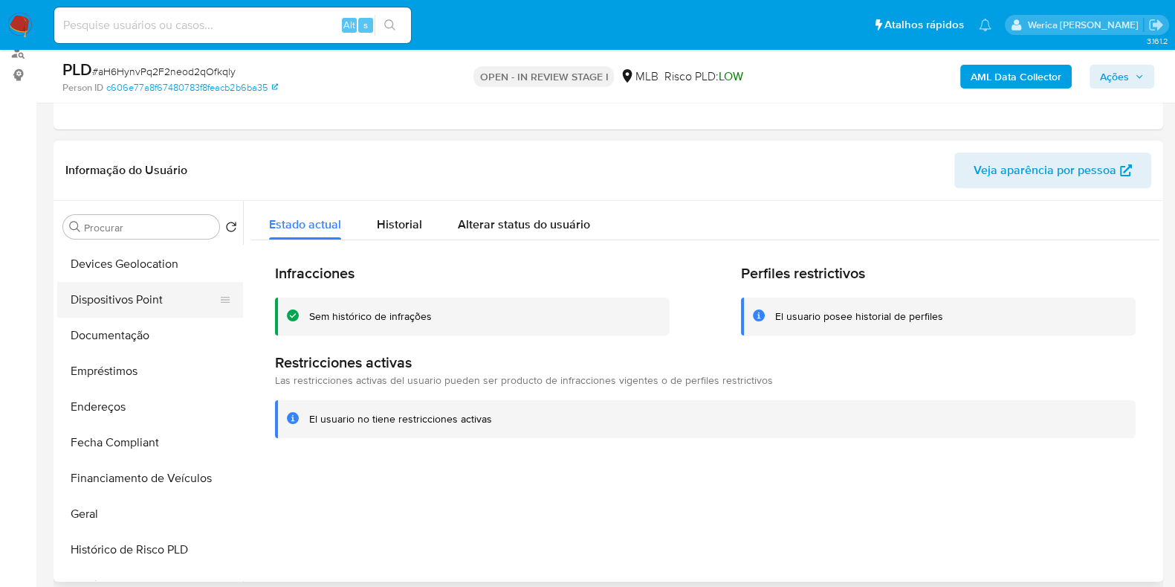
click at [138, 306] on button "Dispositivos Point" at bounding box center [144, 300] width 174 height 36
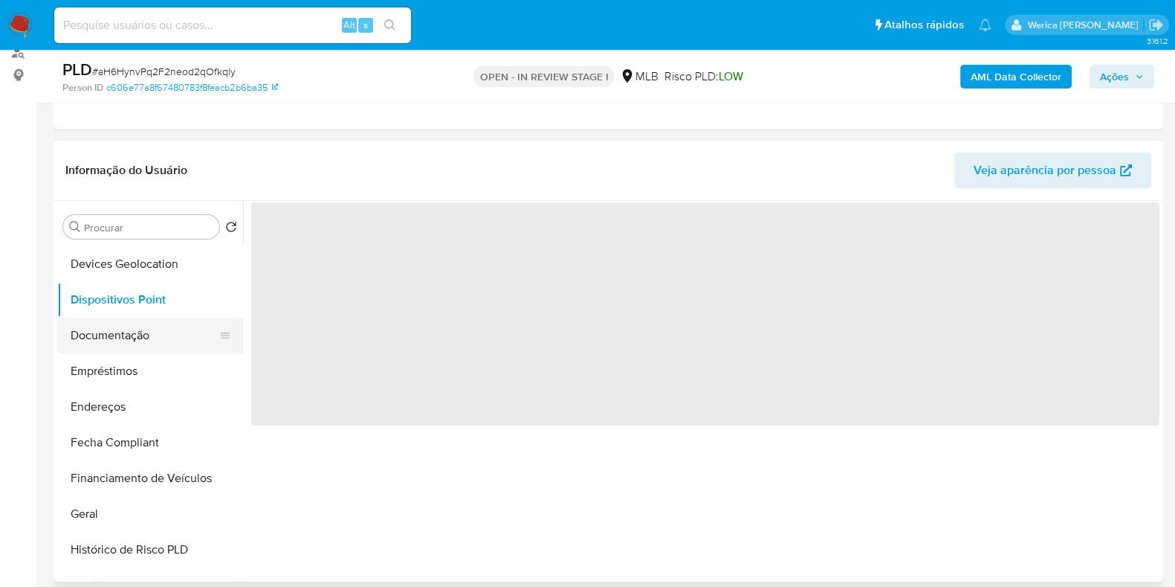
click at [142, 329] on button "Documentação" at bounding box center [144, 335] width 174 height 36
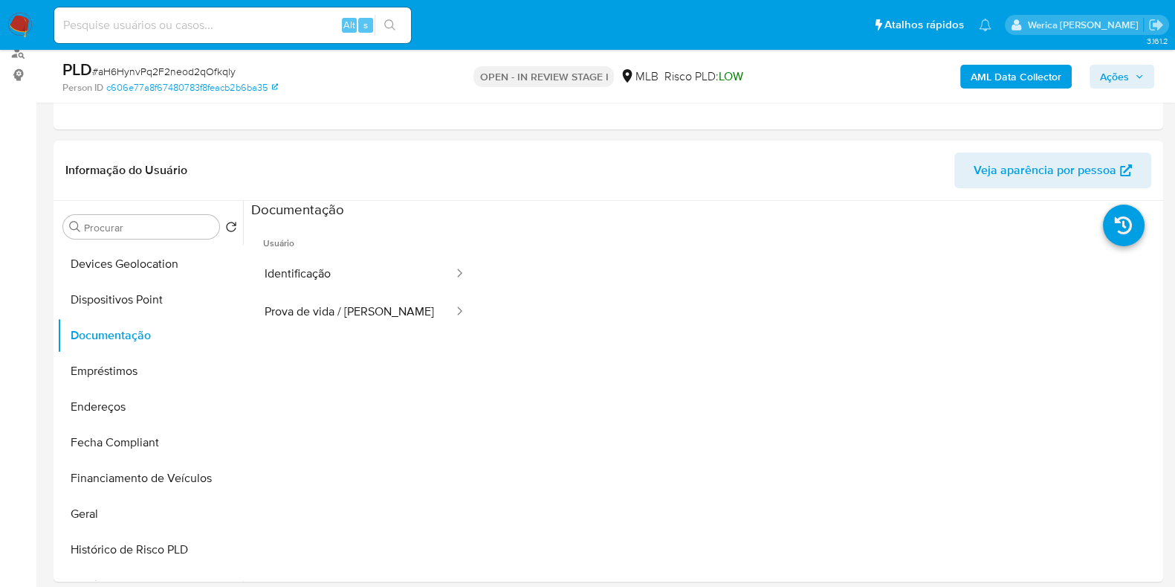
click at [260, 288] on button "Identificação" at bounding box center [353, 274] width 204 height 38
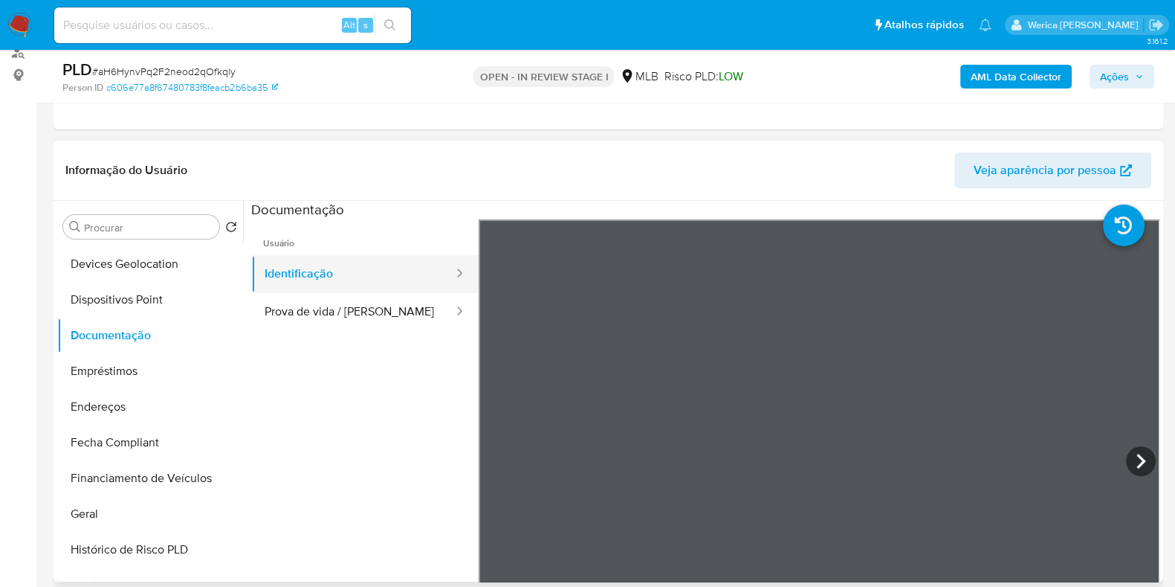
click at [312, 265] on button "Identificação" at bounding box center [353, 274] width 204 height 38
click at [577, 158] on header "Informação do Usuário Veja aparência por pessoa" at bounding box center [608, 170] width 1086 height 36
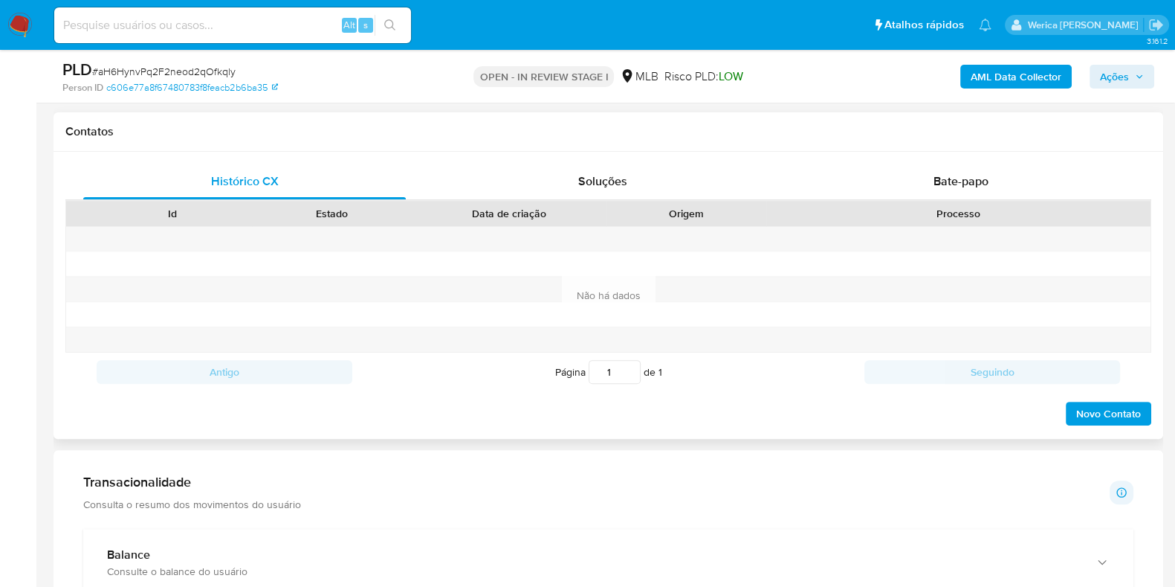
scroll to position [929, 0]
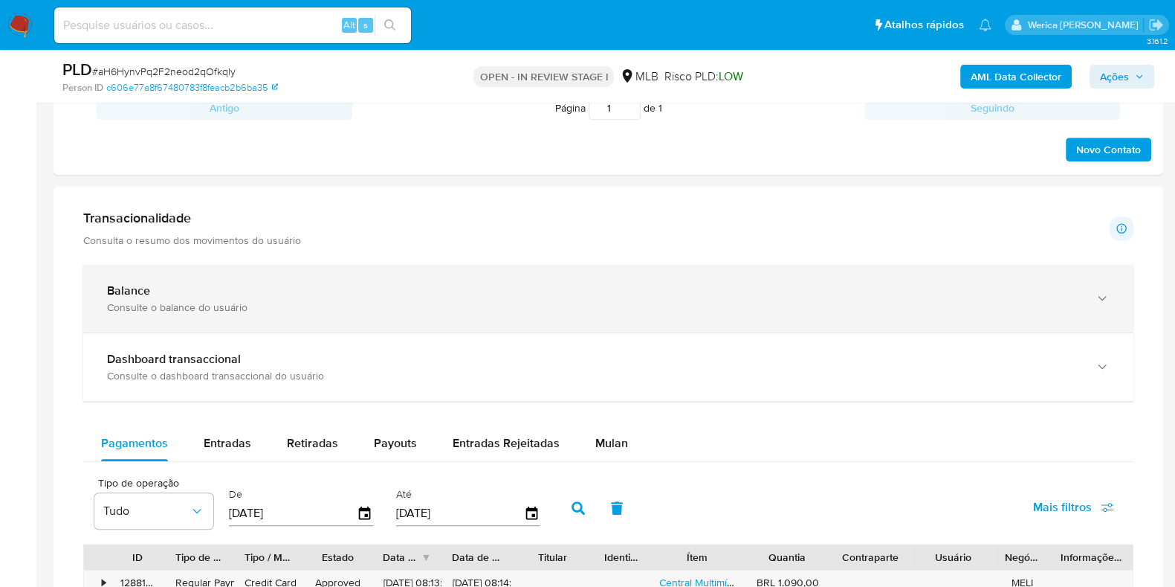
click at [454, 312] on div "Consulte o balance do usuário" at bounding box center [593, 306] width 973 height 13
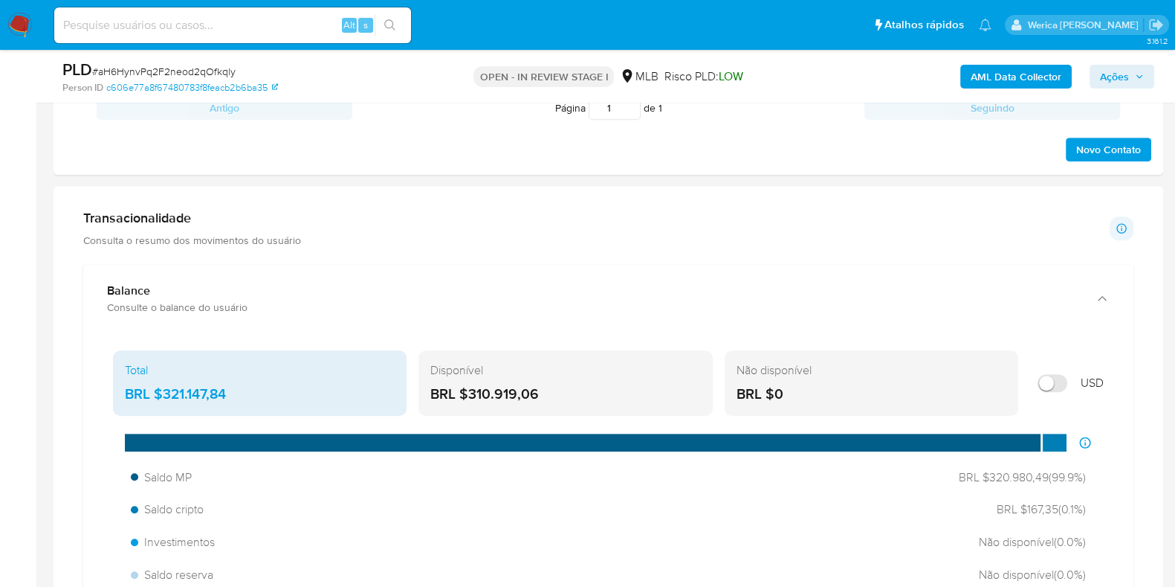
drag, startPoint x: 159, startPoint y: 388, endPoint x: 230, endPoint y: 382, distance: 70.9
click at [230, 384] on div "BRL $321.147,84" at bounding box center [260, 393] width 270 height 19
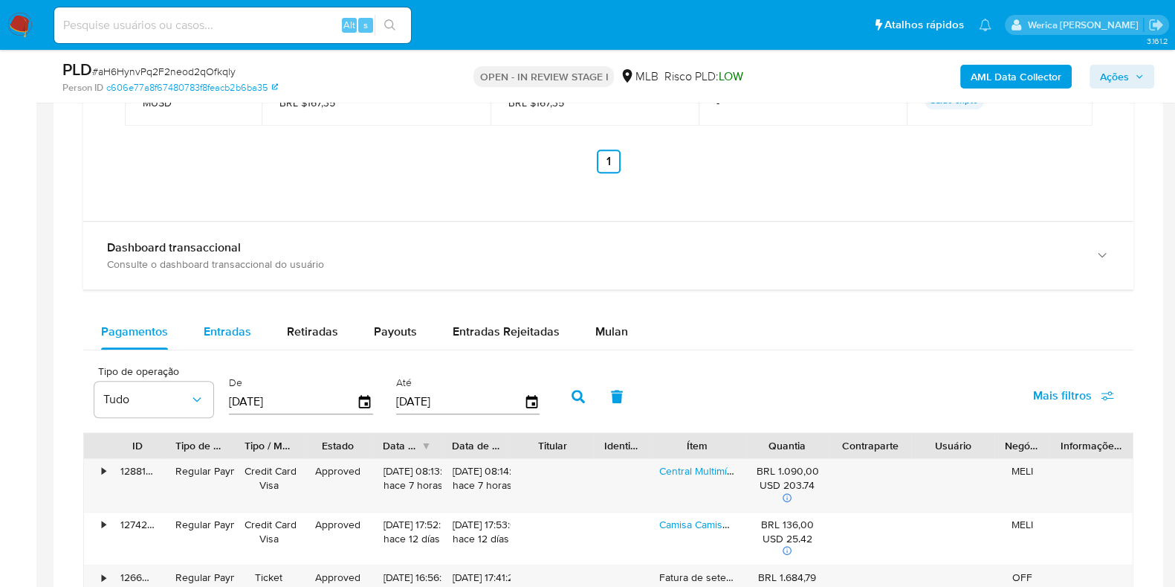
click at [222, 333] on span "Entradas" at bounding box center [228, 331] width 48 height 17
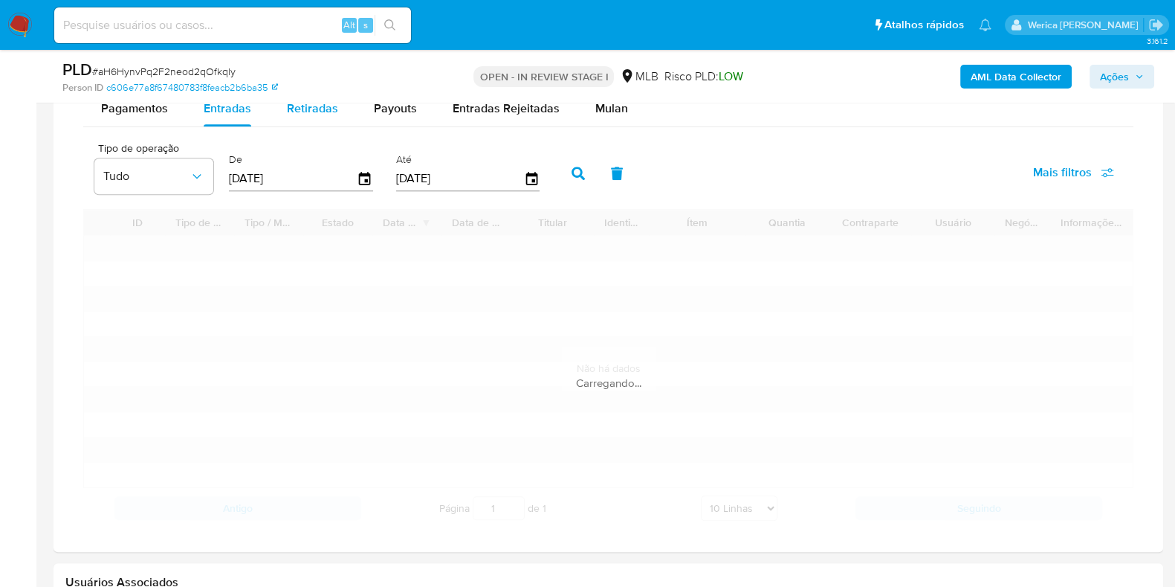
scroll to position [1952, 0]
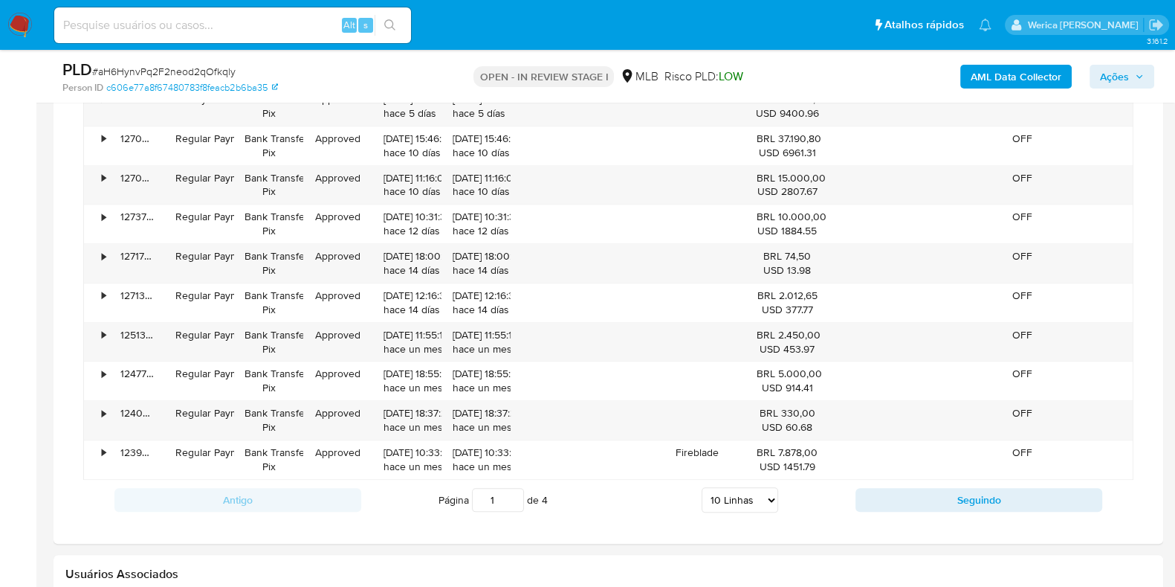
click at [709, 489] on select "5 Linhas 10 Linhas 20 Linhas 25 Linhas 50 Linhas 100 Linhas" at bounding box center [740, 499] width 77 height 25
select select "100"
click at [702, 487] on select "5 Linhas 10 Linhas 20 Linhas 25 Linhas 50 Linhas 100 Linhas" at bounding box center [740, 499] width 77 height 25
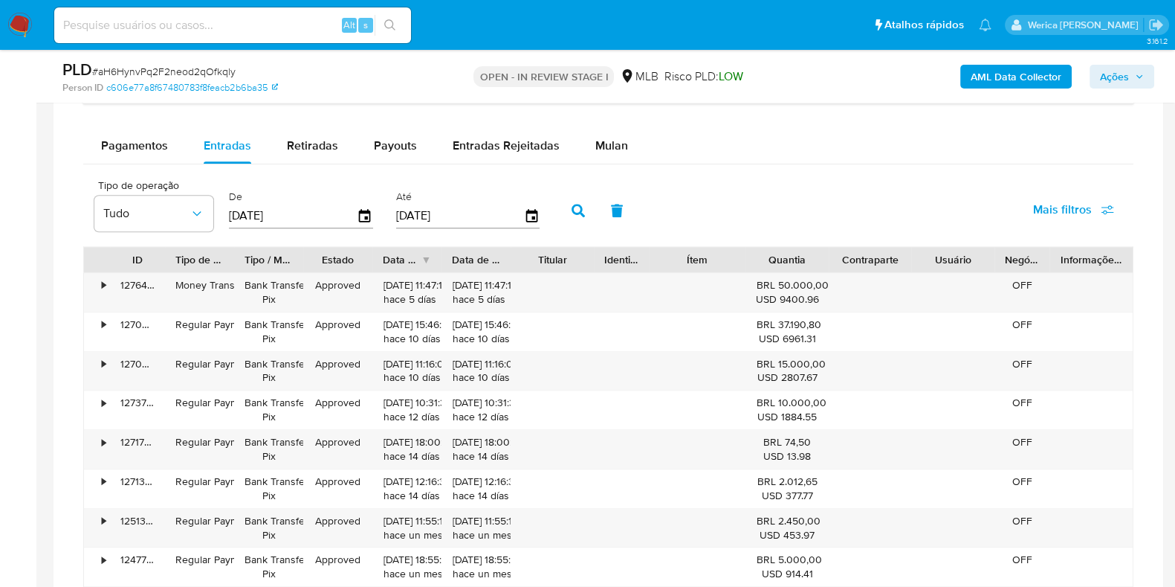
scroll to position [1486, 0]
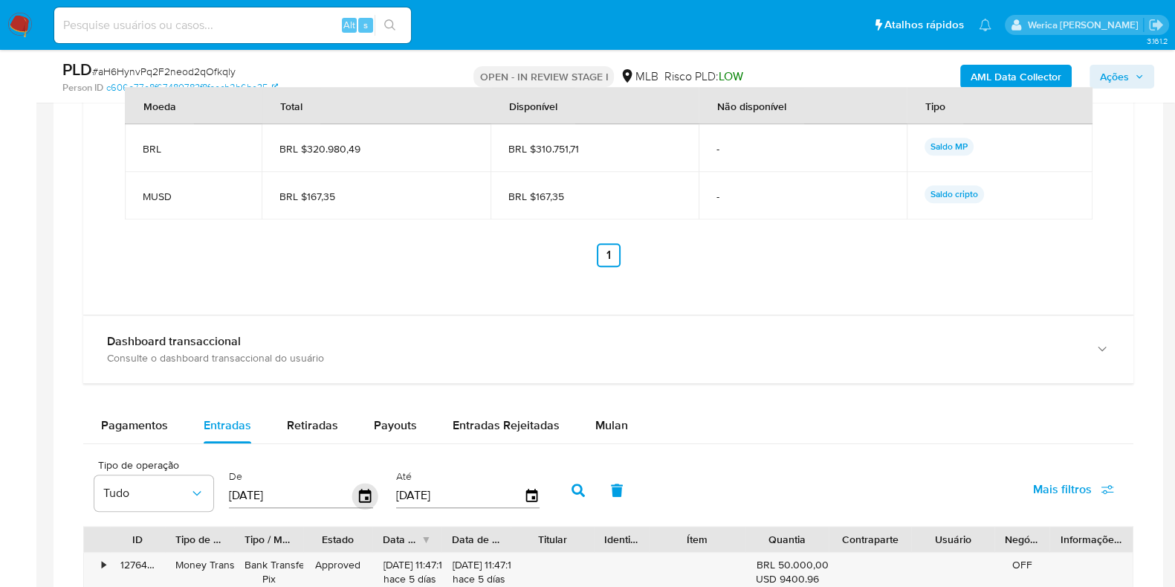
click at [356, 497] on icon "button" at bounding box center [365, 496] width 26 height 26
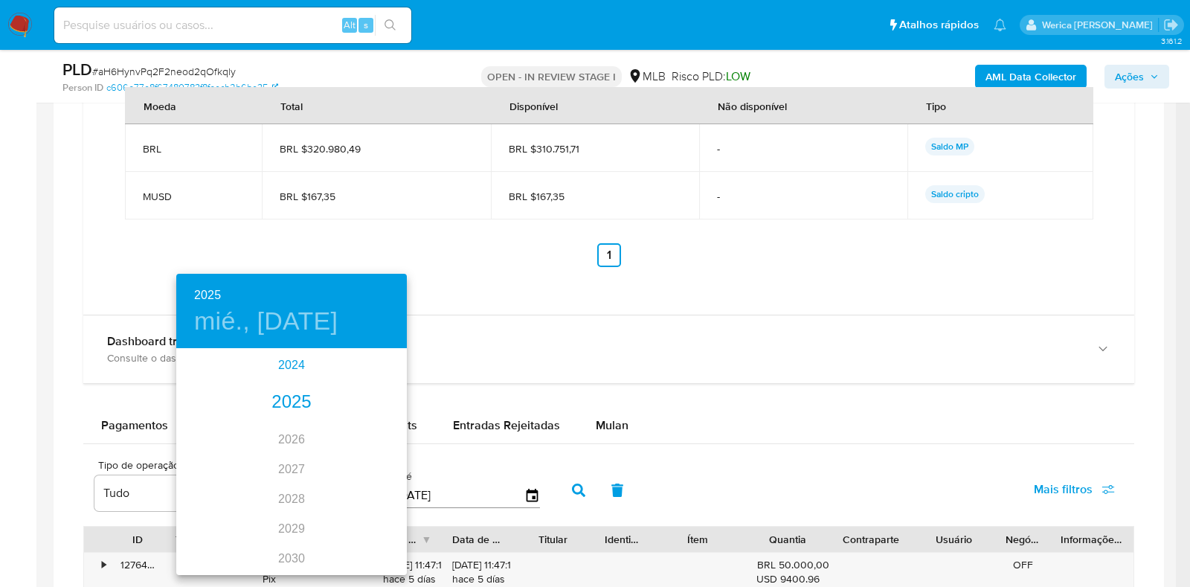
click at [296, 370] on div "2024" at bounding box center [291, 365] width 230 height 30
click at [277, 543] on div "nov." at bounding box center [291, 545] width 77 height 56
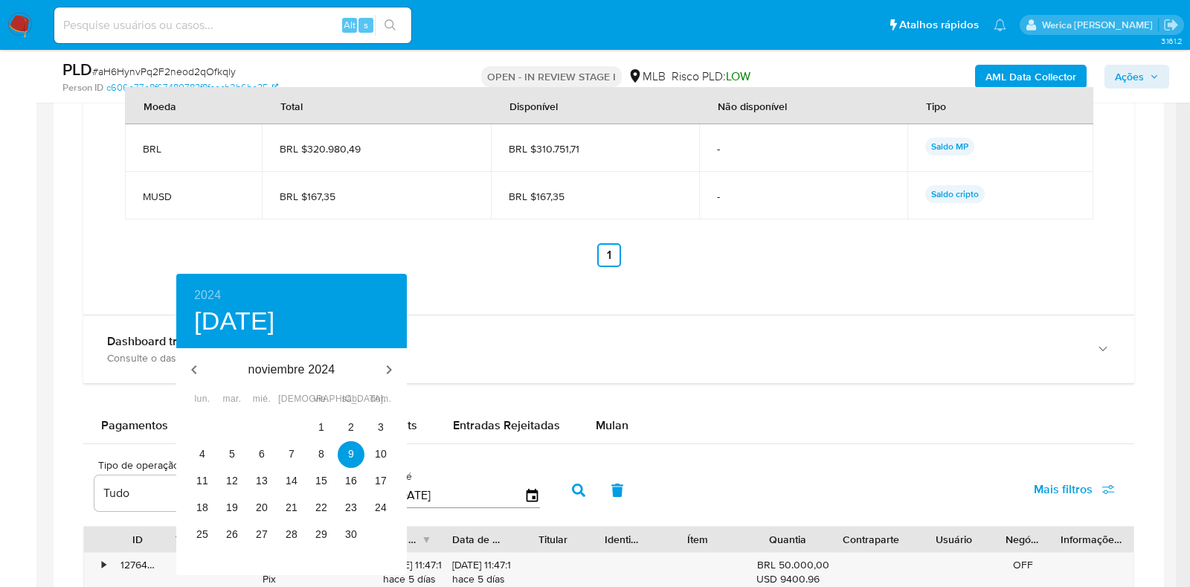
click at [309, 413] on div "noviembre 2024 lun. mar. mié. jue. vie. sáb. dom. 28 29 30 31 1 2 3 4 5 6 7 8 9…" at bounding box center [291, 461] width 230 height 227
click at [320, 422] on p "1" at bounding box center [321, 426] width 6 height 15
type input "[DATE]"
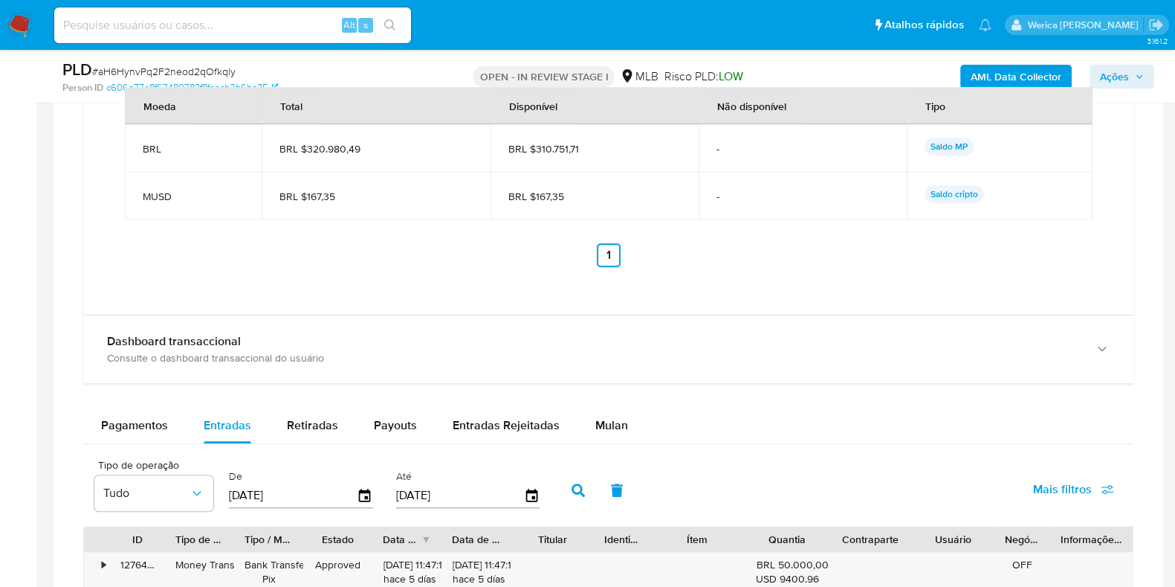
click at [538, 485] on div "Até [DATE]" at bounding box center [470, 488] width 155 height 59
click at [573, 484] on icon "button" at bounding box center [578, 489] width 13 height 13
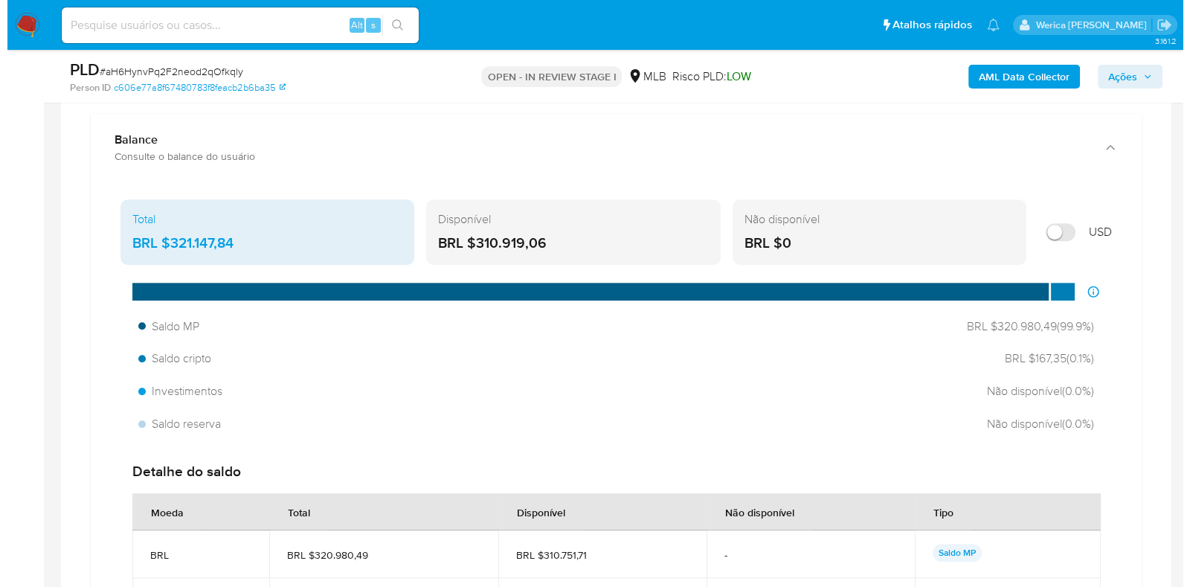
scroll to position [743, 0]
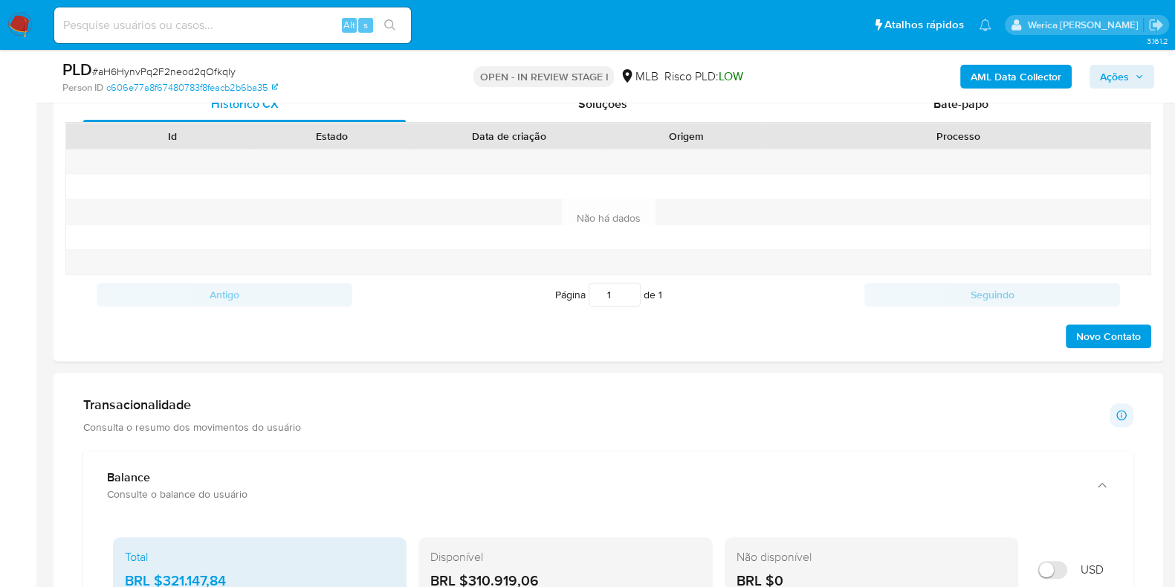
click at [1013, 77] on b "AML Data Collector" at bounding box center [1016, 77] width 91 height 24
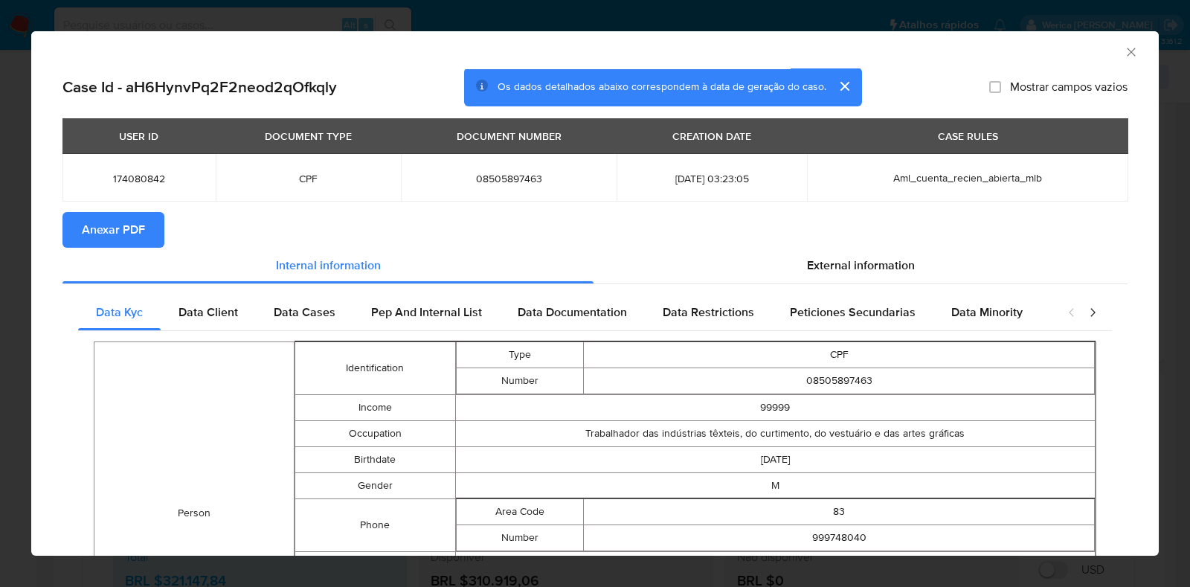
click at [104, 233] on span "Anexar PDF" at bounding box center [113, 229] width 63 height 33
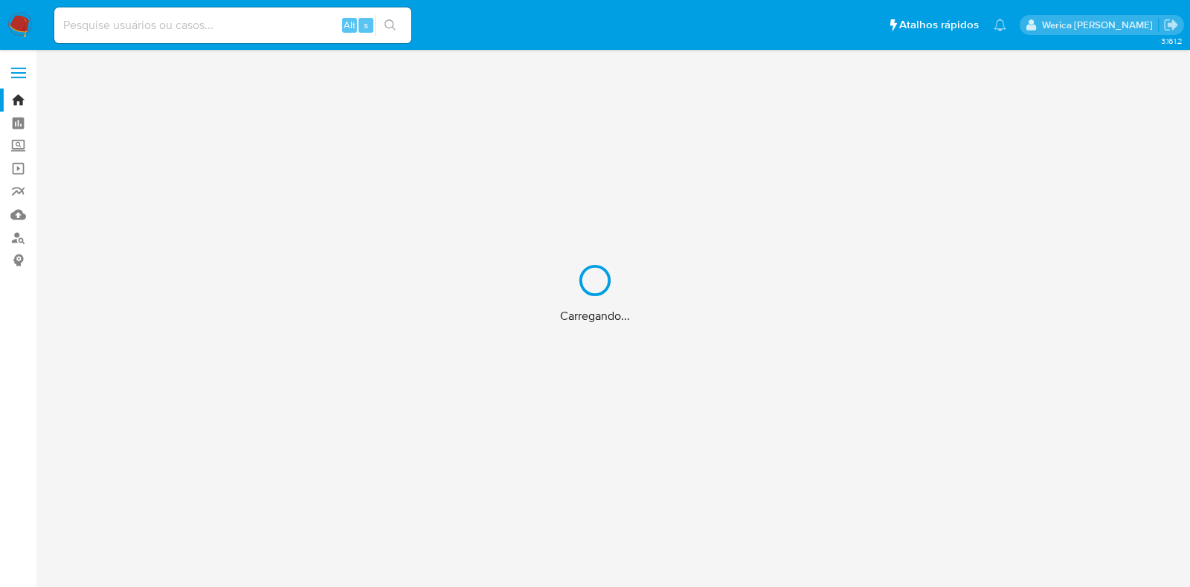
click at [284, 27] on div "Carregando..." at bounding box center [595, 293] width 1190 height 587
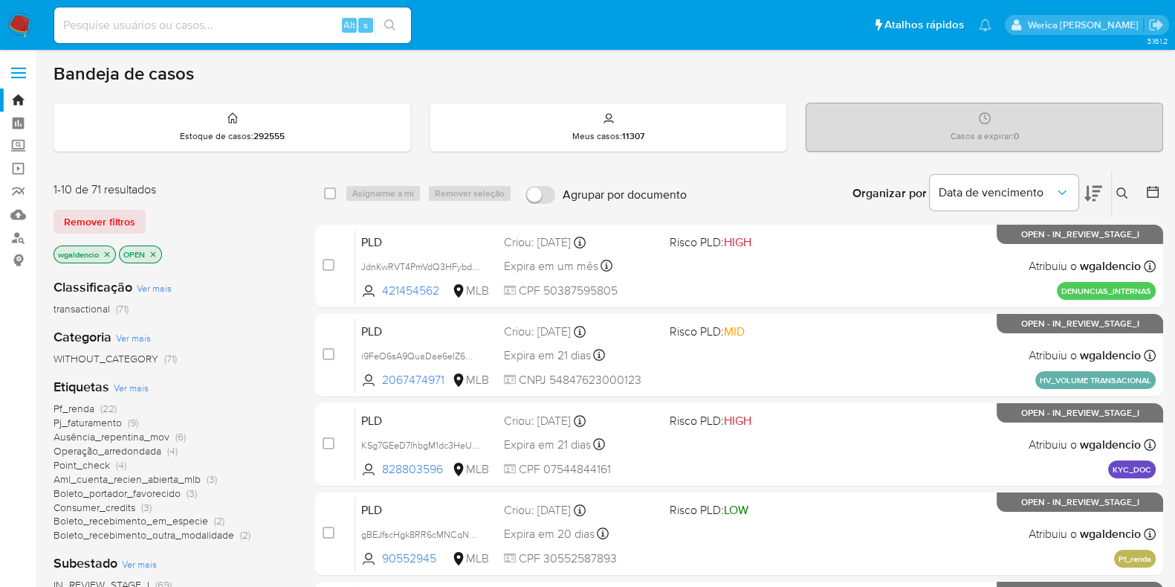
click at [284, 27] on input at bounding box center [232, 25] width 357 height 19
paste input "298475128"
type input "298475128"
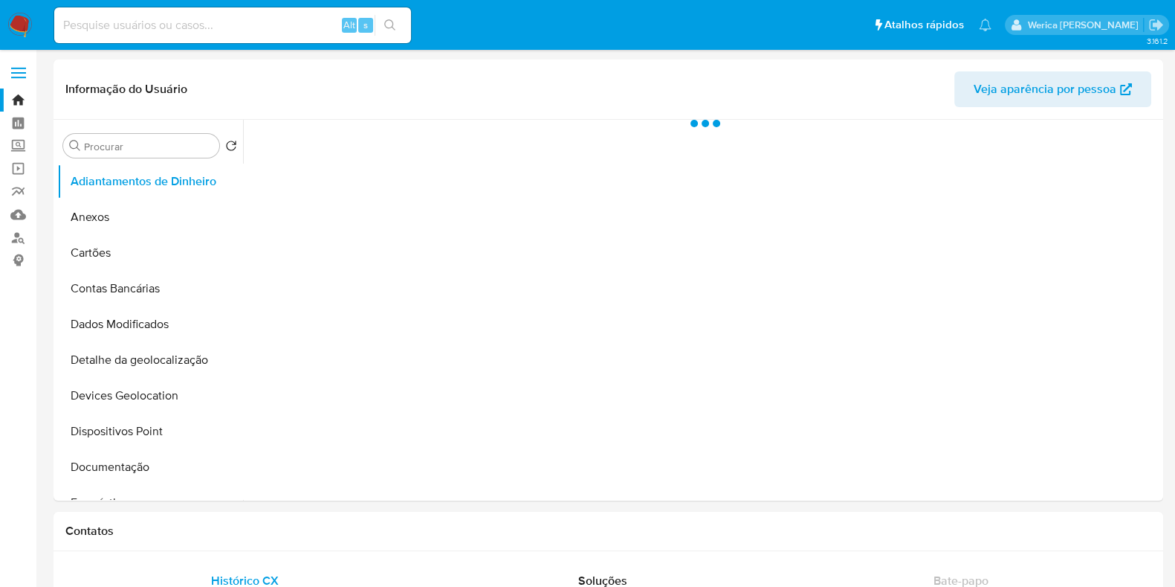
select select "10"
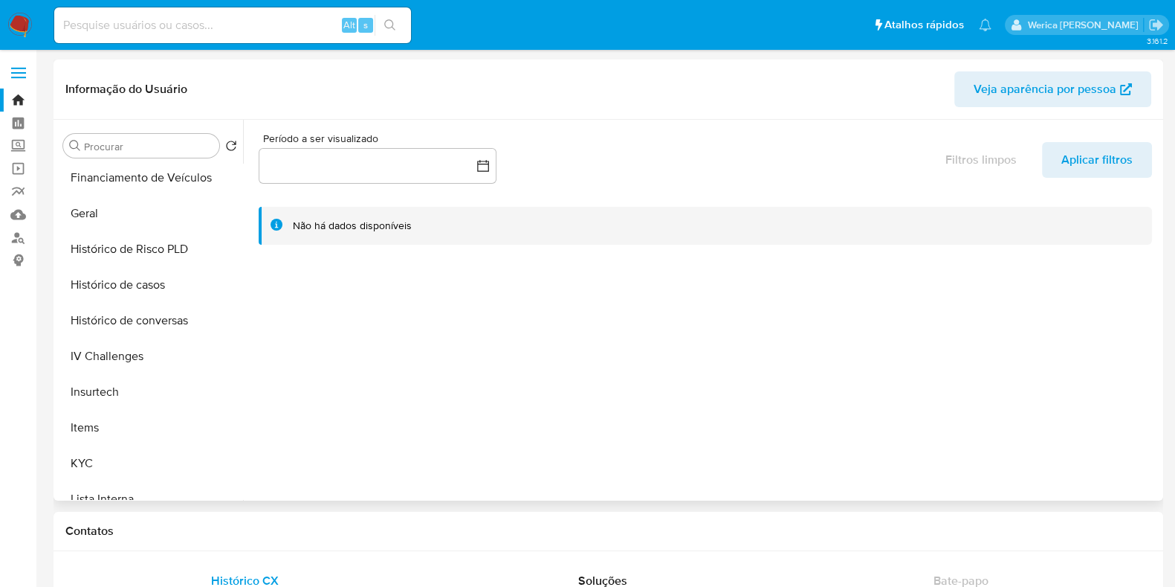
scroll to position [465, 0]
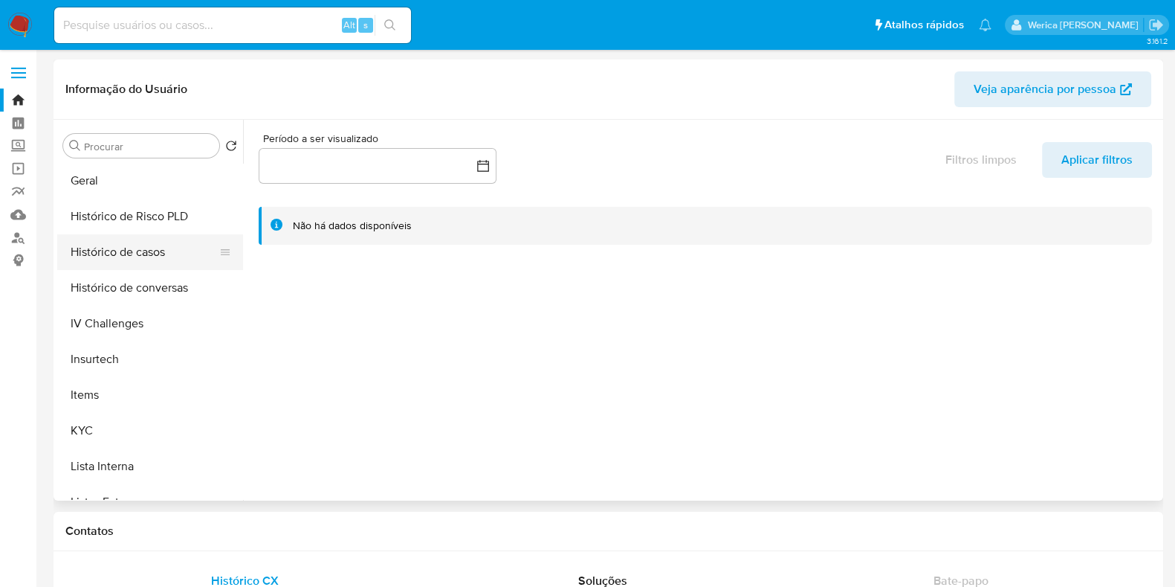
click at [159, 265] on button "Histórico de casos" at bounding box center [144, 252] width 174 height 36
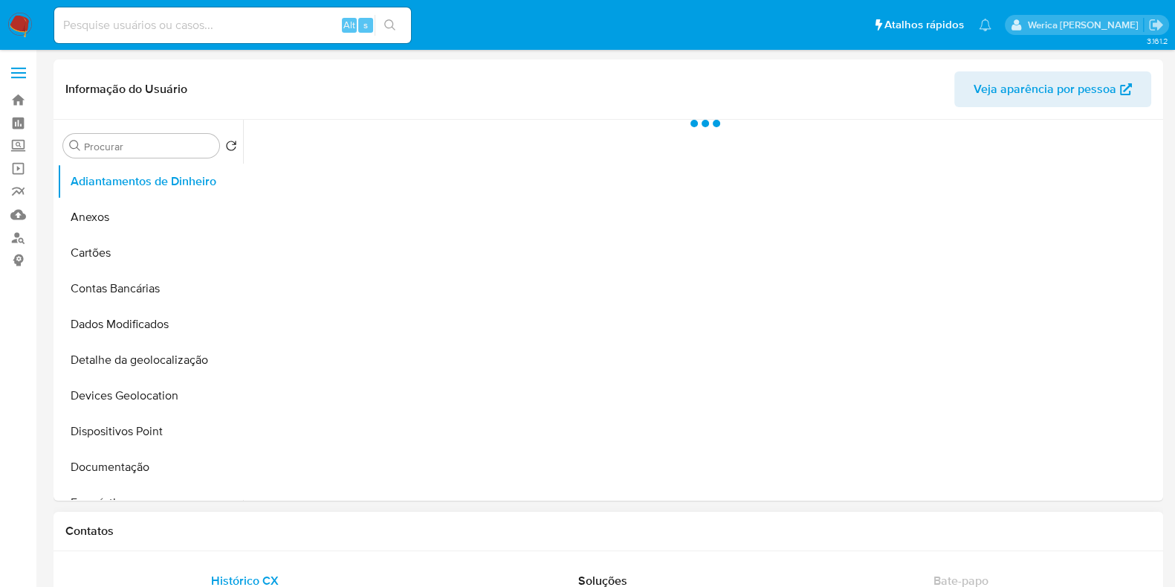
select select "10"
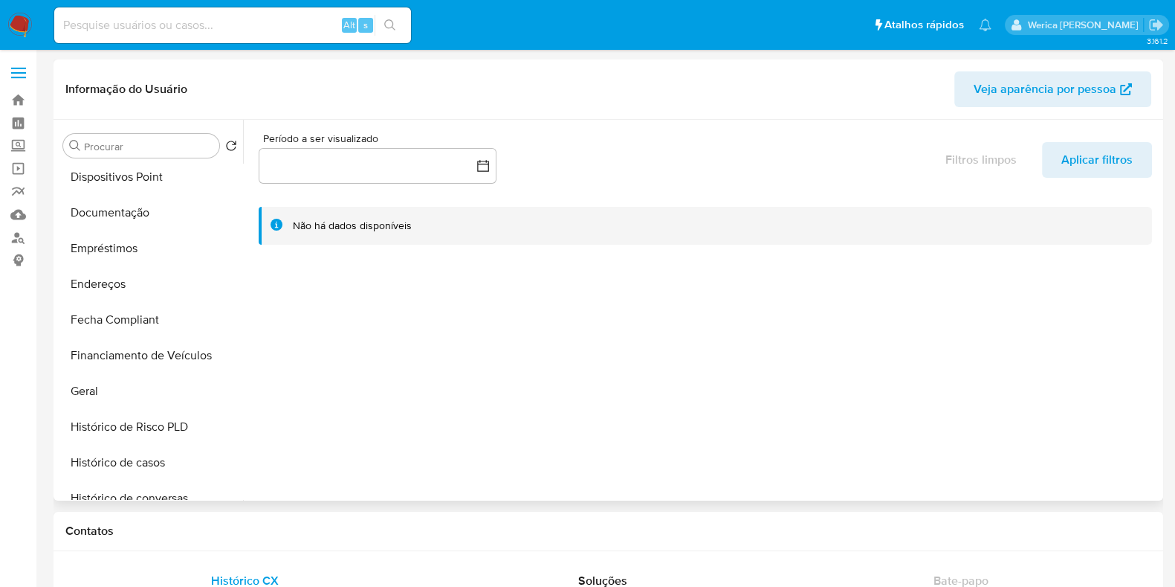
scroll to position [279, 0]
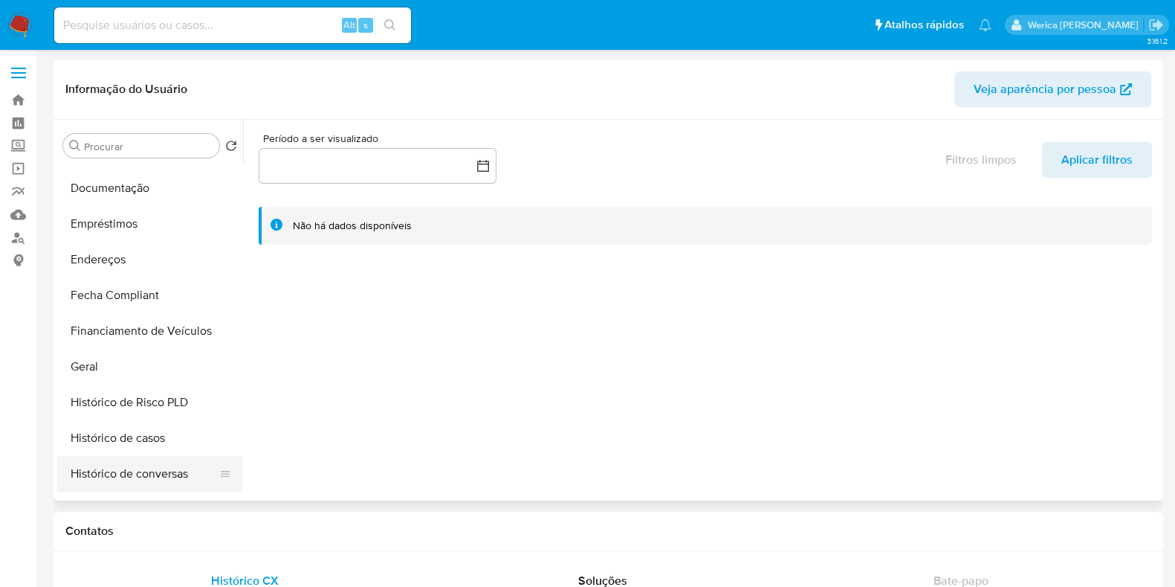
click at [164, 457] on button "Histórico de conversas" at bounding box center [144, 474] width 174 height 36
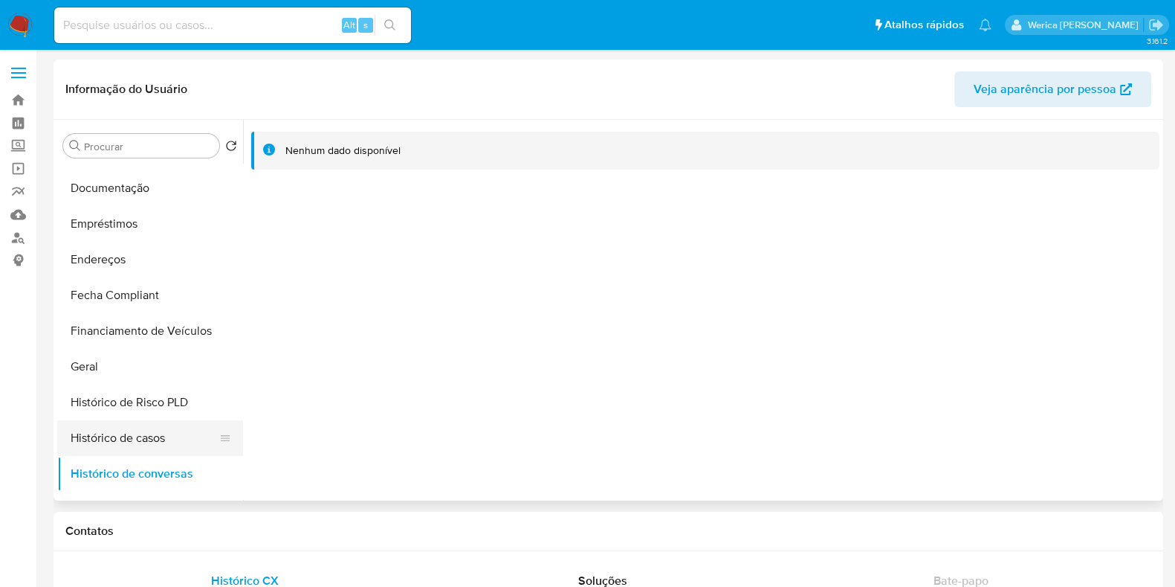
click at [142, 440] on button "Histórico de casos" at bounding box center [144, 438] width 174 height 36
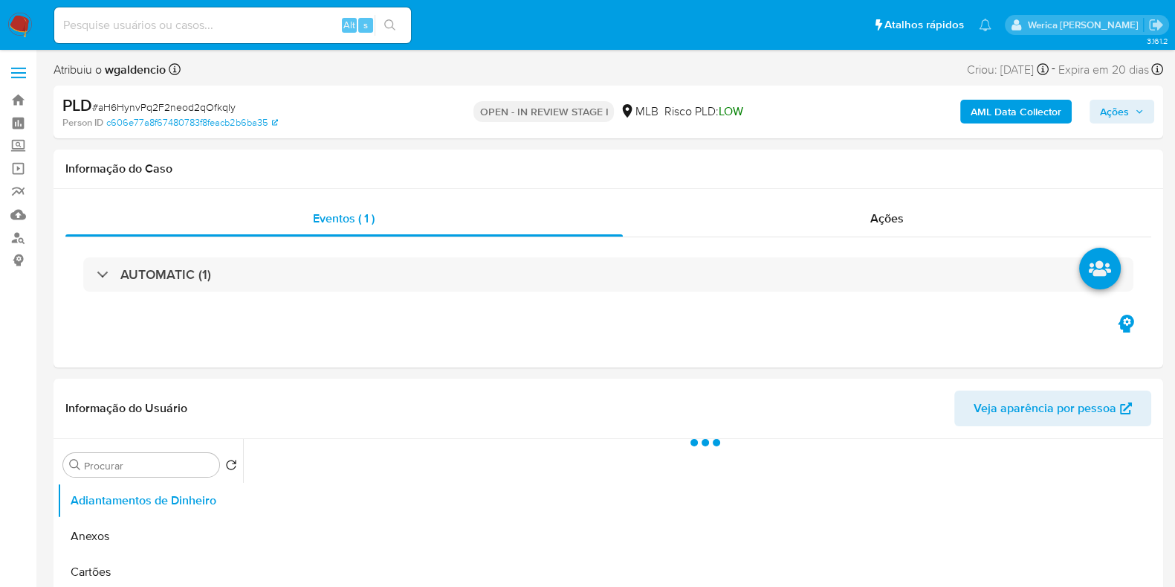
click at [1019, 104] on b "AML Data Collector" at bounding box center [1016, 112] width 91 height 24
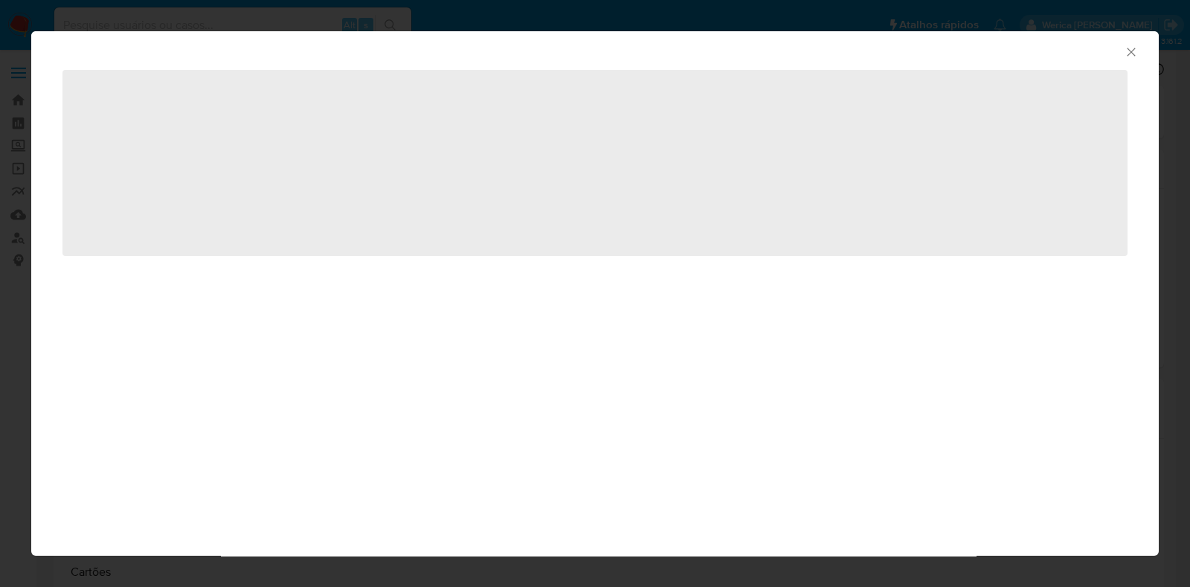
select select "10"
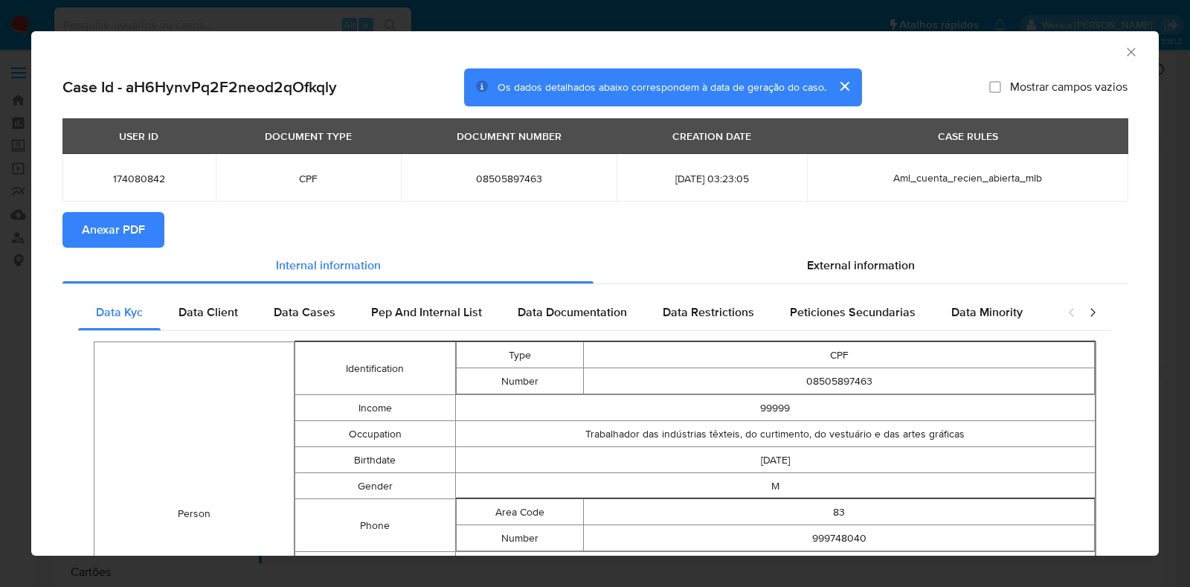
click at [146, 217] on button "Anexar PDF" at bounding box center [113, 230] width 102 height 36
click at [1123, 46] on div "AML Data Collector" at bounding box center [594, 49] width 1127 height 37
click at [1126, 50] on icon "Fechar a janela" at bounding box center [1130, 52] width 8 height 8
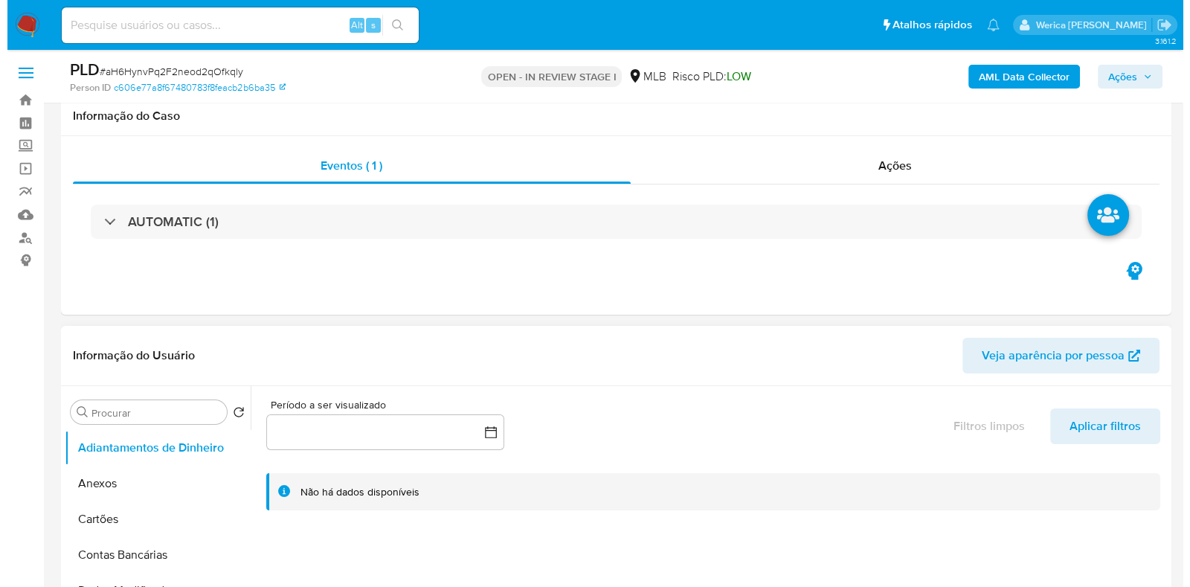
scroll to position [279, 0]
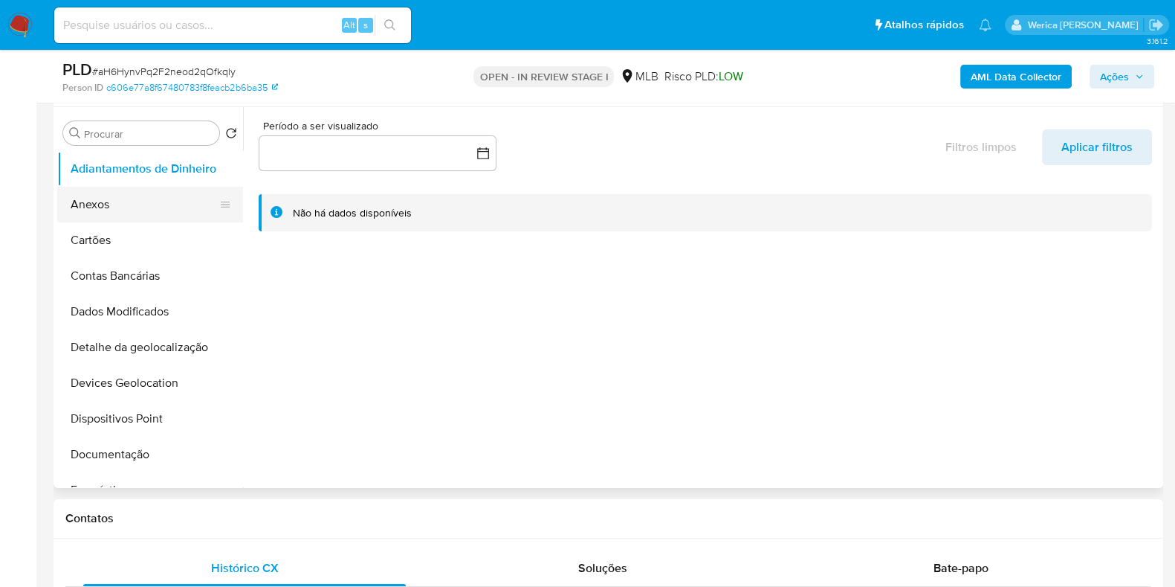
click at [129, 193] on button "Anexos" at bounding box center [144, 205] width 174 height 36
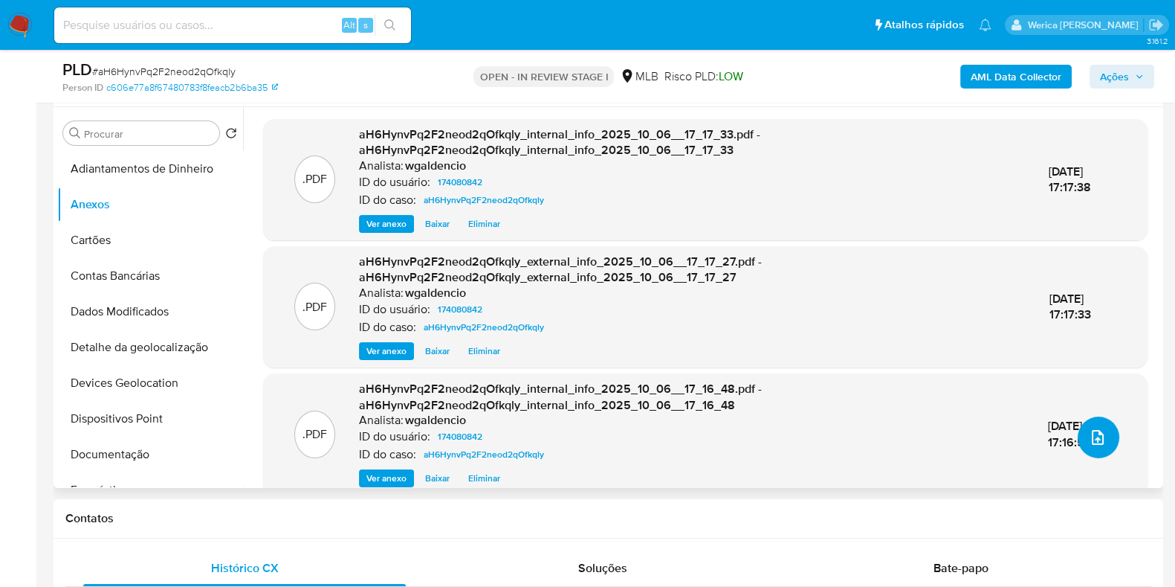
click at [1106, 439] on button "upload-file" at bounding box center [1099, 437] width 42 height 42
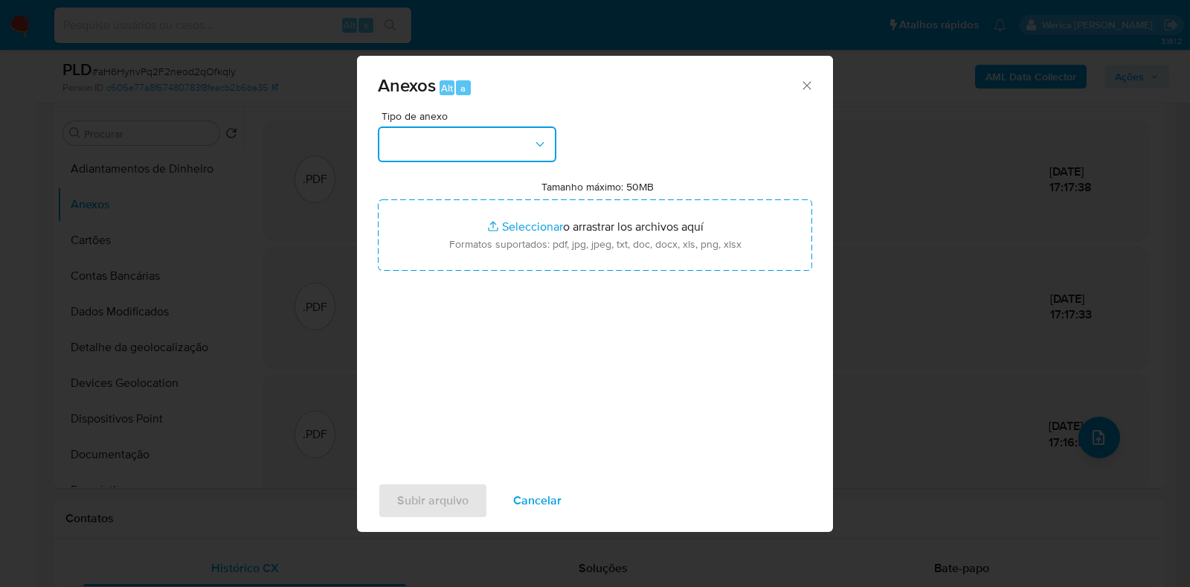
click at [439, 147] on button "button" at bounding box center [467, 144] width 178 height 36
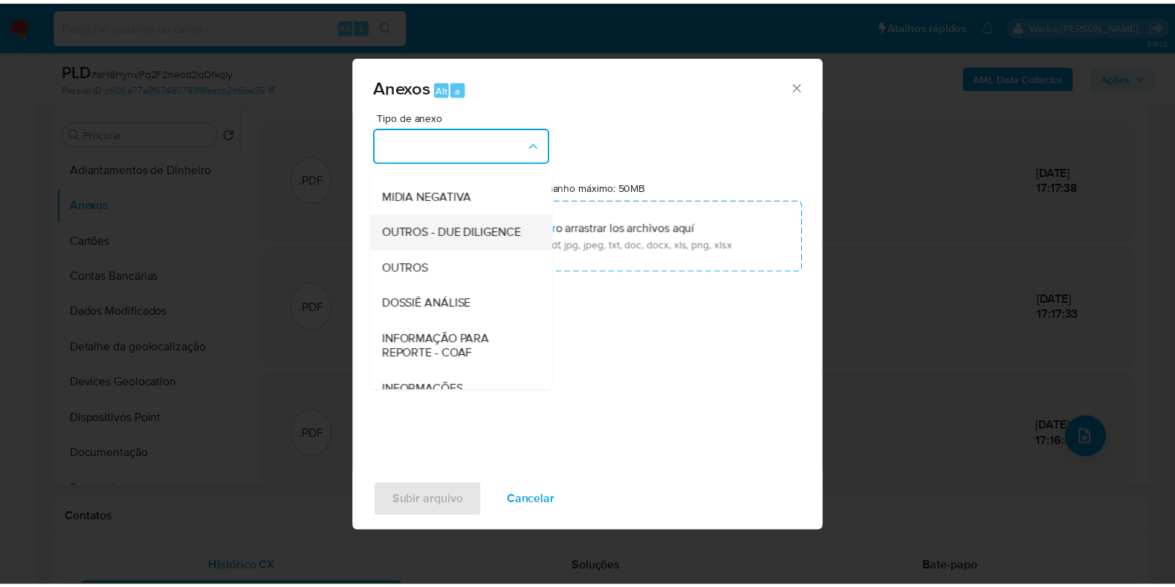
scroll to position [185, 0]
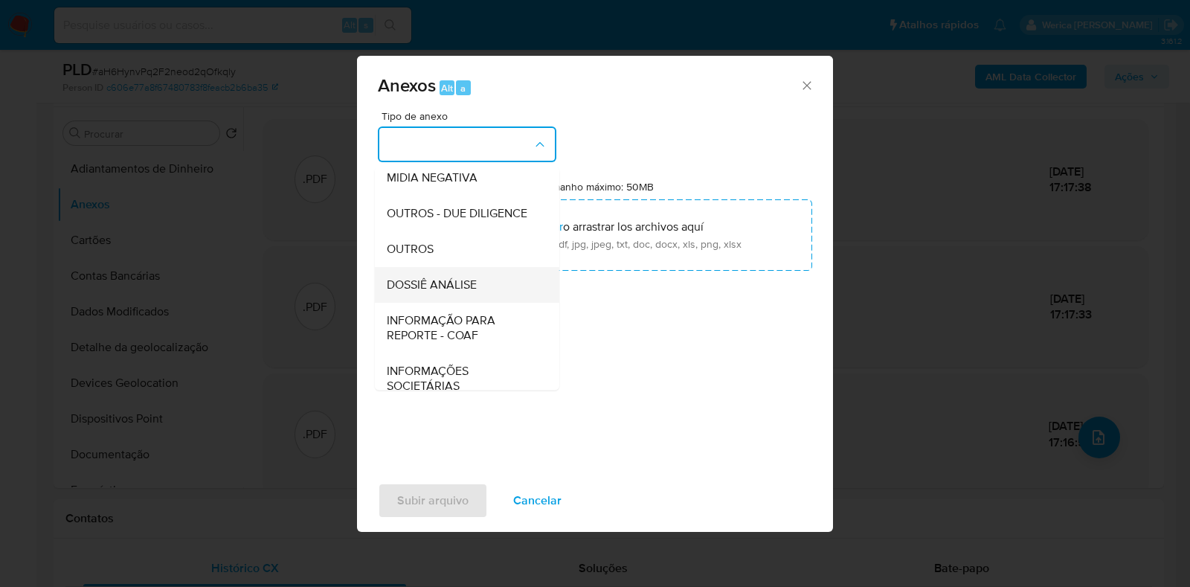
click at [461, 292] on span "DOSSIÊ ANÁLISE" at bounding box center [432, 284] width 90 height 15
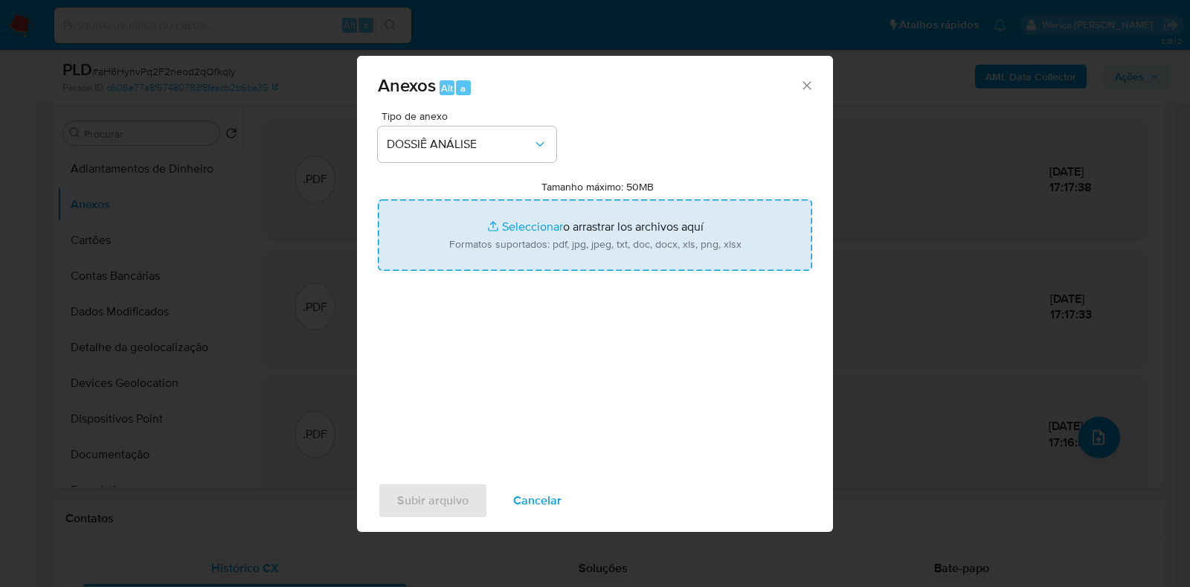
click at [486, 208] on input "Tamanho máximo: 50MB Seleccionar archivos" at bounding box center [595, 234] width 434 height 71
type input "C:\fakepath\Mulan 174080842_2025_10_02_11_12_58.xlsx"
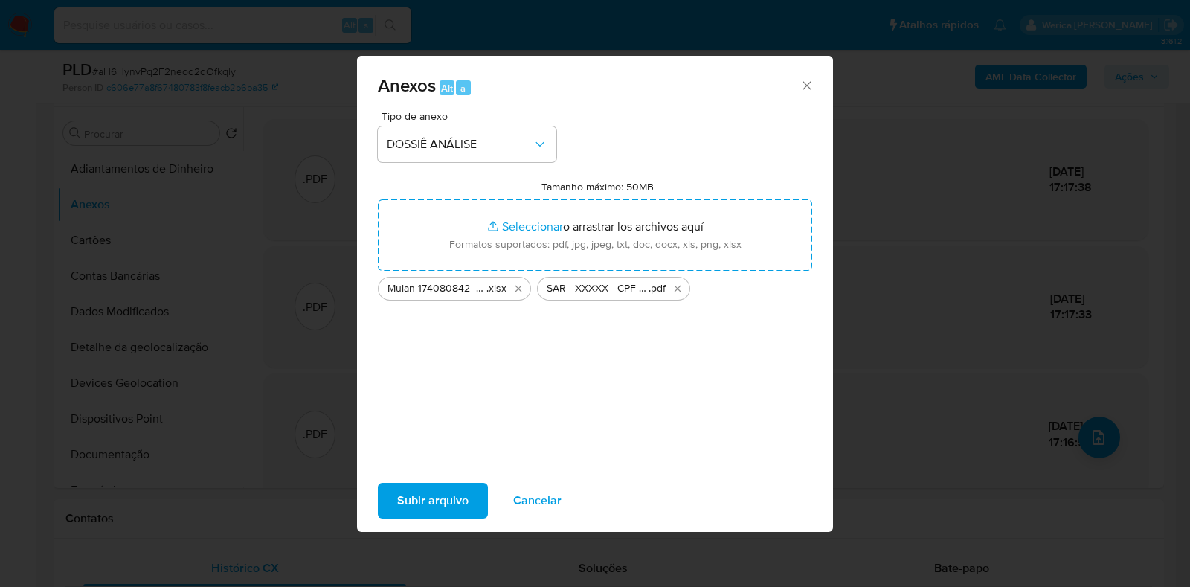
click at [465, 492] on span "Subir arquivo" at bounding box center [432, 500] width 71 height 33
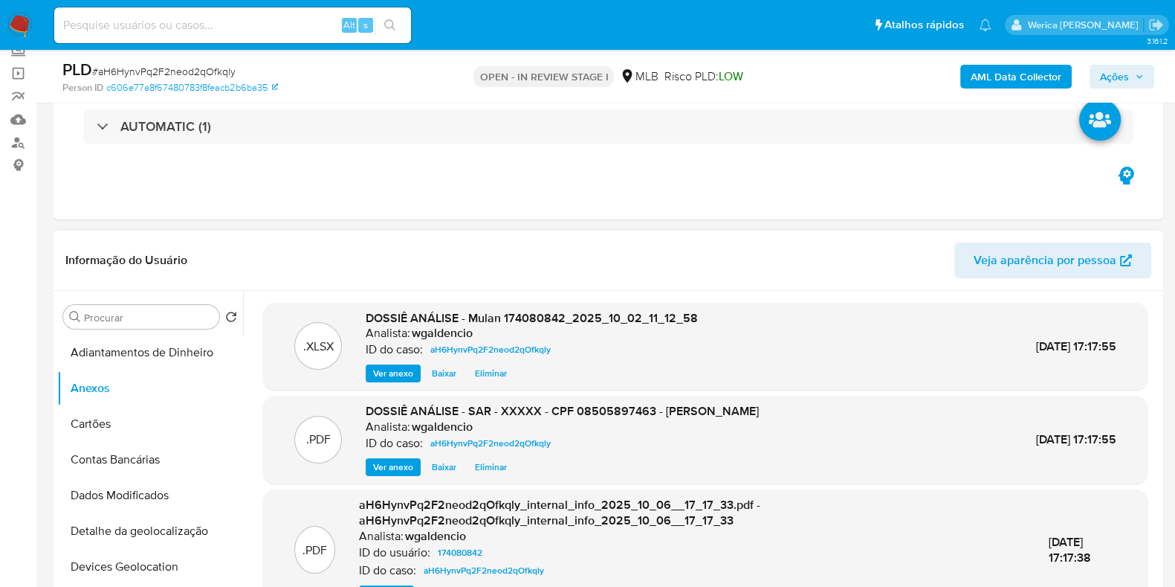
scroll to position [0, 0]
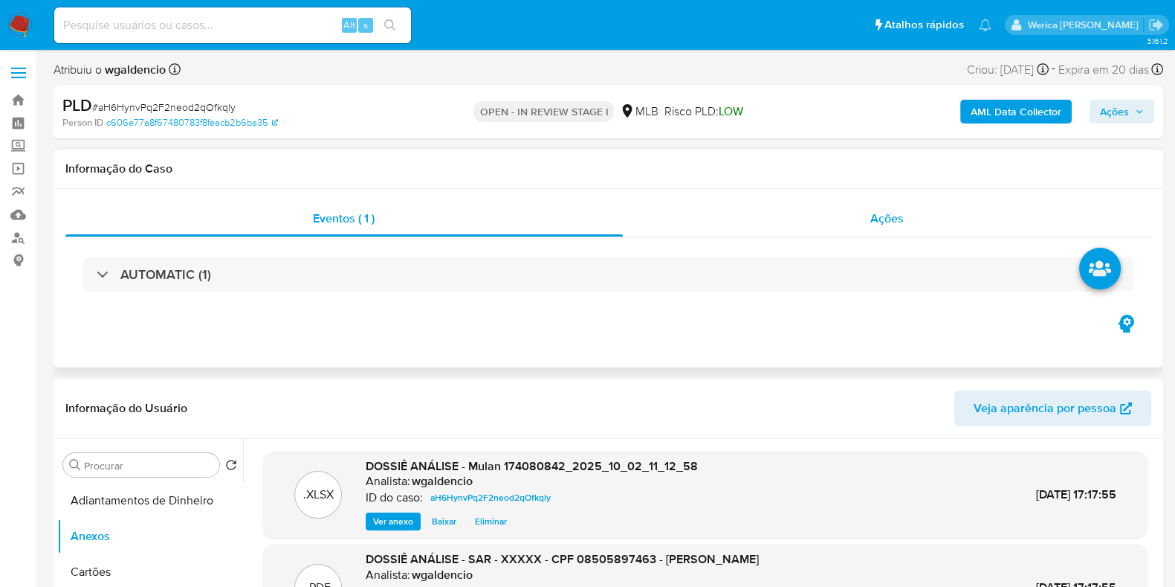
click at [882, 226] on span "Ações" at bounding box center [887, 218] width 33 height 17
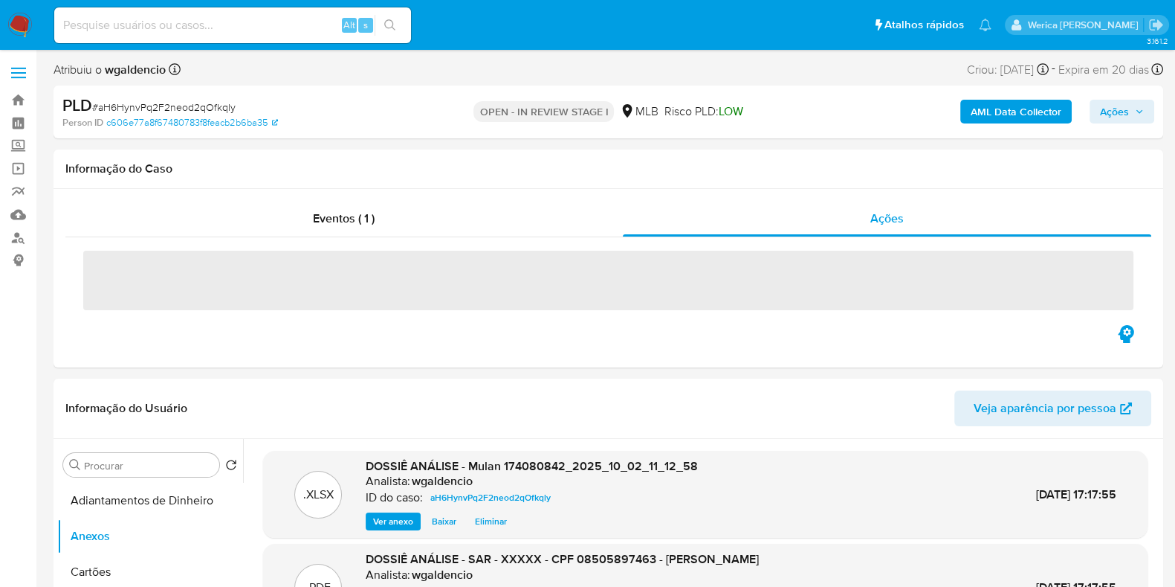
click at [1106, 109] on span "Ações" at bounding box center [1114, 112] width 29 height 24
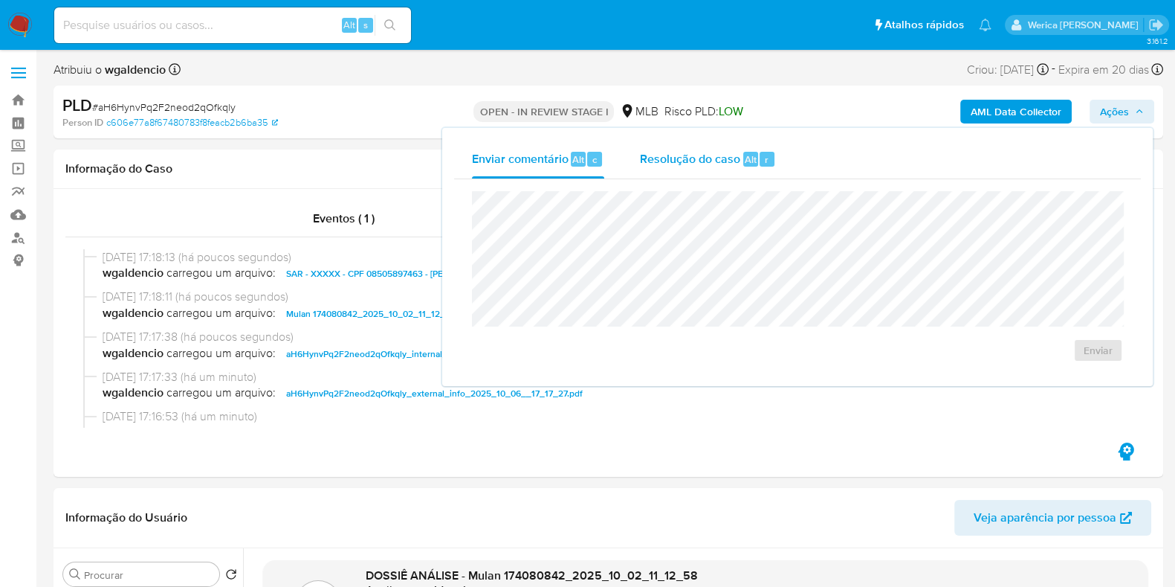
click at [717, 178] on div "Resolução do caso Alt r" at bounding box center [708, 159] width 136 height 39
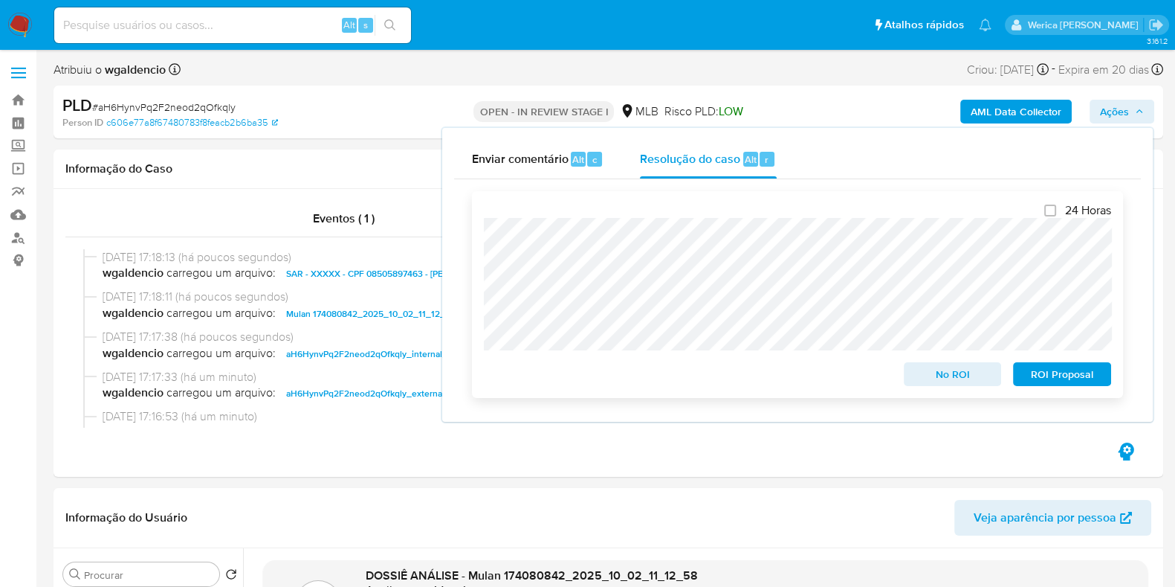
click at [1074, 373] on span "ROI Proposal" at bounding box center [1062, 374] width 77 height 21
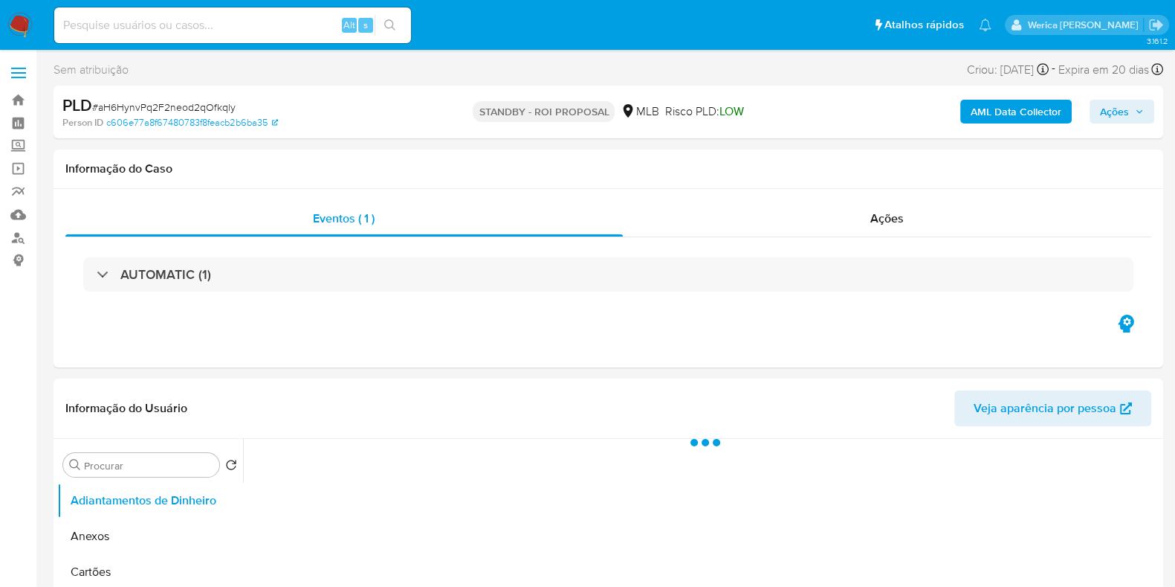
select select "10"
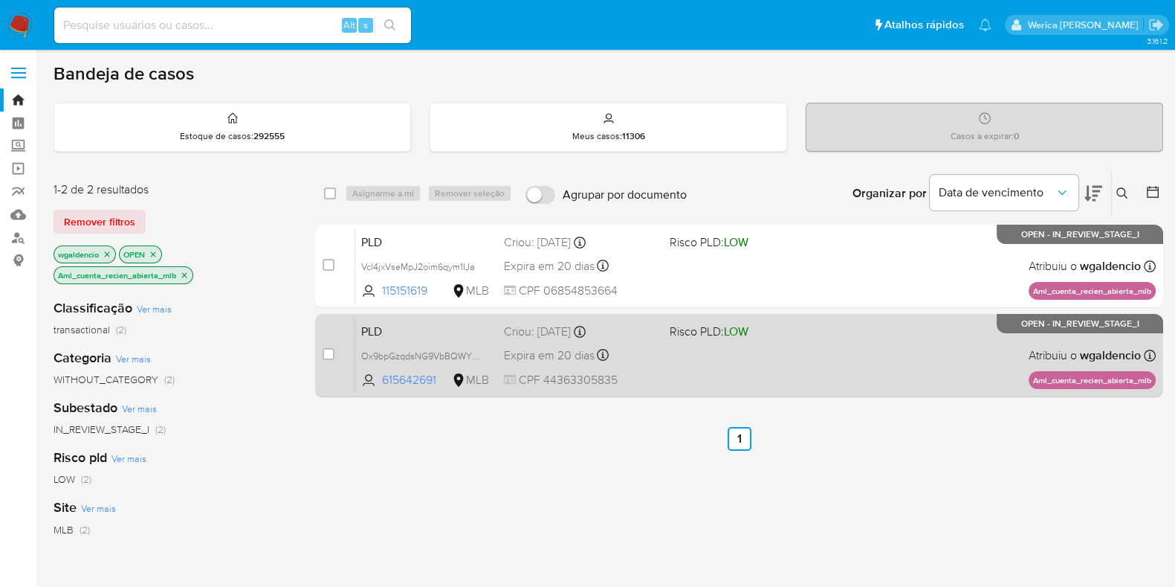
click at [869, 351] on div "PLD Ox9bpGzqdsNG9VbBQWYX5Cum 615642691 MLB Risco PLD: LOW Criou: [DATE] Criou: …" at bounding box center [755, 354] width 801 height 75
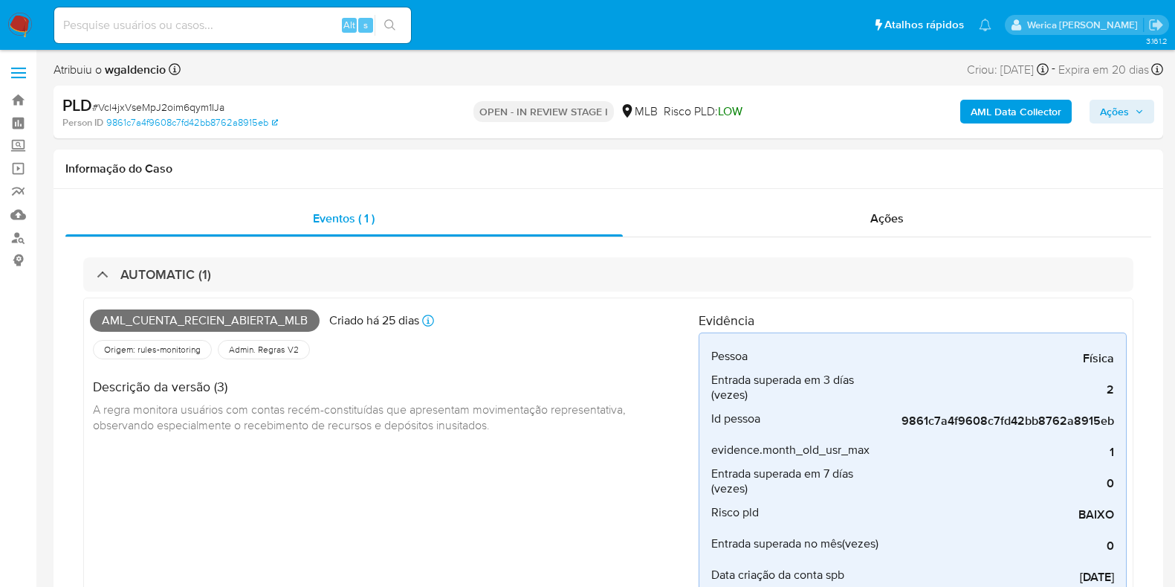
select select "10"
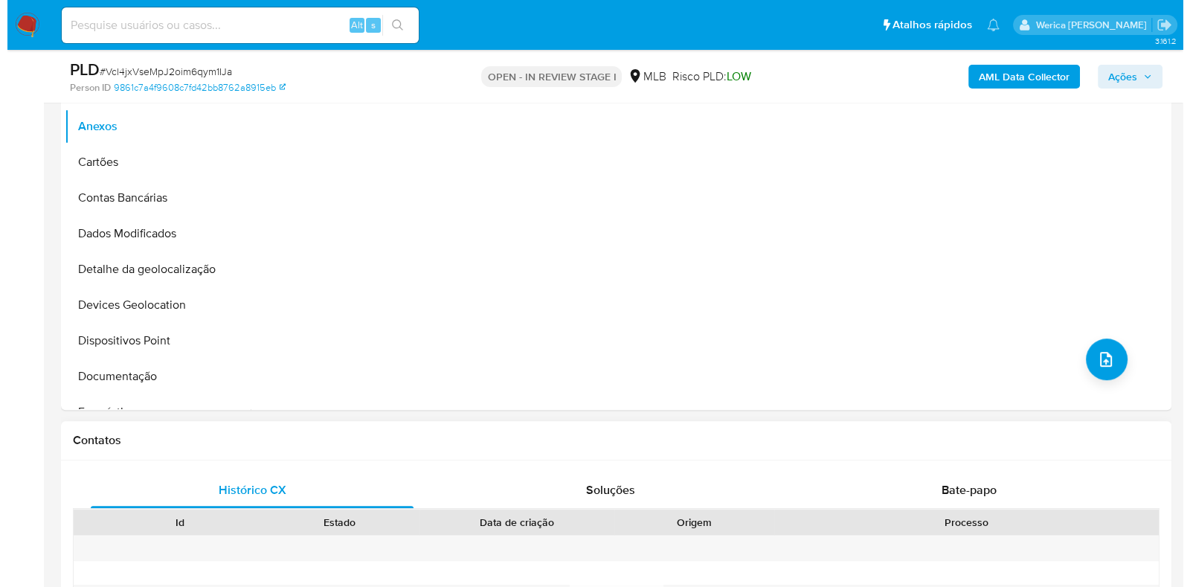
scroll to position [743, 0]
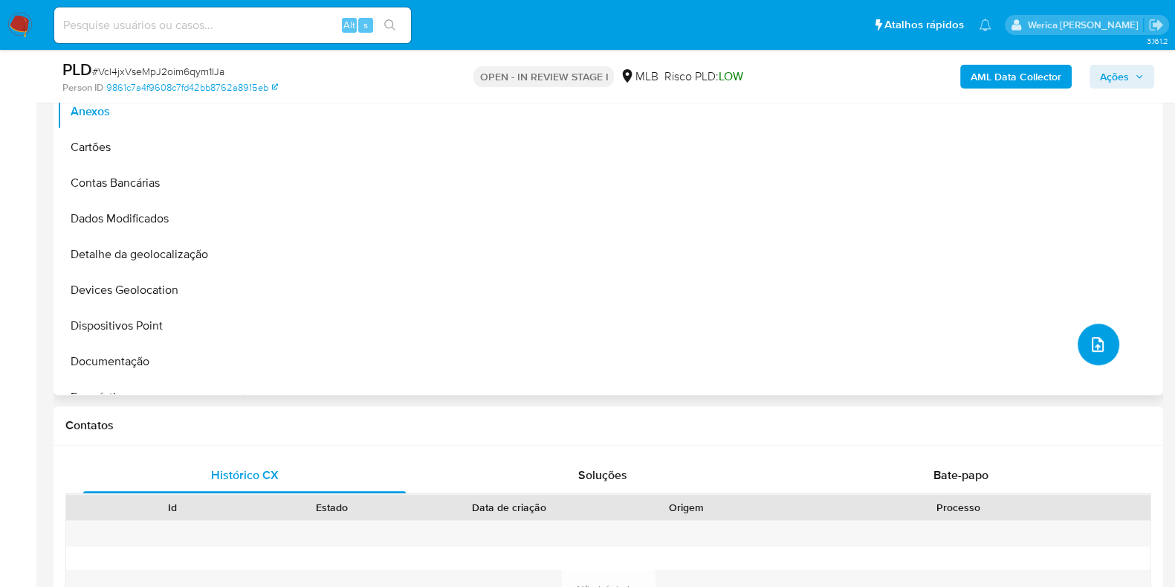
click at [1092, 348] on icon "upload-file" at bounding box center [1098, 344] width 12 height 15
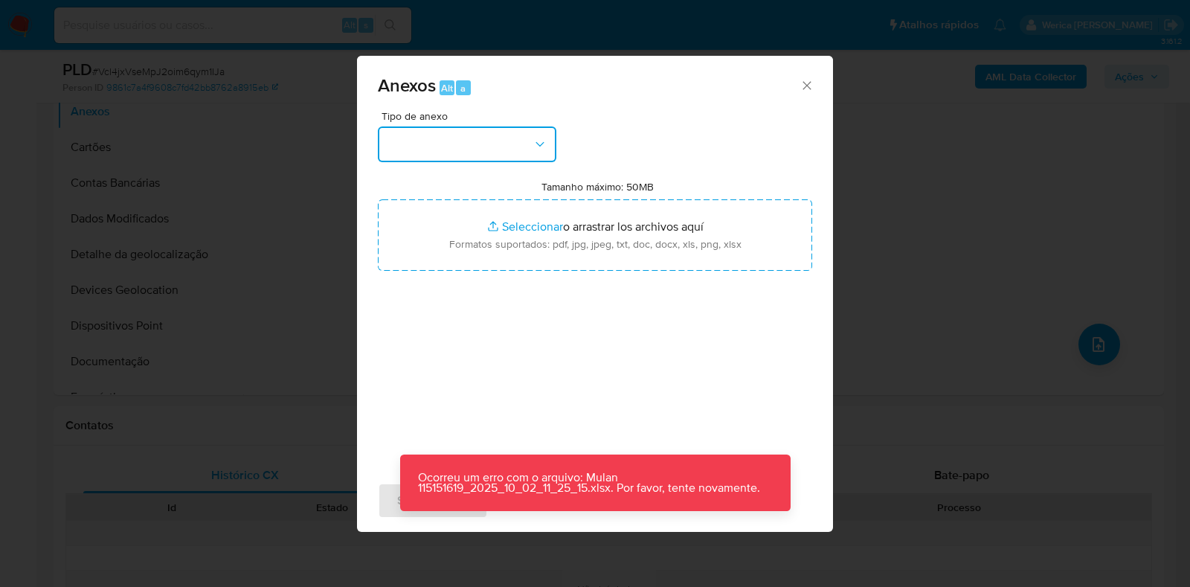
click at [449, 152] on button "button" at bounding box center [467, 144] width 178 height 36
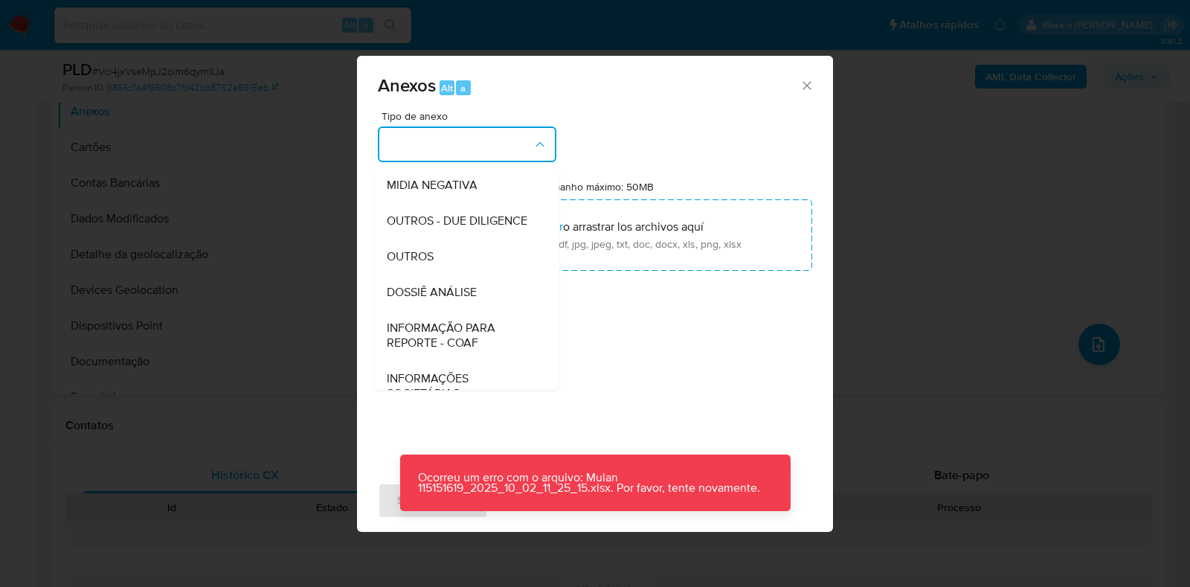
scroll to position [185, 0]
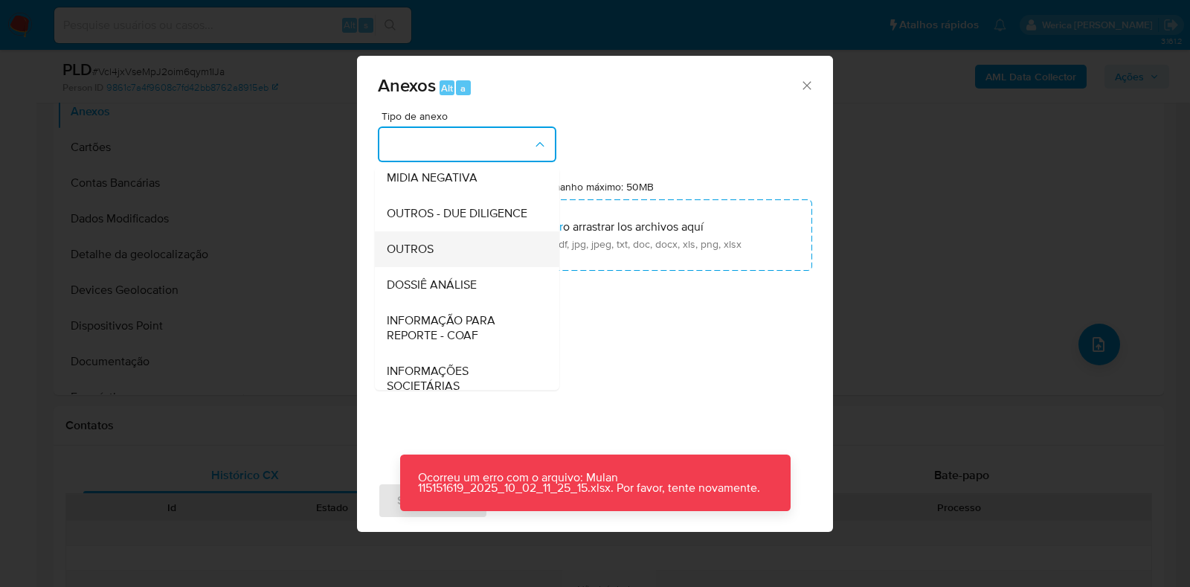
click at [491, 267] on div "OUTROS" at bounding box center [463, 249] width 152 height 36
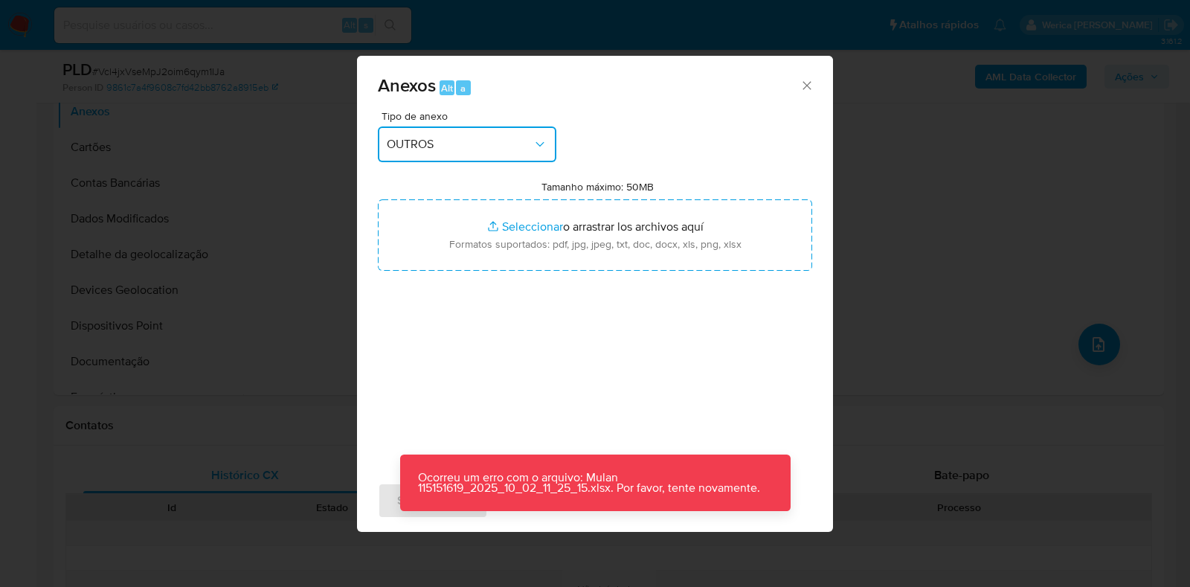
click at [473, 143] on span "OUTROS" at bounding box center [460, 144] width 146 height 15
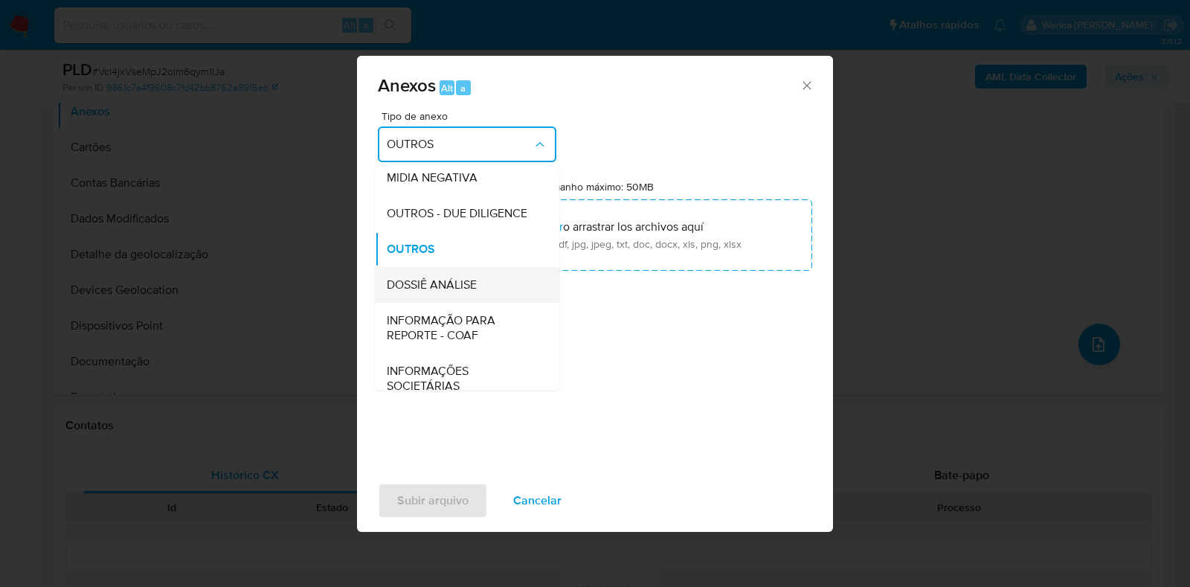
click at [496, 303] on div "DOSSIÊ ANÁLISE" at bounding box center [463, 285] width 152 height 36
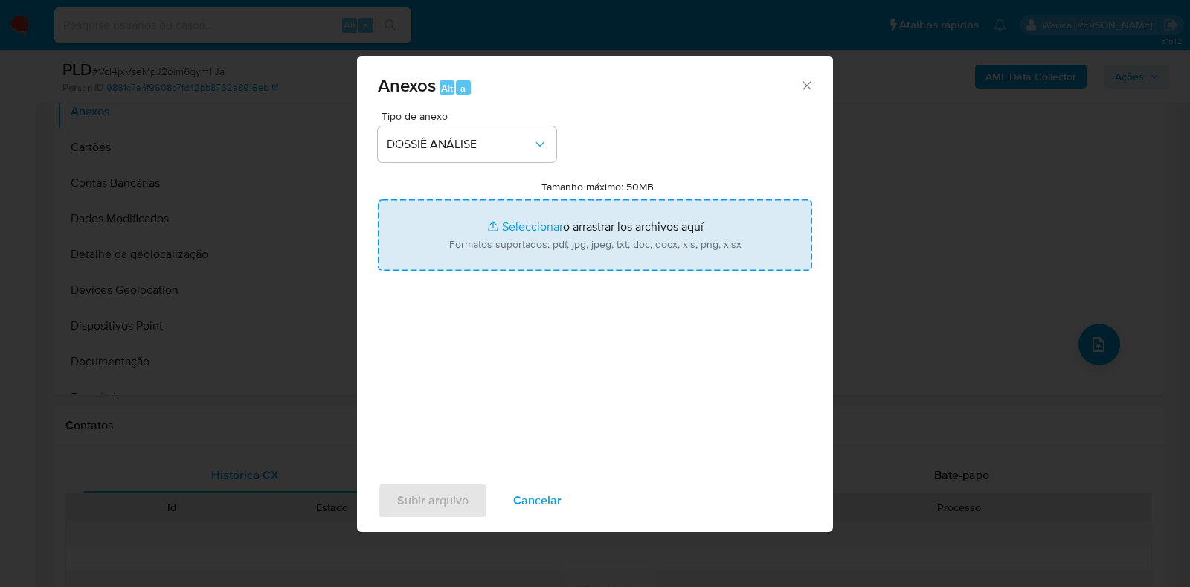
click at [581, 244] on input "Tamanho máximo: 50MB Seleccionar archivos" at bounding box center [595, 234] width 434 height 71
type input "C:\fakepath\SAR - XXXXX - CPF 06854853664 - [PERSON_NAME] [PERSON_NAME].pdf"
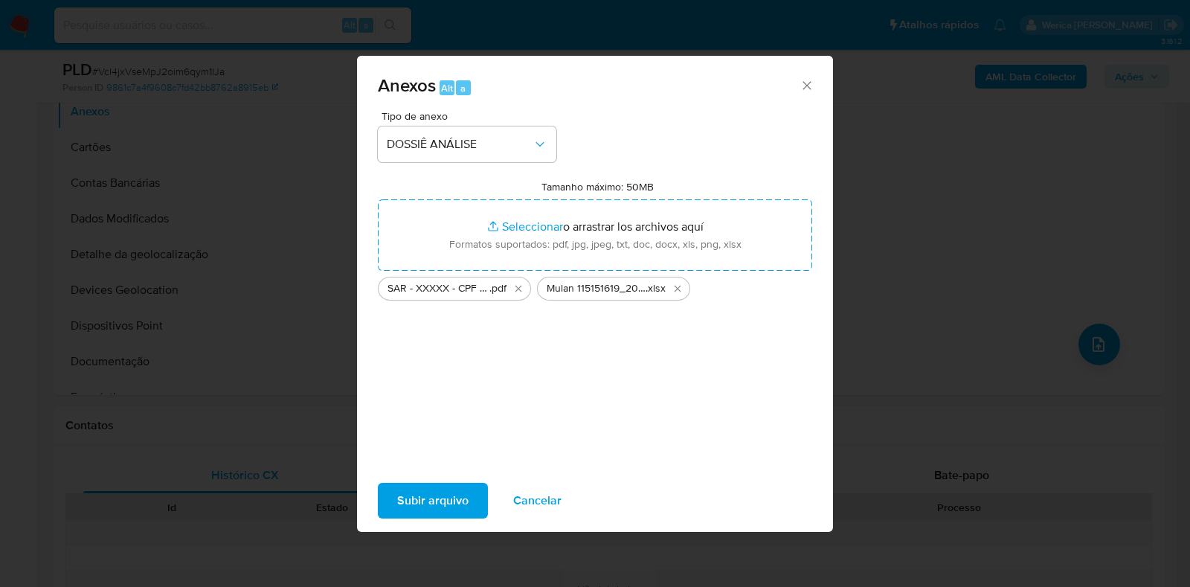
click at [436, 509] on span "Subir arquivo" at bounding box center [432, 500] width 71 height 33
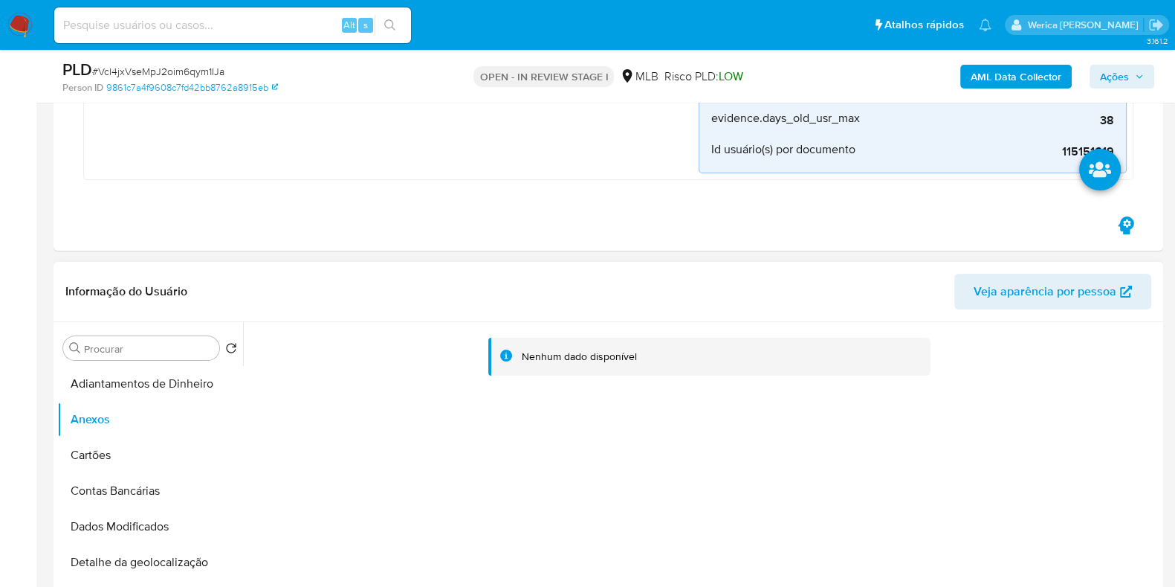
scroll to position [279, 0]
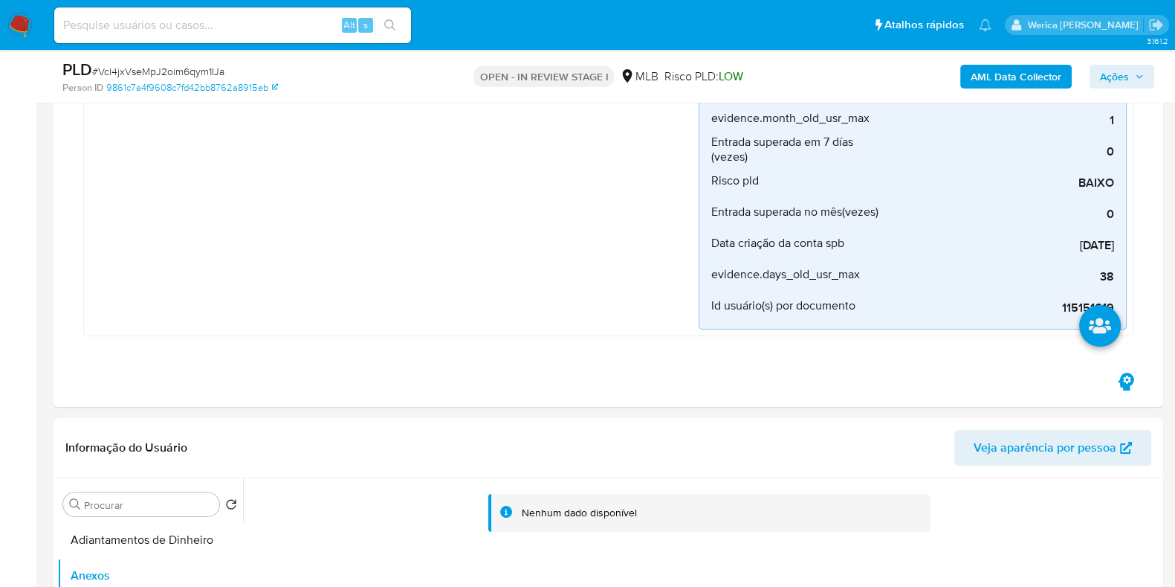
click at [1034, 70] on b "AML Data Collector" at bounding box center [1016, 77] width 91 height 24
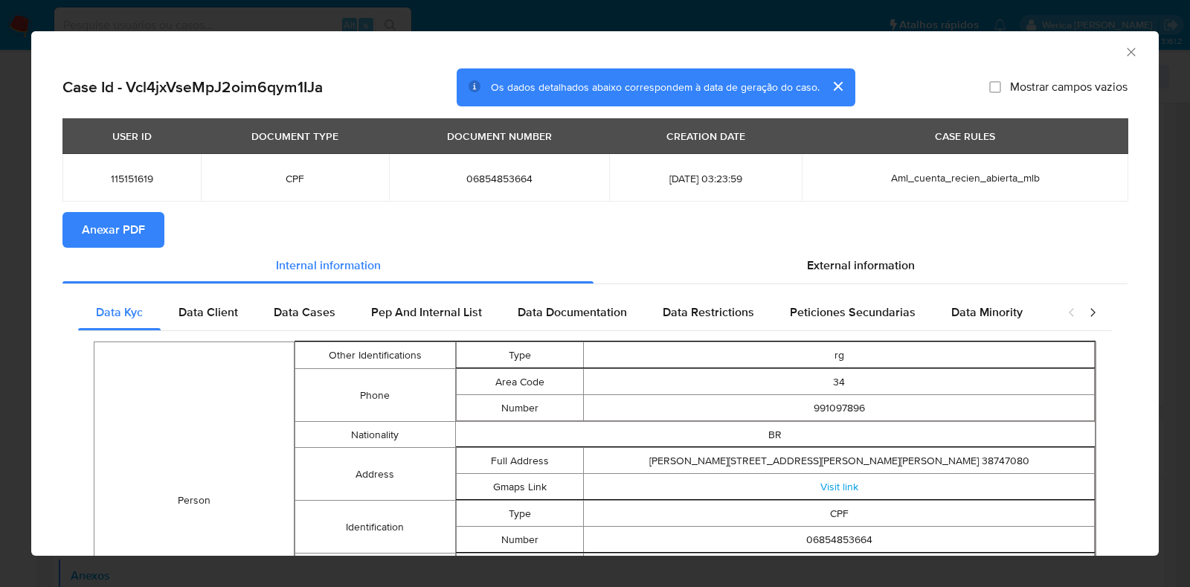
click at [137, 217] on span "Anexar PDF" at bounding box center [113, 229] width 63 height 33
click at [1123, 52] on icon "Fechar a janela" at bounding box center [1130, 52] width 15 height 15
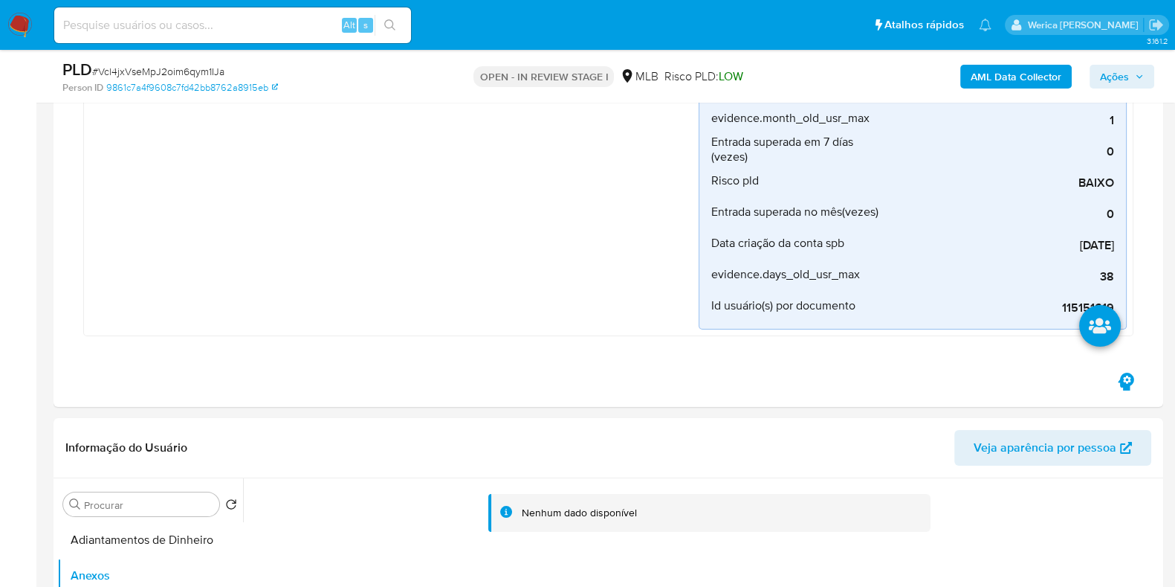
click at [1120, 77] on span "Ações" at bounding box center [1114, 77] width 29 height 24
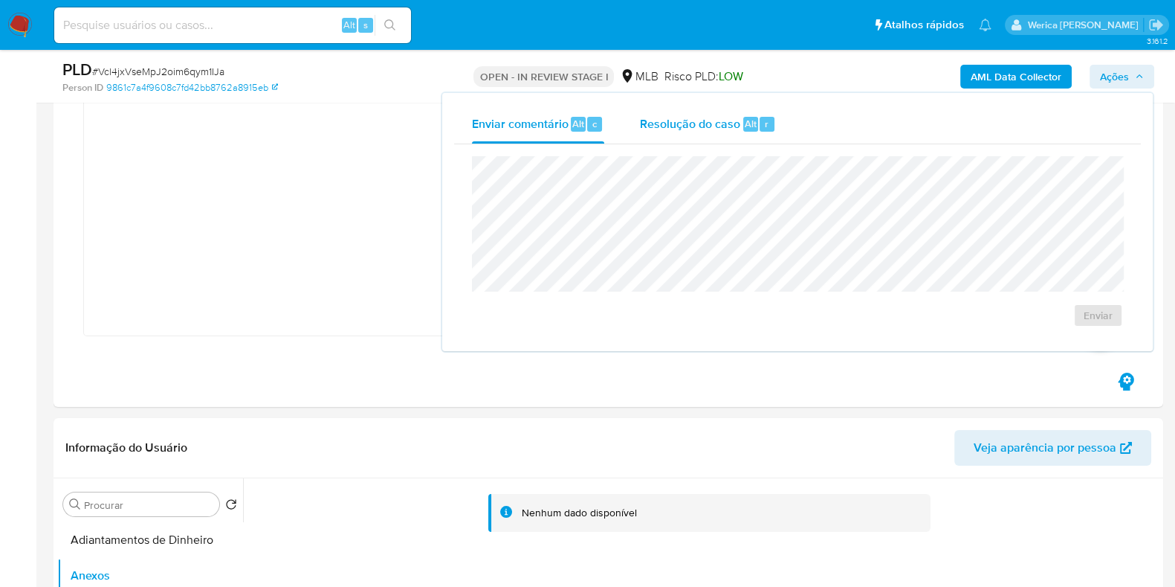
click at [700, 126] on span "Resolução do caso" at bounding box center [690, 122] width 100 height 17
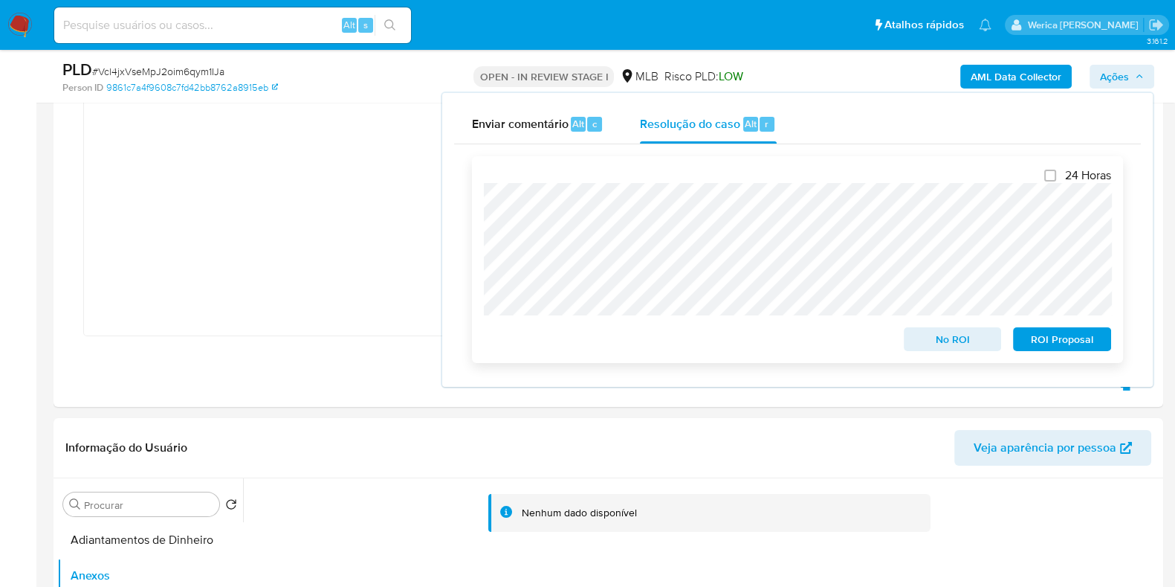
click at [1033, 345] on span "ROI Proposal" at bounding box center [1062, 339] width 77 height 21
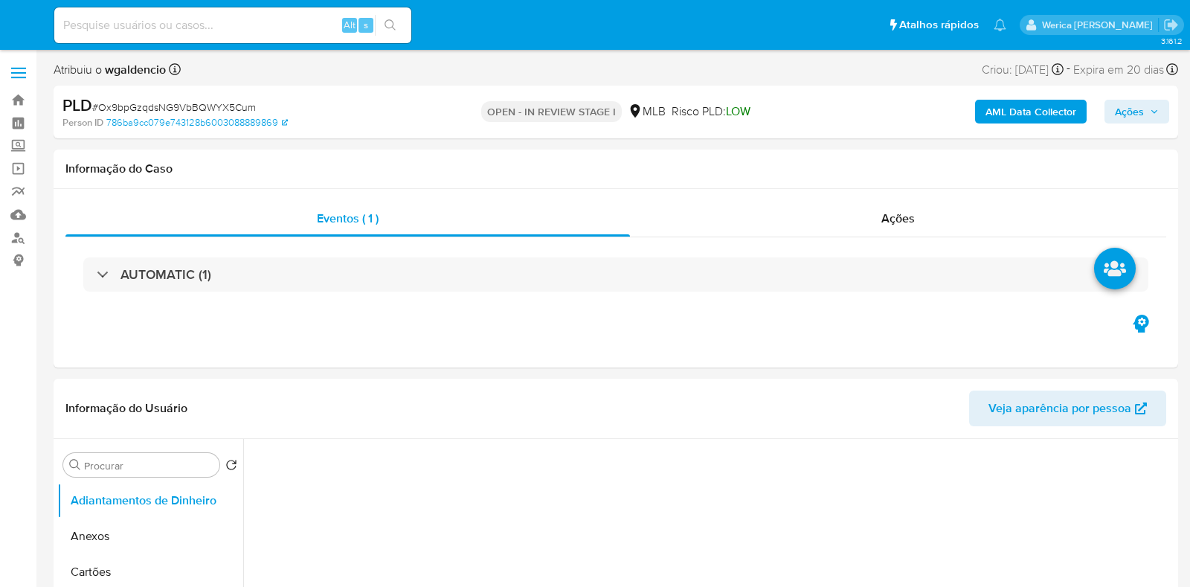
select select "10"
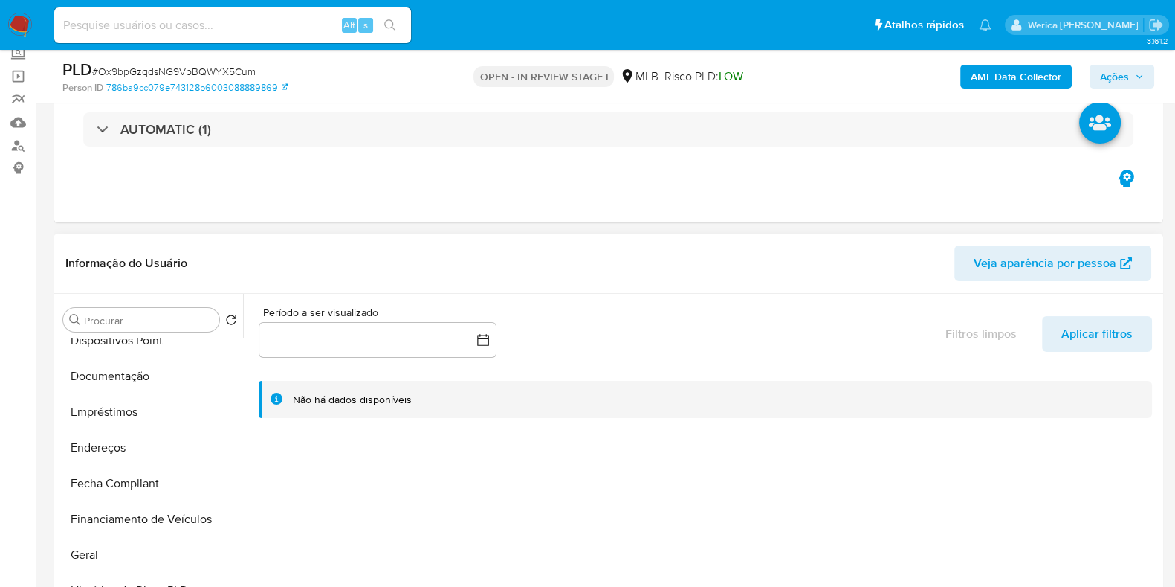
scroll to position [278, 0]
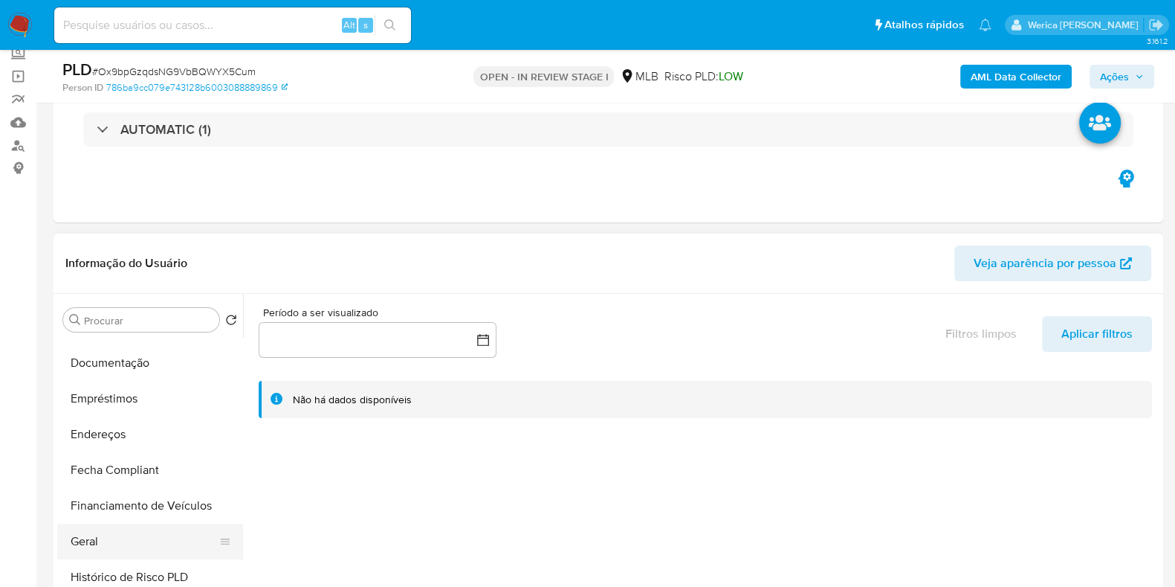
click at [167, 541] on button "Geral" at bounding box center [144, 541] width 174 height 36
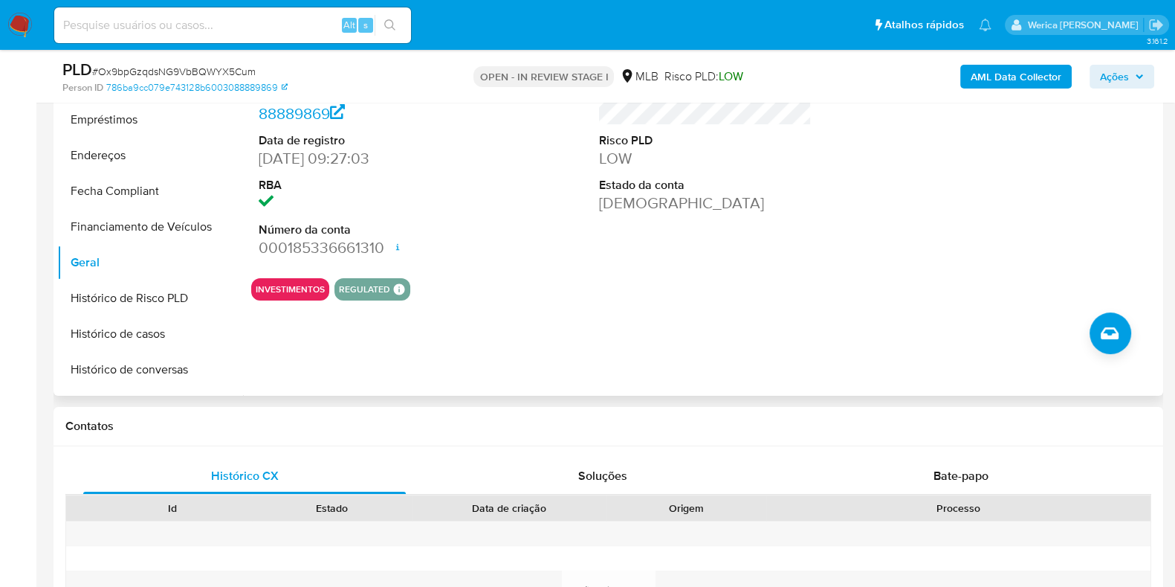
scroll to position [185, 0]
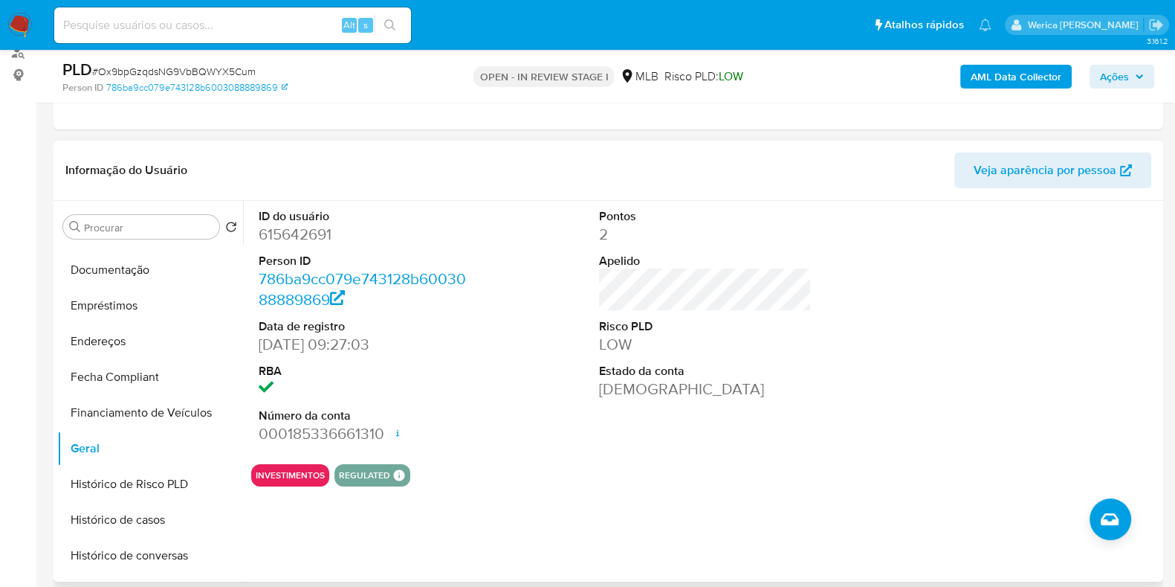
click at [296, 253] on dt "Person ID" at bounding box center [365, 261] width 213 height 16
click at [280, 236] on dd "615642691" at bounding box center [365, 234] width 213 height 21
copy dd "615642691"
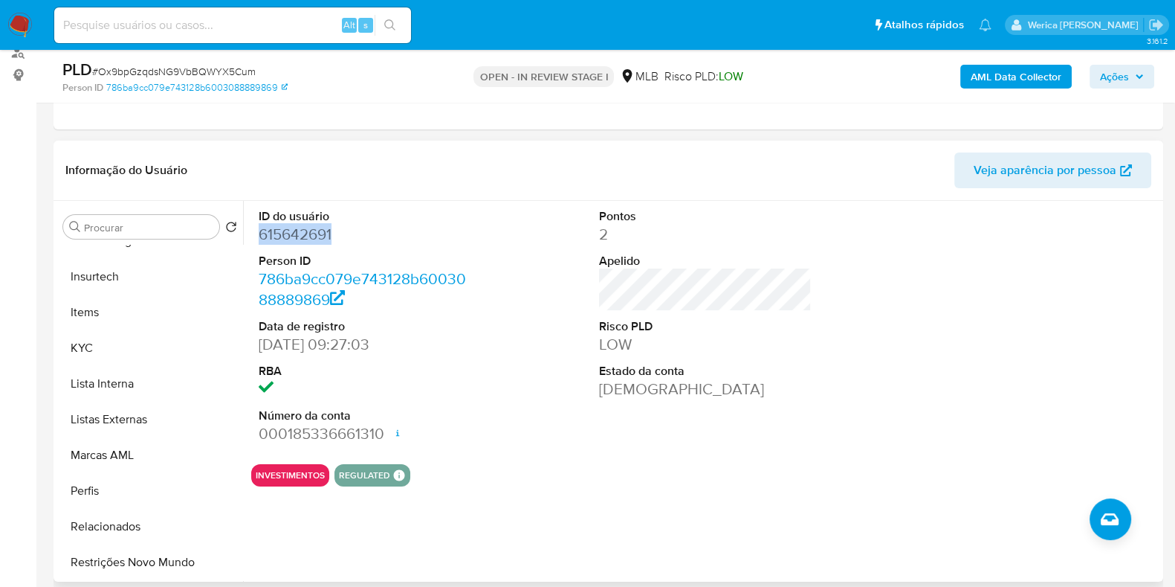
scroll to position [650, 0]
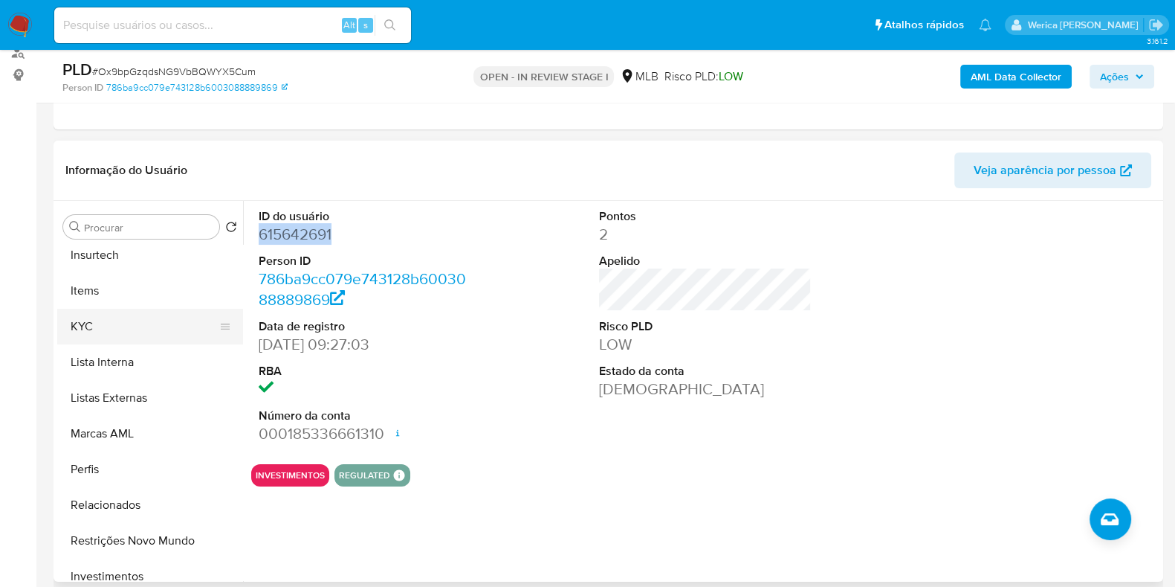
click at [141, 322] on button "KYC" at bounding box center [144, 327] width 174 height 36
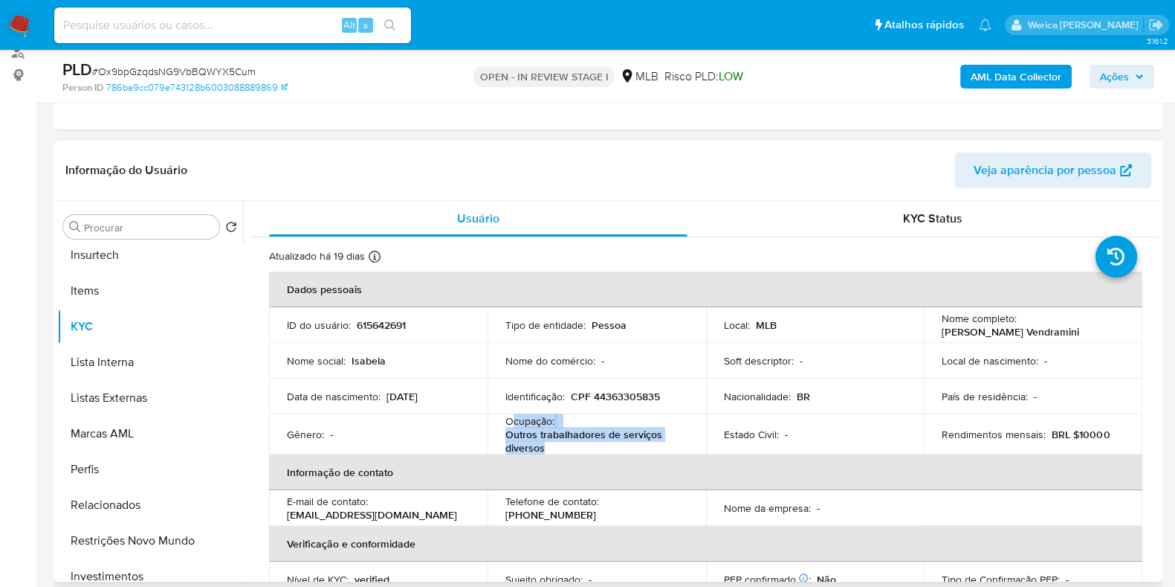
drag, startPoint x: 511, startPoint y: 419, endPoint x: 559, endPoint y: 444, distance: 54.2
click at [559, 444] on div "Ocupação : Outros trabalhadores de serviços diversos" at bounding box center [597, 434] width 183 height 40
copy div "cupação : Outros trabalhadores de serviços diversos"
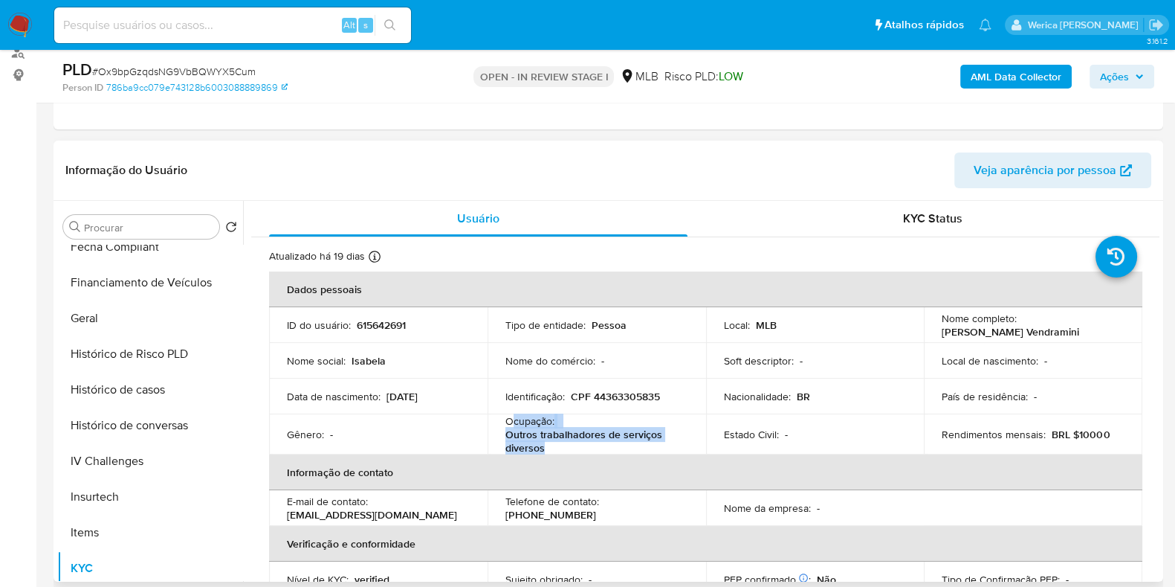
scroll to position [278, 0]
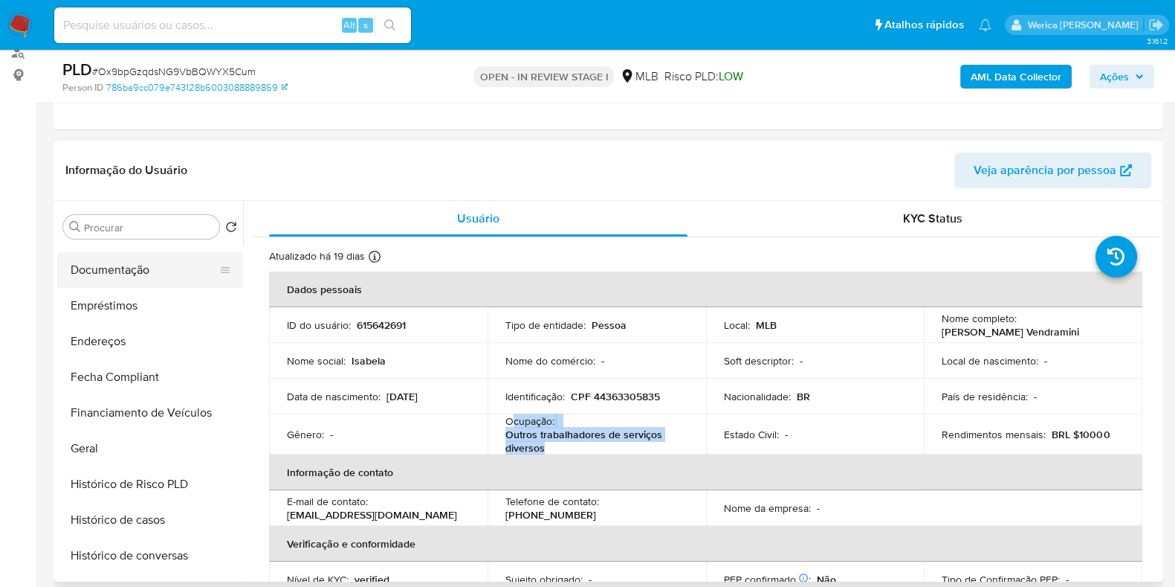
click at [104, 280] on button "Documentação" at bounding box center [144, 270] width 174 height 36
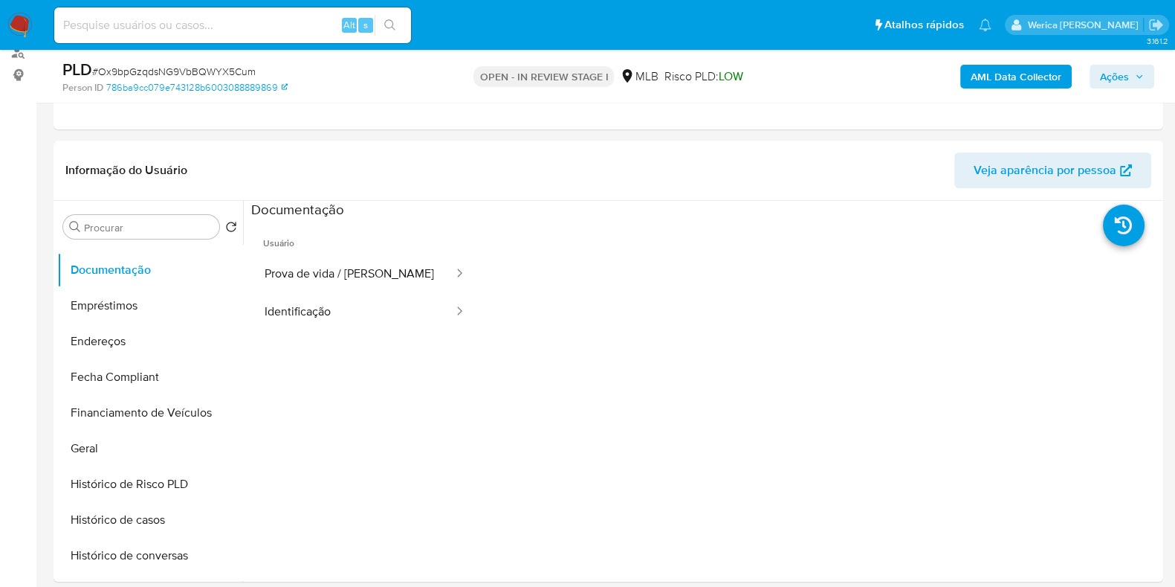
click at [288, 272] on button "Prova de vida / Selfie" at bounding box center [353, 274] width 204 height 38
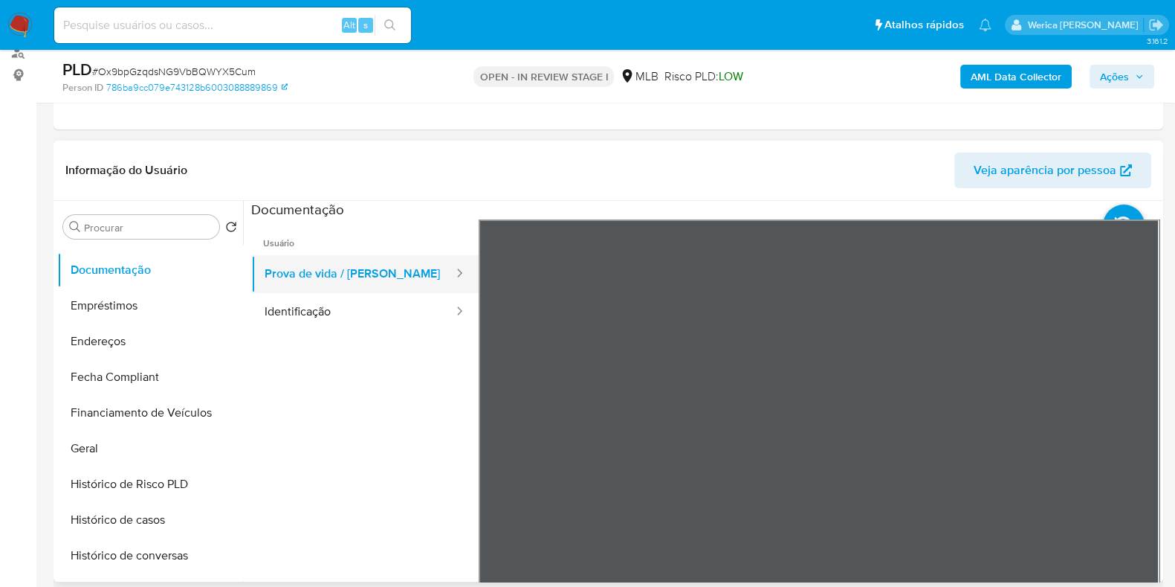
click at [303, 289] on button "Prova de vida / Selfie" at bounding box center [353, 274] width 204 height 38
click at [407, 337] on ul "Usuário Prova de vida / Selfie Identificação" at bounding box center [365, 433] width 228 height 428
click at [378, 310] on button "Identificação" at bounding box center [353, 312] width 204 height 38
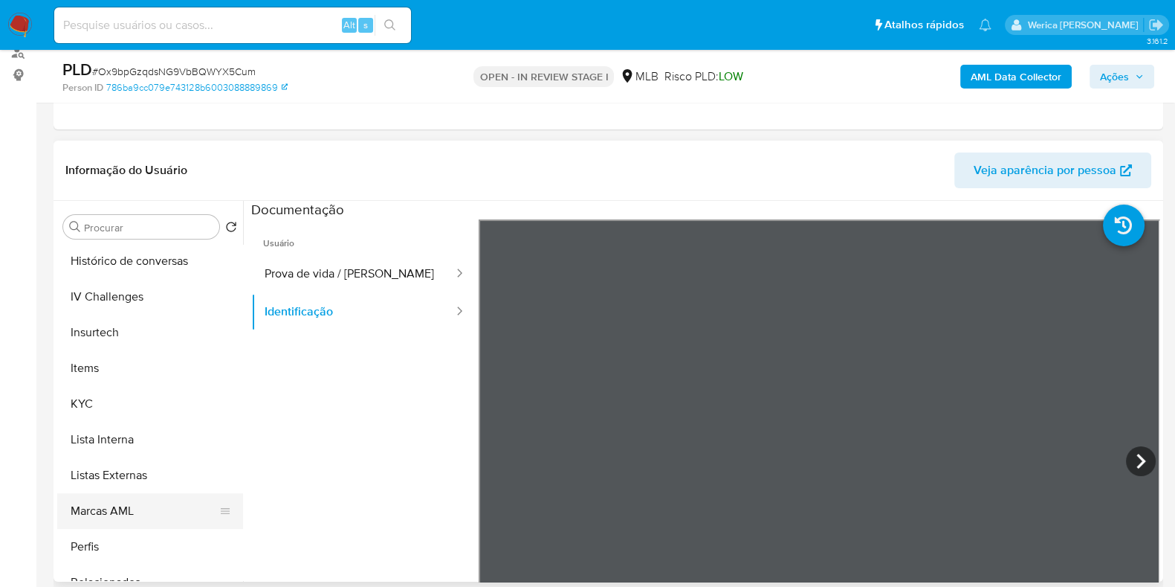
scroll to position [650, 0]
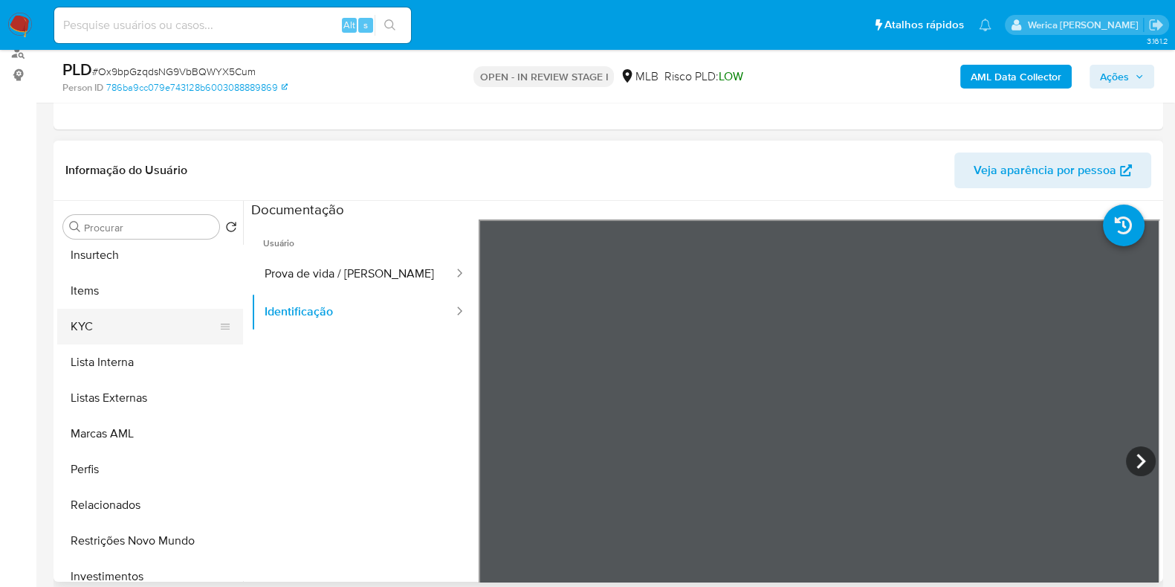
click at [142, 320] on button "KYC" at bounding box center [144, 327] width 174 height 36
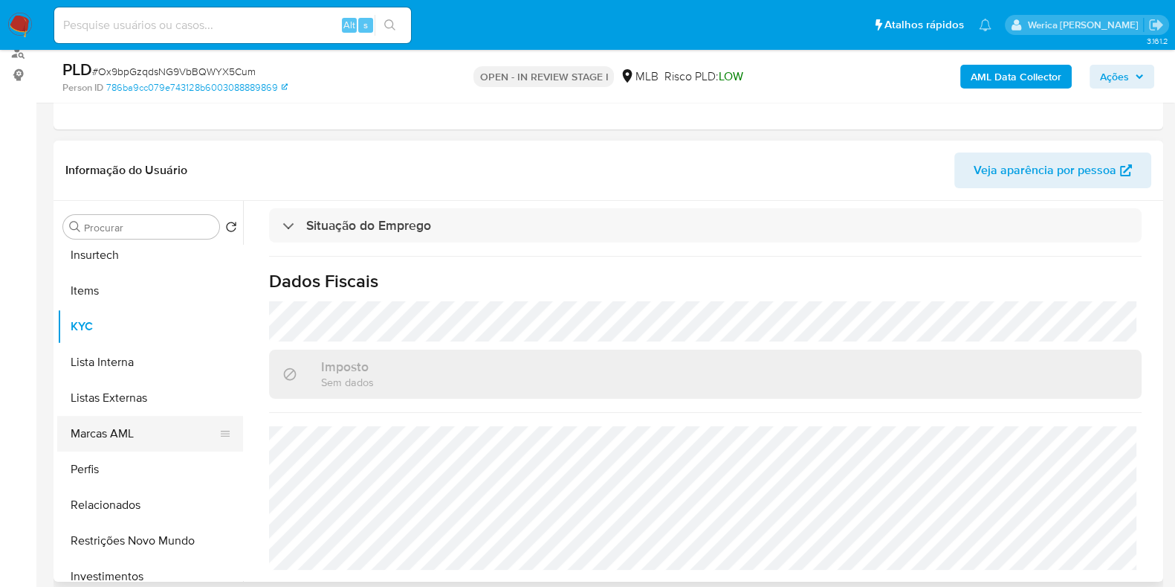
scroll to position [371, 0]
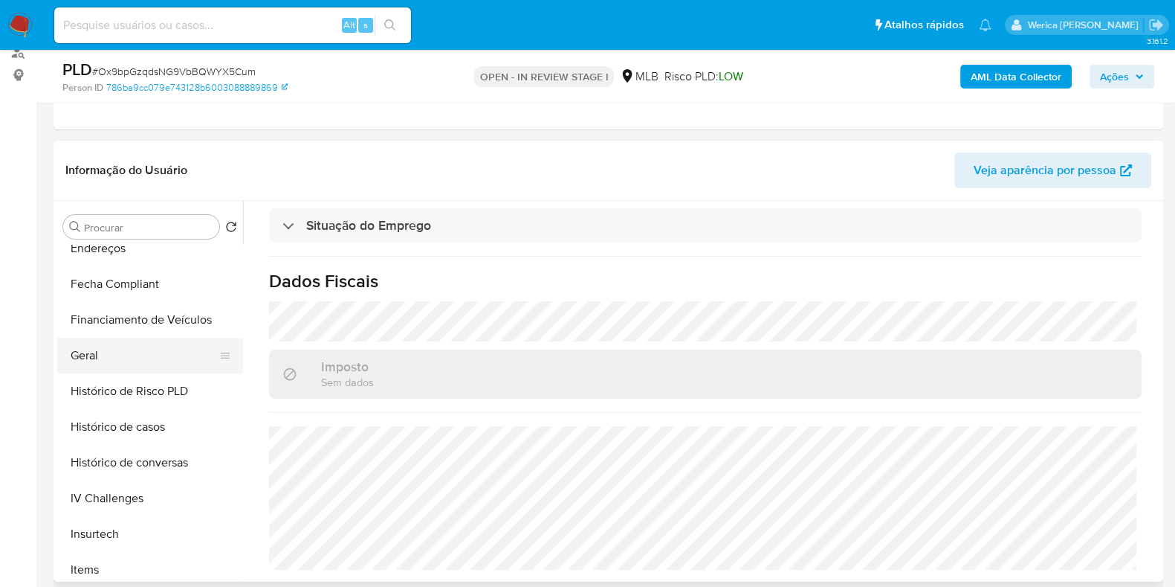
click at [132, 369] on button "Geral" at bounding box center [144, 356] width 174 height 36
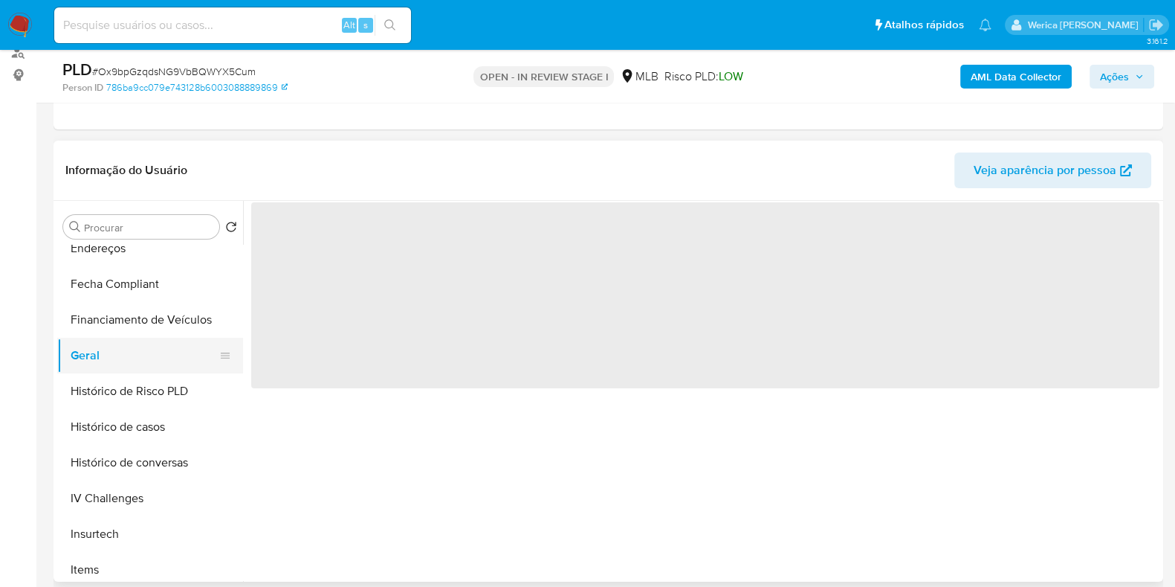
scroll to position [0, 0]
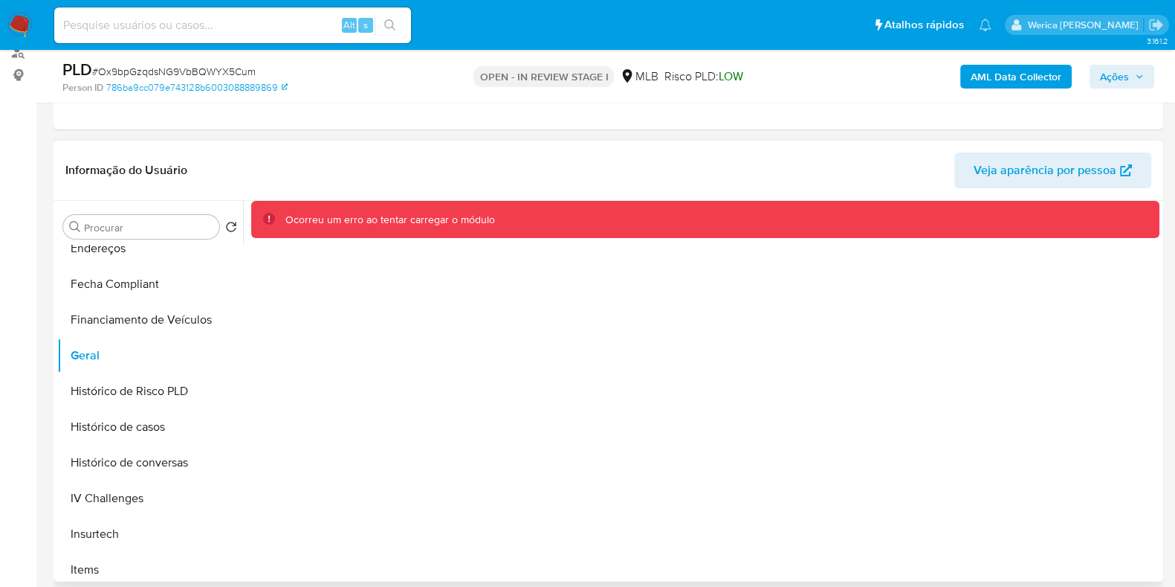
click at [1099, 416] on div "Ocorreu um erro ao tentar carregar o módulo" at bounding box center [701, 391] width 917 height 381
click at [159, 386] on button "Histórico de Risco PLD" at bounding box center [144, 391] width 174 height 36
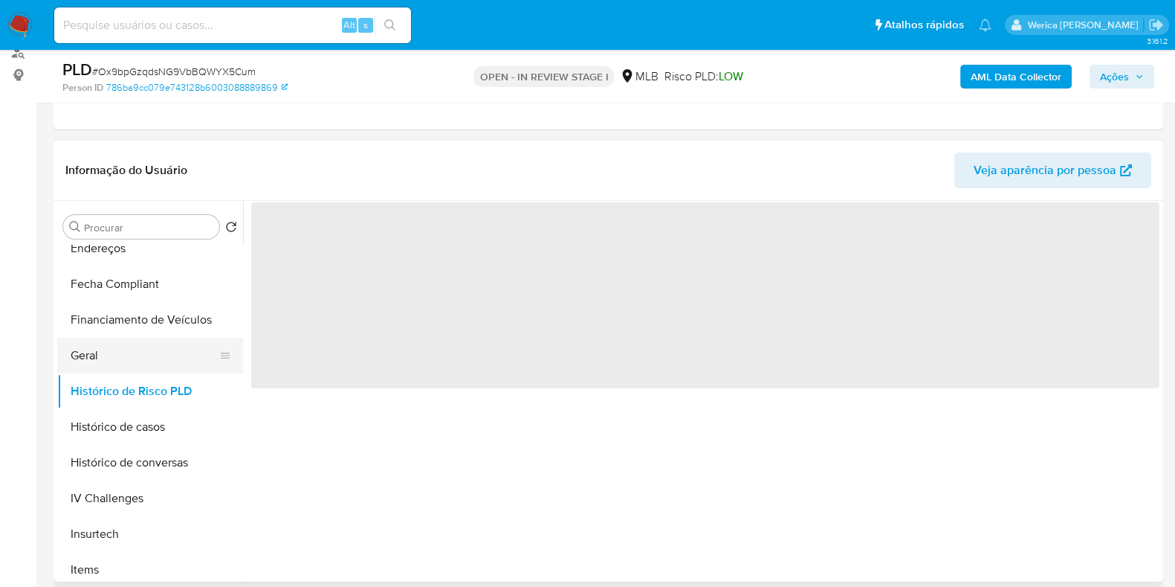
click at [158, 344] on button "Geral" at bounding box center [144, 356] width 174 height 36
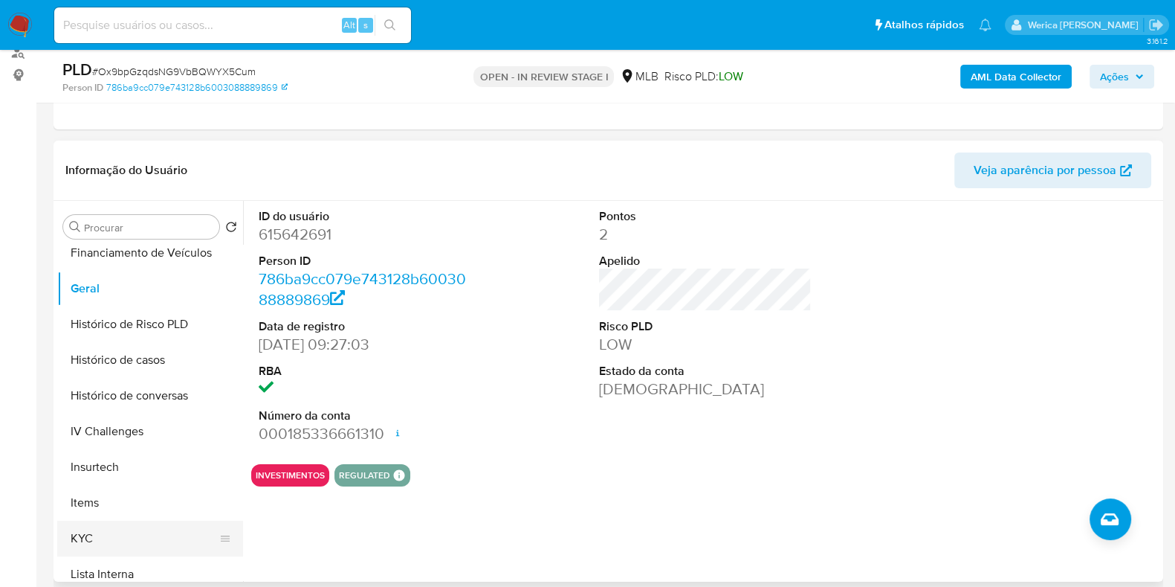
scroll to position [557, 0]
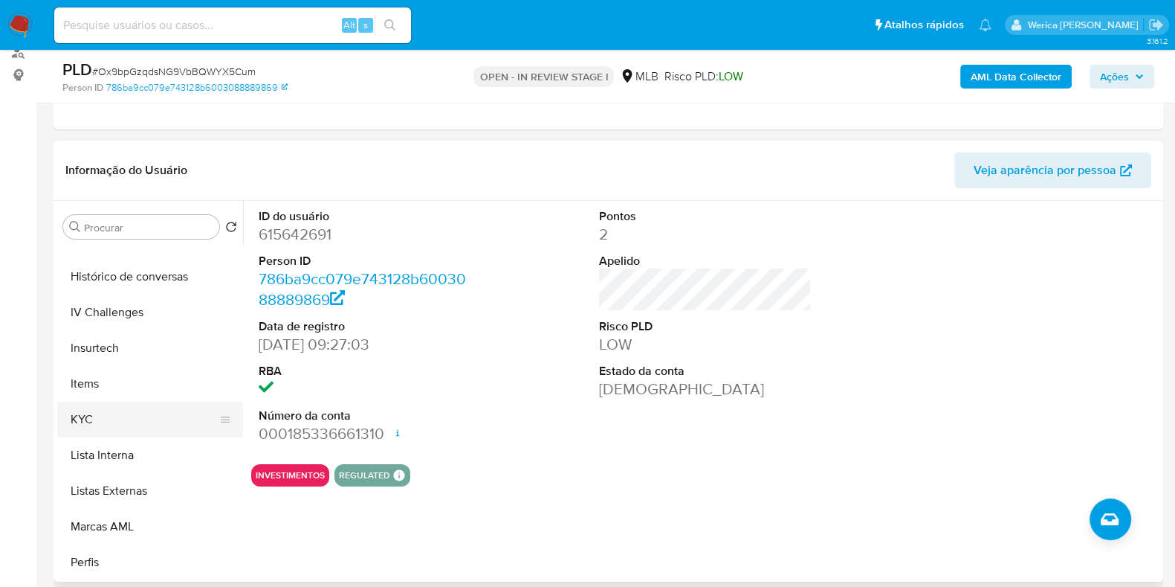
click at [149, 433] on button "KYC" at bounding box center [144, 419] width 174 height 36
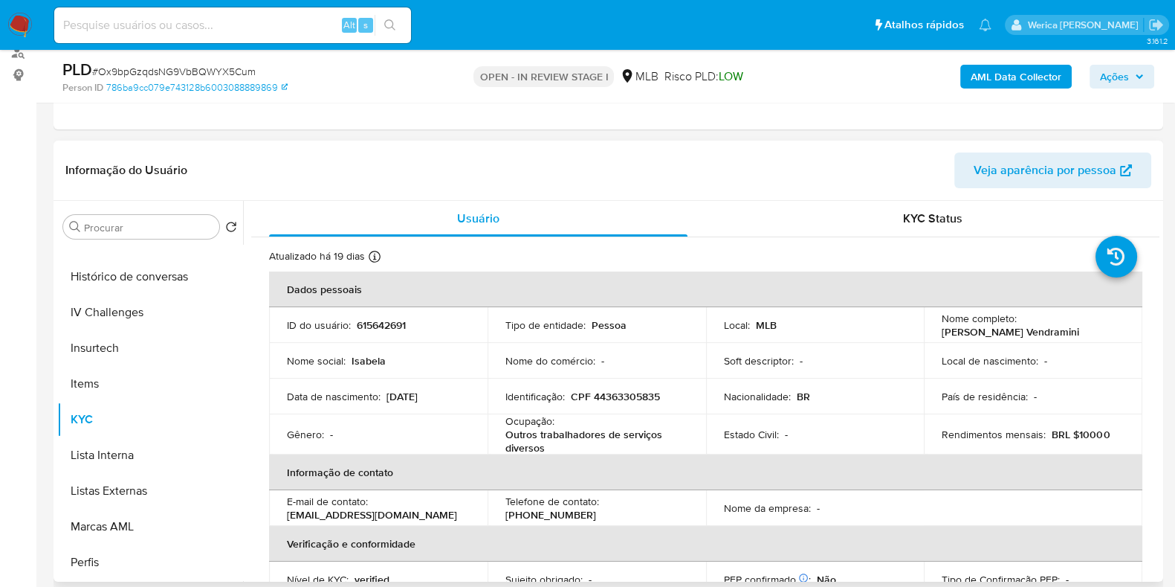
click at [907, 399] on td "Nacionalidade : BR" at bounding box center [815, 396] width 219 height 36
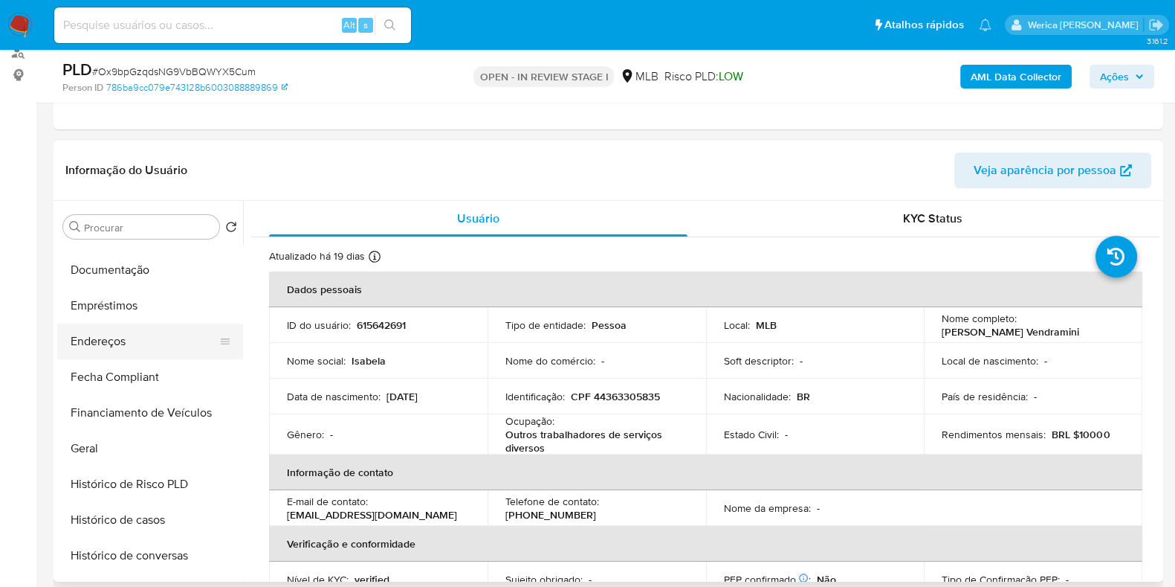
click at [167, 333] on button "Endereços" at bounding box center [144, 341] width 174 height 36
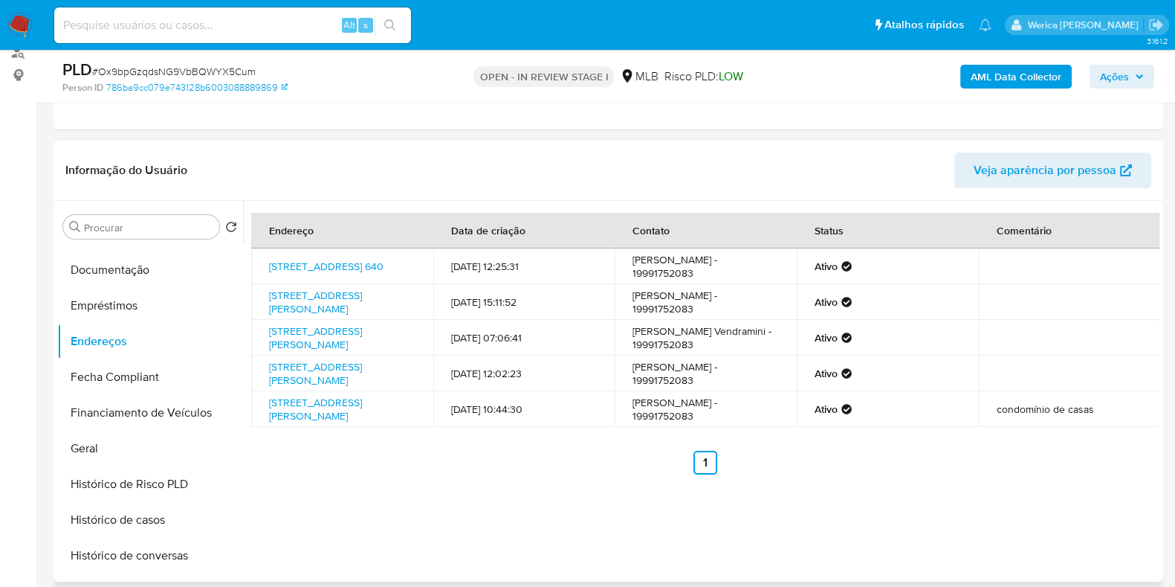
click at [1005, 461] on div "Endereço Data de criação Contato Status Comentário Rua Ceará 640, Limeira, São …" at bounding box center [705, 344] width 909 height 262
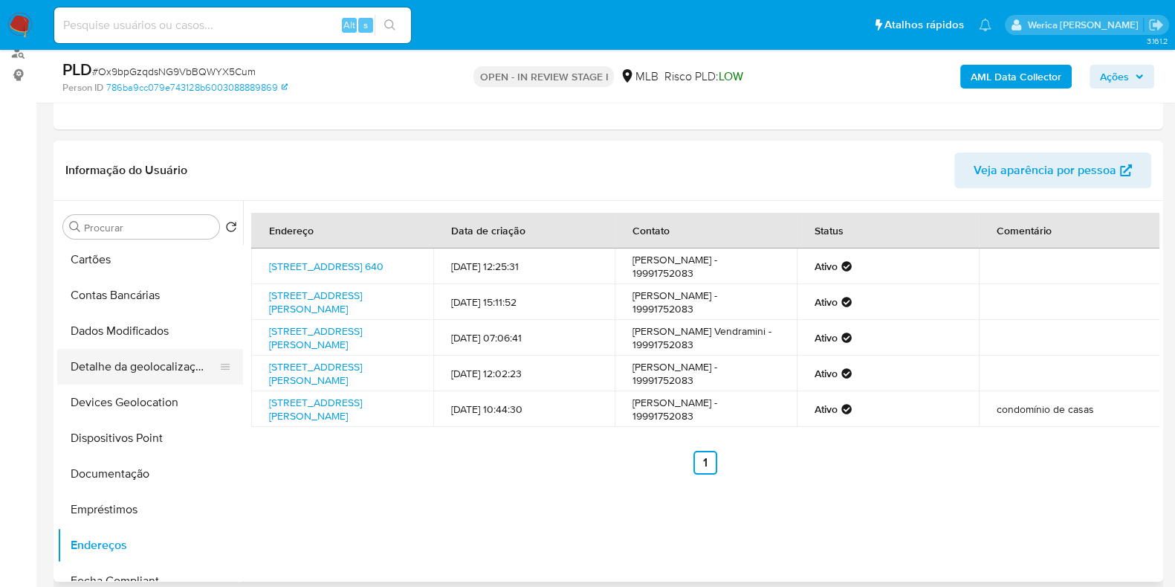
scroll to position [0, 0]
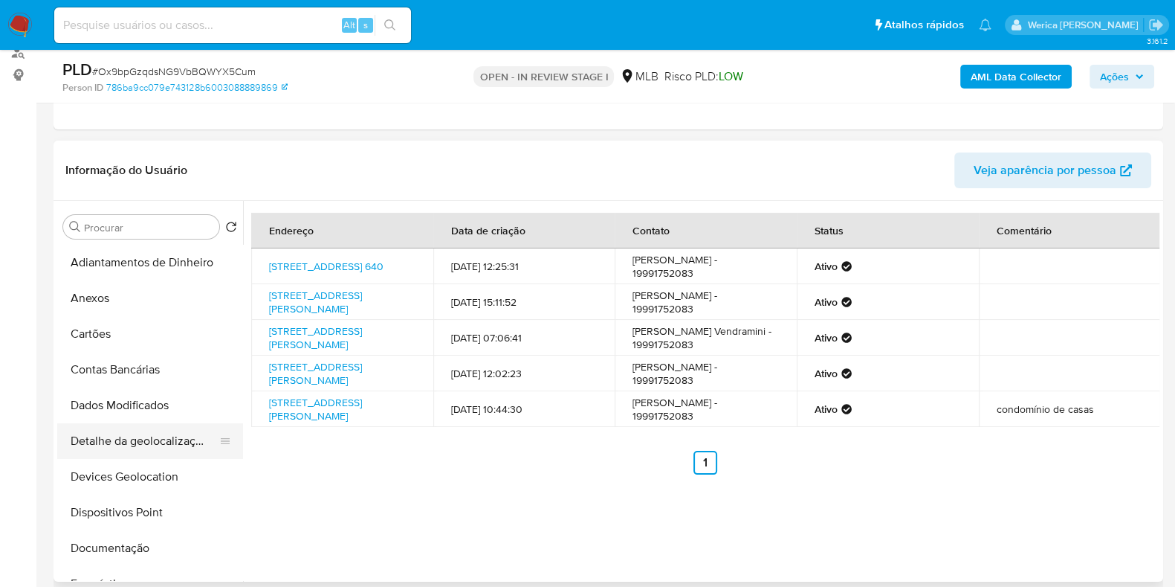
click at [195, 434] on button "Detalhe da geolocalização" at bounding box center [144, 441] width 174 height 36
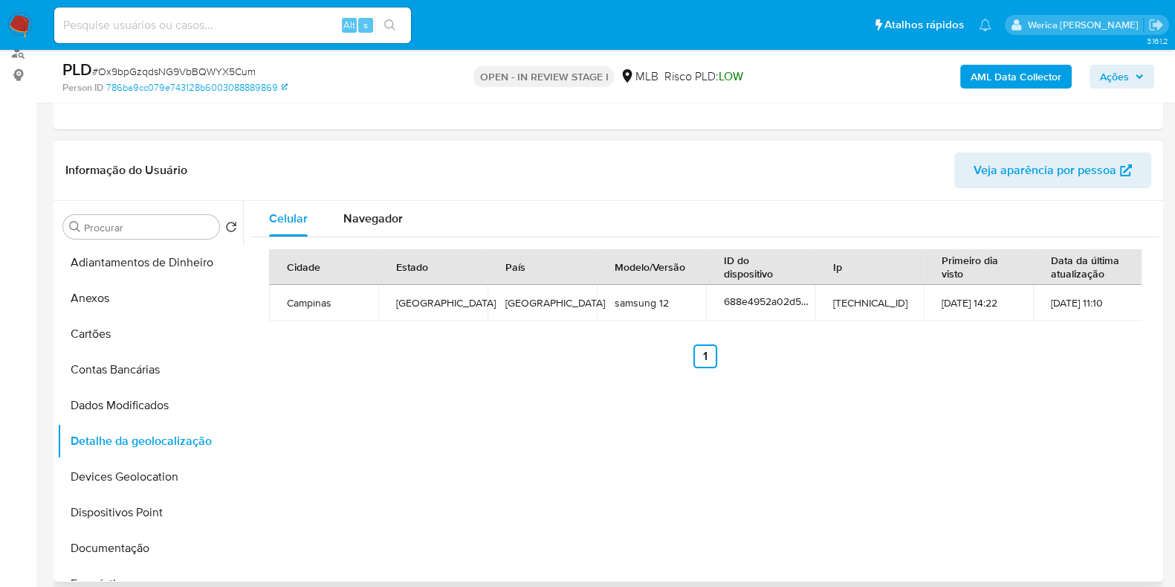
click at [957, 426] on div "Celular Navegador Cidade Estado País Modelo/Versão ID do dispositivo Ip Primeir…" at bounding box center [701, 391] width 917 height 381
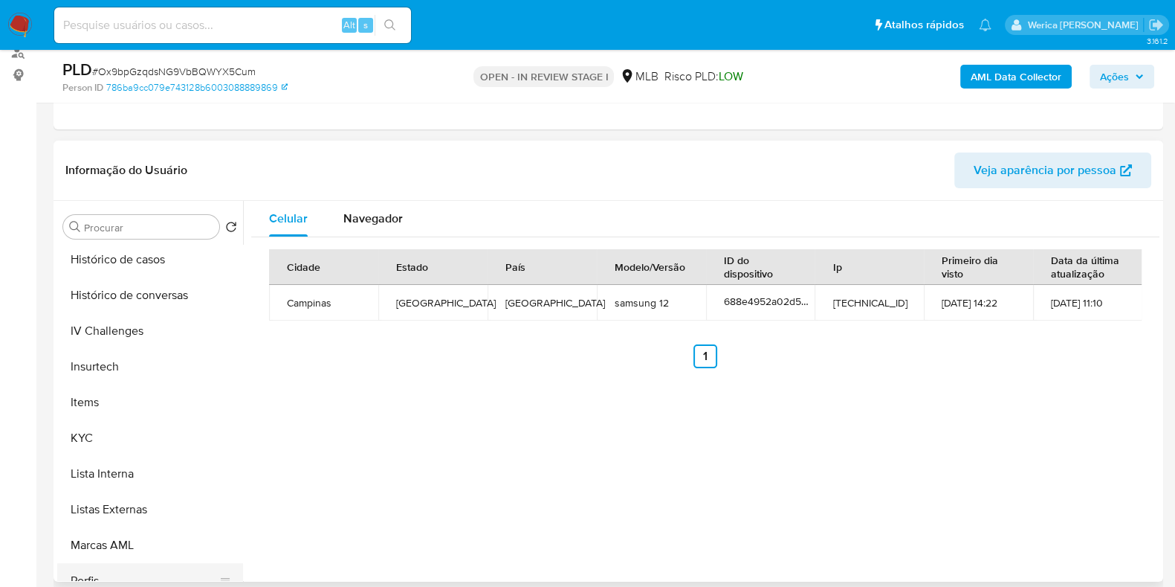
scroll to position [650, 0]
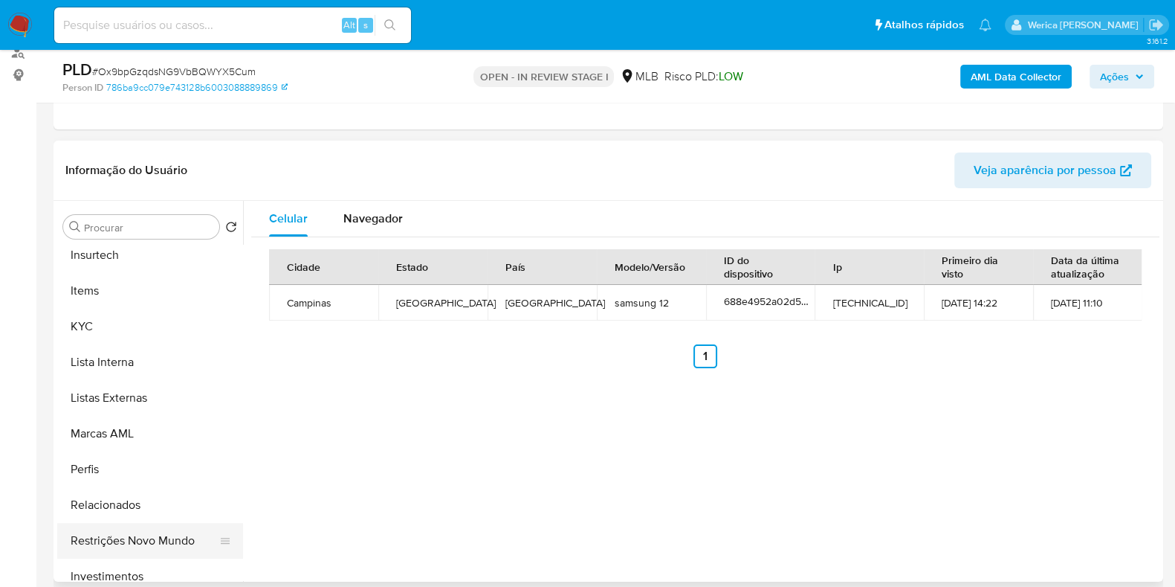
click at [166, 546] on button "Restrições Novo Mundo" at bounding box center [144, 541] width 174 height 36
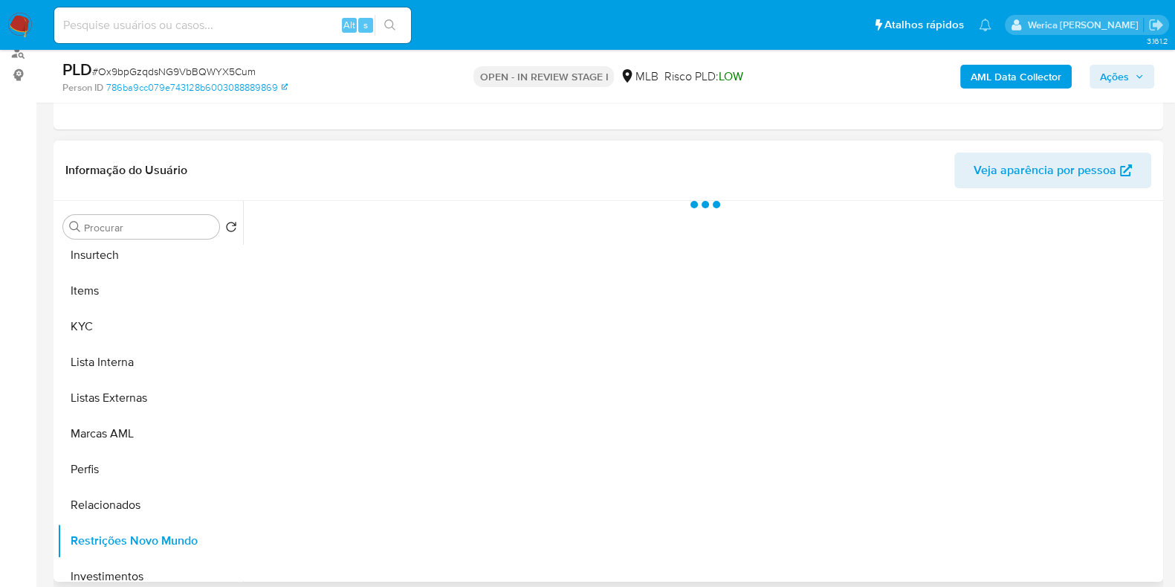
click at [407, 281] on div at bounding box center [701, 391] width 917 height 381
click at [461, 367] on div at bounding box center [701, 391] width 917 height 381
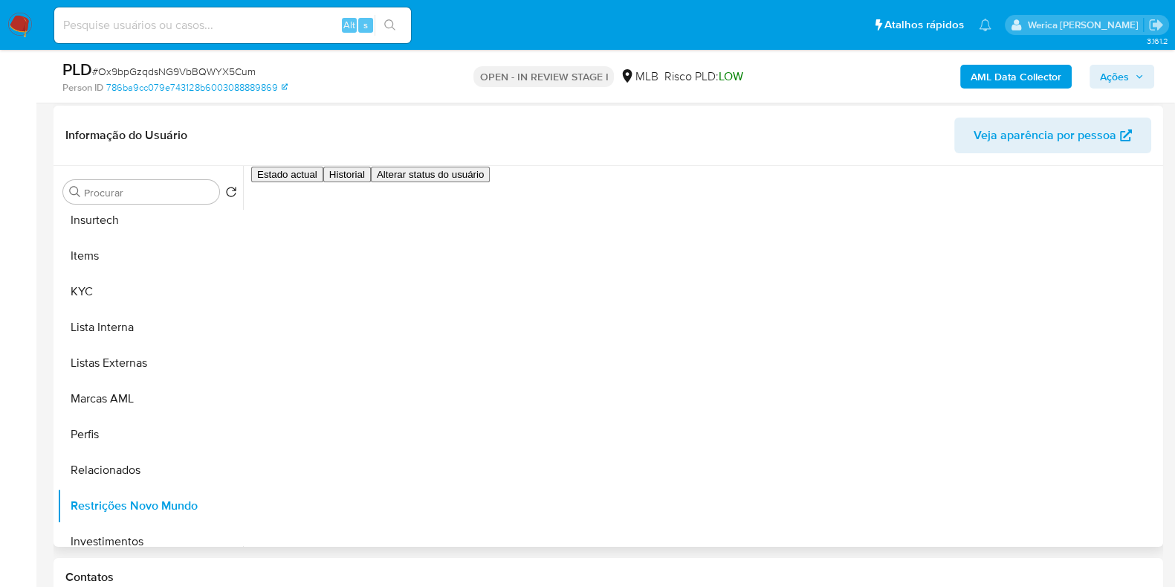
scroll to position [185, 0]
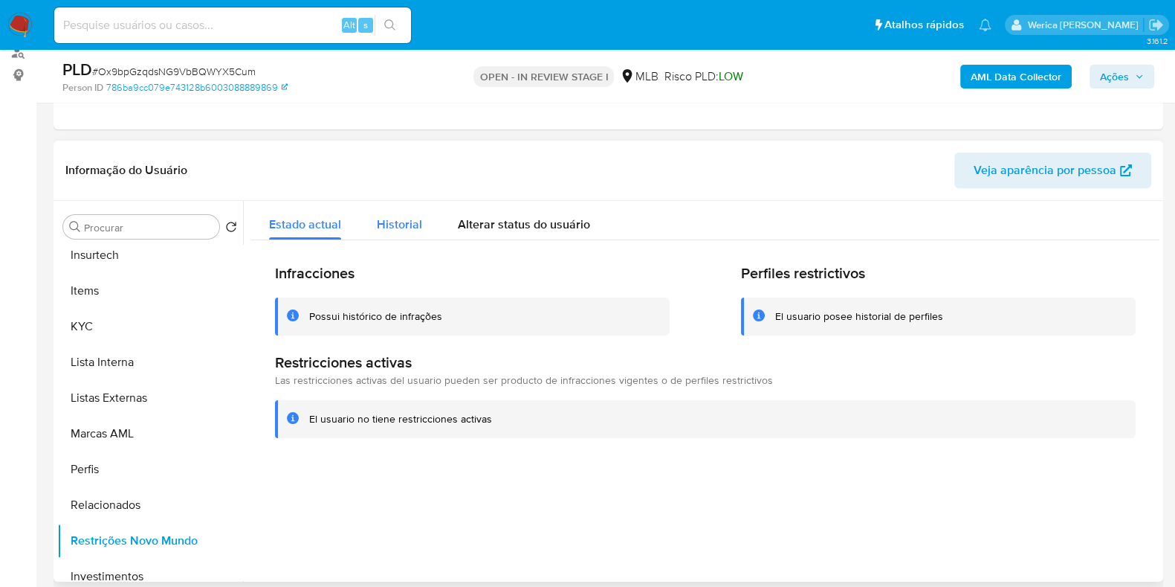
click at [377, 228] on span "Historial" at bounding box center [399, 224] width 45 height 17
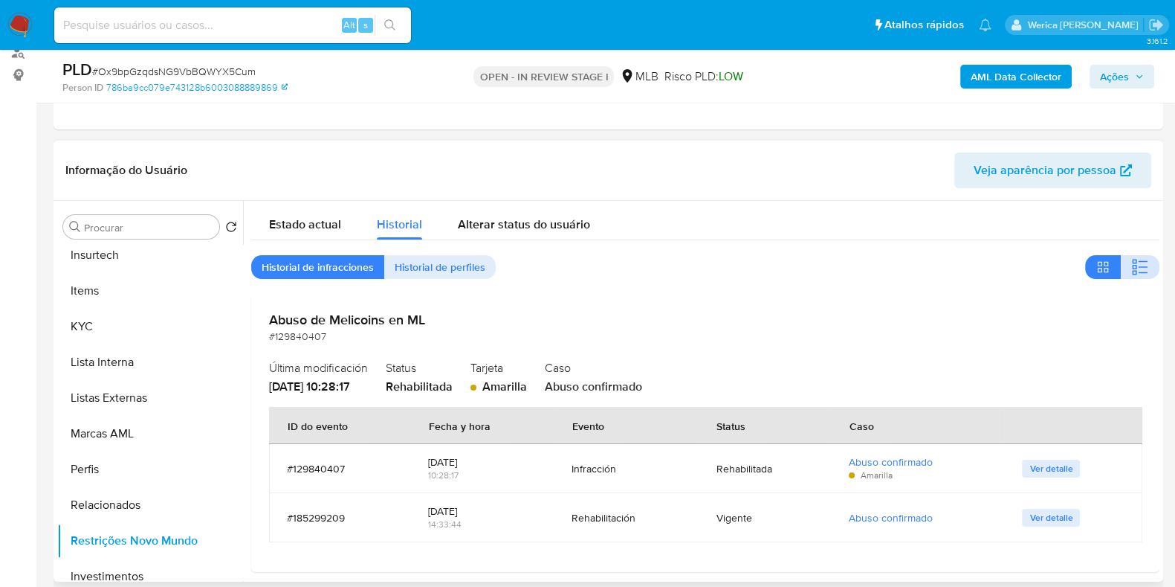
click at [1132, 265] on icon "button" at bounding box center [1141, 267] width 18 height 18
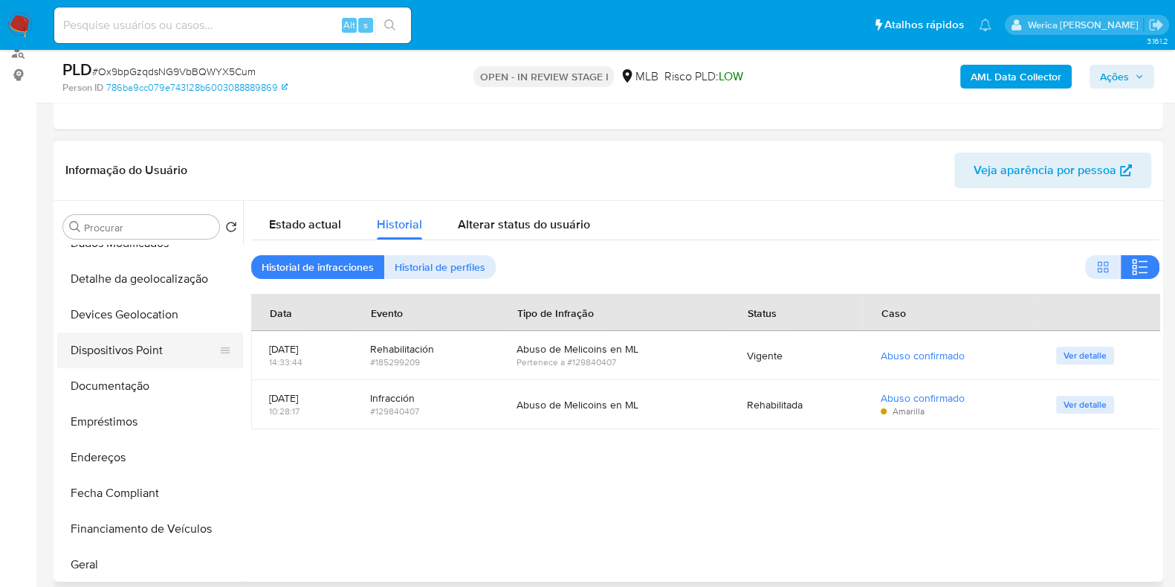
scroll to position [92, 0]
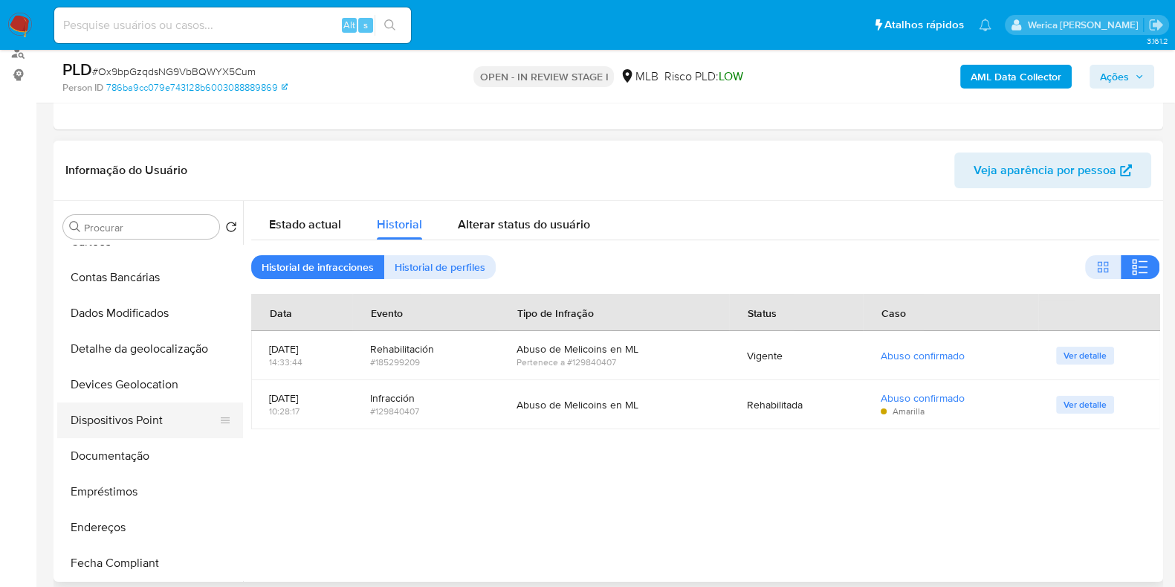
click at [152, 423] on button "Dispositivos Point" at bounding box center [144, 420] width 174 height 36
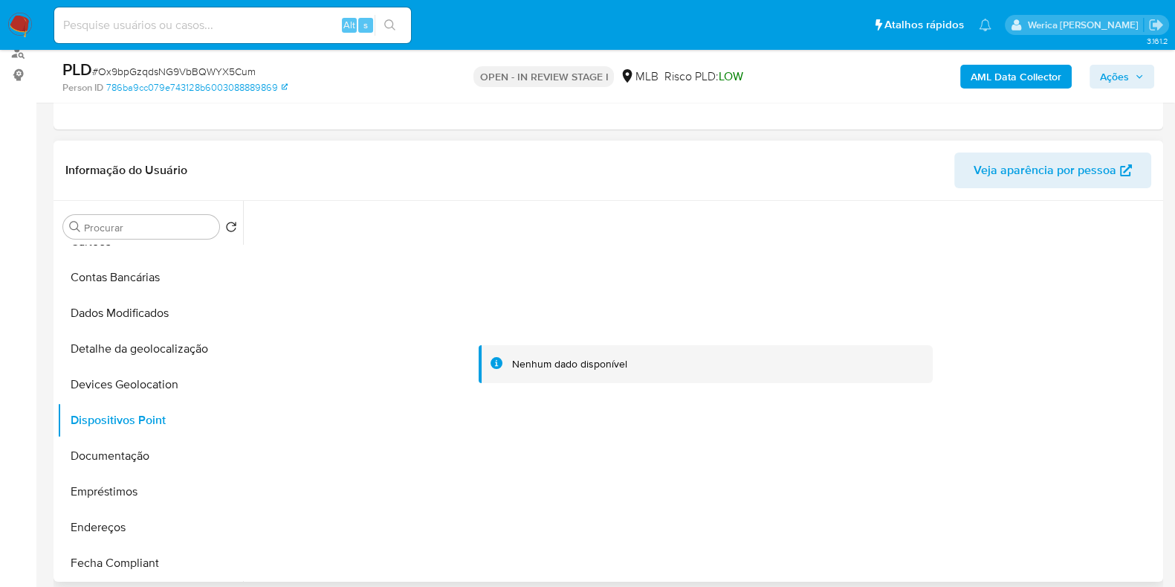
click at [977, 420] on div at bounding box center [705, 364] width 909 height 327
drag, startPoint x: 977, startPoint y: 420, endPoint x: 981, endPoint y: 428, distance: 8.3
click at [981, 428] on div at bounding box center [705, 364] width 909 height 327
click at [158, 440] on button "Documentação" at bounding box center [144, 456] width 174 height 36
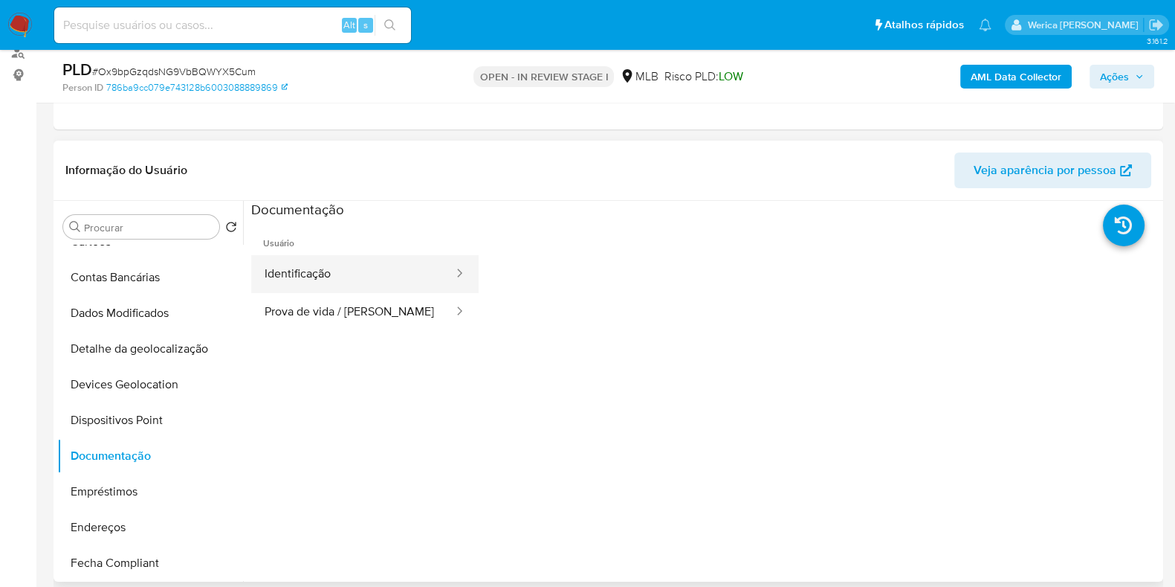
click at [308, 287] on button "Identificação" at bounding box center [353, 274] width 204 height 38
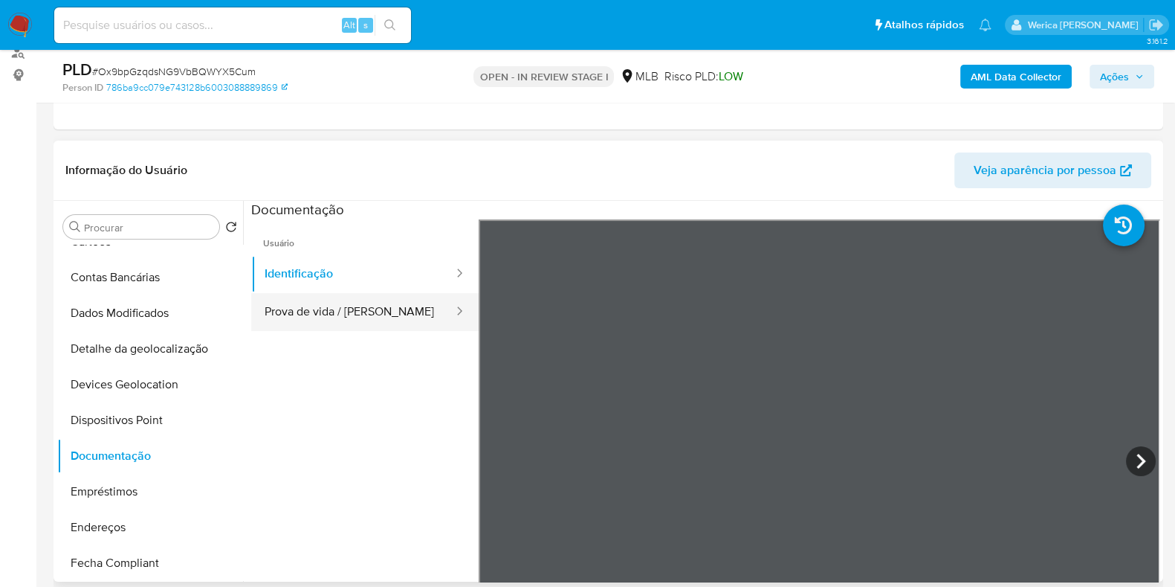
click at [396, 310] on button "Prova de vida / Selfie" at bounding box center [353, 312] width 204 height 38
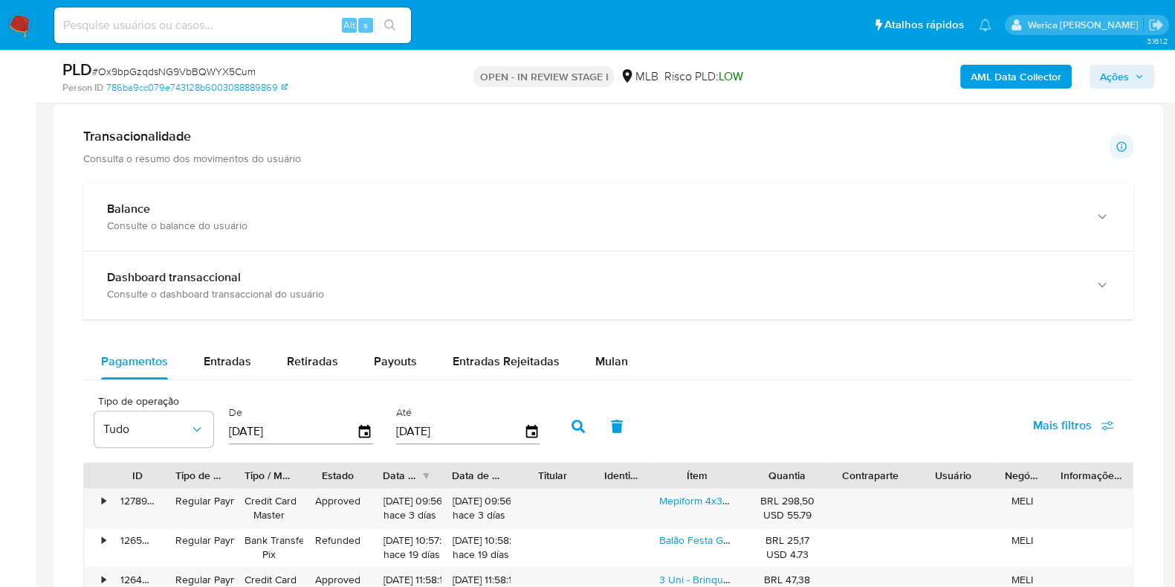
scroll to position [940, 0]
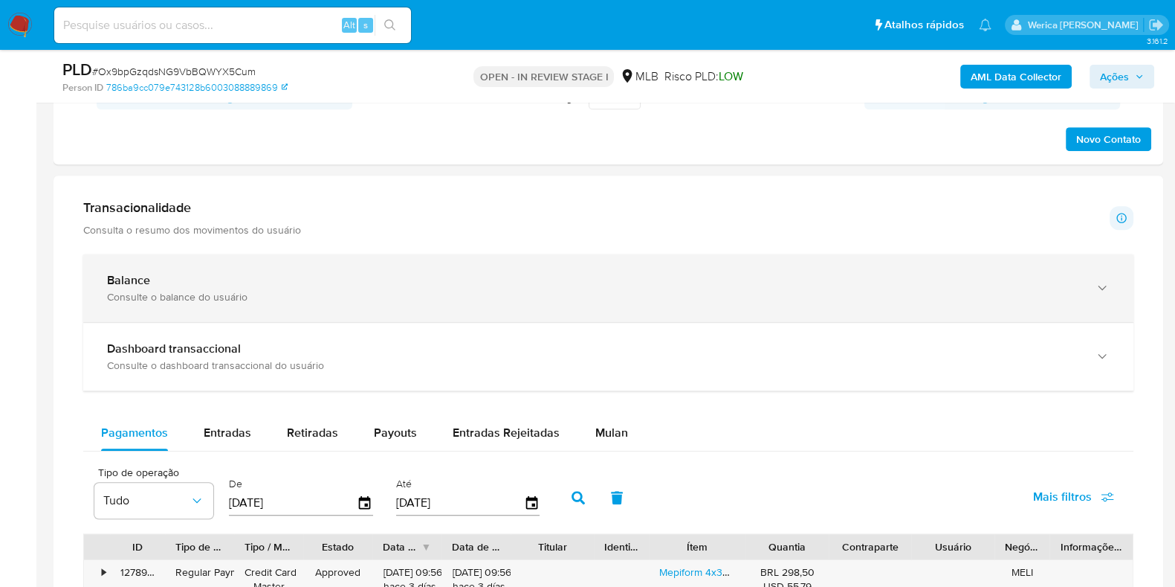
click at [410, 268] on div "Balance Consulte o balance do usuário" at bounding box center [608, 288] width 1051 height 68
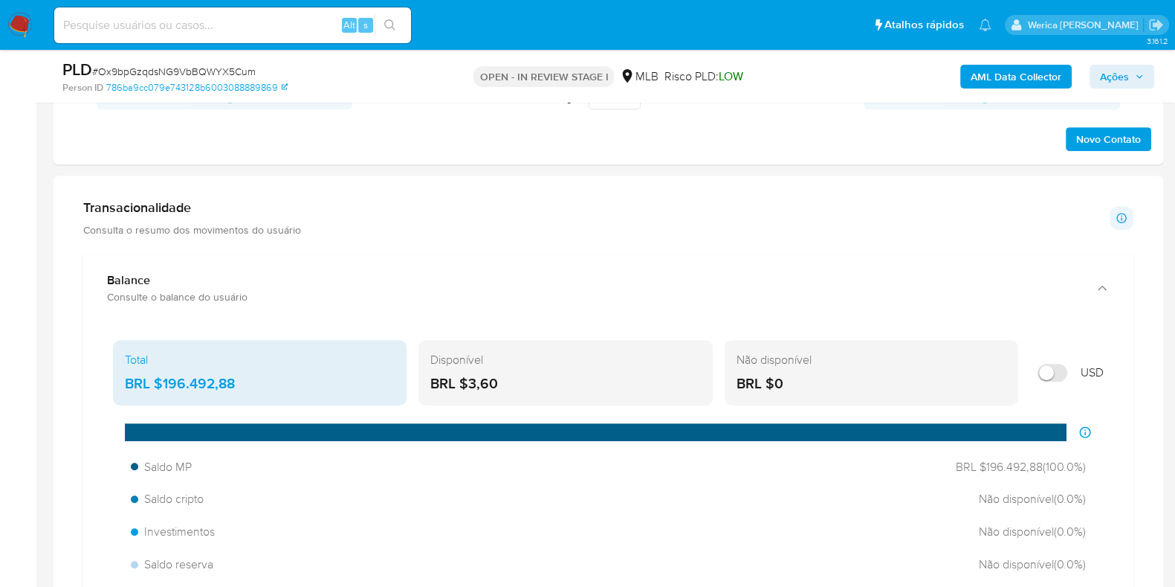
drag, startPoint x: 163, startPoint y: 381, endPoint x: 257, endPoint y: 382, distance: 94.4
click at [257, 382] on div "BRL $196.492,88" at bounding box center [260, 383] width 270 height 19
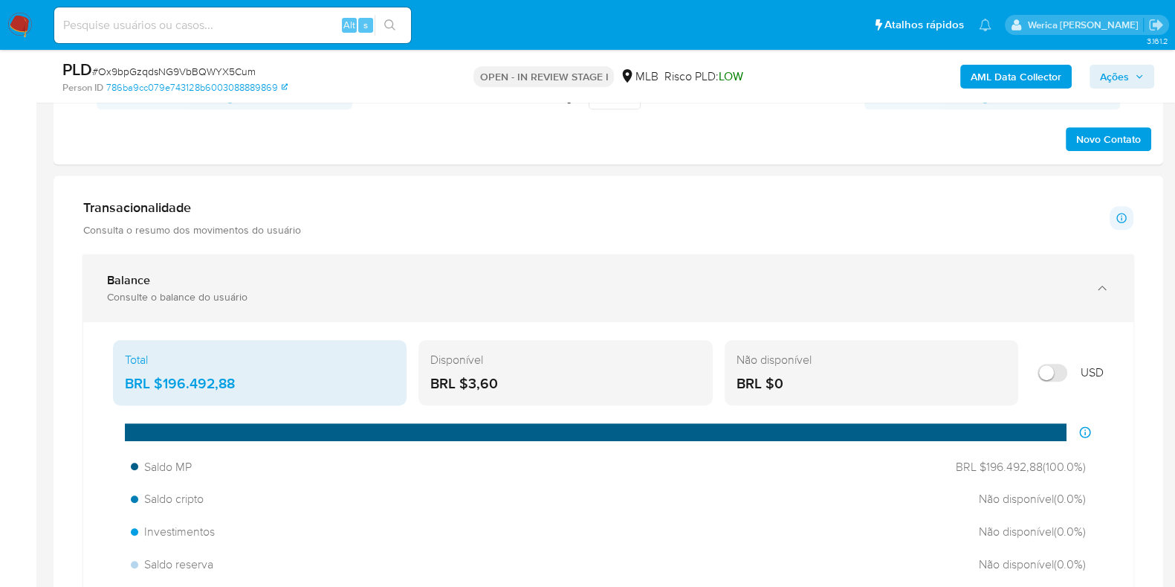
click at [314, 255] on div "Balance Consulte o balance do usuário" at bounding box center [608, 288] width 1051 height 68
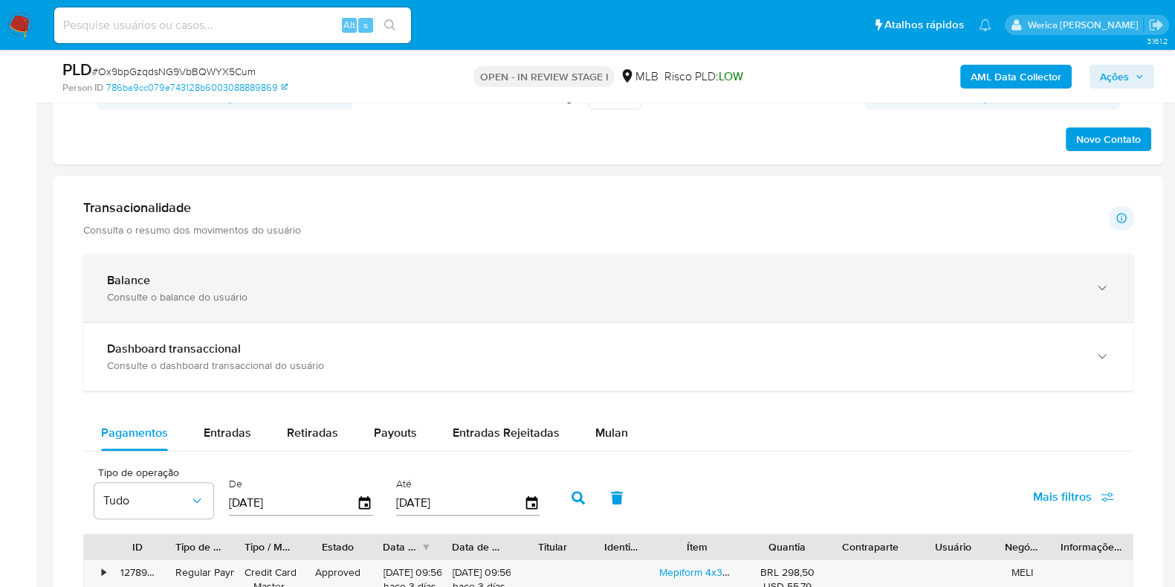
click at [572, 296] on div "Consulte o balance do usuário" at bounding box center [593, 296] width 973 height 13
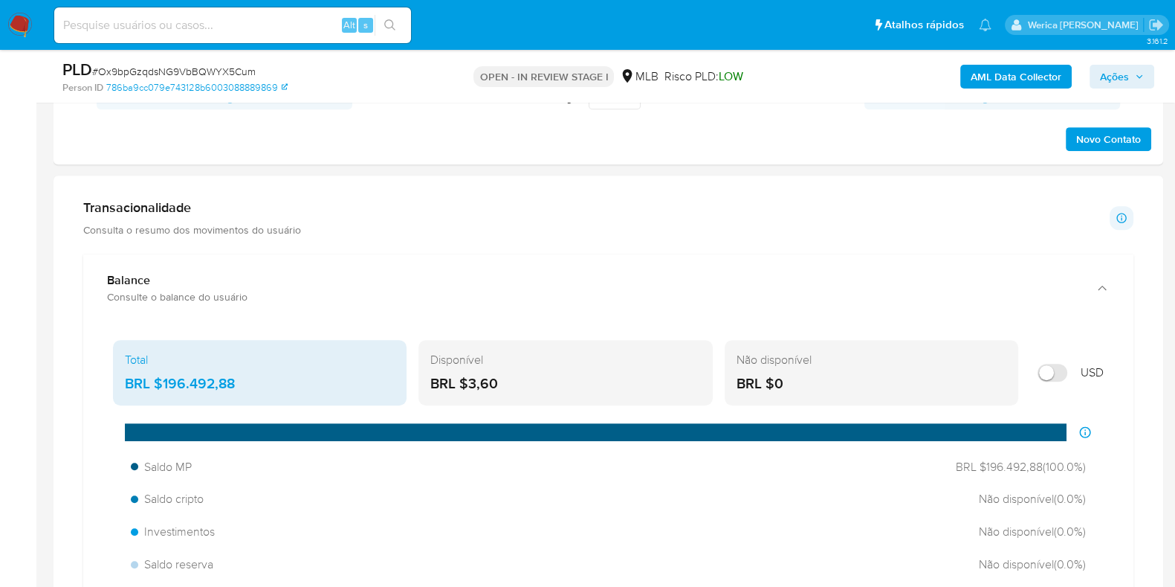
click at [955, 94] on div "PLD # Ox9bpGzqdsNG9VbBQWYX5Cum Person ID 786ba9cc079e743128b6003088889869 OPEN …" at bounding box center [609, 76] width 1110 height 53
click at [984, 80] on b "AML Data Collector" at bounding box center [1016, 77] width 91 height 24
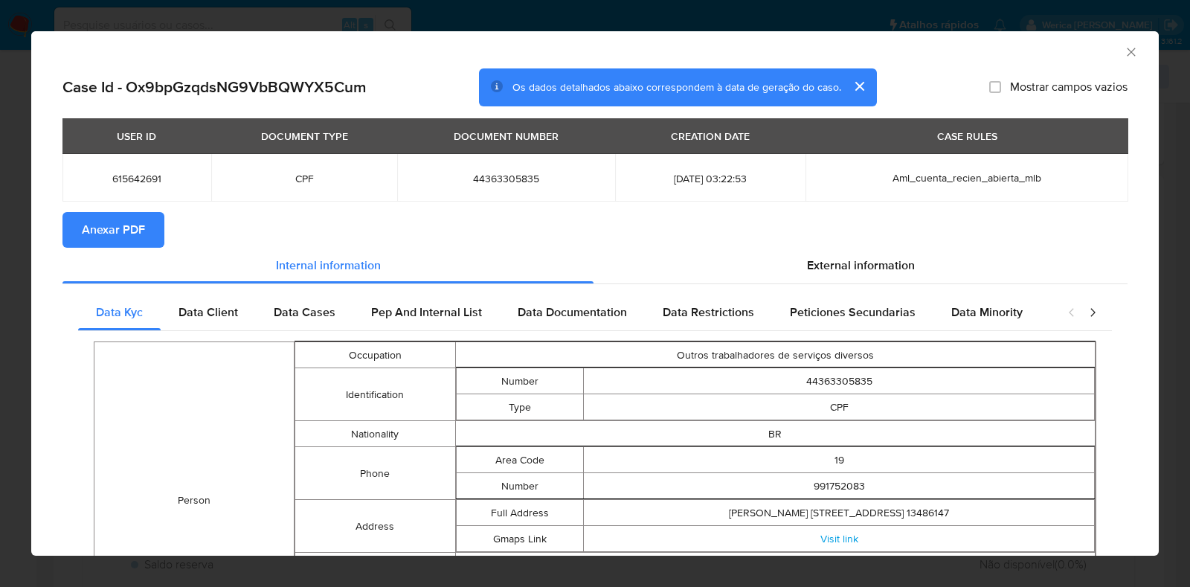
click at [112, 230] on span "Anexar PDF" at bounding box center [113, 229] width 63 height 33
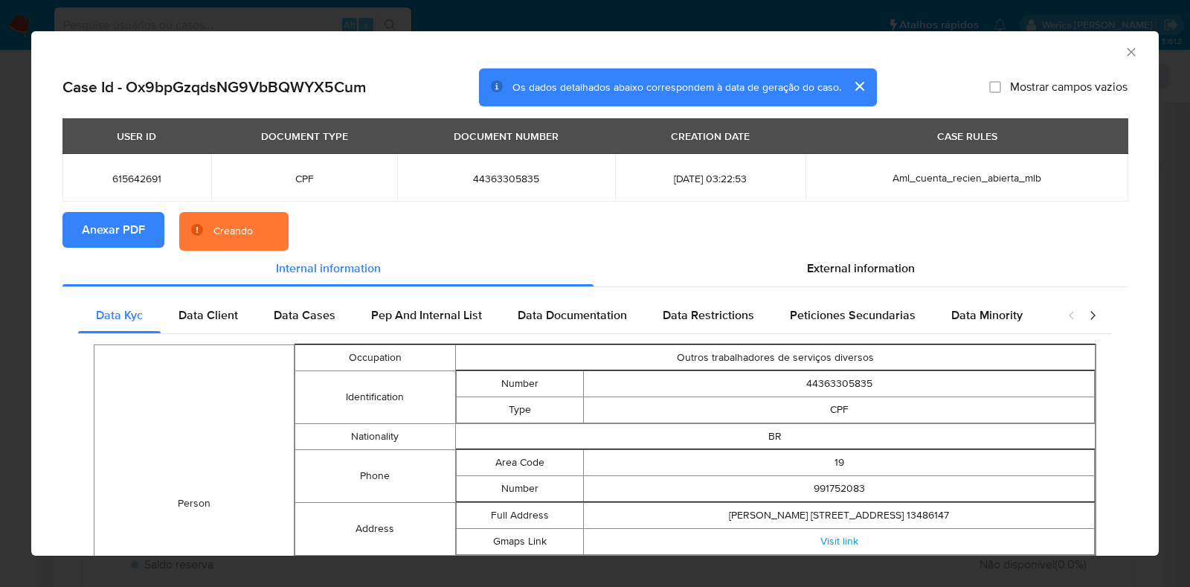
click at [1123, 46] on icon "Fechar a janela" at bounding box center [1130, 52] width 15 height 15
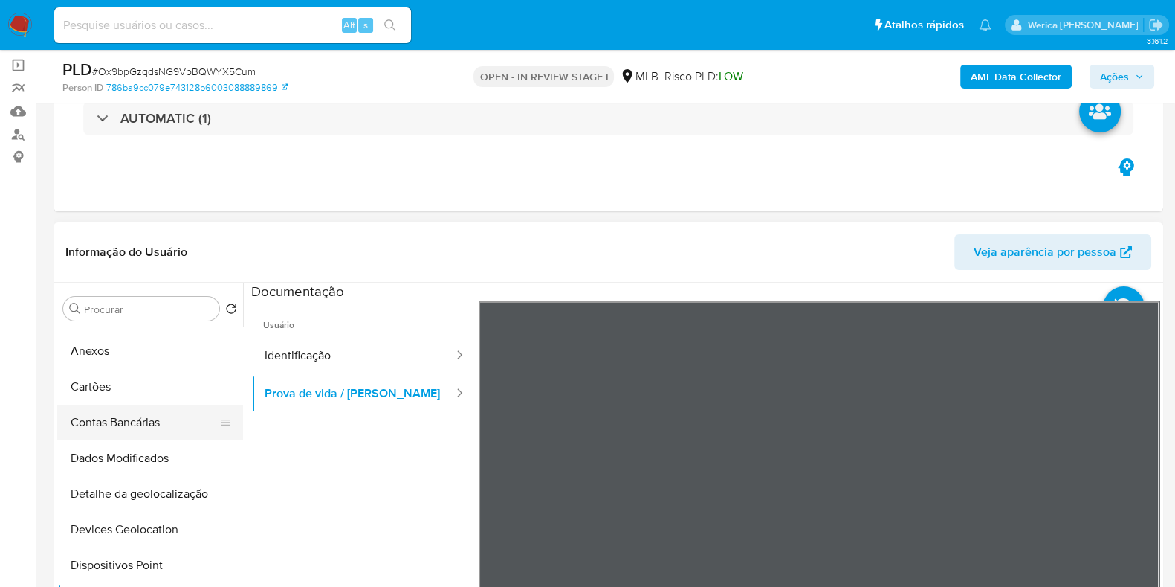
scroll to position [0, 0]
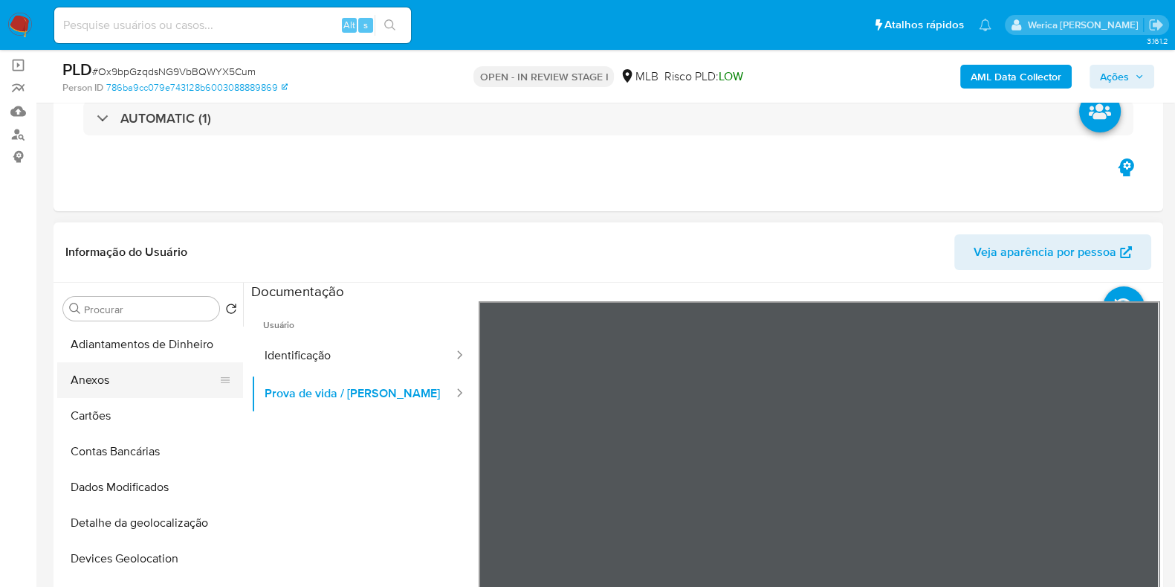
click at [119, 363] on button "Anexos" at bounding box center [144, 380] width 174 height 36
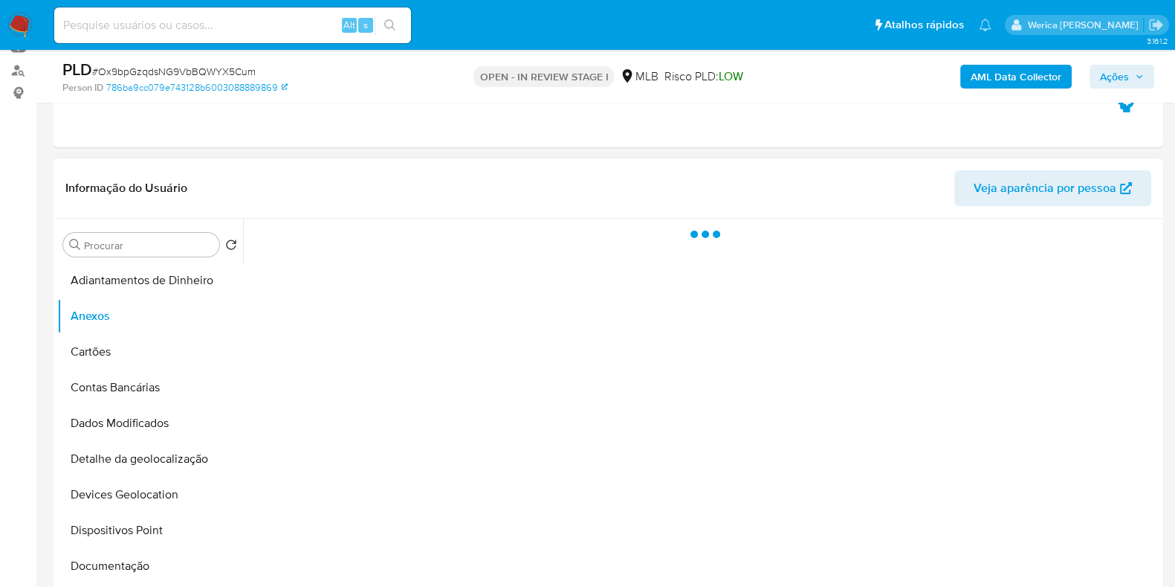
scroll to position [196, 0]
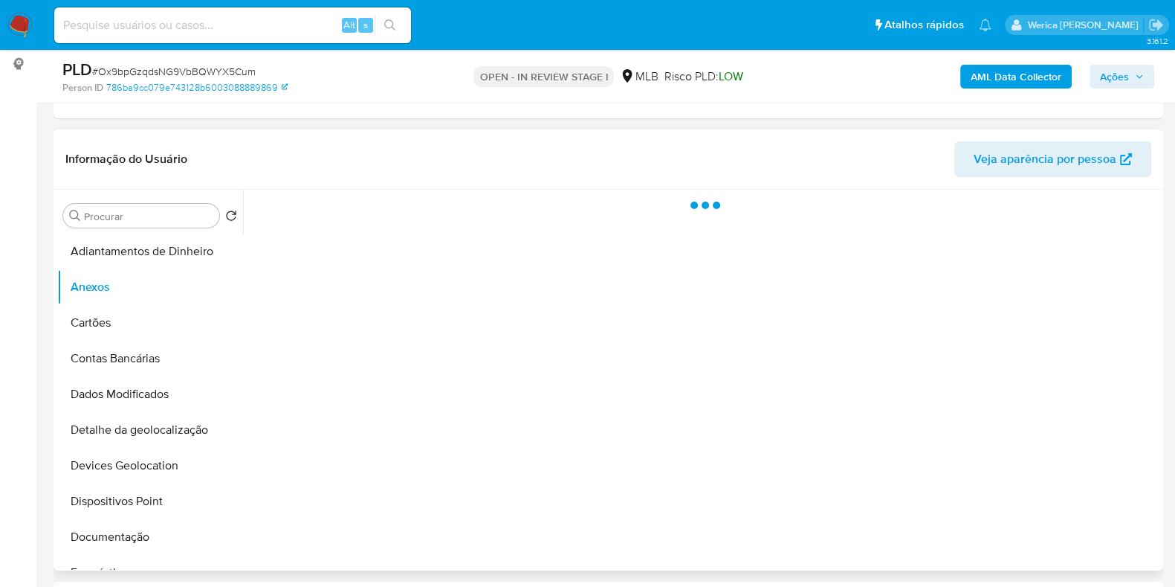
click at [1074, 451] on div at bounding box center [701, 380] width 917 height 381
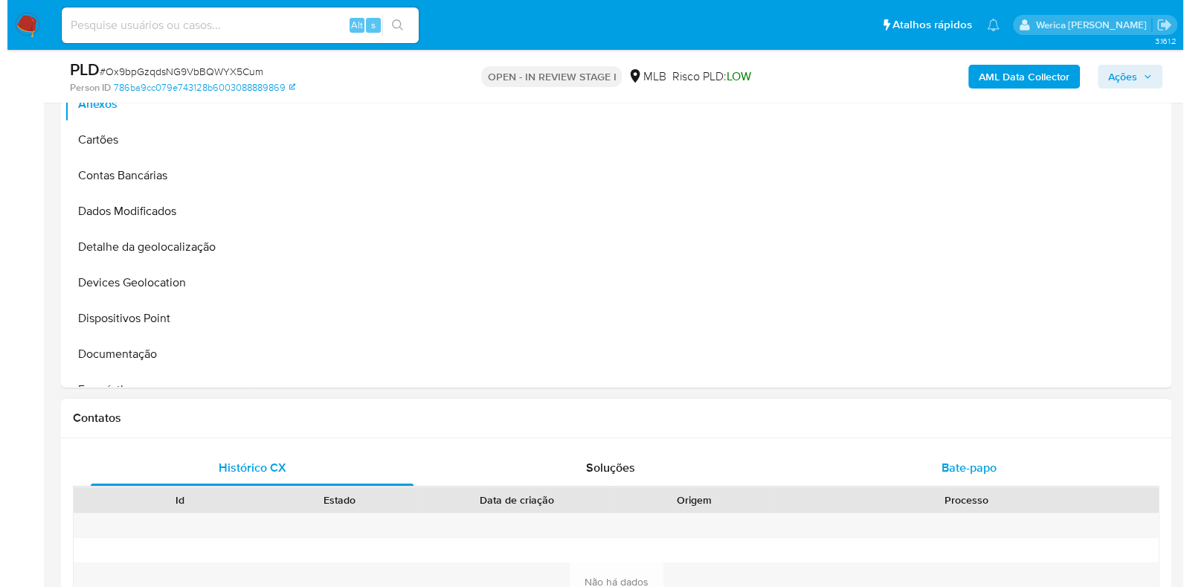
scroll to position [382, 0]
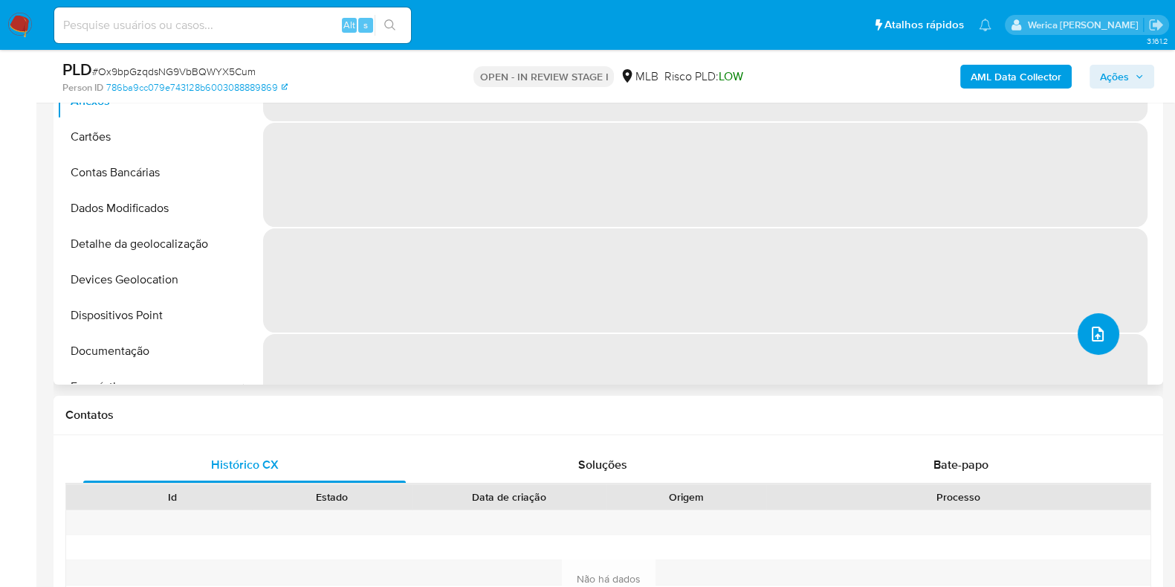
click at [1080, 325] on button "upload-file" at bounding box center [1099, 334] width 42 height 42
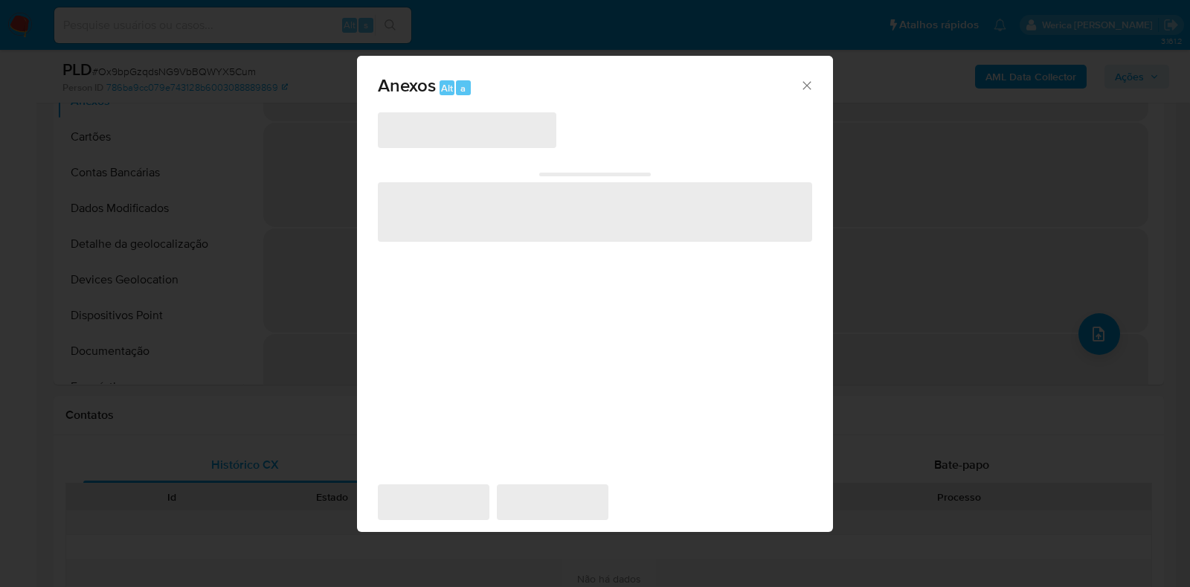
click at [483, 123] on span "‌" at bounding box center [467, 130] width 178 height 36
click at [483, 131] on span "‌" at bounding box center [467, 130] width 178 height 36
click at [529, 178] on div "‌ ‌" at bounding box center [595, 198] width 434 height 88
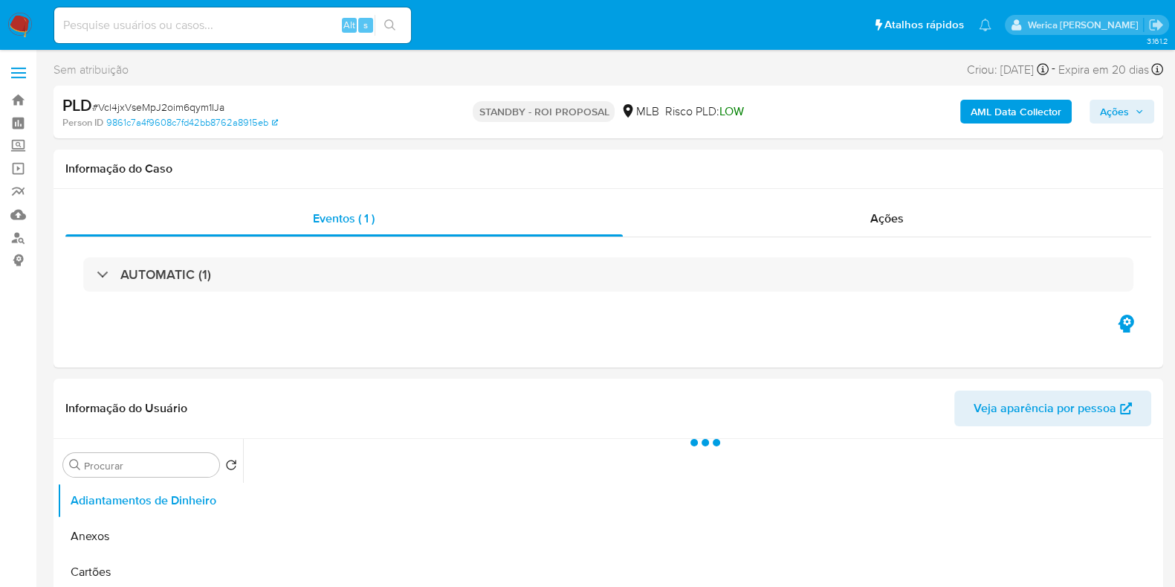
select select "10"
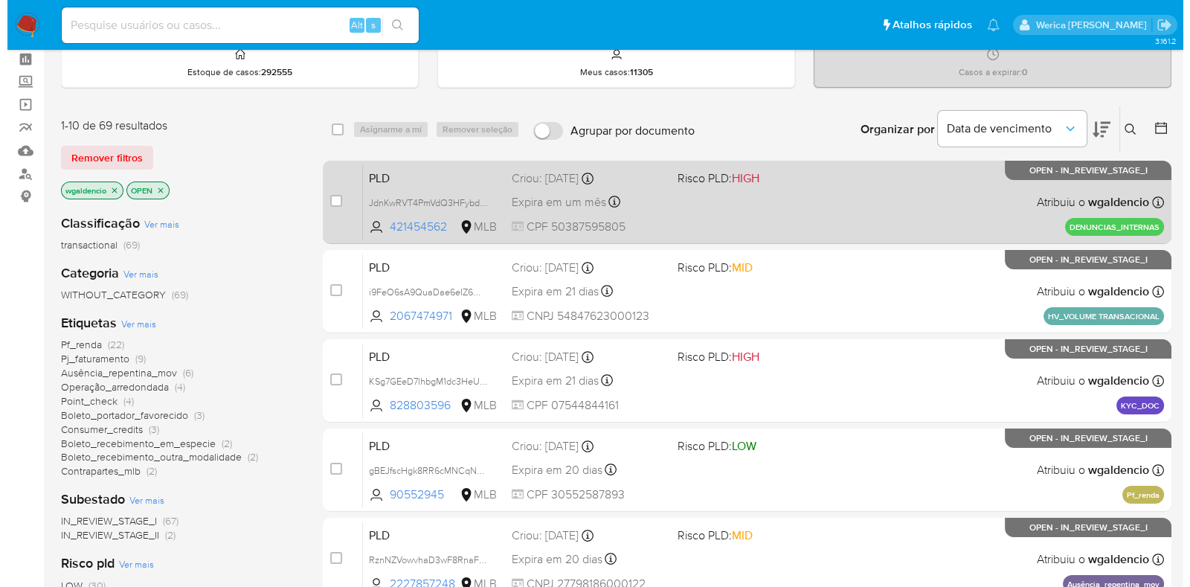
scroll to position [92, 0]
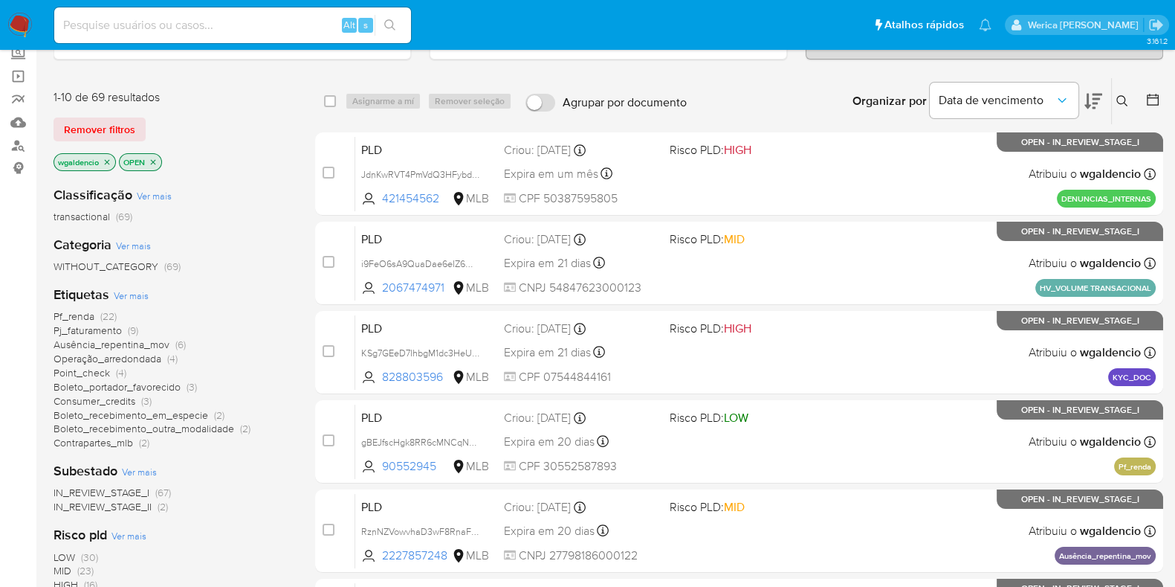
click at [125, 300] on div "Etiquetas Ver mais Pf_renda (22) Pj_faturamento (9) Ausência_repentina_mov (6) …" at bounding box center [173, 367] width 238 height 164
click at [125, 299] on span "Ver mais" at bounding box center [131, 294] width 35 height 13
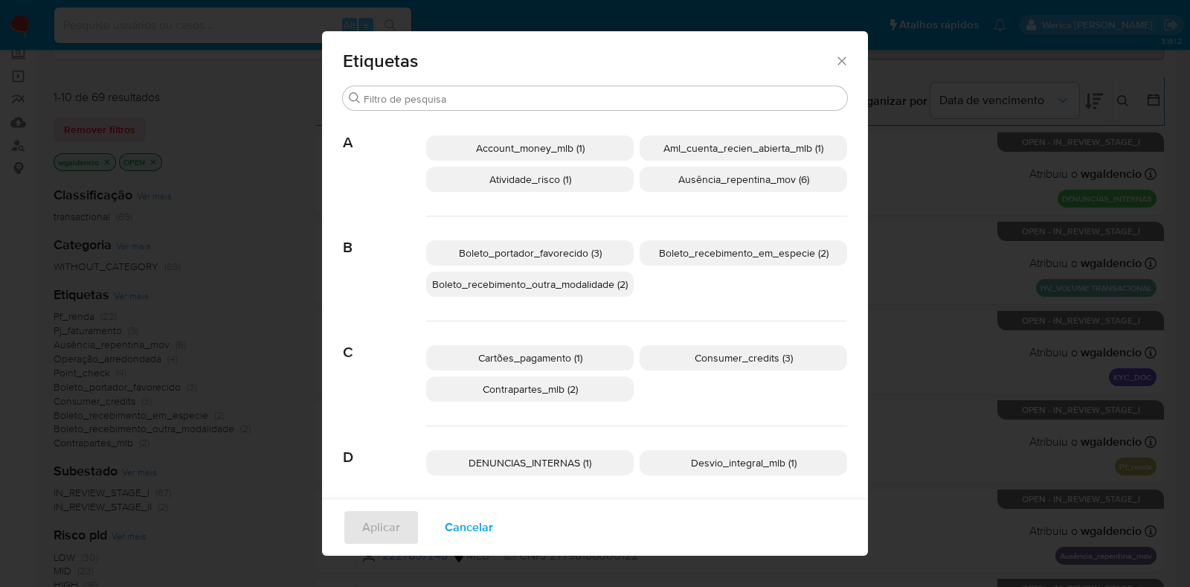
click at [700, 154] on span "Aml_cuenta_recien_abierta_mlb (1)" at bounding box center [743, 148] width 160 height 15
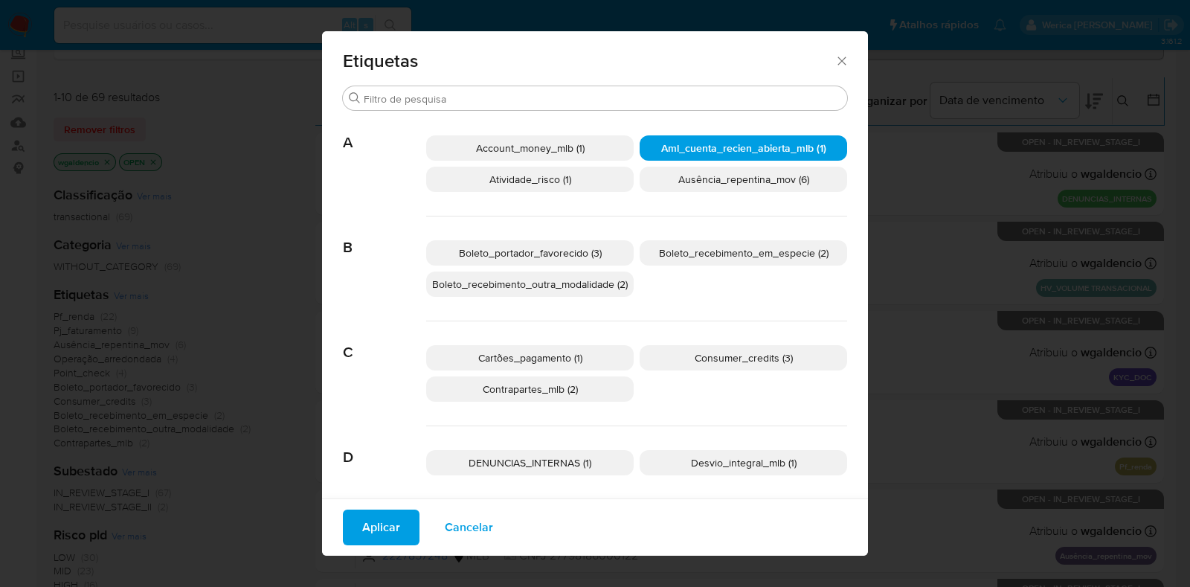
click at [771, 146] on span "Aml_cuenta_recien_abierta_mlb (1)" at bounding box center [743, 148] width 165 height 15
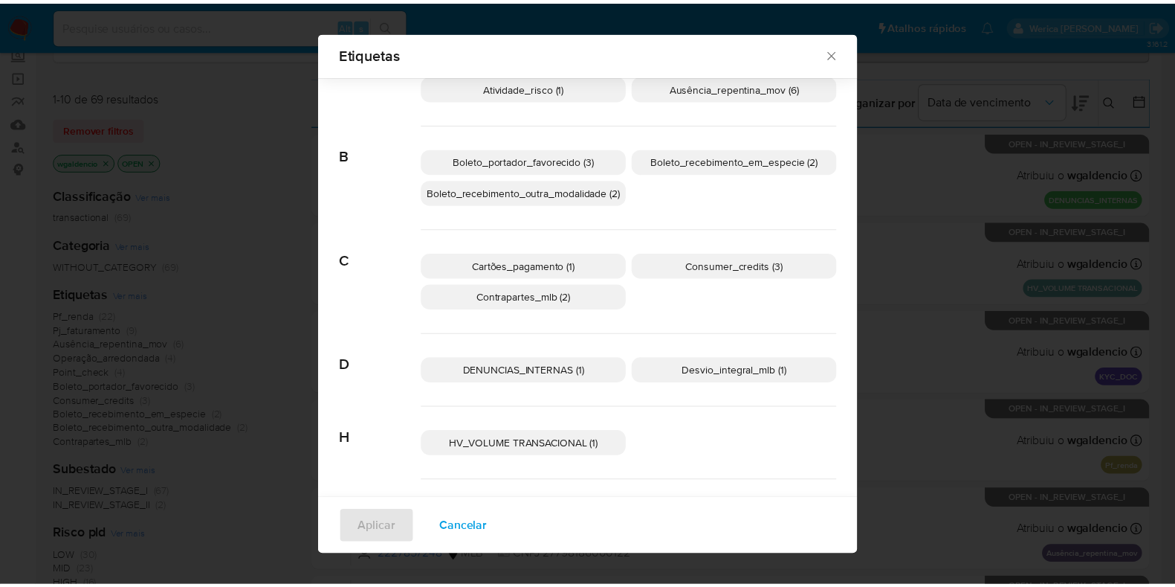
scroll to position [174, 0]
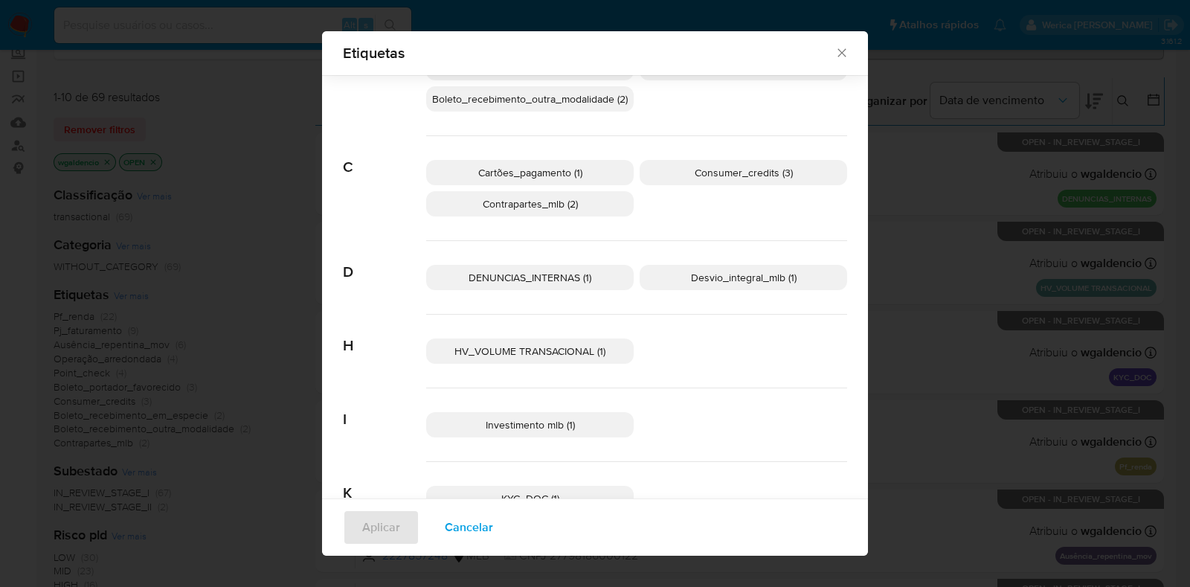
click at [701, 169] on span "Consumer_credits (3)" at bounding box center [743, 172] width 98 height 15
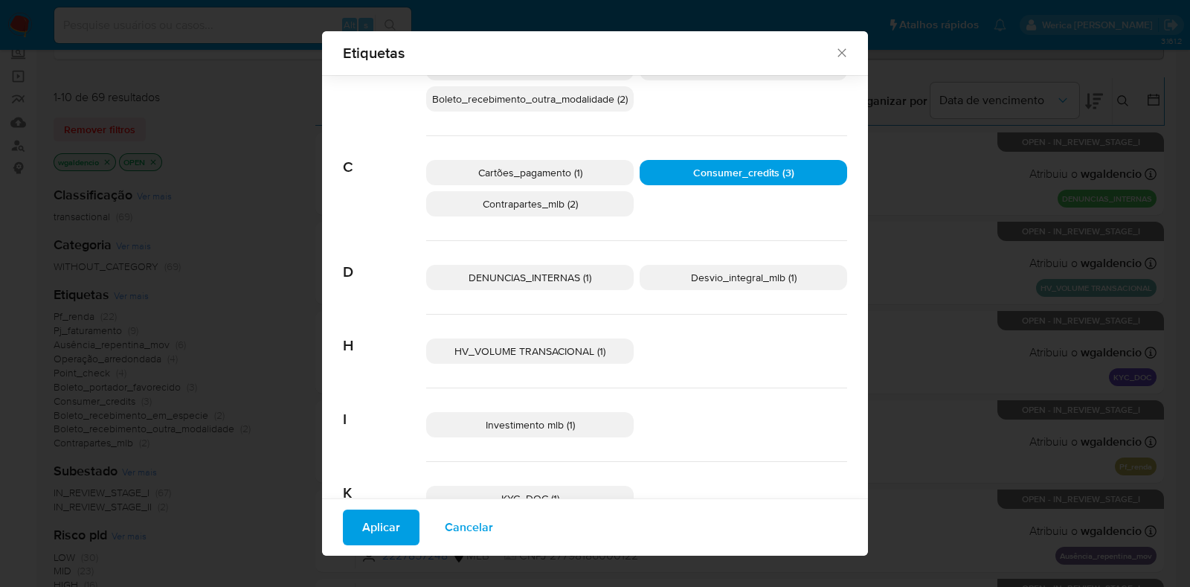
click at [392, 514] on button "Aplicar" at bounding box center [381, 527] width 77 height 36
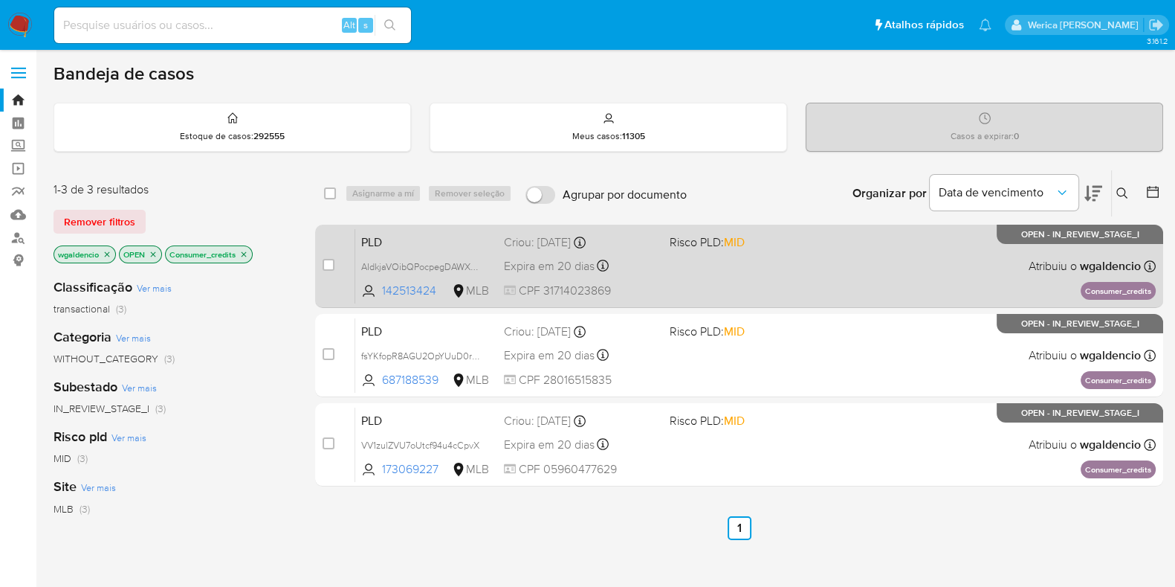
click at [845, 246] on div "PLD AIdkjaVOibQPocpegDAWX6ca 142513424 MLB Risco PLD: MID Criou: [DATE] Criou: …" at bounding box center [755, 265] width 801 height 75
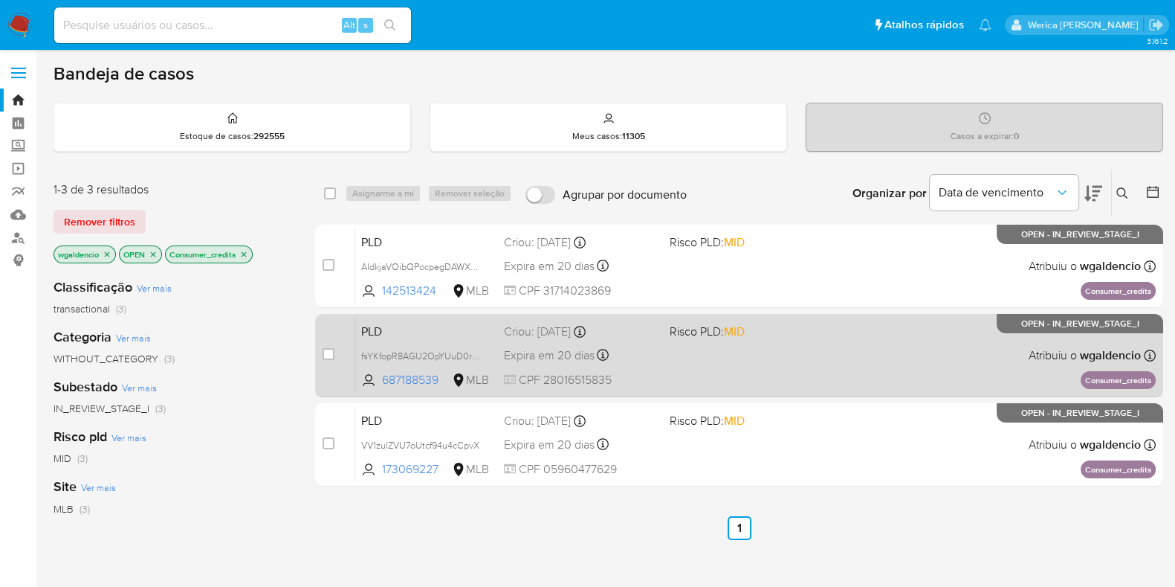
click at [766, 343] on div "PLD fsYKfopR8AGU2OpYUuD0r2Mw 687188539 MLB Risco PLD: MID Criou: [DATE] Criou: …" at bounding box center [755, 354] width 801 height 75
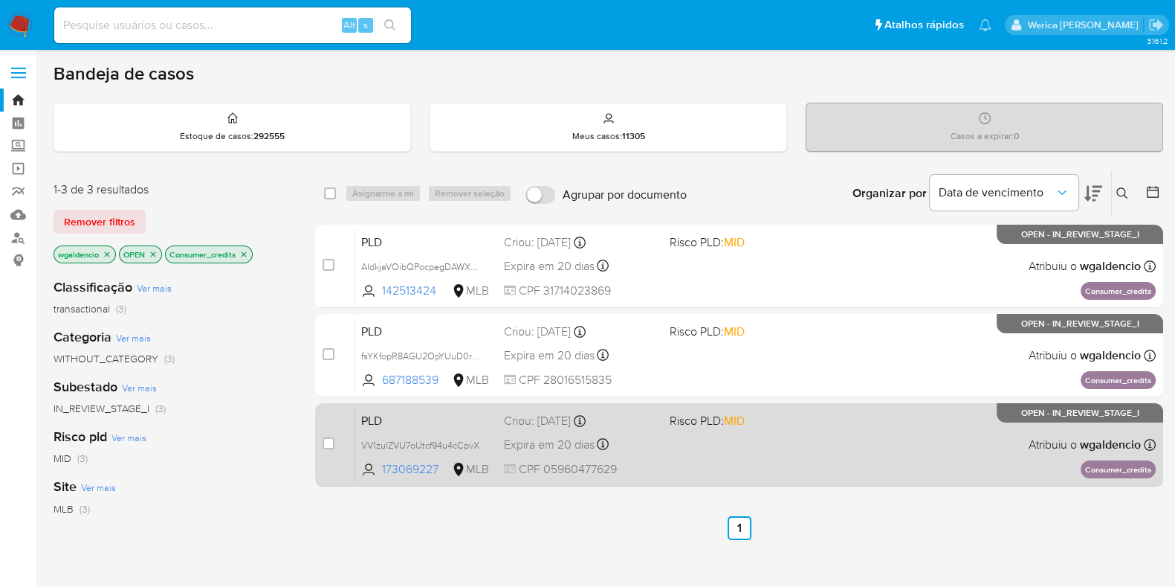
click at [812, 436] on div "PLD VV1zulZVU7oUtcf94u4cCpvX 173069227 MLB Risco PLD: MID Criou: [DATE] Criou: …" at bounding box center [755, 444] width 801 height 75
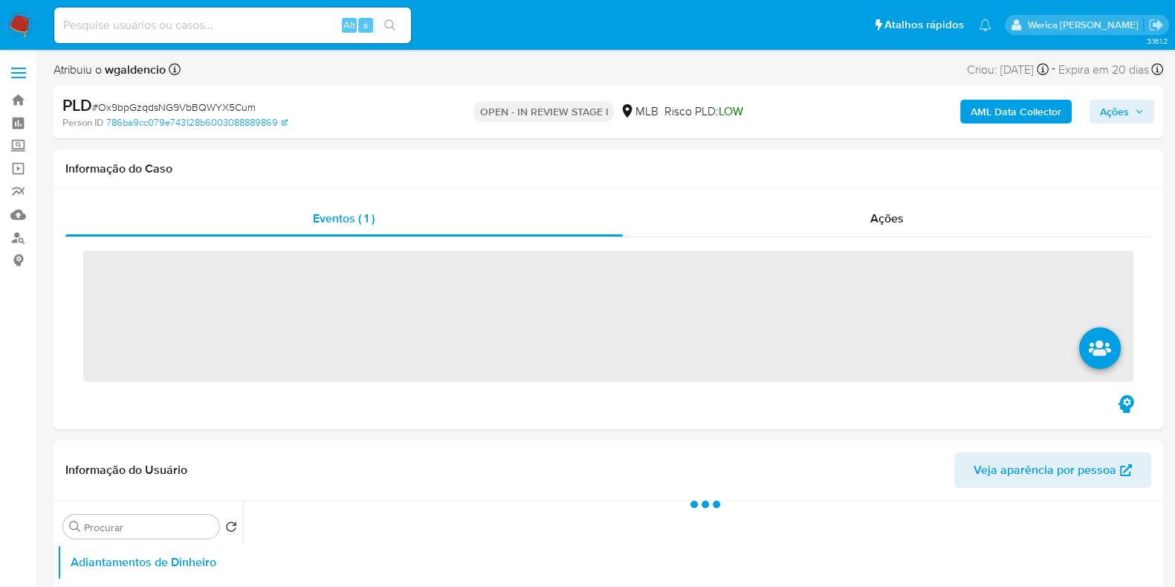
select select "10"
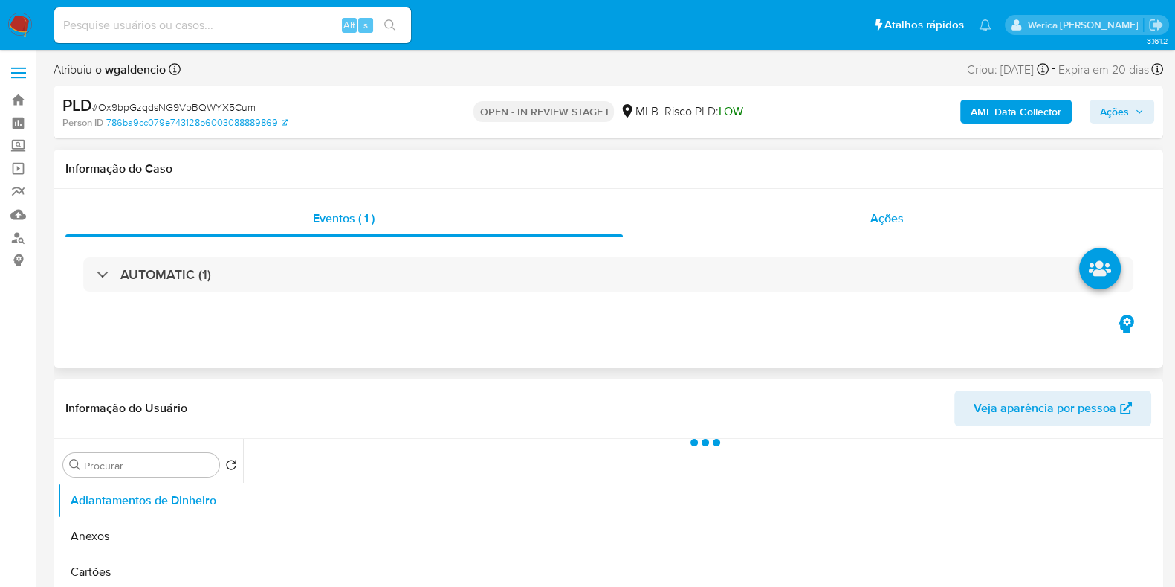
select select "10"
click at [886, 228] on div "Ações" at bounding box center [887, 219] width 529 height 36
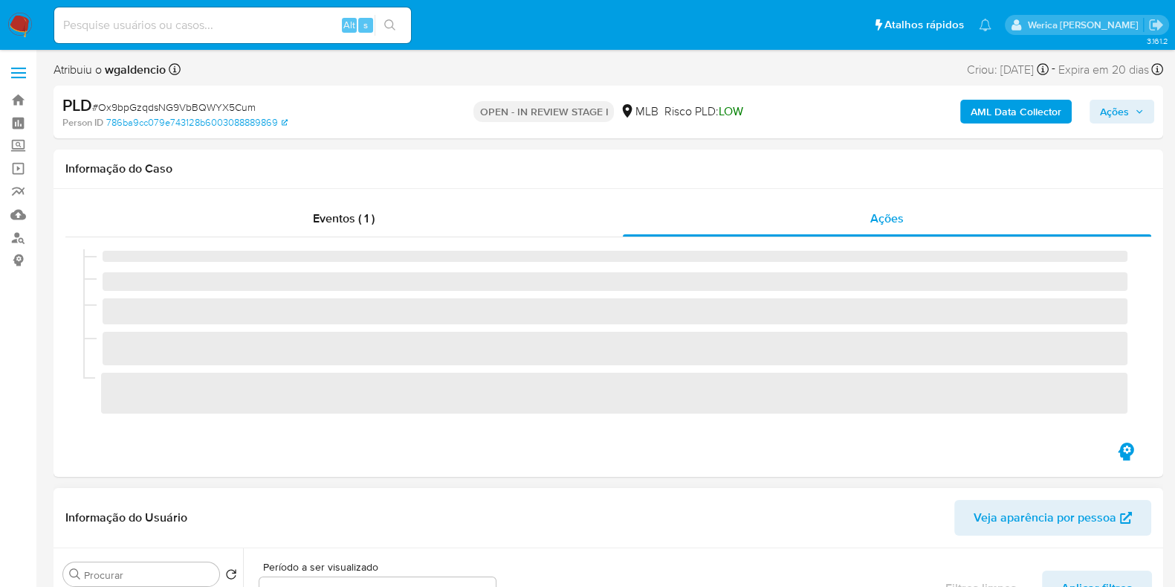
click at [201, 538] on div "Informação do Usuário Veja aparência por pessoa" at bounding box center [609, 518] width 1110 height 60
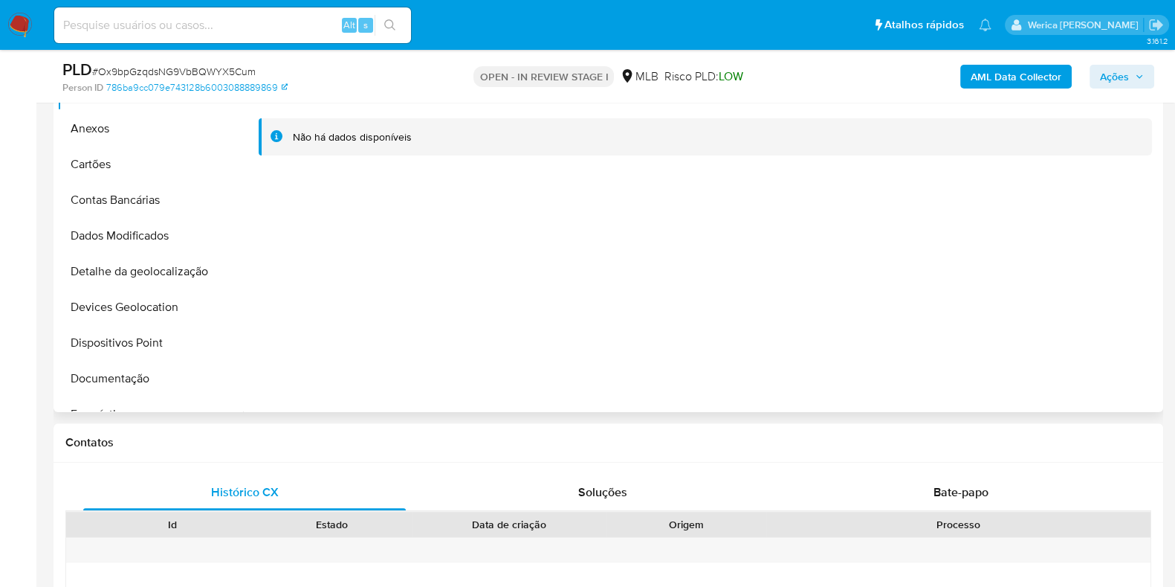
scroll to position [465, 0]
click at [172, 135] on button "Anexos" at bounding box center [144, 128] width 174 height 36
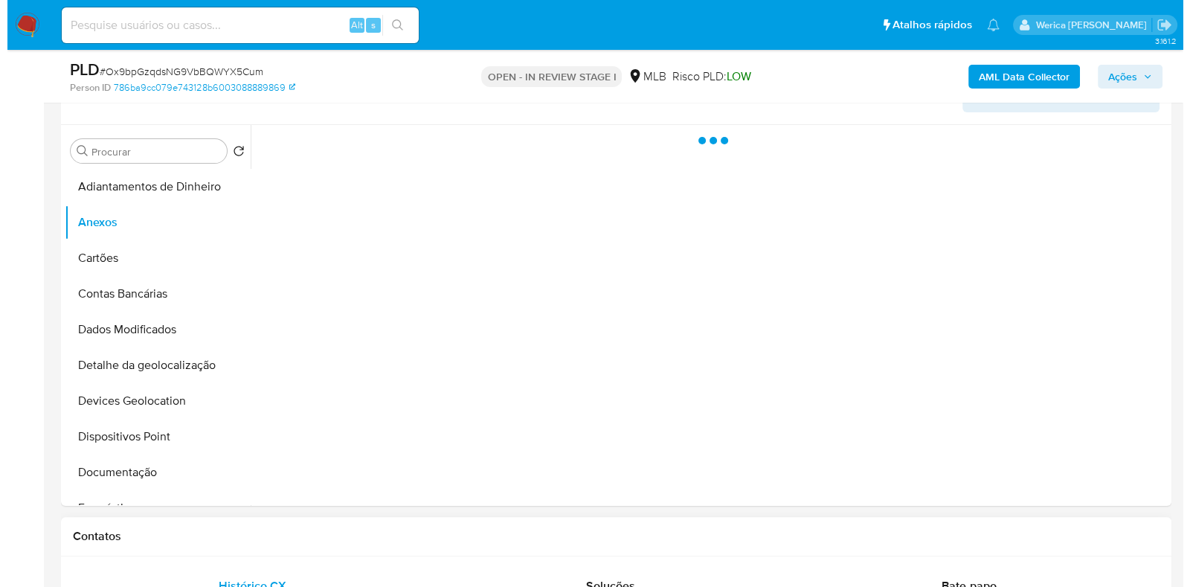
scroll to position [279, 0]
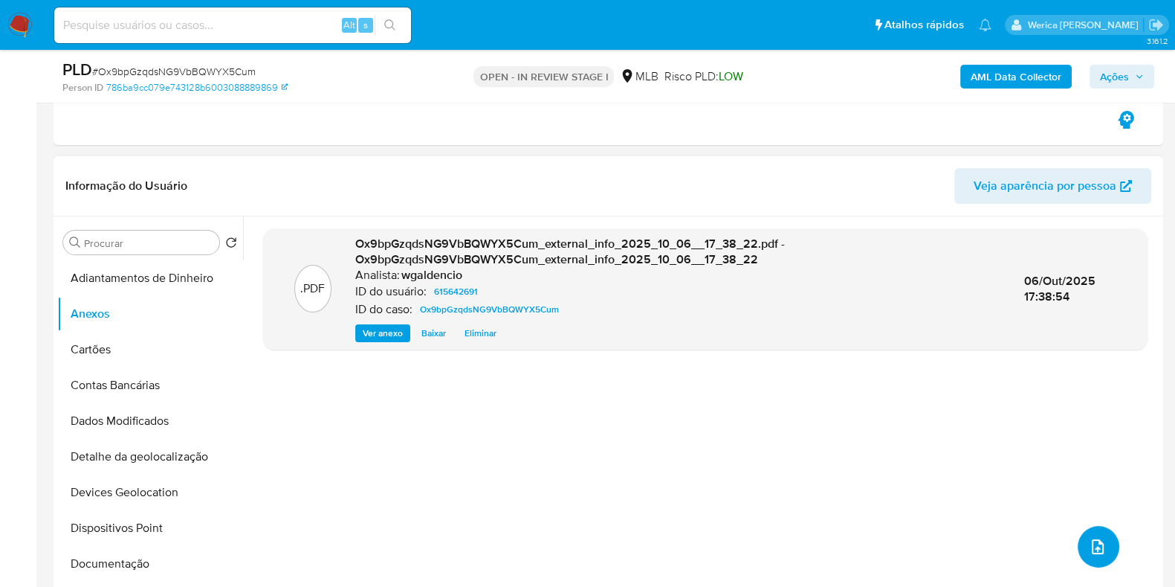
click at [1091, 533] on button "upload-file" at bounding box center [1099, 547] width 42 height 42
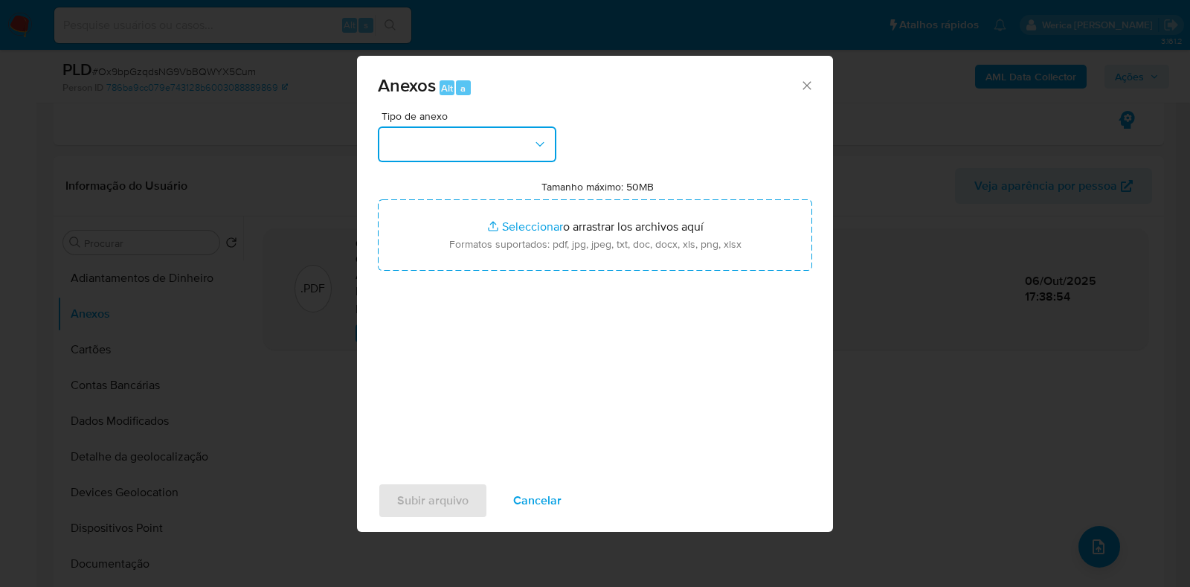
click at [466, 135] on button "button" at bounding box center [467, 144] width 178 height 36
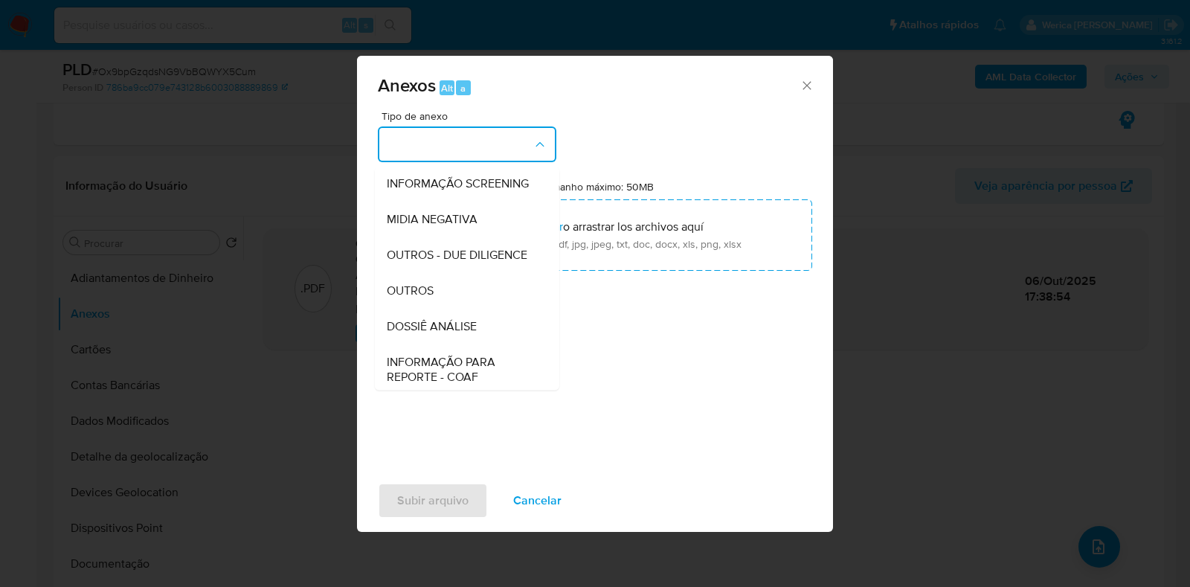
scroll to position [229, 0]
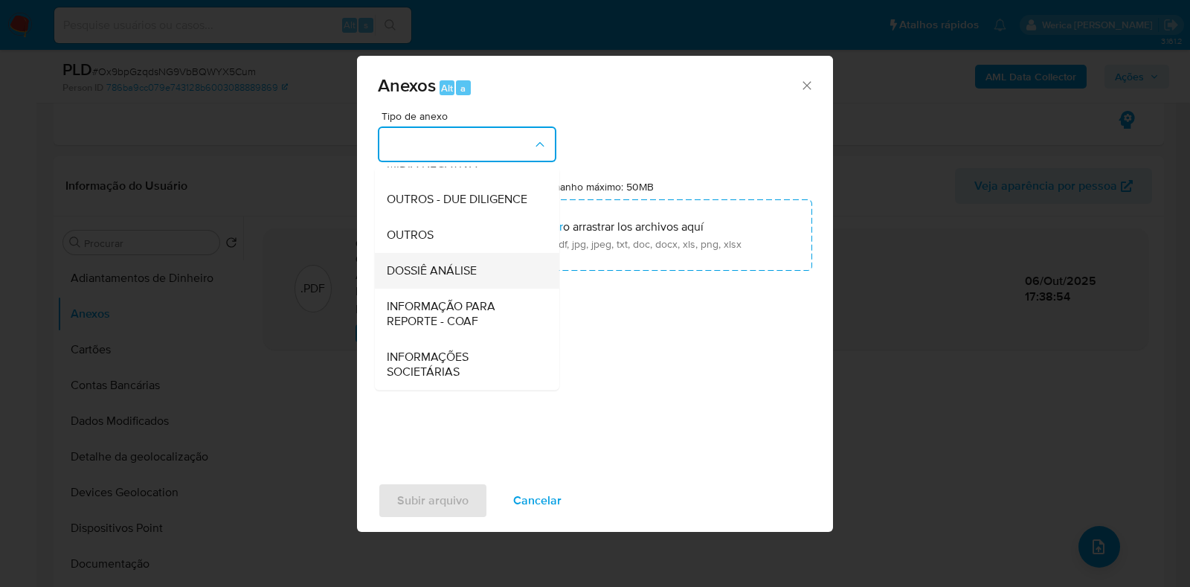
click at [476, 273] on span "DOSSIÊ ANÁLISE" at bounding box center [432, 270] width 90 height 15
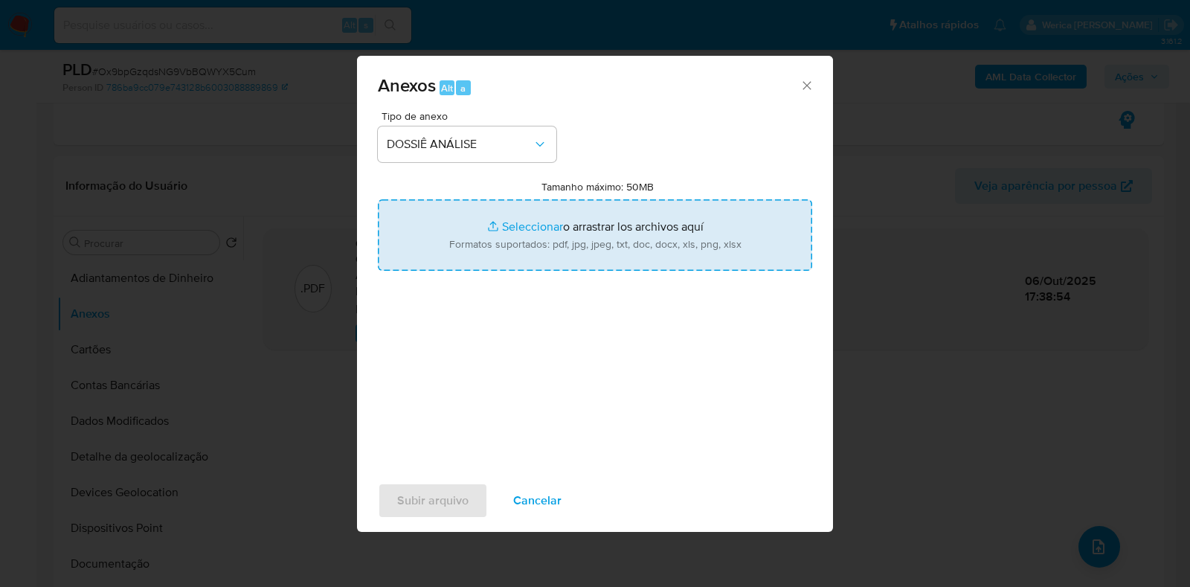
click at [520, 242] on input "Tamanho máximo: 50MB Seleccionar archivos" at bounding box center [595, 234] width 434 height 71
click at [684, 236] on input "Tamanho máximo: 50MB Seleccionar archivos" at bounding box center [595, 234] width 434 height 71
type input "C:\fakepath\SAR - XXXX - CPF 44363305835 - [PERSON_NAME] VENDRAMINI (1).pdf"
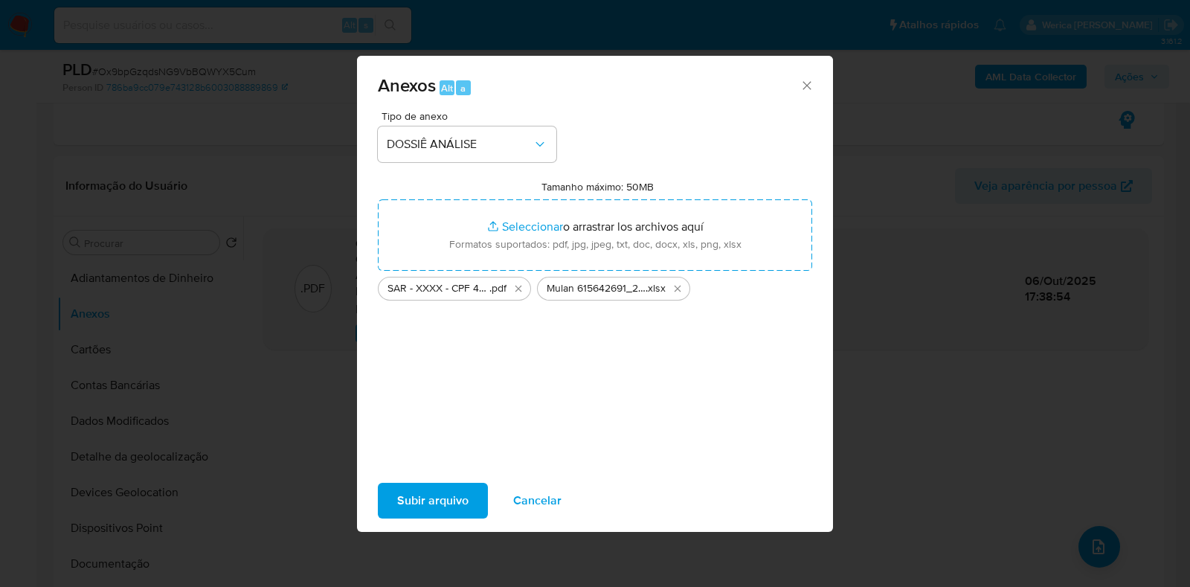
click at [431, 509] on span "Subir arquivo" at bounding box center [432, 500] width 71 height 33
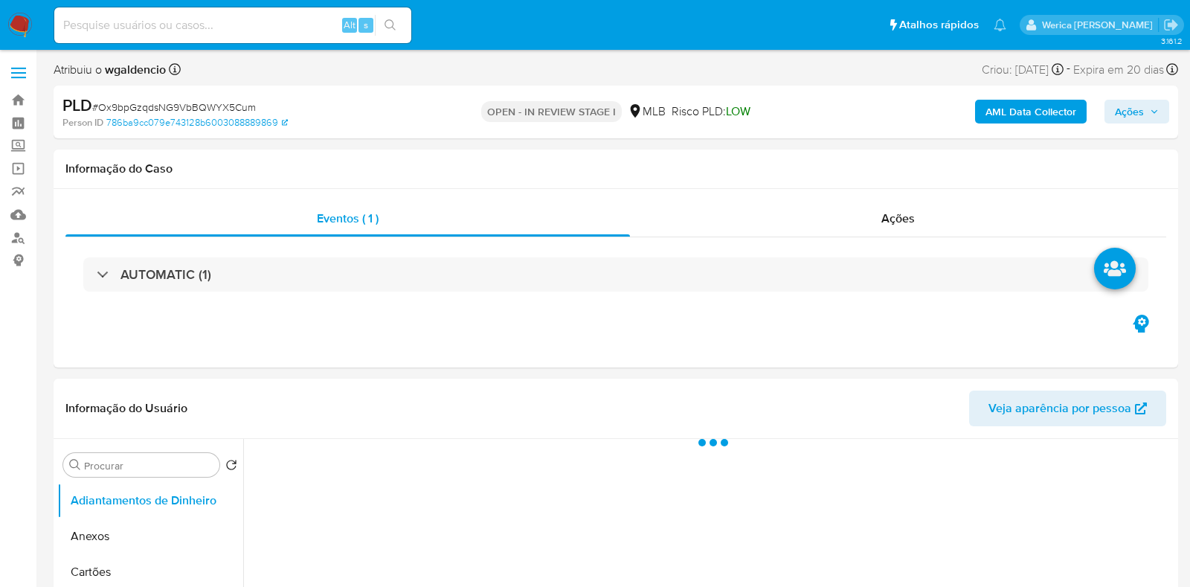
select select "10"
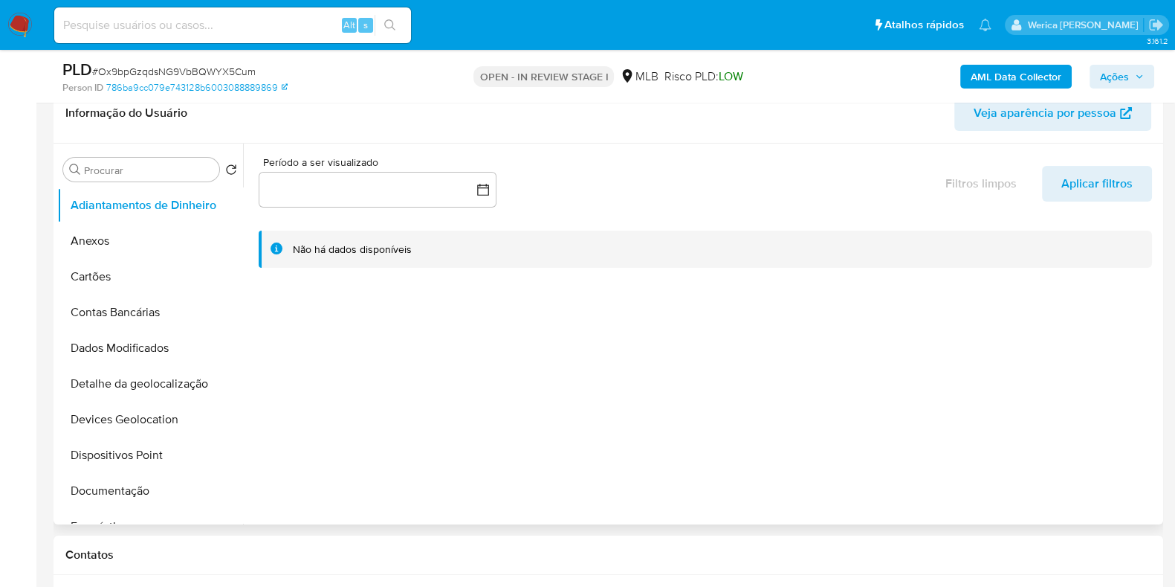
scroll to position [92, 0]
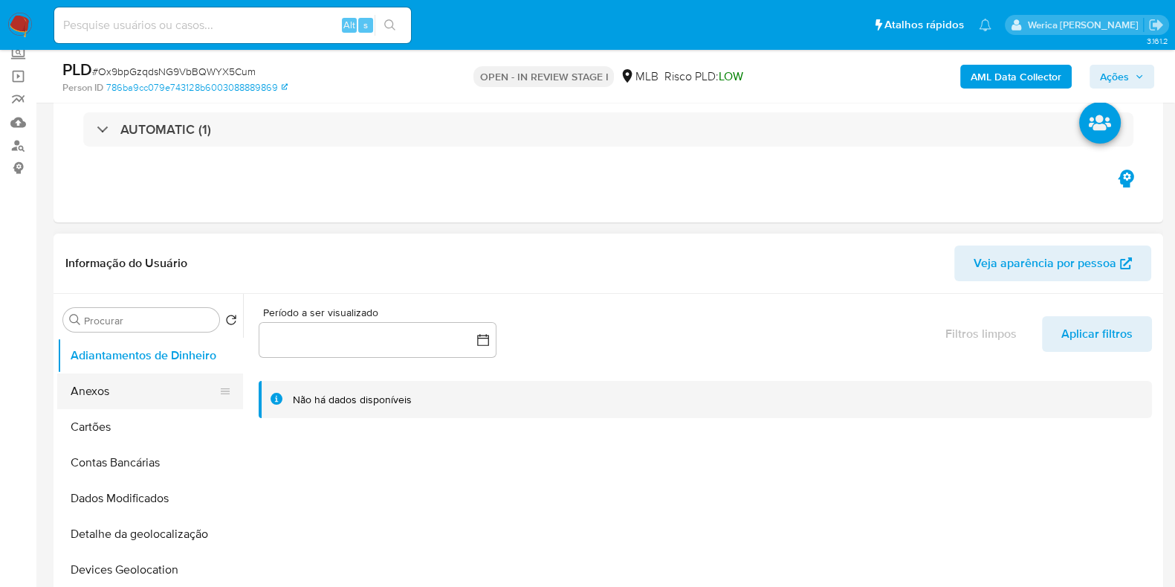
click at [139, 392] on button "Anexos" at bounding box center [144, 391] width 174 height 36
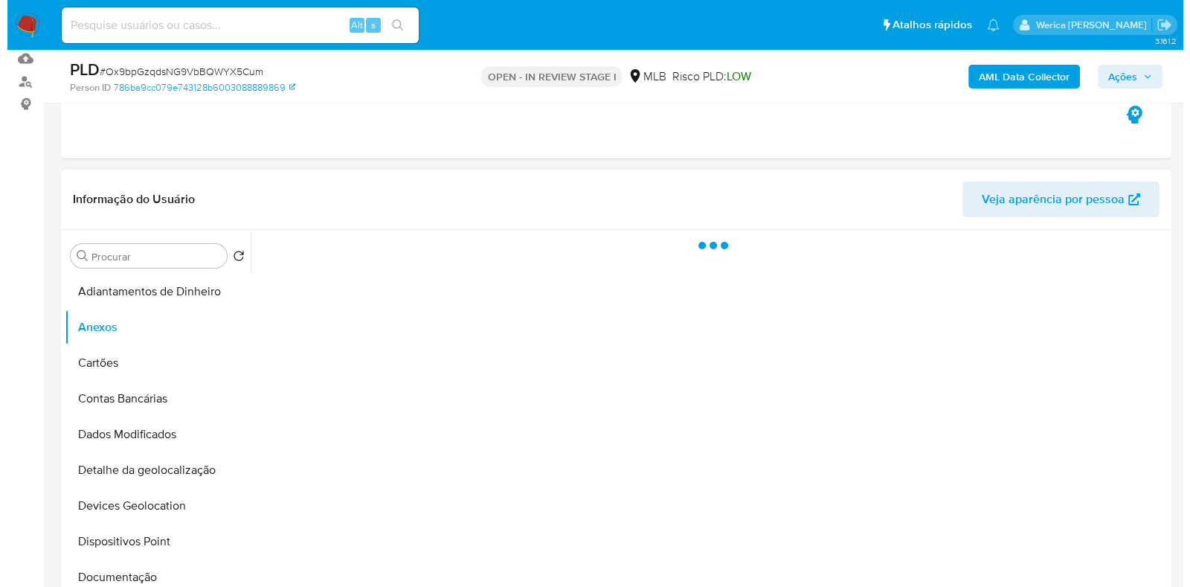
scroll to position [185, 0]
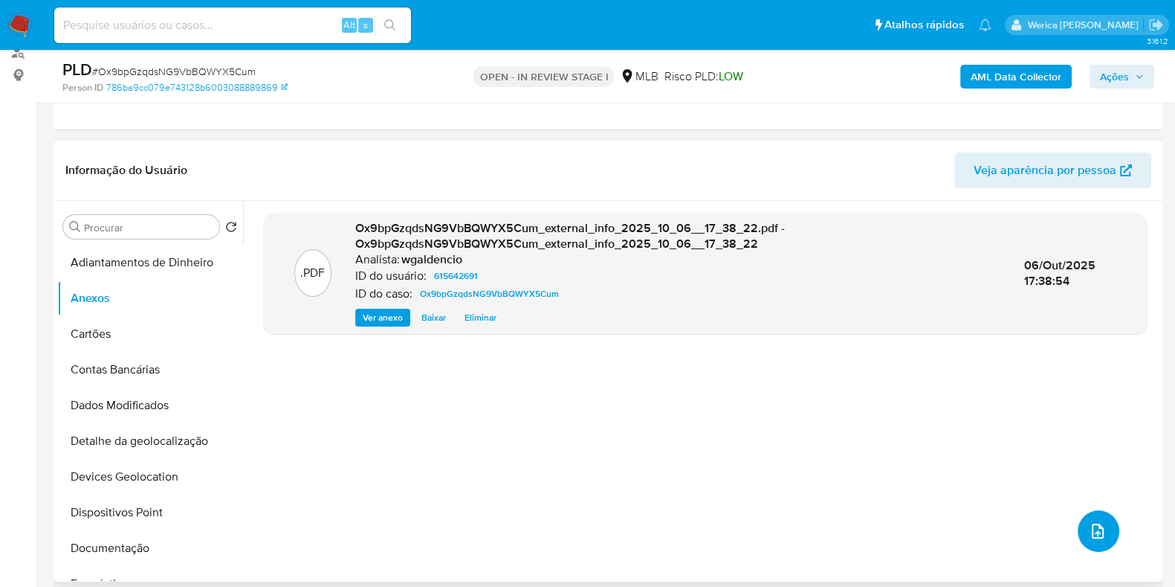
click at [1101, 537] on button "upload-file" at bounding box center [1099, 531] width 42 height 42
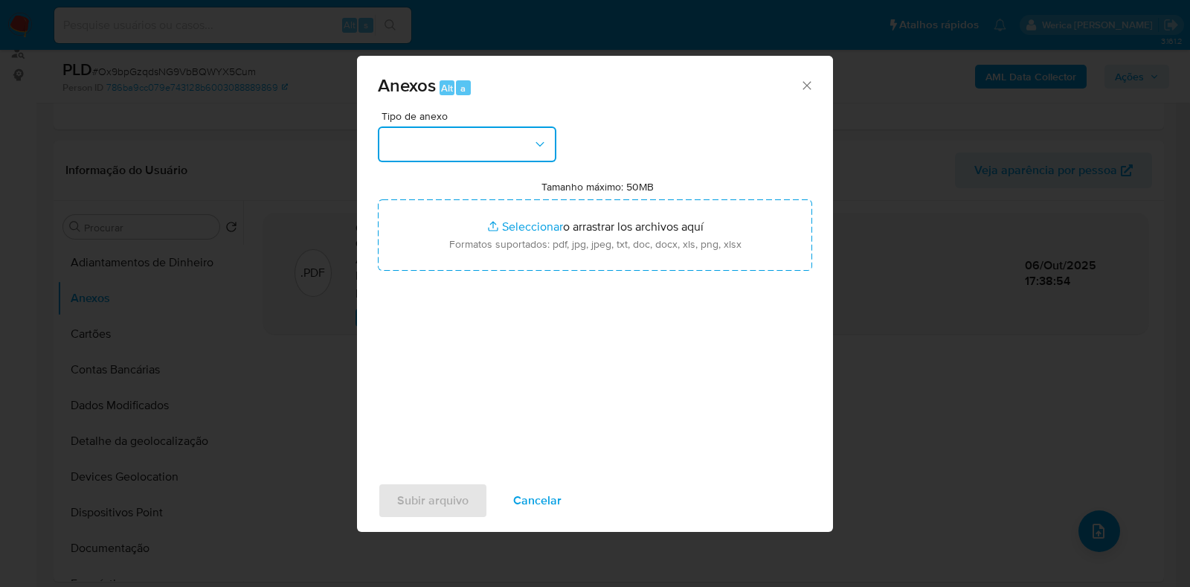
click at [446, 158] on button "button" at bounding box center [467, 144] width 178 height 36
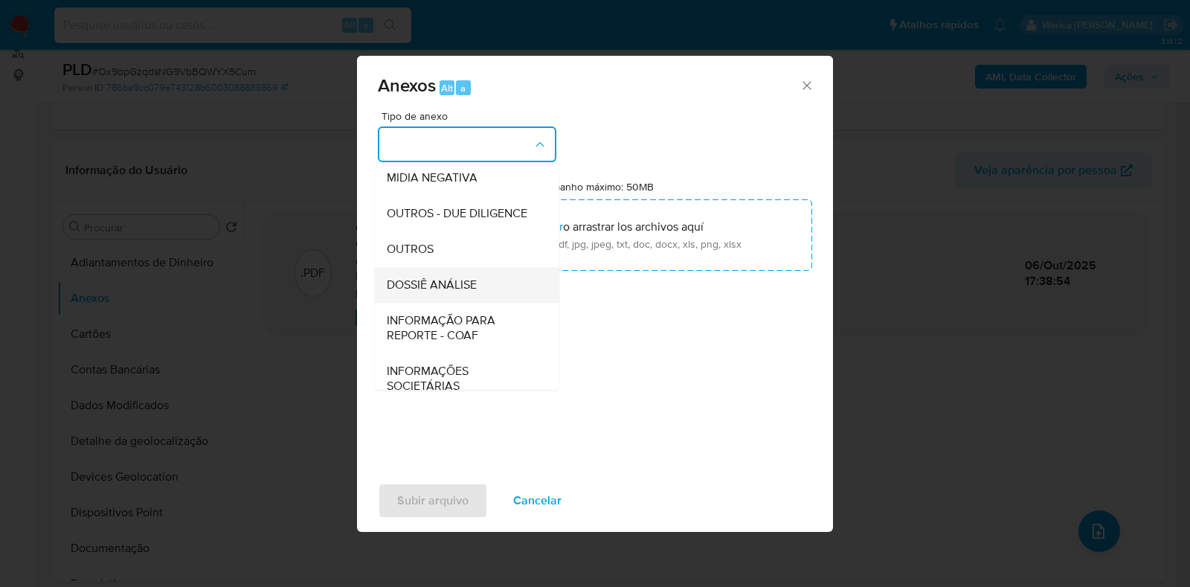
click at [457, 300] on div "DOSSIÊ ANÁLISE" at bounding box center [463, 285] width 152 height 36
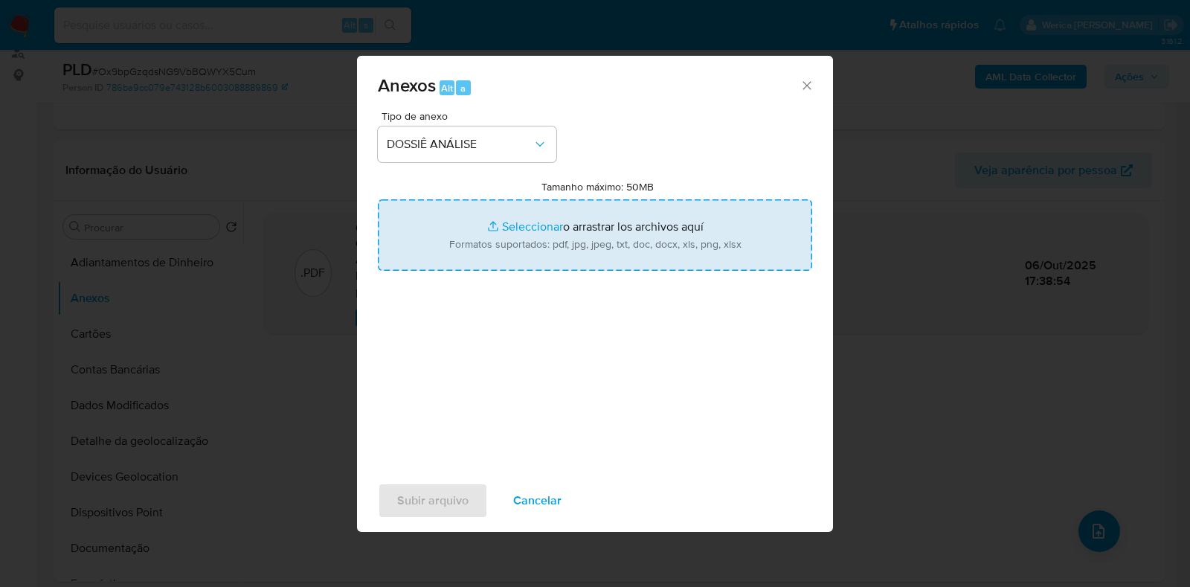
click at [485, 259] on input "Tamanho máximo: 50MB Seleccionar archivos" at bounding box center [595, 234] width 434 height 71
type input "C:\fakepath\SAR - XXXX - CPF 44363305835 - [PERSON_NAME] VENDRAMINI (1).pdf"
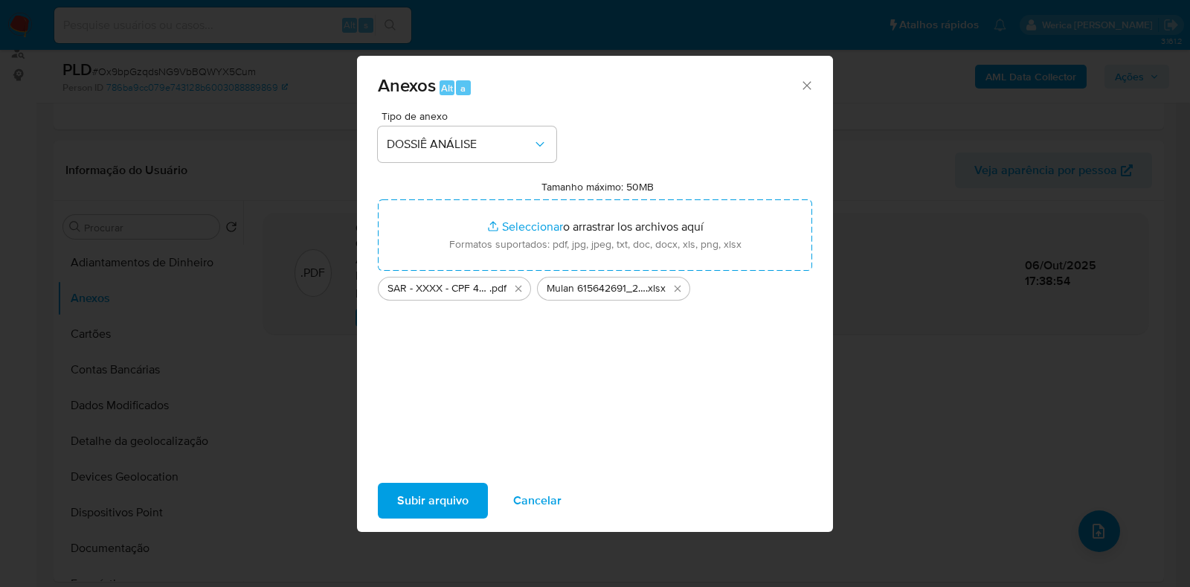
click at [445, 503] on span "Subir arquivo" at bounding box center [432, 500] width 71 height 33
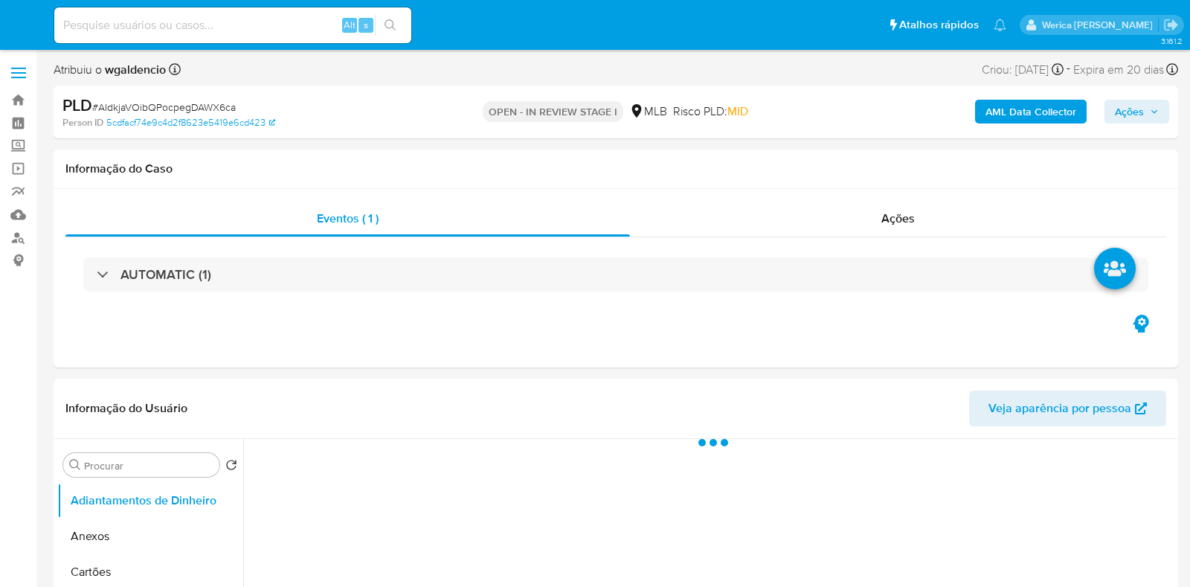
select select "10"
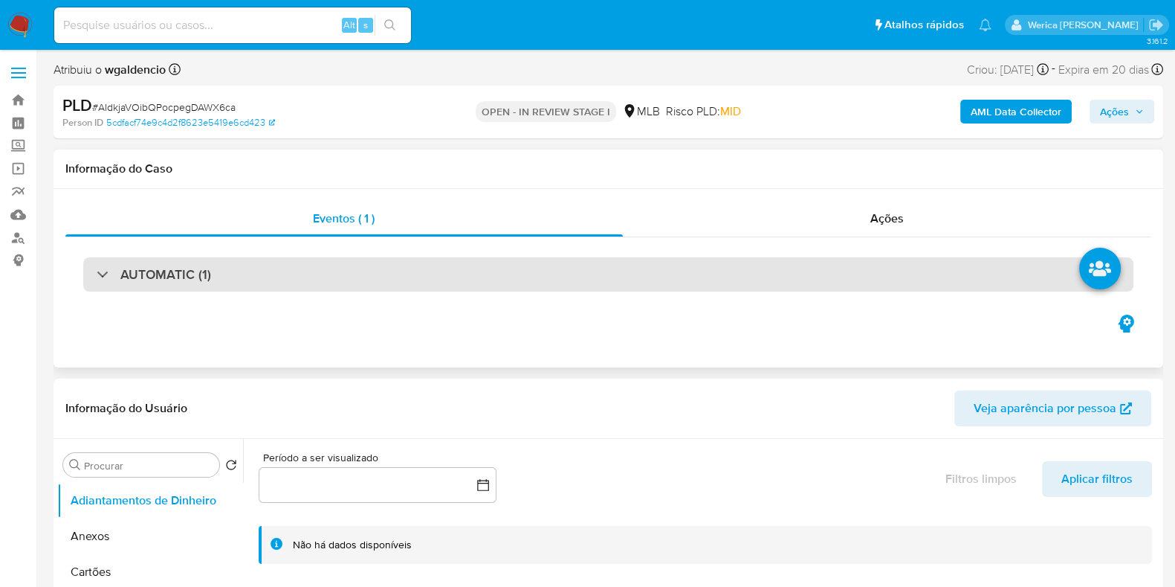
click at [817, 269] on div "AUTOMATIC (1)" at bounding box center [608, 274] width 1051 height 34
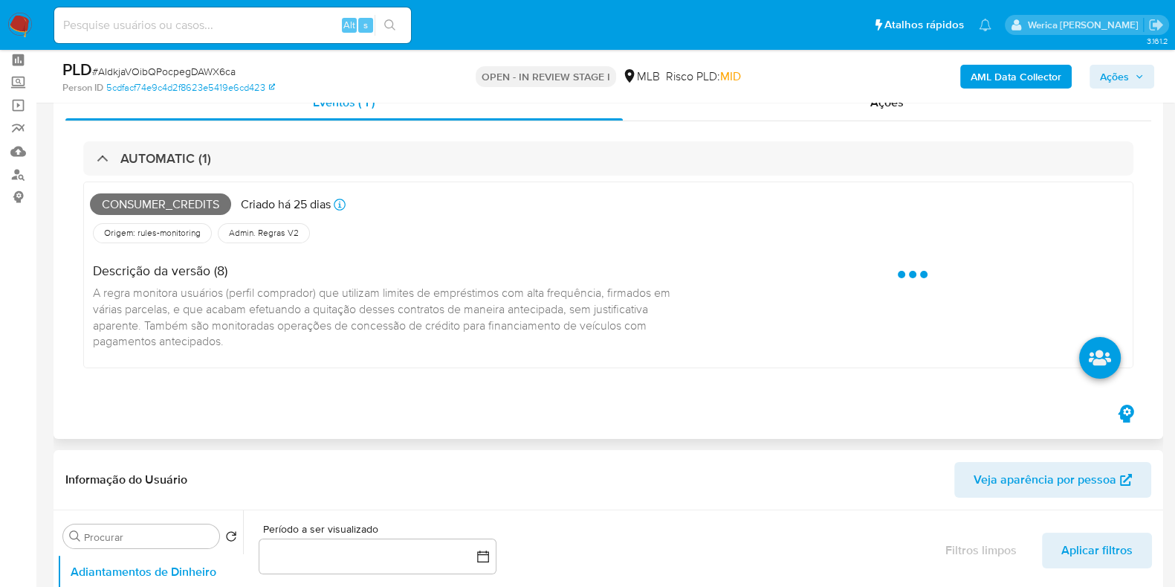
scroll to position [92, 0]
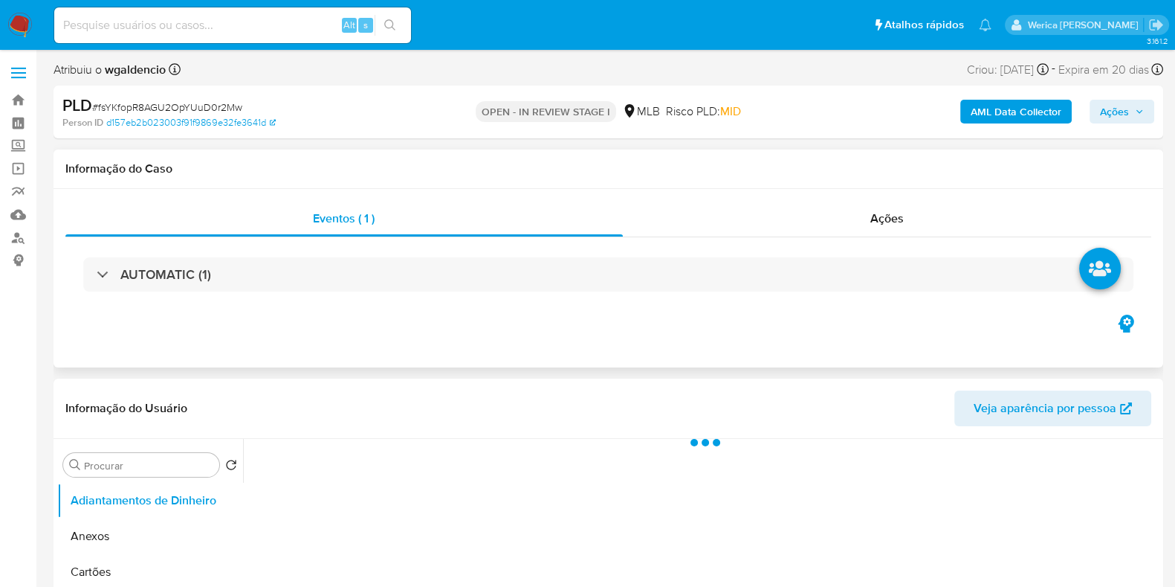
click at [673, 303] on div "AUTOMATIC (1)" at bounding box center [608, 274] width 1086 height 74
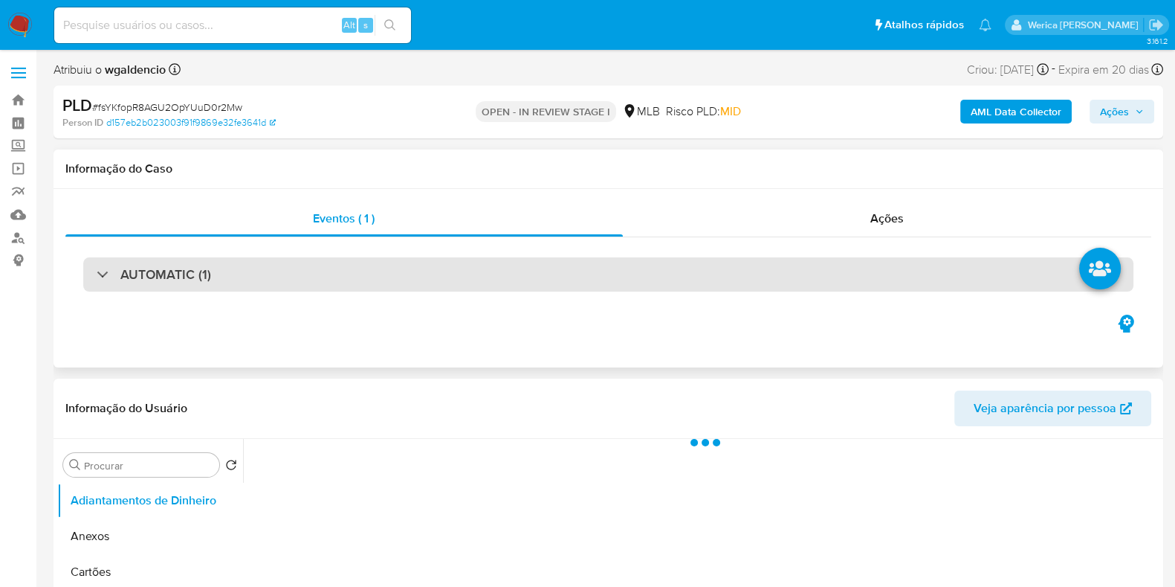
select select "10"
click at [673, 259] on div "AUTOMATIC (1)" at bounding box center [608, 274] width 1051 height 34
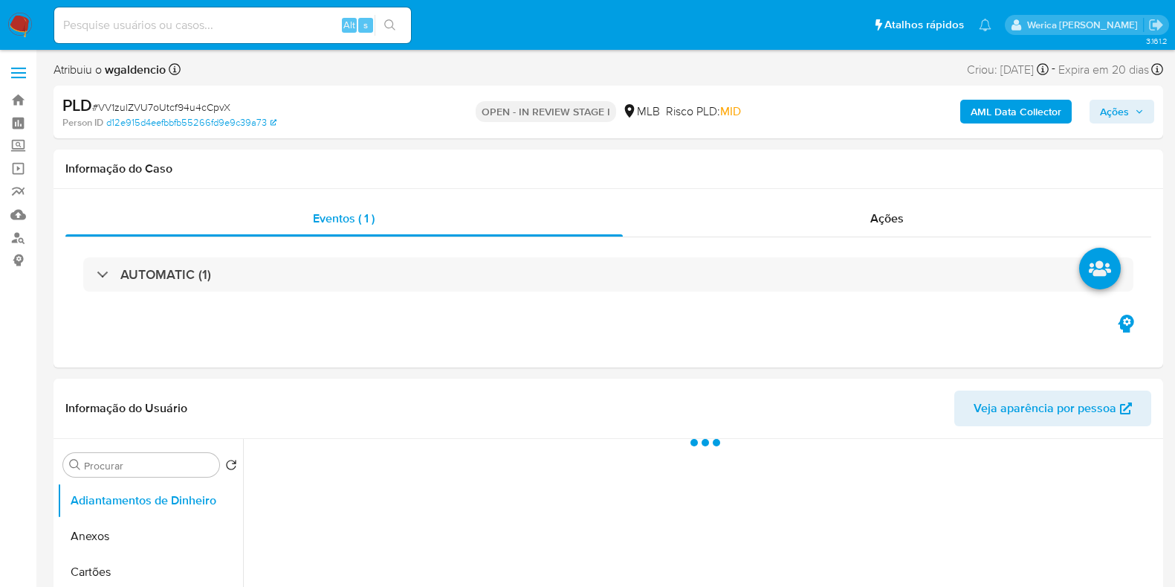
select select "10"
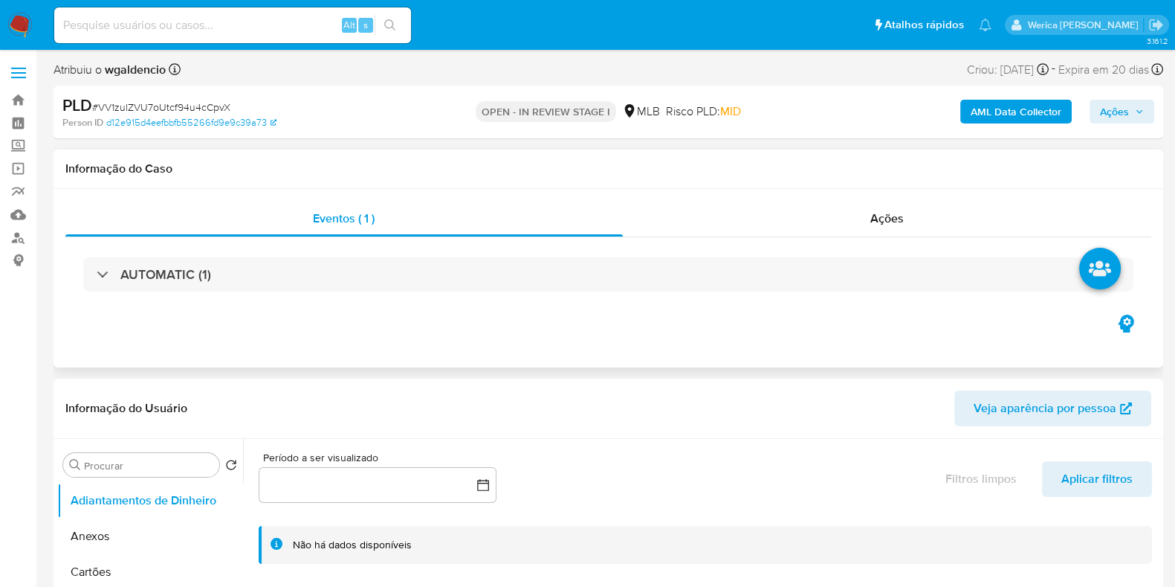
click at [645, 306] on div "AUTOMATIC (1)" at bounding box center [608, 274] width 1086 height 74
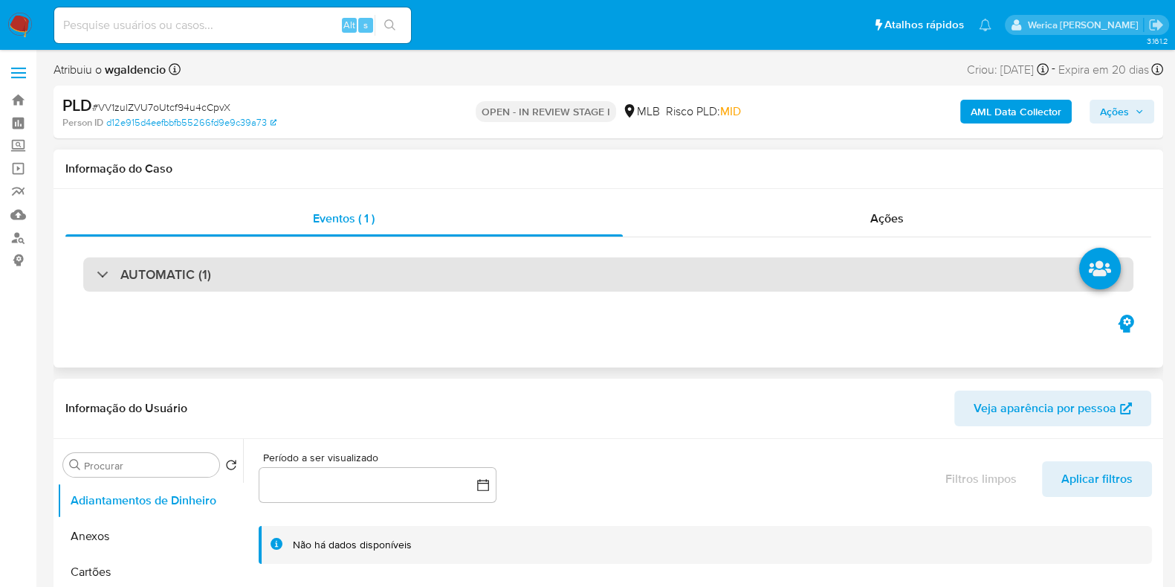
click at [653, 269] on div "AUTOMATIC (1)" at bounding box center [608, 274] width 1051 height 34
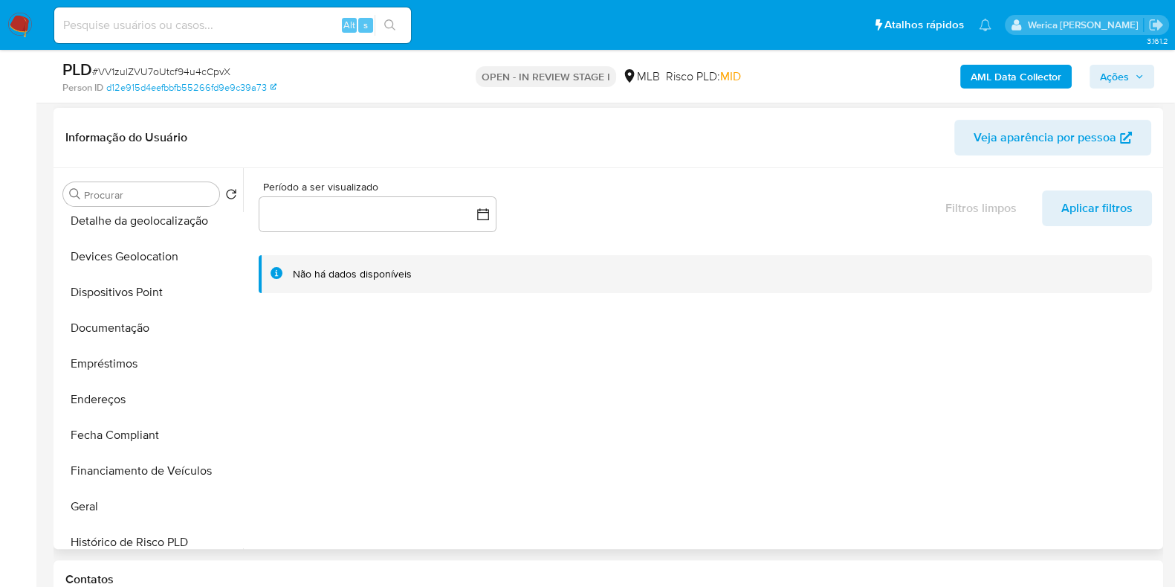
scroll to position [185, 0]
click at [159, 373] on button "Empréstimos" at bounding box center [144, 366] width 174 height 36
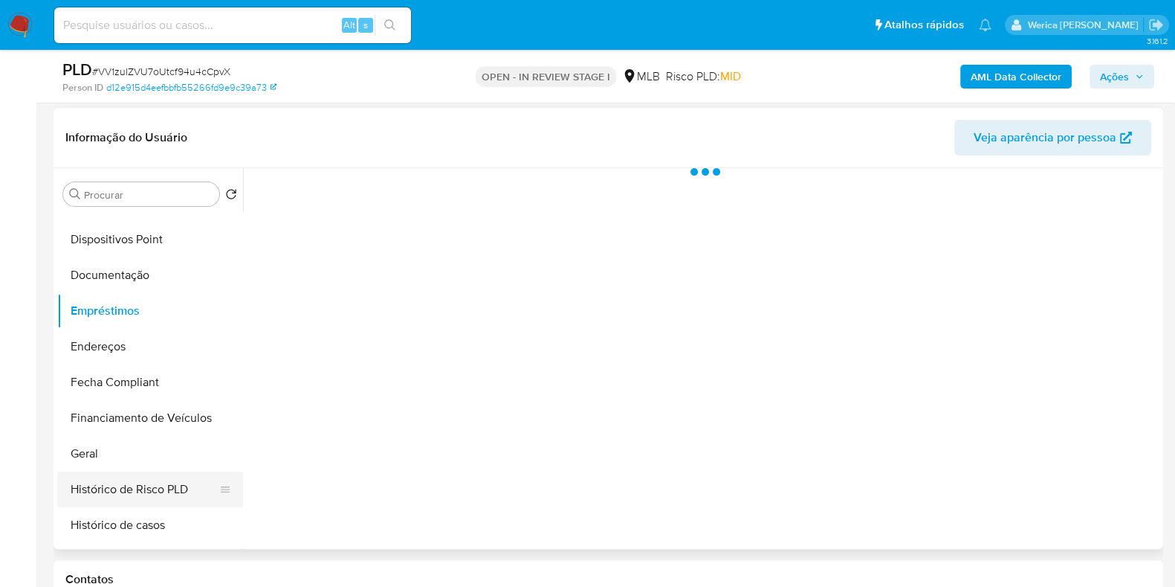
scroll to position [279, 0]
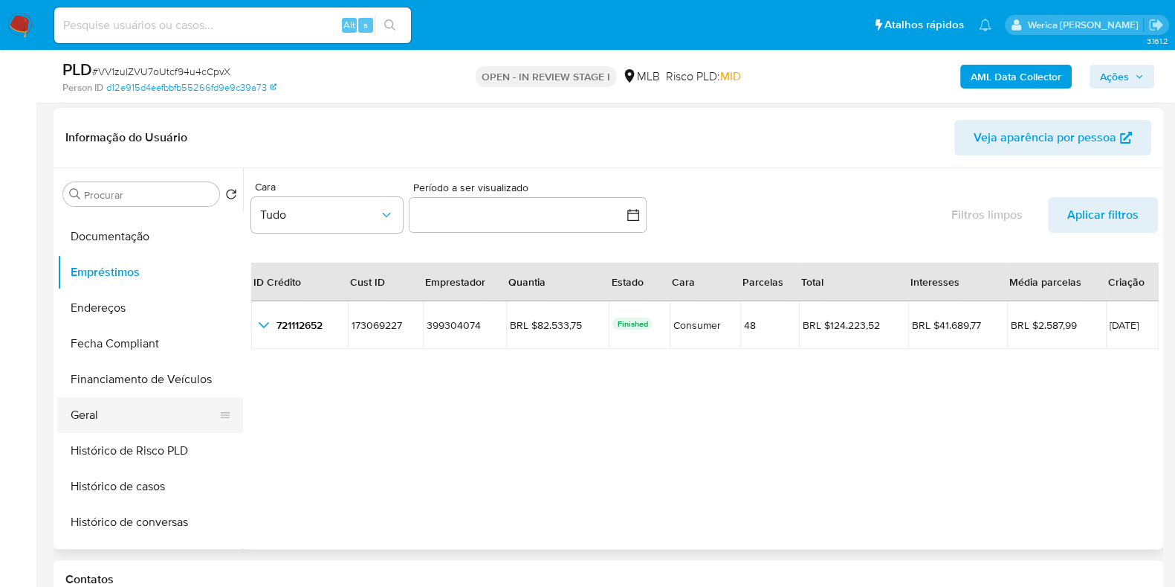
click at [108, 422] on button "Geral" at bounding box center [144, 415] width 174 height 36
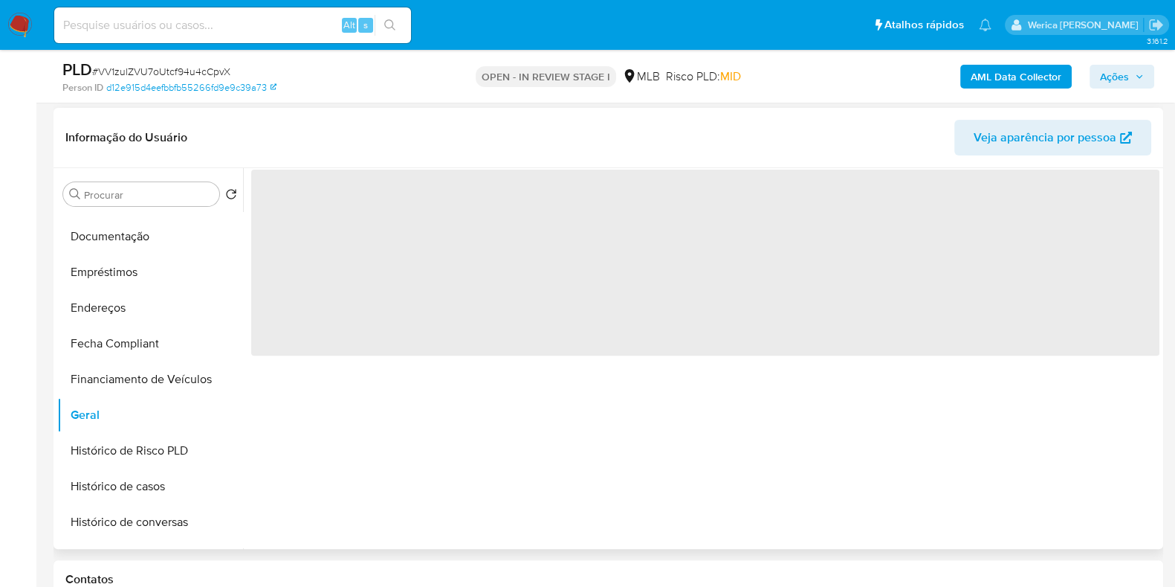
click at [312, 326] on span "‌" at bounding box center [705, 263] width 909 height 186
click at [312, 329] on span "‌" at bounding box center [705, 263] width 909 height 186
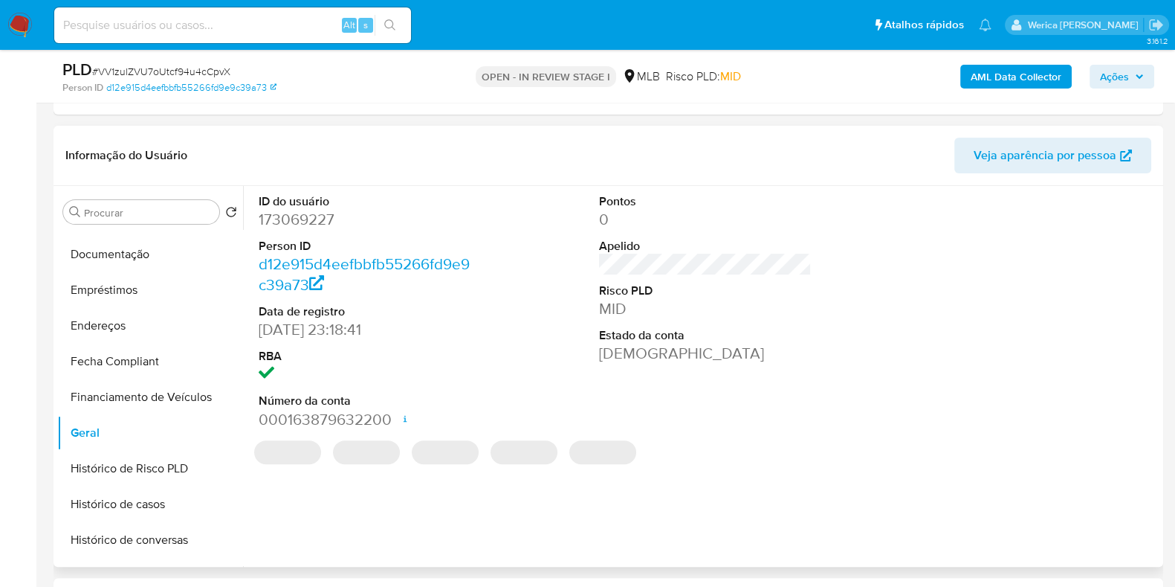
click at [329, 172] on header "Informação do Usuário Veja aparência por pessoa" at bounding box center [608, 156] width 1086 height 36
click at [303, 218] on dd "173069227" at bounding box center [365, 219] width 213 height 21
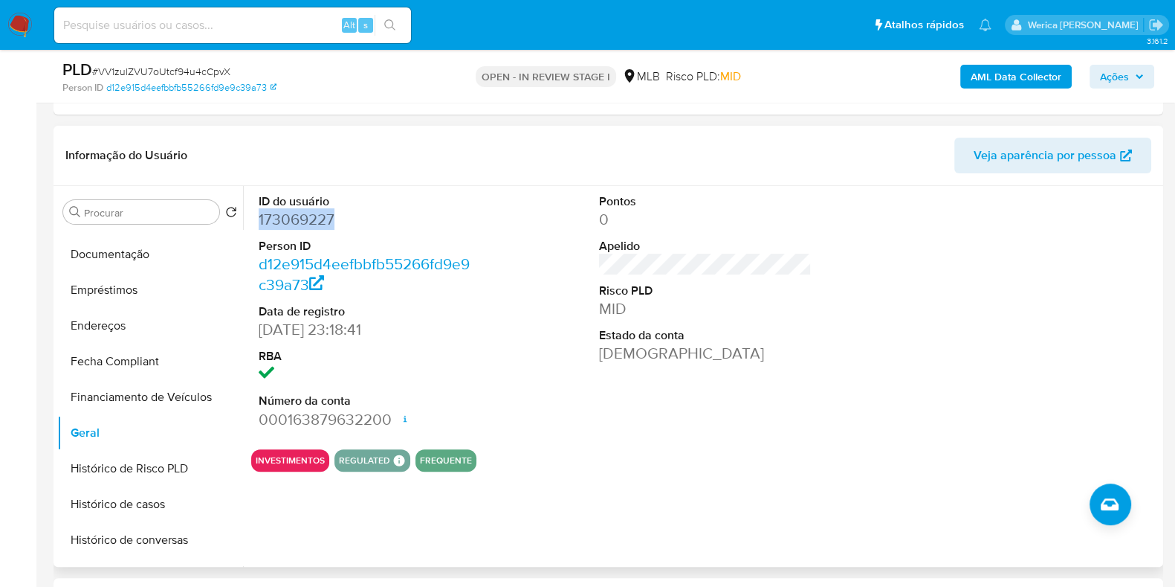
copy dd "173069227"
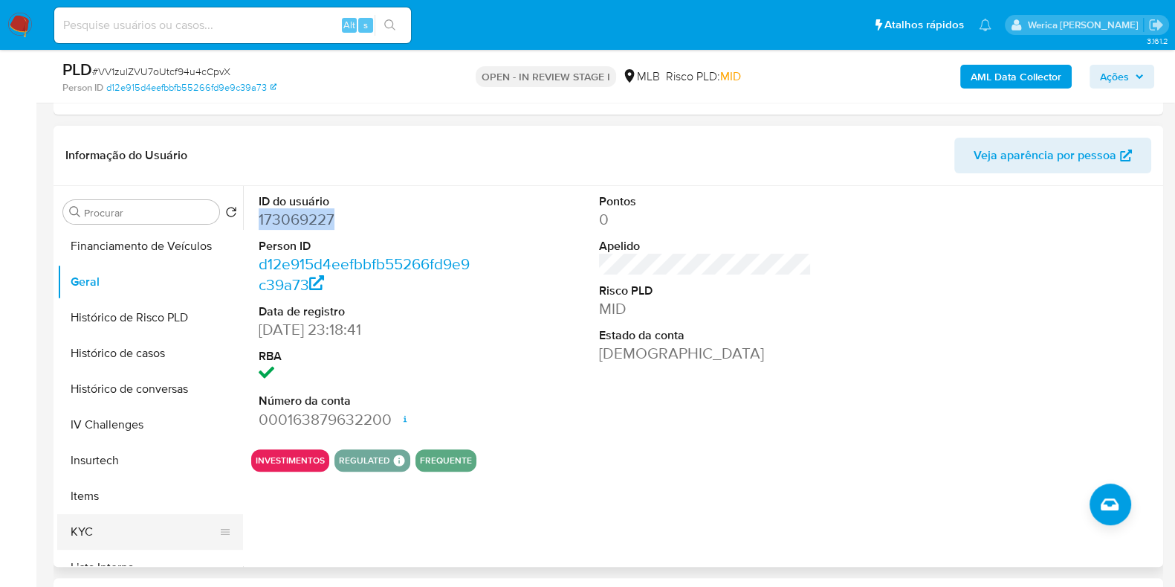
scroll to position [558, 0]
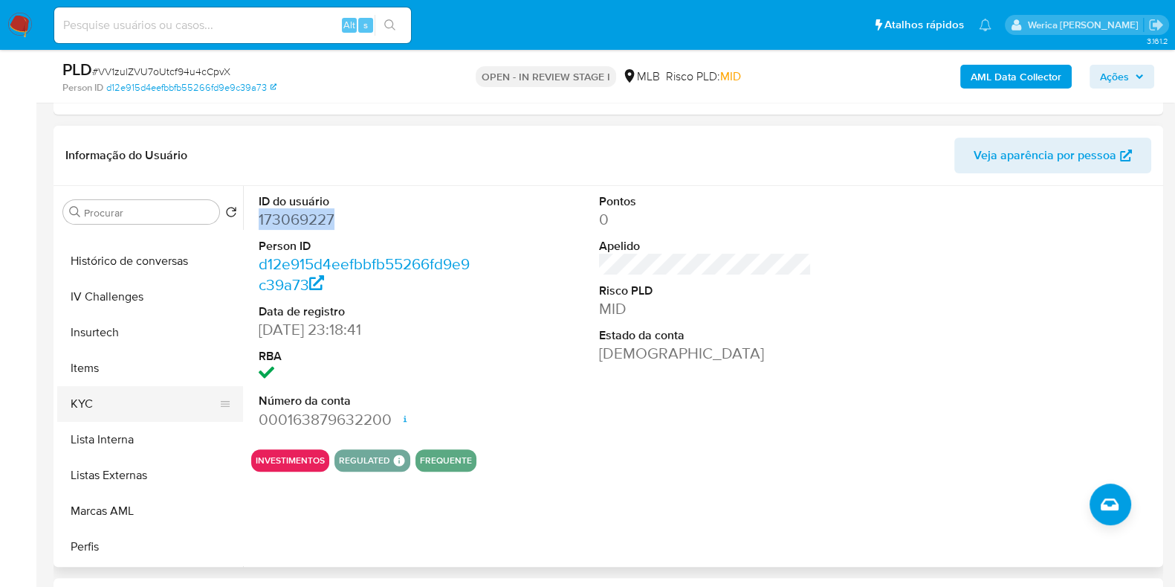
click at [134, 415] on ul "Adiantamentos de Dinheiro Anexos Cartões Contas Bancárias Dados Modificados Det…" at bounding box center [150, 397] width 186 height 335
click at [126, 396] on button "KYC" at bounding box center [144, 404] width 174 height 36
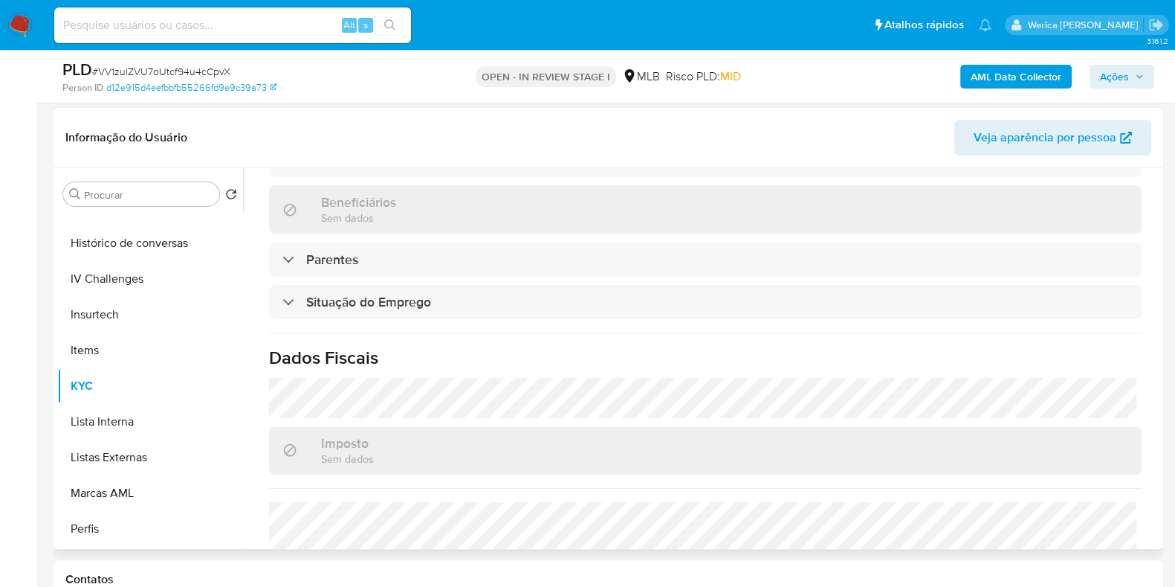
scroll to position [401, 0]
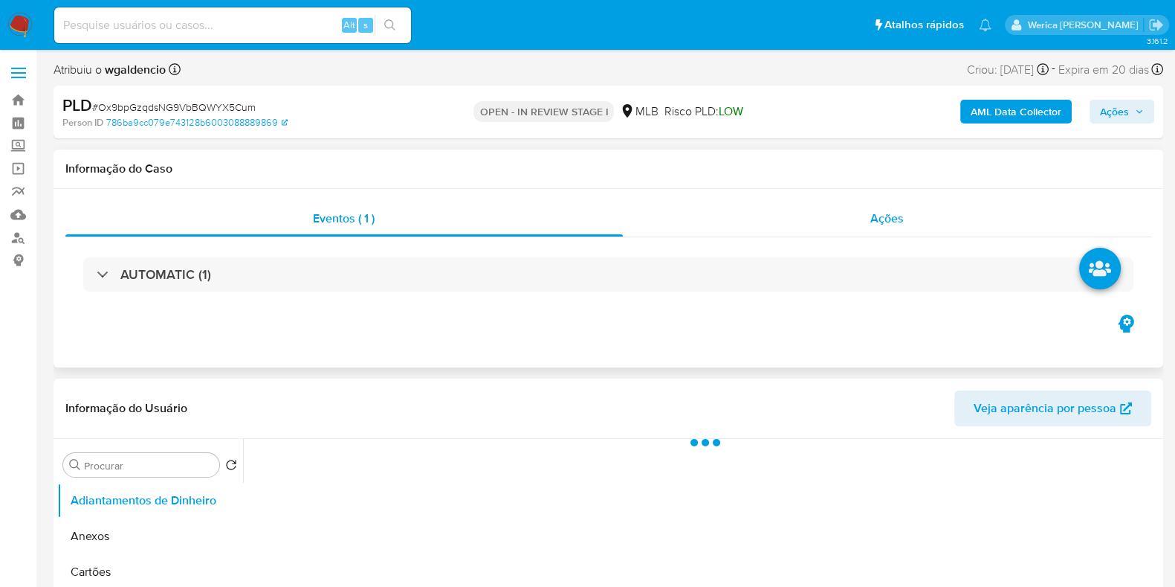
click at [876, 233] on div "Ações" at bounding box center [887, 219] width 529 height 36
select select "10"
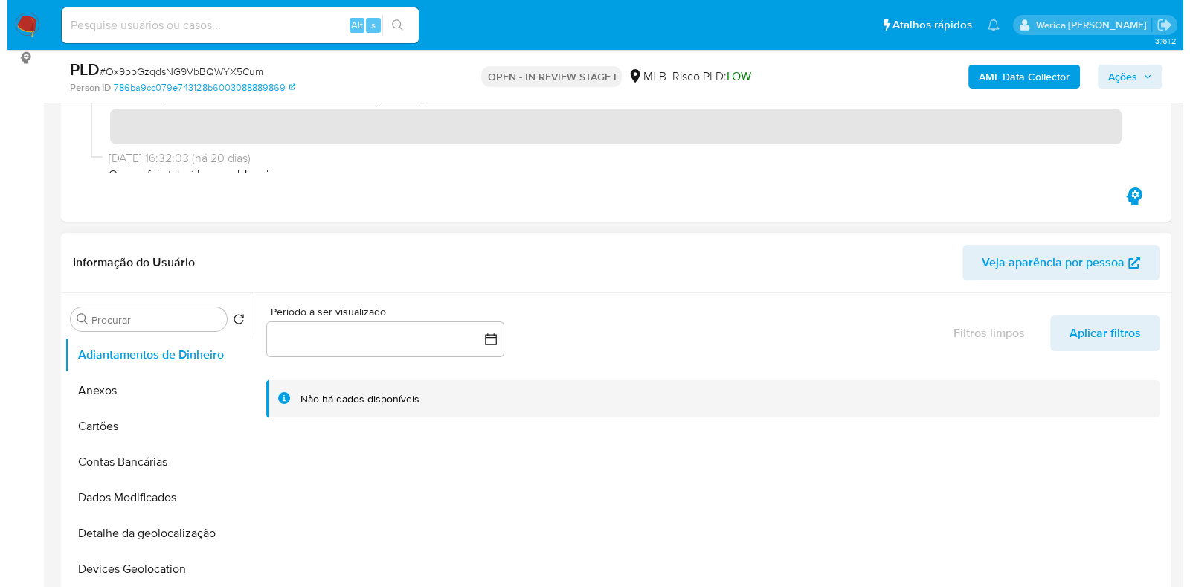
scroll to position [371, 0]
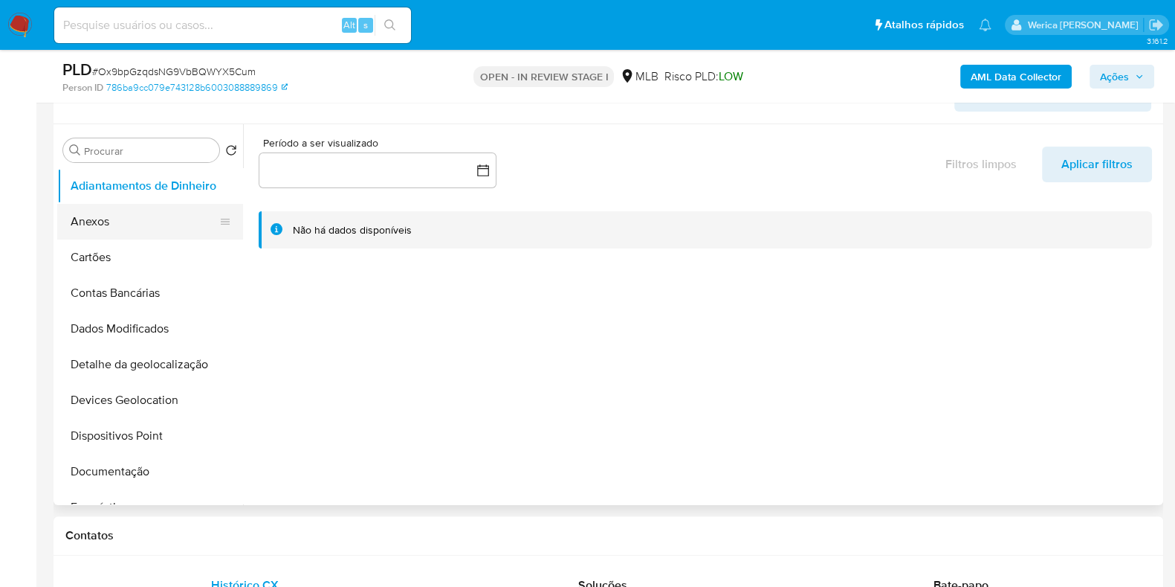
click at [123, 214] on button "Anexos" at bounding box center [144, 222] width 174 height 36
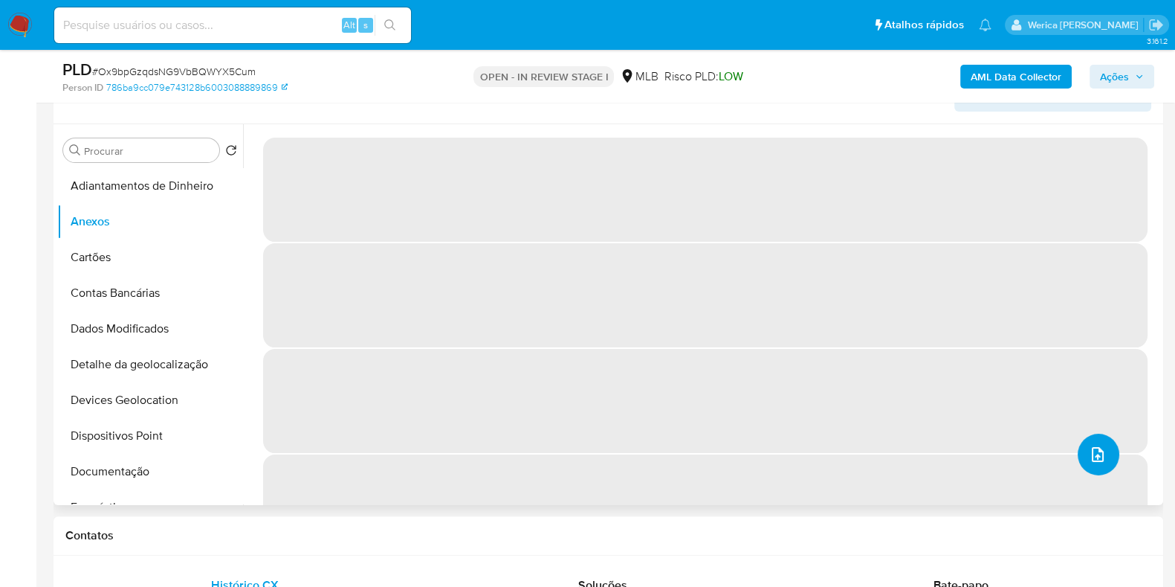
click at [1087, 464] on button "upload-file" at bounding box center [1099, 454] width 42 height 42
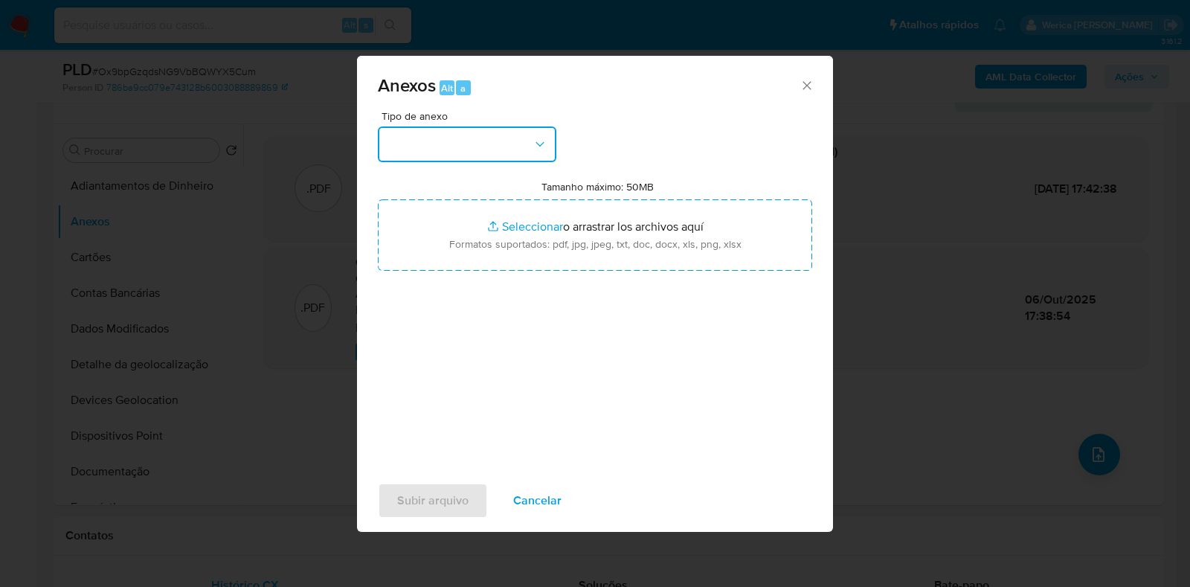
click at [435, 128] on button "button" at bounding box center [467, 144] width 178 height 36
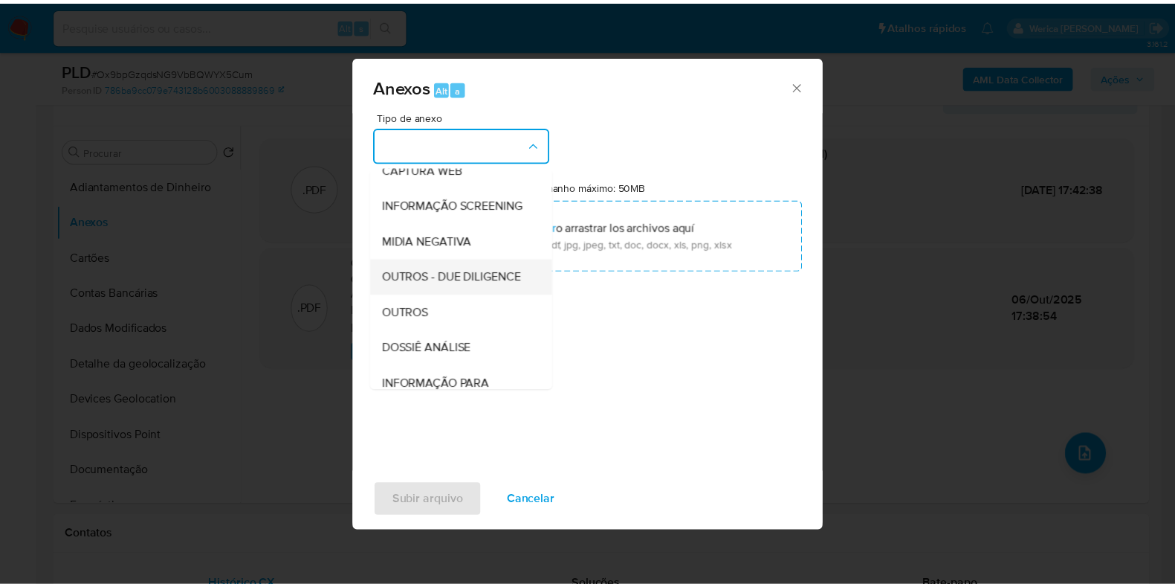
scroll to position [185, 0]
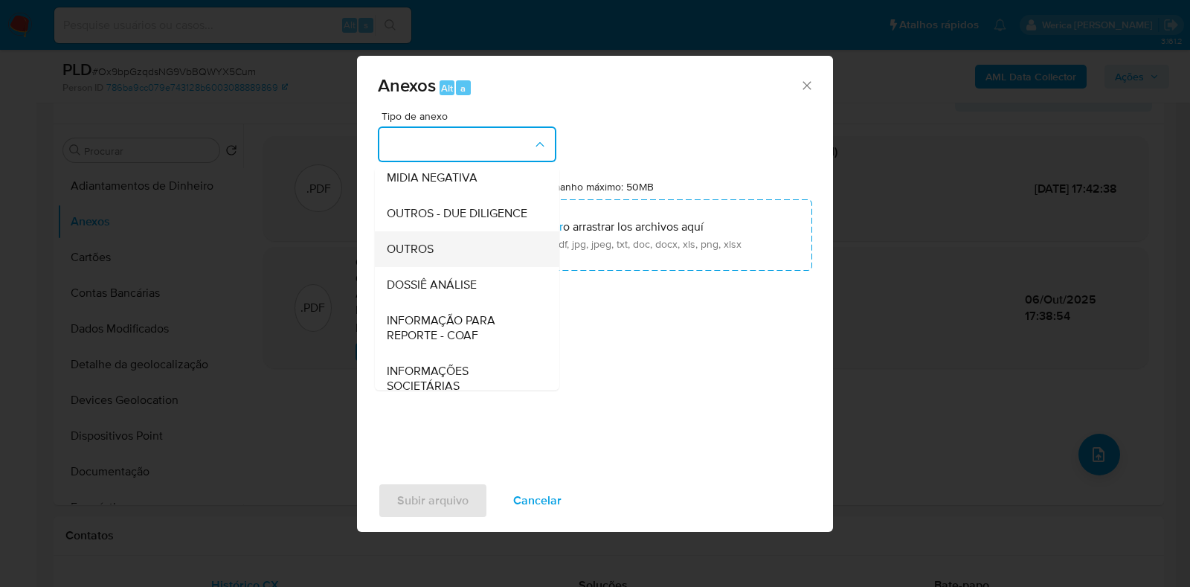
click at [464, 267] on div "OUTROS" at bounding box center [463, 249] width 152 height 36
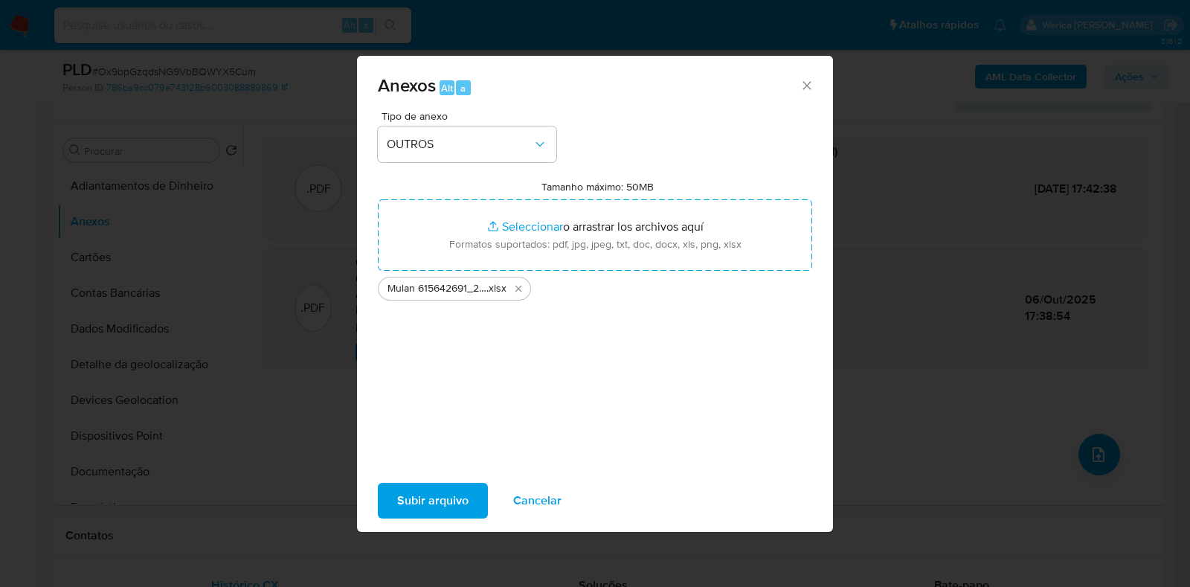
click at [406, 489] on span "Subir arquivo" at bounding box center [432, 500] width 71 height 33
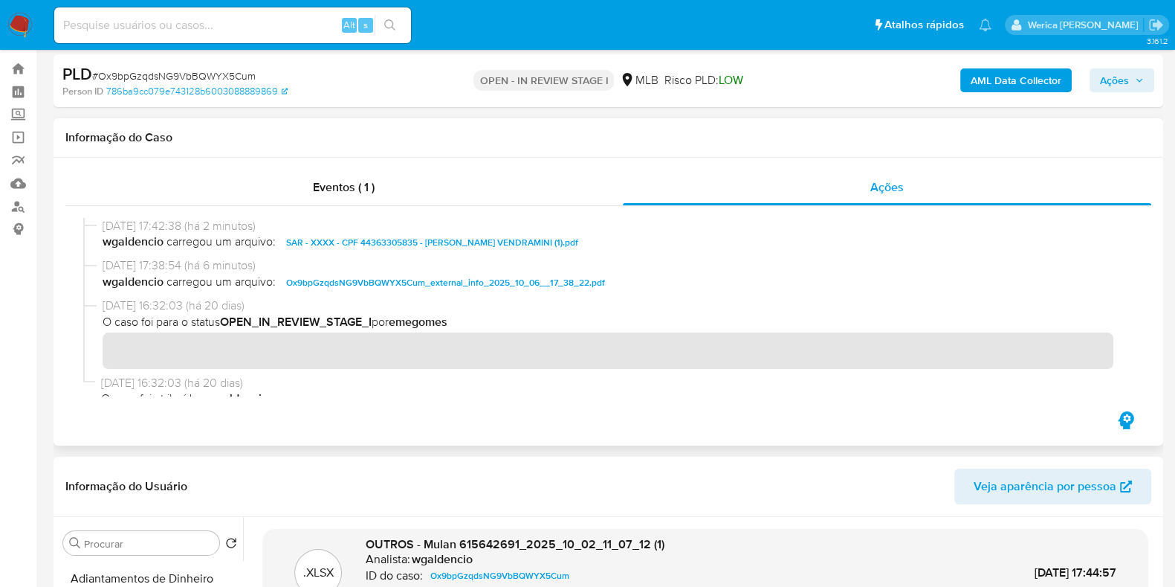
scroll to position [0, 0]
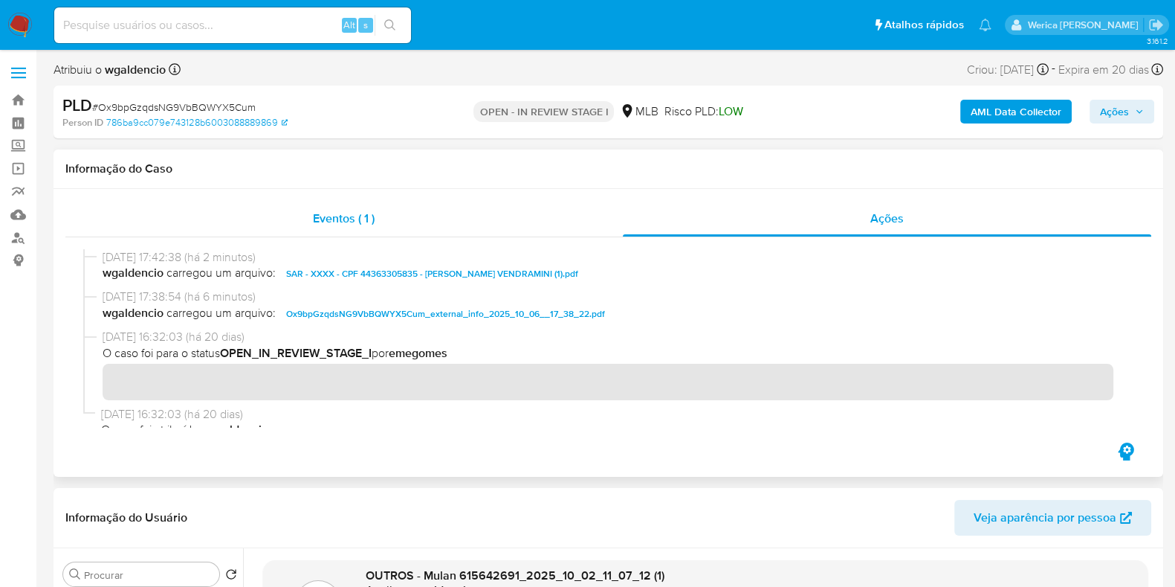
click at [538, 225] on div "Eventos ( 1 )" at bounding box center [344, 219] width 558 height 36
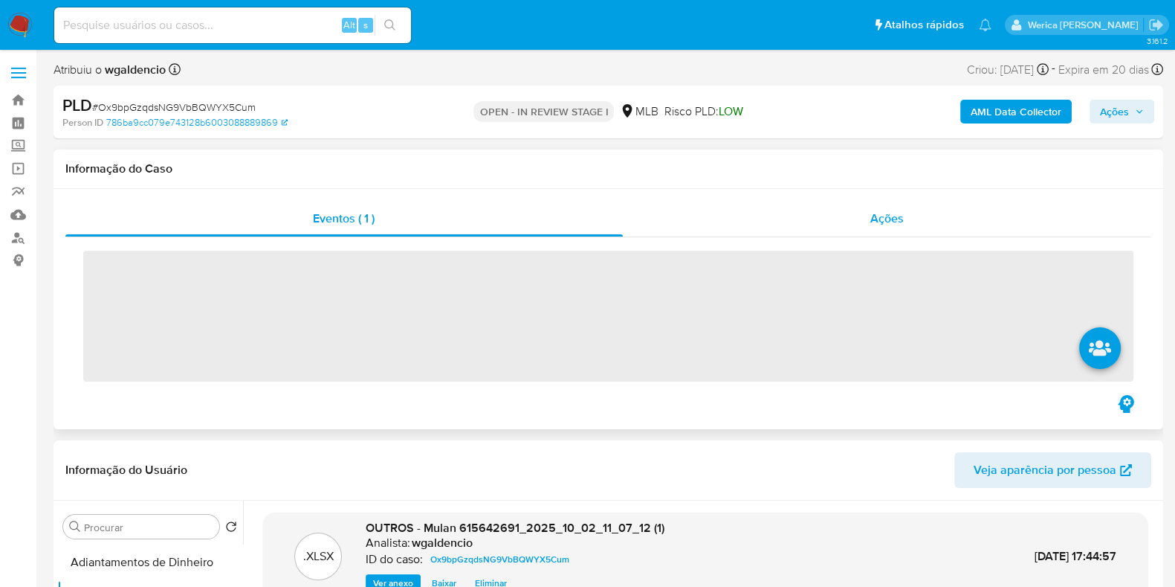
click at [883, 204] on div "Ações" at bounding box center [887, 219] width 529 height 36
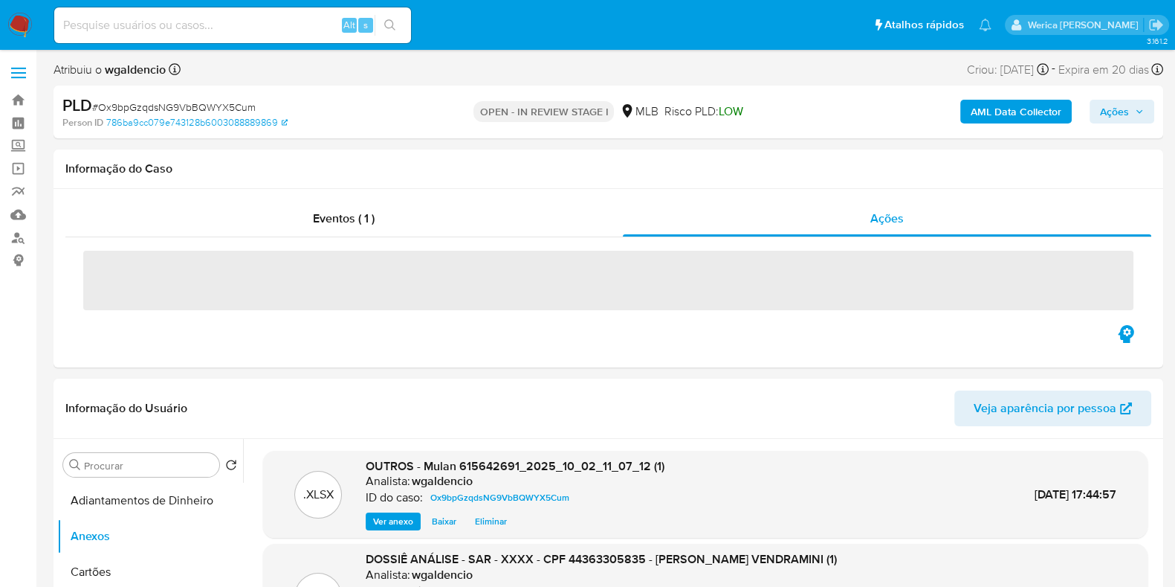
click at [1117, 109] on span "Ações" at bounding box center [1114, 112] width 29 height 24
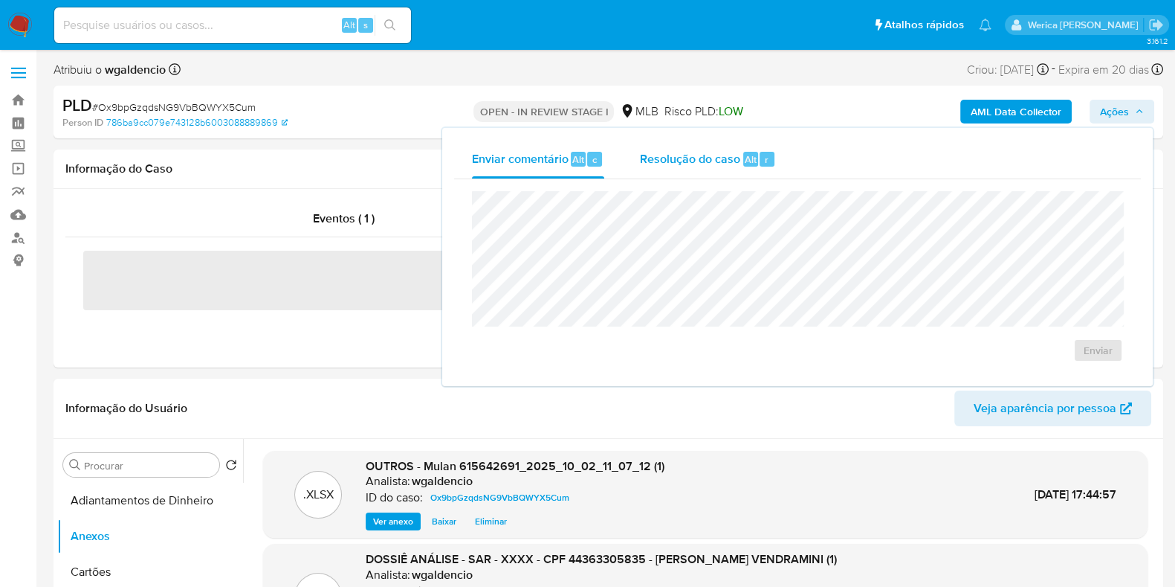
click at [743, 170] on div "Resolução do caso Alt r" at bounding box center [708, 159] width 136 height 39
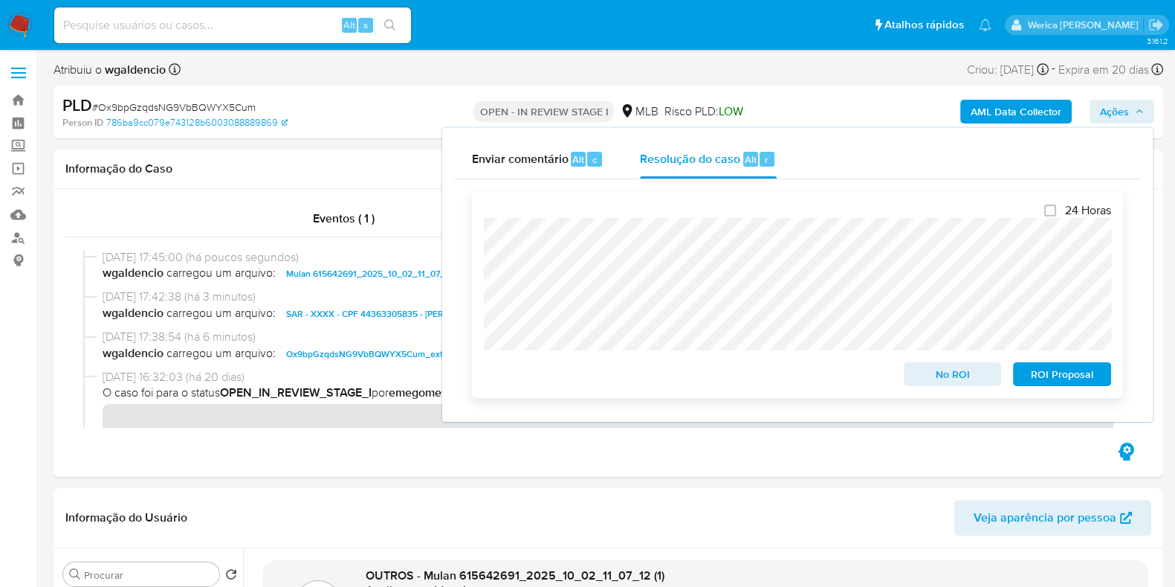
click at [1042, 375] on span "ROI Proposal" at bounding box center [1062, 374] width 77 height 21
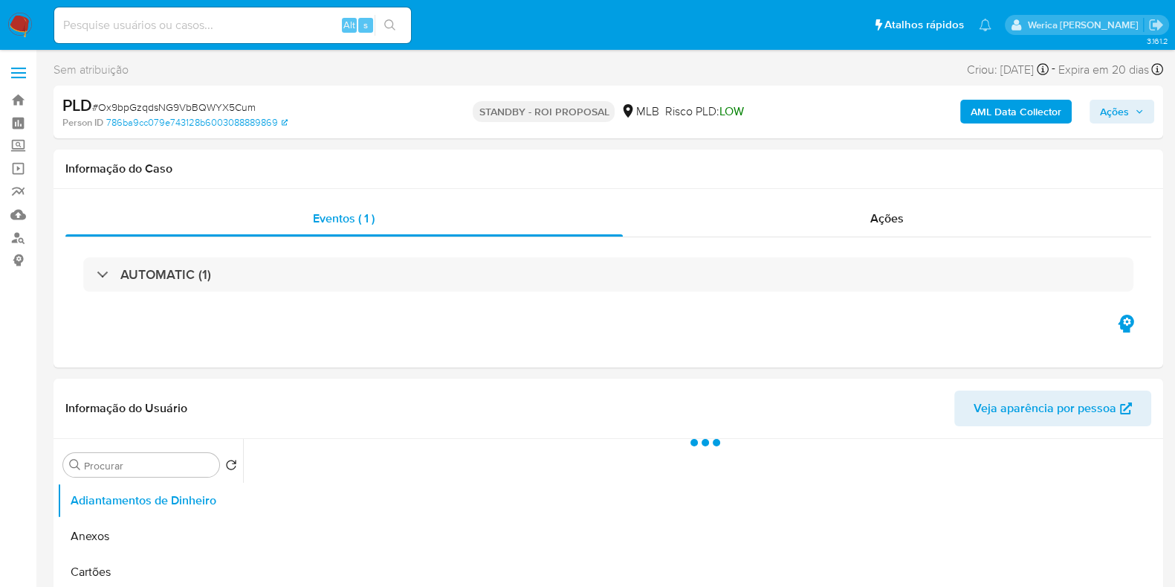
select select "10"
